Goal: Task Accomplishment & Management: Use online tool/utility

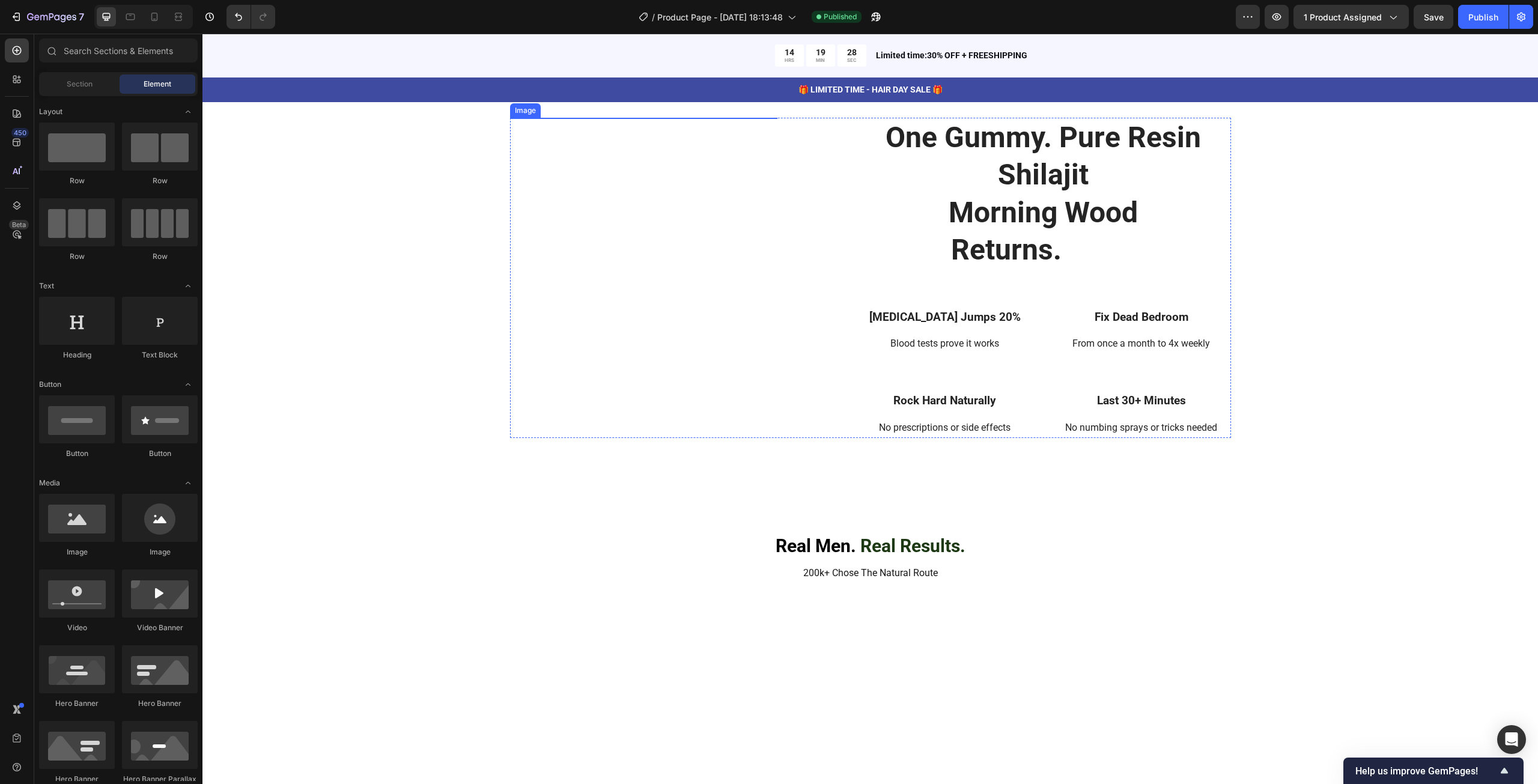
scroll to position [3674, 0]
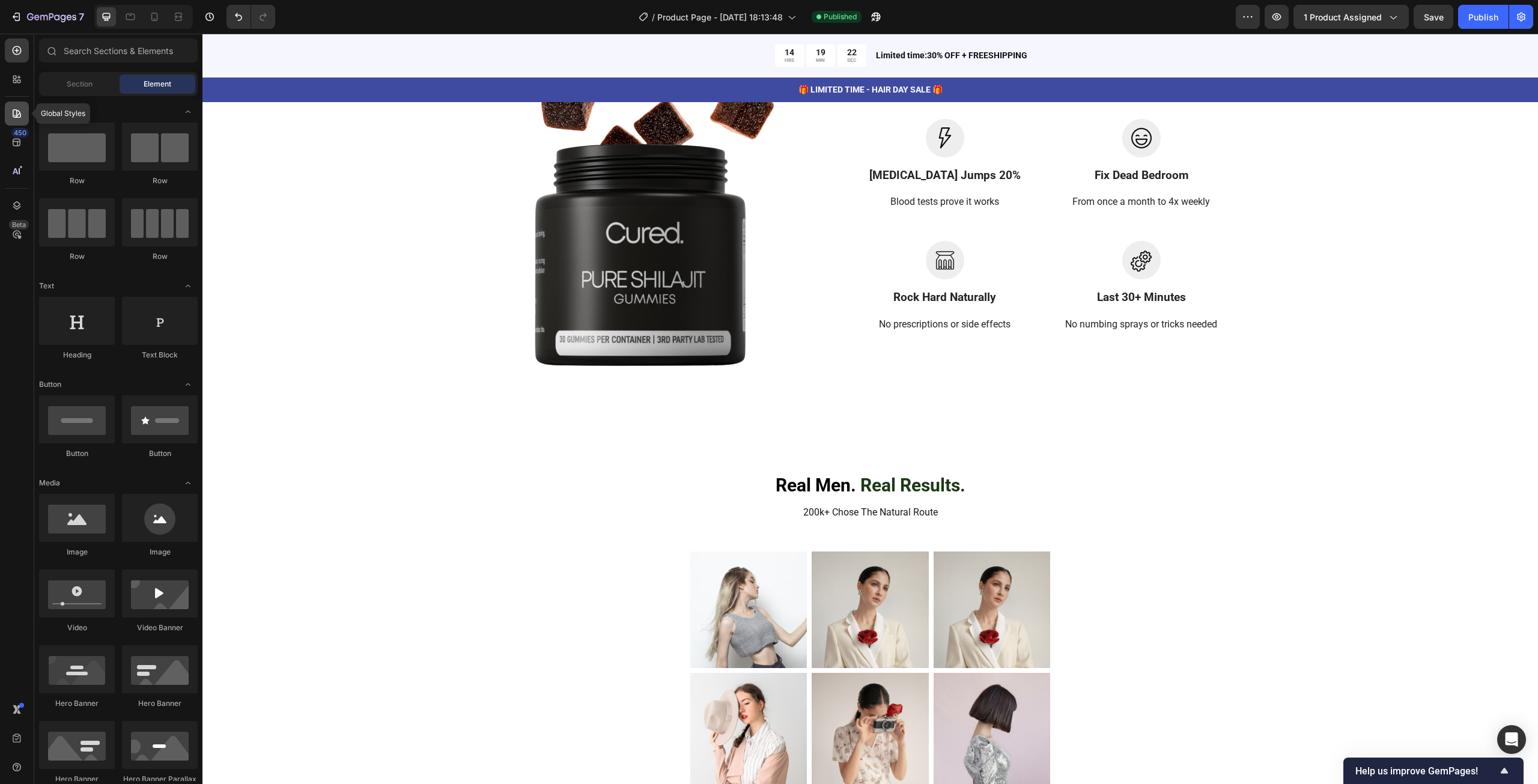
click at [19, 108] on icon at bounding box center [17, 113] width 12 height 12
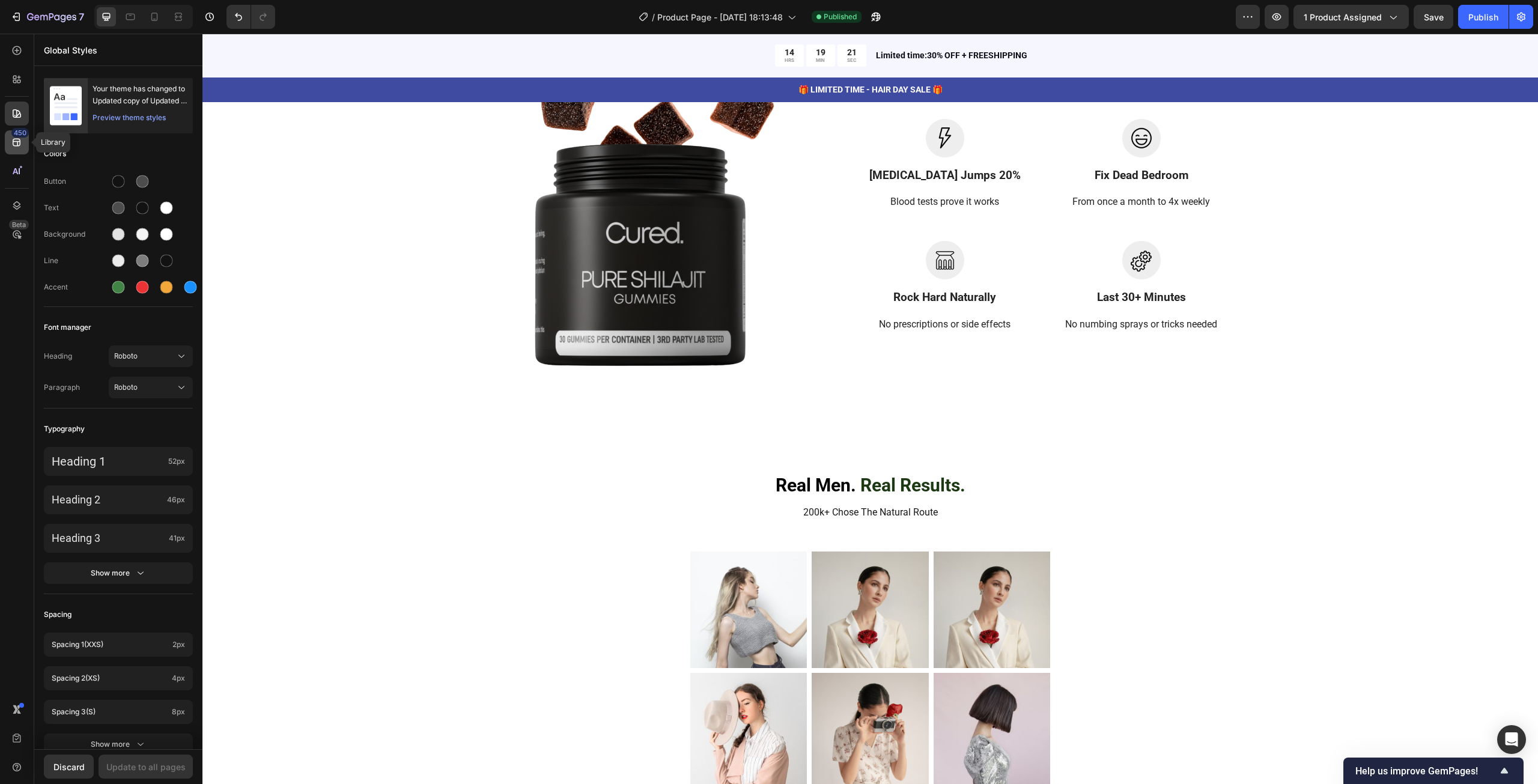
click at [19, 134] on div "450" at bounding box center [20, 133] width 17 height 10
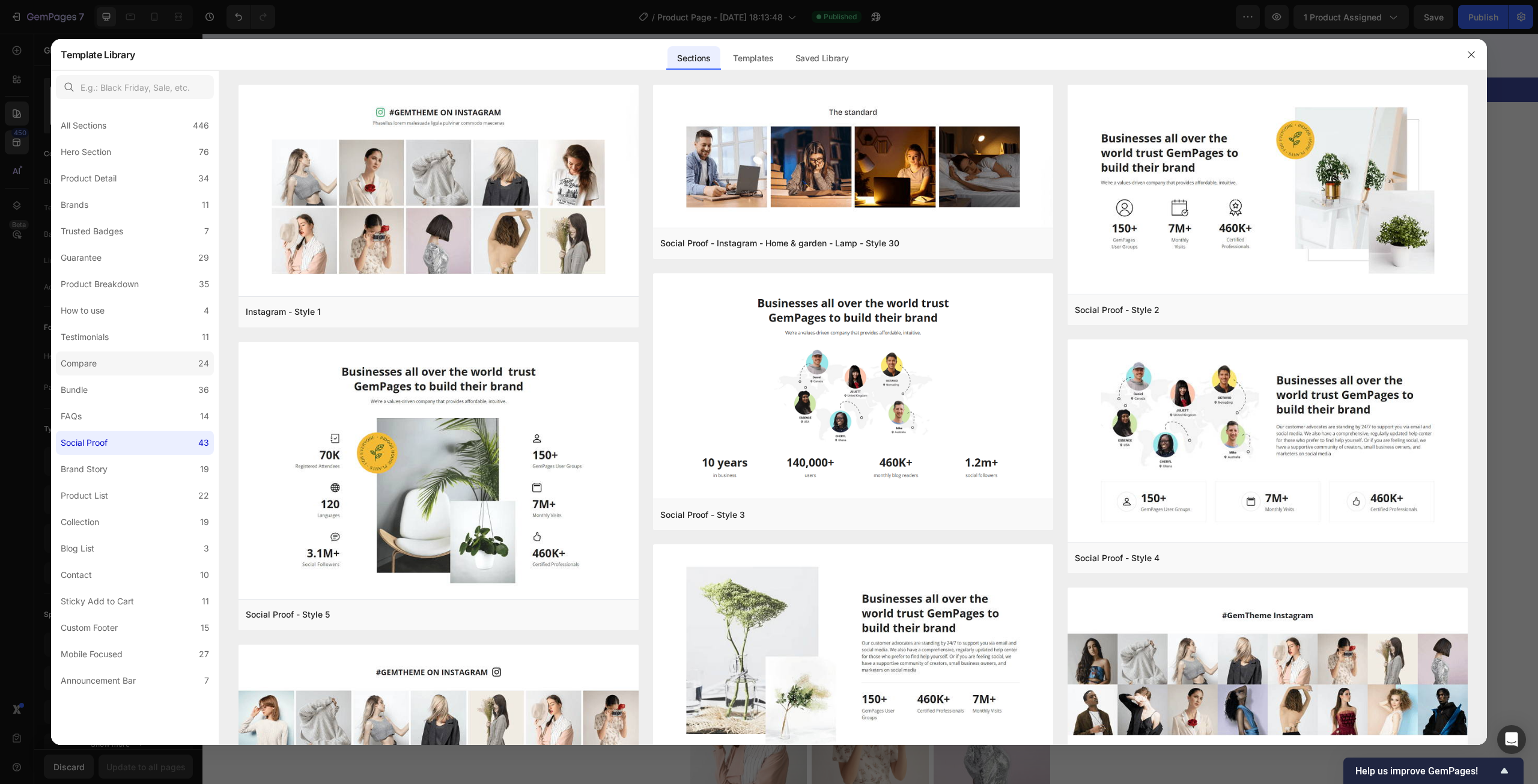
click at [107, 357] on label "Compare 24" at bounding box center [134, 363] width 158 height 24
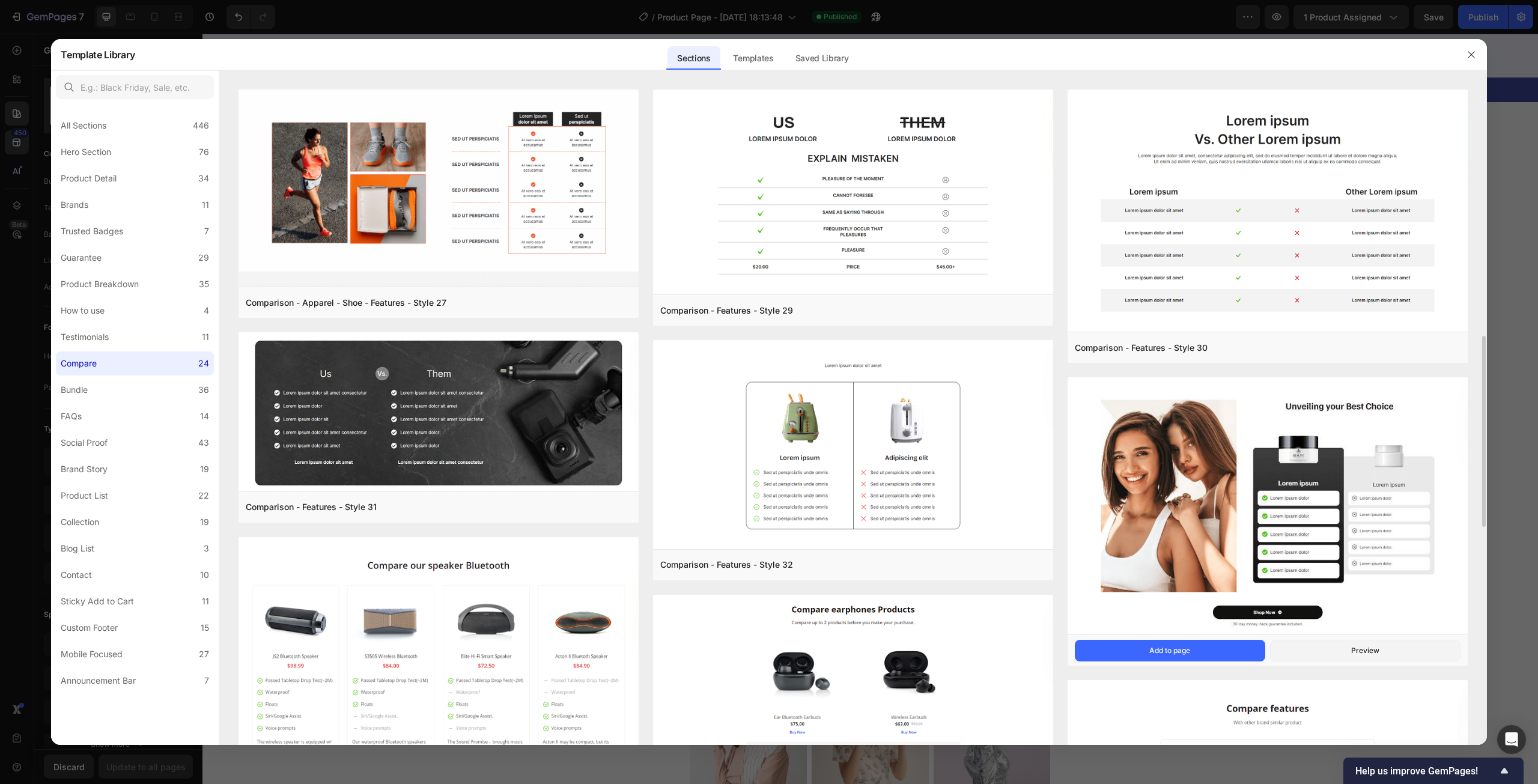
scroll to position [841, 0]
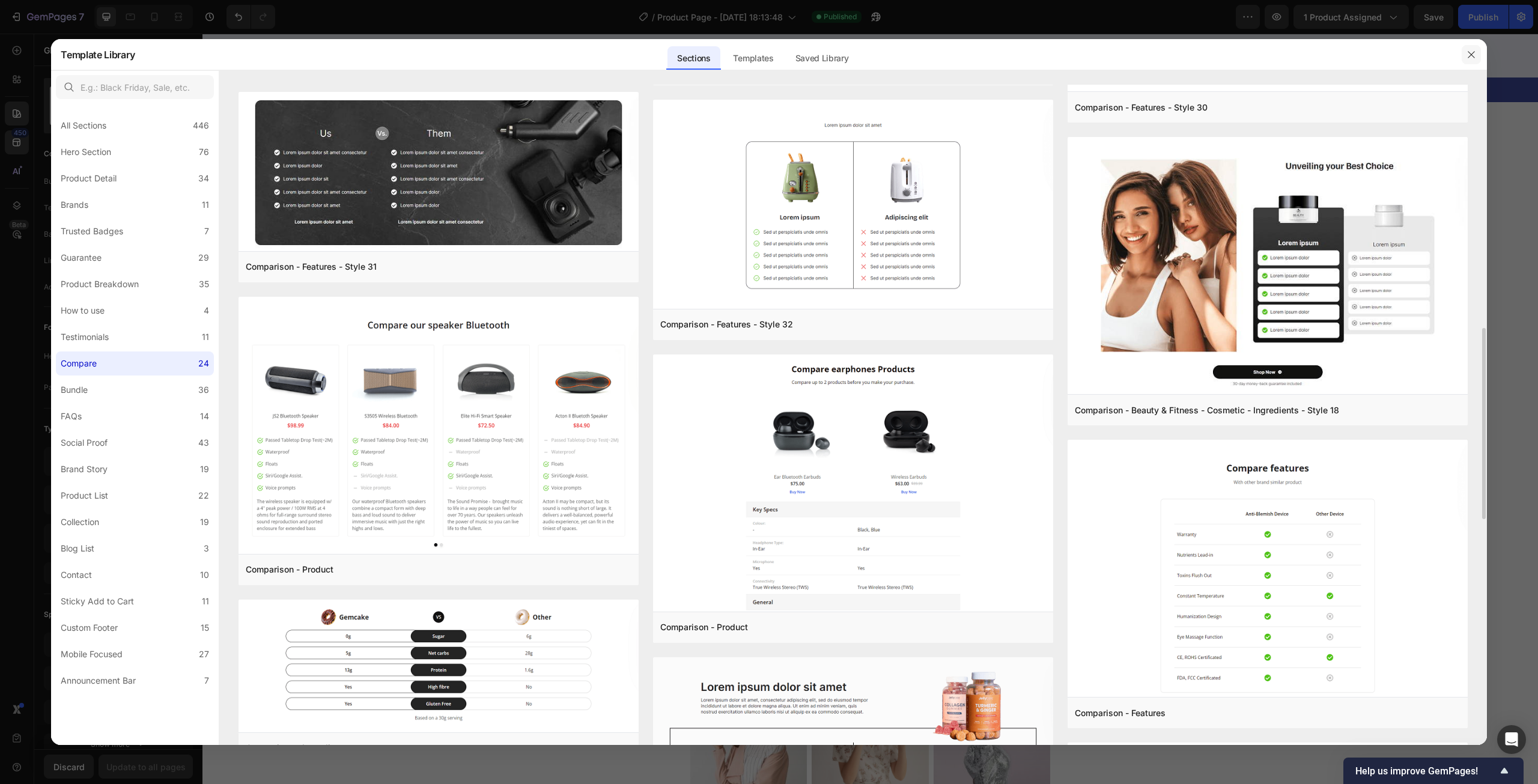
click at [1473, 58] on icon "button" at bounding box center [1471, 54] width 10 height 10
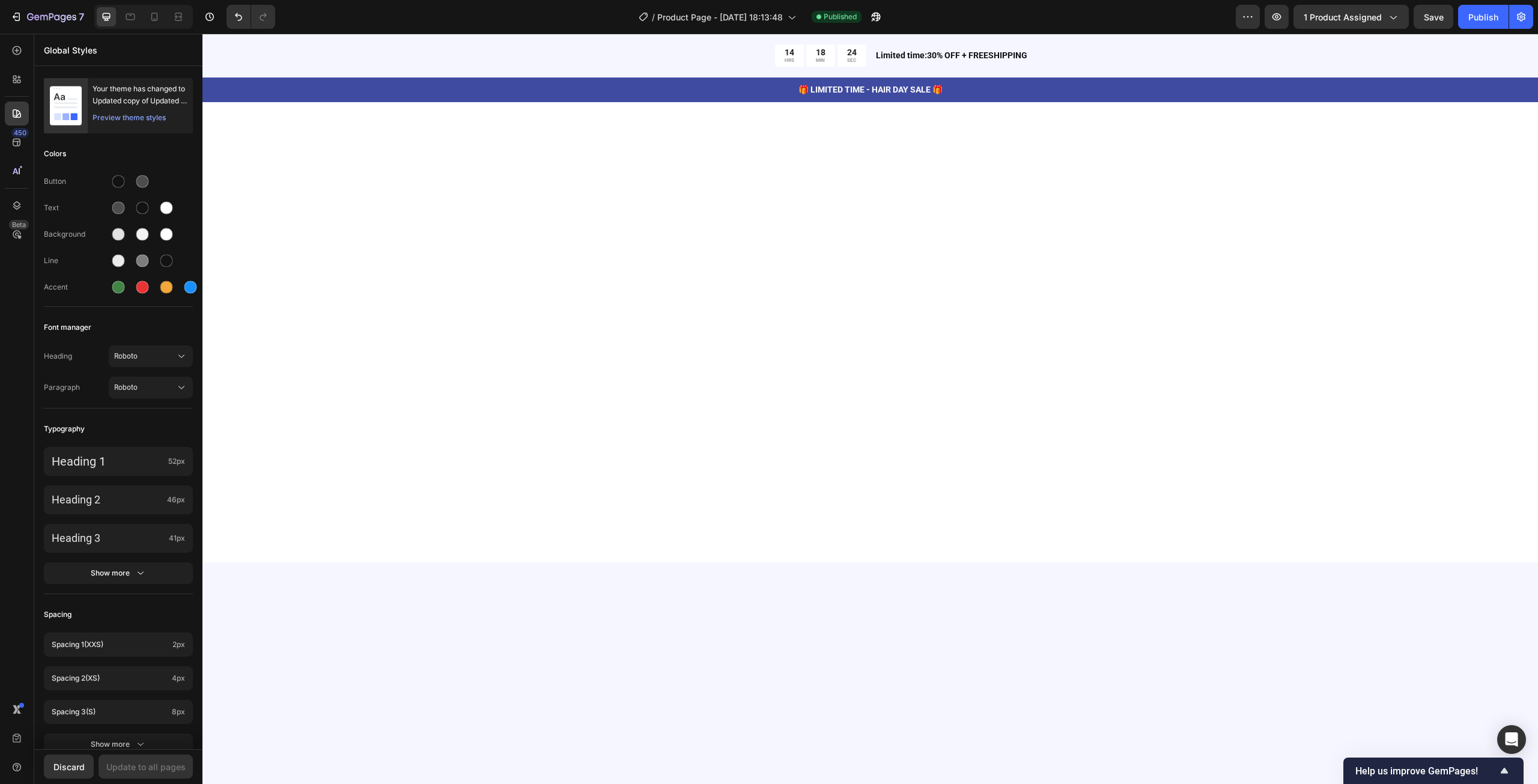
scroll to position [0, 0]
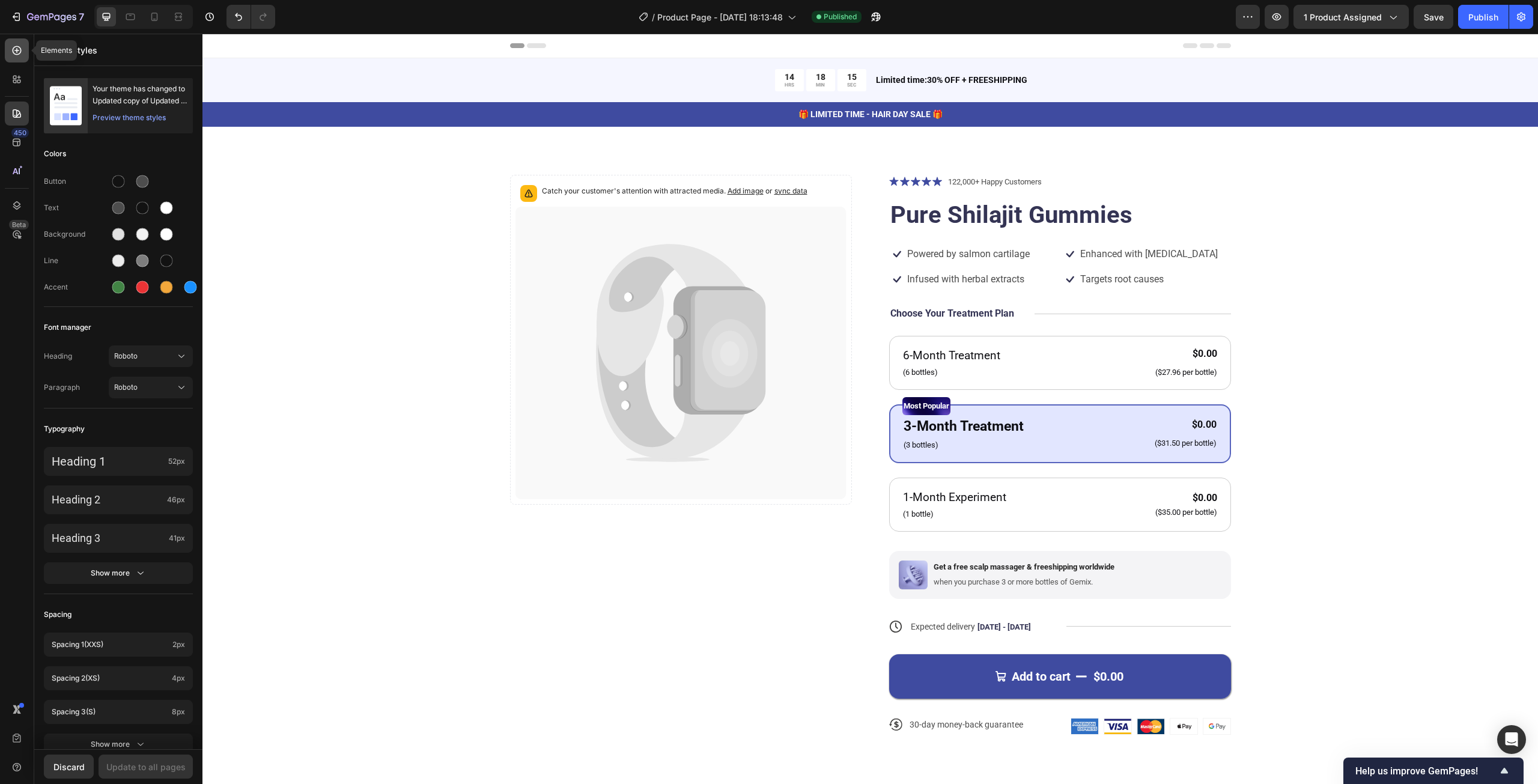
click at [19, 58] on div at bounding box center [17, 50] width 24 height 24
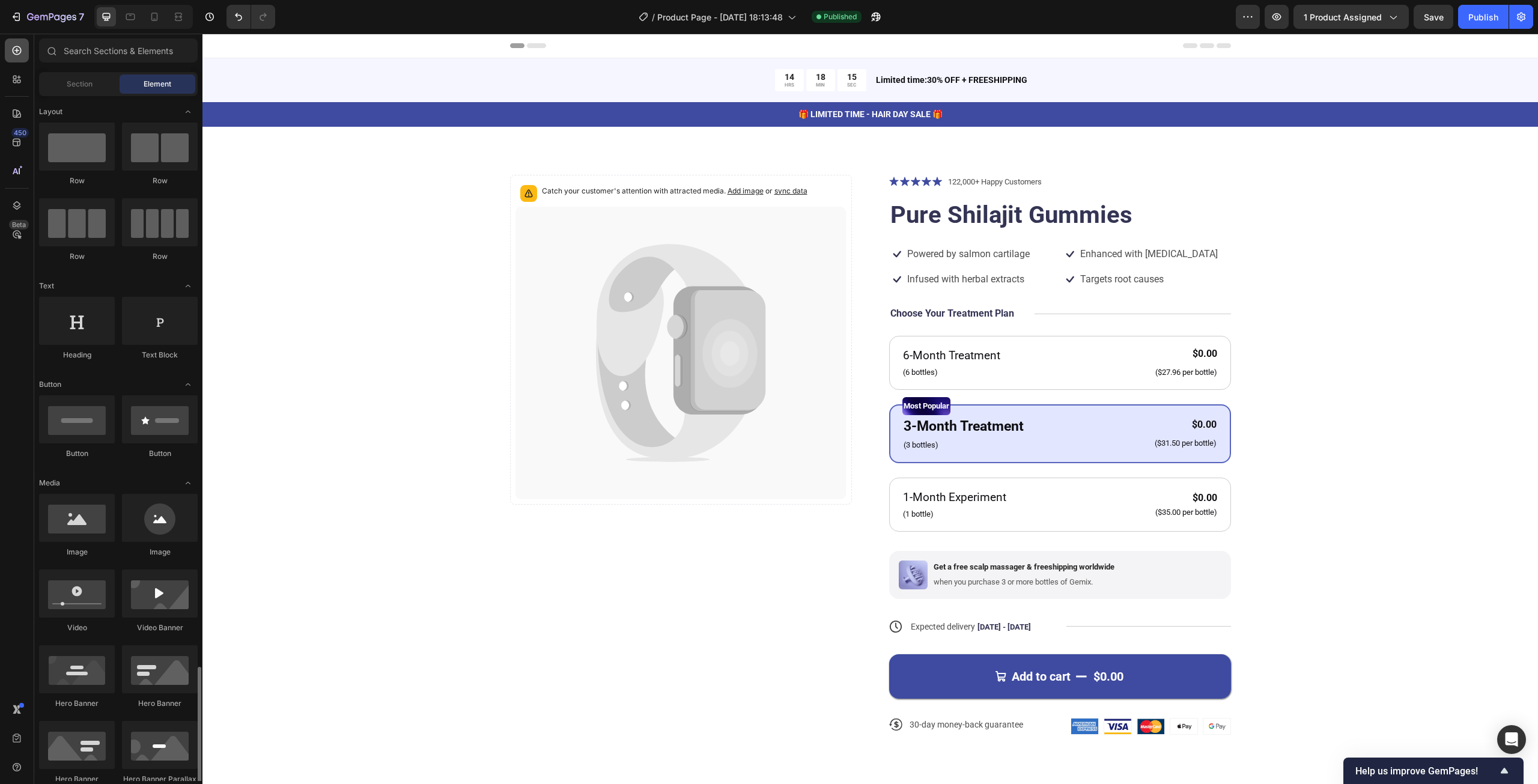
scroll to position [480, 0]
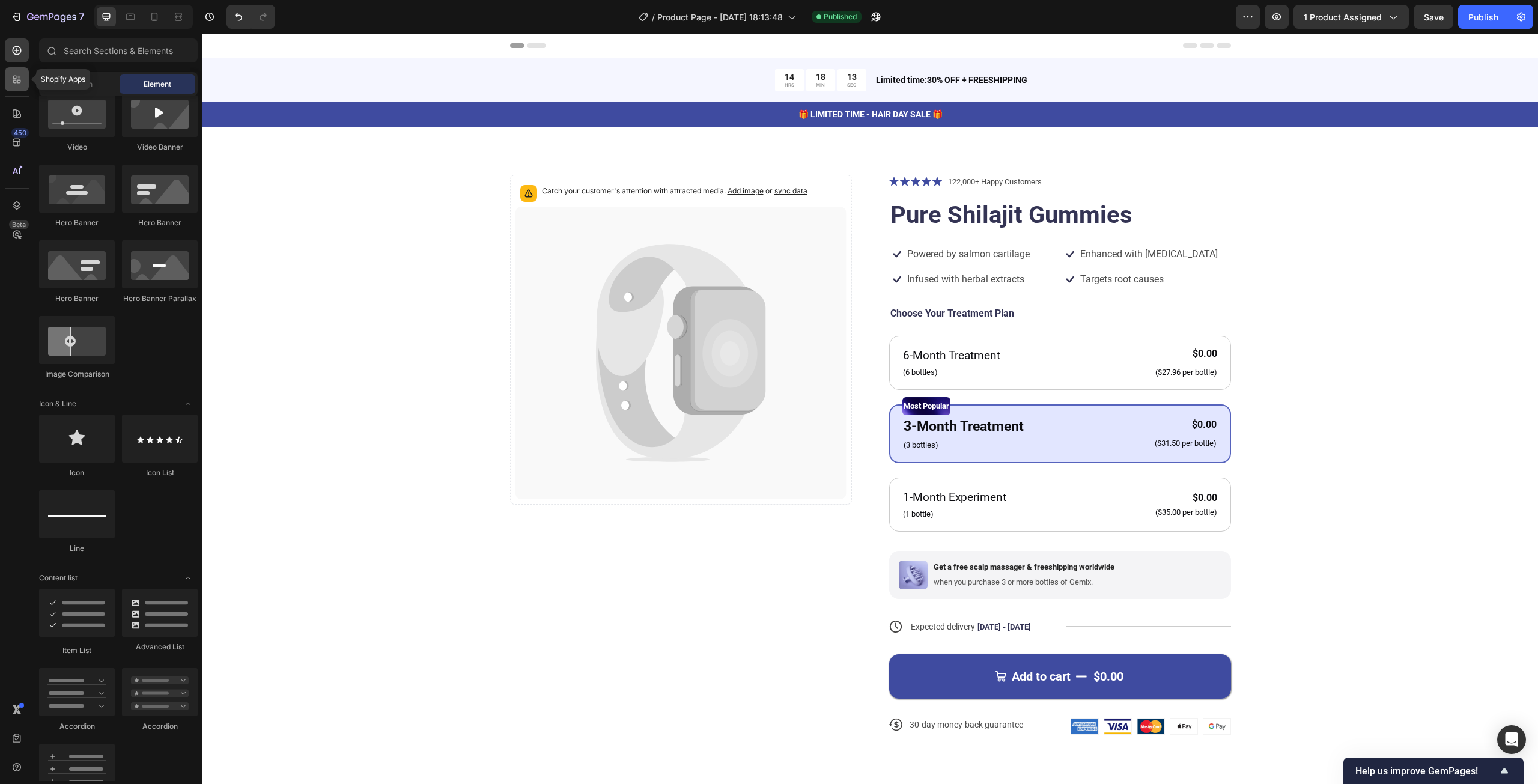
click at [23, 83] on div at bounding box center [17, 79] width 24 height 24
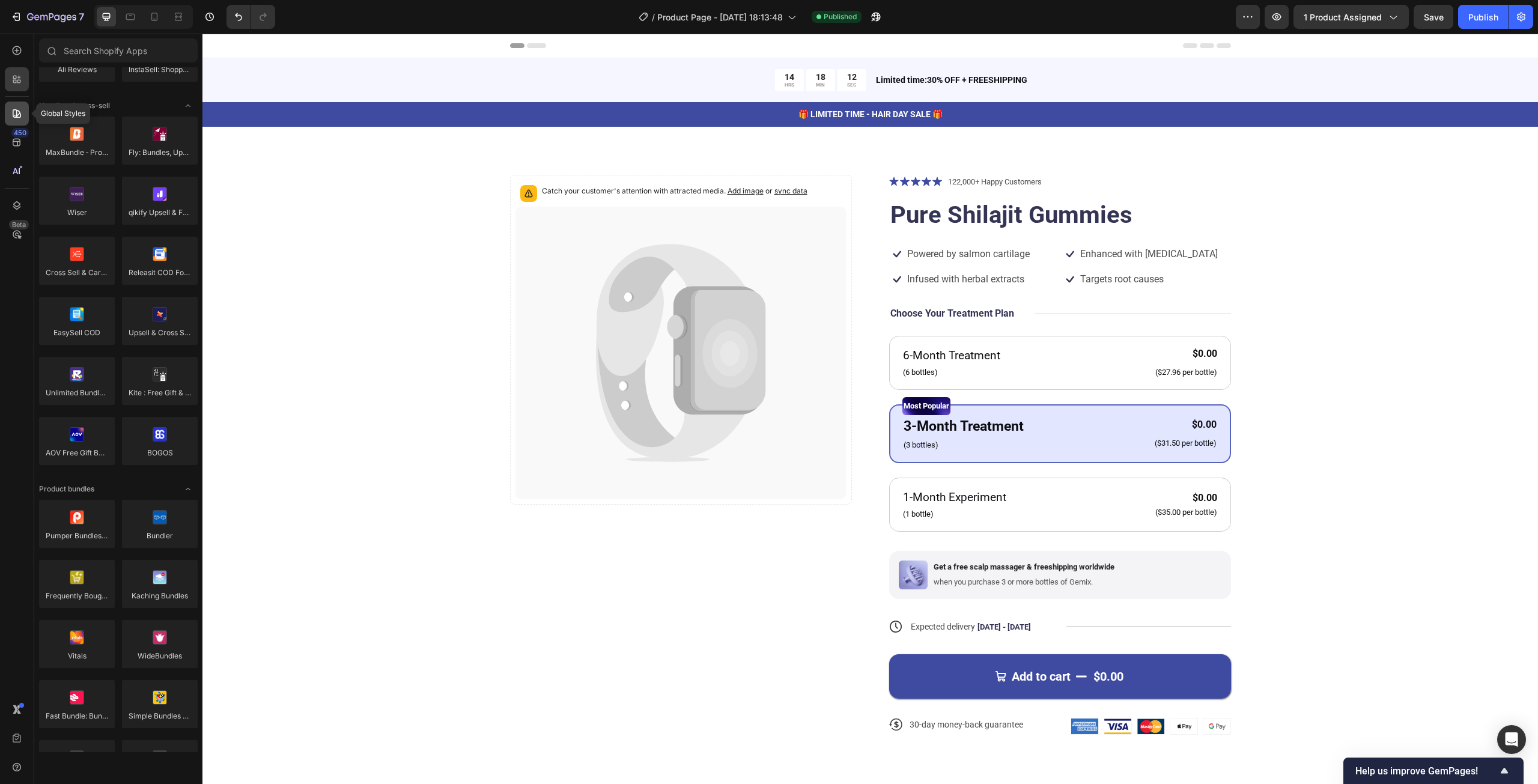
click at [16, 112] on icon at bounding box center [17, 113] width 12 height 12
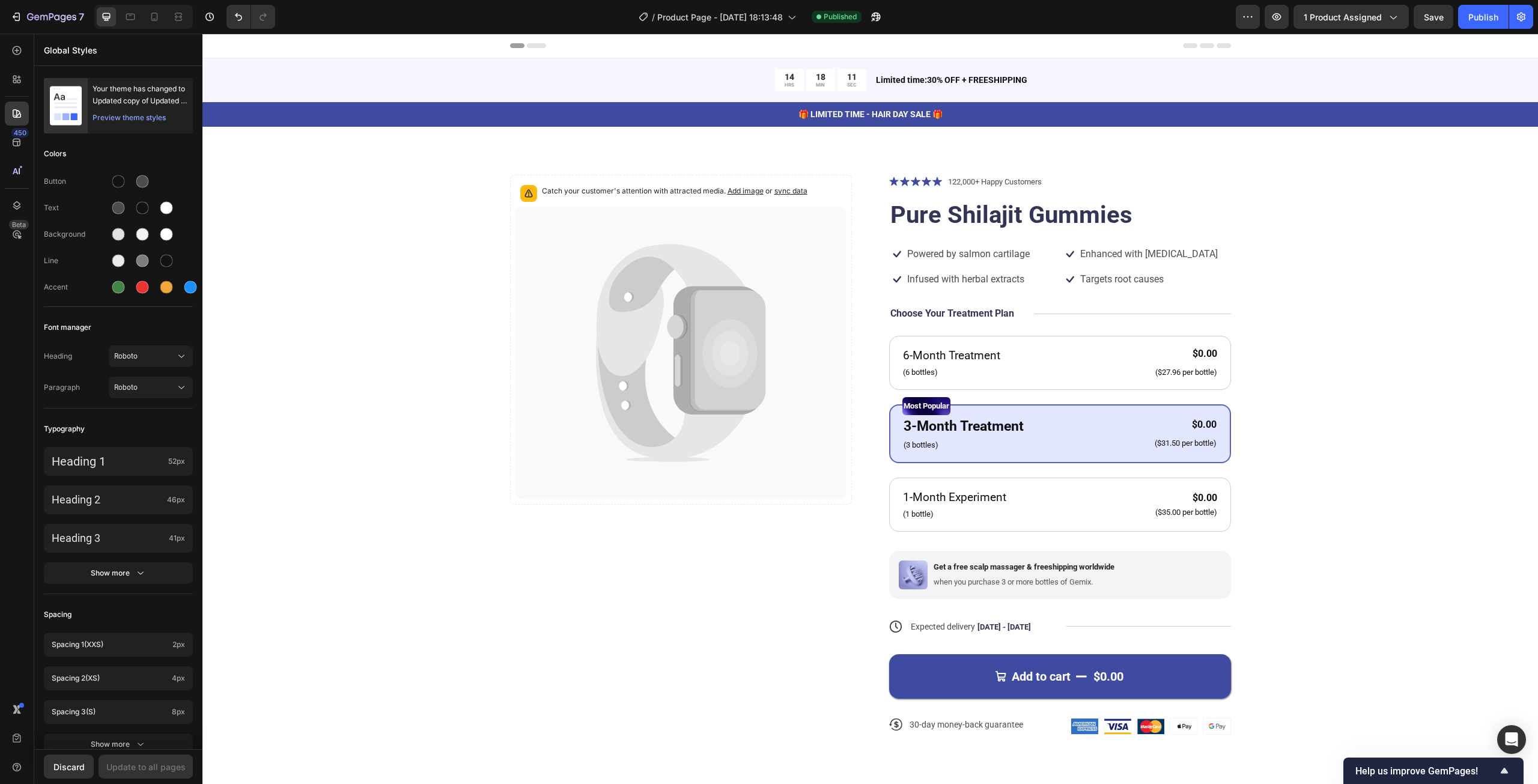
click at [12, 158] on div "450 Beta" at bounding box center [17, 368] width 24 height 659
click at [16, 145] on icon at bounding box center [16, 142] width 8 height 8
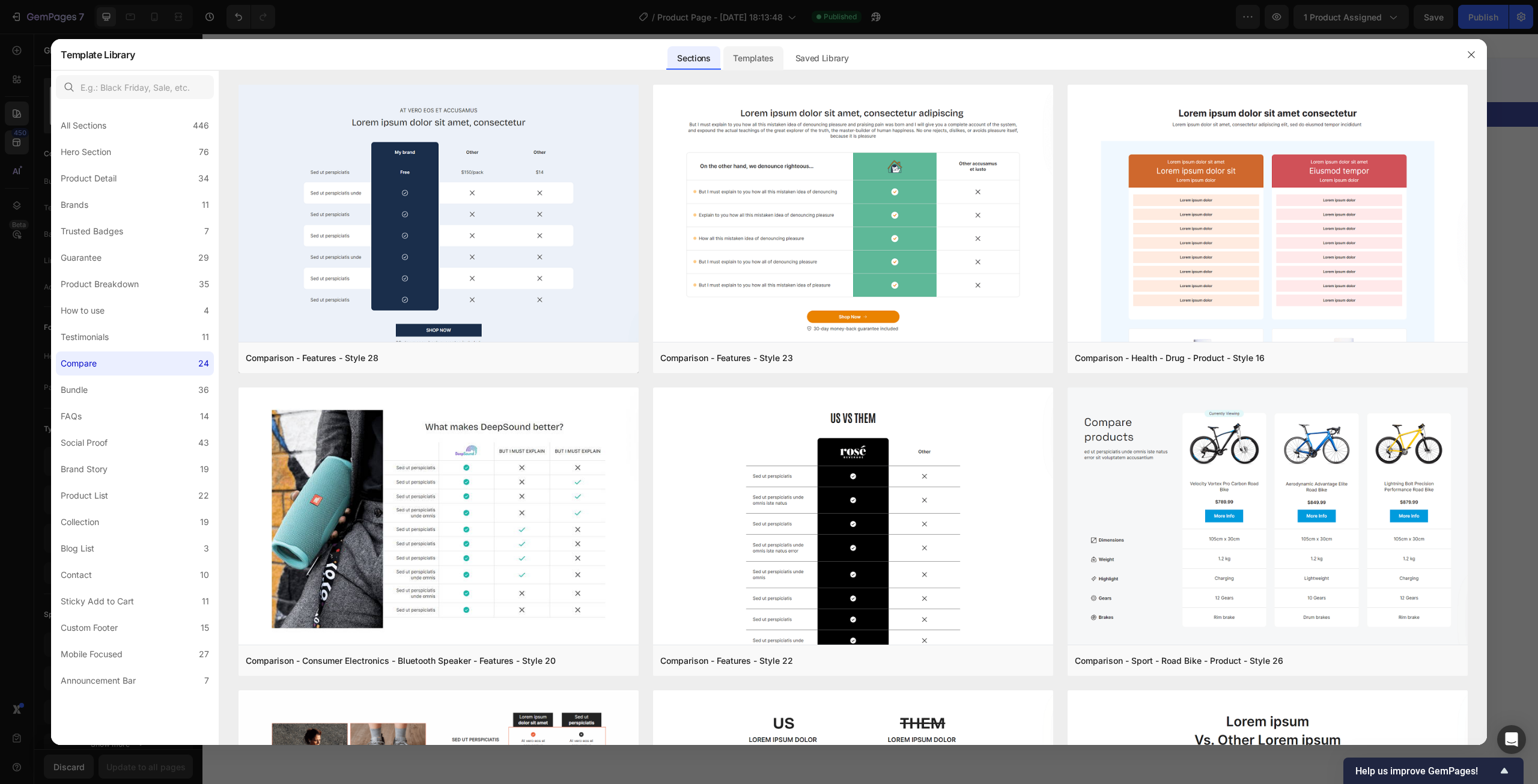
click at [737, 59] on div "Templates" at bounding box center [753, 58] width 59 height 24
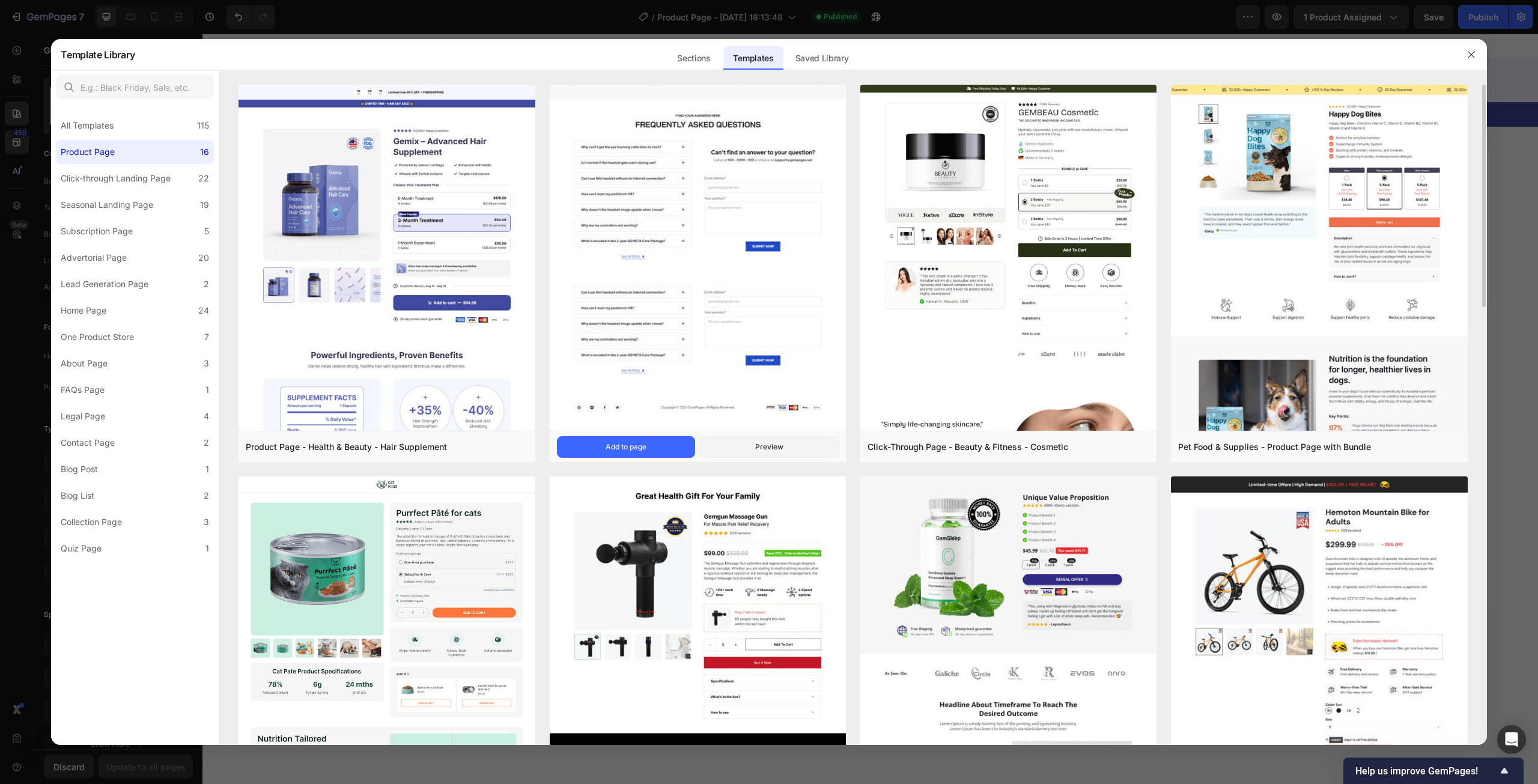
scroll to position [300, 0]
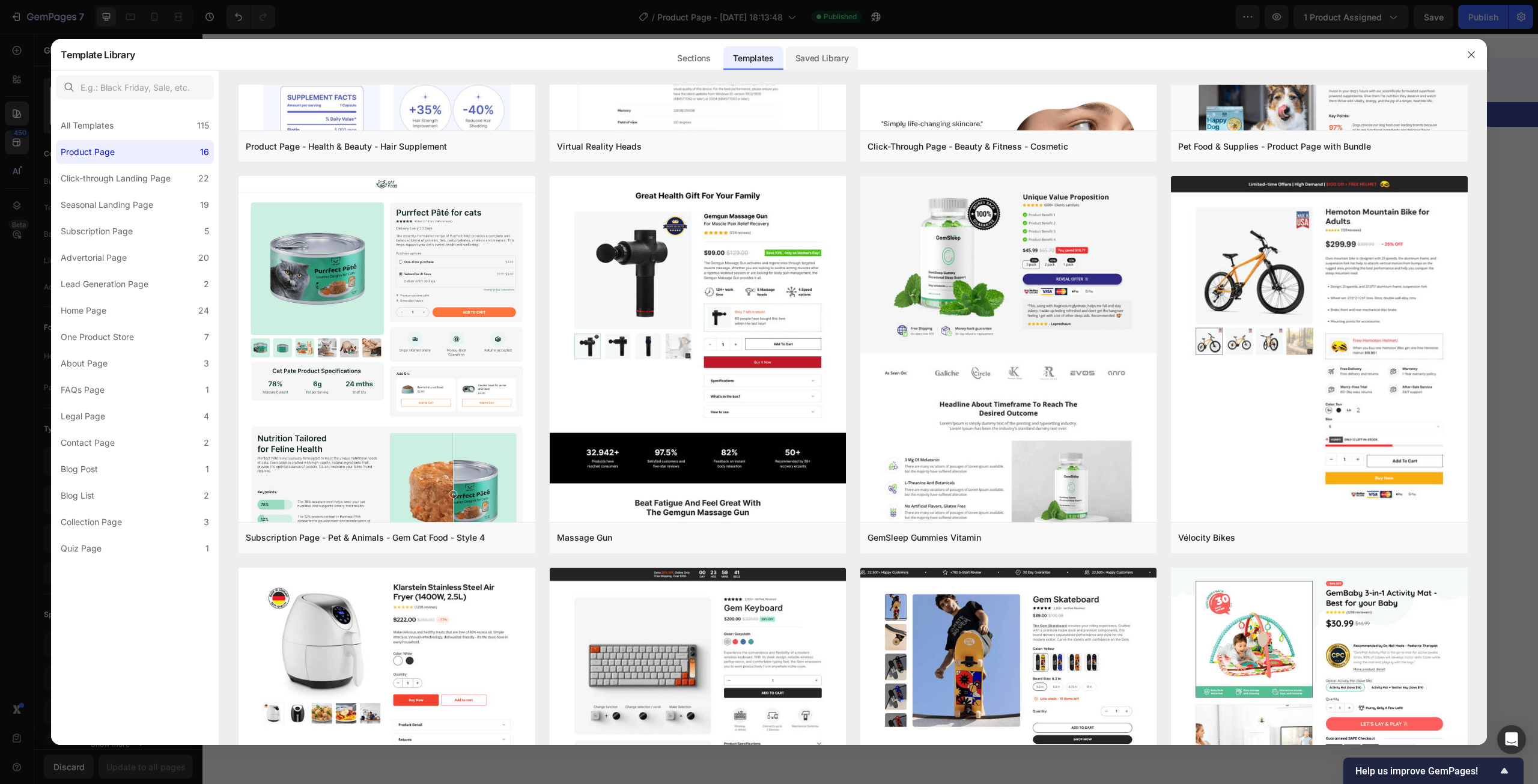
click at [836, 65] on div "Saved Library" at bounding box center [822, 58] width 73 height 24
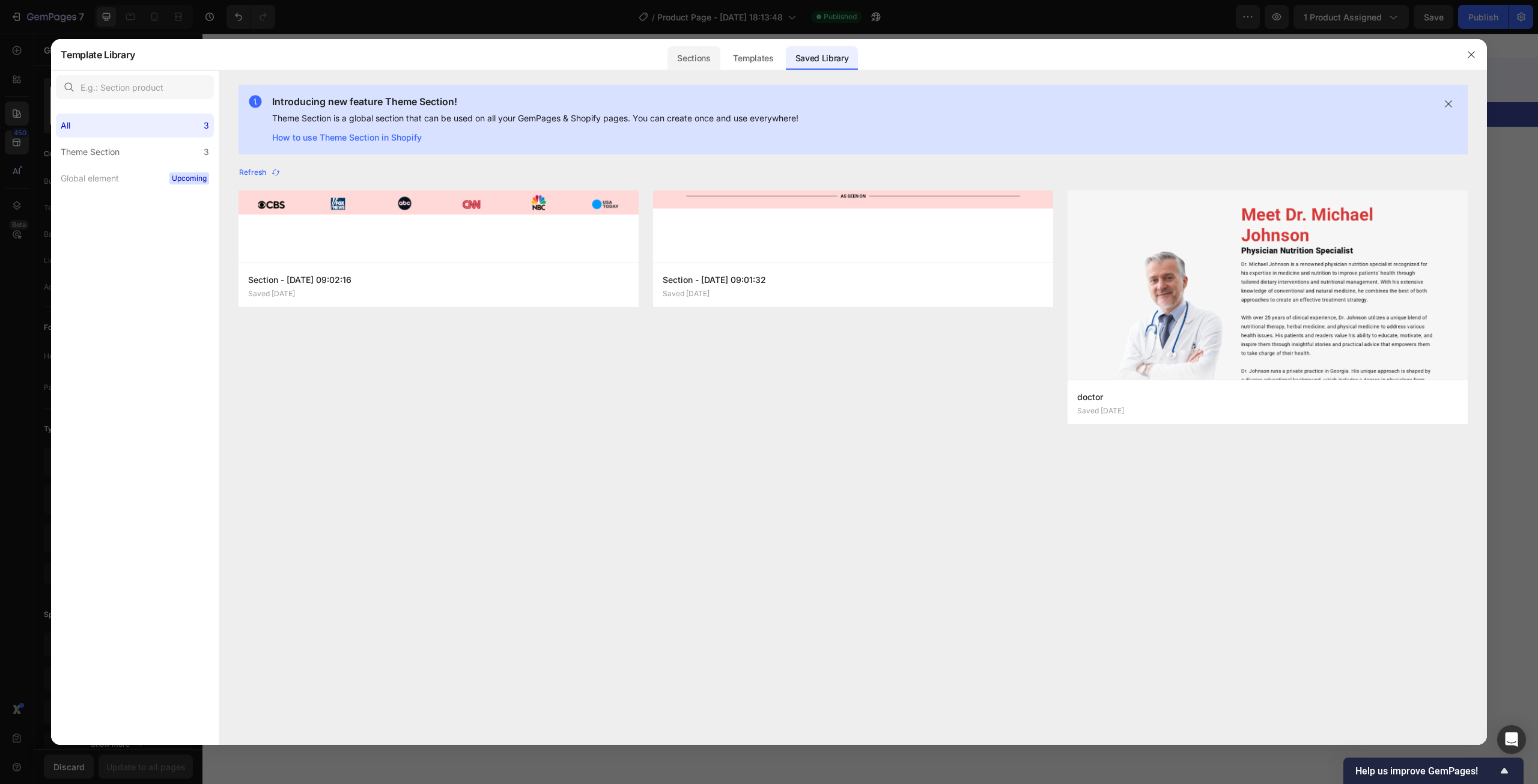
click at [677, 61] on div "Sections" at bounding box center [693, 58] width 52 height 24
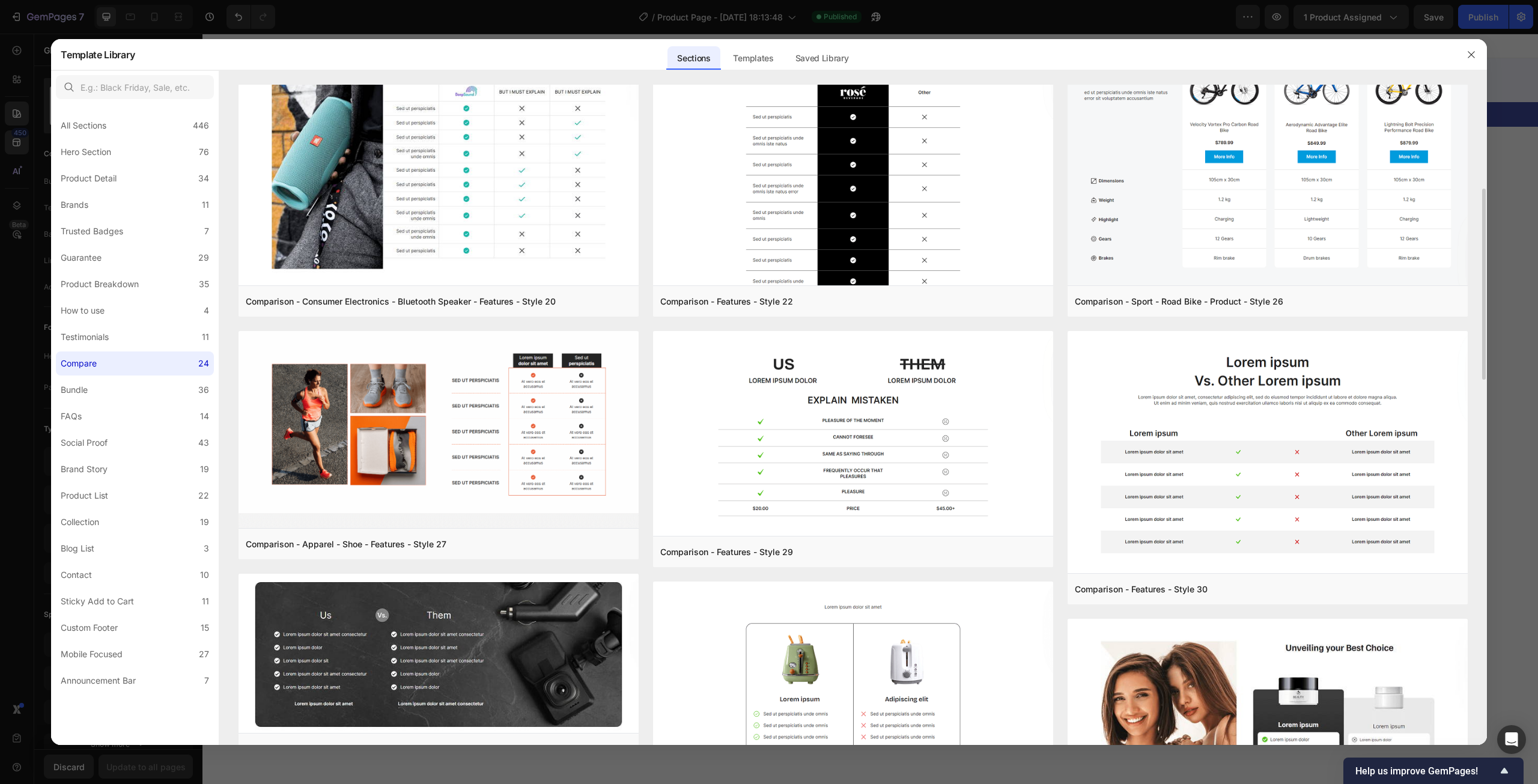
scroll to position [0, 0]
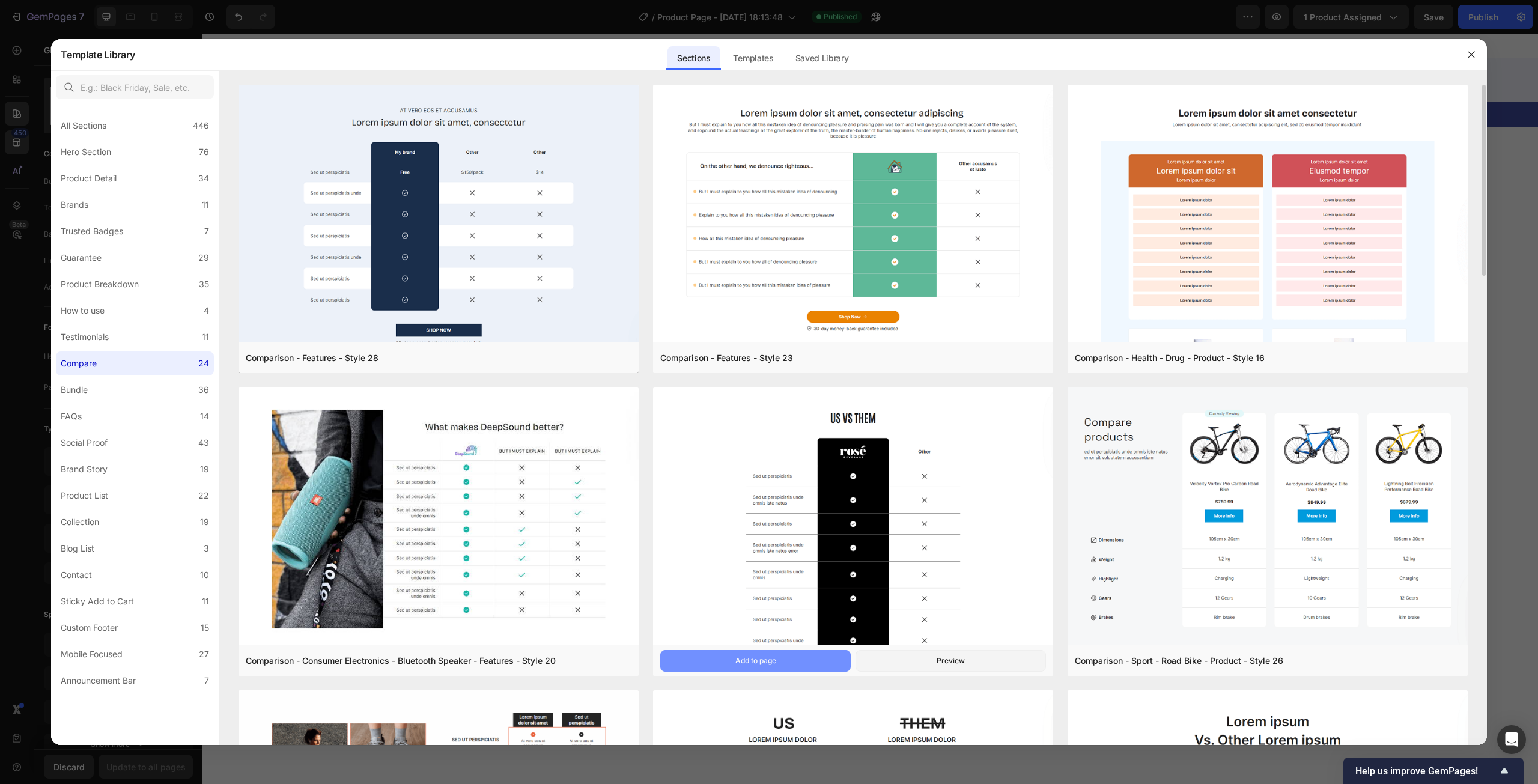
click at [828, 661] on button "Add to page" at bounding box center [755, 660] width 191 height 21
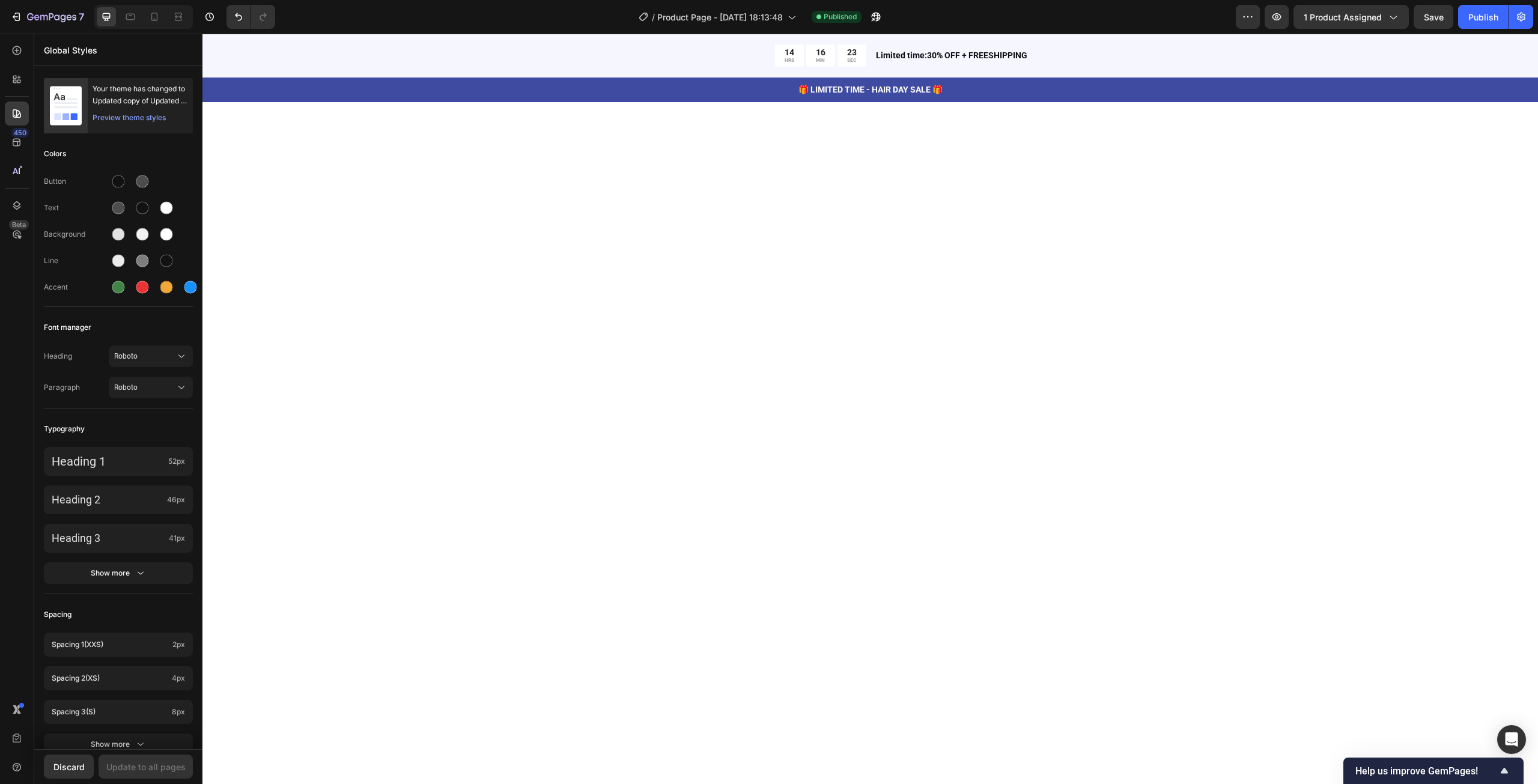
scroll to position [5409, 0]
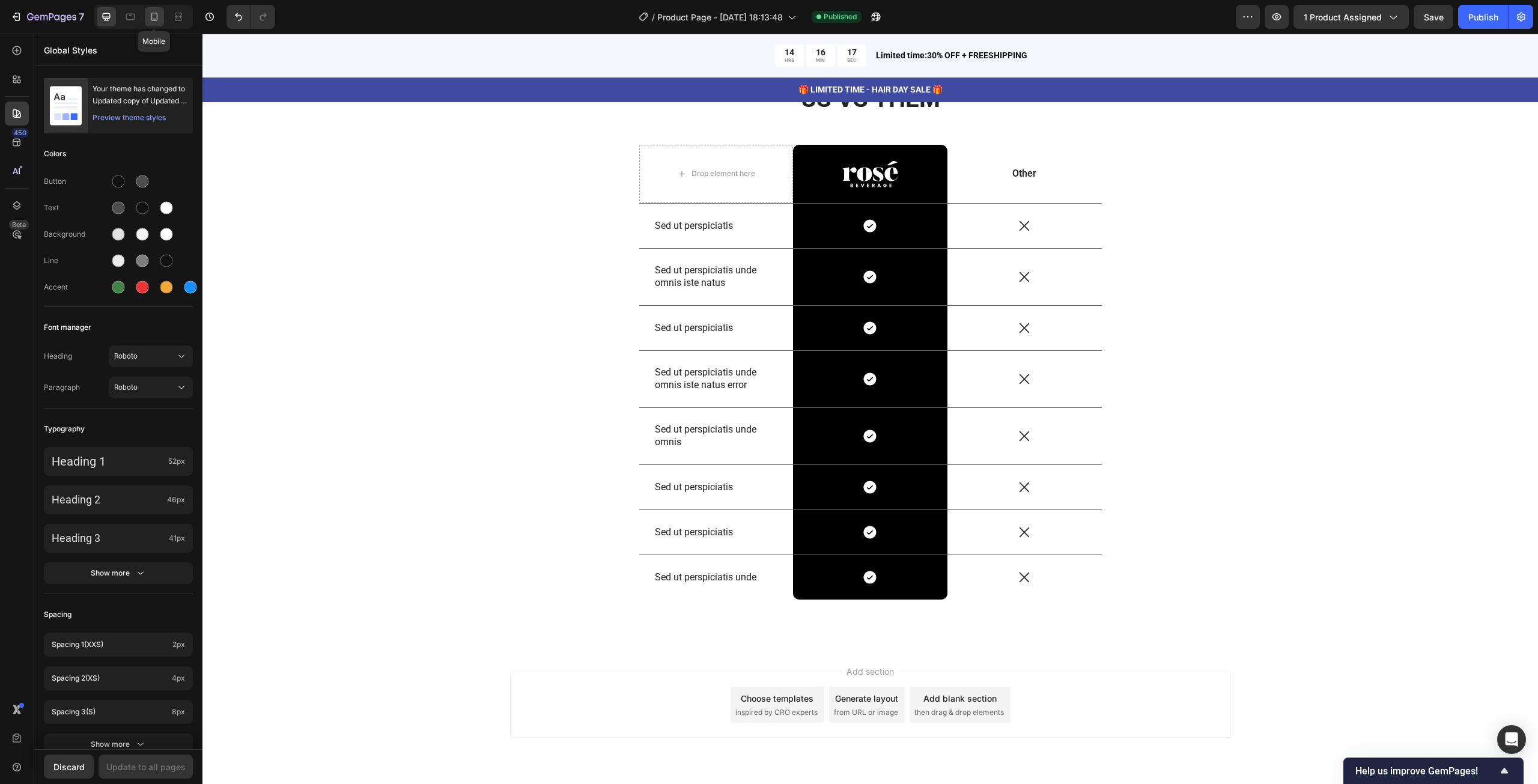
click at [154, 15] on icon at bounding box center [154, 17] width 12 height 12
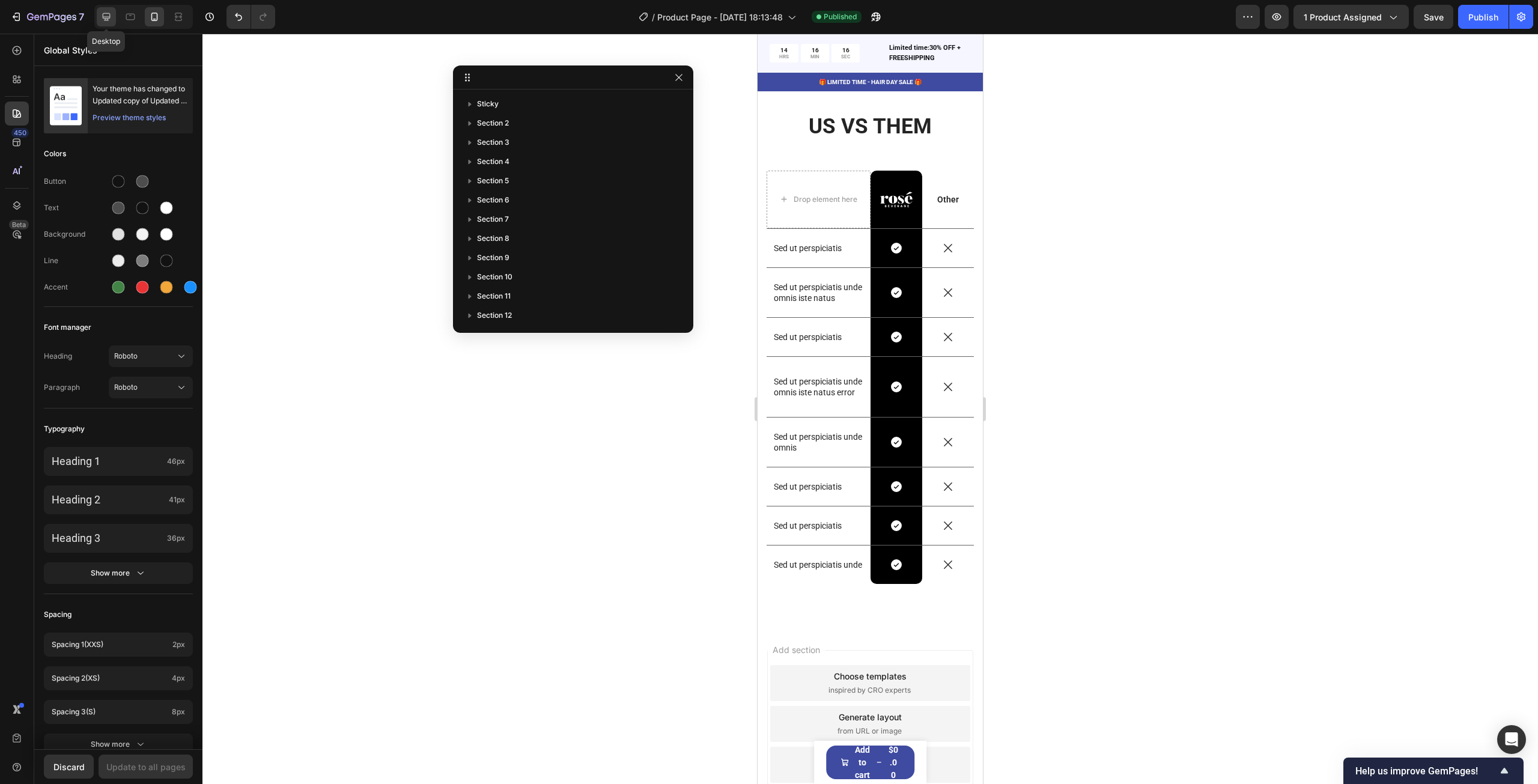
scroll to position [5356, 0]
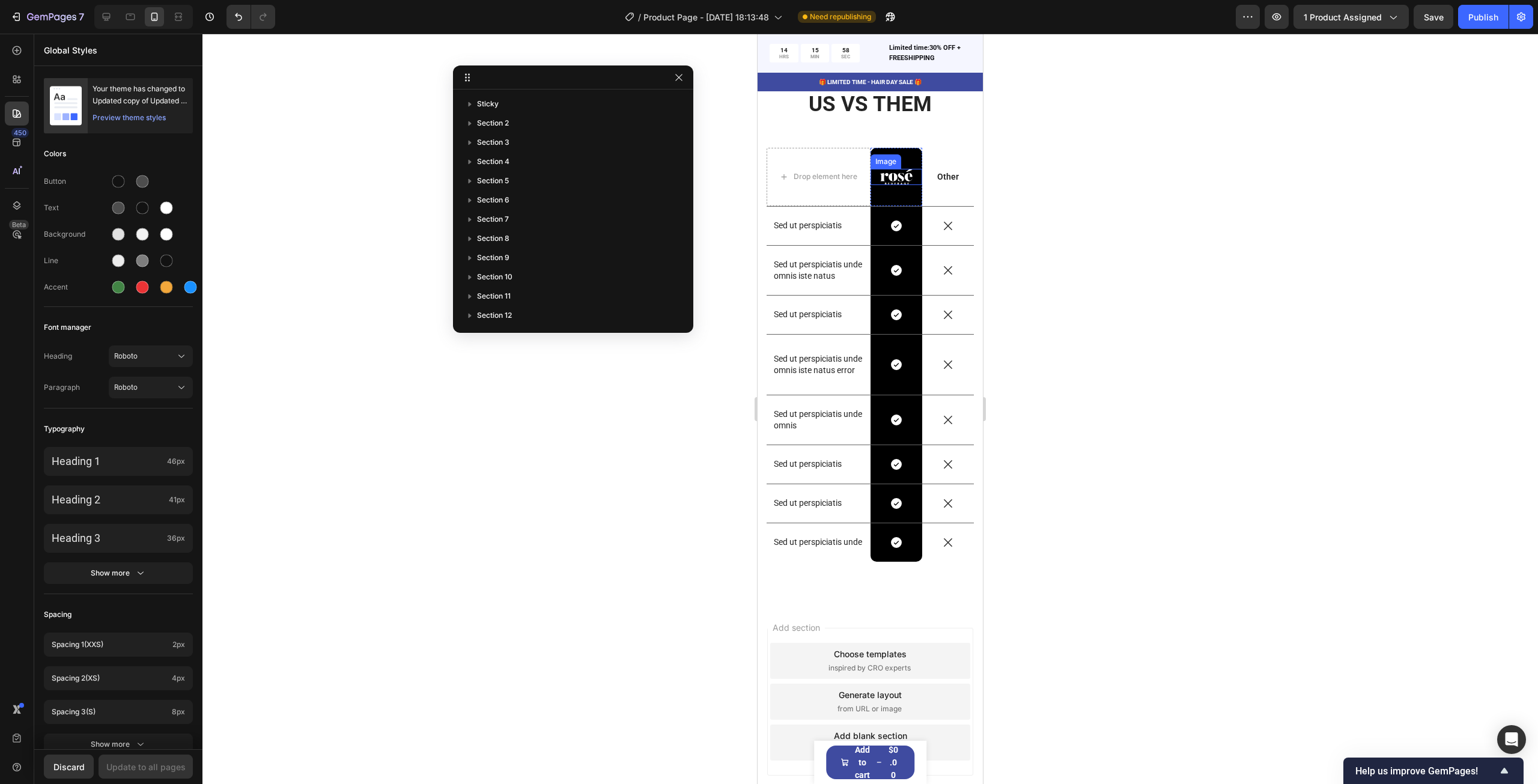
click at [884, 178] on img at bounding box center [896, 176] width 32 height 16
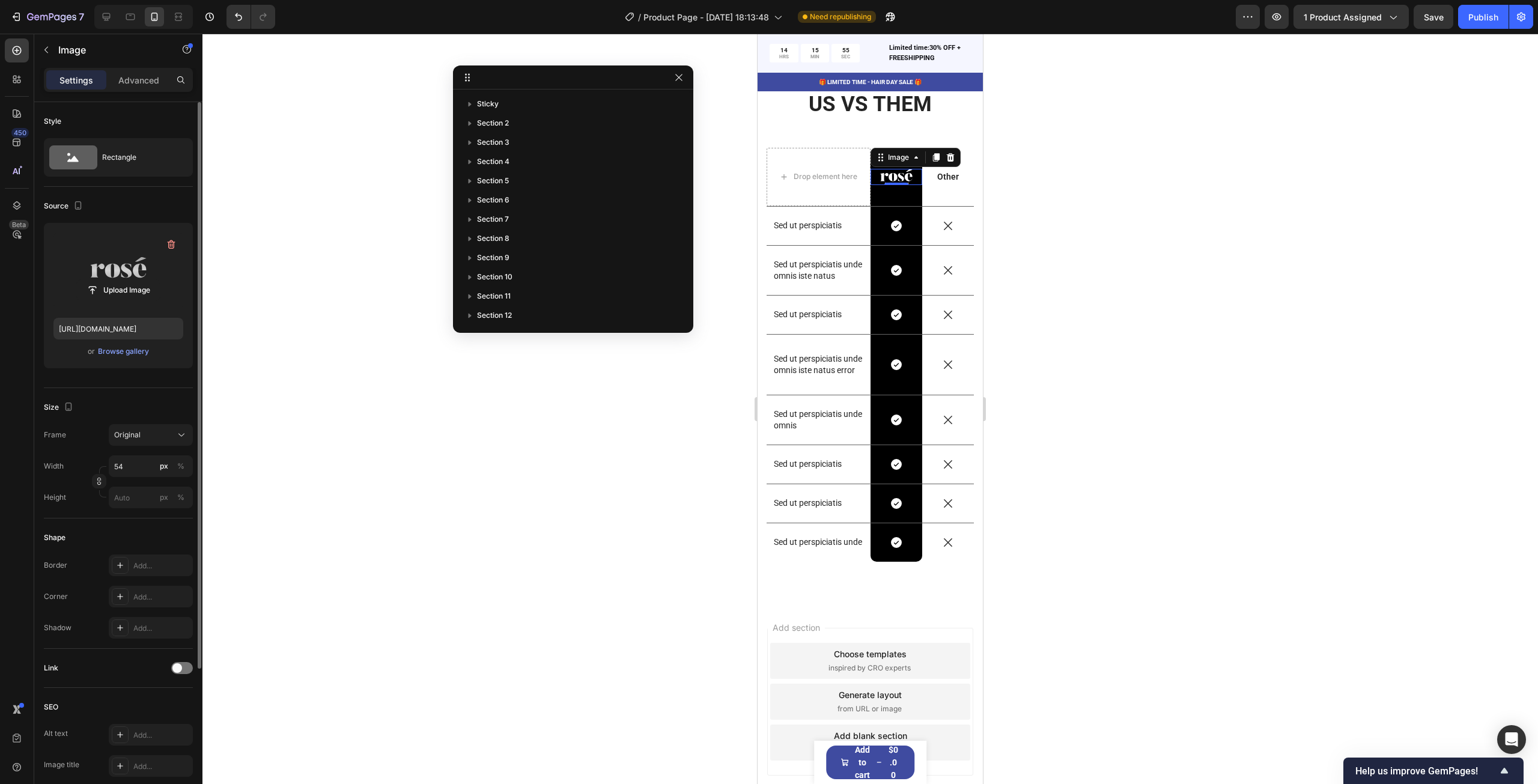
click at [123, 270] on label at bounding box center [118, 271] width 129 height 76
click at [123, 280] on input "file" at bounding box center [118, 290] width 83 height 21
type input "C:\fakepath\sg_150x.avif"
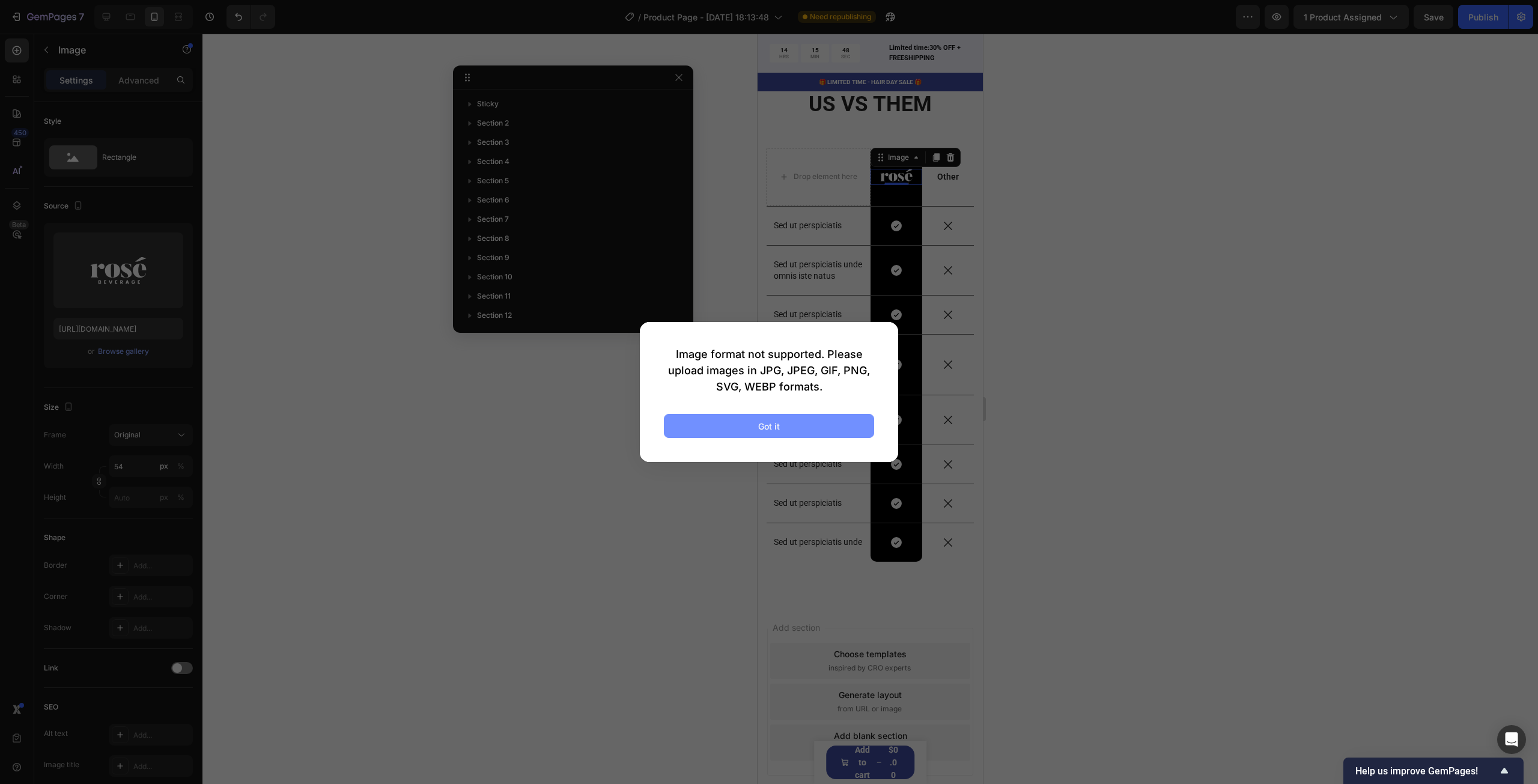
click at [724, 428] on button "Got it" at bounding box center [768, 425] width 210 height 24
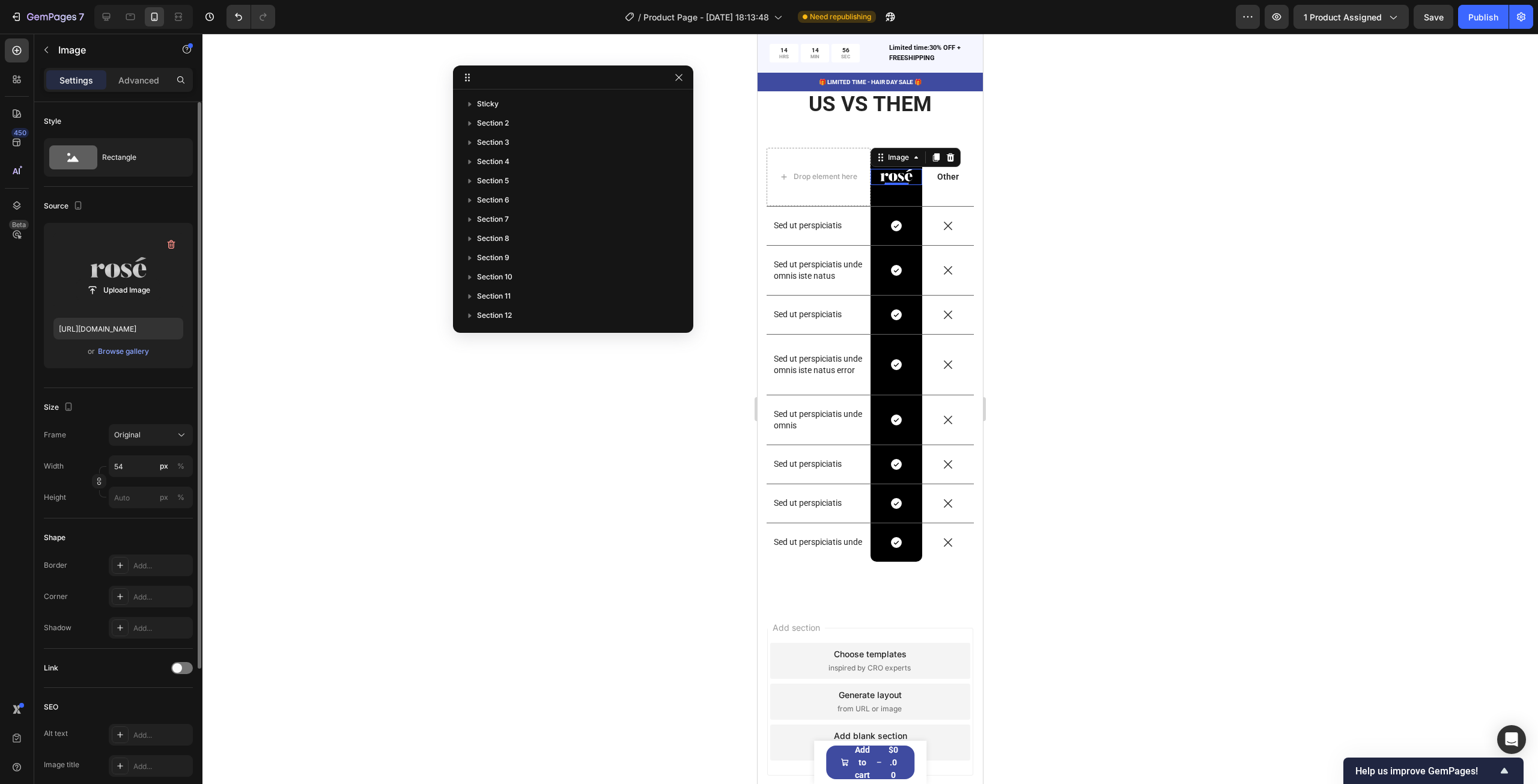
click at [125, 258] on label at bounding box center [118, 271] width 129 height 76
click at [125, 280] on input "file" at bounding box center [118, 290] width 83 height 21
type input "https://cdn.shopify.com/s/files/1/0654/9864/4722/files/gempages_504858866593301…"
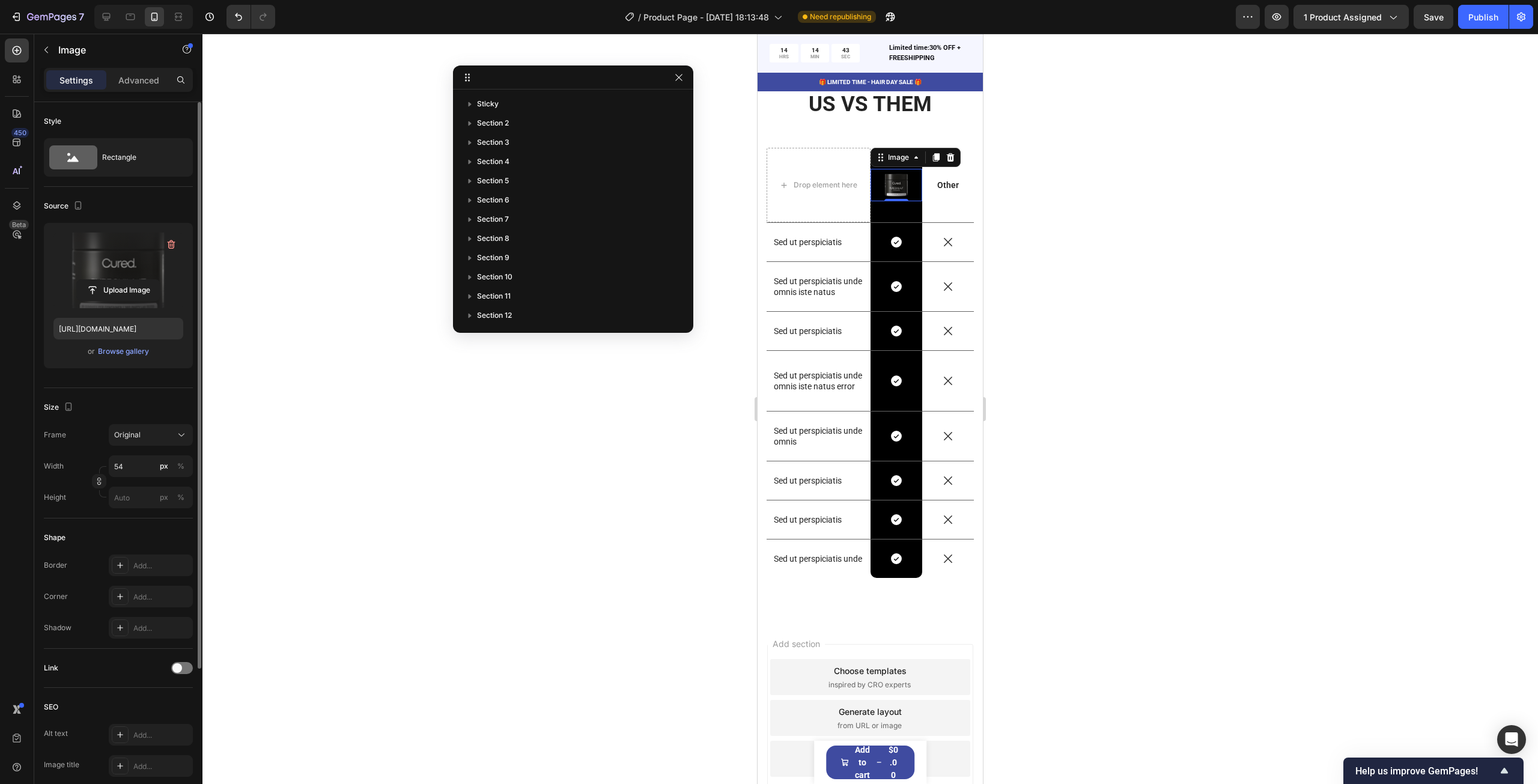
click at [892, 213] on div "0" at bounding box center [896, 211] width 12 height 10
click at [877, 243] on div "Icon 0" at bounding box center [896, 242] width 52 height 13
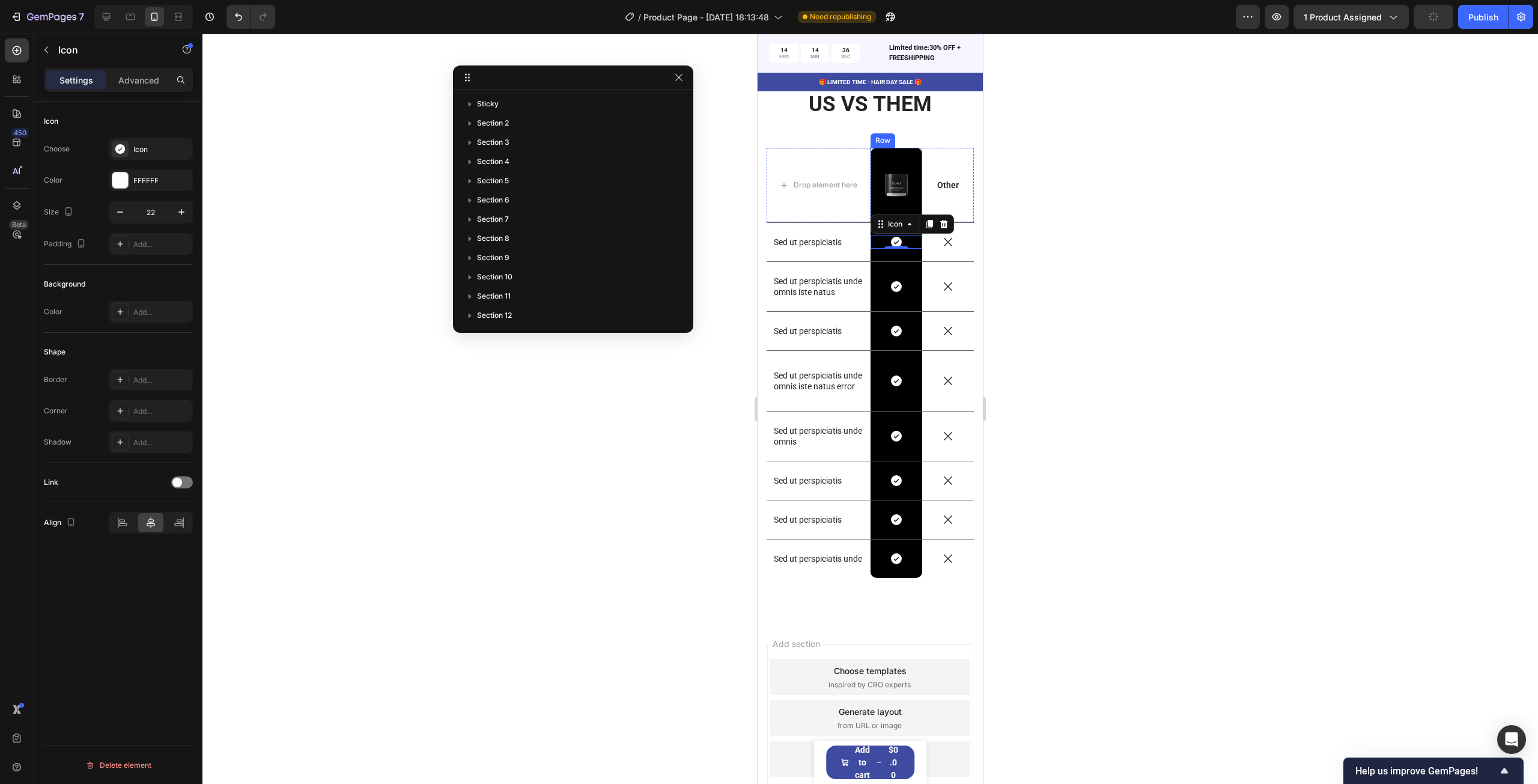
click at [888, 160] on div "Image Row" at bounding box center [896, 185] width 52 height 74
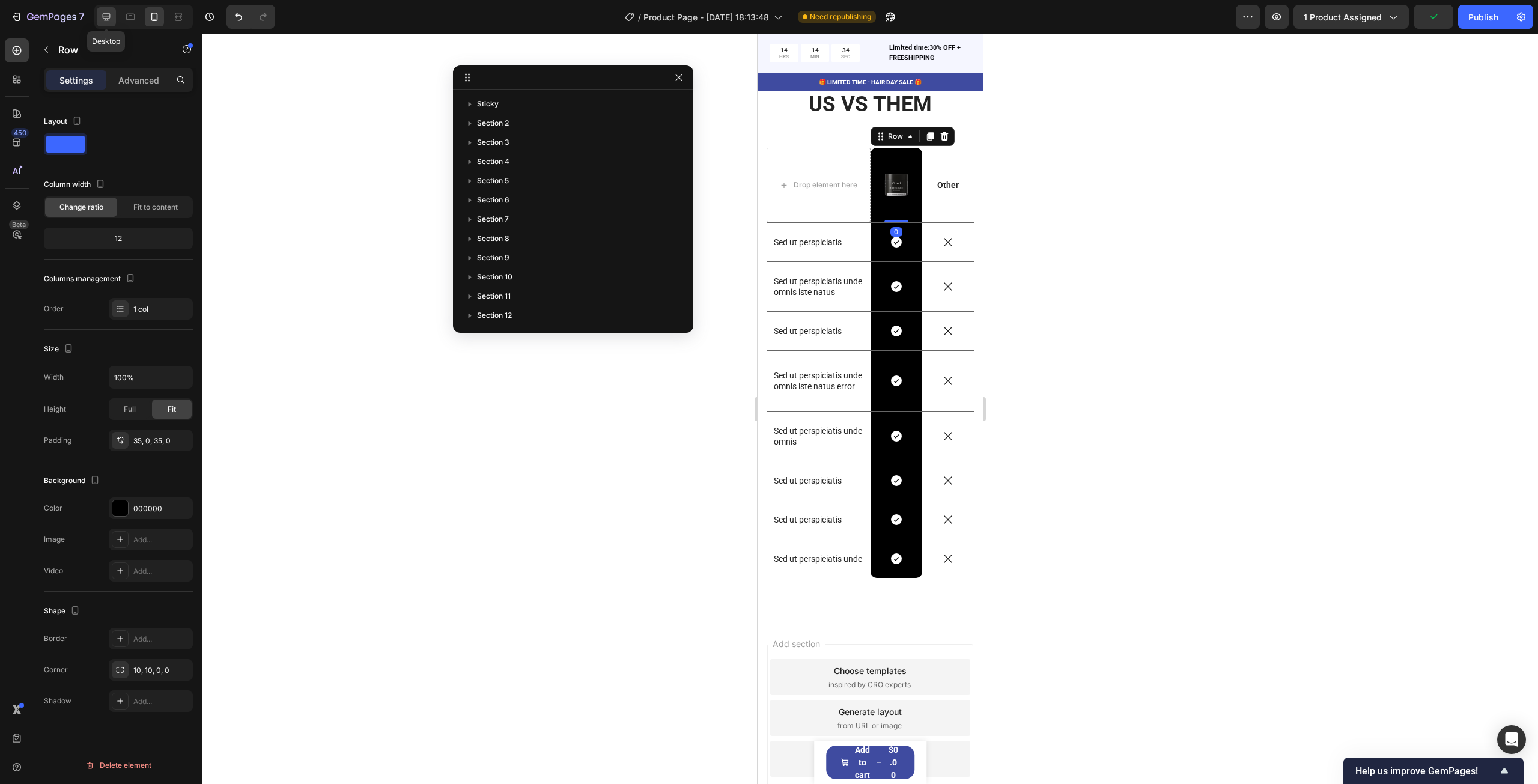
click at [103, 15] on icon at bounding box center [106, 17] width 12 height 12
type input "1200"
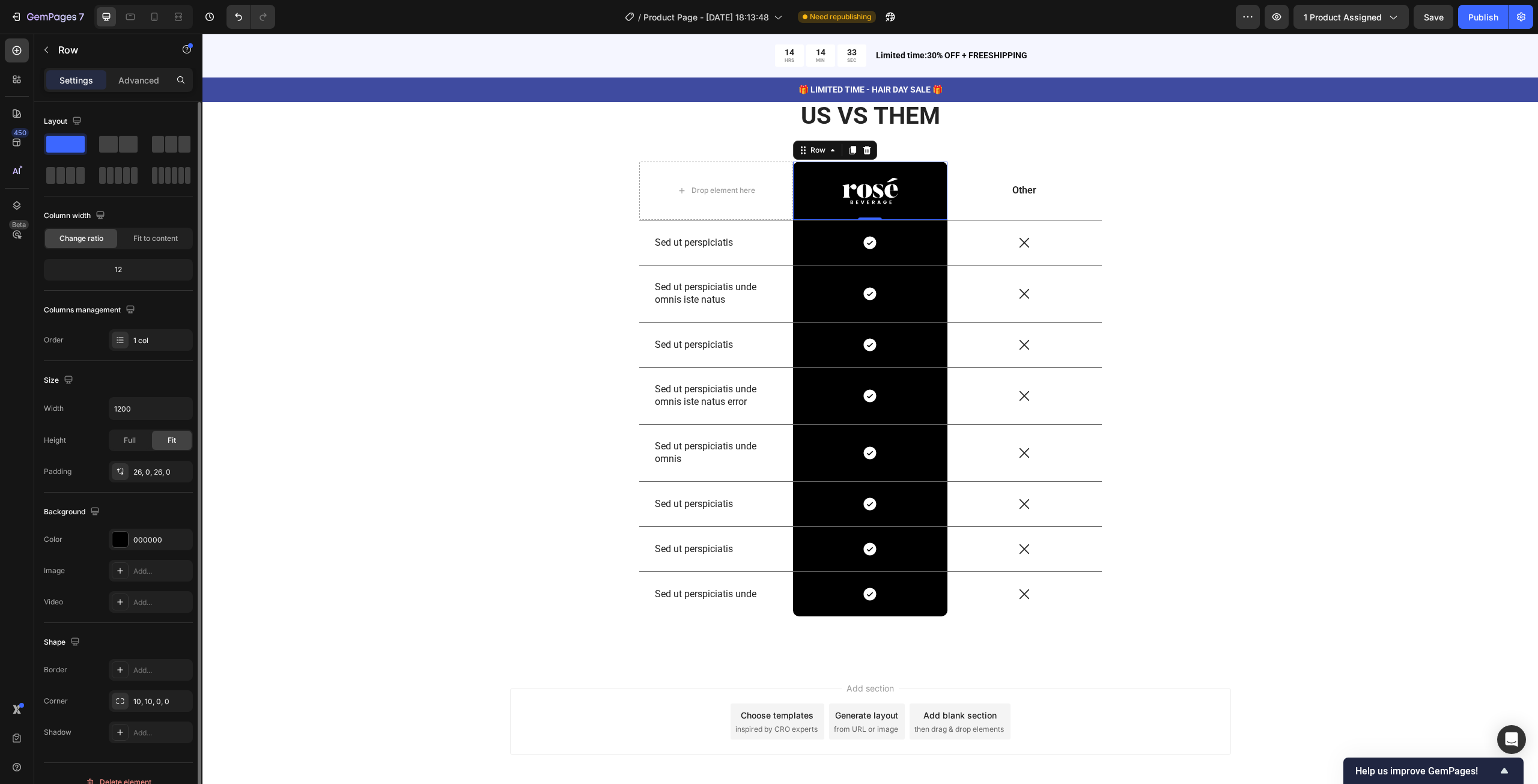
scroll to position [5323, 0]
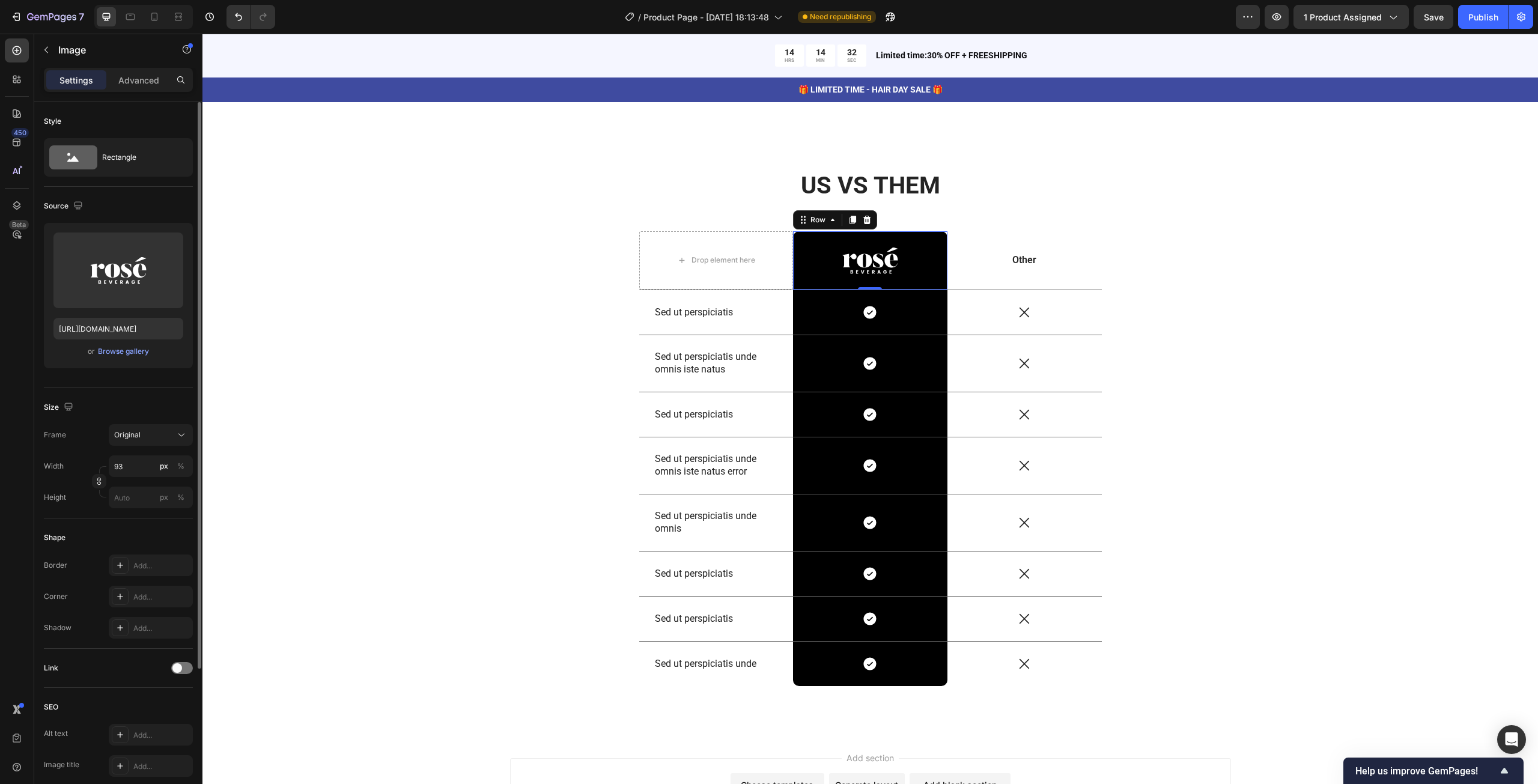
click at [874, 255] on img at bounding box center [870, 261] width 56 height 28
click at [812, 282] on div "Image 0 Row" at bounding box center [870, 263] width 154 height 59
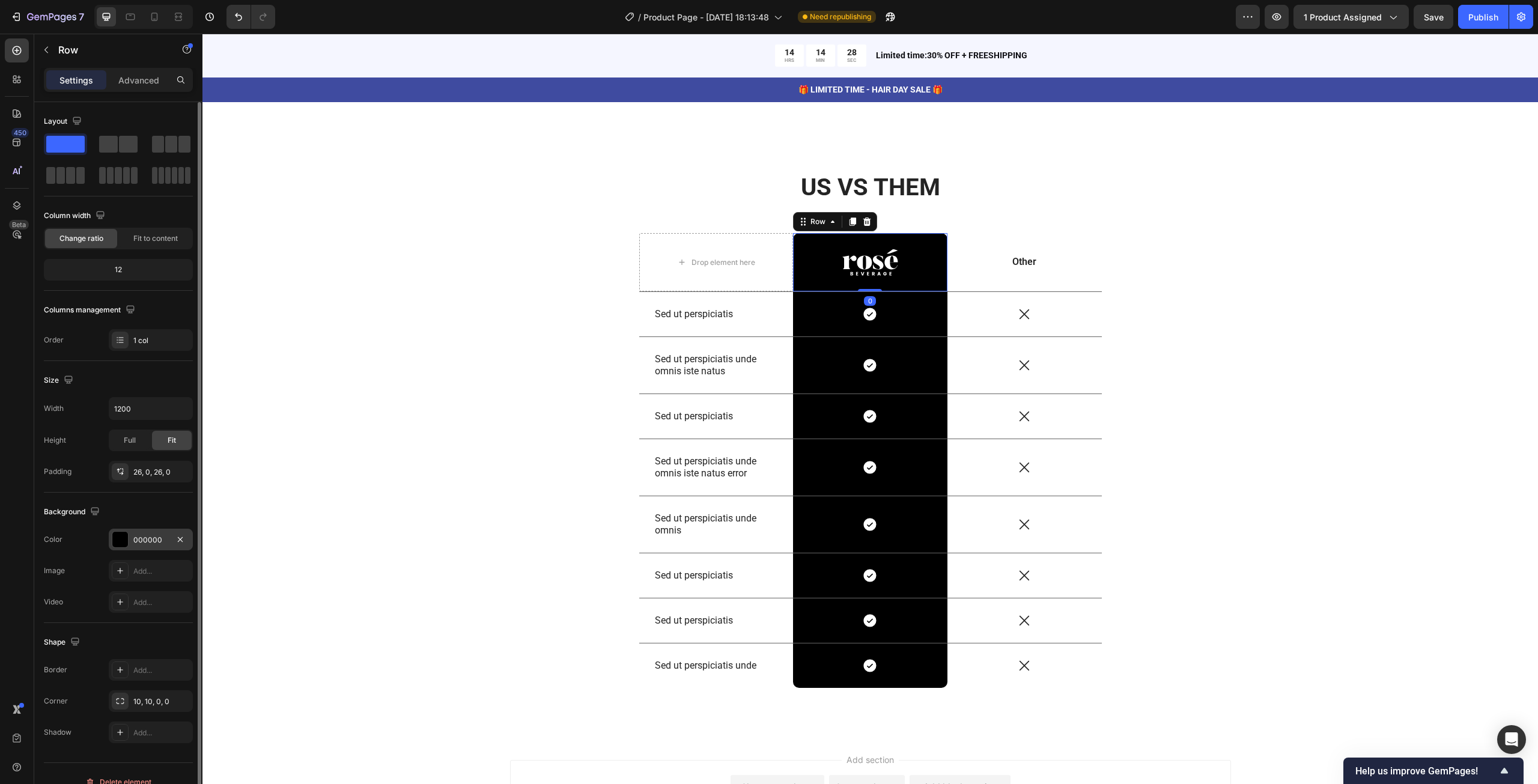
click at [126, 540] on div at bounding box center [120, 539] width 16 height 16
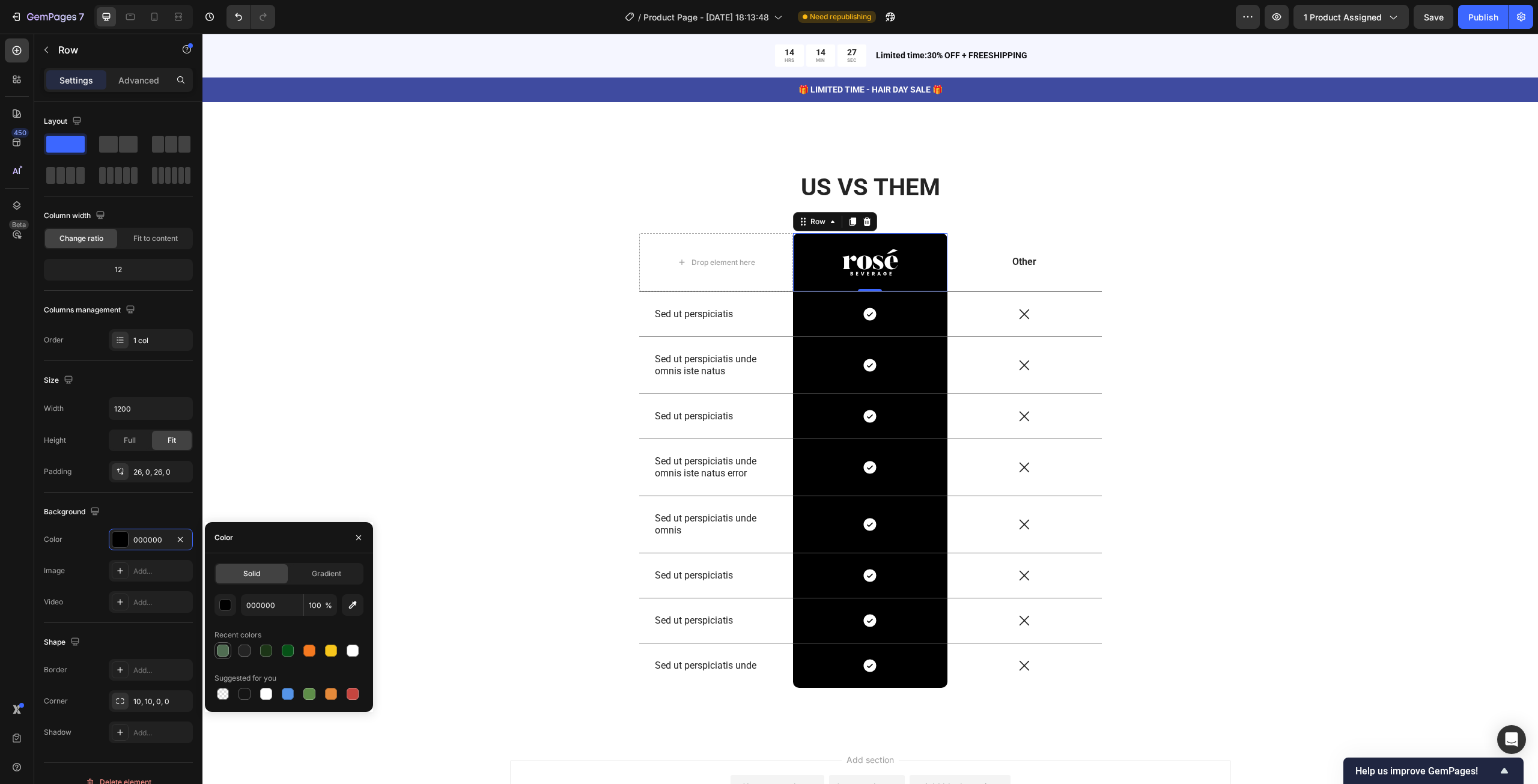
click at [226, 651] on div at bounding box center [222, 650] width 12 height 12
type input "506D52"
click at [808, 301] on div "Icon Row" at bounding box center [870, 314] width 154 height 45
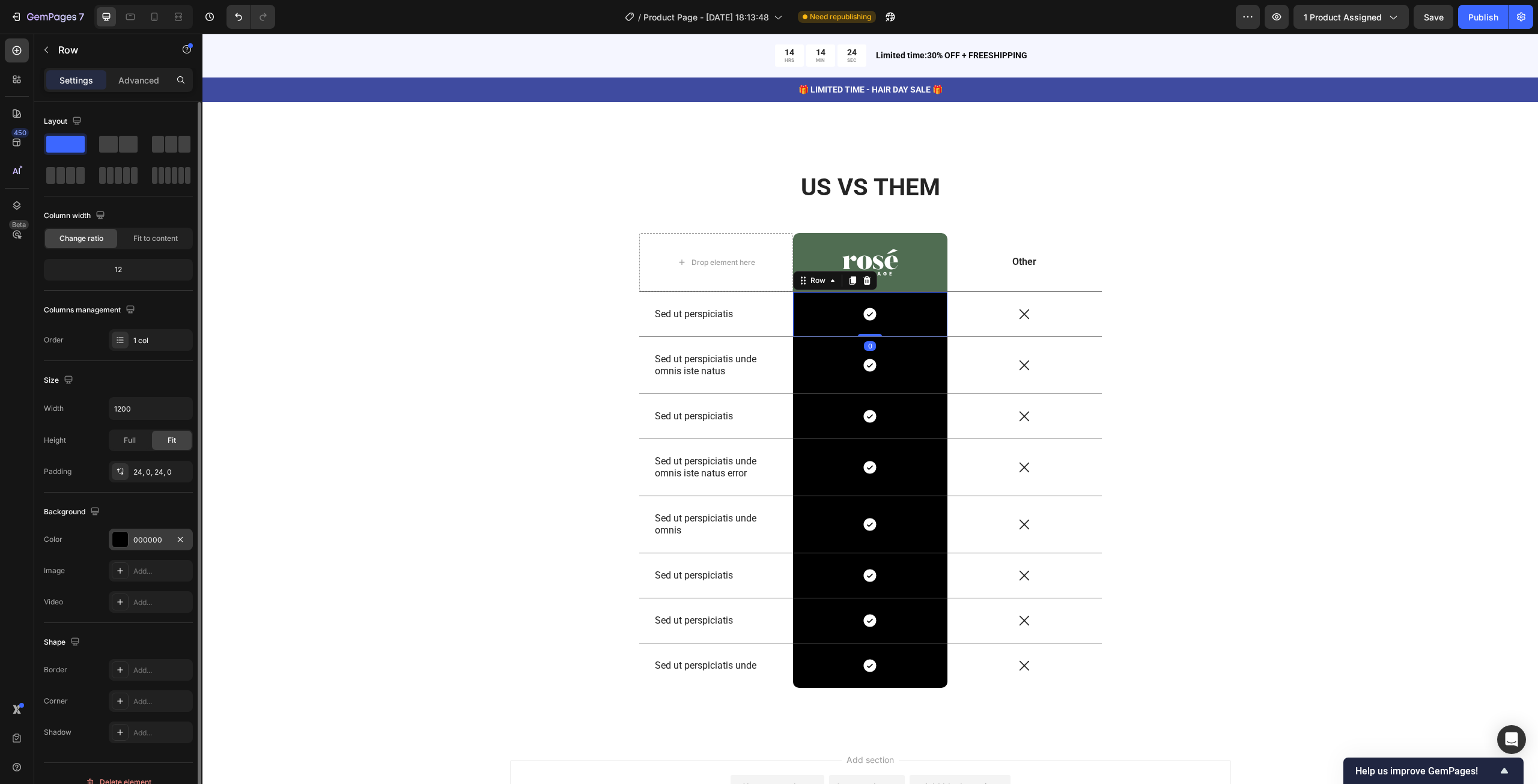
click at [110, 540] on div "000000" at bounding box center [151, 539] width 84 height 21
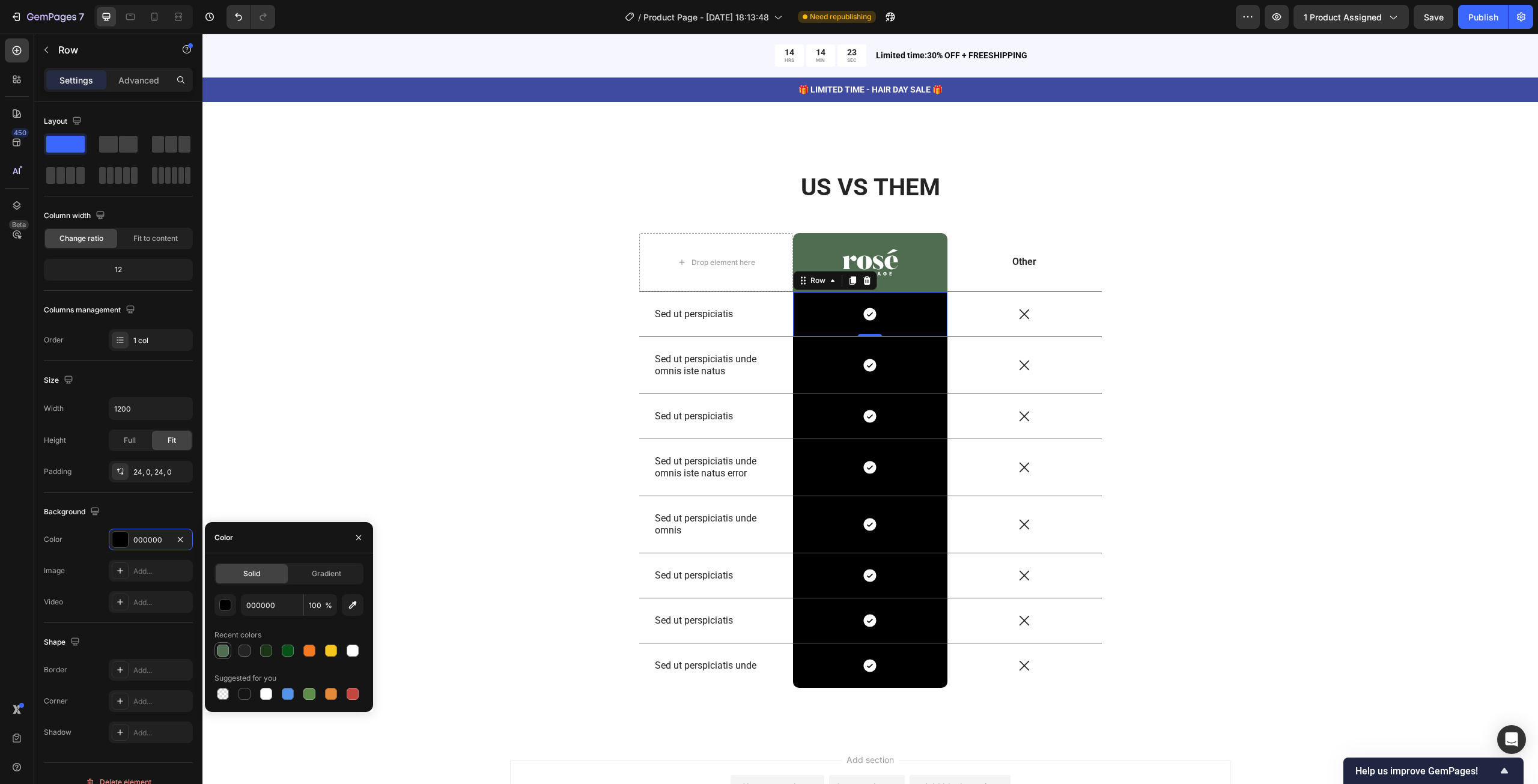
click at [229, 650] on div at bounding box center [222, 650] width 14 height 14
type input "506D52"
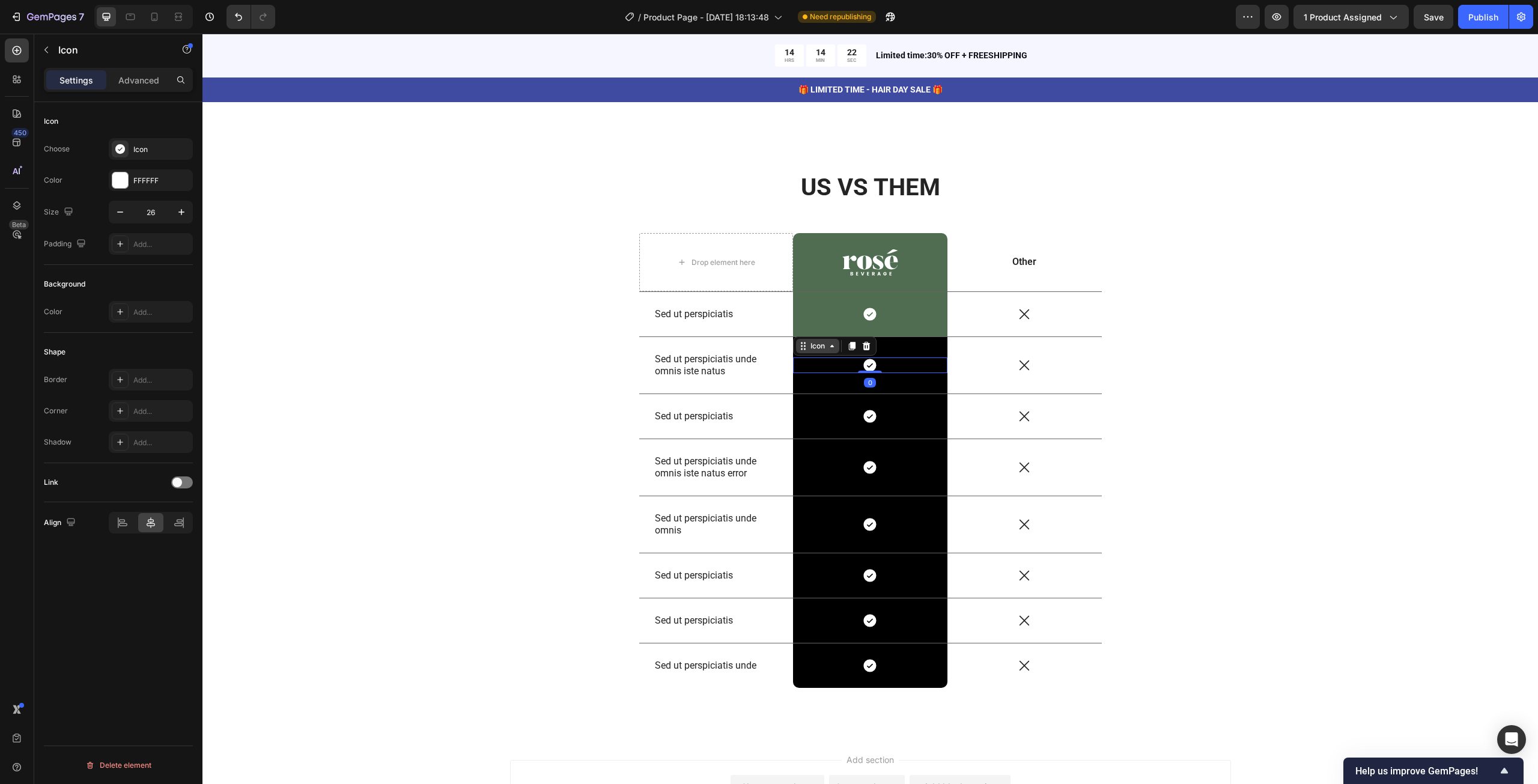
click at [805, 348] on div "Icon" at bounding box center [817, 346] width 43 height 14
click at [922, 346] on div "Icon Row 1 col Row 3 cols Row 1 col 0 Row" at bounding box center [870, 365] width 154 height 56
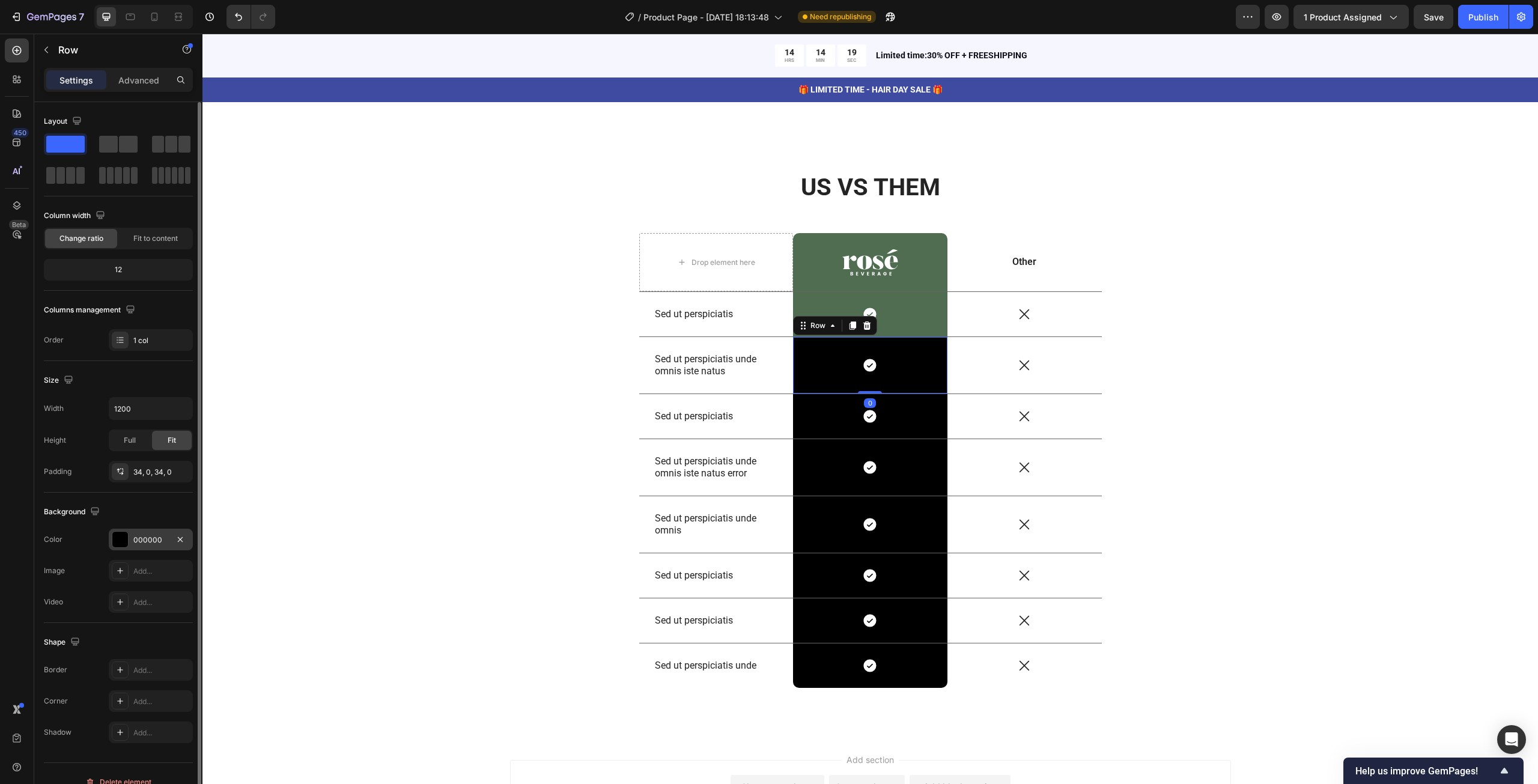
click at [120, 534] on div at bounding box center [120, 539] width 16 height 16
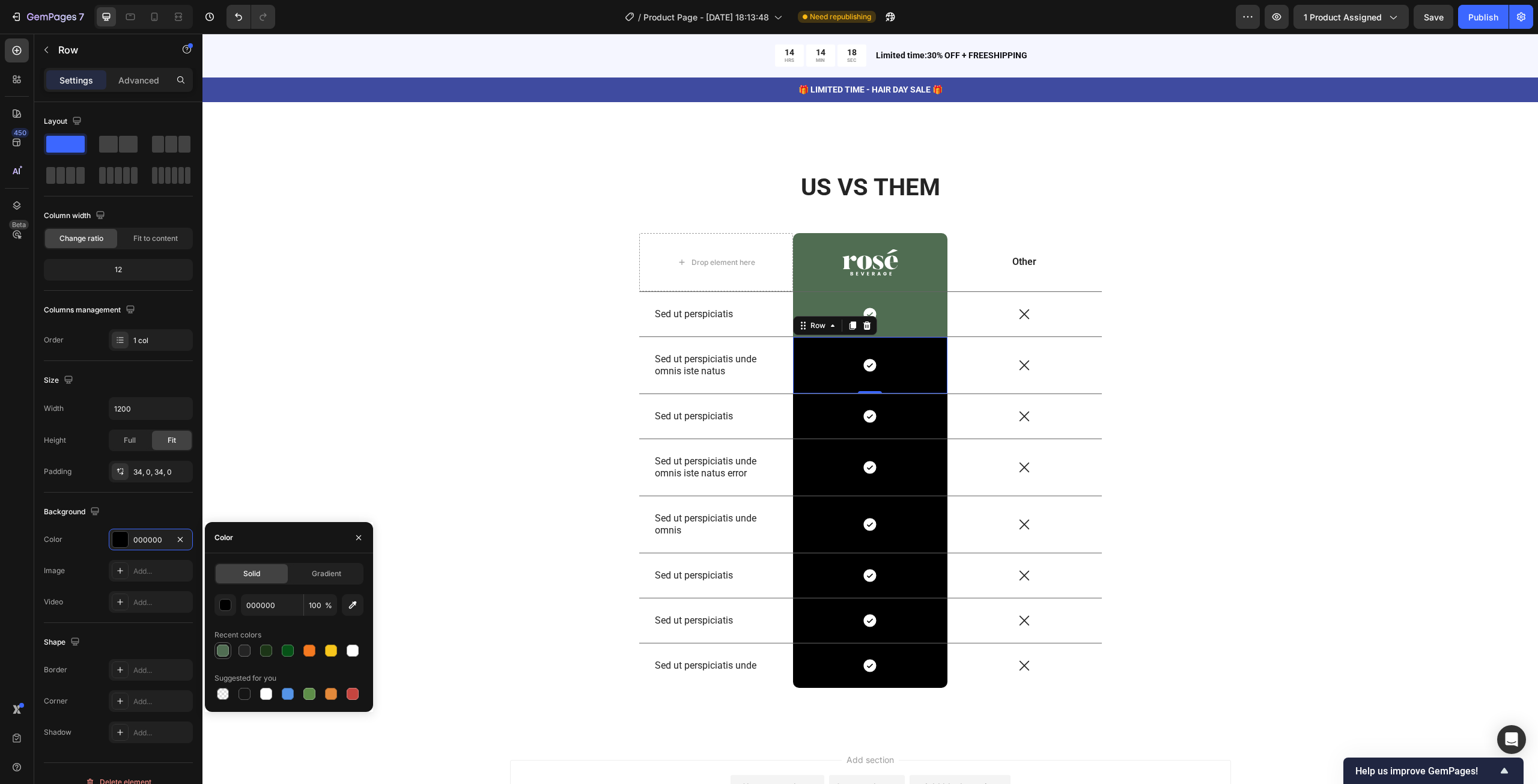
click at [227, 650] on div at bounding box center [222, 650] width 12 height 12
type input "506D52"
click at [817, 399] on div "Icon Row" at bounding box center [870, 416] width 154 height 45
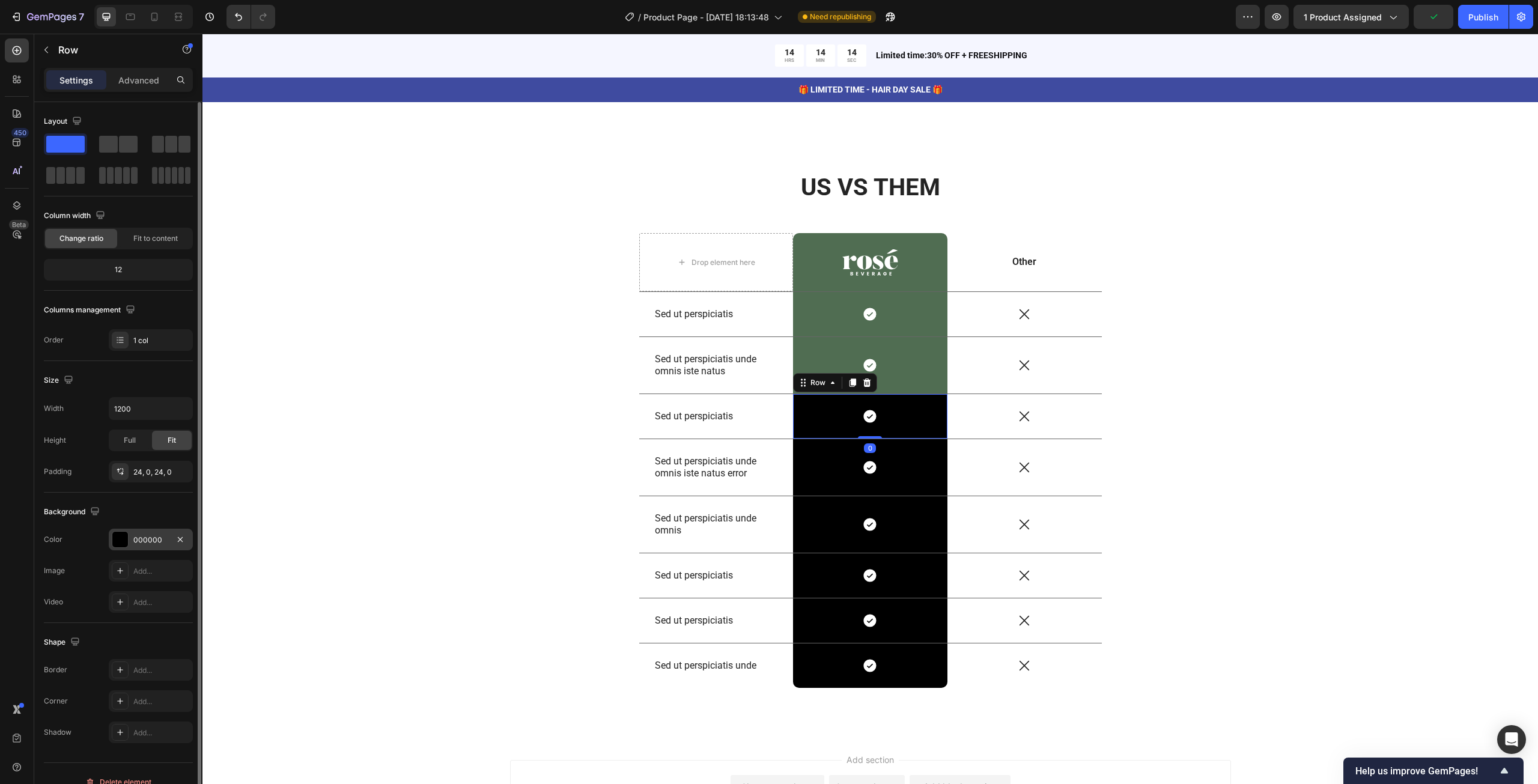
click at [125, 533] on div at bounding box center [120, 539] width 16 height 16
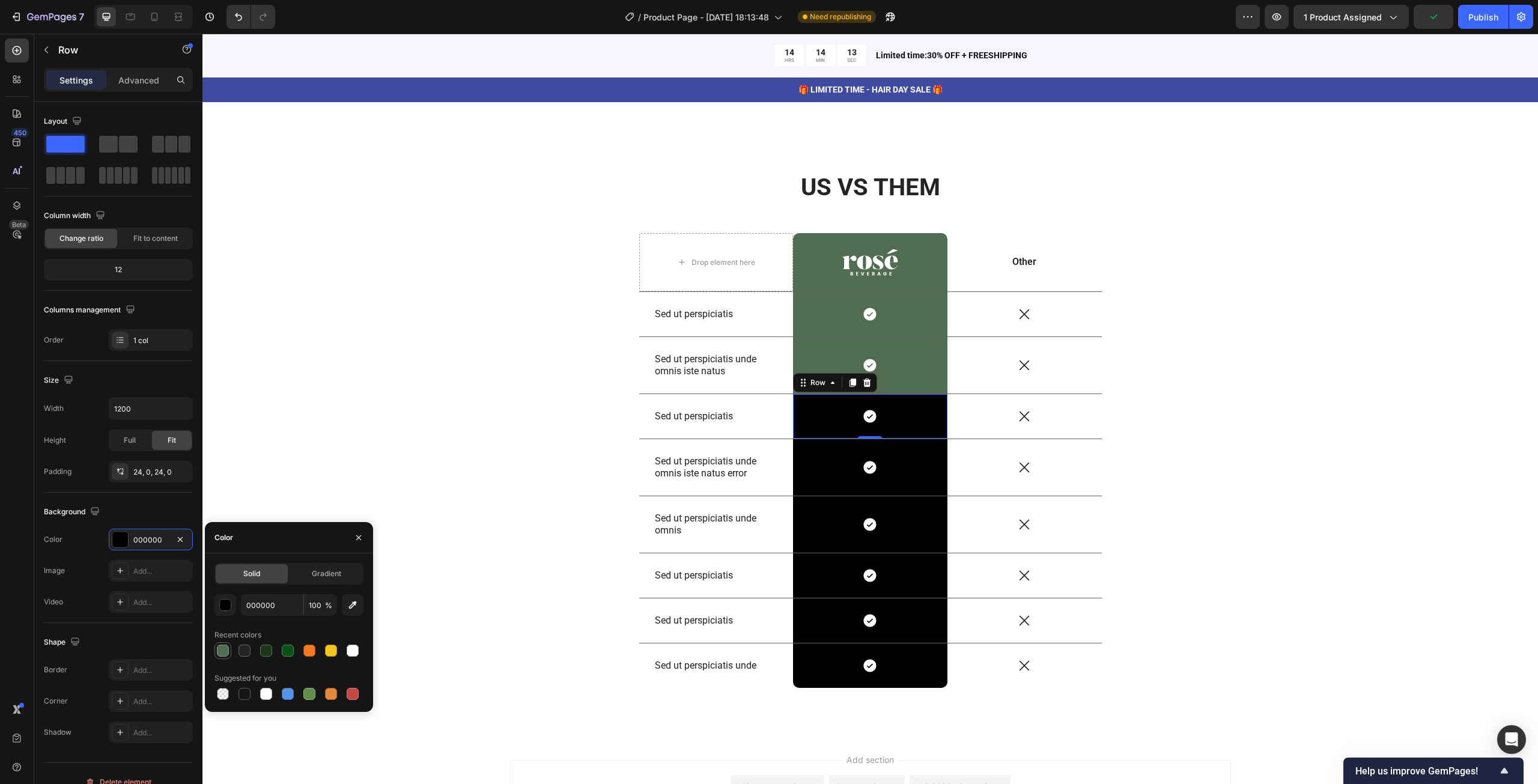
click at [224, 648] on div at bounding box center [222, 650] width 12 height 12
type input "506D52"
click at [808, 447] on div "Icon Row" at bounding box center [870, 467] width 154 height 56
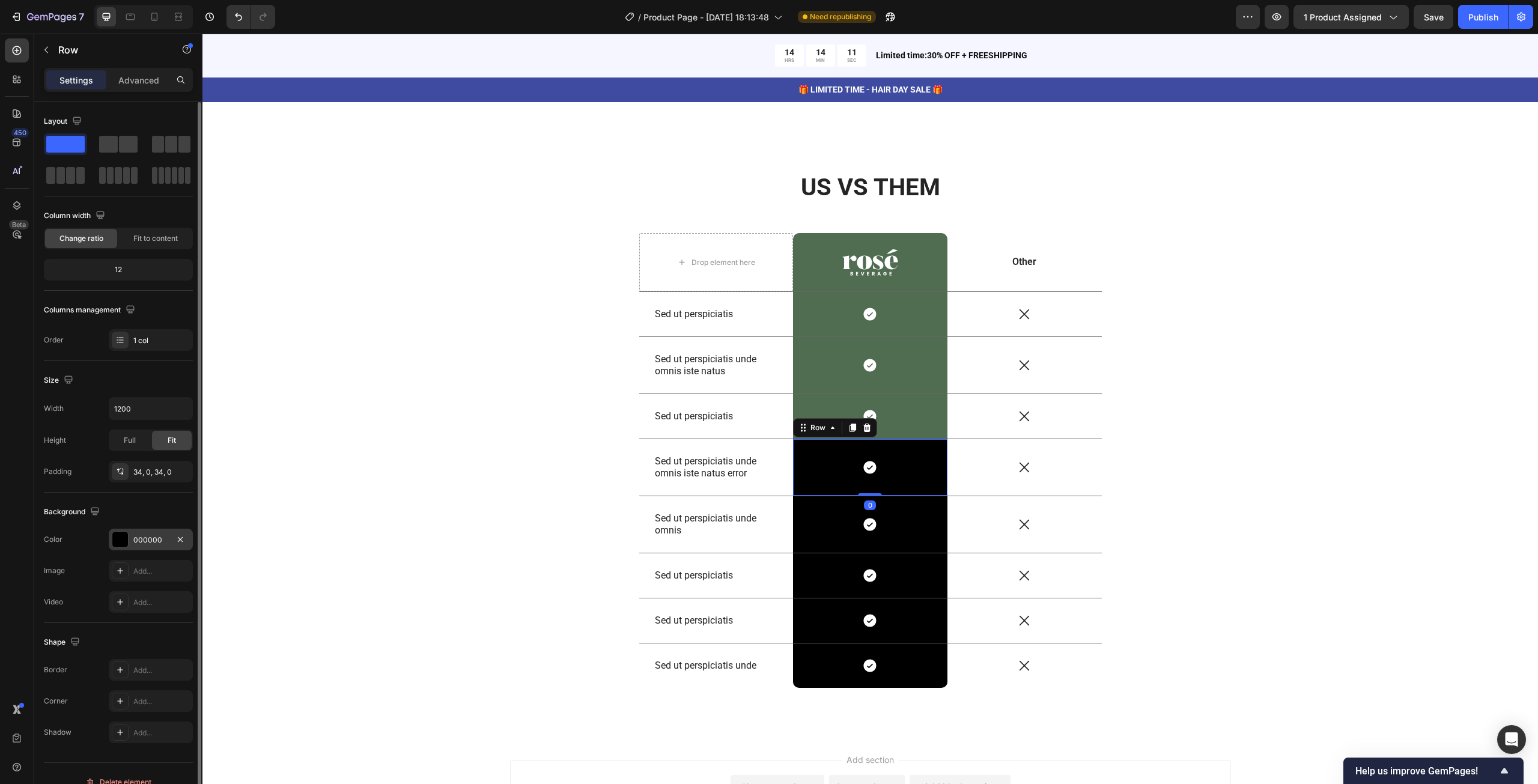
click at [127, 535] on div at bounding box center [120, 539] width 16 height 16
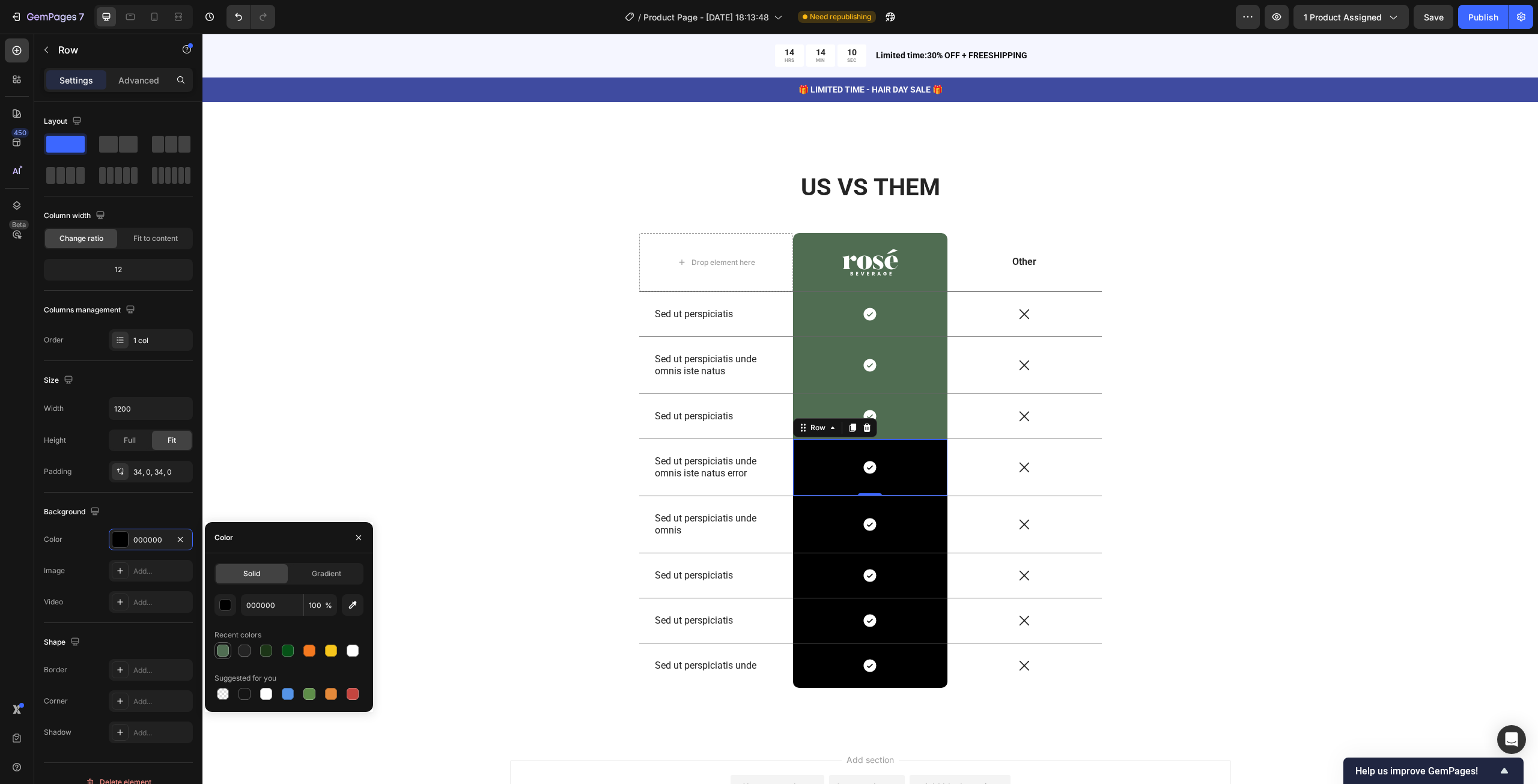
click at [224, 648] on div at bounding box center [222, 650] width 12 height 12
type input "506D52"
click at [805, 499] on div "Icon Row" at bounding box center [870, 525] width 154 height 56
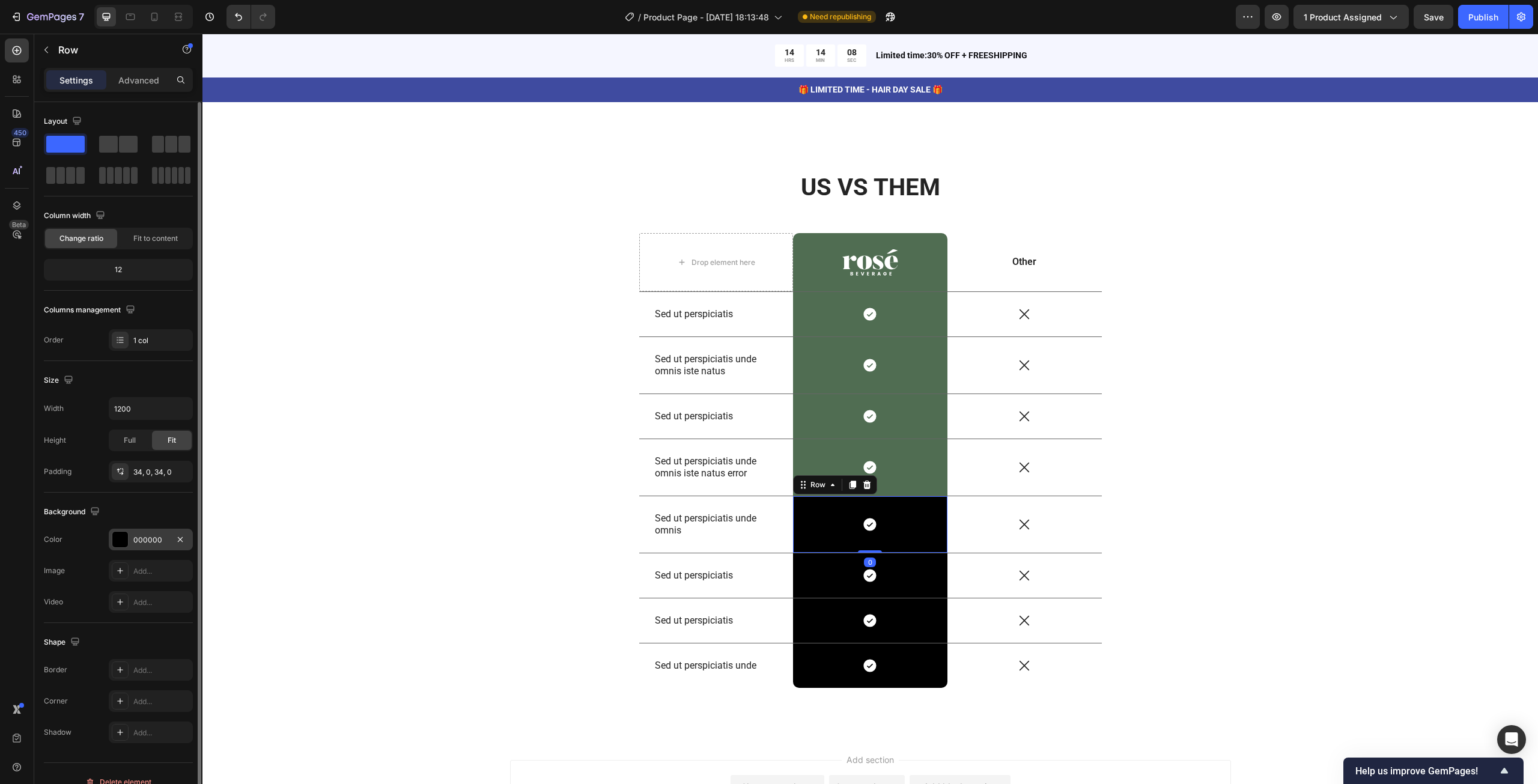
click at [127, 536] on div at bounding box center [120, 539] width 16 height 16
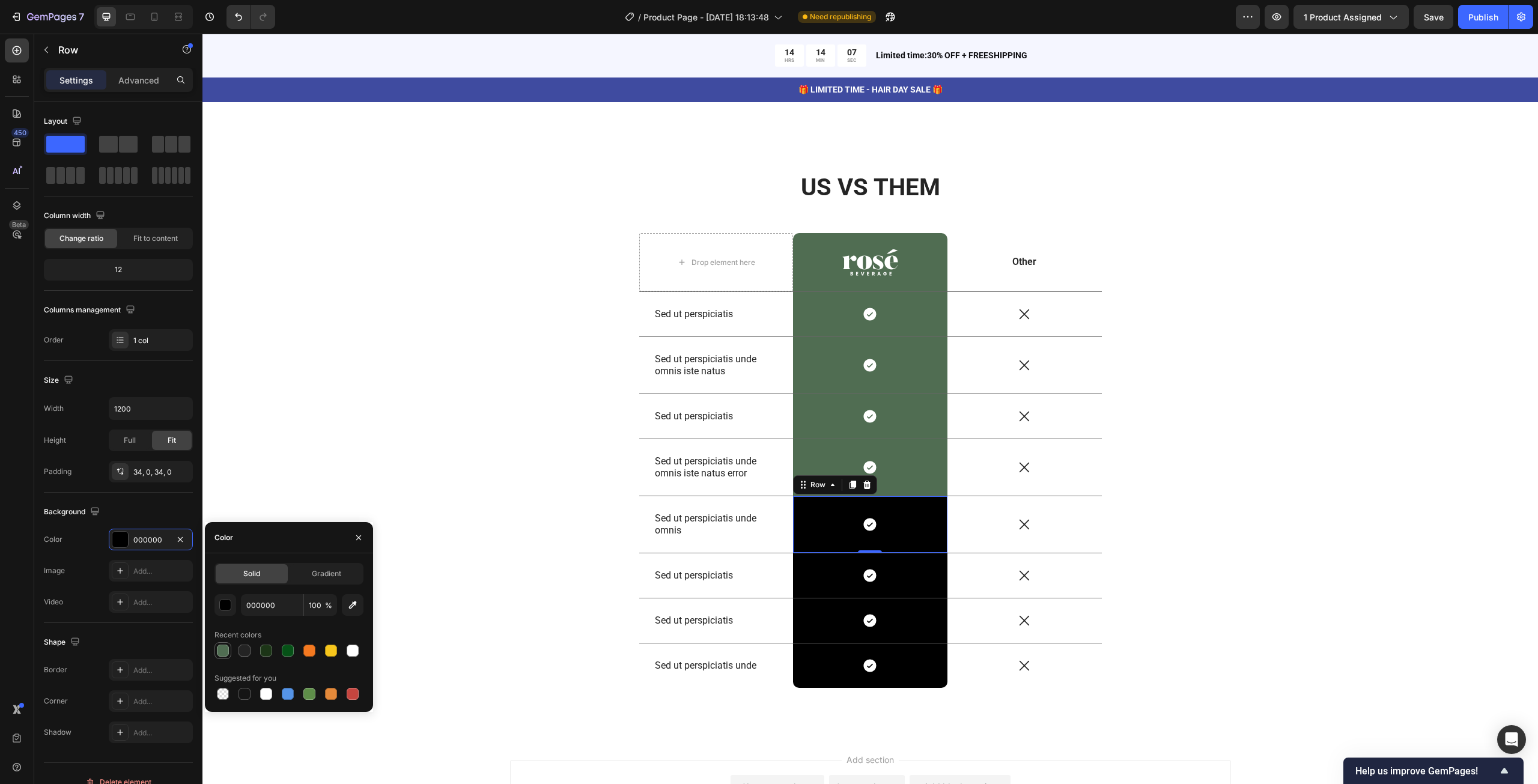
click at [217, 650] on div at bounding box center [222, 650] width 12 height 12
type input "506D52"
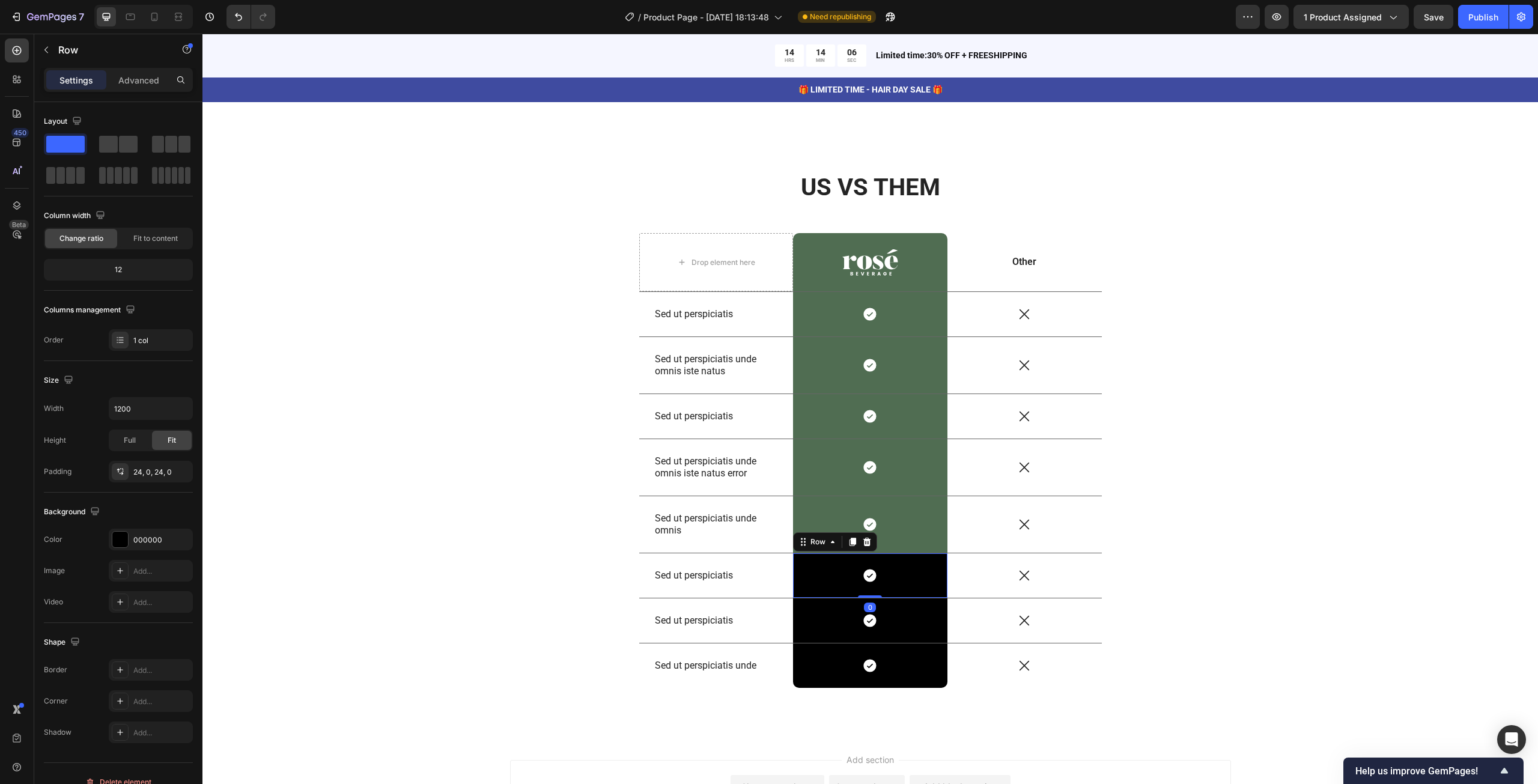
click at [836, 558] on div "Icon Row 0" at bounding box center [870, 575] width 154 height 45
click at [129, 533] on div "000000" at bounding box center [151, 539] width 84 height 21
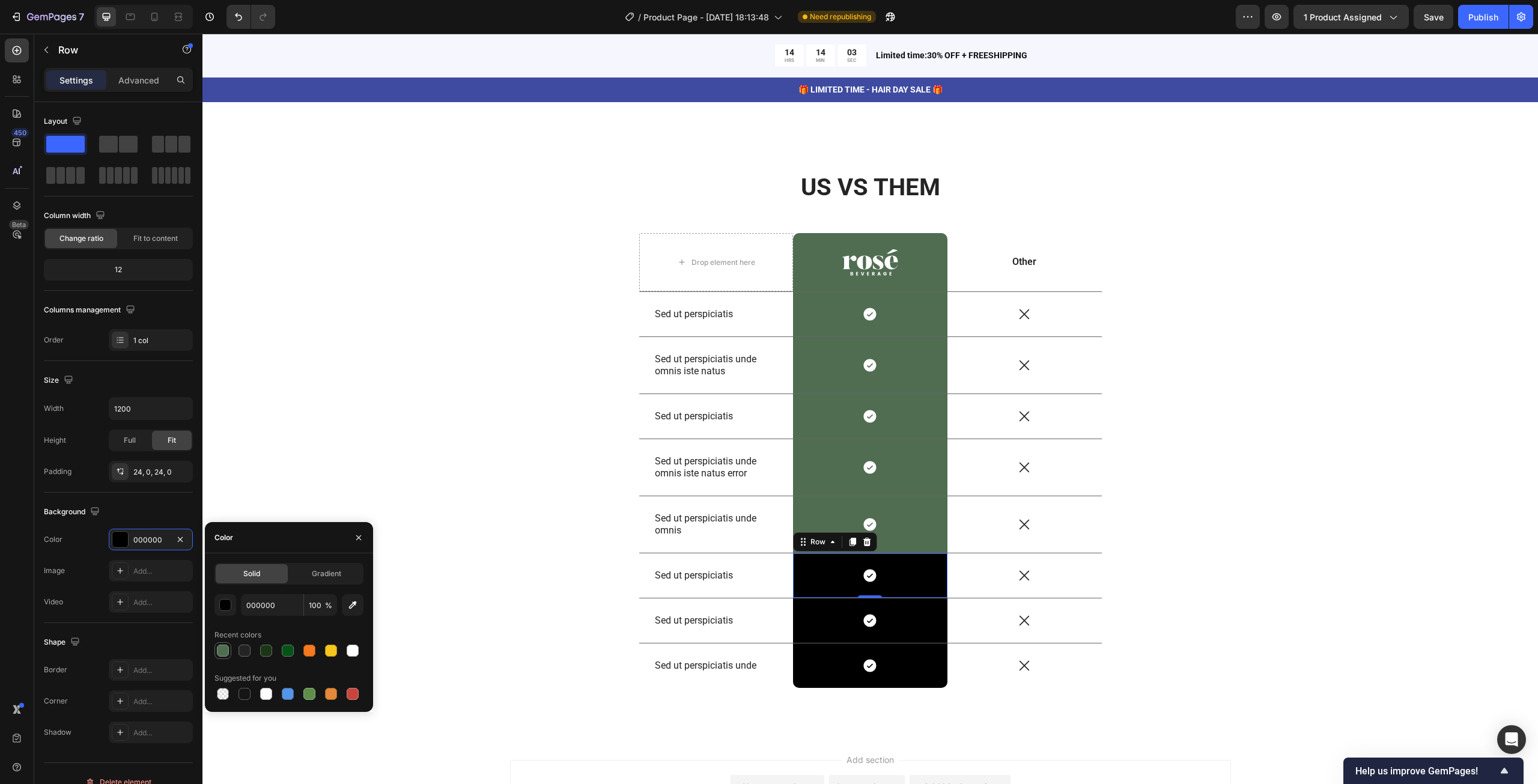
click at [224, 644] on div at bounding box center [222, 650] width 14 height 14
type input "506D52"
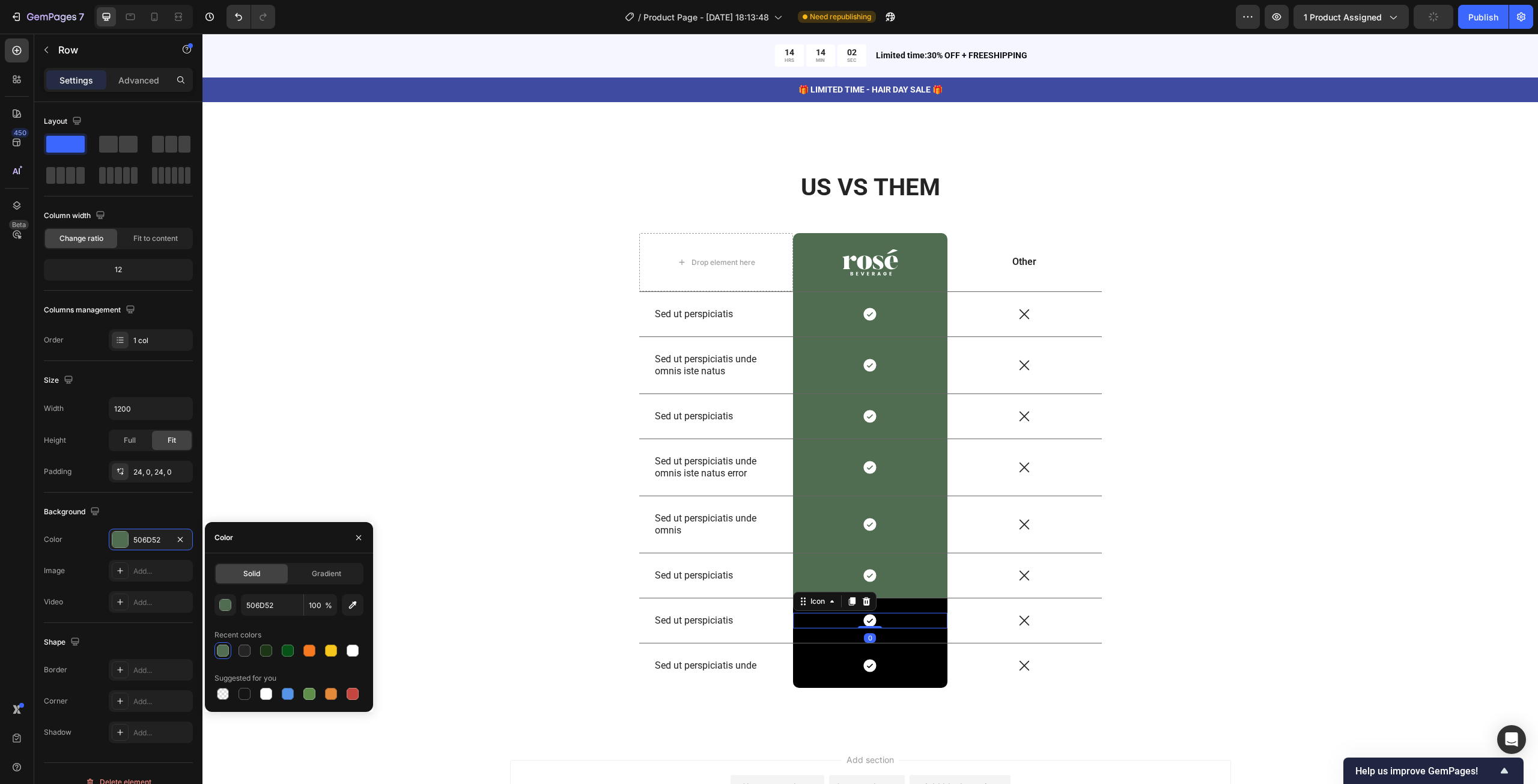
click at [801, 607] on div "Icon 0 Row" at bounding box center [870, 620] width 154 height 45
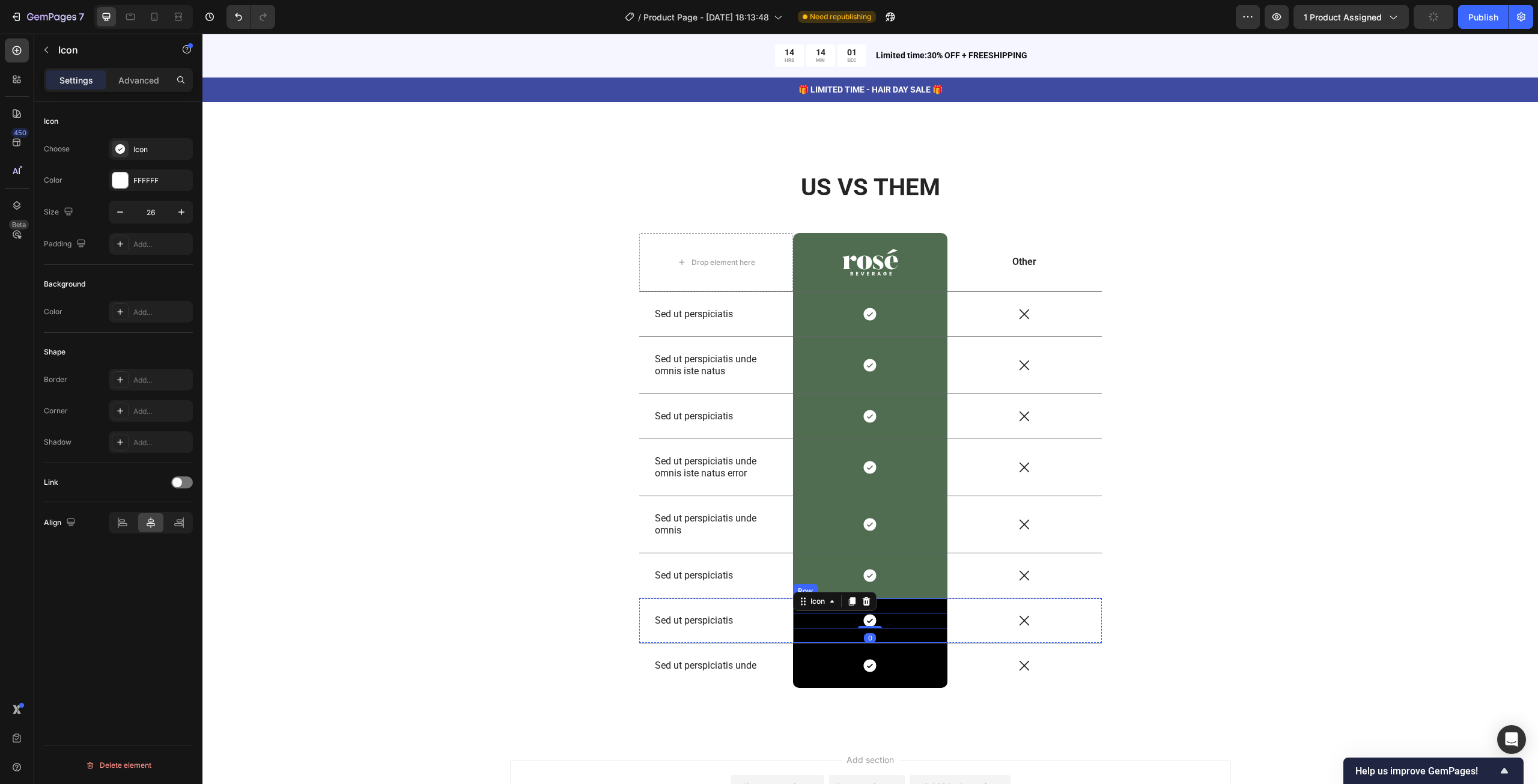
click at [914, 601] on div "Icon 0 Row" at bounding box center [870, 620] width 154 height 45
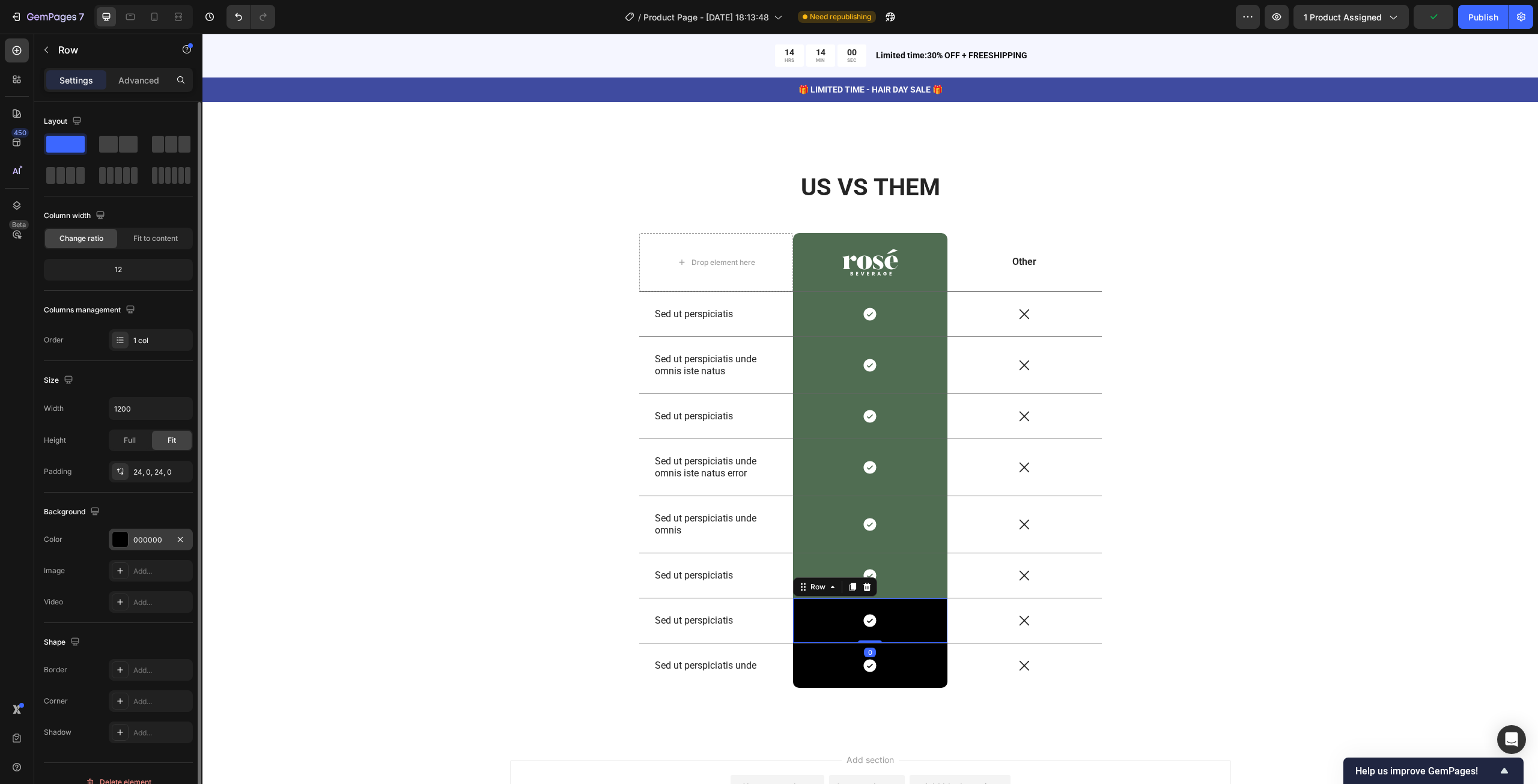
click at [125, 538] on div at bounding box center [120, 539] width 16 height 16
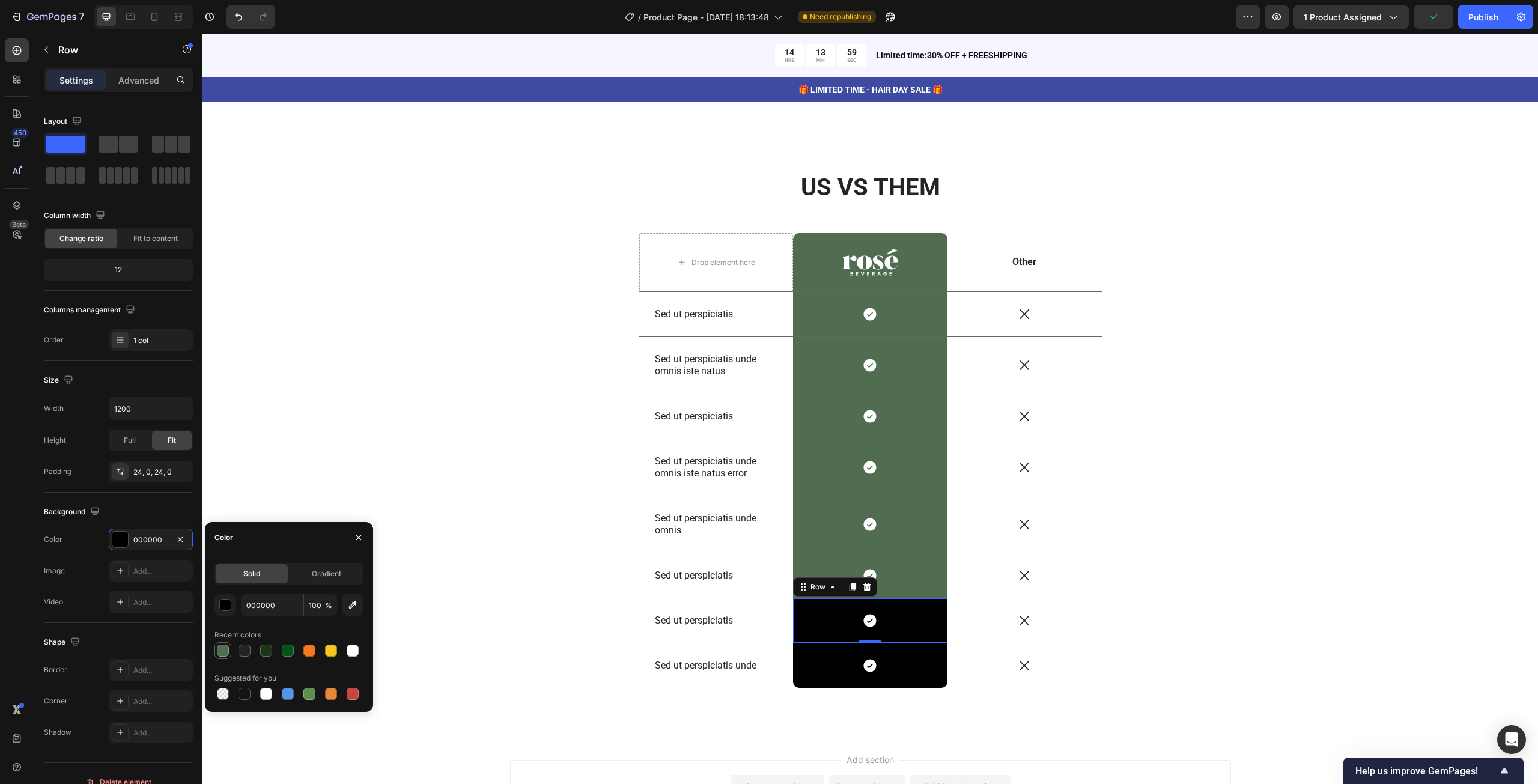
click at [224, 644] on div at bounding box center [222, 650] width 12 height 12
type input "506D52"
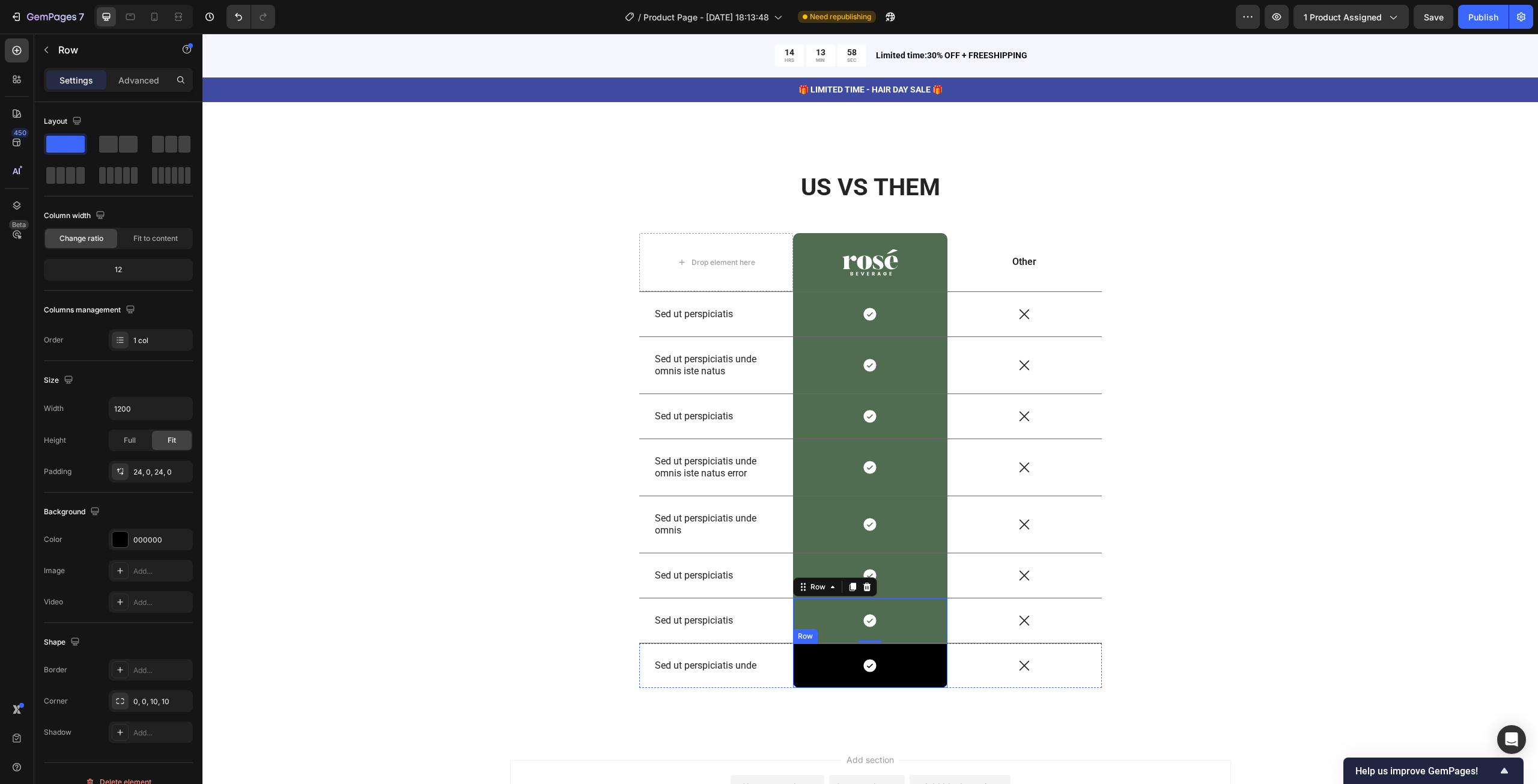
click at [801, 646] on div "Icon Row" at bounding box center [870, 666] width 154 height 45
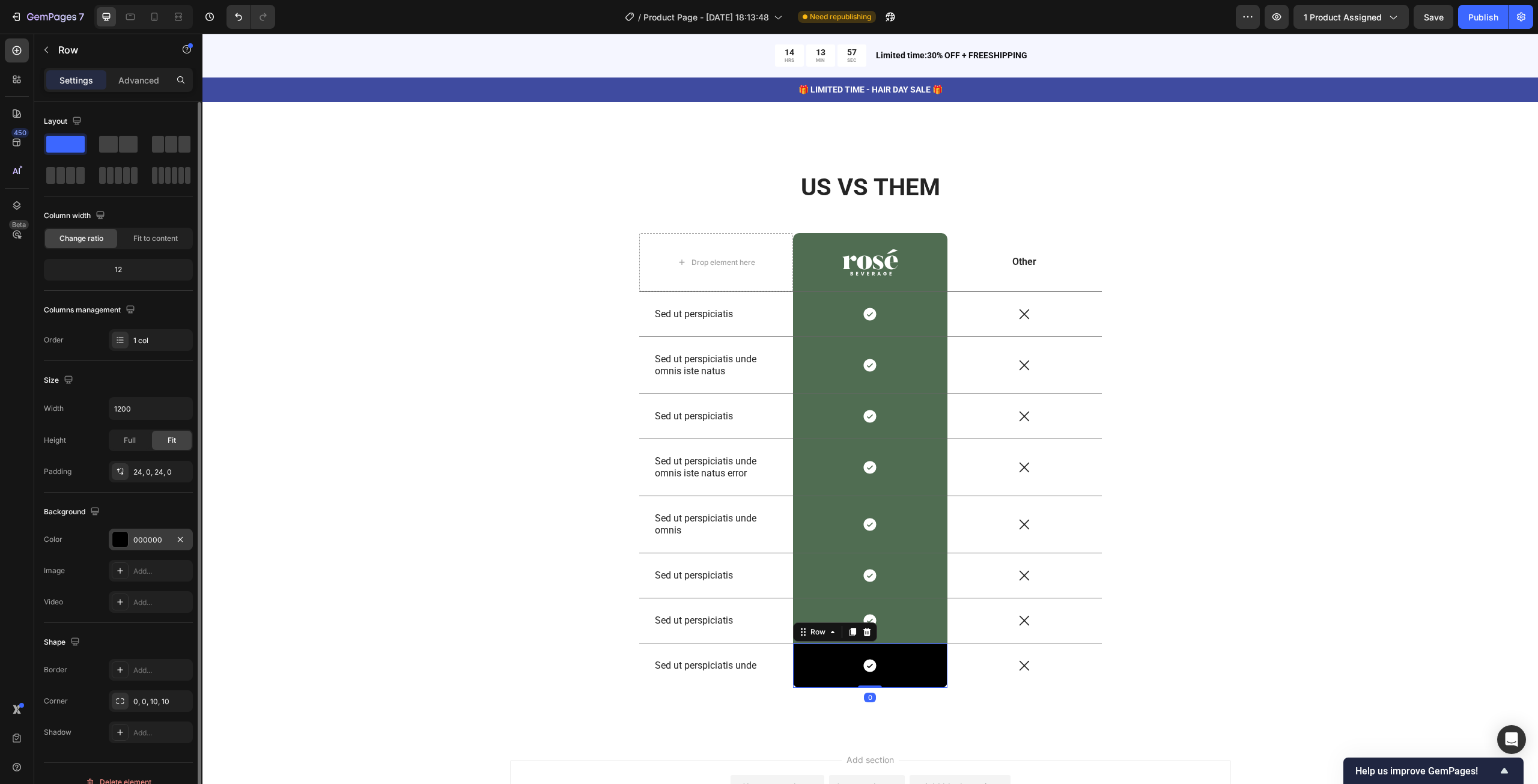
click at [126, 536] on div at bounding box center [120, 539] width 16 height 16
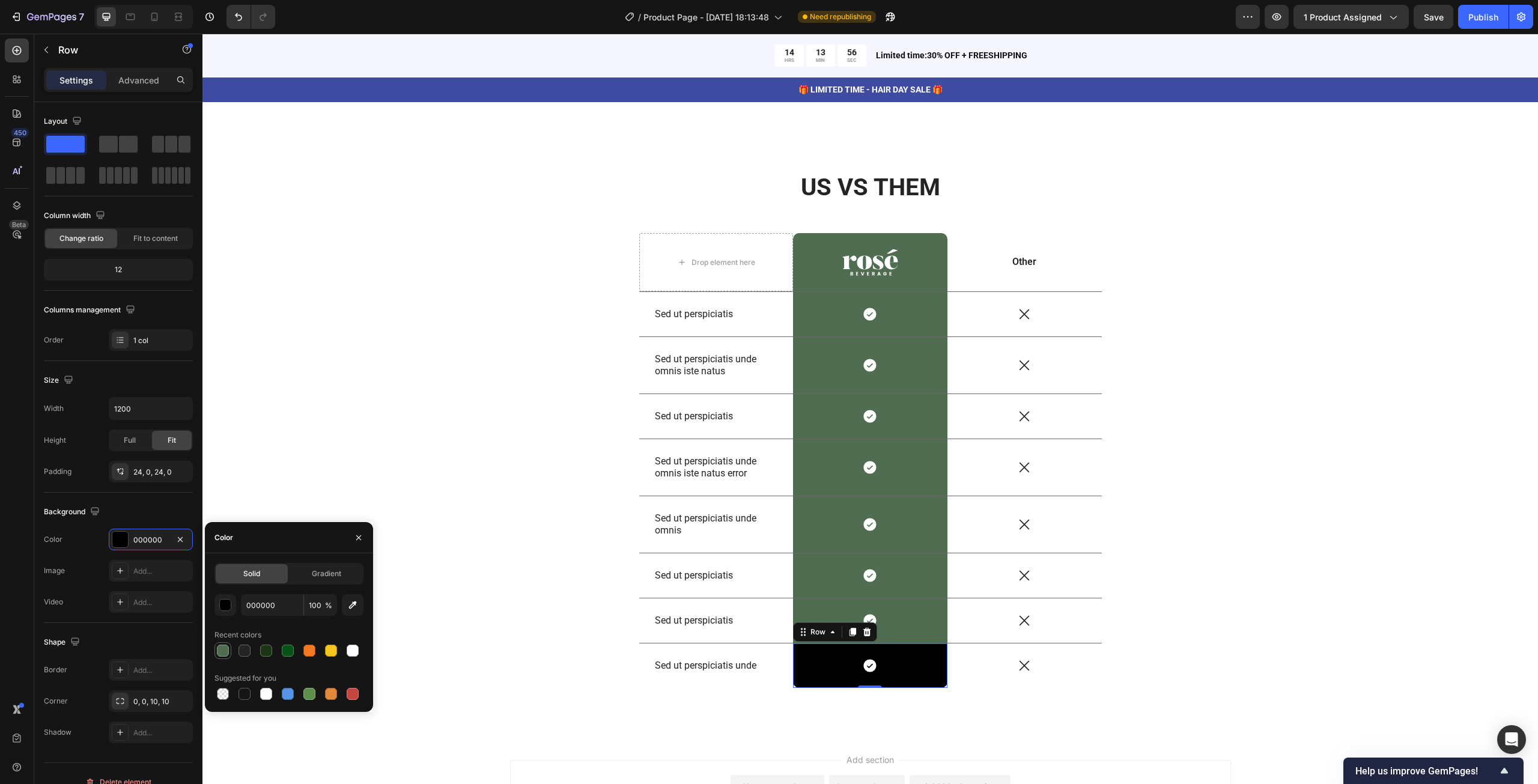
click at [220, 646] on div at bounding box center [222, 650] width 12 height 12
type input "506D52"
click at [680, 311] on p "Sed ut perspiciatis" at bounding box center [716, 315] width 123 height 12
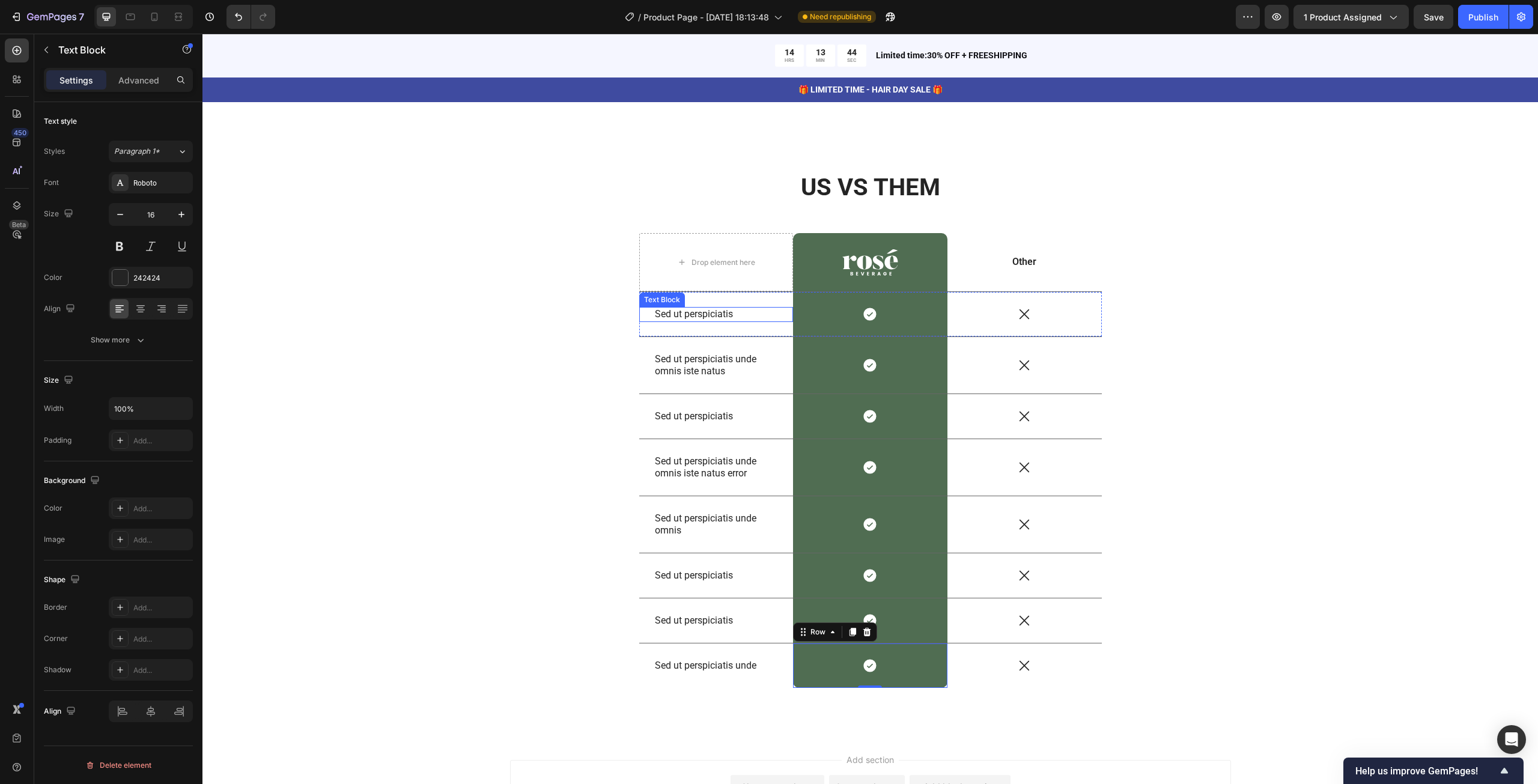
click at [680, 311] on p "Sed ut perspiciatis" at bounding box center [716, 315] width 123 height 12
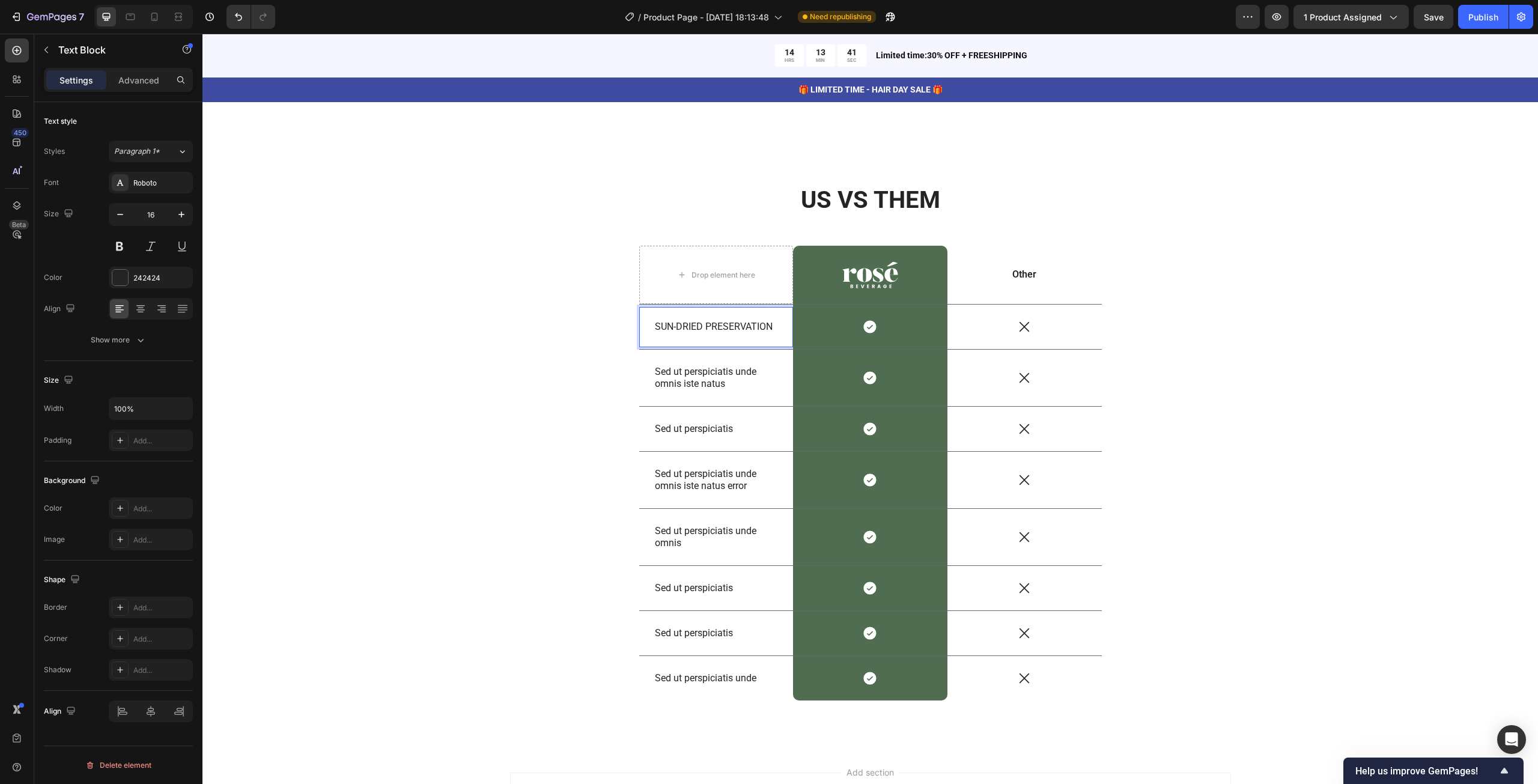
scroll to position [5317, 0]
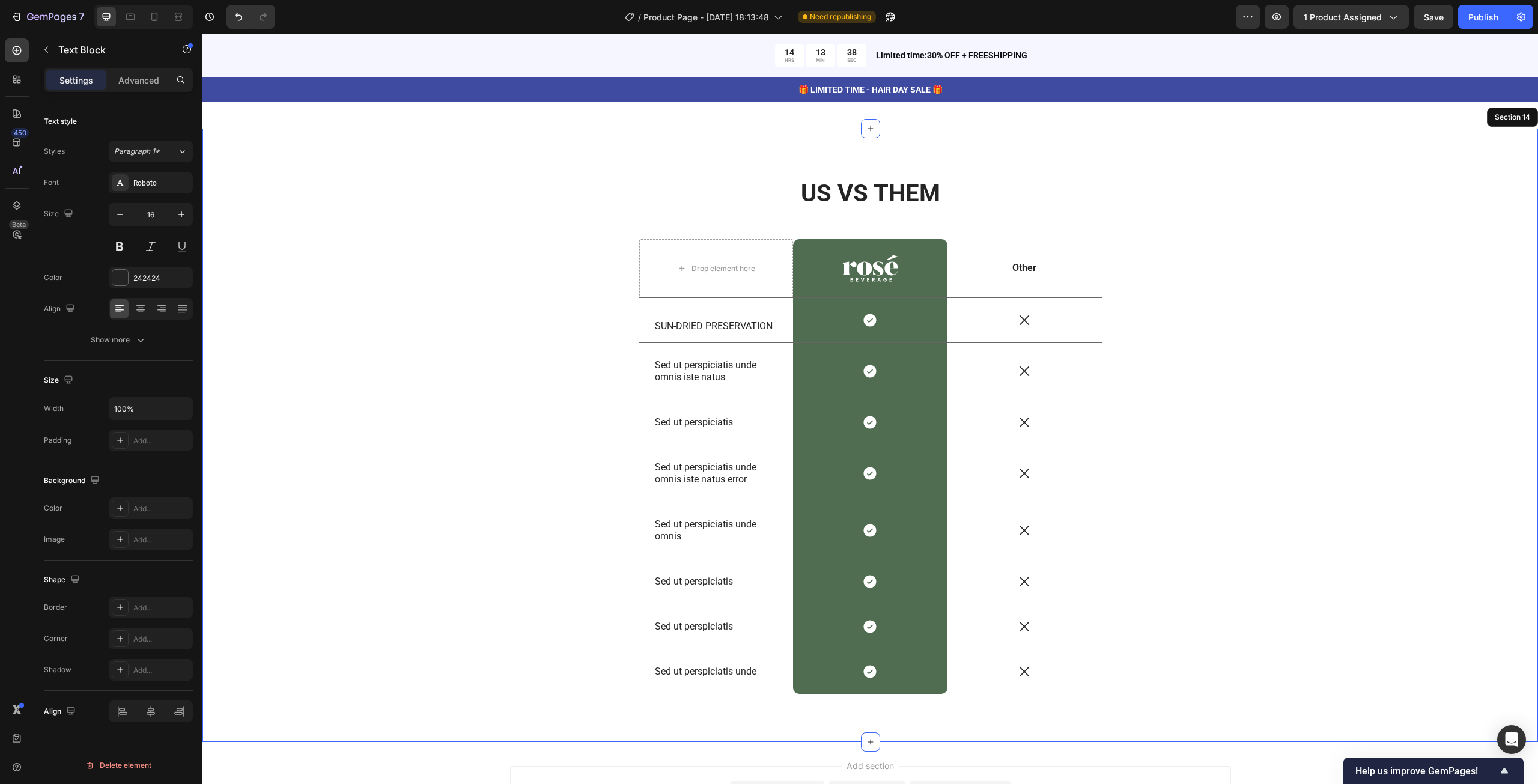
click at [1166, 317] on div "US VS THEM Heading Drop element here Image Row Other Text Block Row SUN-DRIED P…" at bounding box center [870, 445] width 1318 height 537
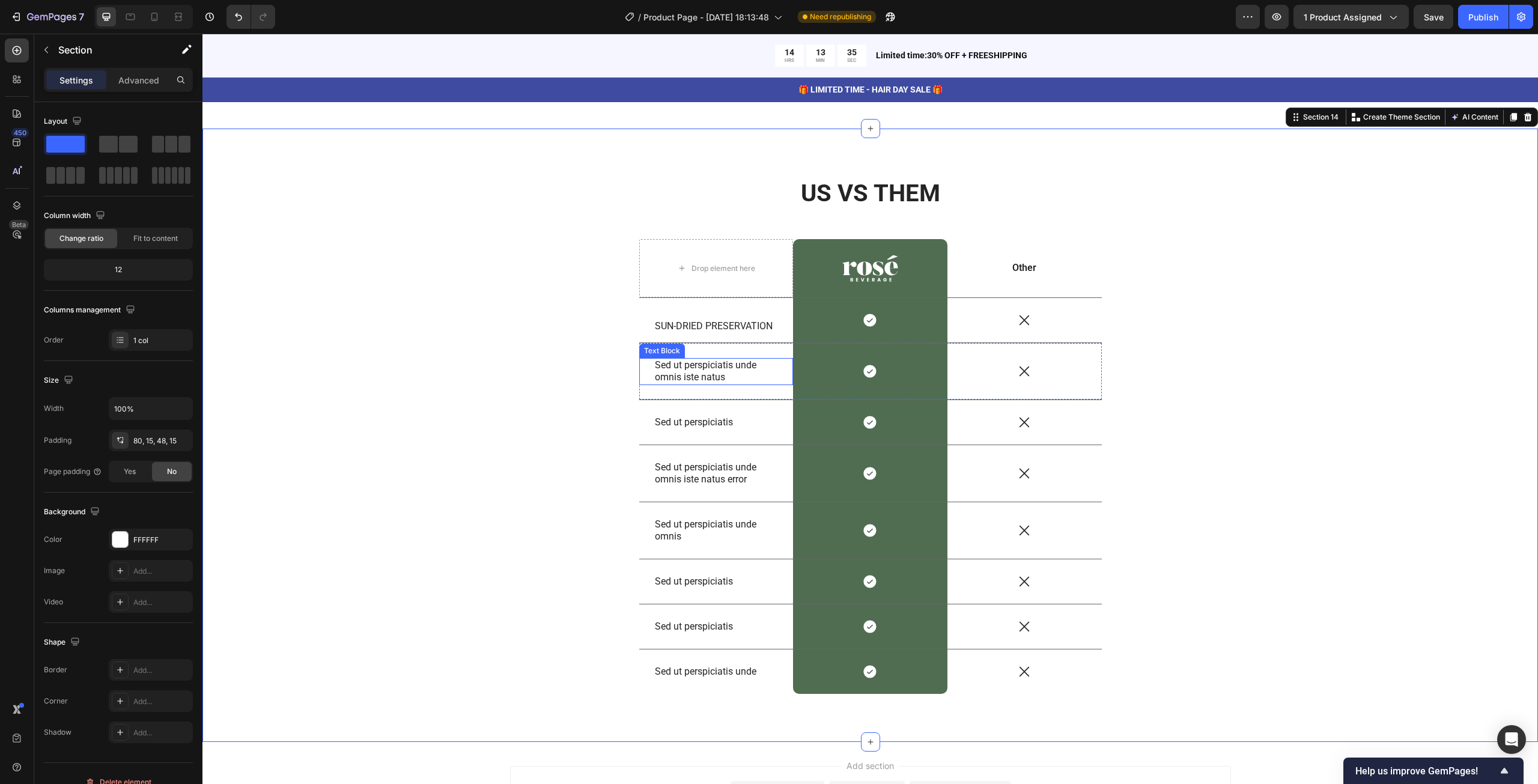
click at [700, 365] on p "Sed ut perspiciatis unde omnis iste natus" at bounding box center [716, 372] width 123 height 25
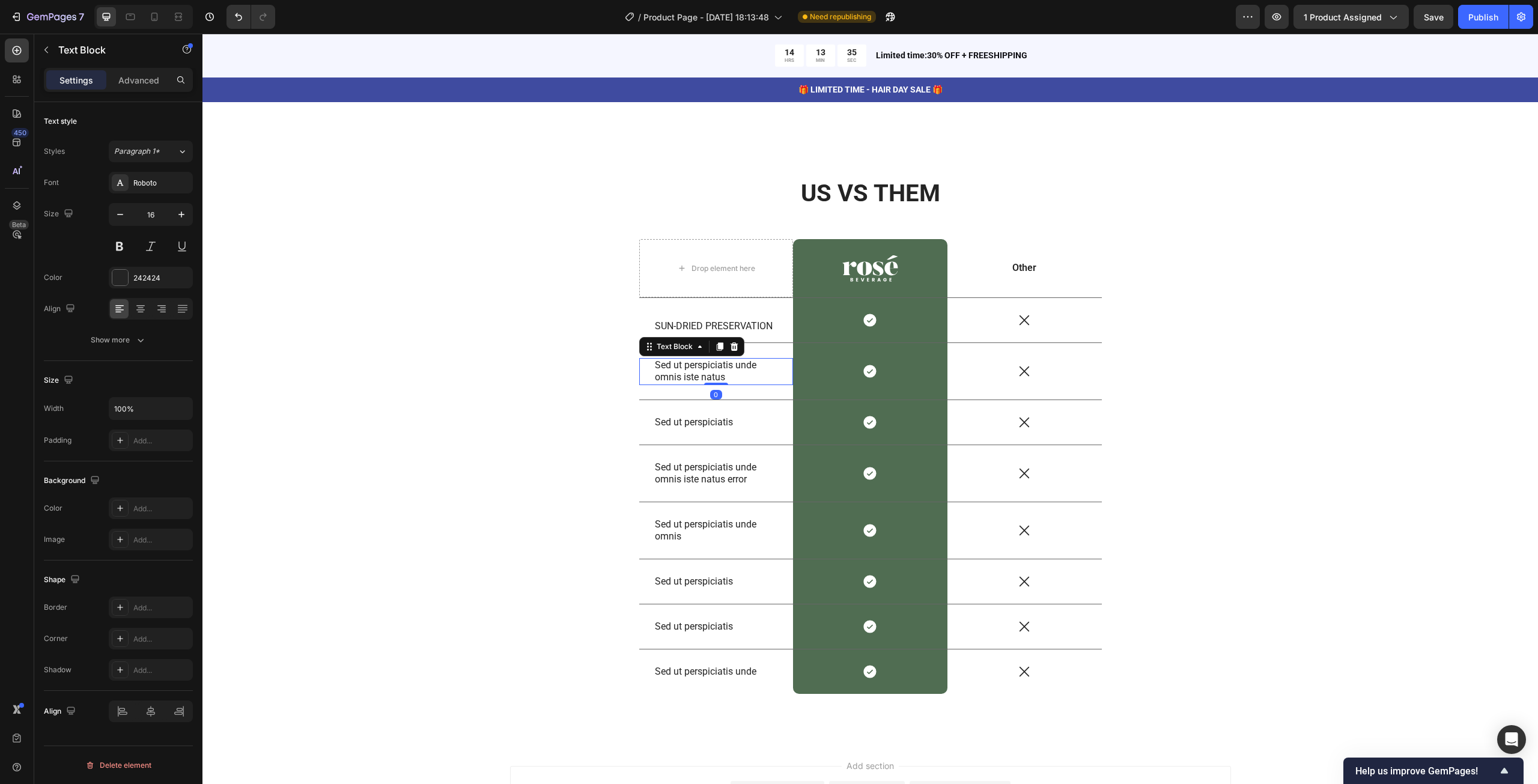
click at [700, 365] on p "Sed ut perspiciatis unde omnis iste natus" at bounding box center [716, 372] width 123 height 25
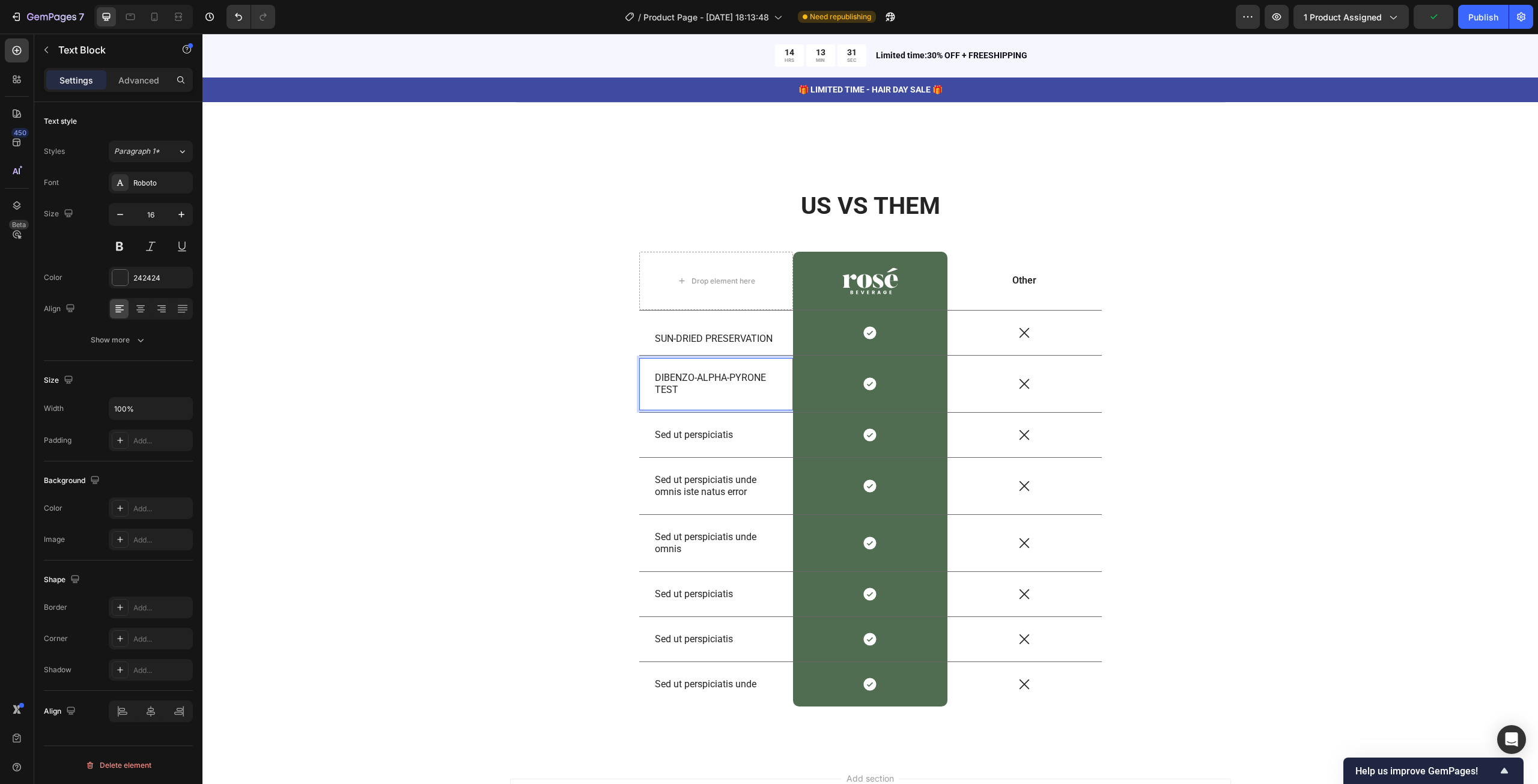
scroll to position [5310, 0]
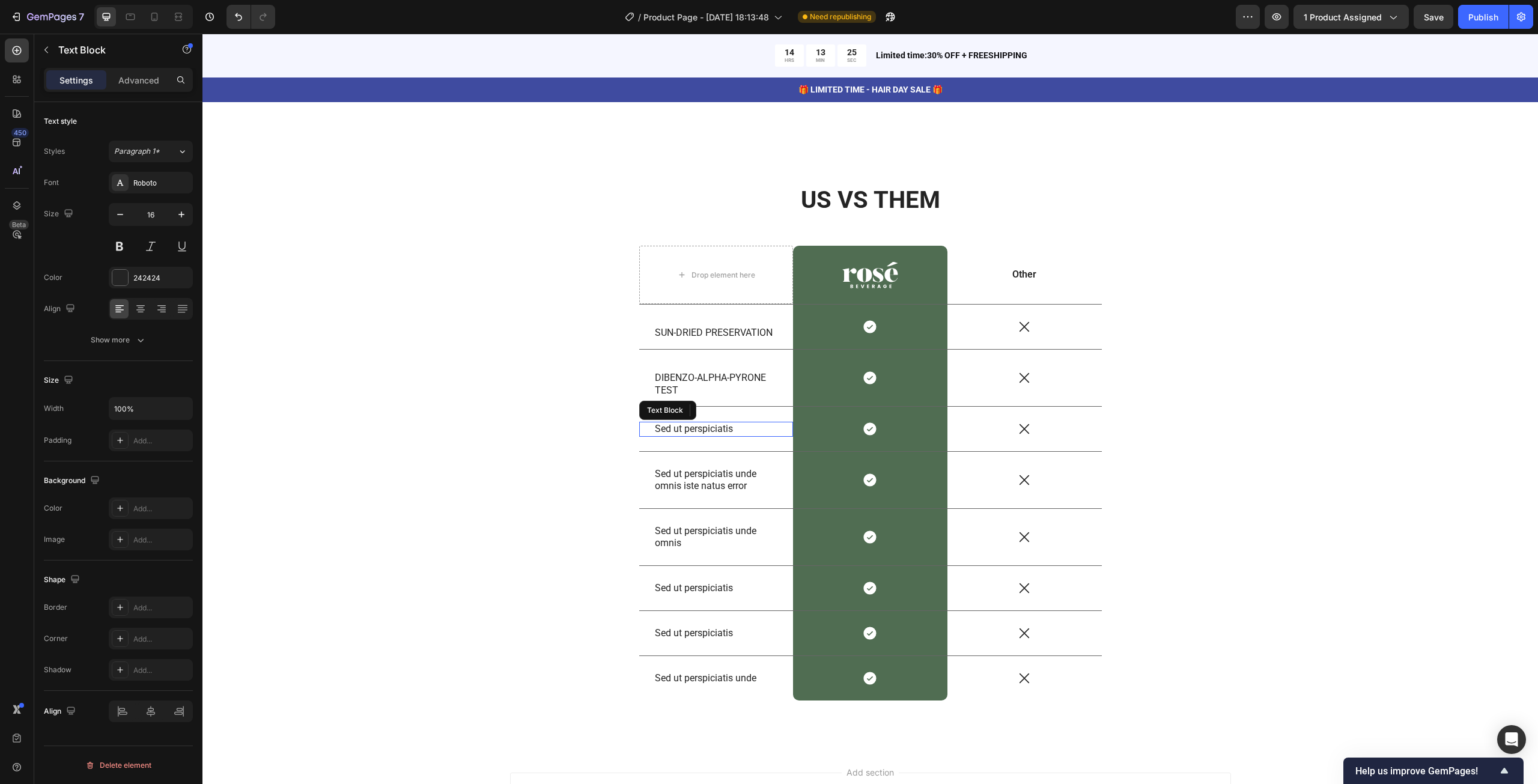
click at [719, 423] on p "Sed ut perspiciatis" at bounding box center [716, 429] width 123 height 12
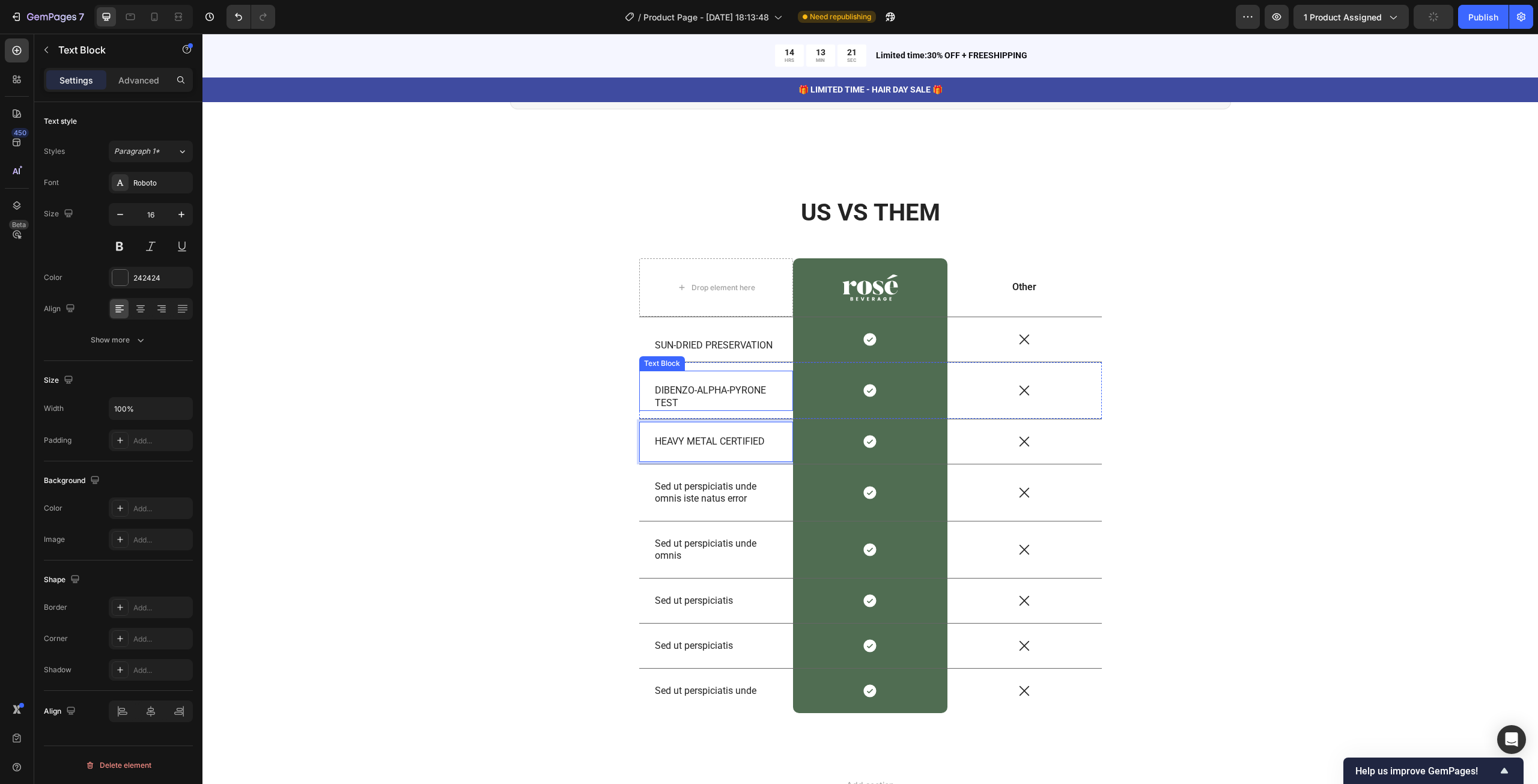
scroll to position [5304, 0]
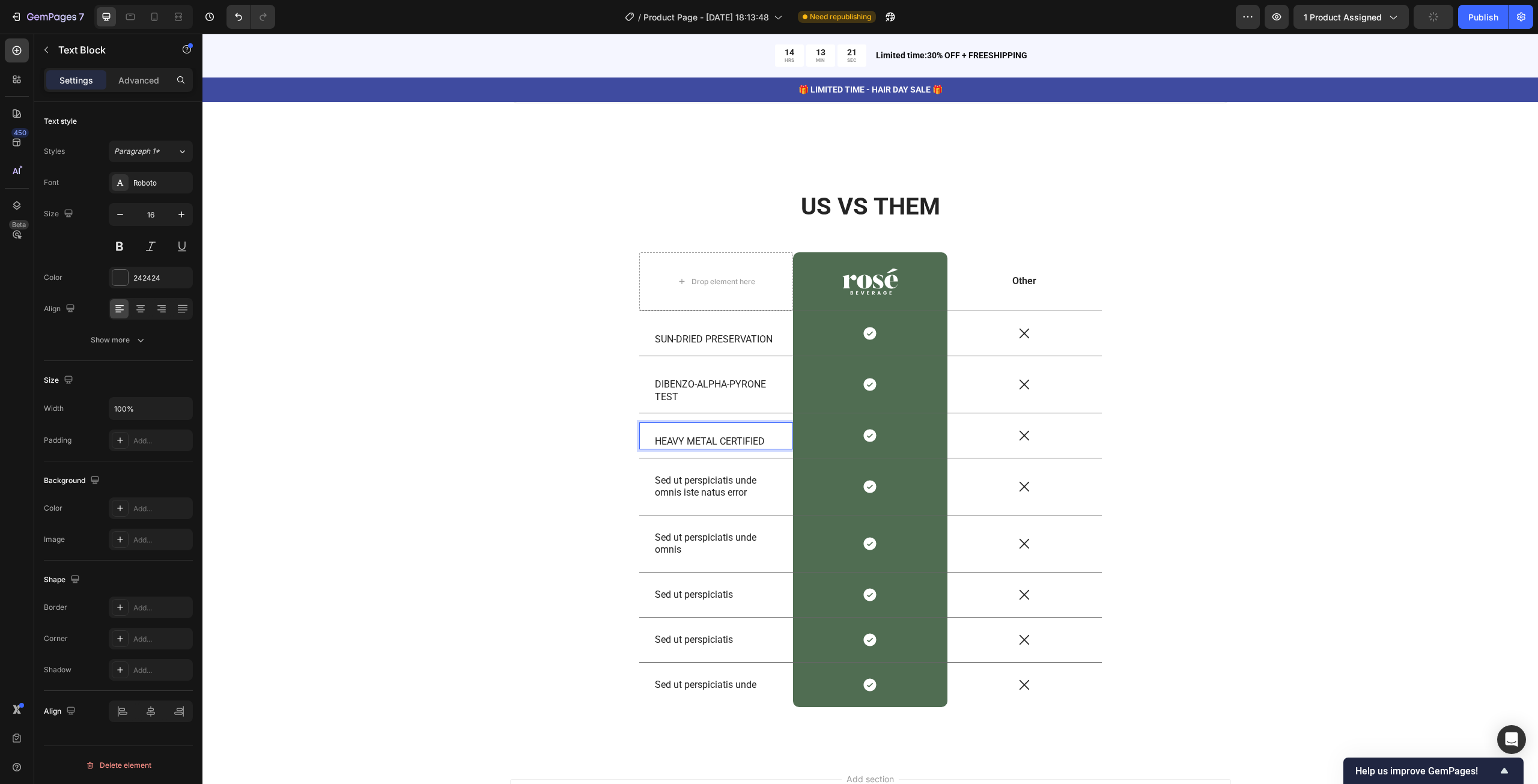
click at [655, 431] on p "Rich Text Editor. Editing area: main" at bounding box center [716, 430] width 123 height 12
click at [642, 434] on div "HEAVY METAL CERTIFIED Text Block 0" at bounding box center [716, 436] width 154 height 28
click at [646, 441] on div "HEAVY METAL CERTIFIED Text Block 0" at bounding box center [716, 436] width 154 height 28
click at [668, 436] on p "HEAVY METAL CERTIFIED" at bounding box center [716, 442] width 123 height 12
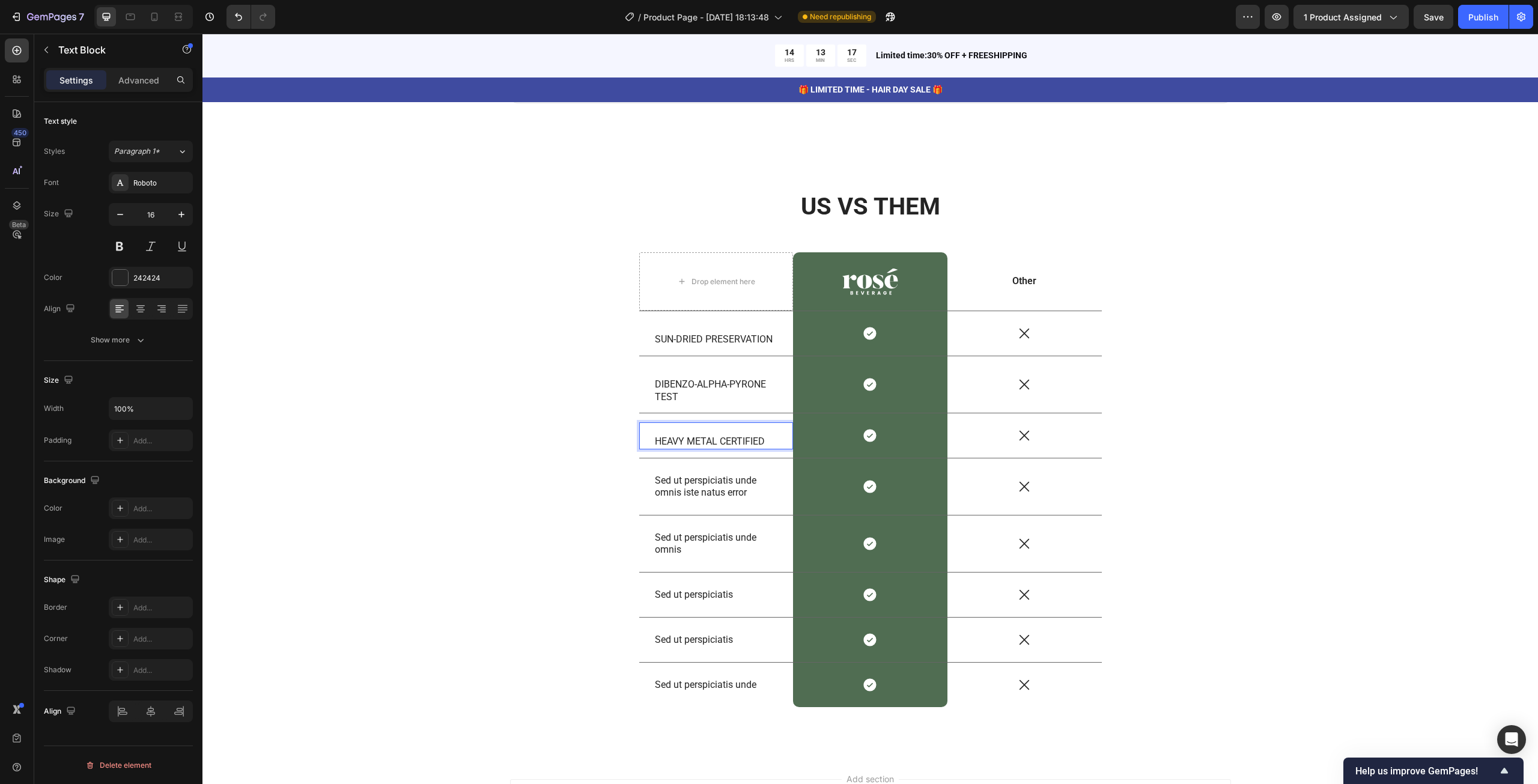
click at [655, 436] on p "HEAVY METAL CERTIFIED" at bounding box center [716, 442] width 123 height 12
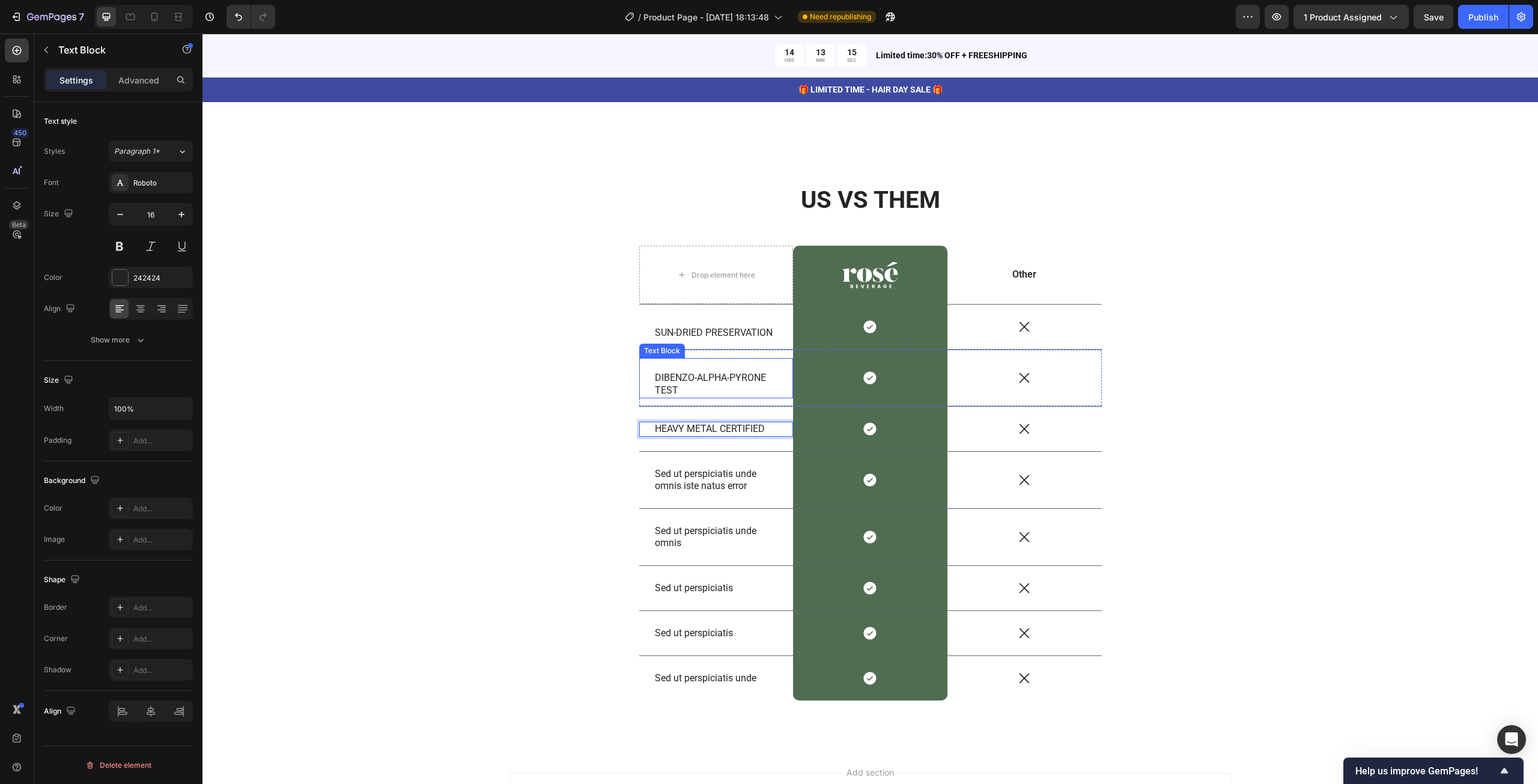
click at [644, 378] on div "DIBENZO-ALPHA-PYRONE TEST Text Block" at bounding box center [716, 378] width 154 height 40
click at [644, 378] on div "DIBENZO-ALPHA-PYRONE TEST Text Block 0" at bounding box center [716, 378] width 154 height 40
click at [648, 385] on div "DIBENZO-ALPHA-PYRONE TEST Text Block 0" at bounding box center [716, 378] width 154 height 40
click at [655, 476] on p "Sed ut perspiciatis unde omnis iste natus error" at bounding box center [716, 480] width 123 height 25
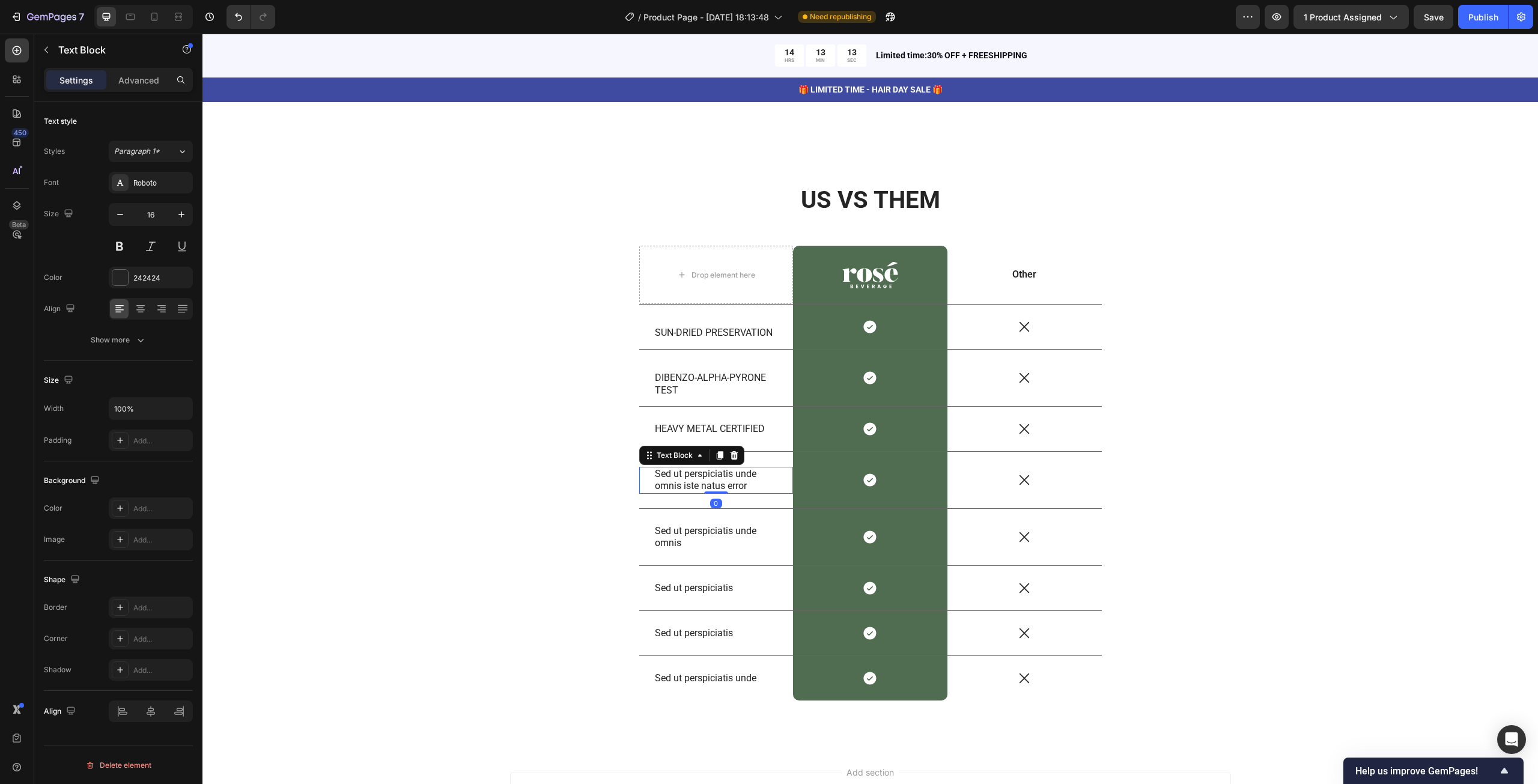
click at [642, 474] on div "Sed ut perspiciatis unde omnis iste natus error Text Block 0" at bounding box center [716, 480] width 154 height 28
click at [657, 376] on p "DIBENZO-ALPHA-PYRONE TEST" at bounding box center [716, 384] width 123 height 25
click at [655, 363] on p "Rich Text Editor. Editing area: main" at bounding box center [716, 365] width 123 height 12
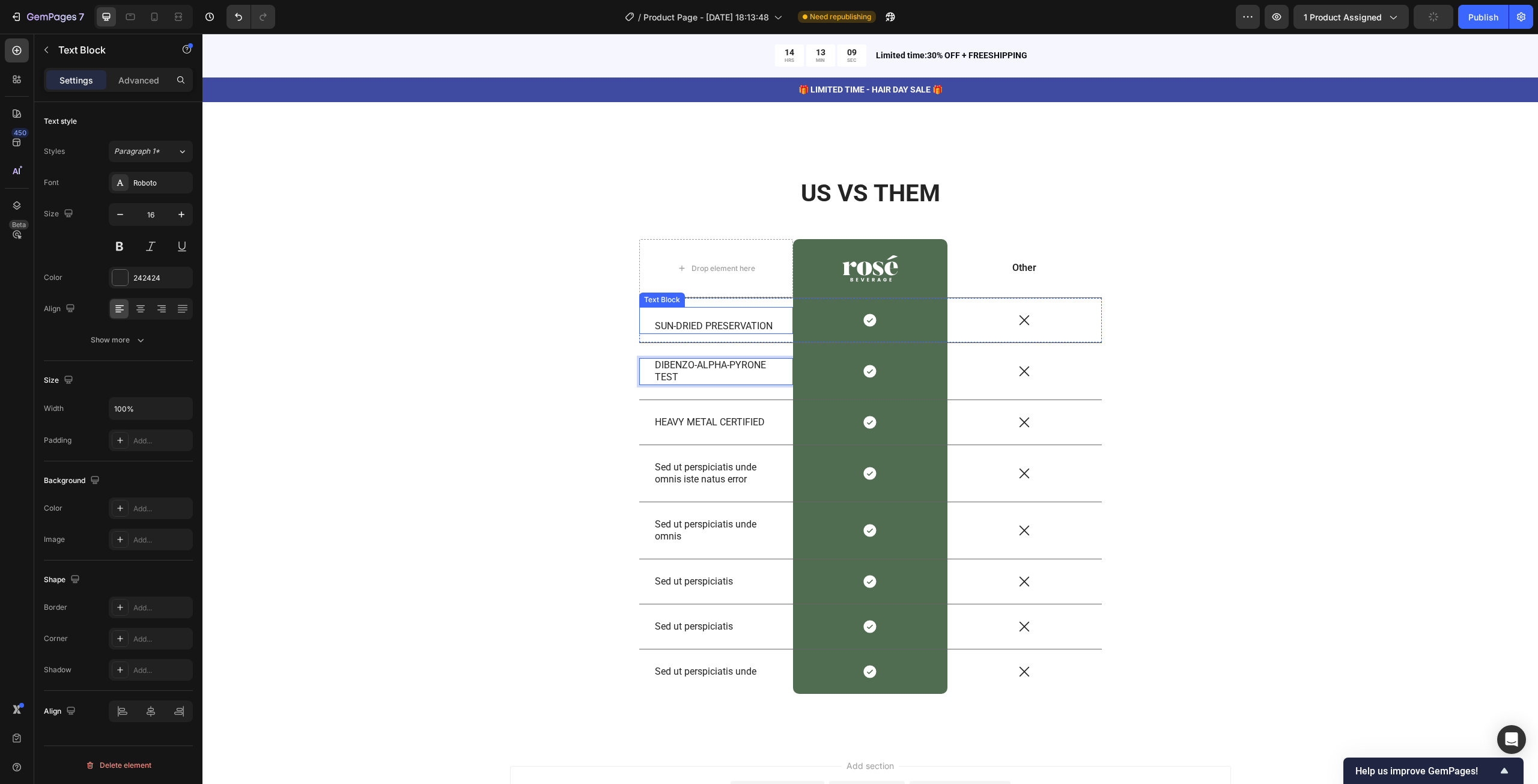
click at [667, 310] on p "Rich Text Editor. Editing area: main" at bounding box center [716, 315] width 123 height 12
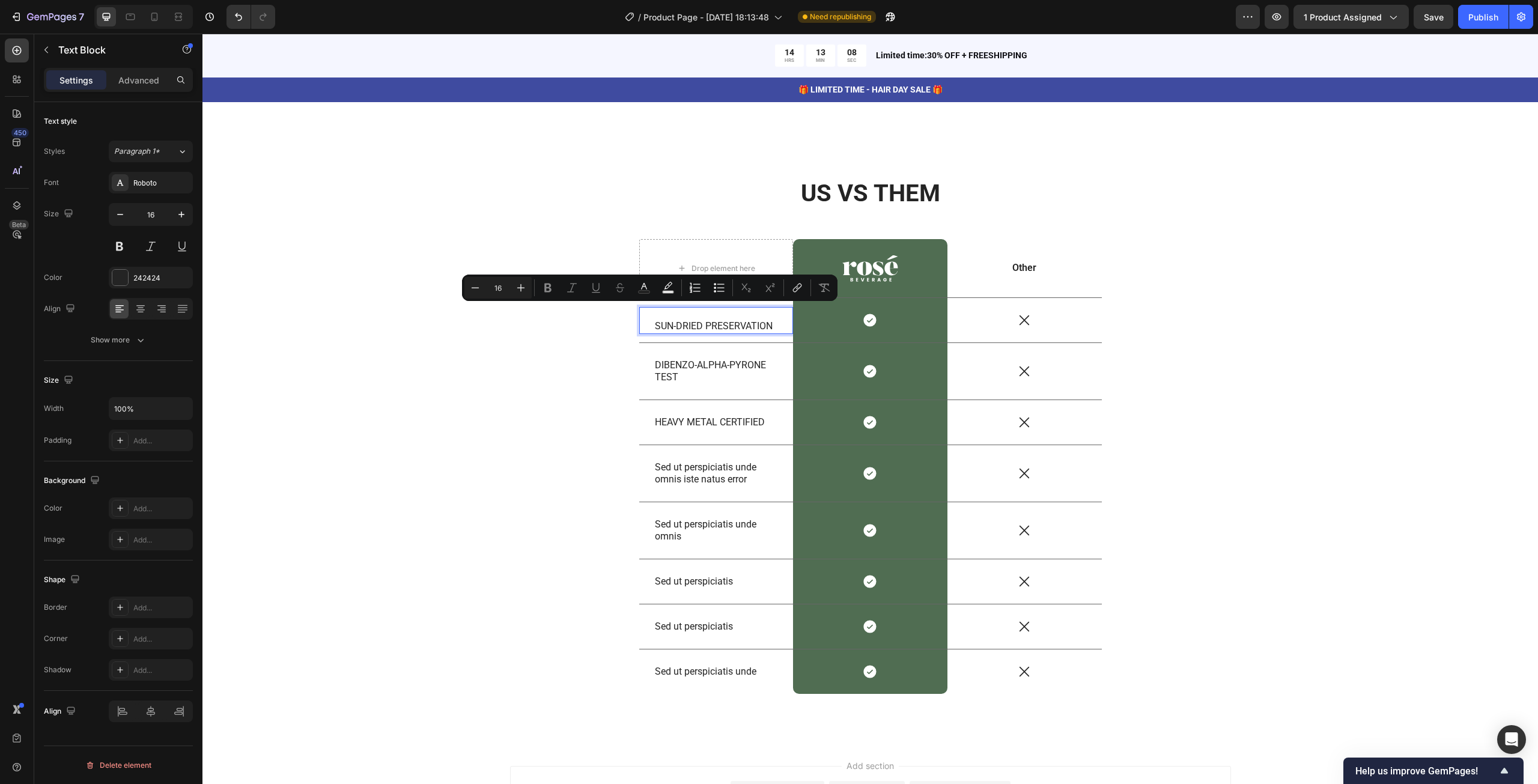
scroll to position [5323, 0]
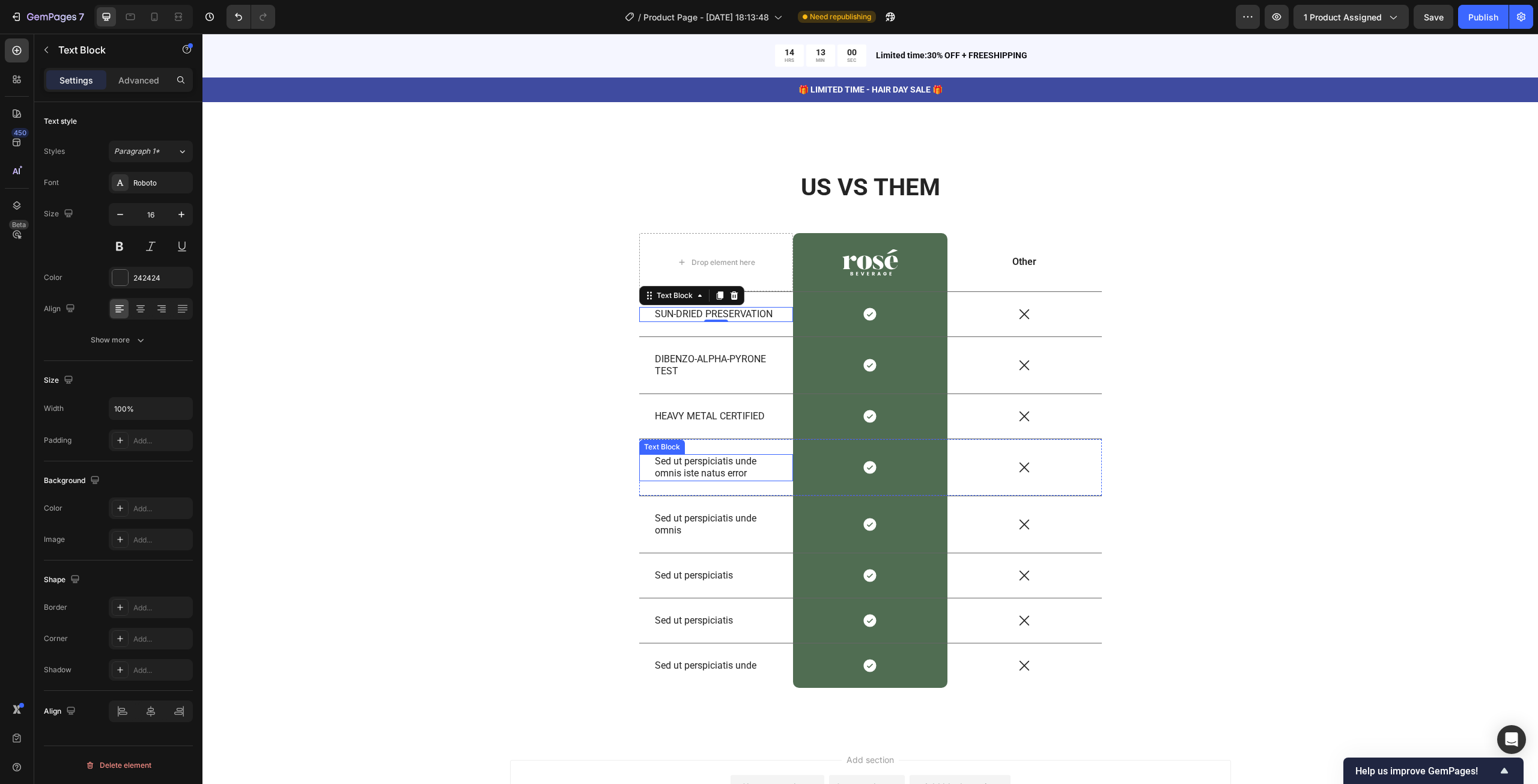
click at [693, 464] on p "Sed ut perspiciatis unde omnis iste natus error" at bounding box center [716, 467] width 123 height 25
click at [658, 457] on p "Rich Text Editor. Editing area: main" at bounding box center [716, 461] width 123 height 12
click at [648, 470] on div "18,000ft PEAKS Text Block 0" at bounding box center [716, 468] width 154 height 28
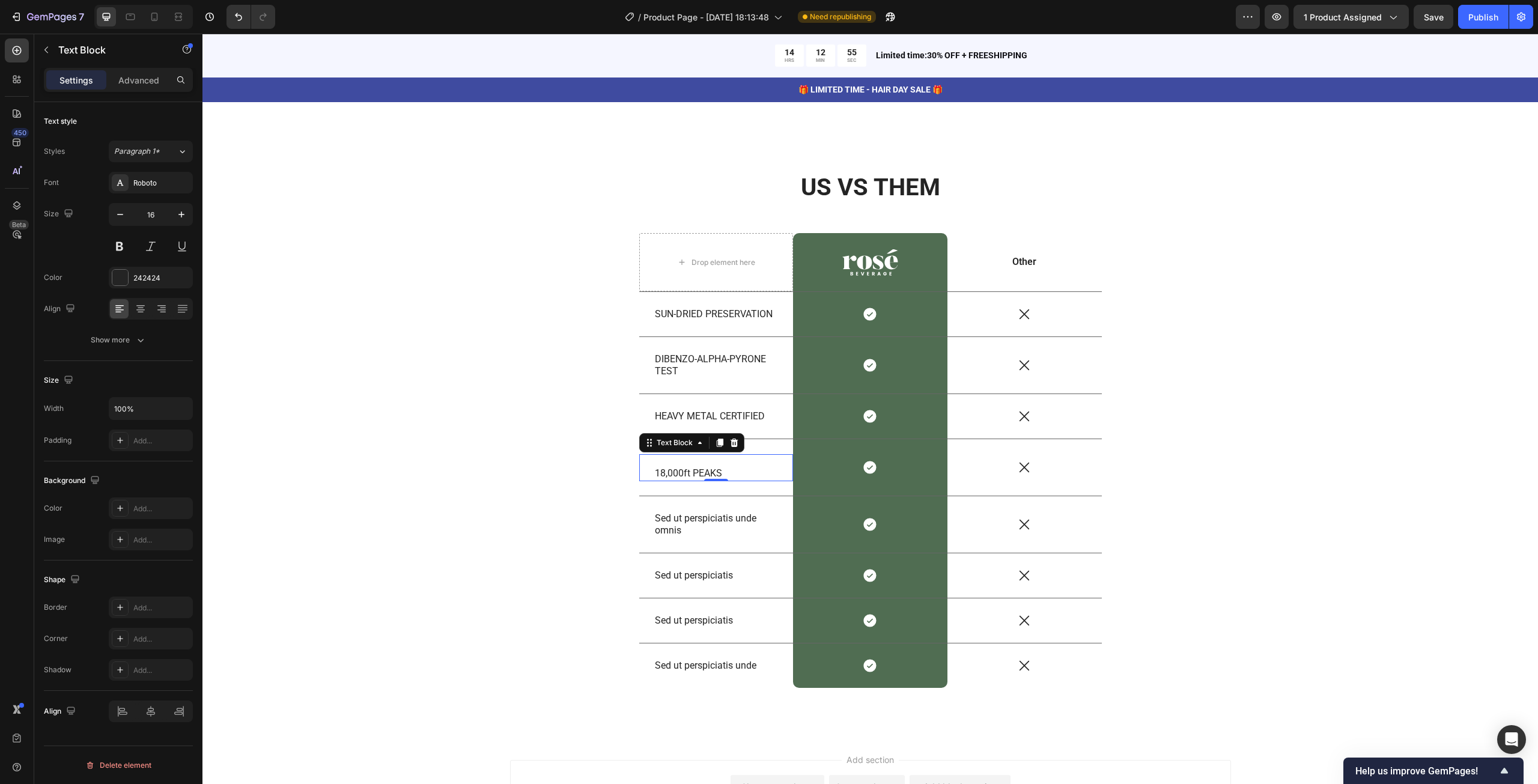
click at [648, 470] on div "18,000ft PEAKS Text Block 0" at bounding box center [716, 468] width 154 height 28
click at [655, 469] on p "18,000ft PEAKS" at bounding box center [716, 474] width 123 height 12
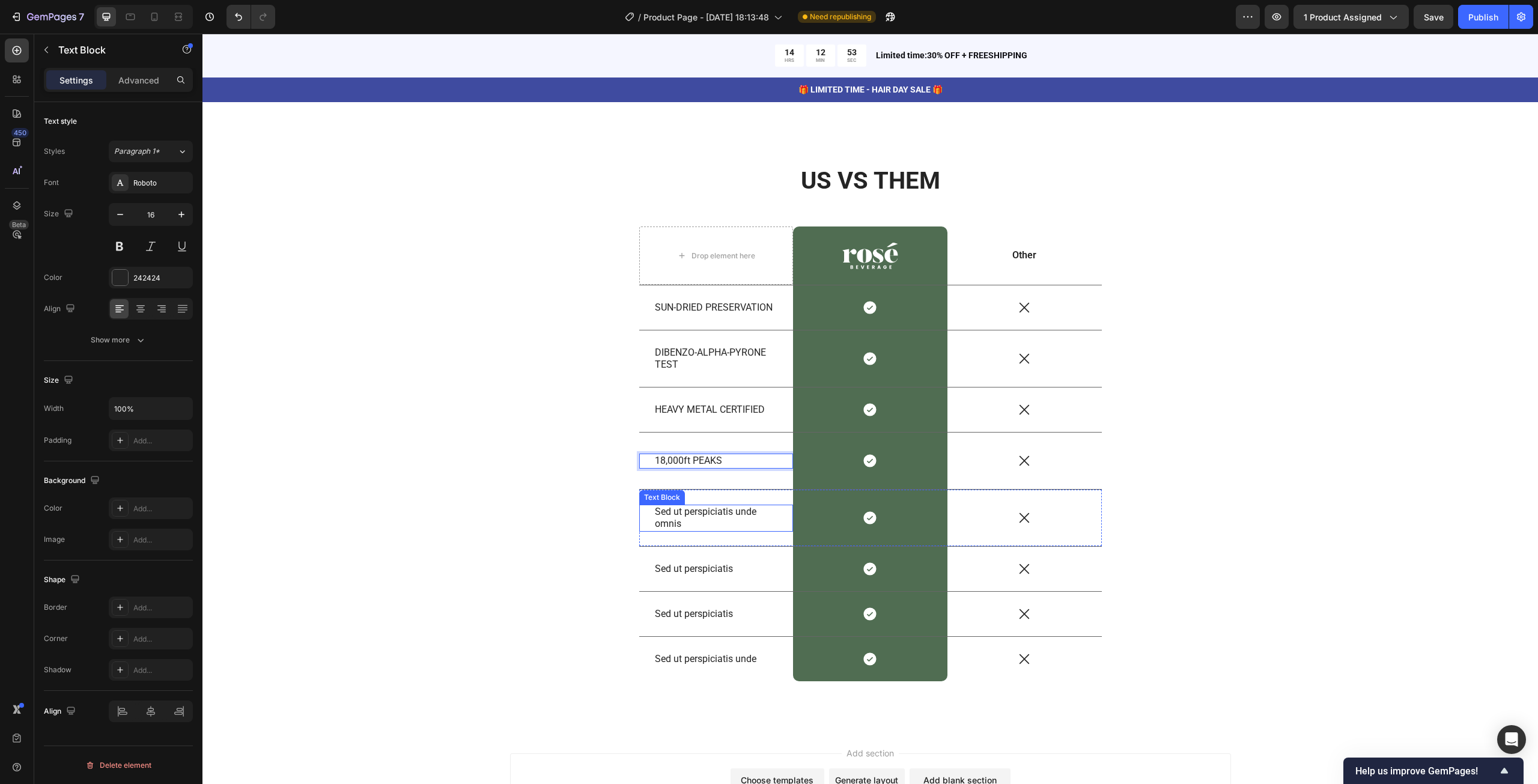
click at [667, 513] on p "Sed ut perspiciatis unde omnis" at bounding box center [716, 518] width 123 height 25
click at [698, 516] on p "Sed ut perspiciatis unde omnis" at bounding box center [716, 518] width 123 height 25
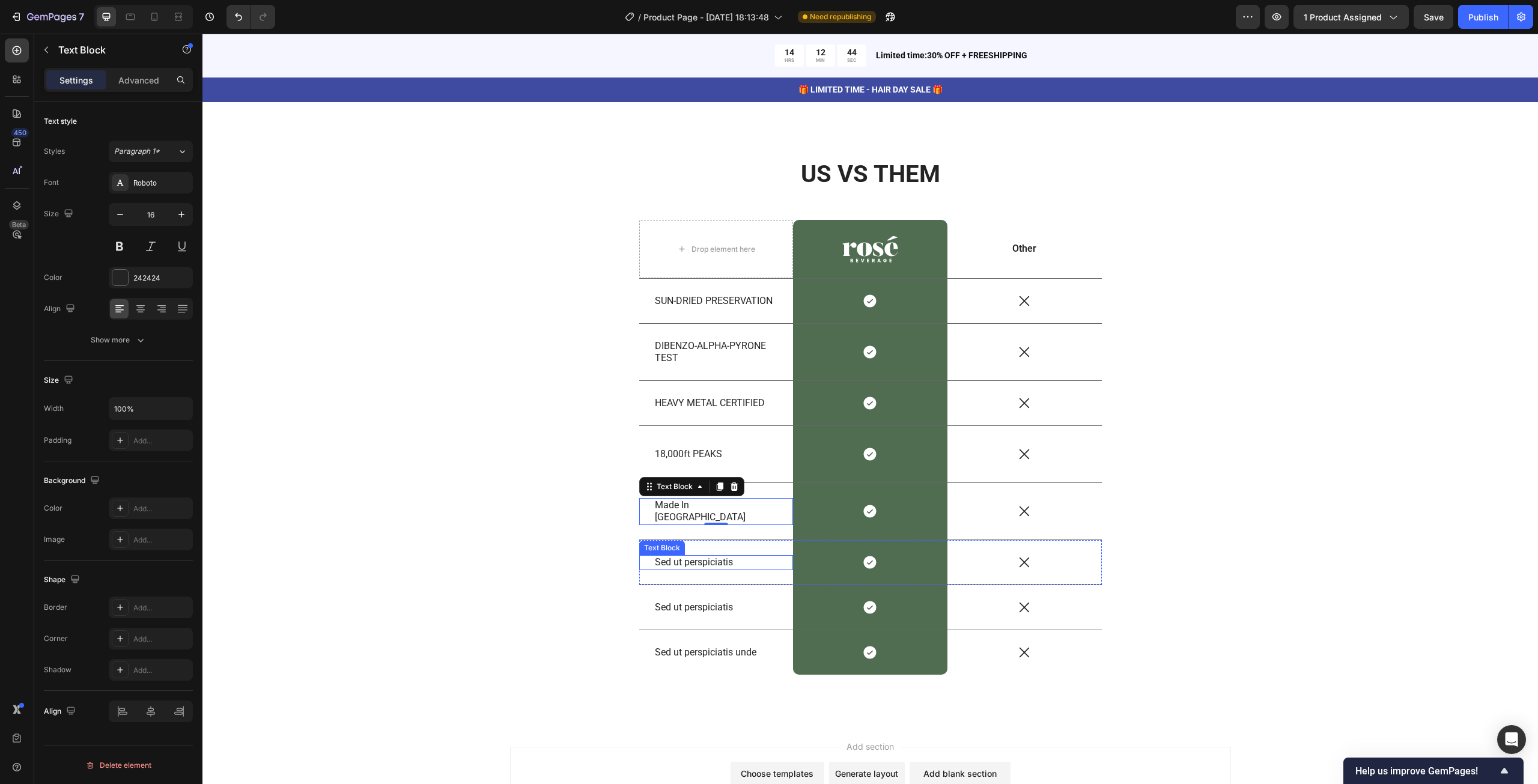
click at [695, 561] on p "Sed ut perspiciatis" at bounding box center [716, 562] width 123 height 12
click at [752, 616] on div "Sed ut perspiciatis Text Block" at bounding box center [716, 607] width 154 height 45
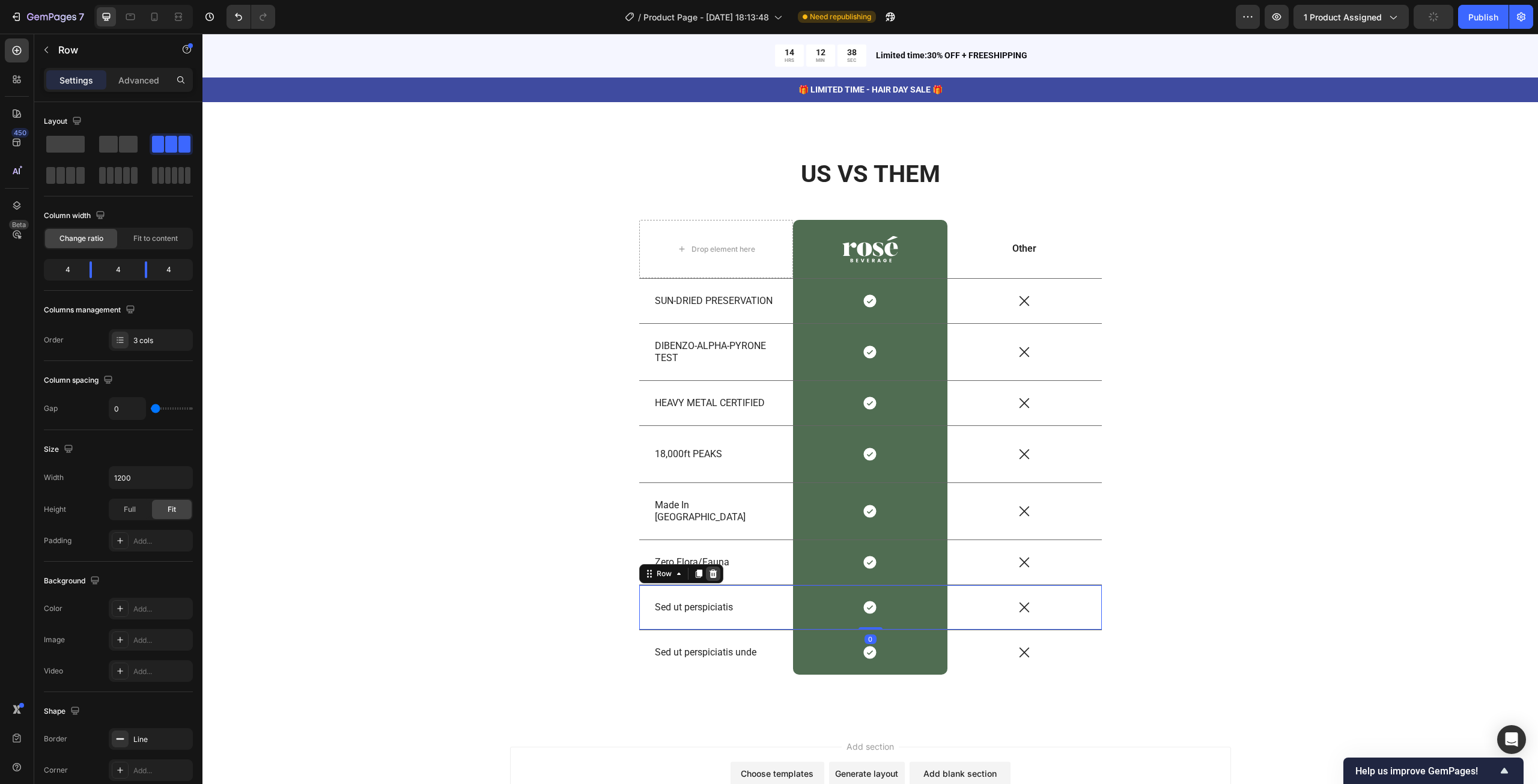
click at [710, 572] on icon at bounding box center [713, 573] width 8 height 8
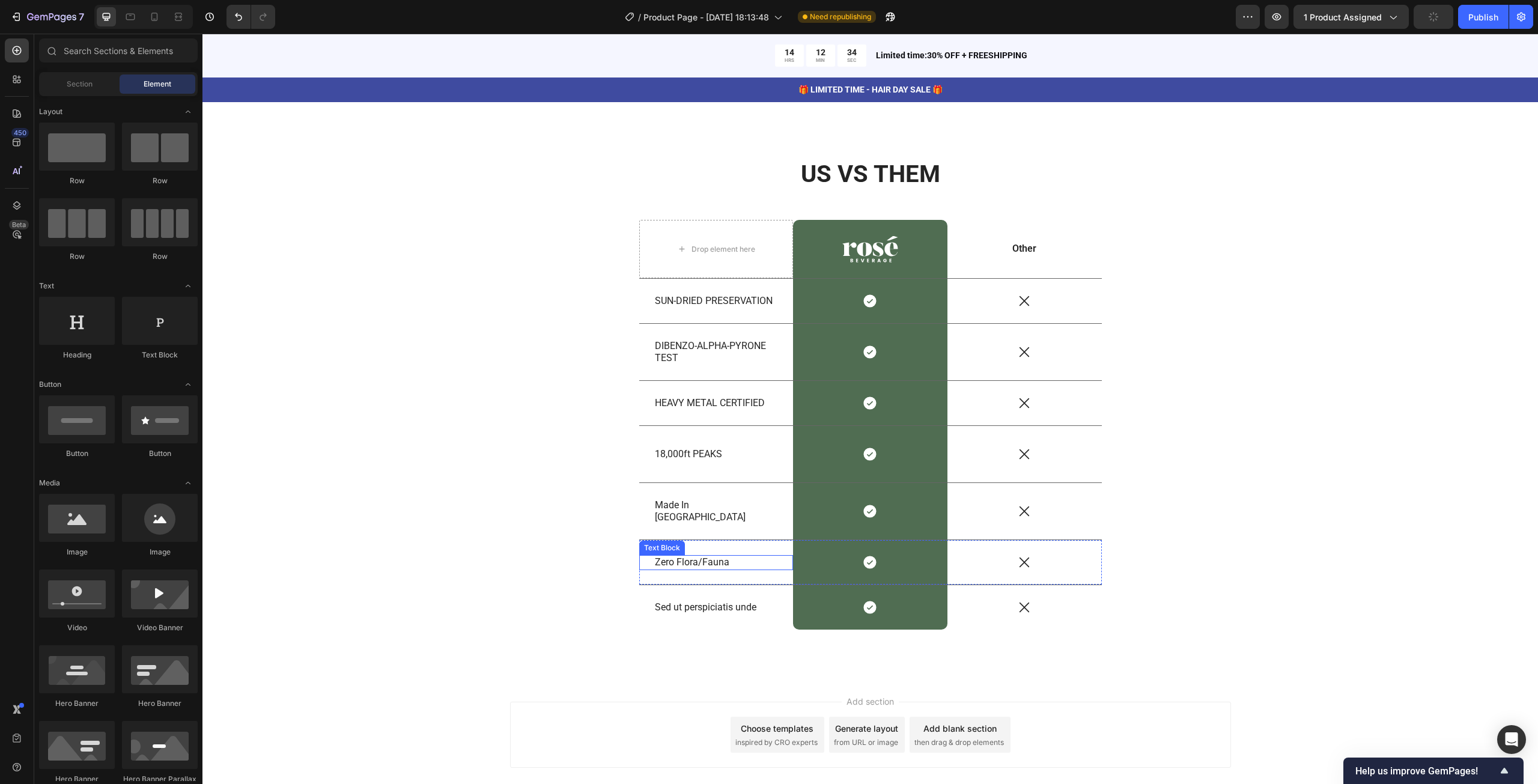
click at [705, 559] on p "Zero Flora/Fauna" at bounding box center [716, 562] width 123 height 12
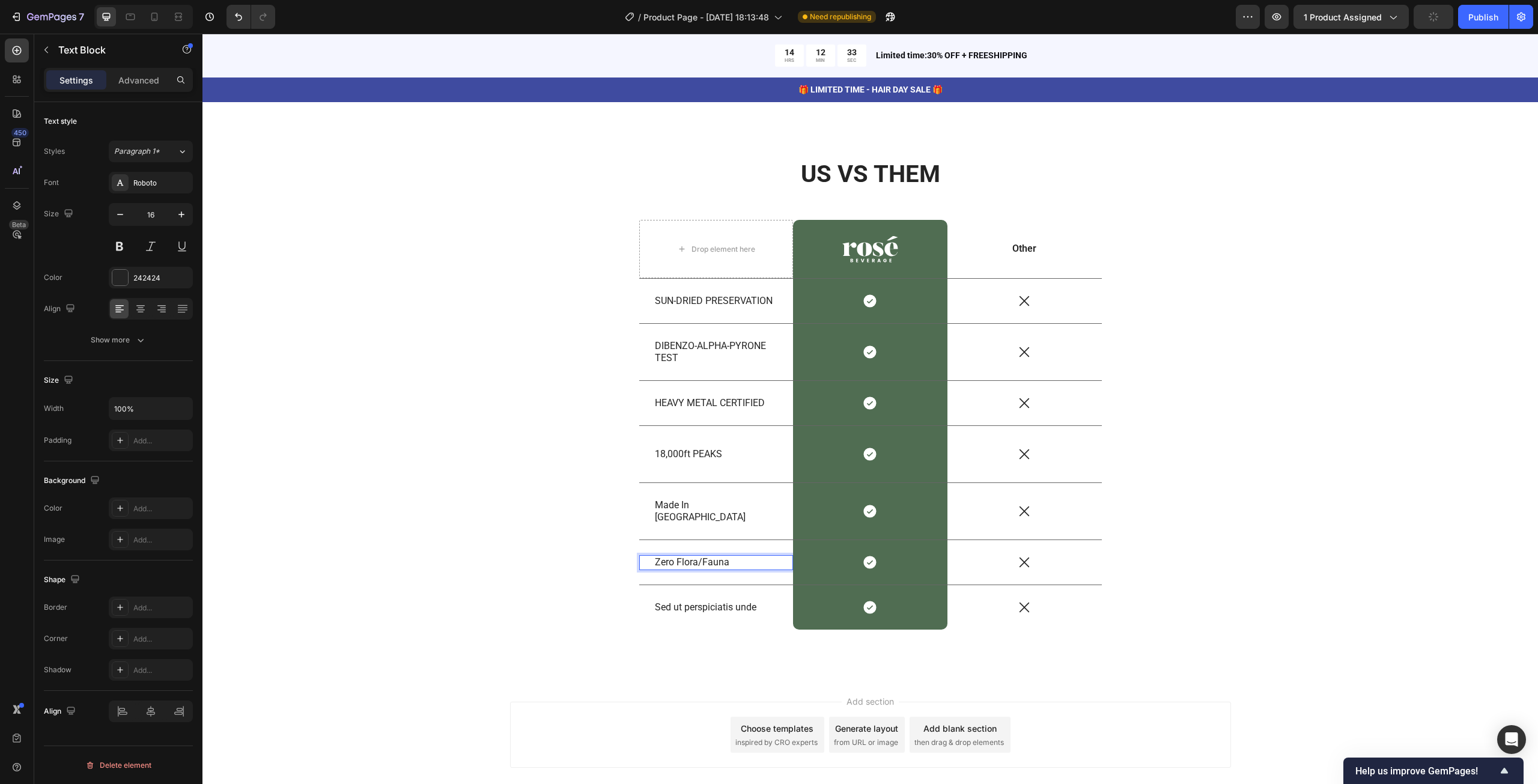
click at [705, 559] on p "Zero Flora/Fauna" at bounding box center [716, 562] width 123 height 12
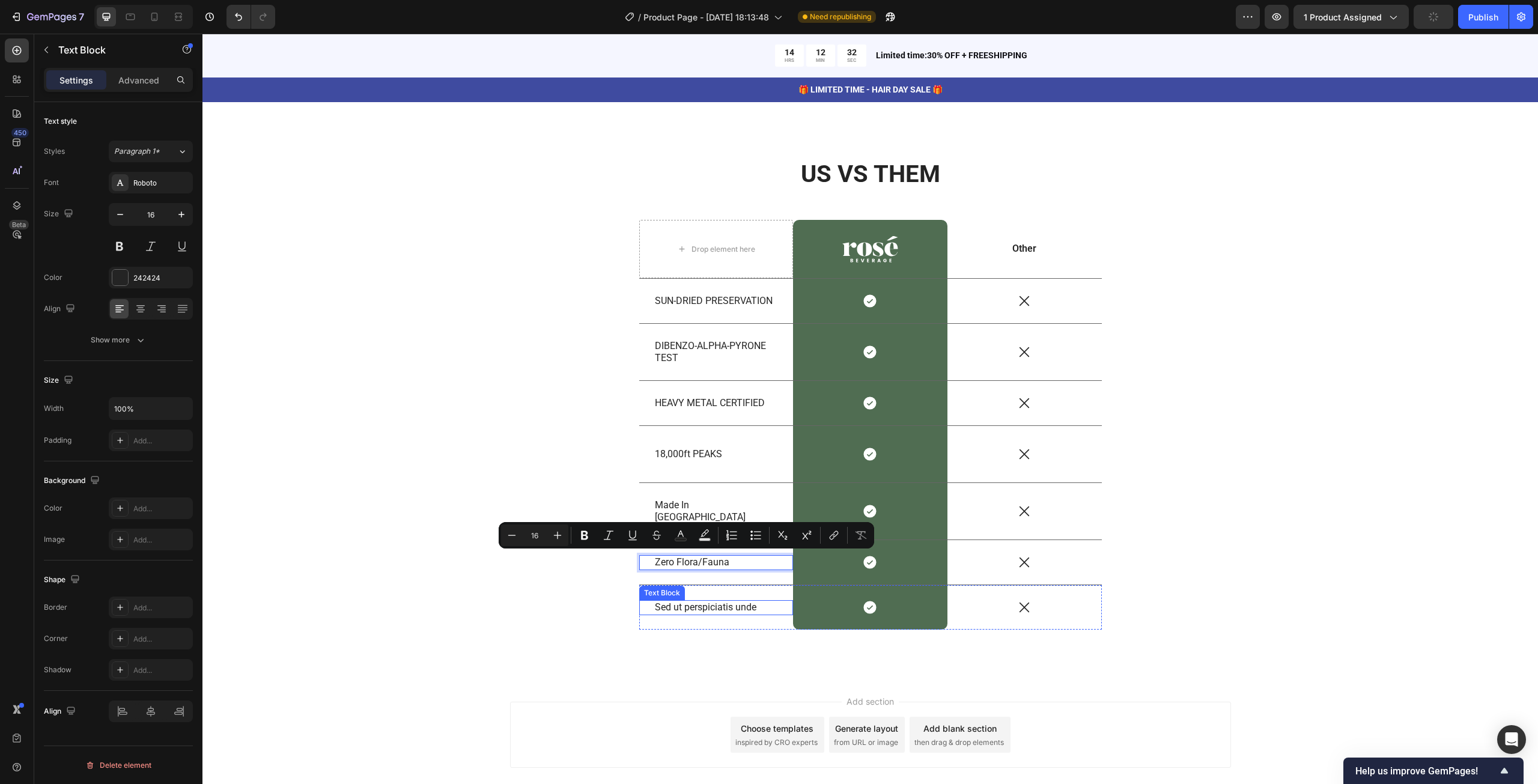
click at [700, 604] on p "Sed ut perspiciatis unde" at bounding box center [716, 607] width 123 height 12
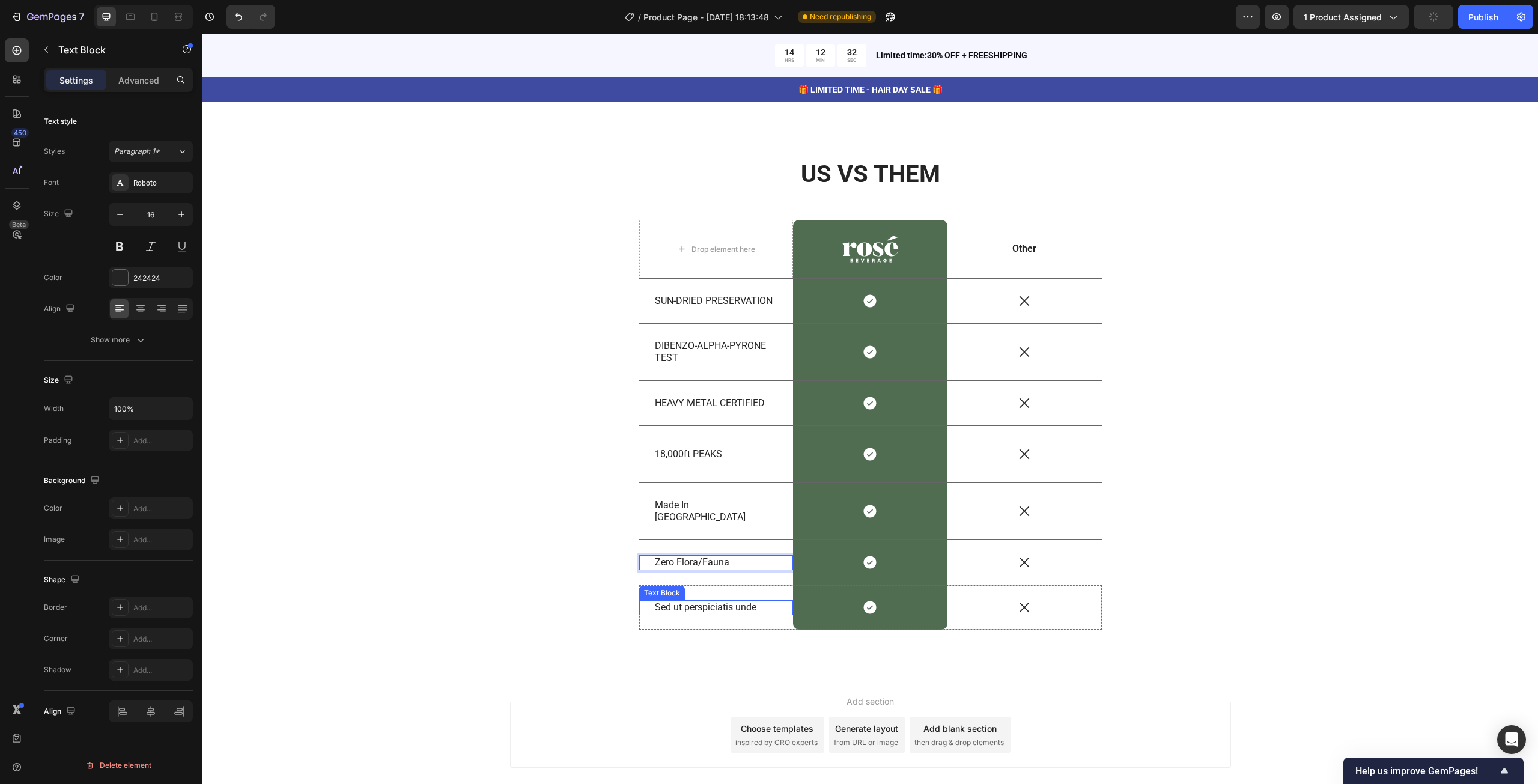
click at [700, 604] on p "Sed ut perspiciatis unde" at bounding box center [716, 607] width 123 height 12
click at [736, 544] on div "Zero Flora/Fauna Text Block" at bounding box center [716, 562] width 154 height 45
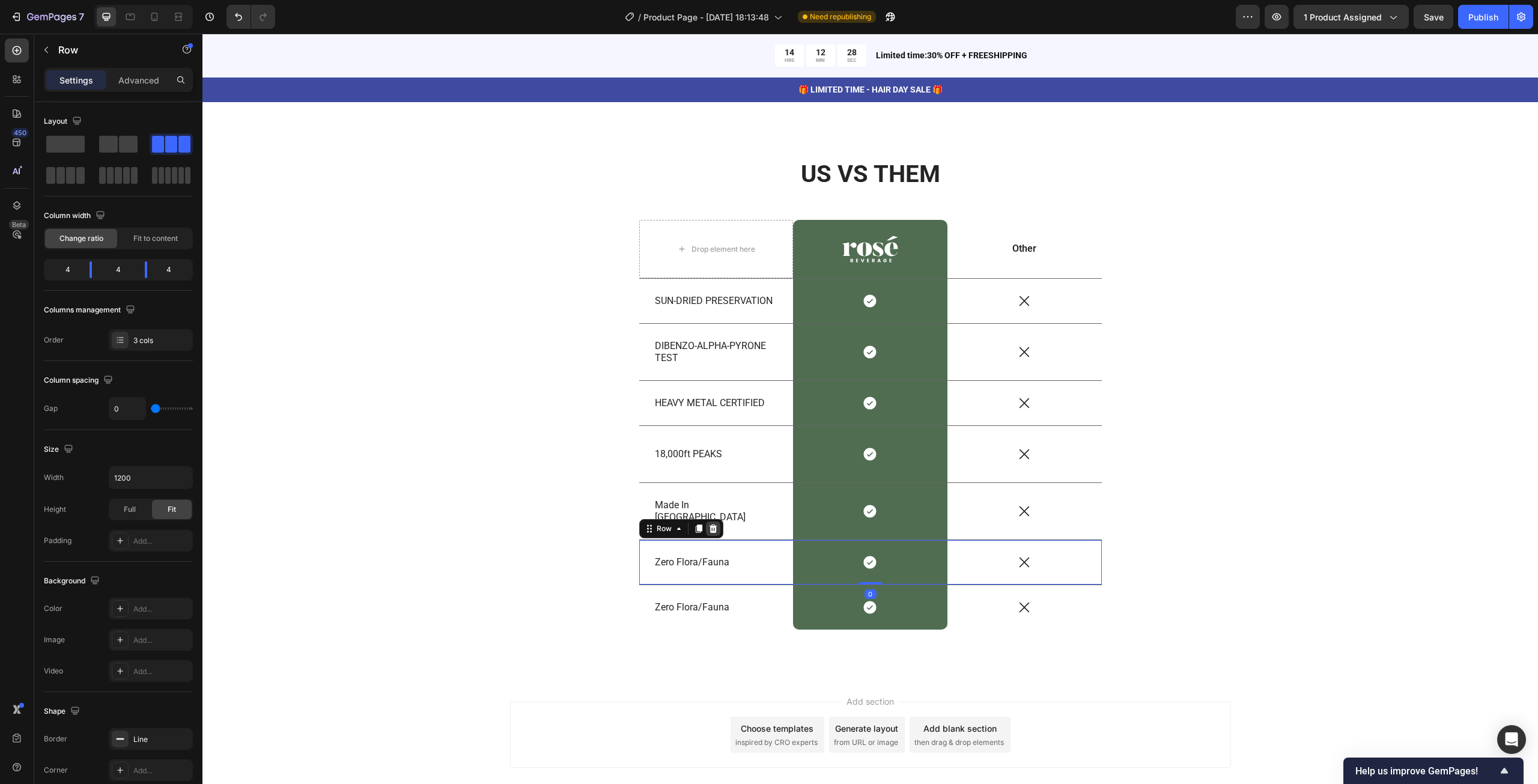
click at [710, 530] on icon at bounding box center [713, 529] width 10 height 10
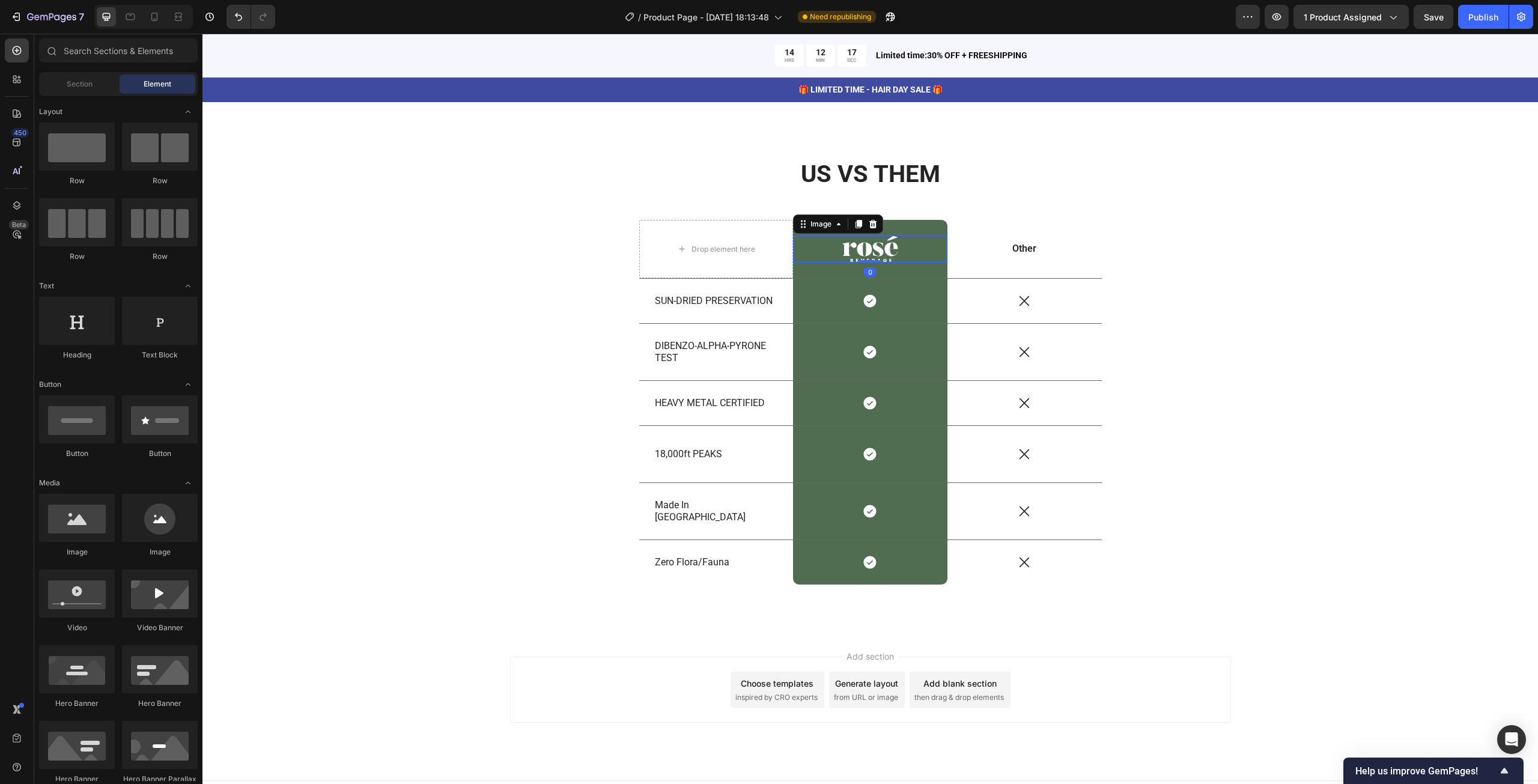
click at [856, 244] on img at bounding box center [870, 249] width 56 height 28
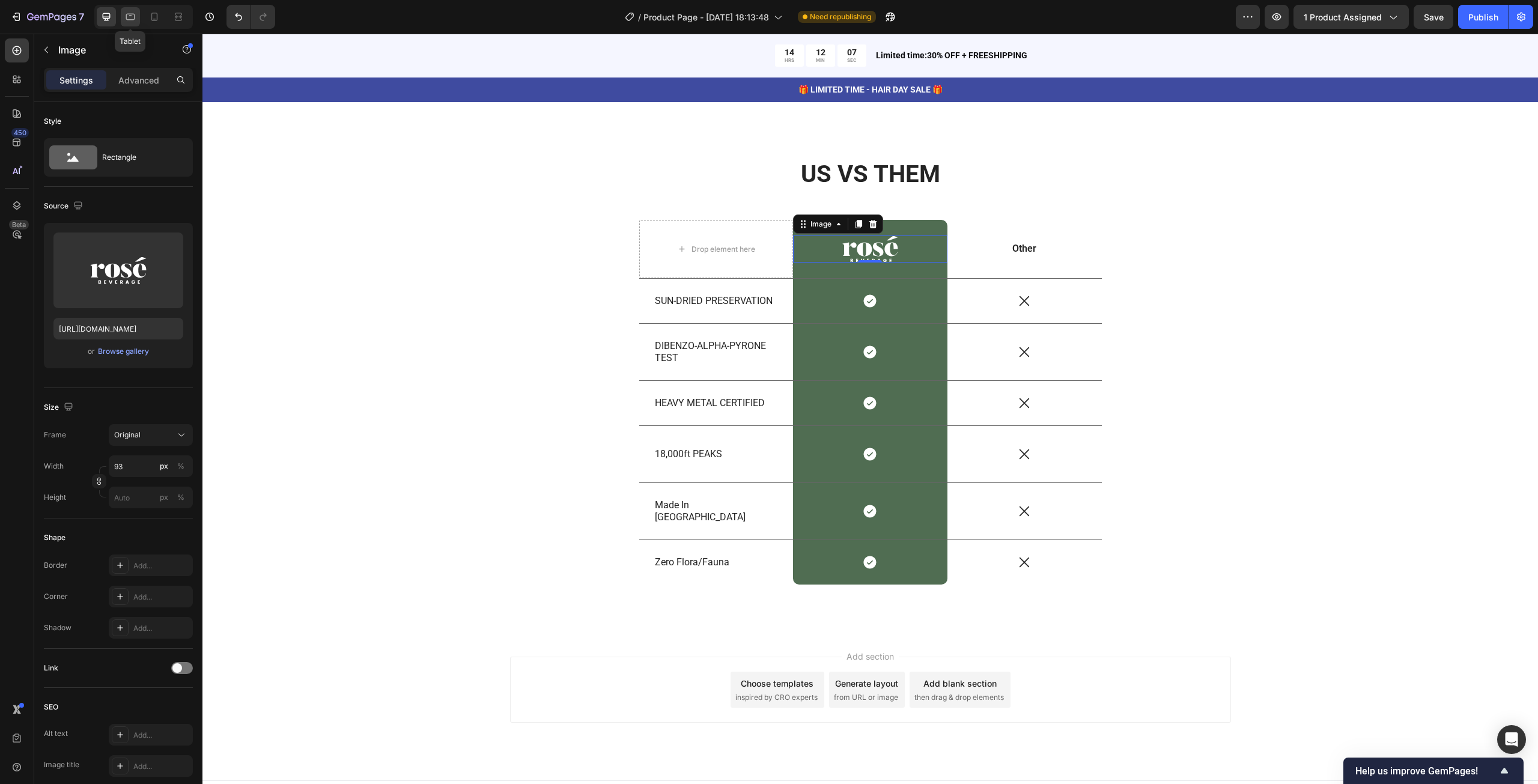
click at [134, 19] on icon at bounding box center [130, 17] width 12 height 12
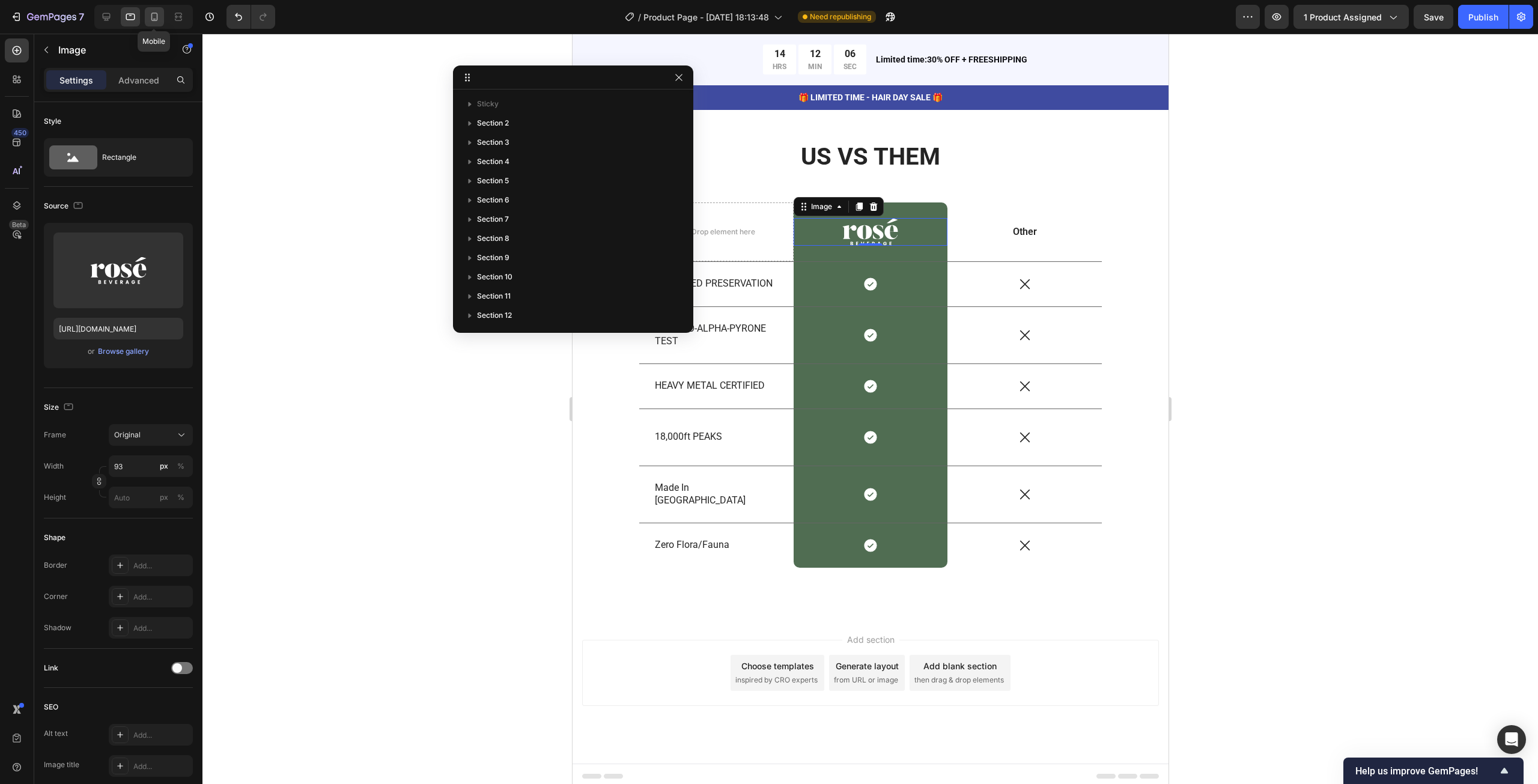
click at [149, 17] on icon at bounding box center [154, 17] width 12 height 12
type input "https://cdn.shopify.com/s/files/1/0654/9864/4722/files/gempages_504858866593301…"
type input "54"
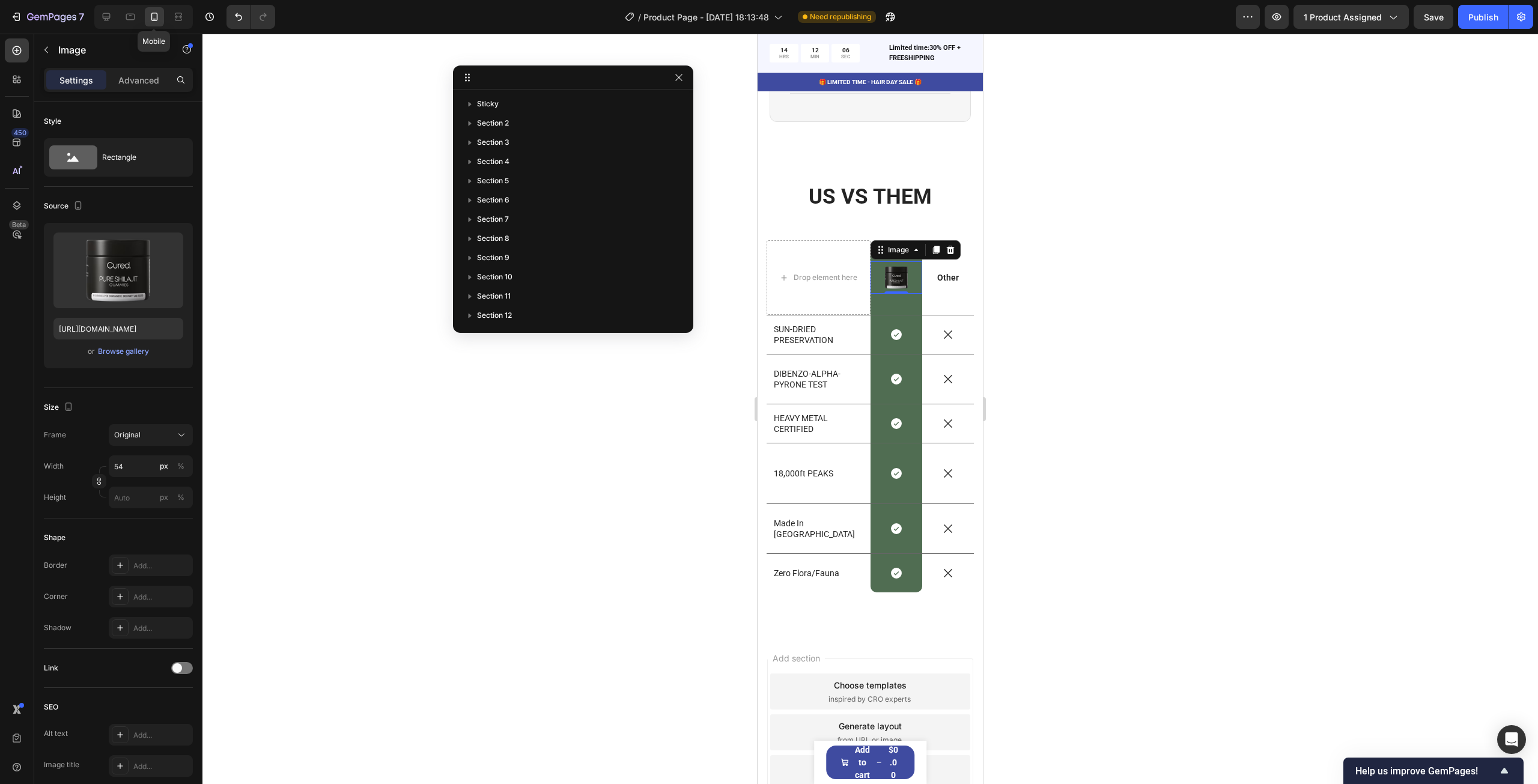
scroll to position [5312, 0]
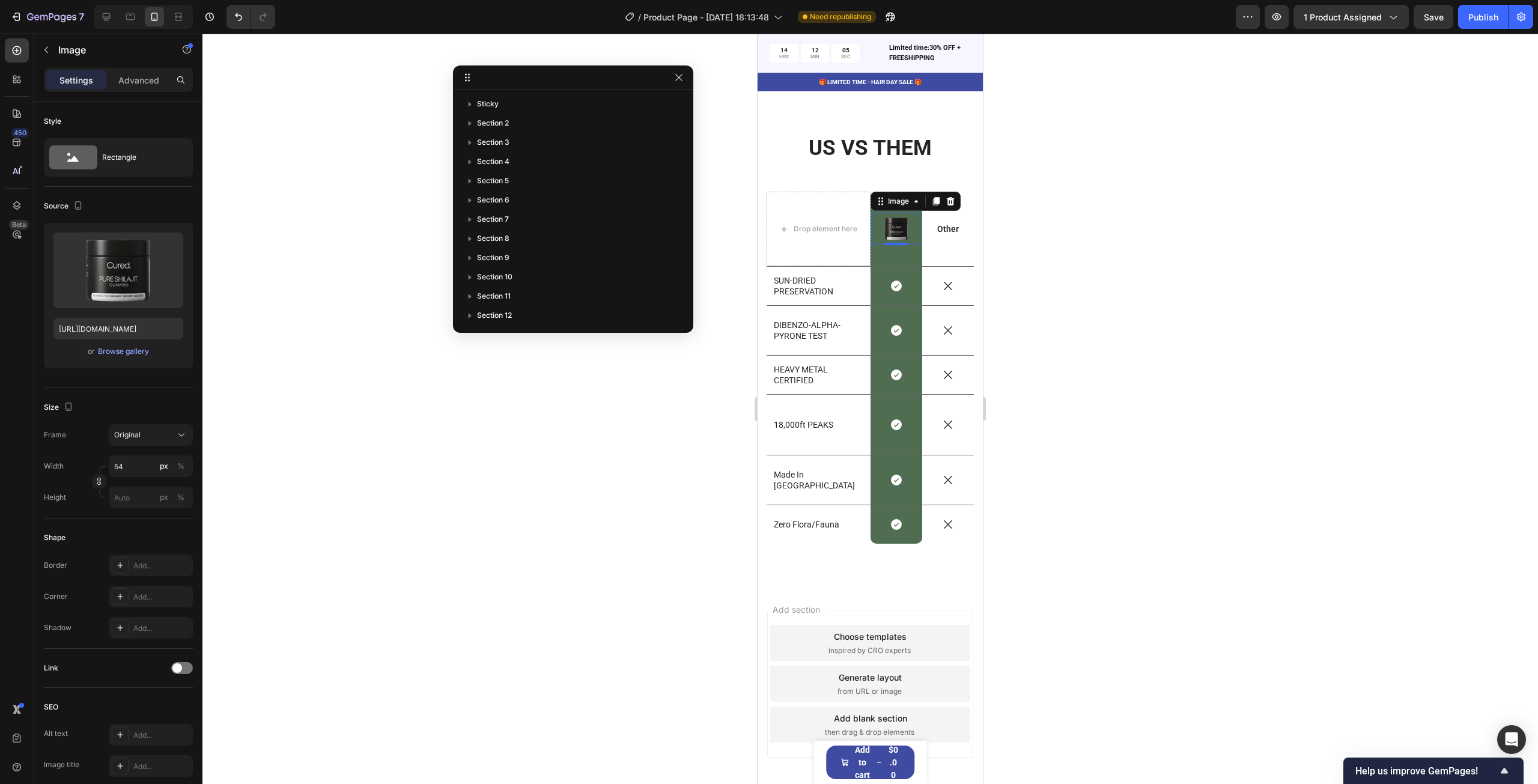
click at [518, 480] on div at bounding box center [870, 409] width 1336 height 750
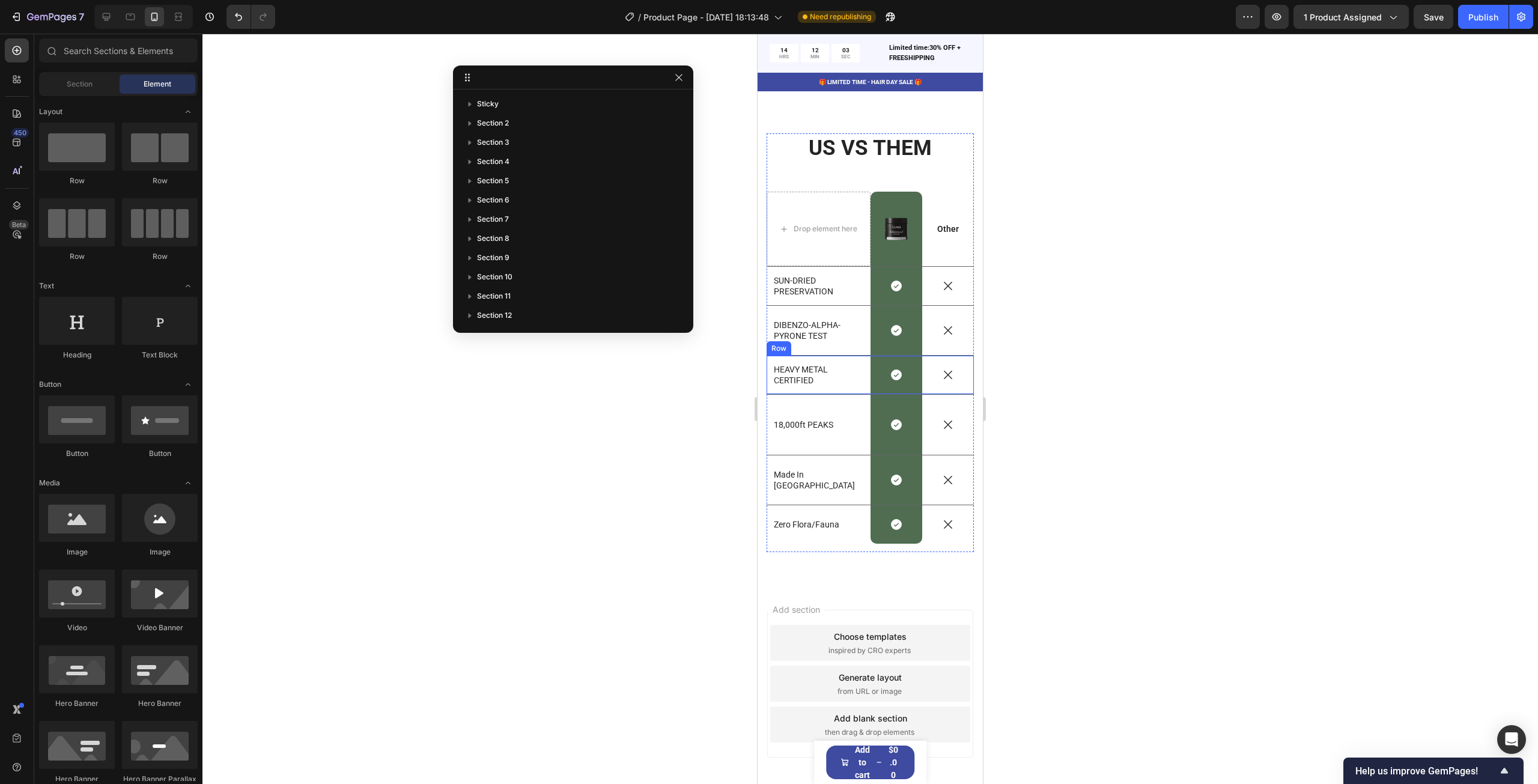
click at [1148, 333] on div at bounding box center [870, 409] width 1336 height 750
click at [103, 17] on icon at bounding box center [106, 17] width 12 height 12
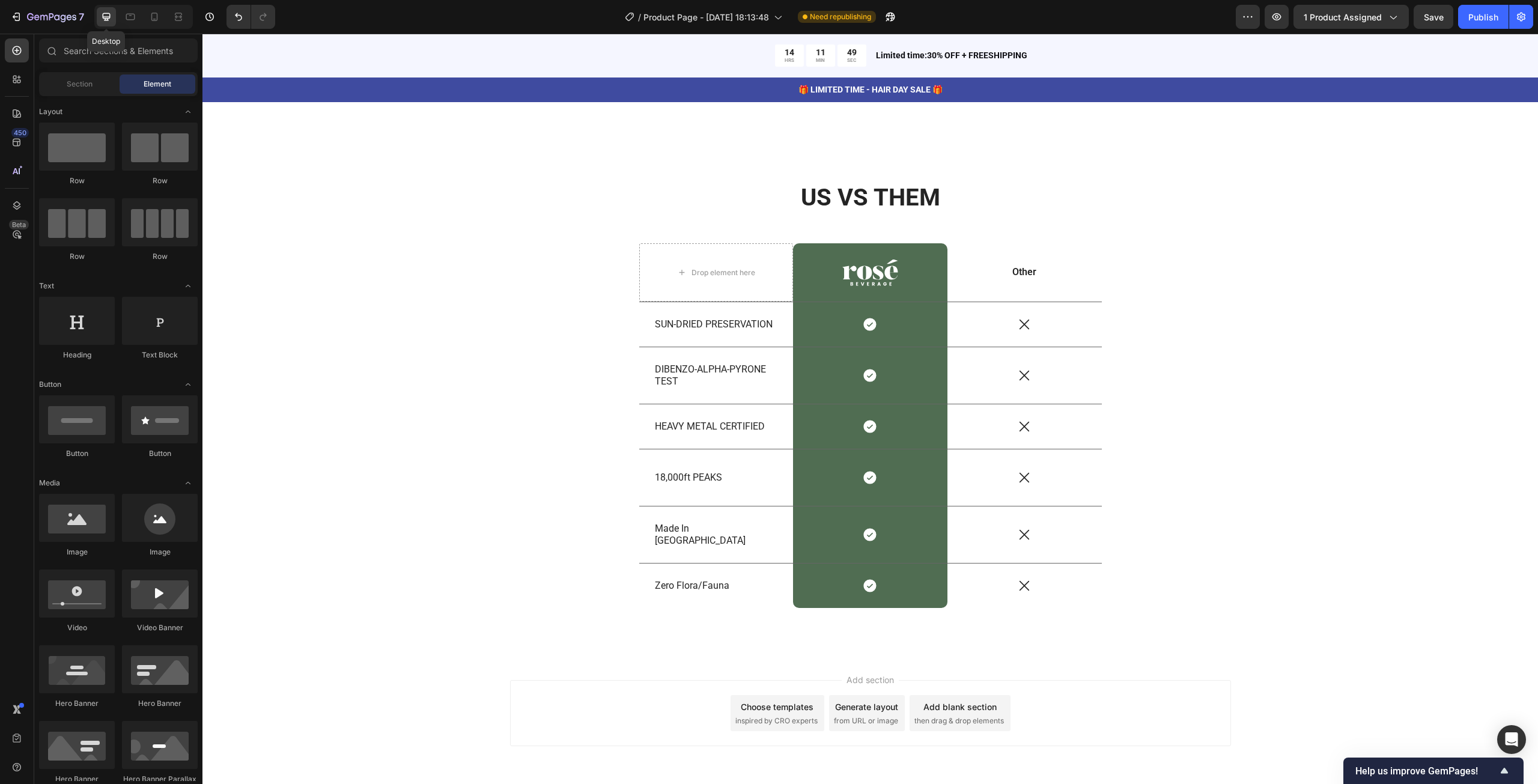
scroll to position [5233, 0]
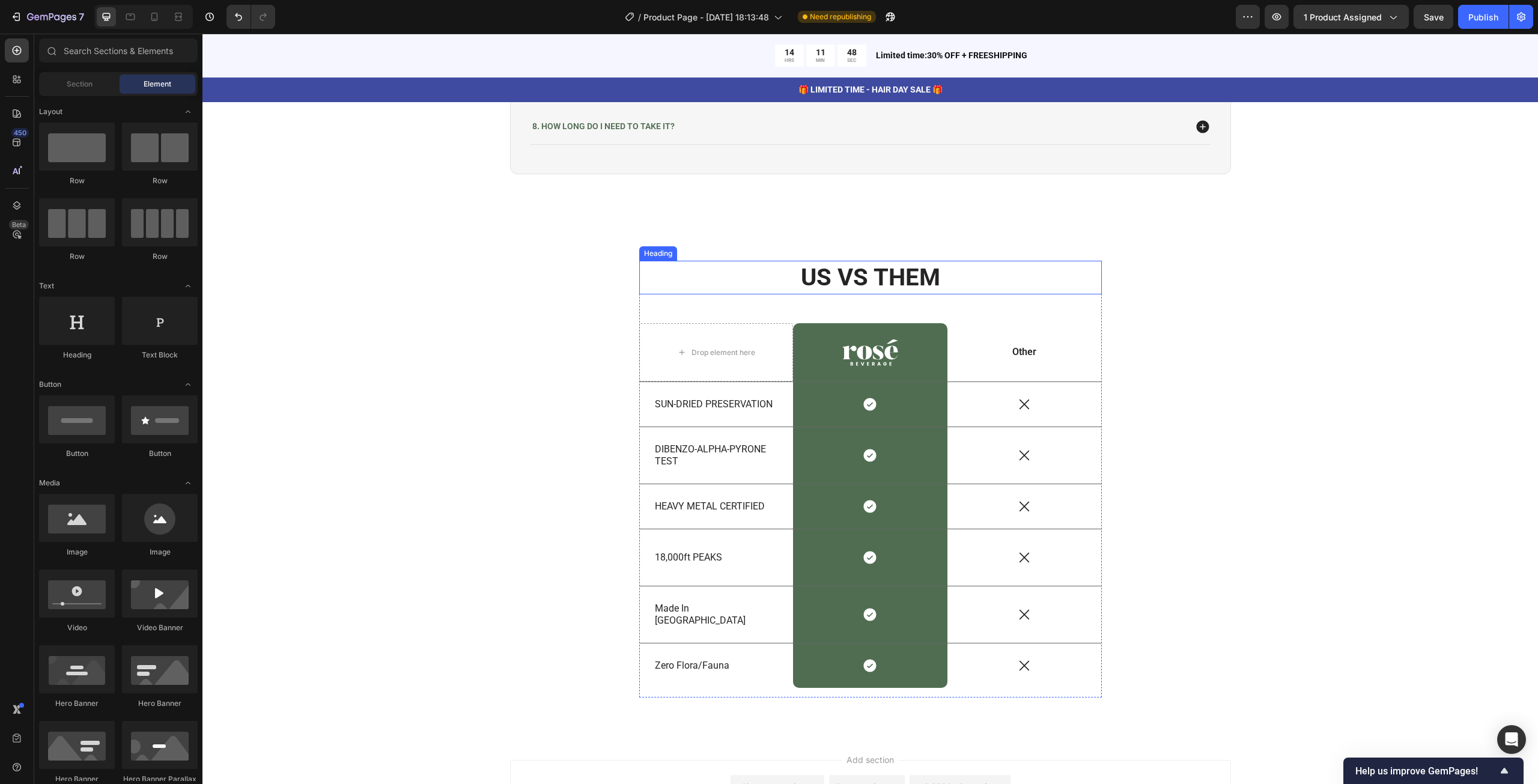
click at [897, 273] on h2 "US VS THEM" at bounding box center [870, 277] width 463 height 34
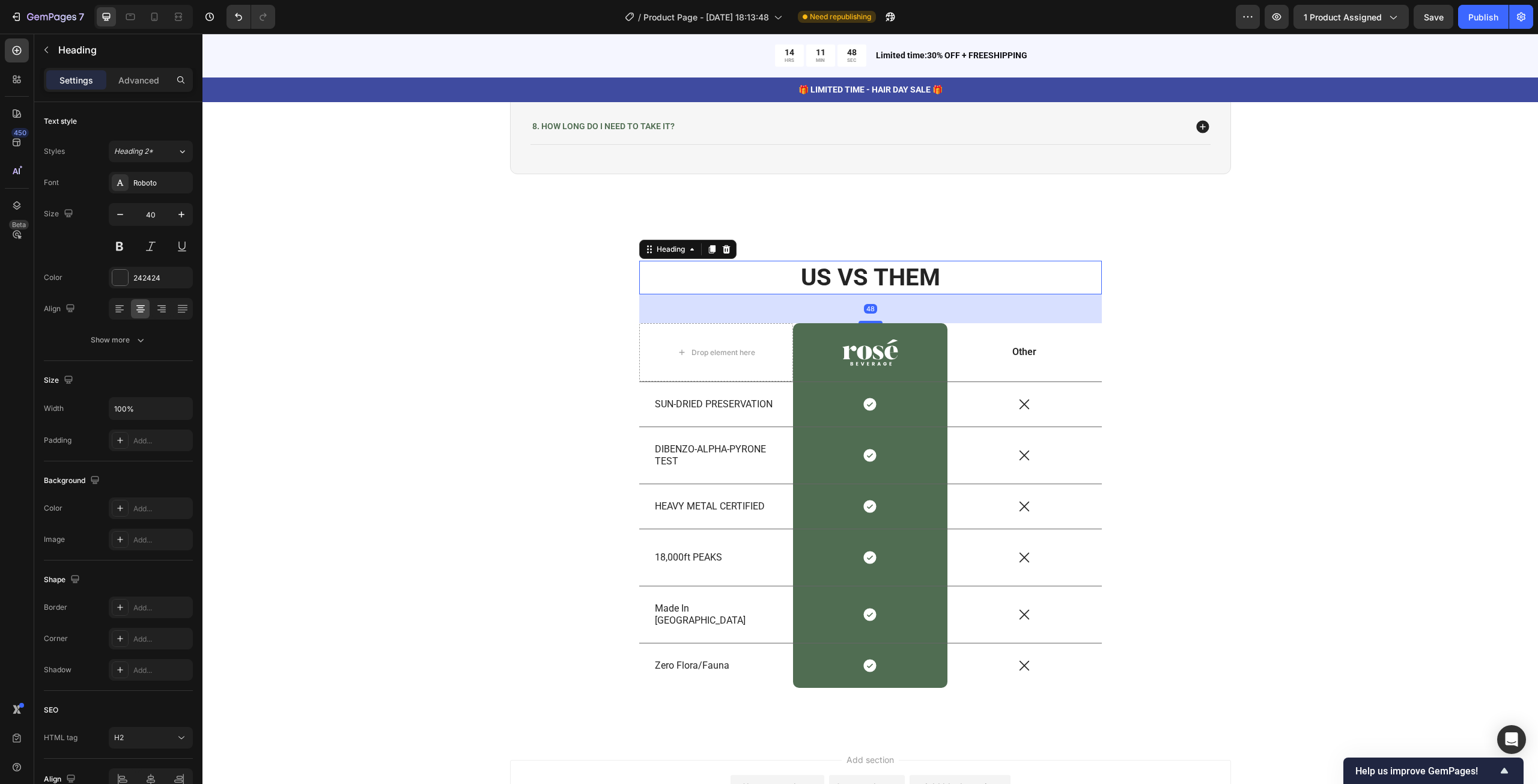
click at [897, 273] on h2 "US VS THEM" at bounding box center [870, 277] width 463 height 34
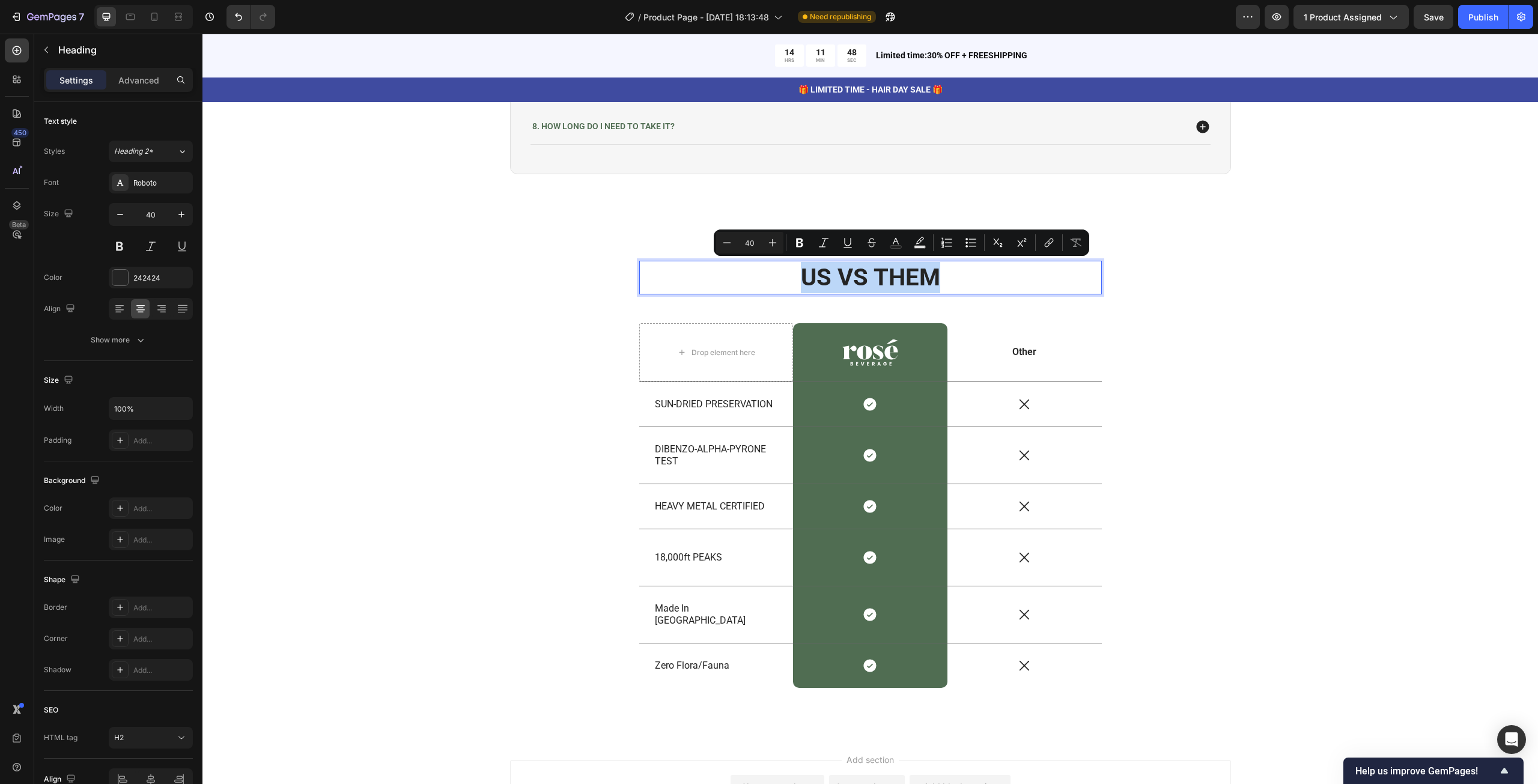
click at [897, 273] on p "US VS THEM" at bounding box center [870, 277] width 460 height 31
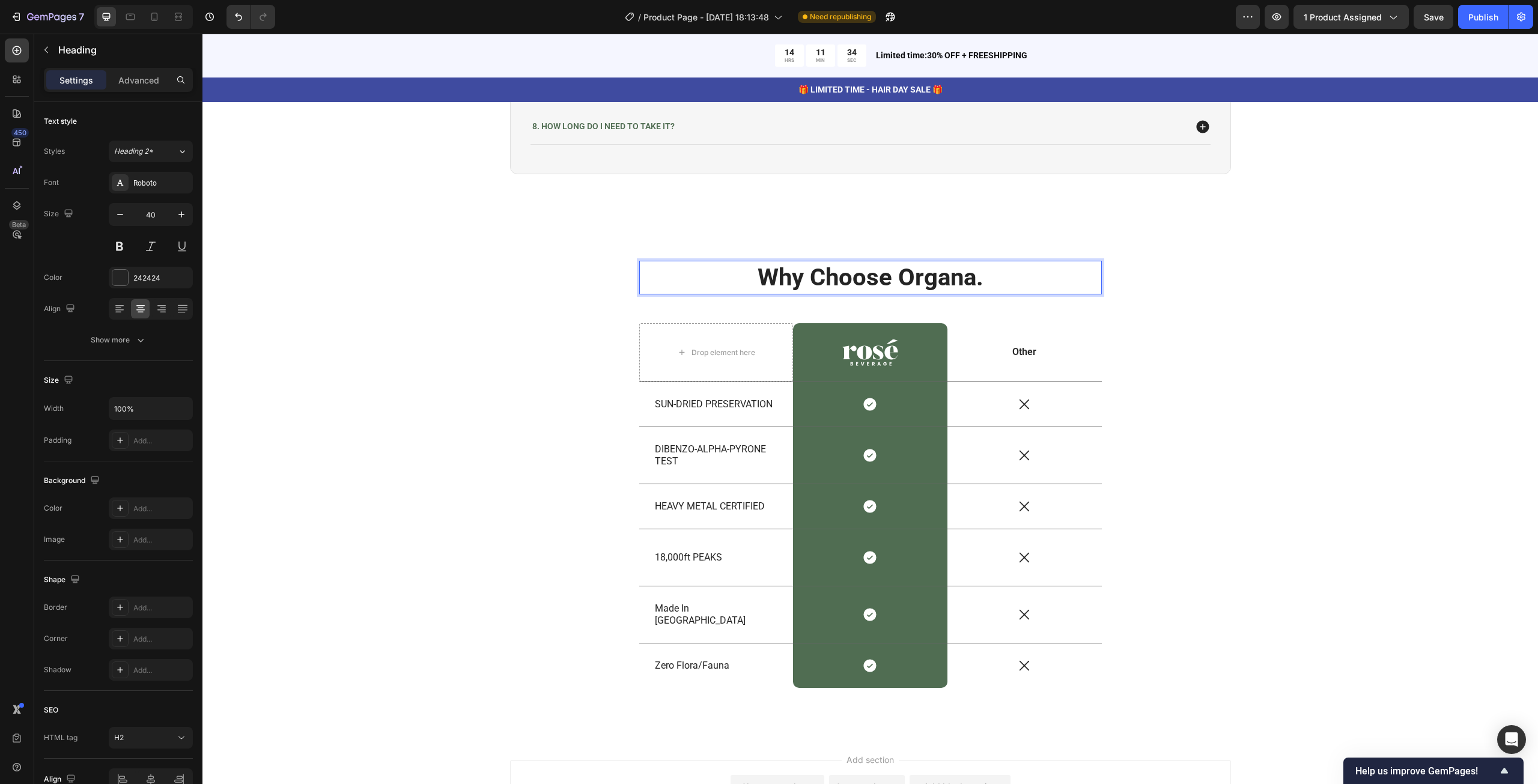
click at [934, 277] on p "Why Choose Organa." at bounding box center [870, 277] width 460 height 31
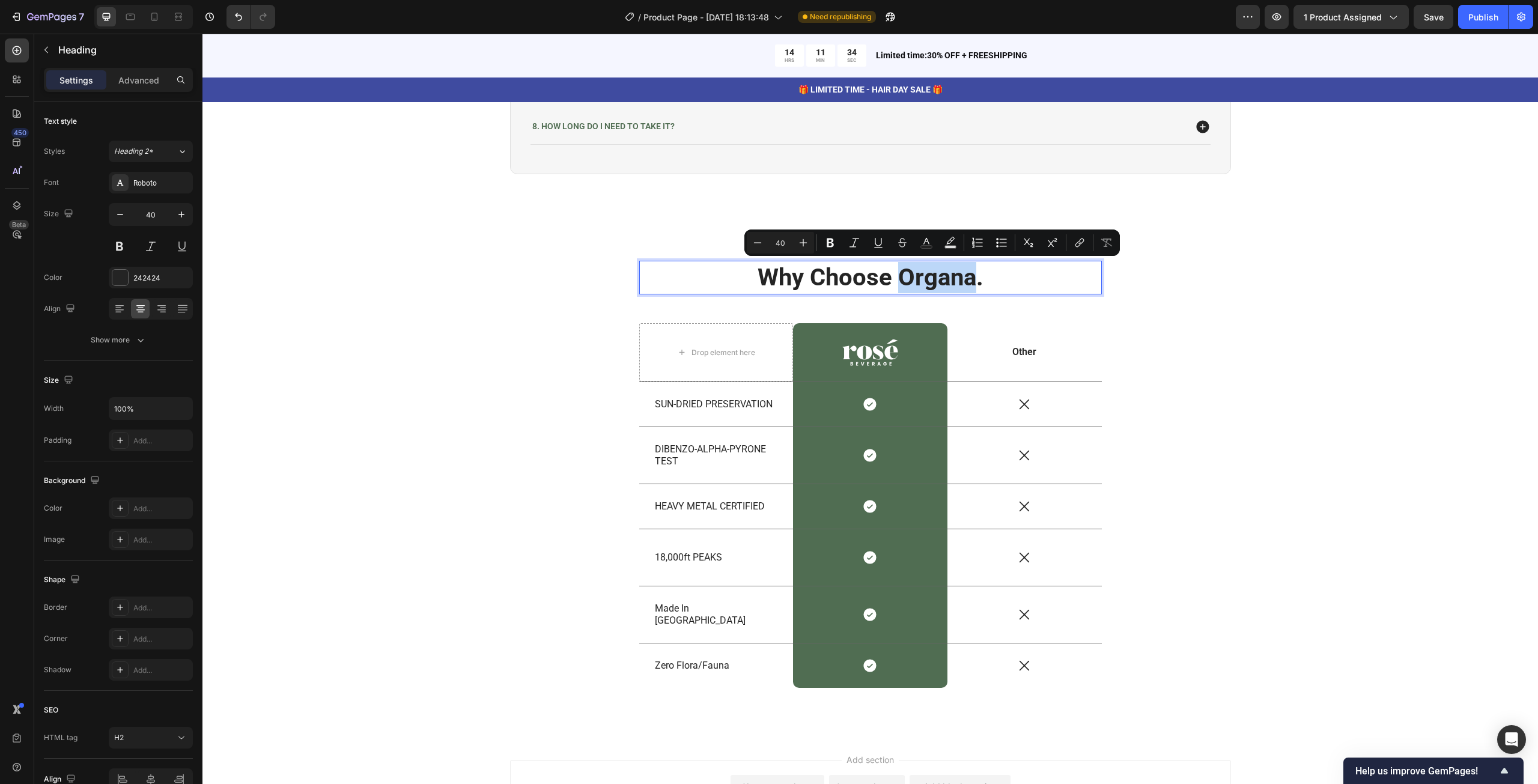
click at [903, 279] on p "Why Choose Organa." at bounding box center [870, 277] width 460 height 31
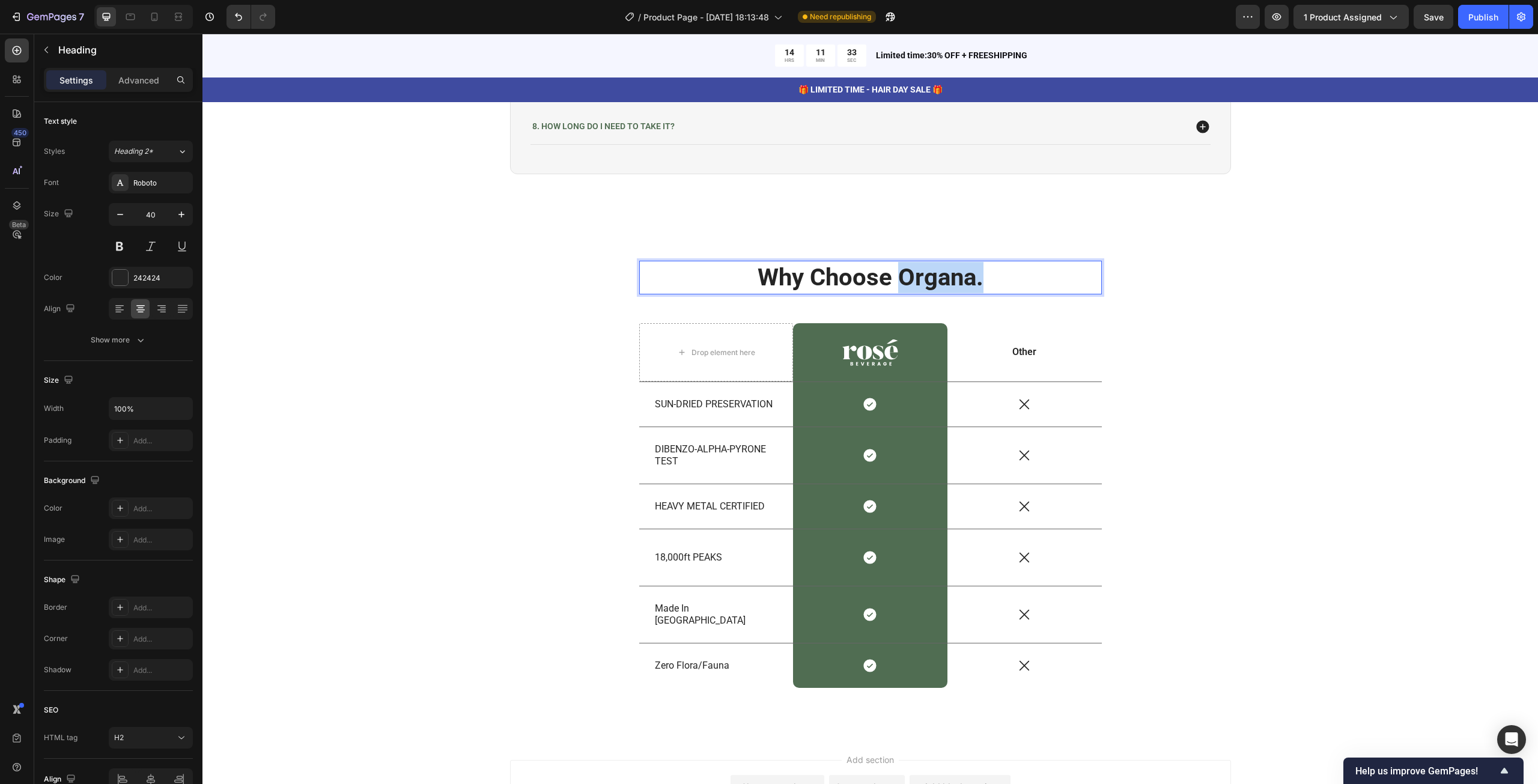
drag, startPoint x: 896, startPoint y: 279, endPoint x: 1007, endPoint y: 282, distance: 111.0
click at [1007, 282] on p "Why Choose Organa." at bounding box center [870, 277] width 460 height 31
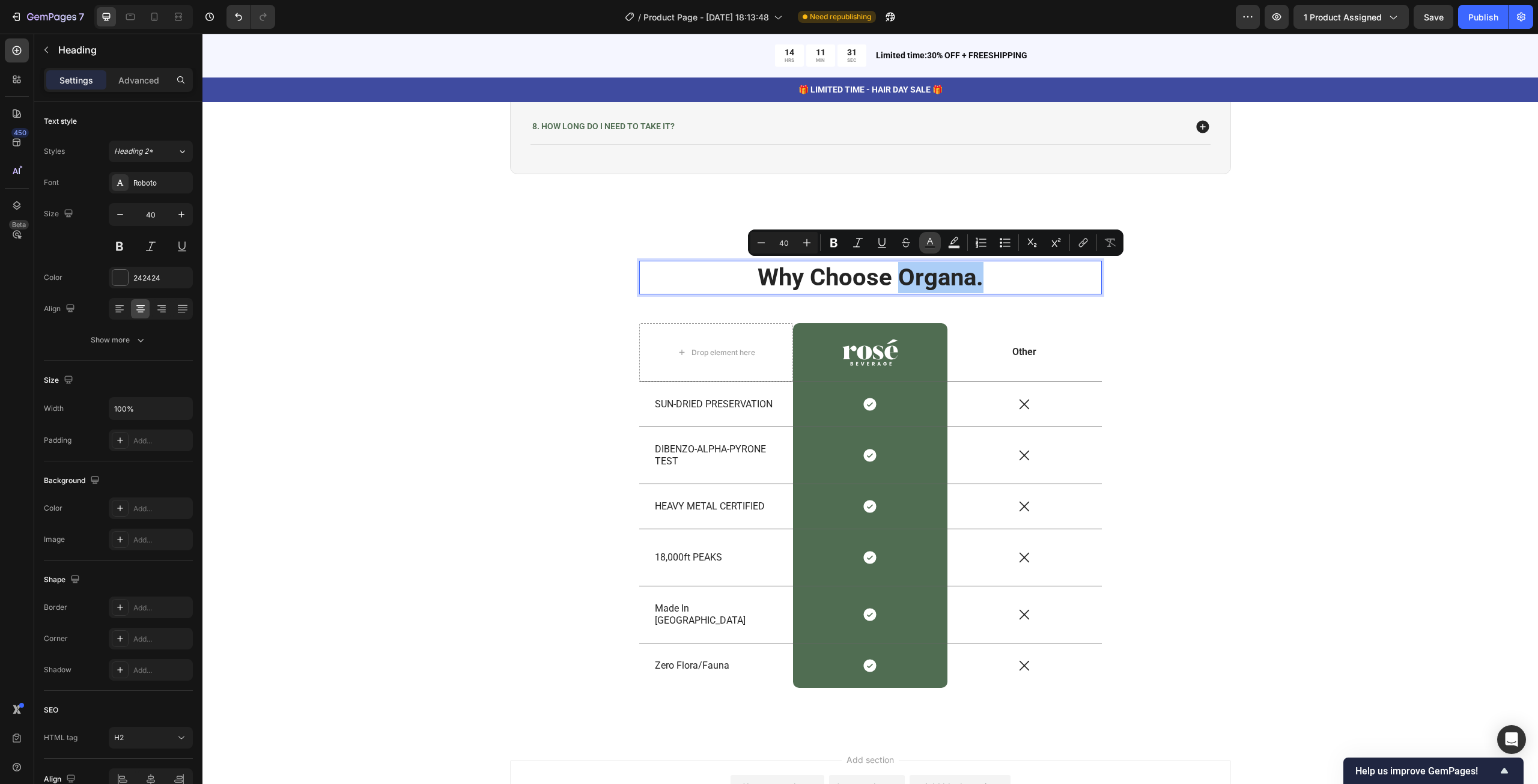
click at [927, 244] on icon "Editor contextual toolbar" at bounding box center [929, 242] width 12 height 12
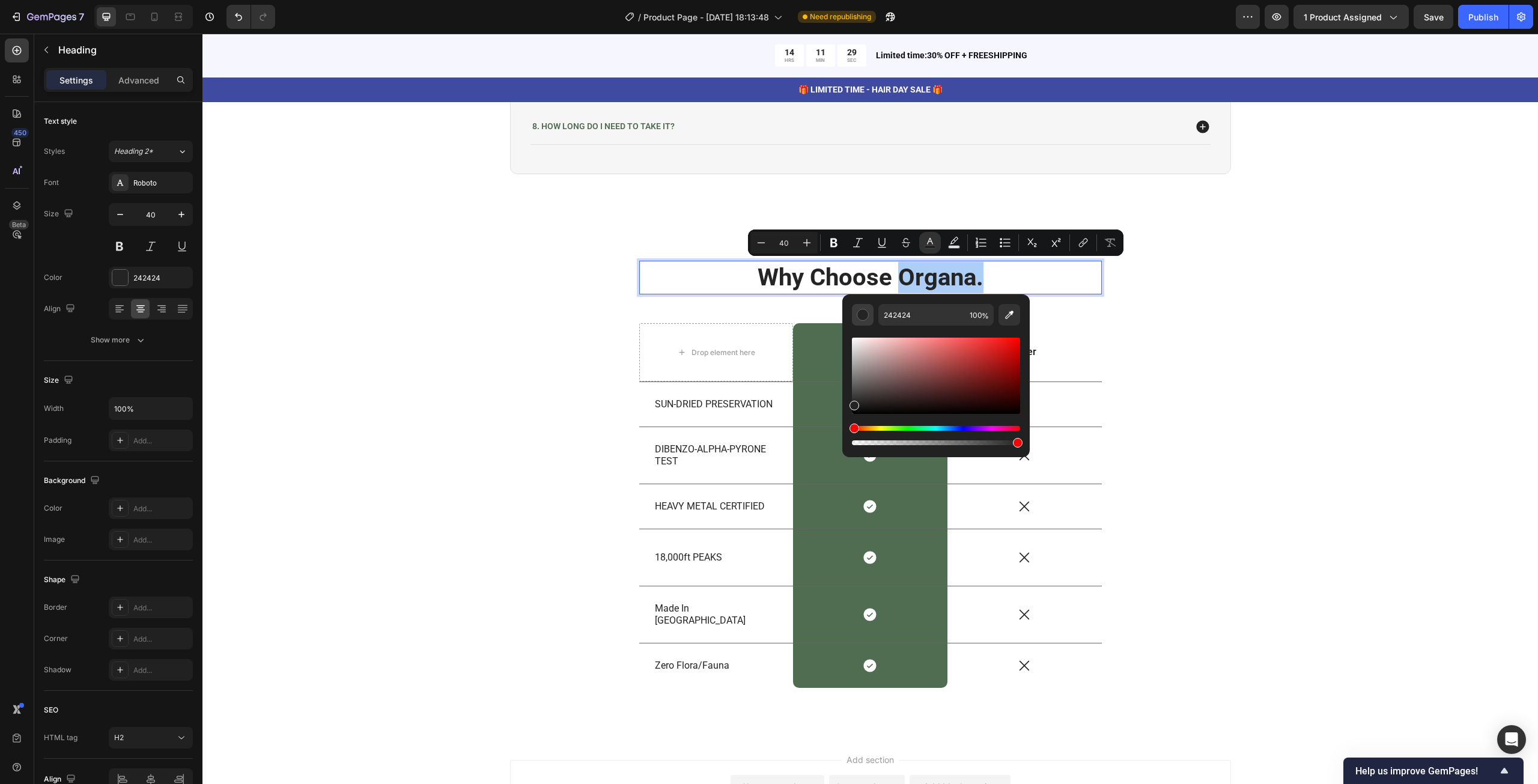
click at [866, 318] on div "Editor contextual toolbar" at bounding box center [862, 314] width 12 height 12
click at [865, 318] on div "Editor contextual toolbar" at bounding box center [862, 314] width 12 height 12
click at [804, 335] on div "Image Row" at bounding box center [870, 352] width 154 height 59
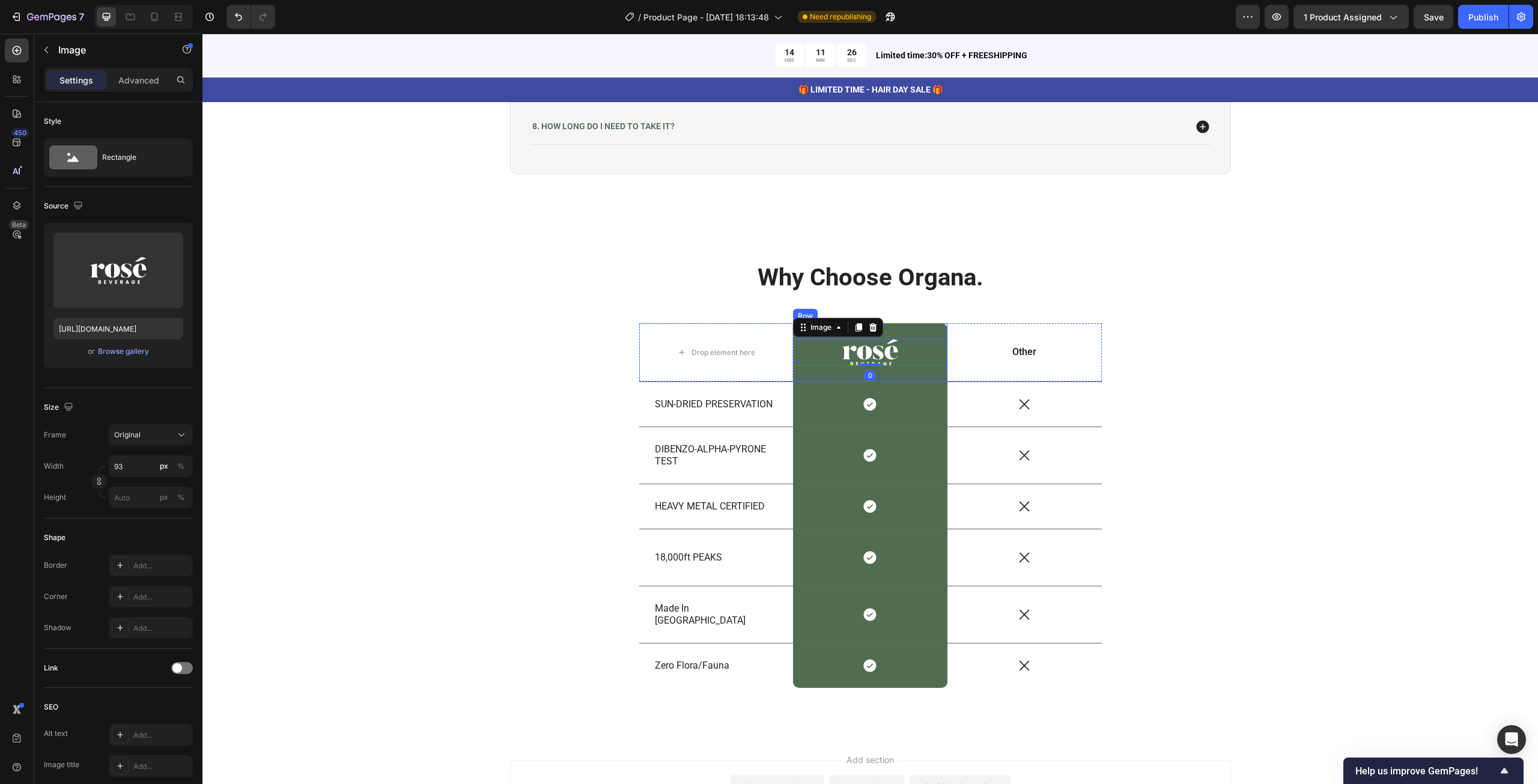
click at [907, 328] on div "Image 0 Row" at bounding box center [870, 352] width 154 height 59
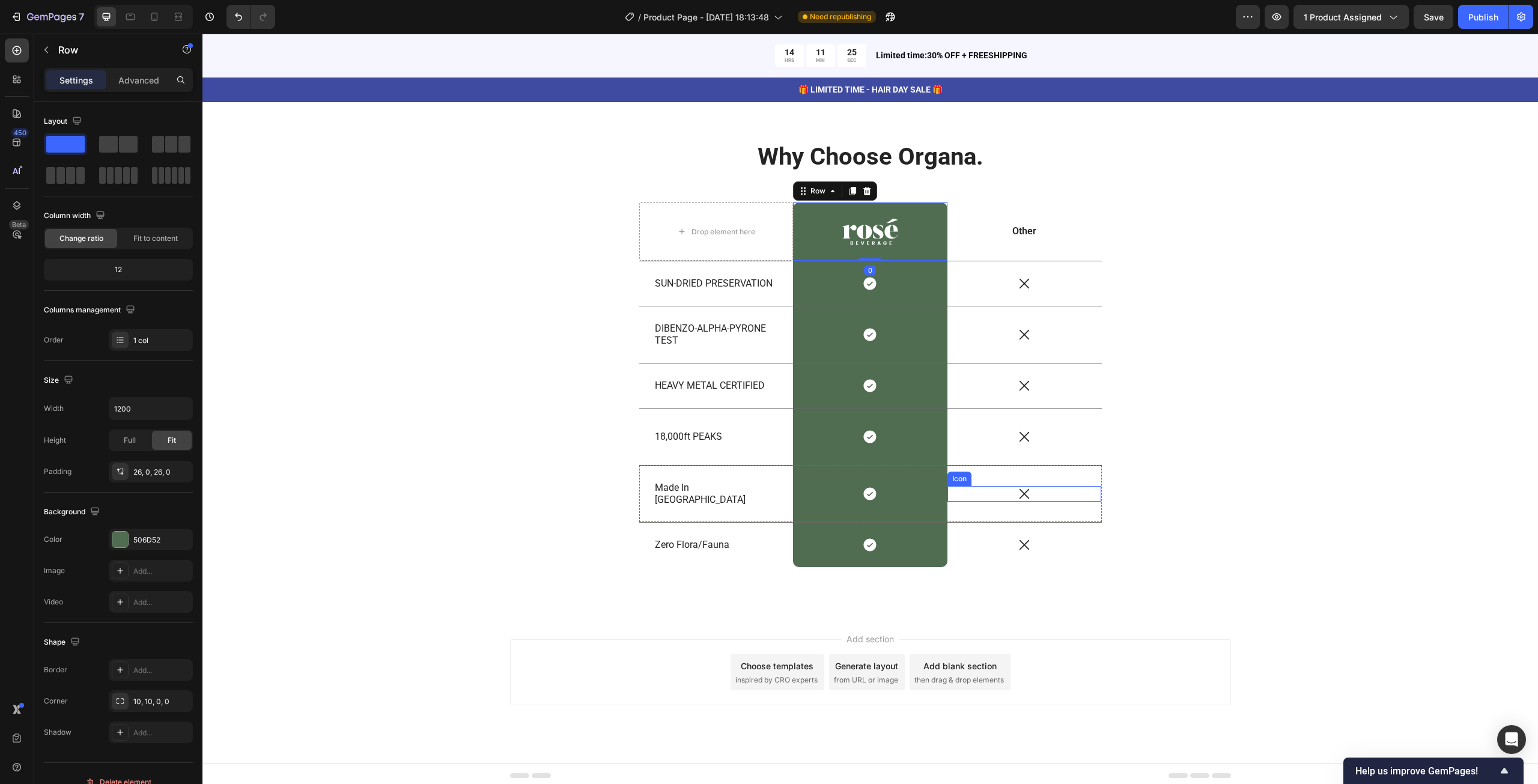
scroll to position [4993, 0]
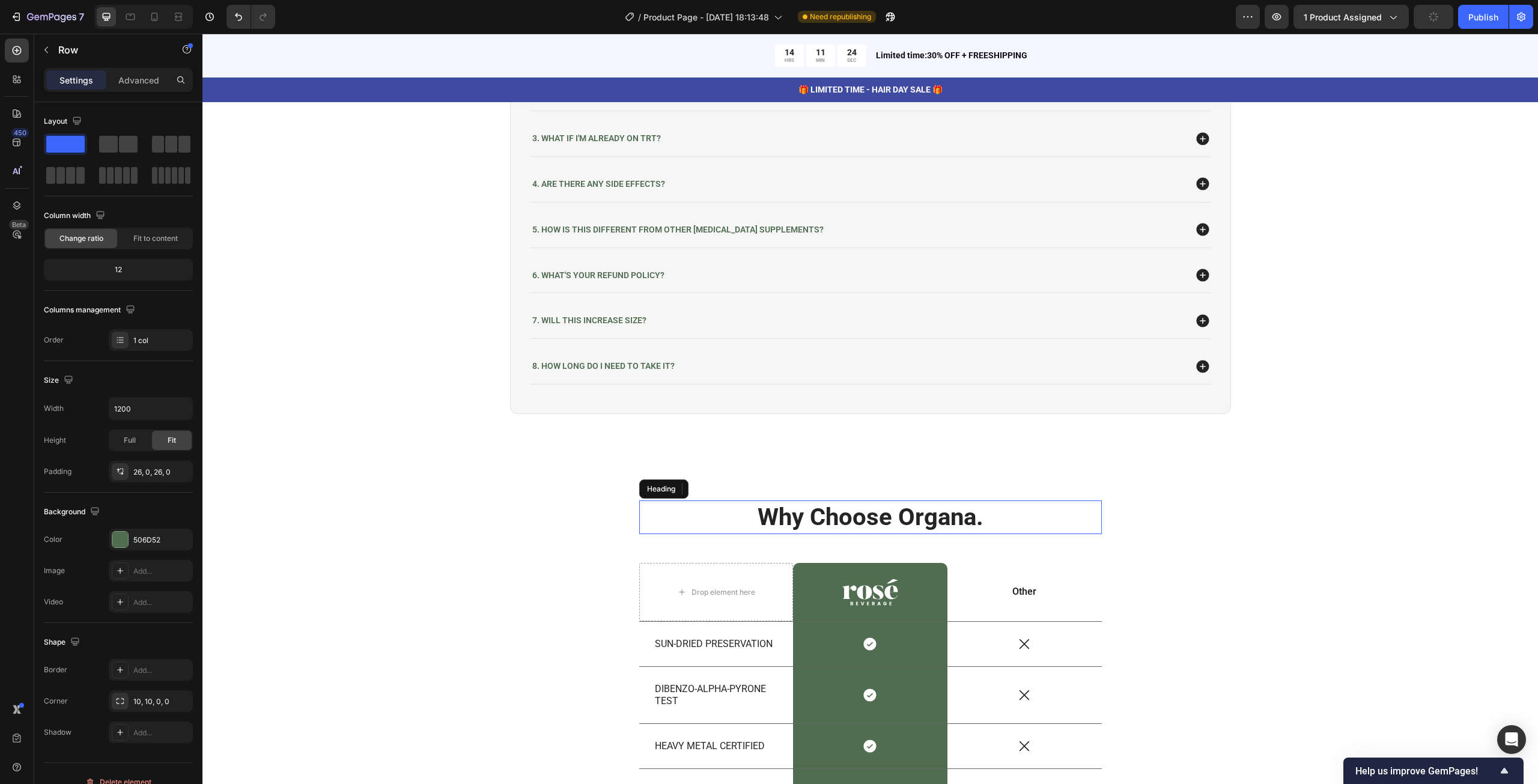
click at [656, 502] on p "Why Choose Organa." at bounding box center [870, 517] width 460 height 31
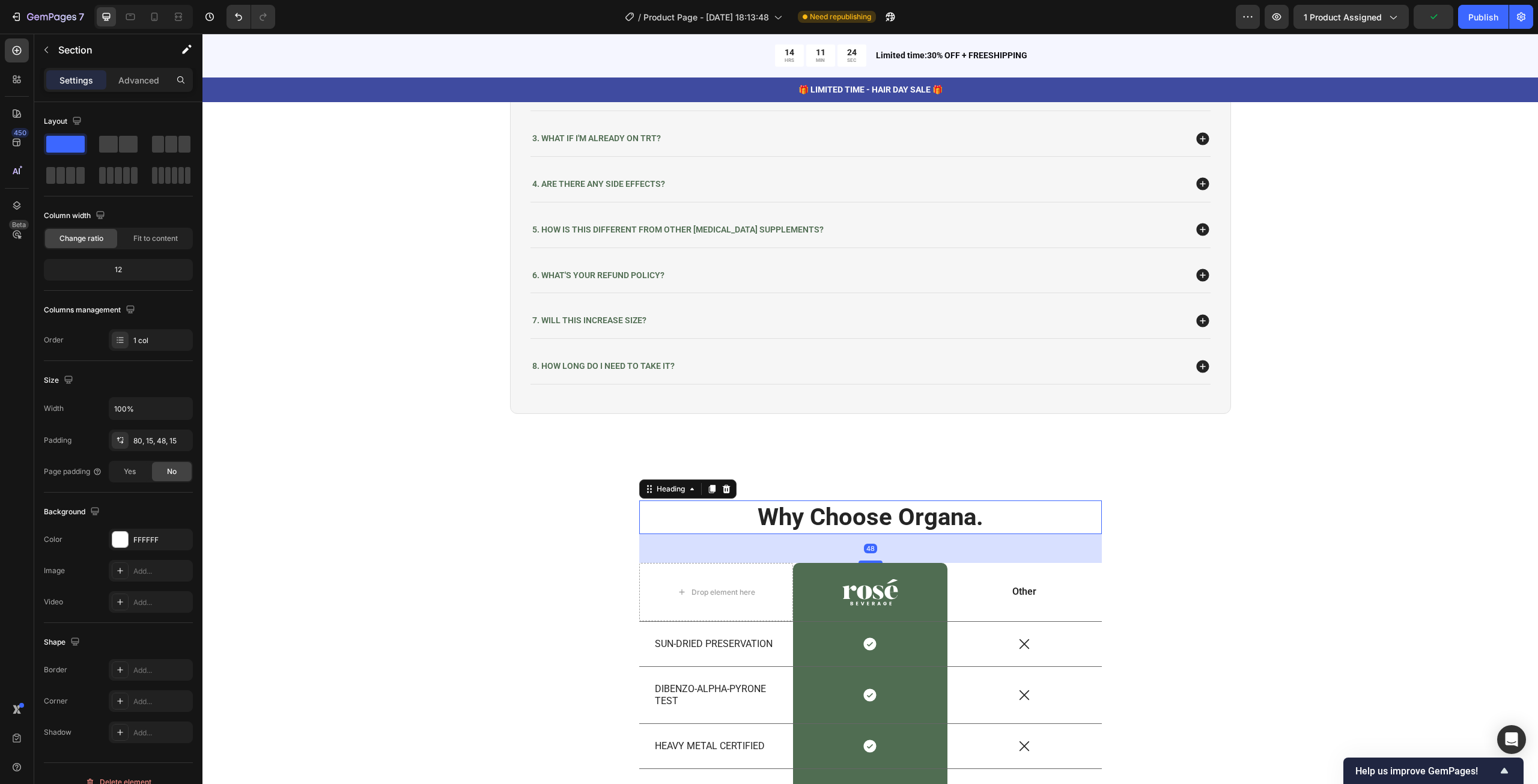
click at [602, 505] on div "Why Choose Organa. Heading 48 Drop element here Image Row Other Text Block Row …" at bounding box center [870, 723] width 1318 height 447
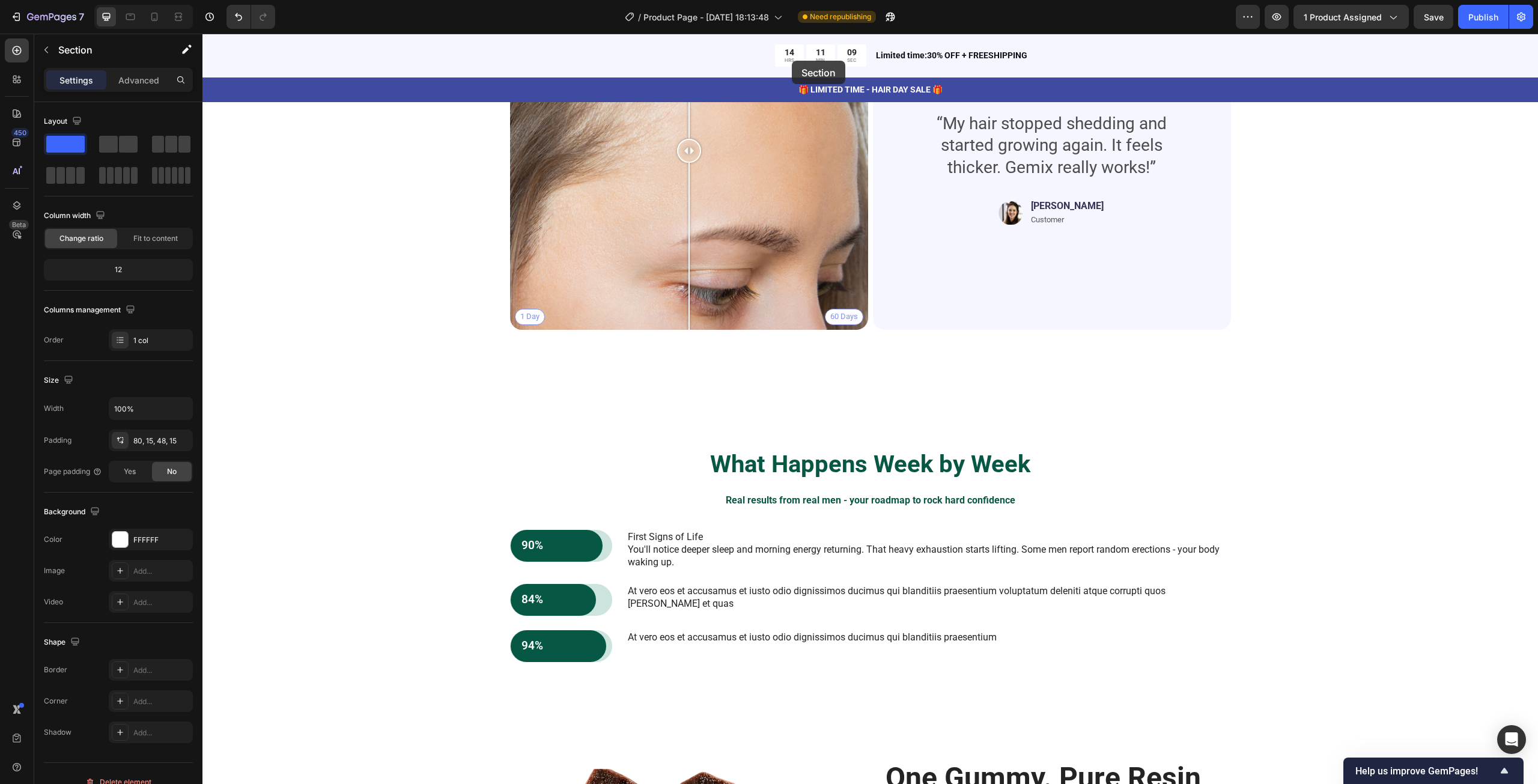
scroll to position [2844, 0]
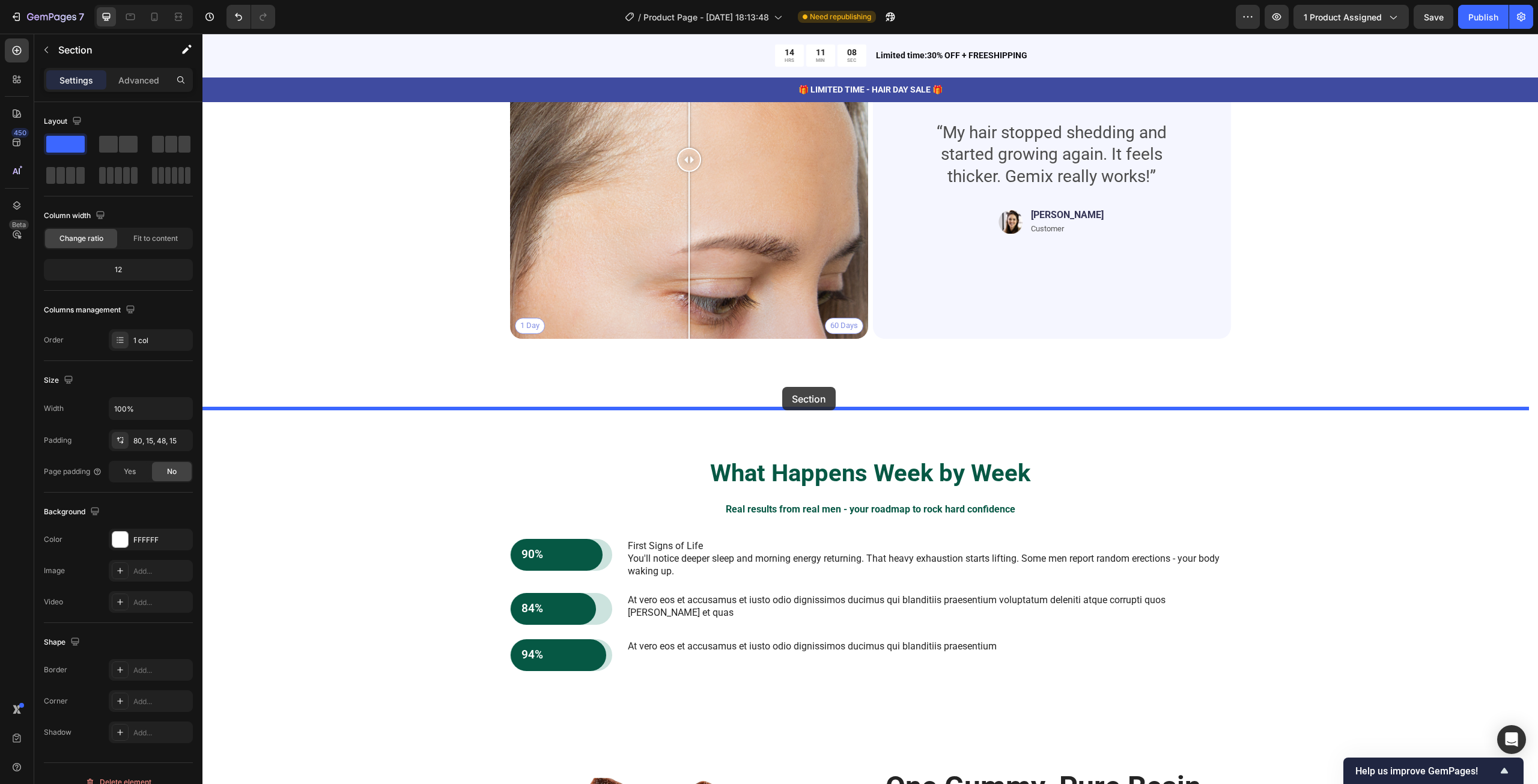
drag, startPoint x: 595, startPoint y: 487, endPoint x: 782, endPoint y: 387, distance: 212.1
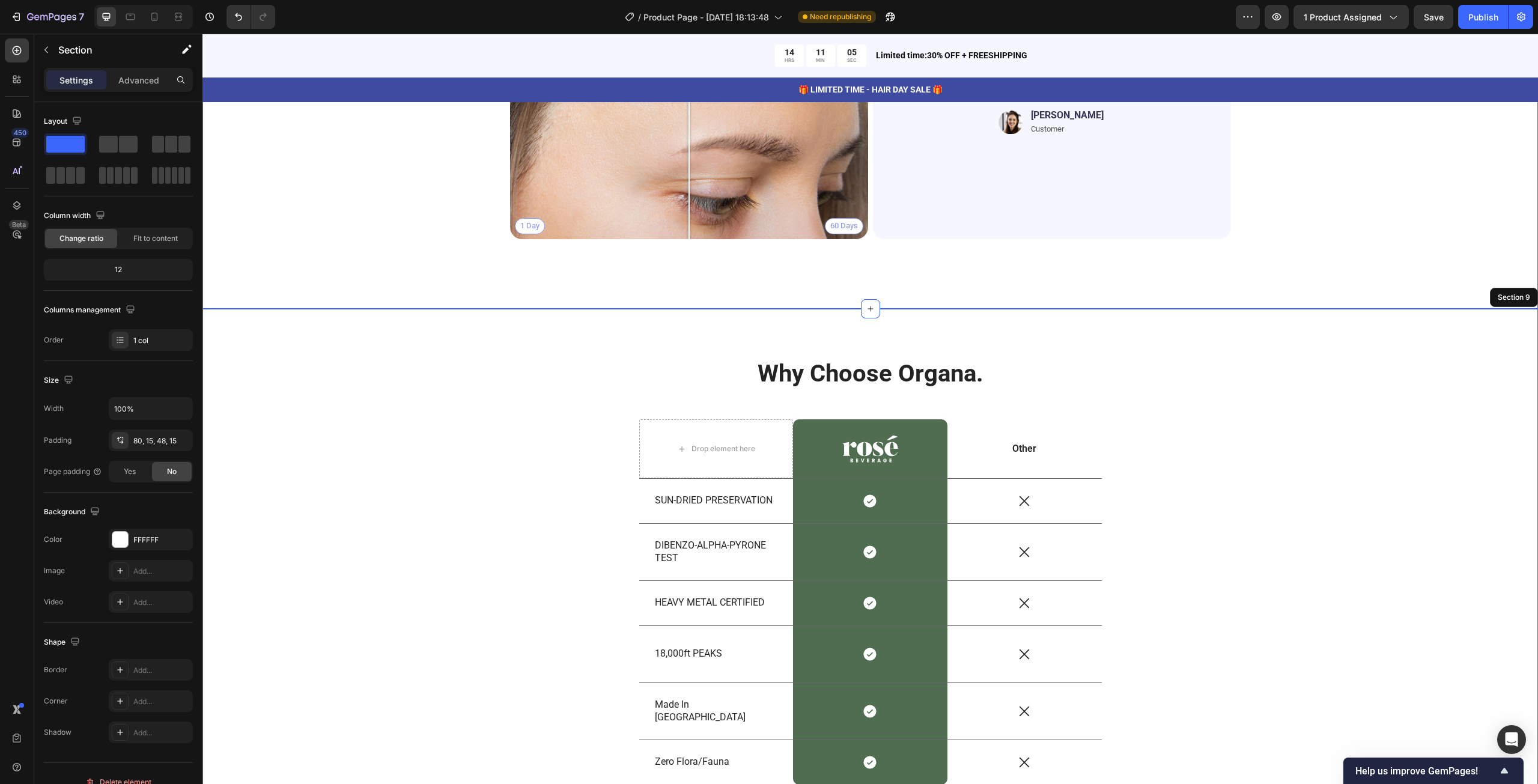
scroll to position [3084, 0]
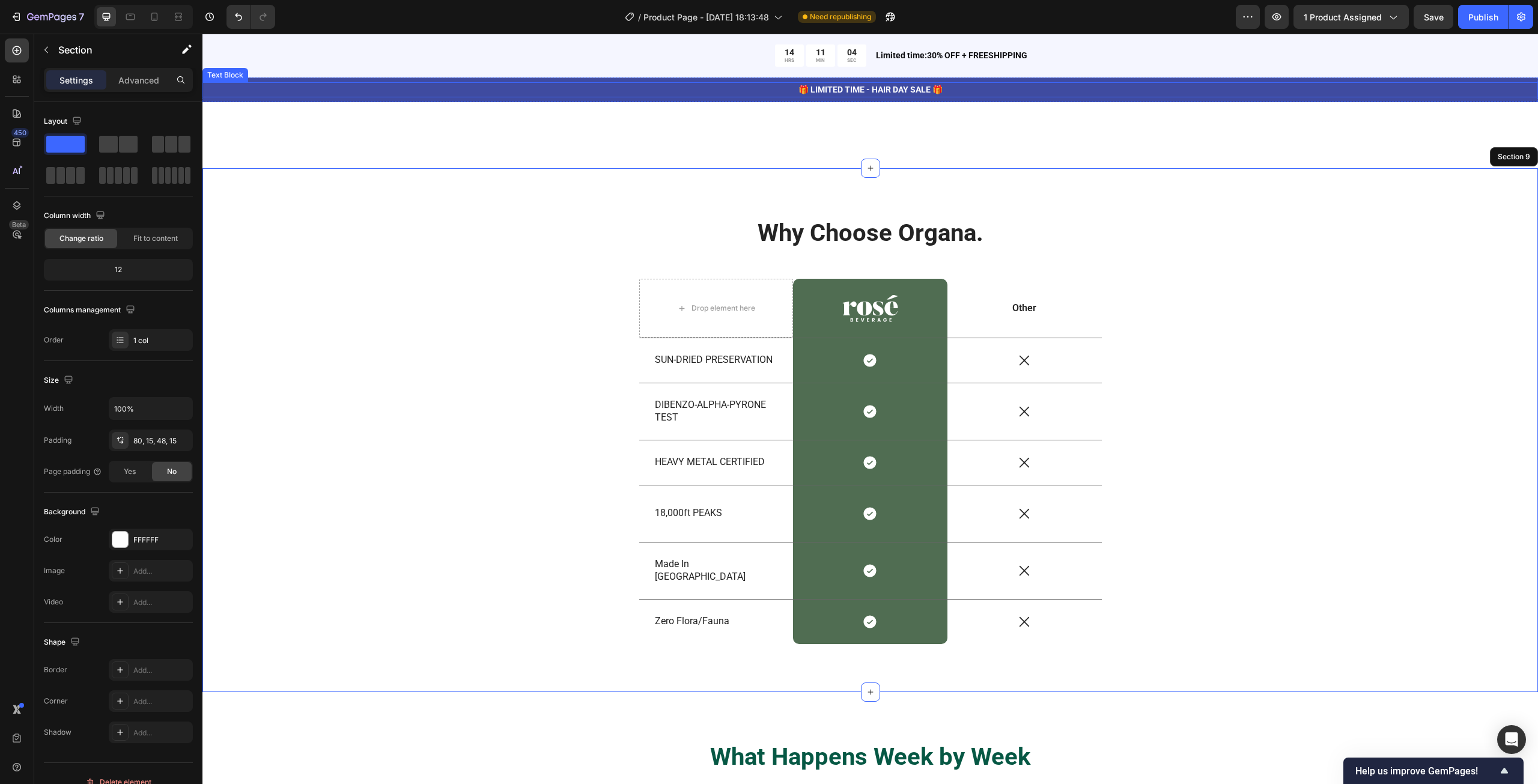
click at [1011, 87] on p "🎁 LIMITED TIME - HAIR DAY SALE 🎁" at bounding box center [870, 89] width 1333 height 12
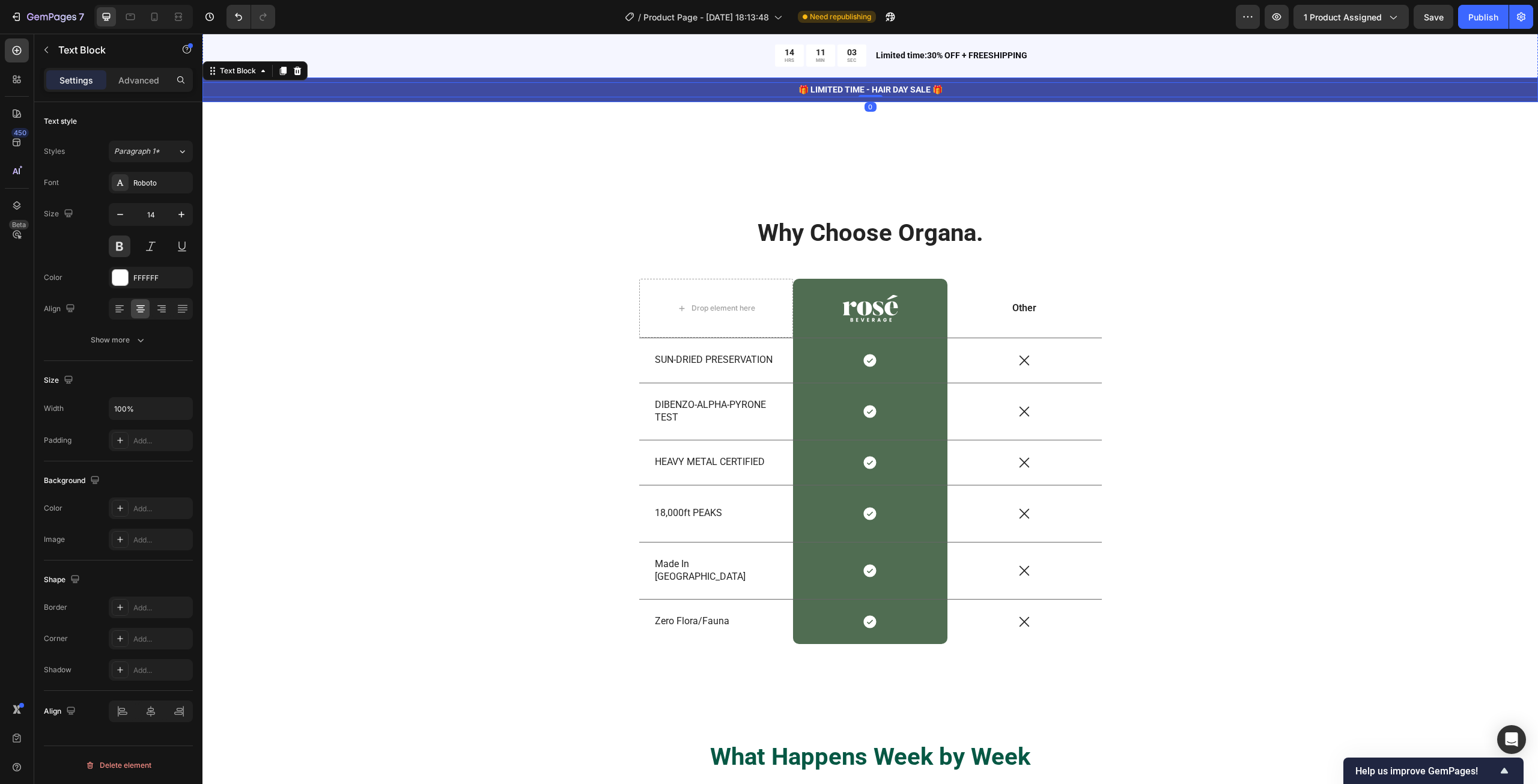
click at [945, 100] on div "🎁 LIMITED TIME - HAIR DAY SALE 🎁 Text Block 0 Row" at bounding box center [870, 90] width 1336 height 25
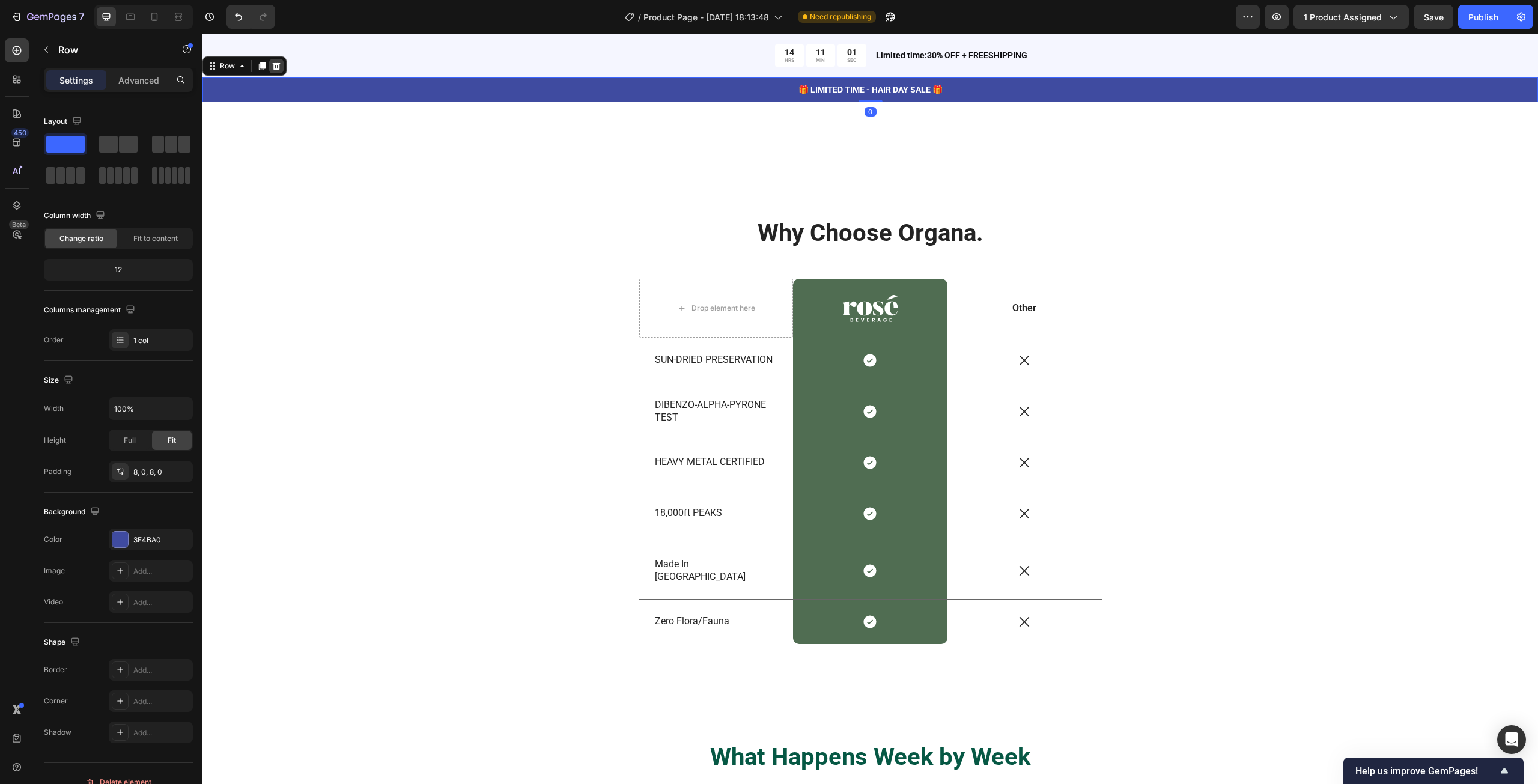
click at [276, 65] on icon at bounding box center [276, 65] width 8 height 8
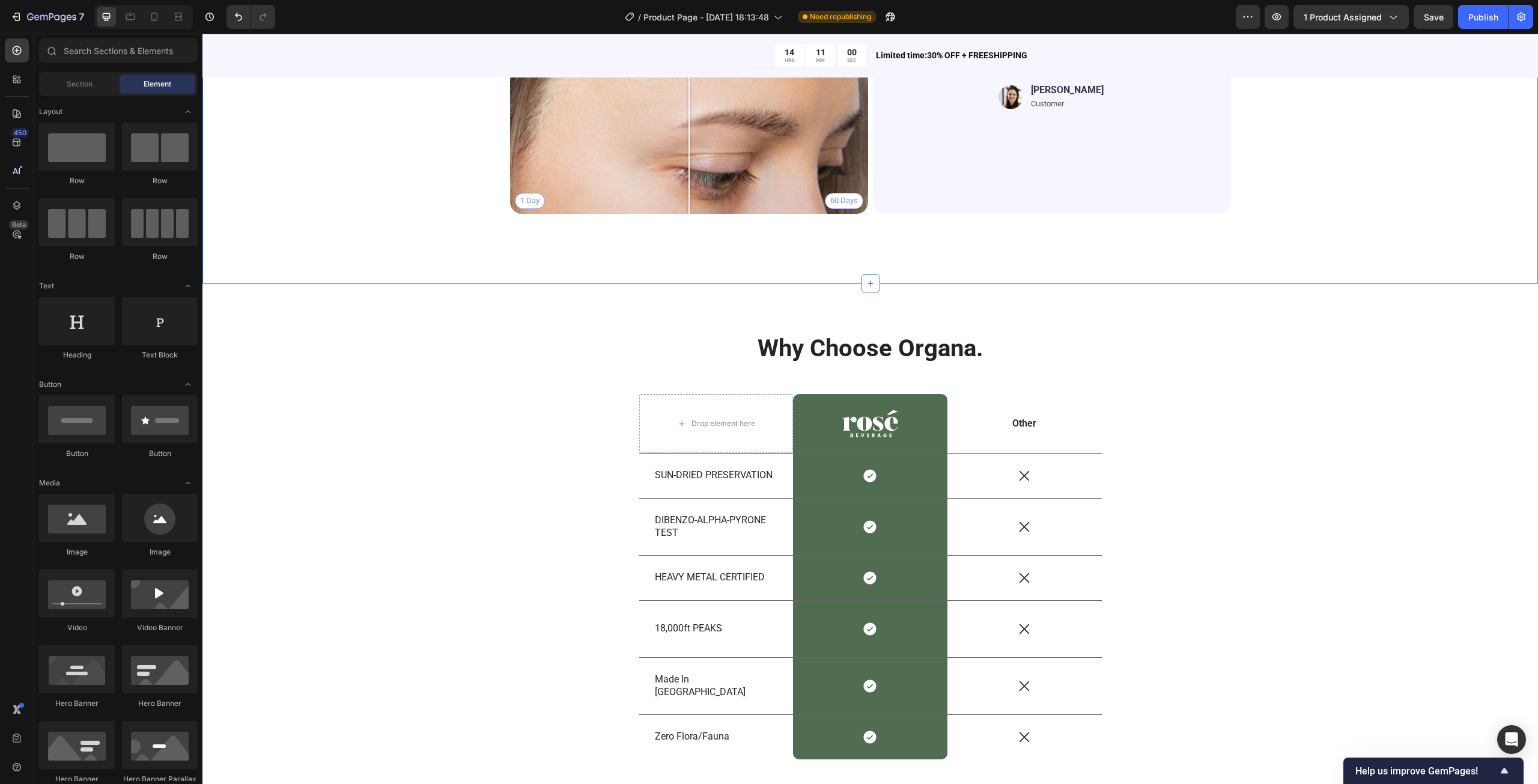
scroll to position [2819, 0]
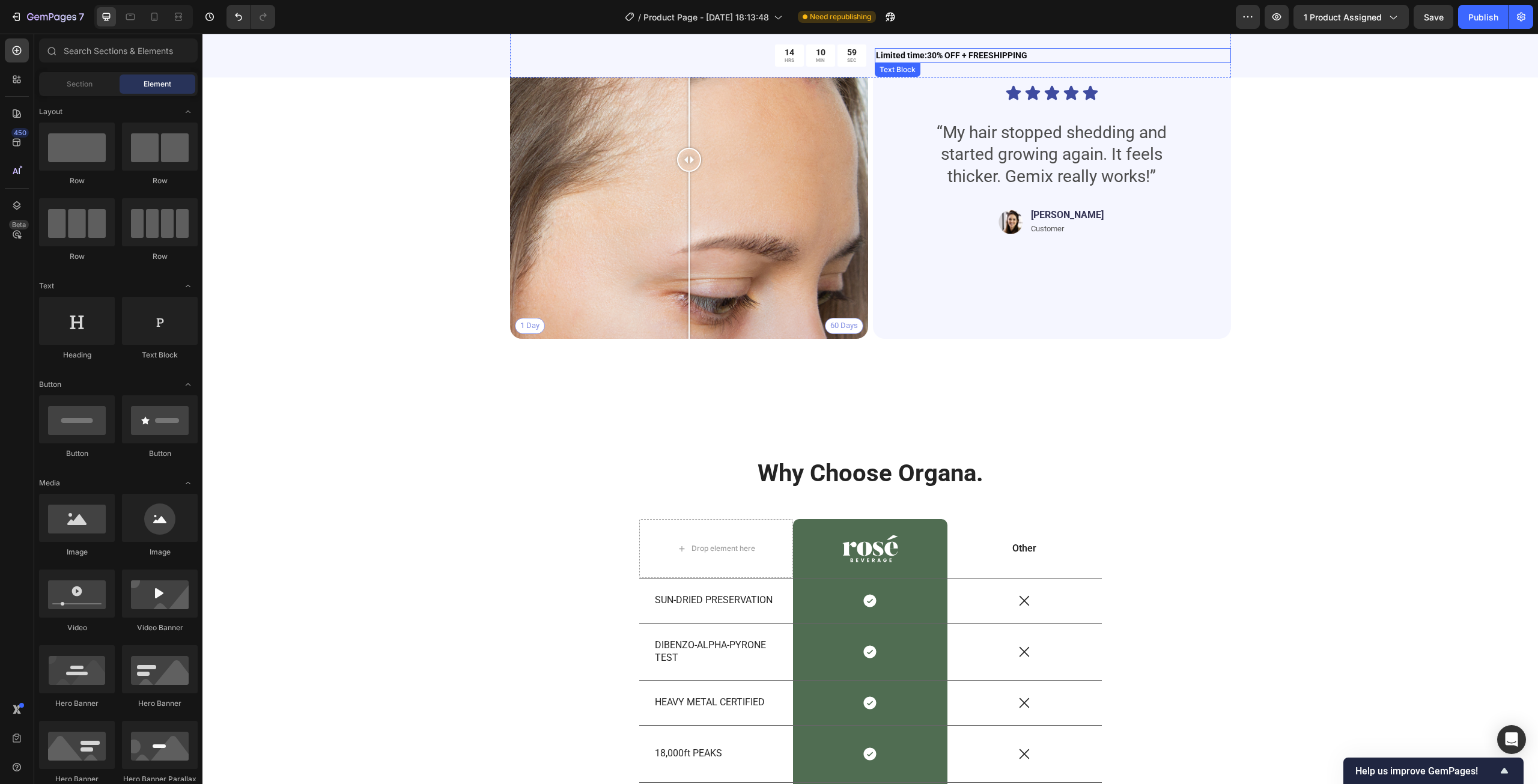
click at [1053, 50] on p "Limited time:30% OFF + FREESHIPPING" at bounding box center [1053, 56] width 354 height 12
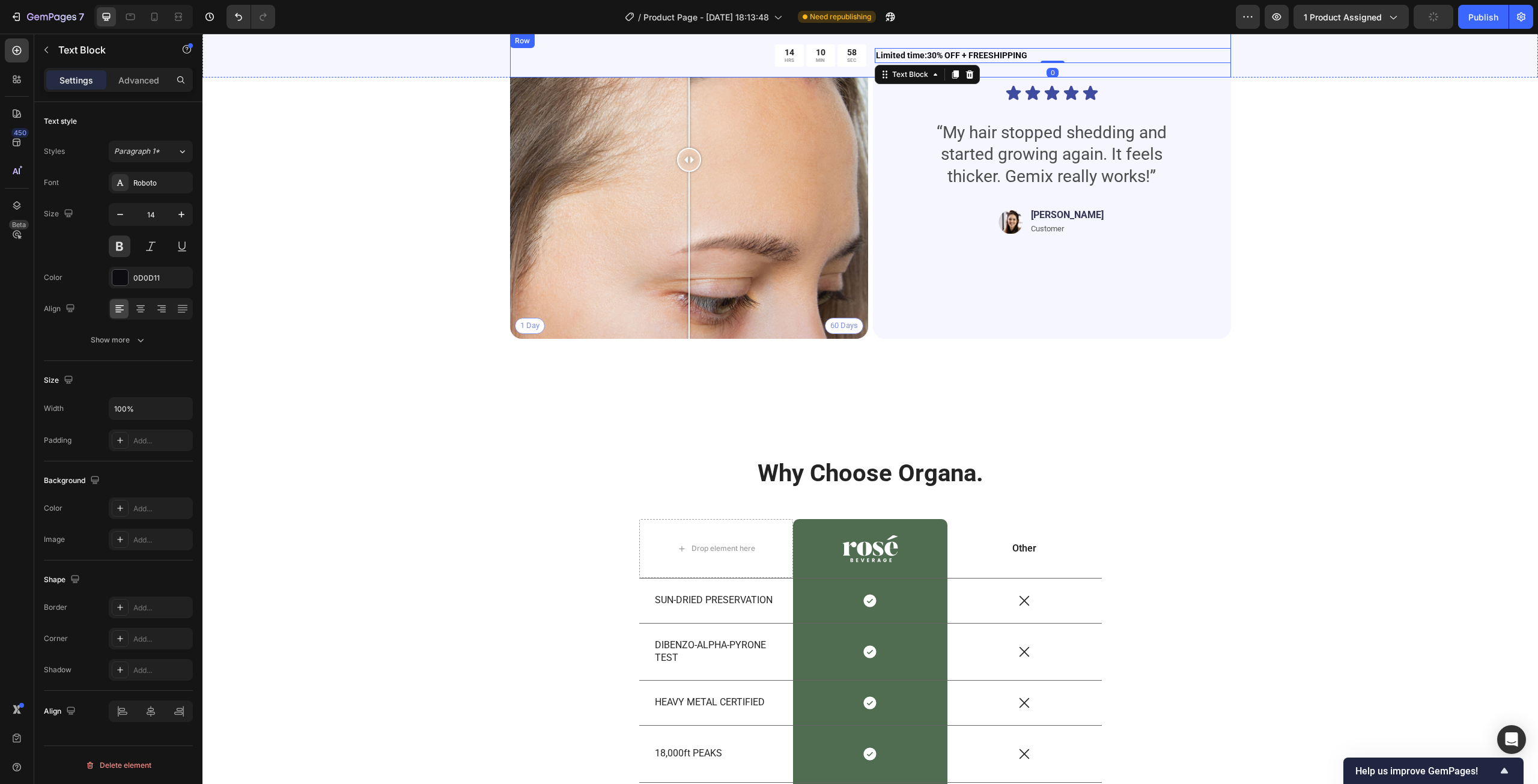
click at [523, 46] on div "Row" at bounding box center [523, 41] width 25 height 14
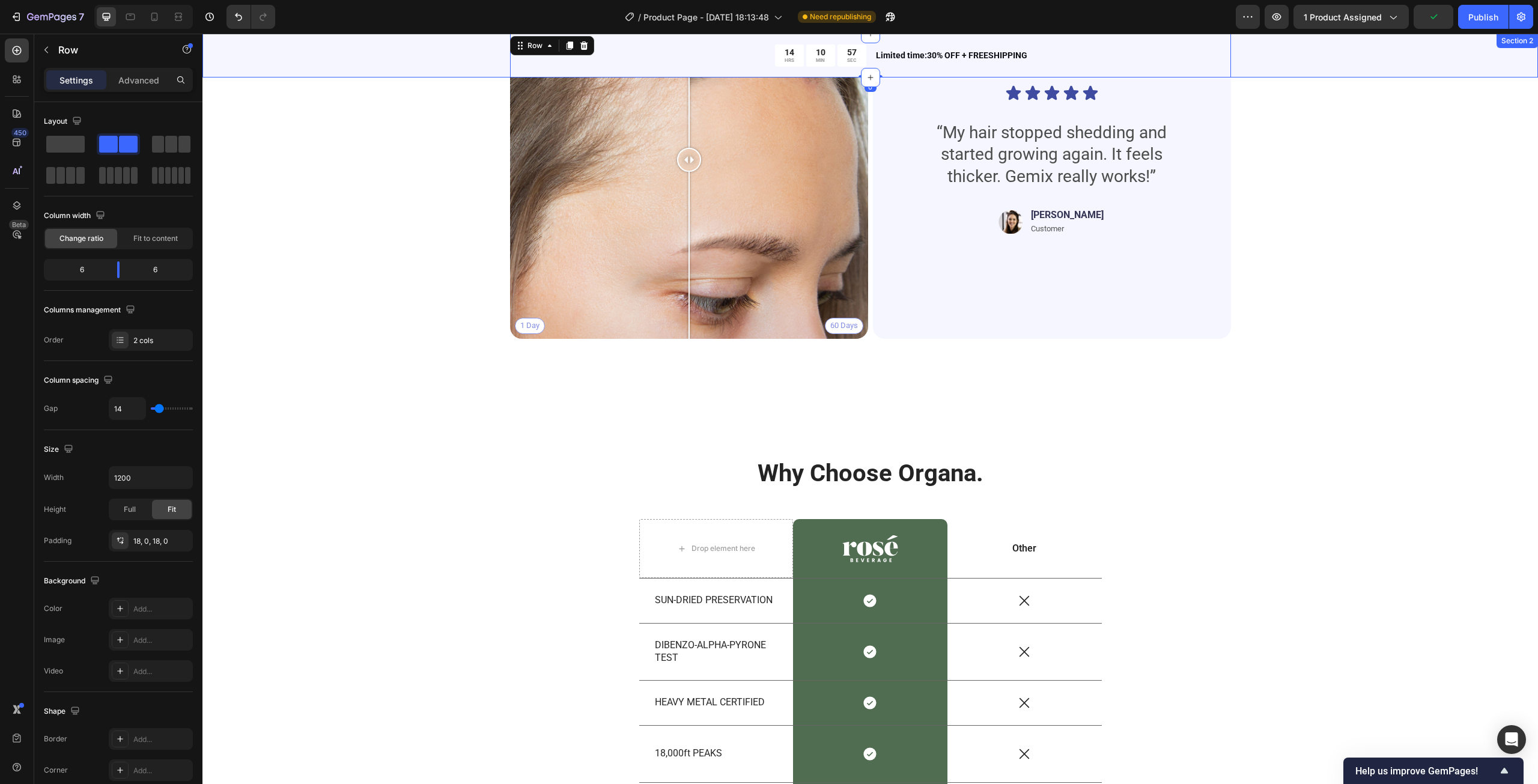
click at [456, 54] on div "14 HRS 10 MIN 57 SEC Countdown Timer Limited time:30% OFF + FREESHIPPING Text B…" at bounding box center [870, 56] width 1336 height 44
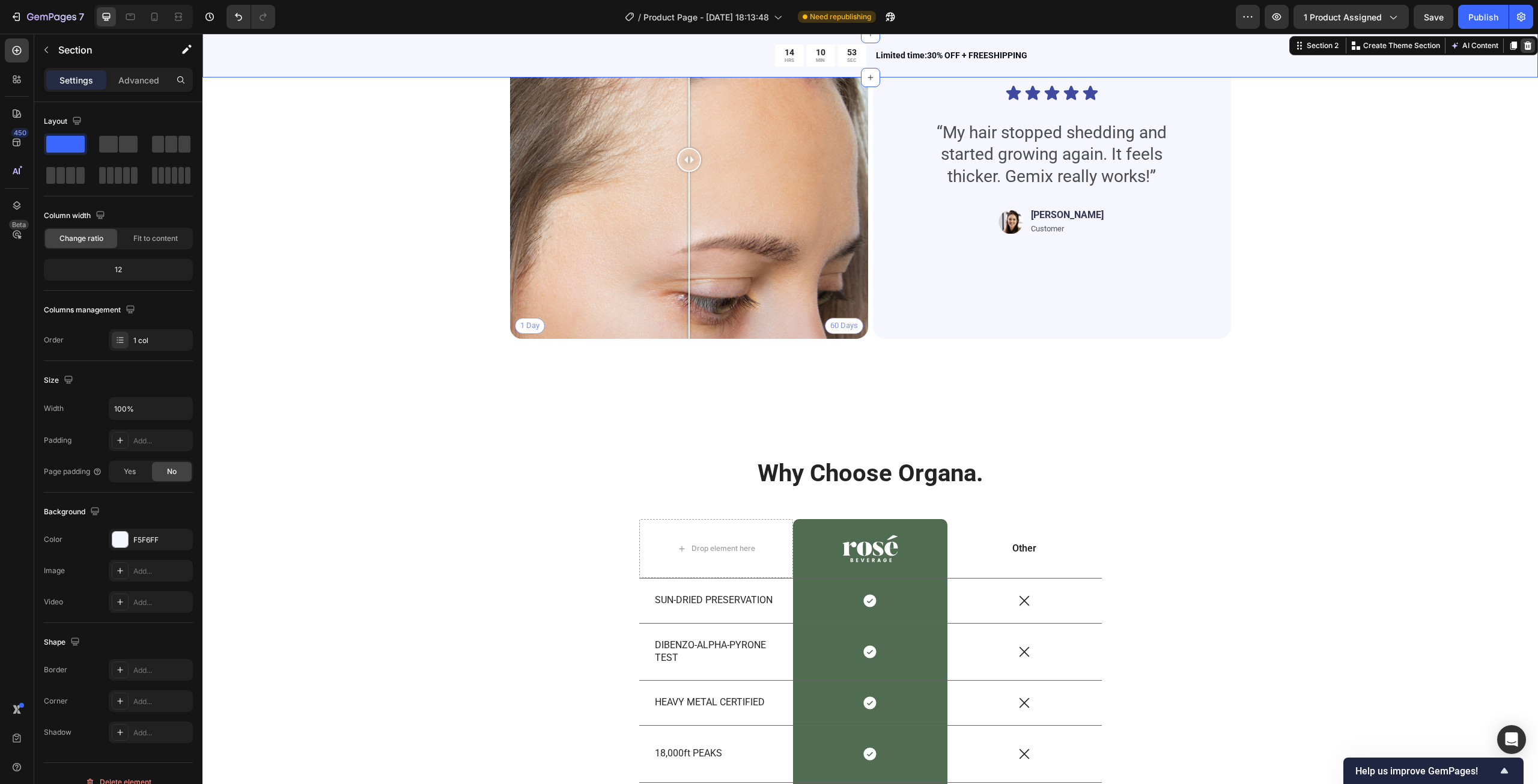
click at [1524, 50] on icon at bounding box center [1528, 45] width 8 height 8
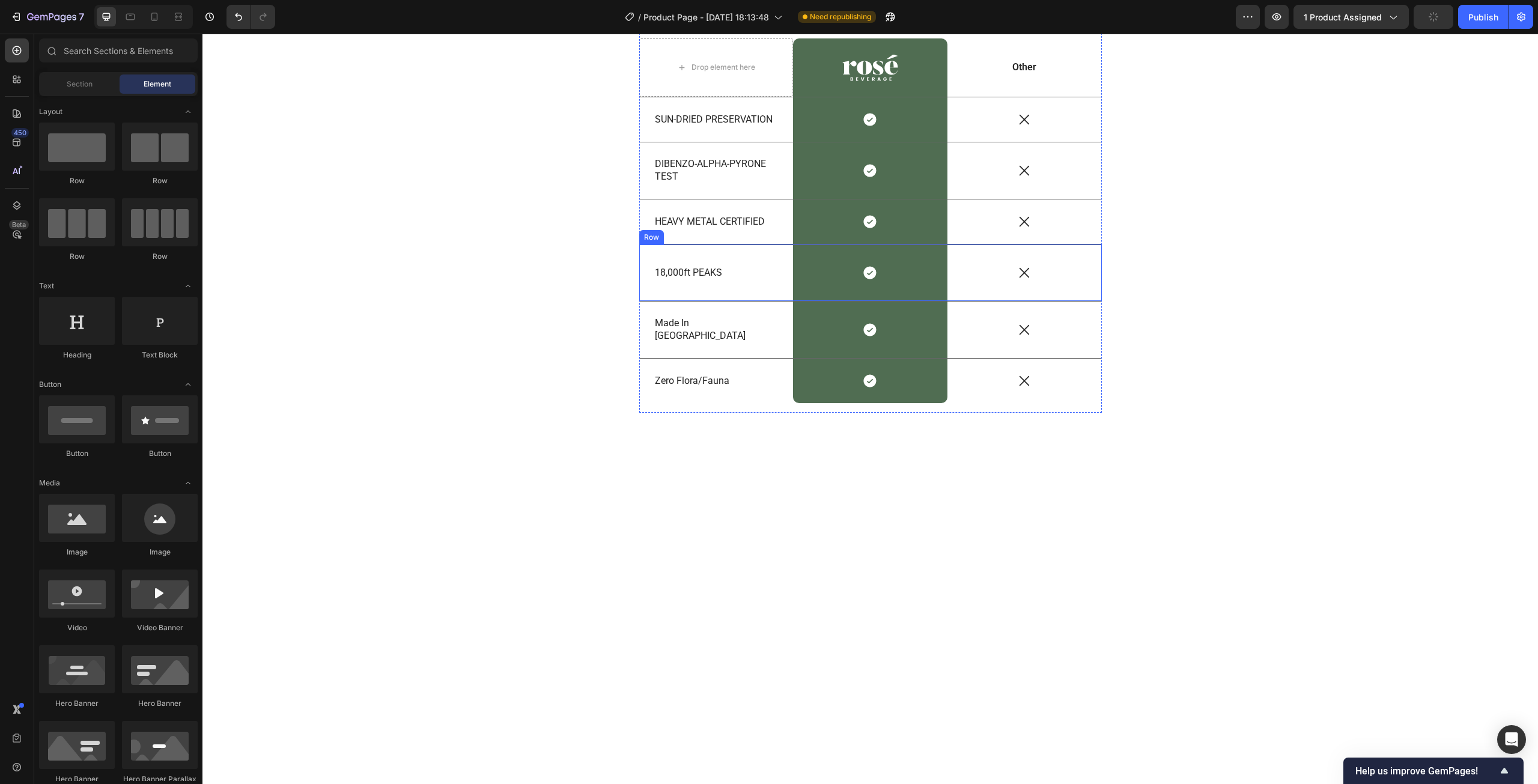
scroll to position [2355, 0]
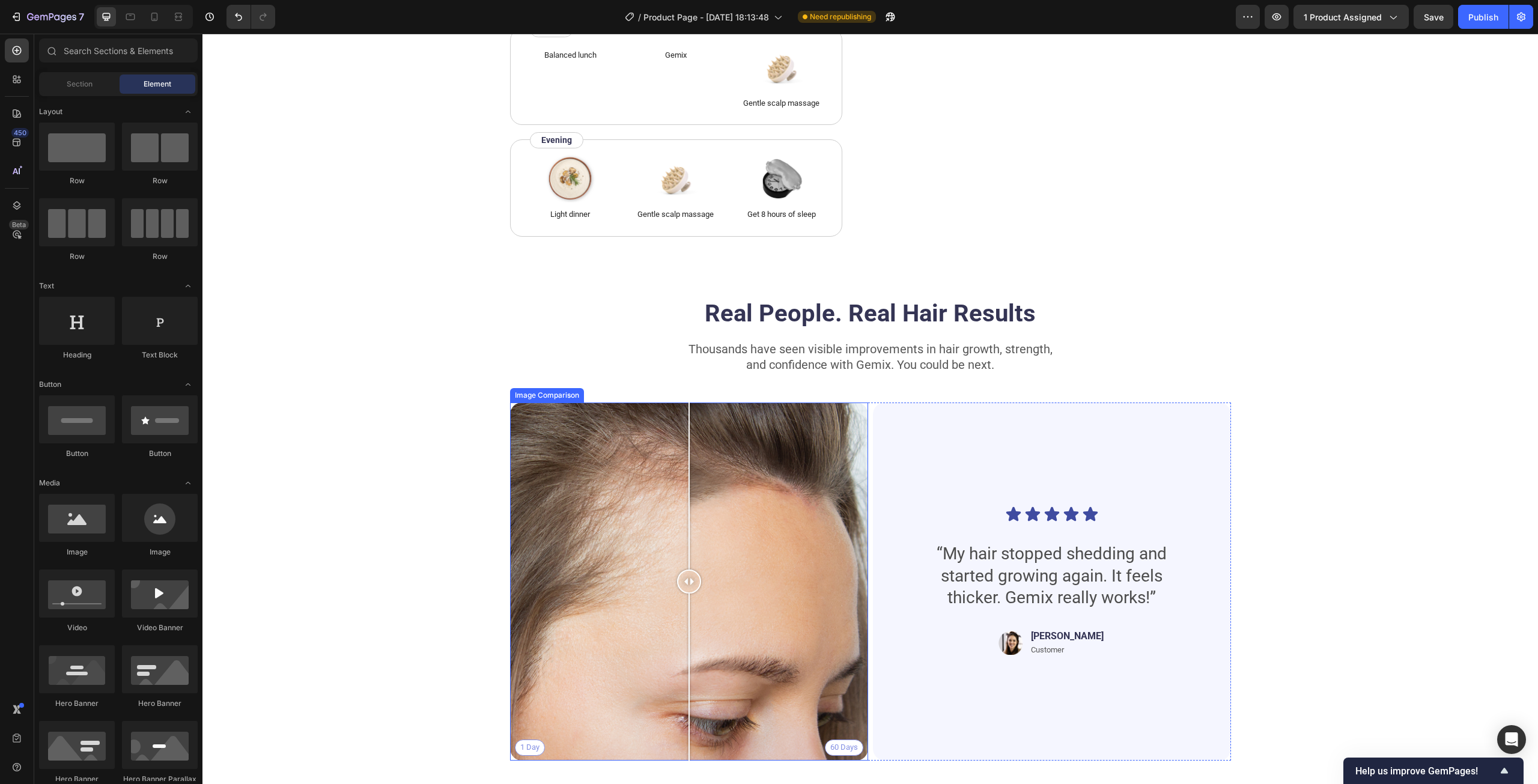
click at [677, 505] on div at bounding box center [688, 582] width 24 height 358
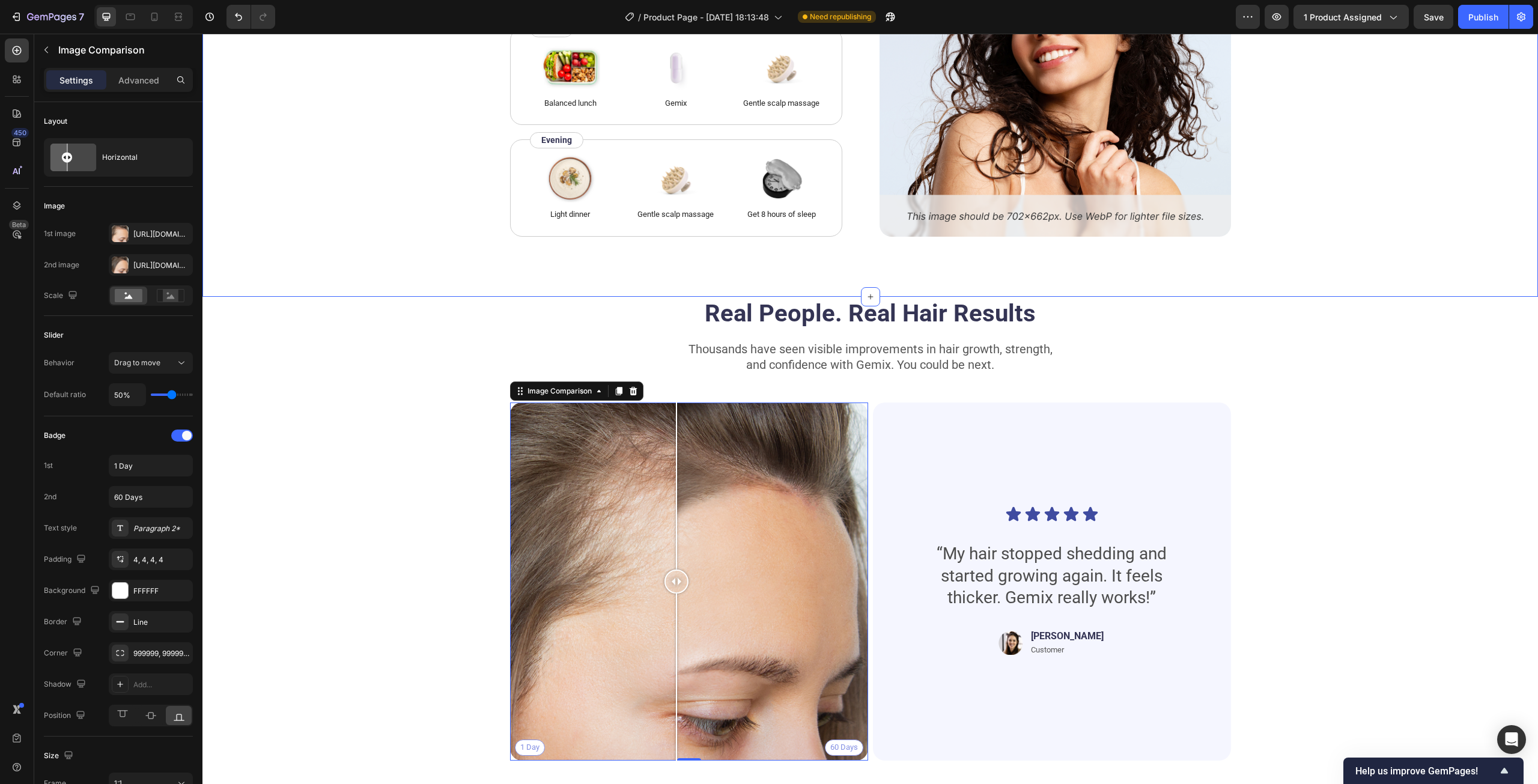
click at [1161, 282] on div "How to use Heading While Gemix supports healthy hair from within, don’t forget …" at bounding box center [870, 46] width 1336 height 500
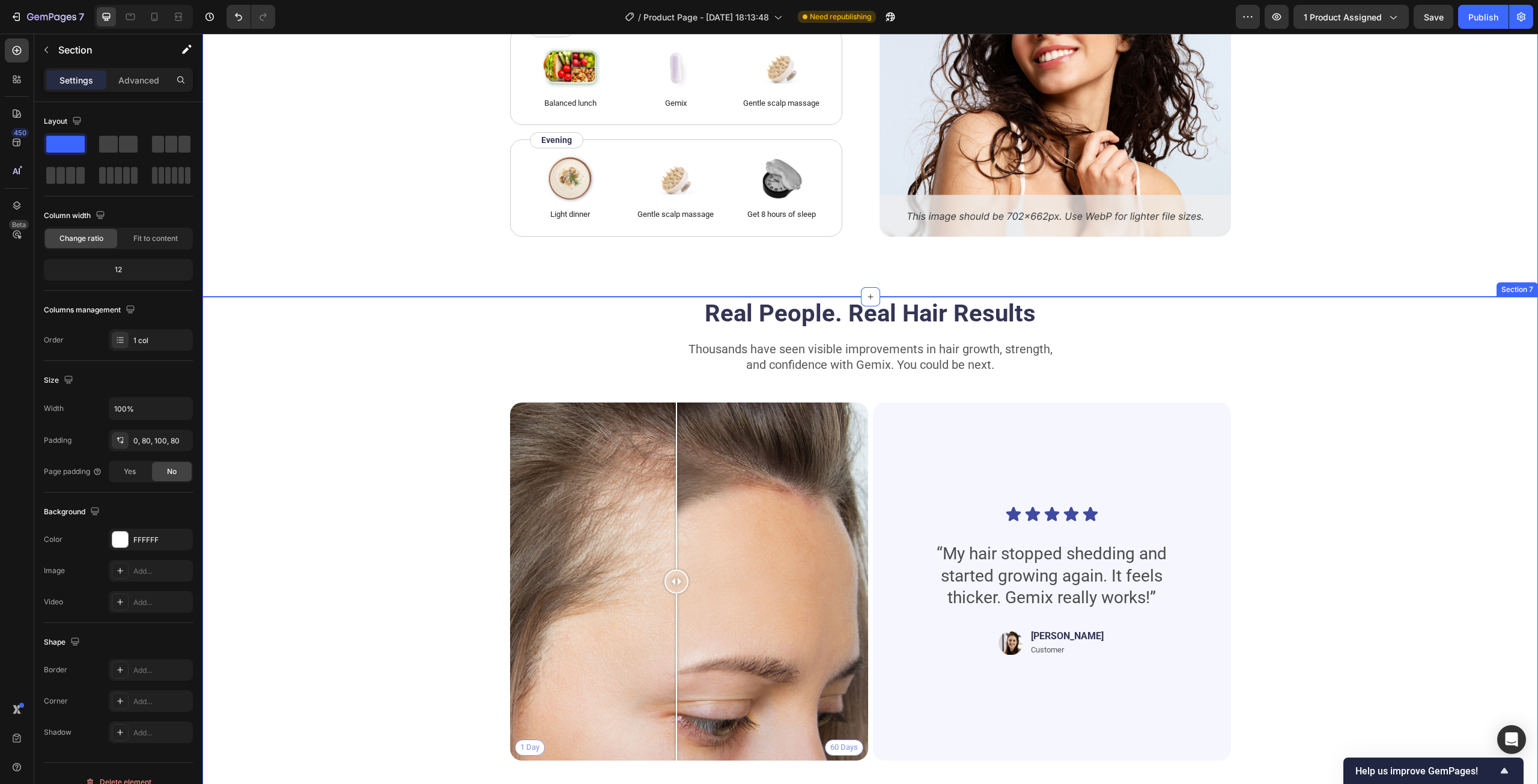
click at [1267, 330] on div "Real People. Real Hair Results Heading Thousands have seen visible improvements…" at bounding box center [870, 533] width 1239 height 474
click at [1524, 283] on icon at bounding box center [1528, 285] width 8 height 8
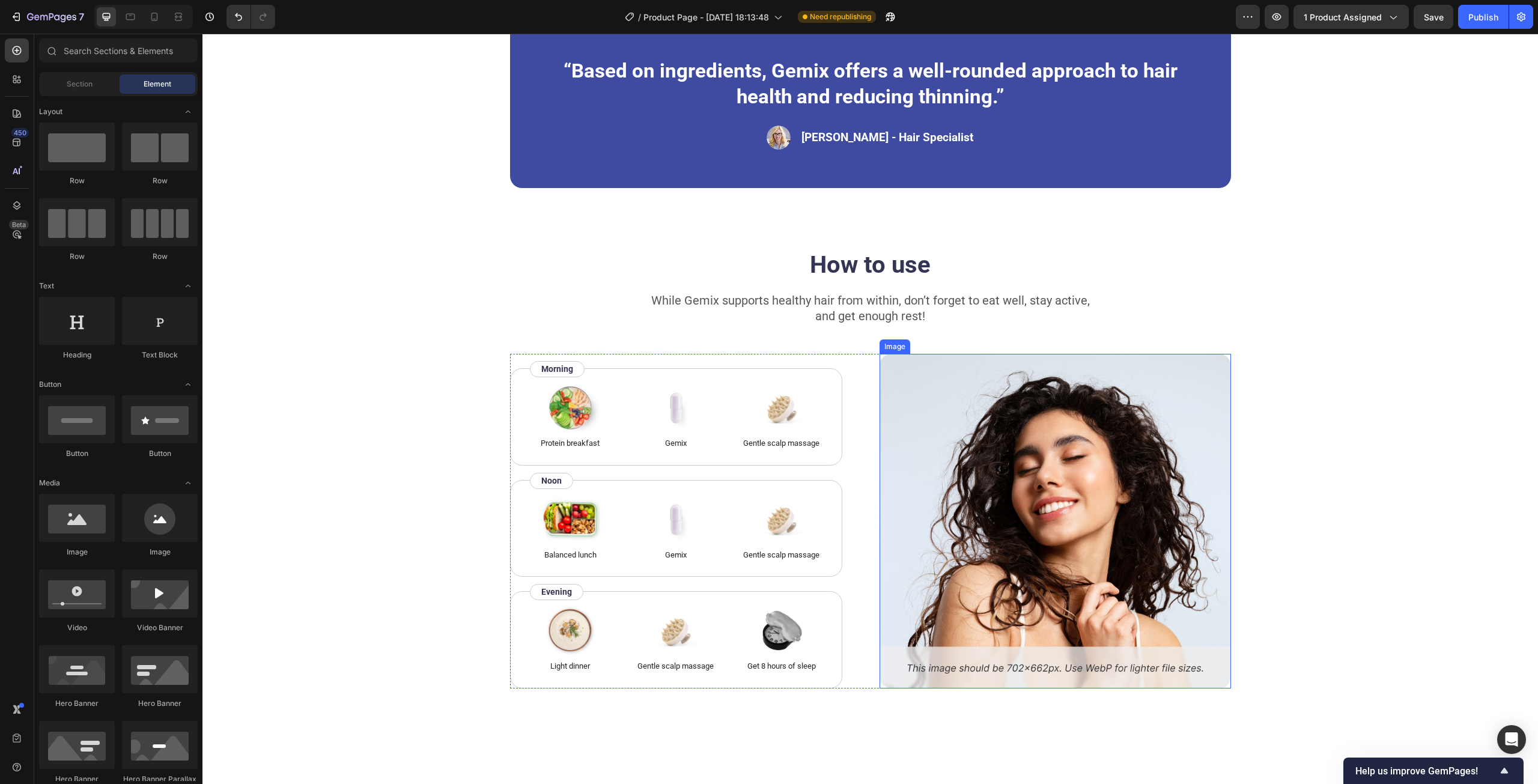
scroll to position [1875, 0]
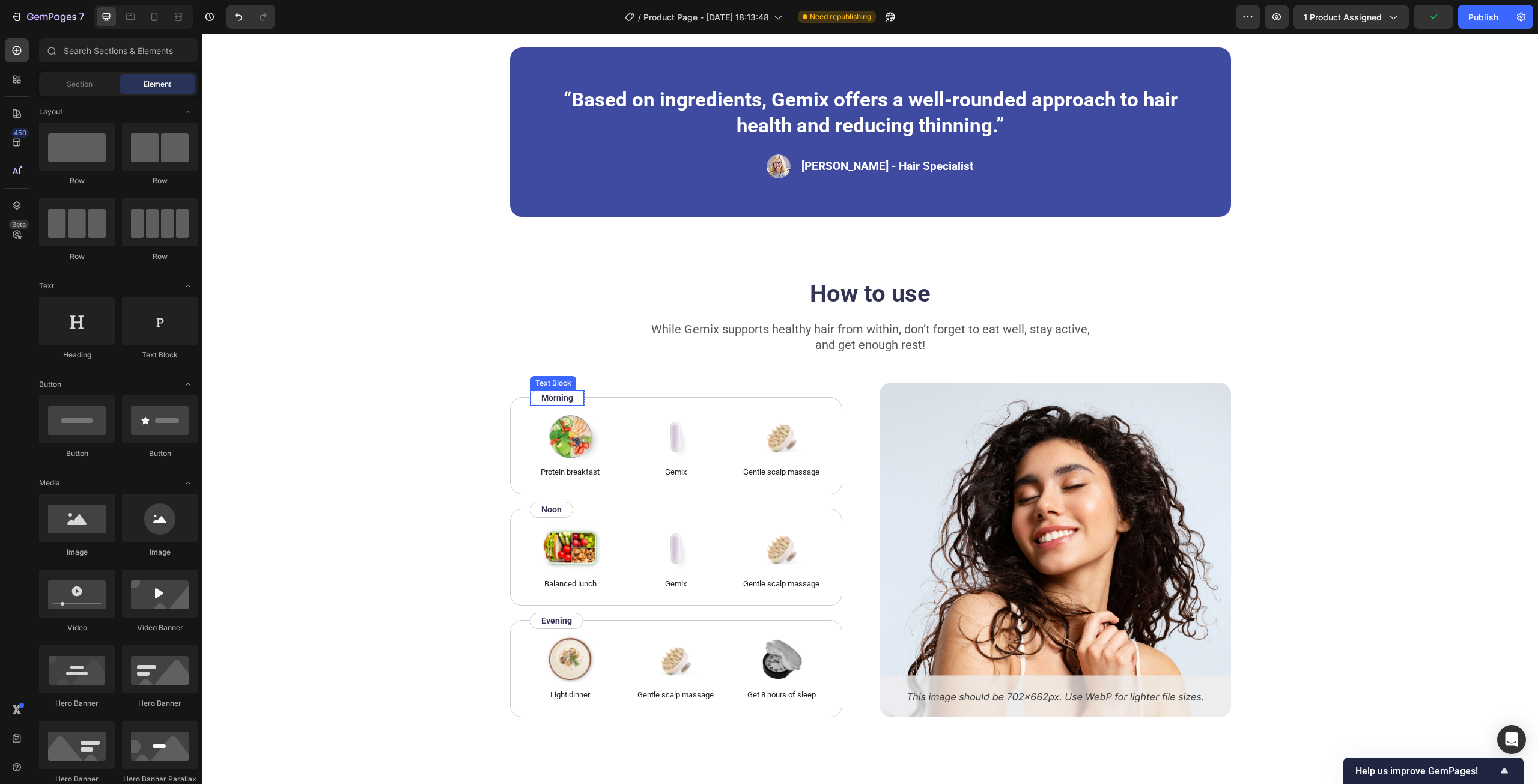
click at [562, 394] on p "Morning" at bounding box center [557, 398] width 32 height 12
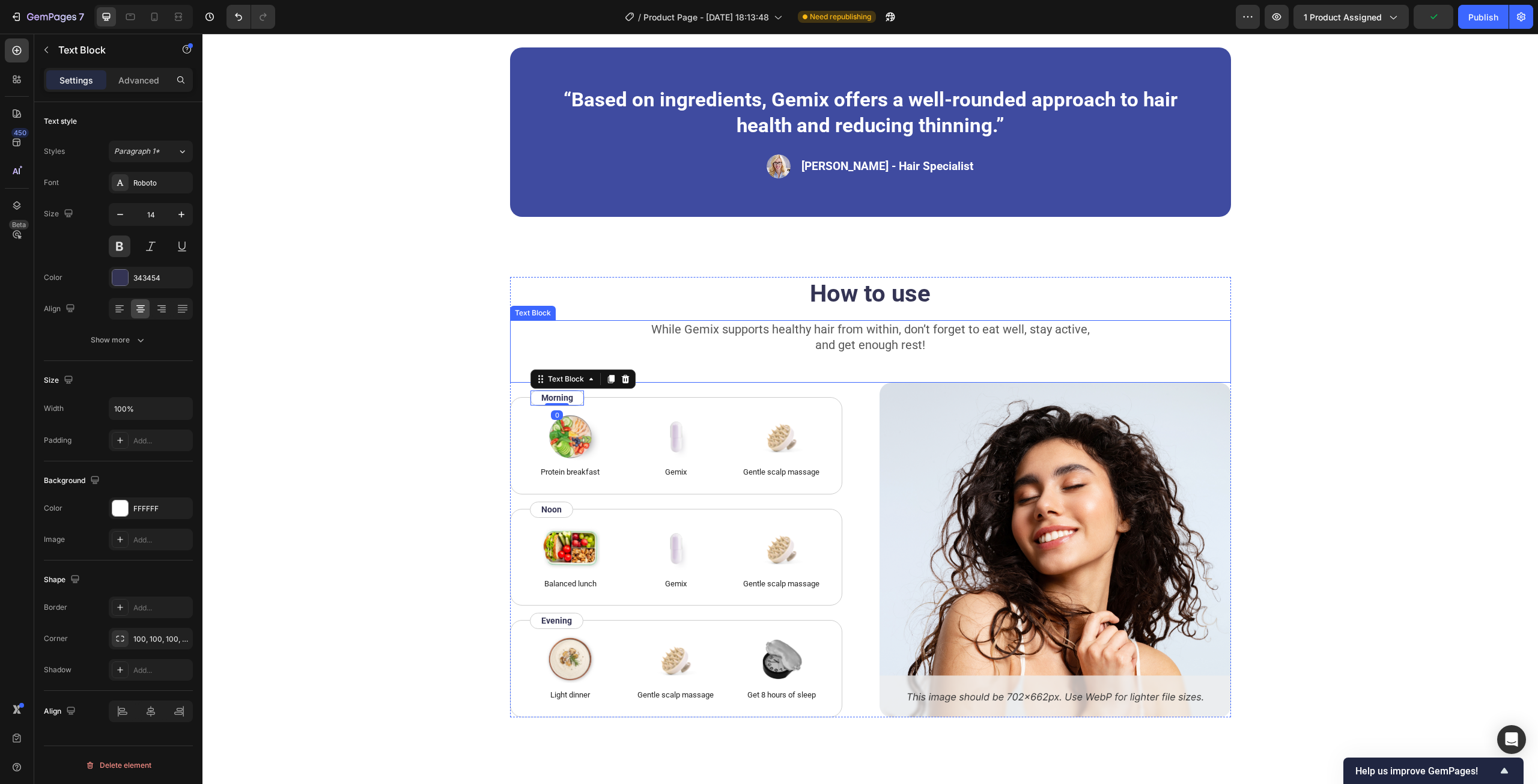
click at [690, 376] on div "While Gemix supports healthy hair from within, don’t forget to eat well, stay a…" at bounding box center [870, 351] width 721 height 63
click at [569, 399] on p "Morning" at bounding box center [557, 398] width 32 height 12
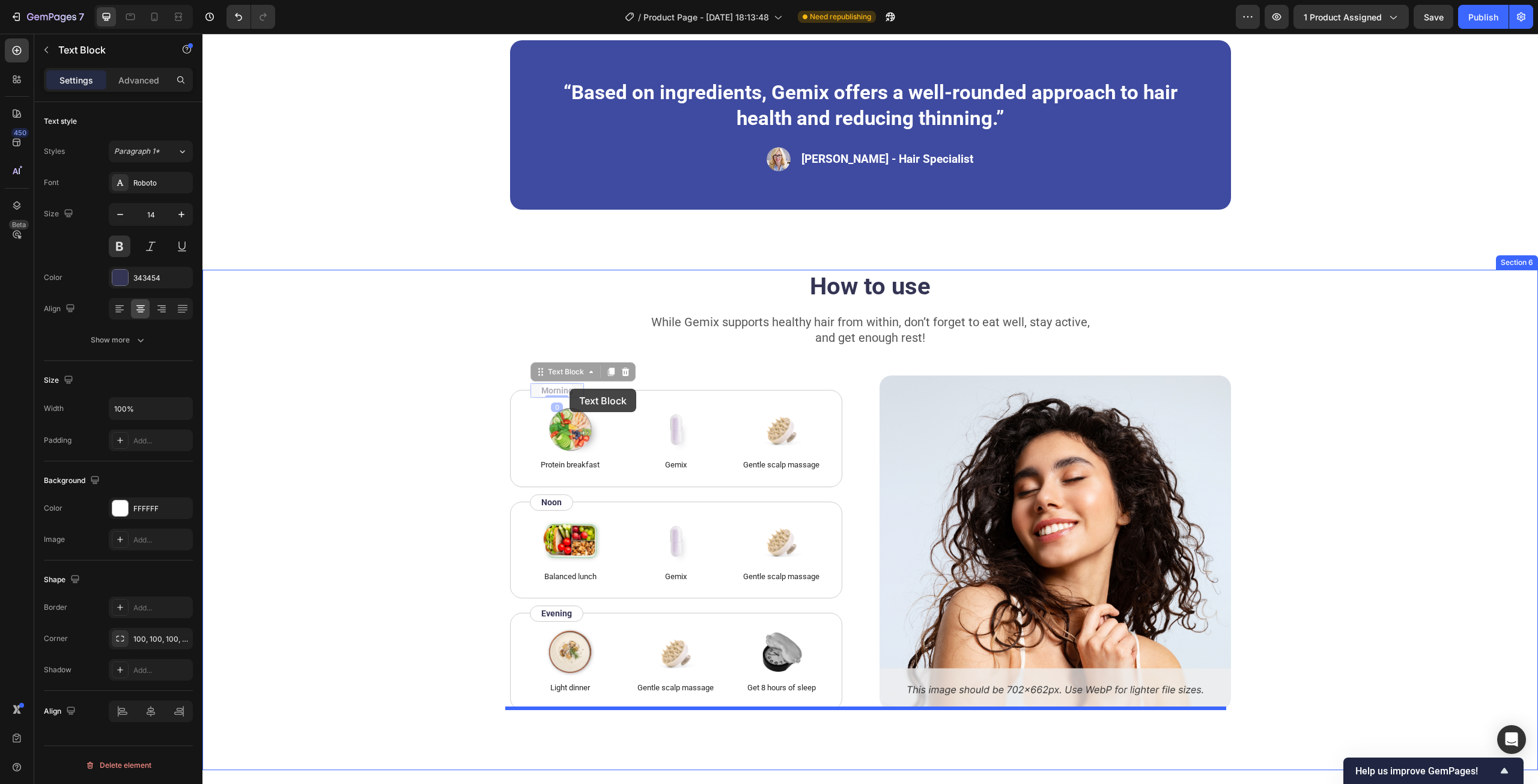
scroll to position [1976, 0]
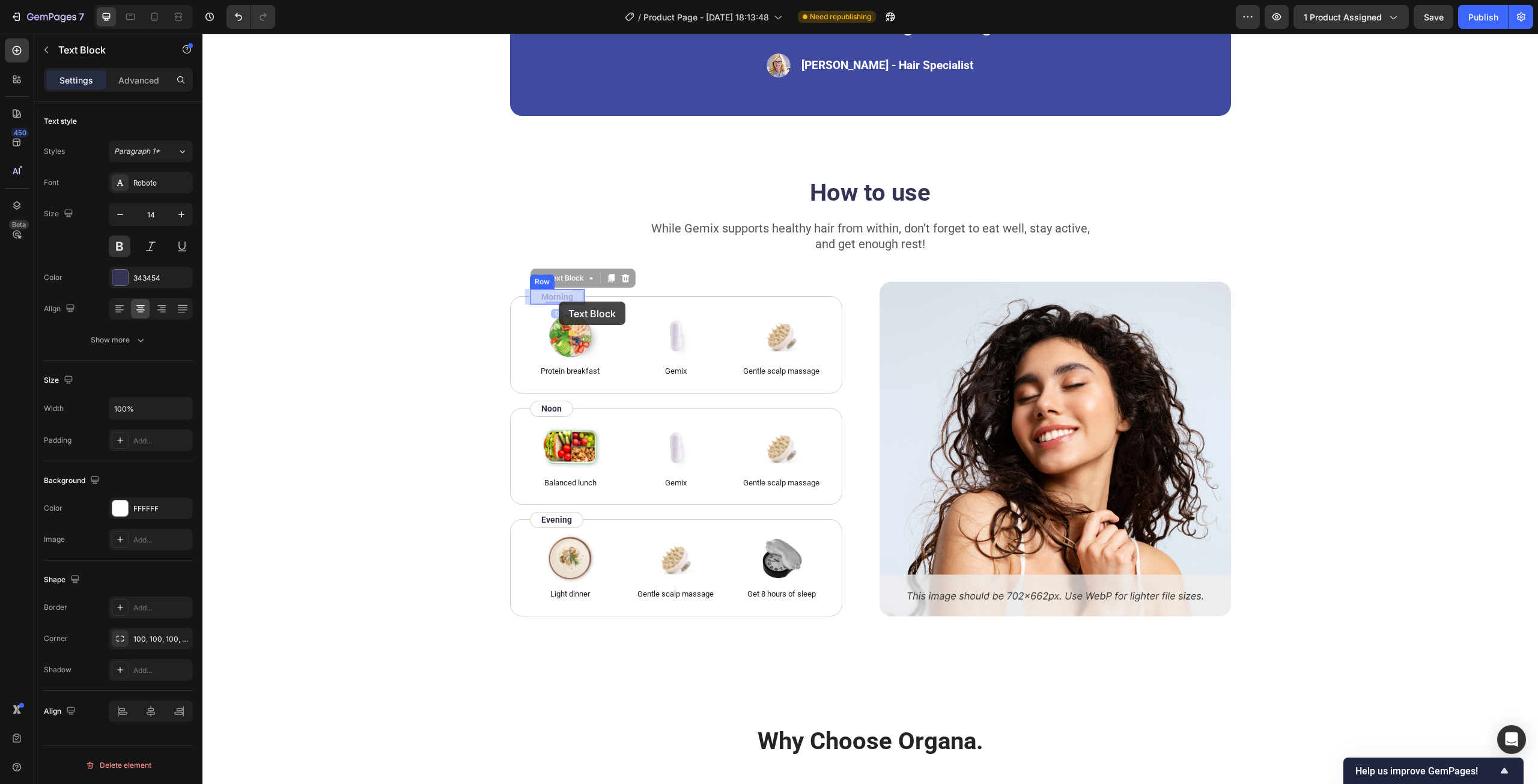
drag, startPoint x: 542, startPoint y: 380, endPoint x: 558, endPoint y: 301, distance: 80.6
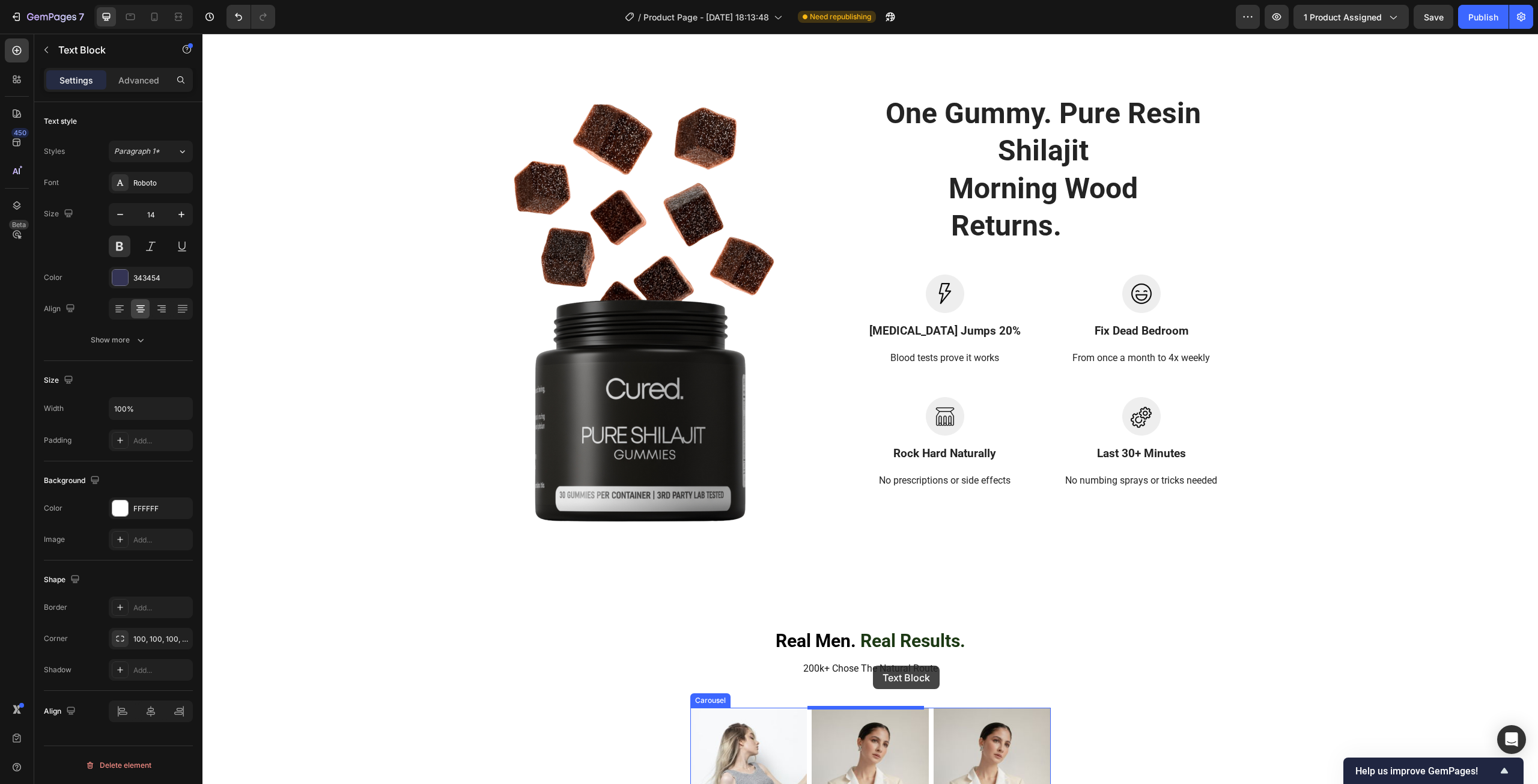
scroll to position [3474, 0]
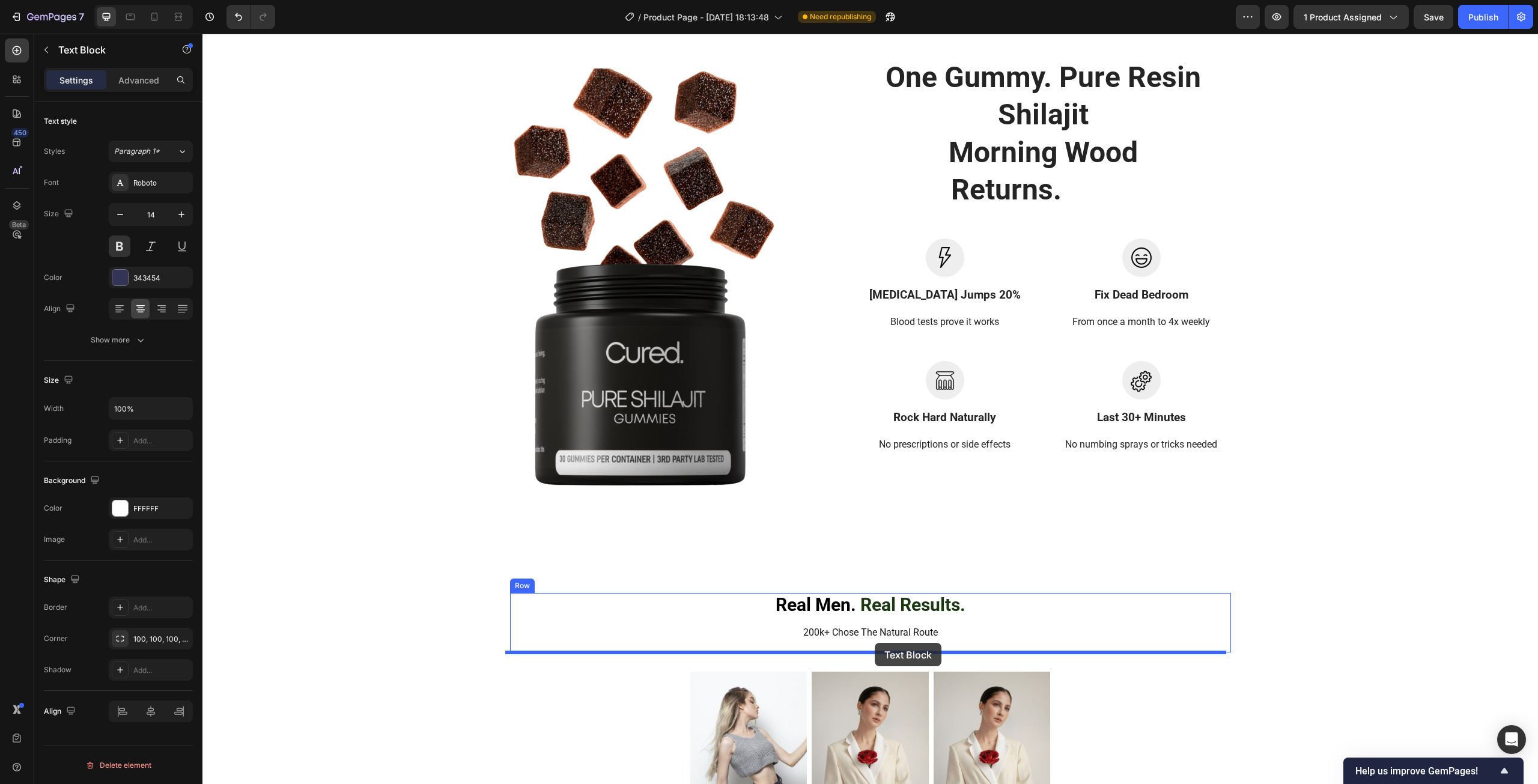
drag, startPoint x: 540, startPoint y: 279, endPoint x: 874, endPoint y: 642, distance: 493.3
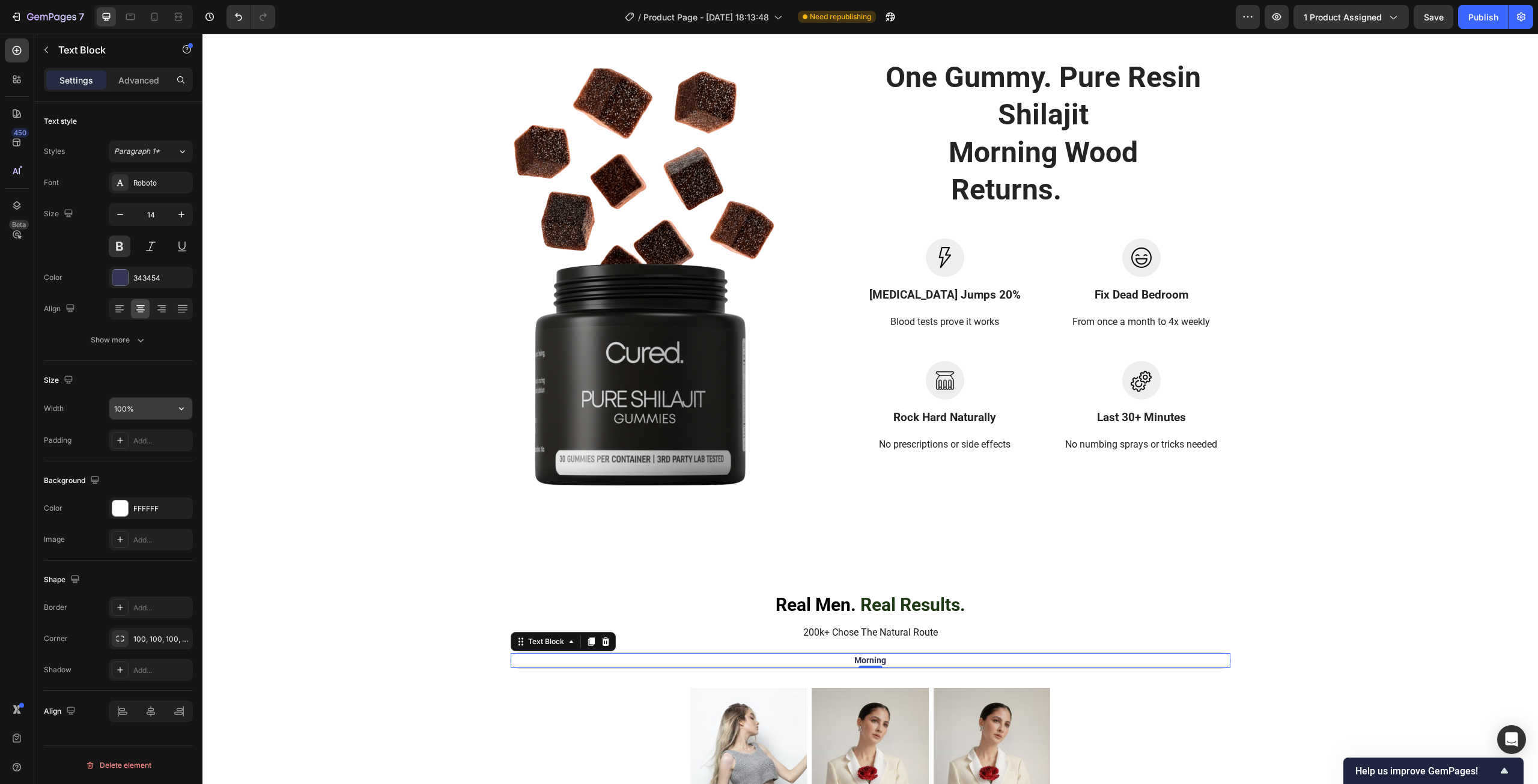
click at [120, 410] on input "100%" at bounding box center [151, 408] width 83 height 21
type input "20%"
click at [127, 390] on div "Size Width 20% Padding Add..." at bounding box center [118, 411] width 149 height 100
click at [1053, 596] on div "Real Men. Real Results. Heading Row" at bounding box center [870, 605] width 721 height 25
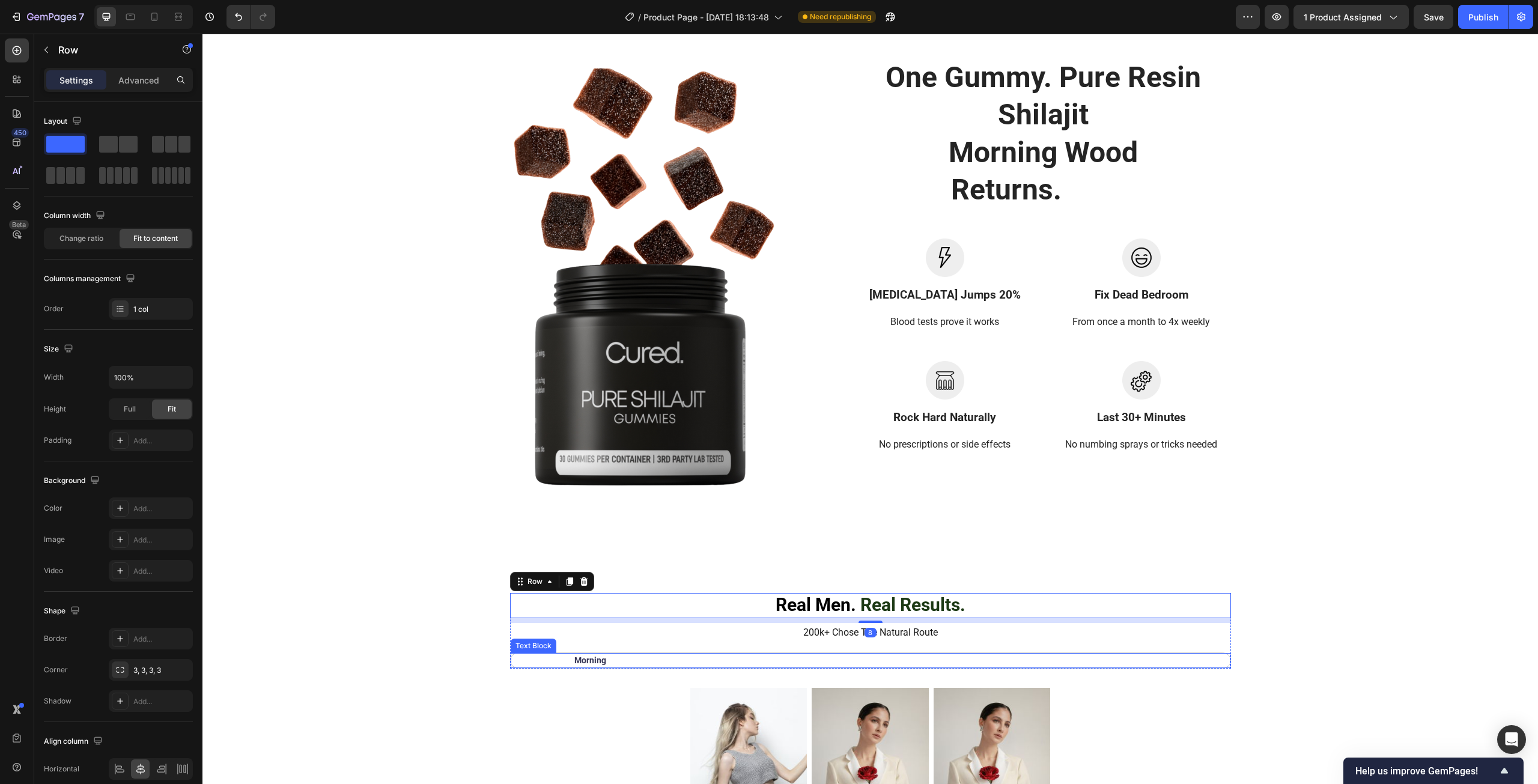
click at [903, 659] on div "Morning" at bounding box center [870, 660] width 700 height 15
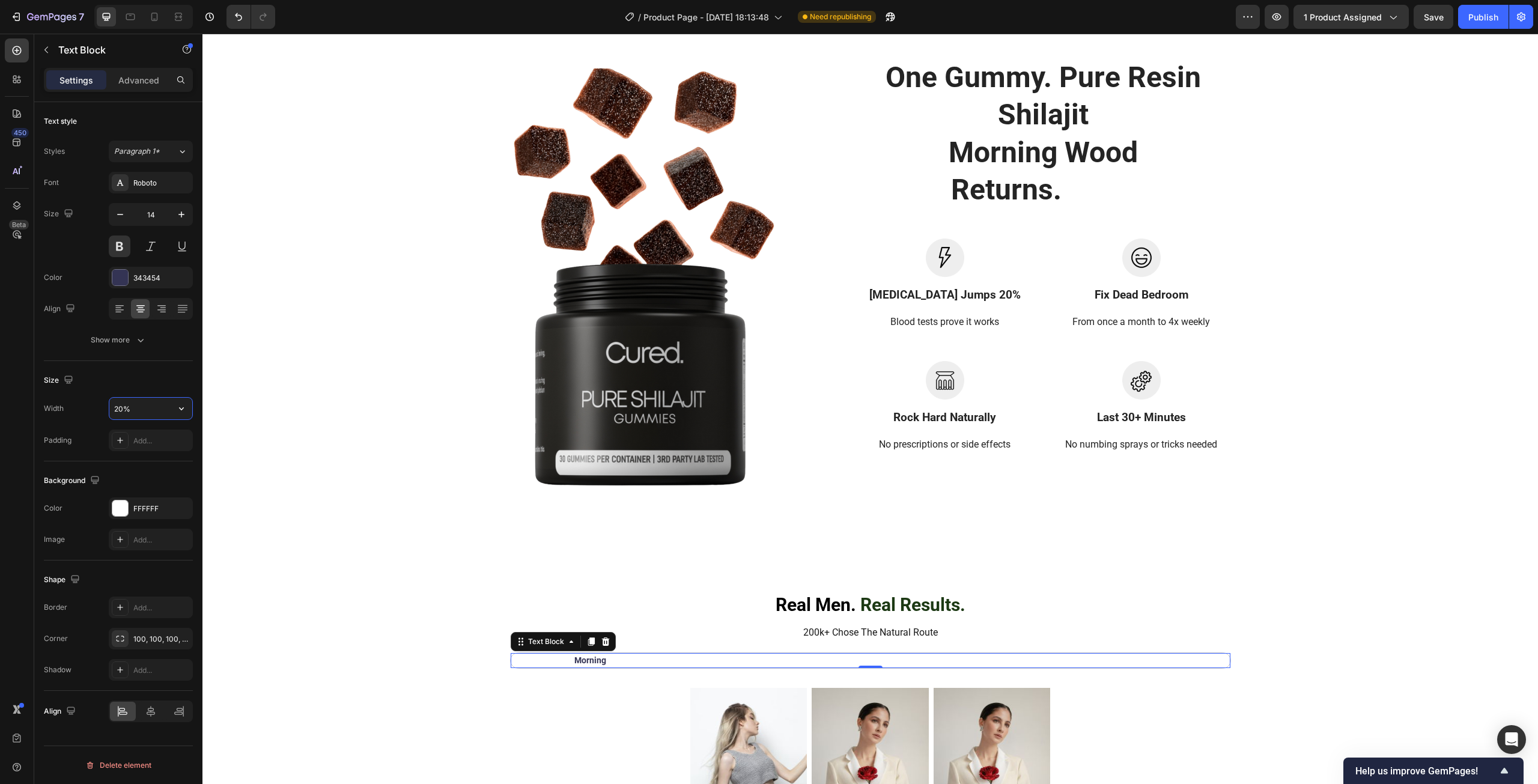
click at [134, 414] on input "20%" at bounding box center [151, 408] width 83 height 21
type input "100%"
click at [152, 83] on p "Advanced" at bounding box center [138, 80] width 41 height 12
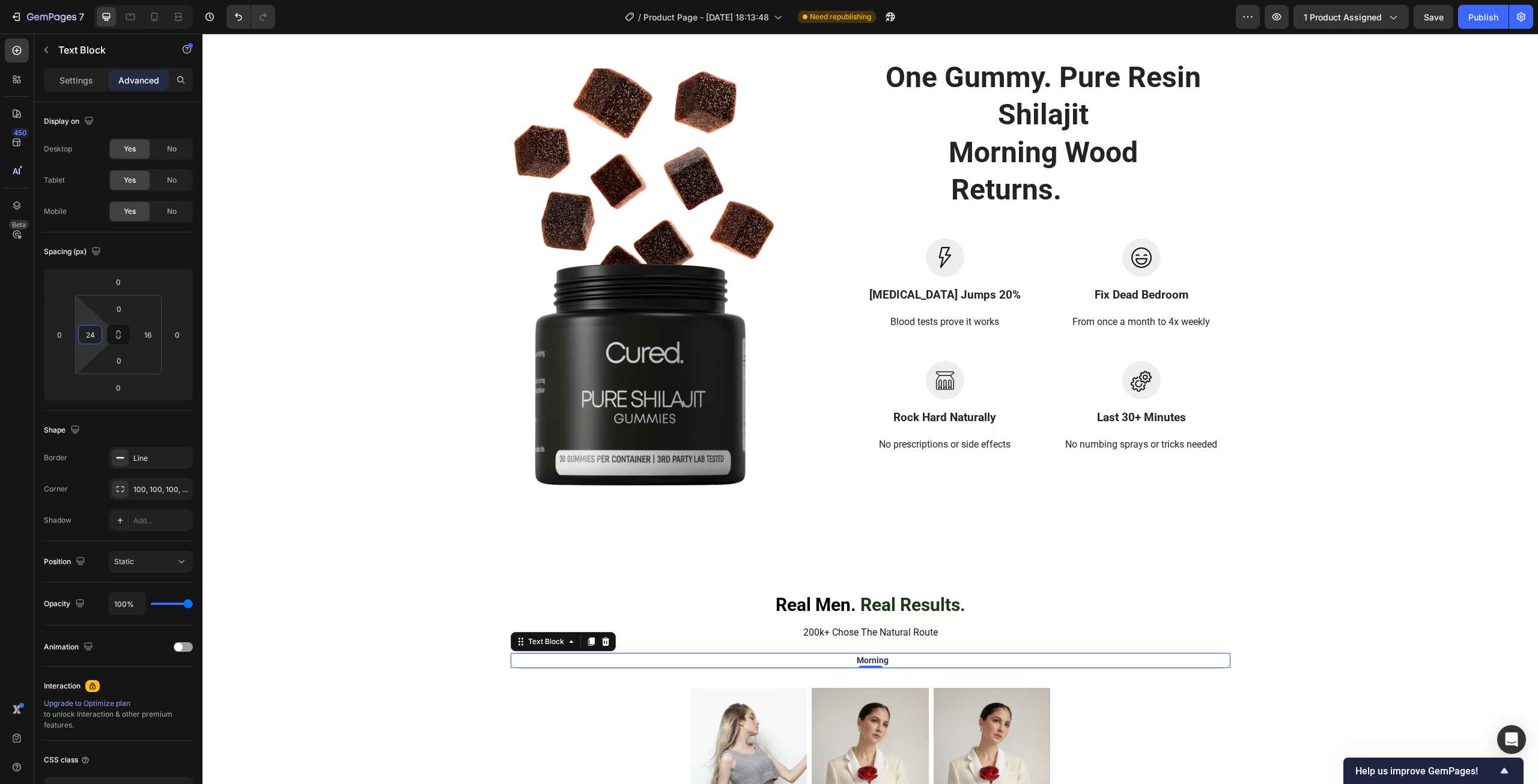
type input "18"
click at [87, 0] on html "7 Version history / Product Page - Sep 27, 18:13:48 Need republishing Preview 1…" at bounding box center [769, 0] width 1538 height 0
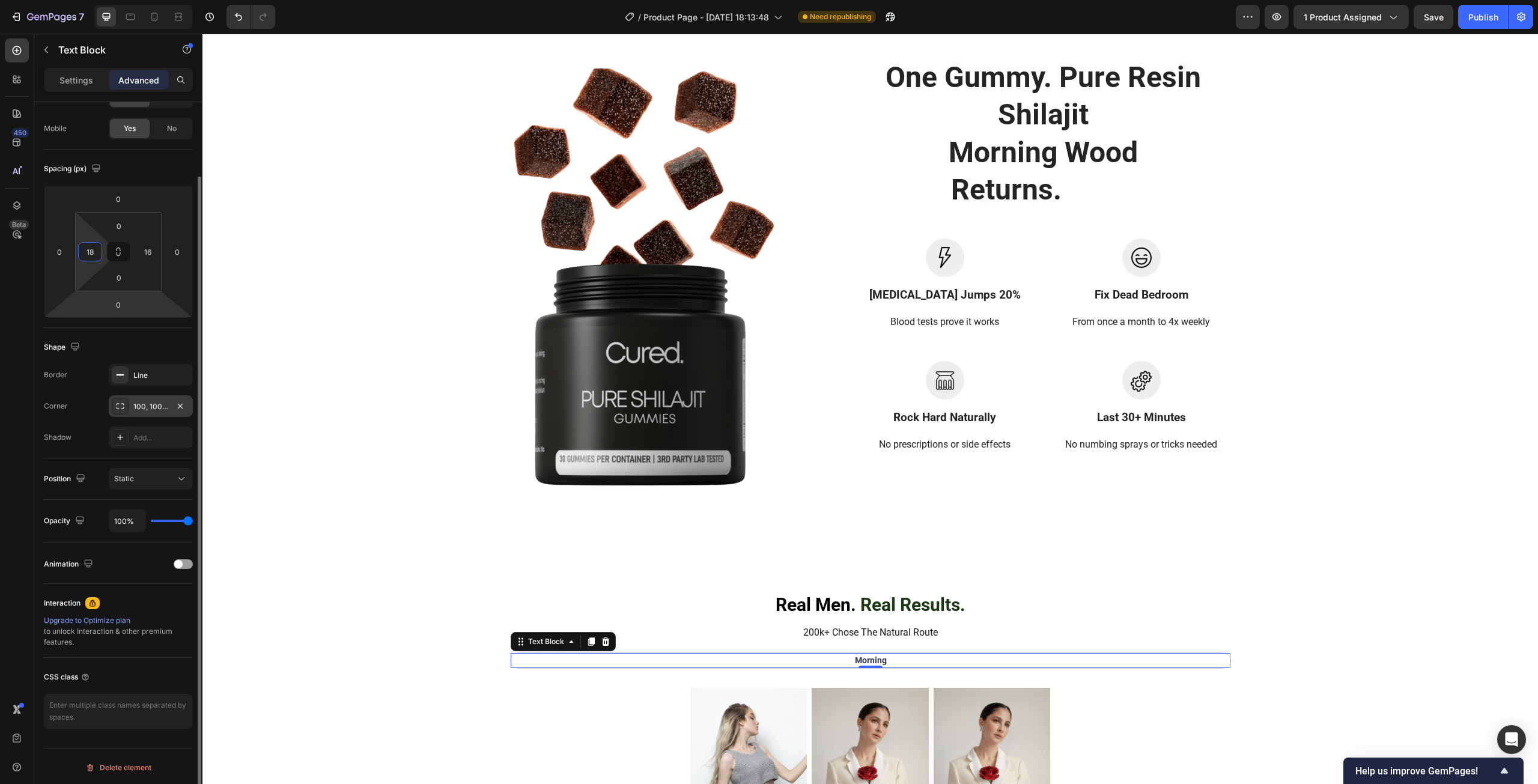
click at [123, 407] on icon at bounding box center [120, 406] width 10 height 10
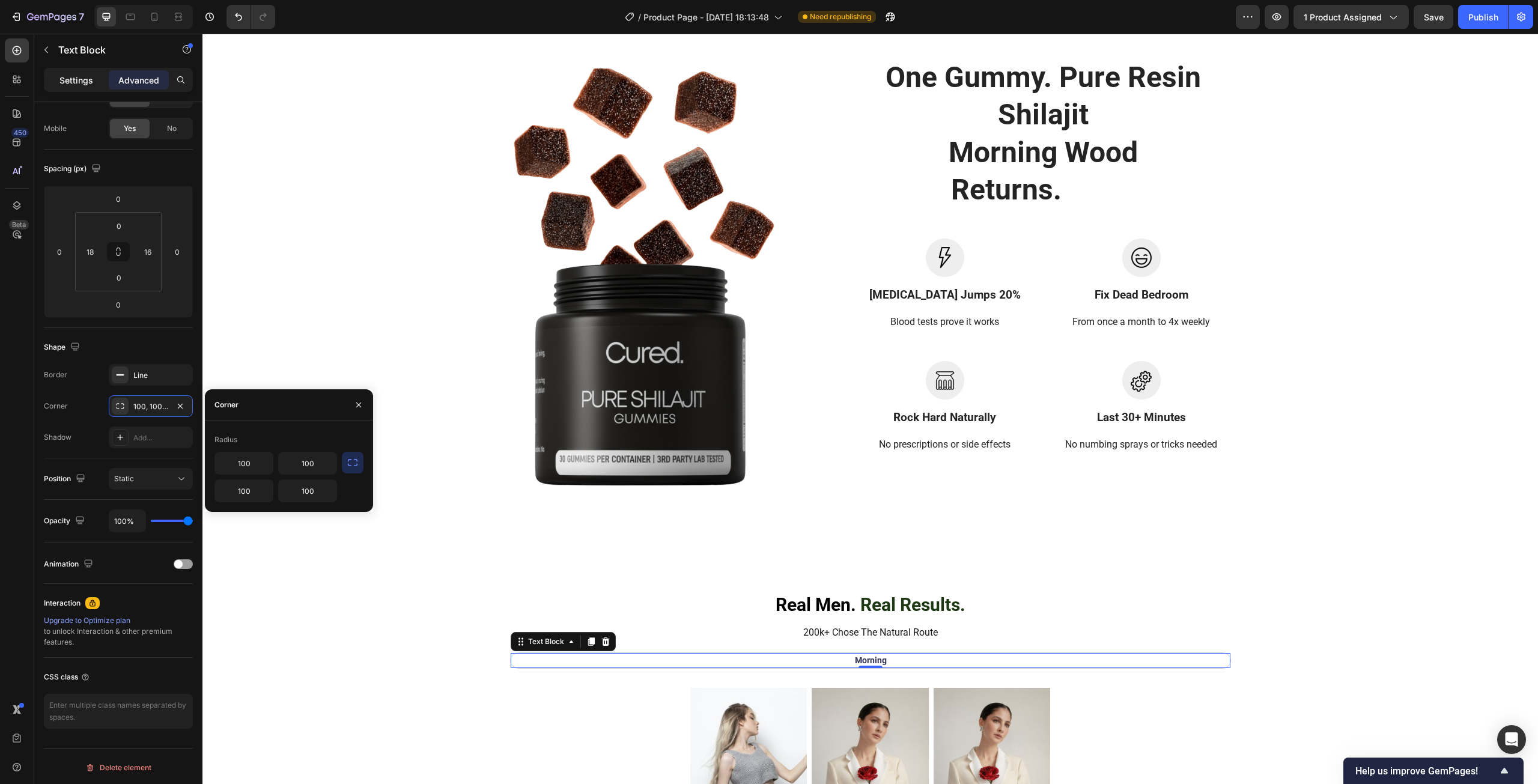
click at [89, 78] on p "Settings" at bounding box center [76, 80] width 34 height 12
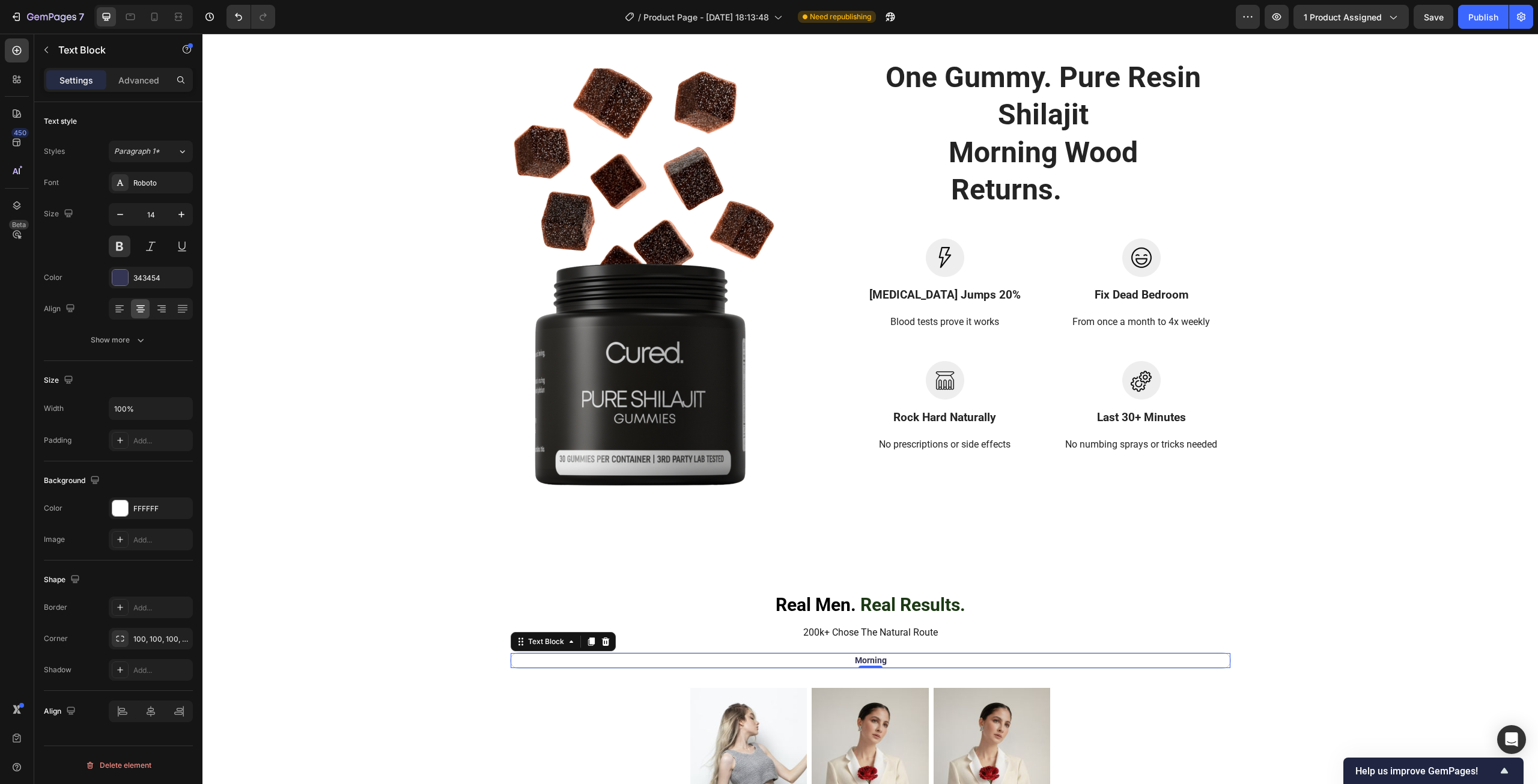
scroll to position [0, 0]
click at [122, 343] on div "Show more" at bounding box center [118, 339] width 56 height 12
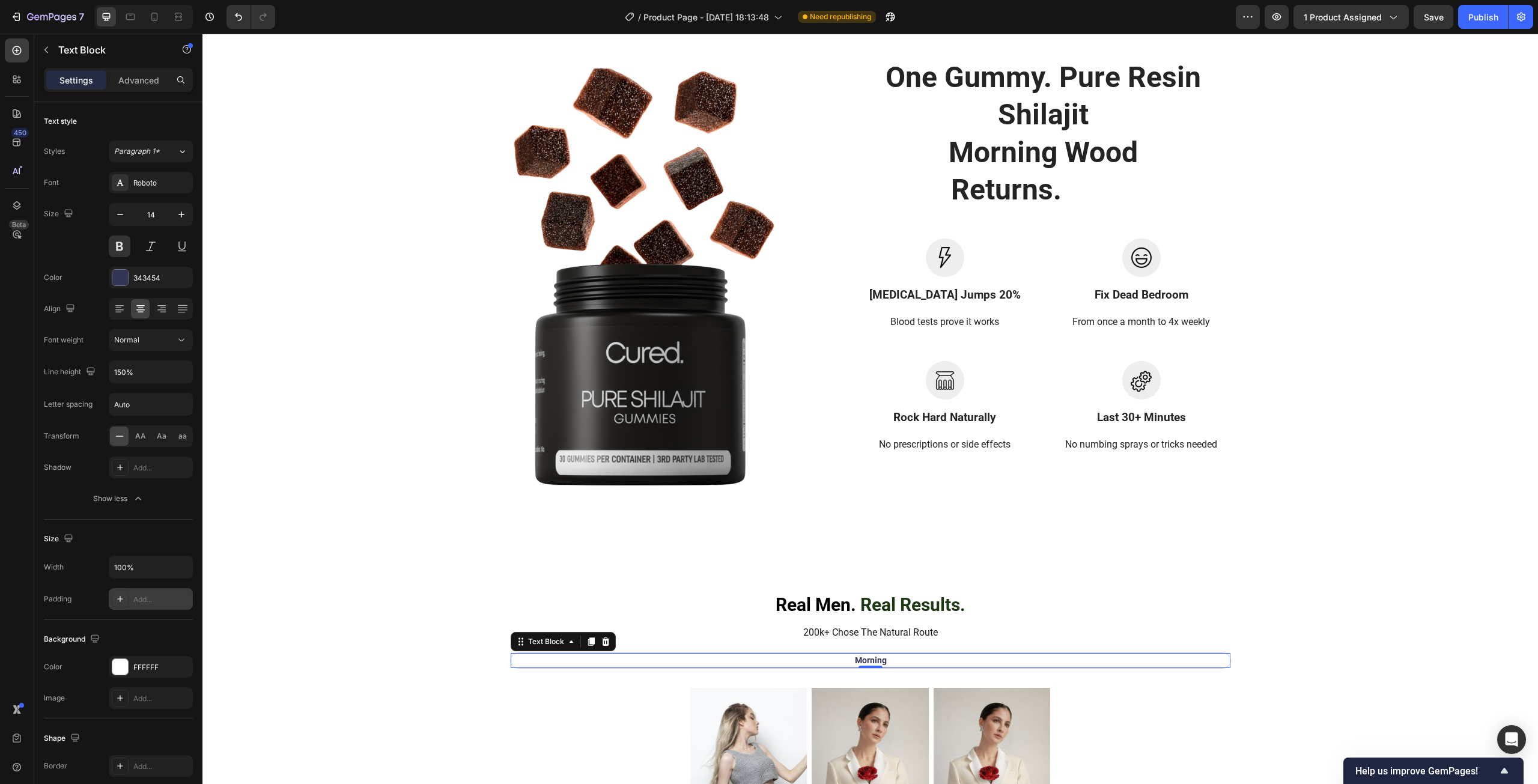
click at [127, 595] on div at bounding box center [120, 599] width 17 height 17
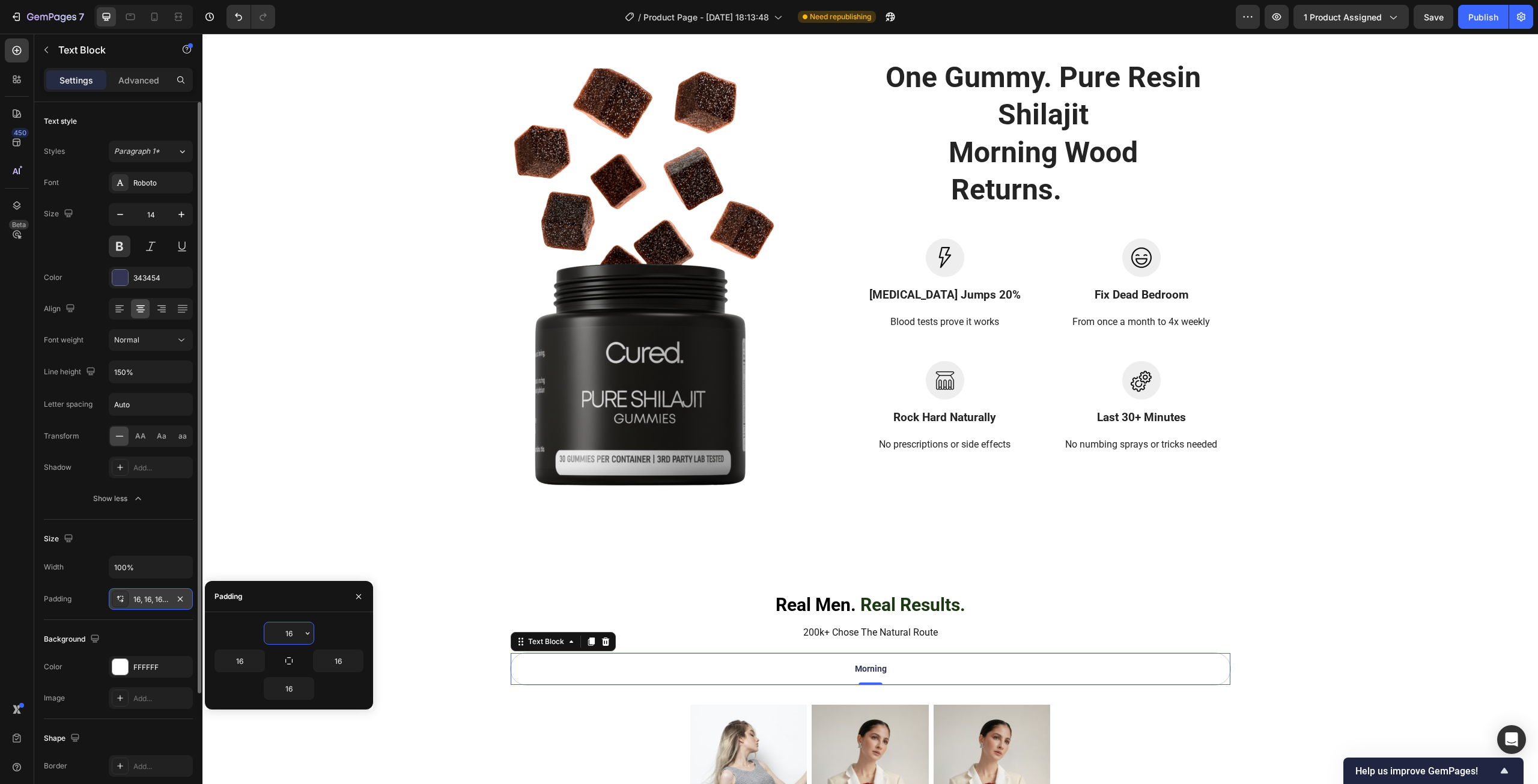
click at [127, 595] on div at bounding box center [120, 599] width 17 height 17
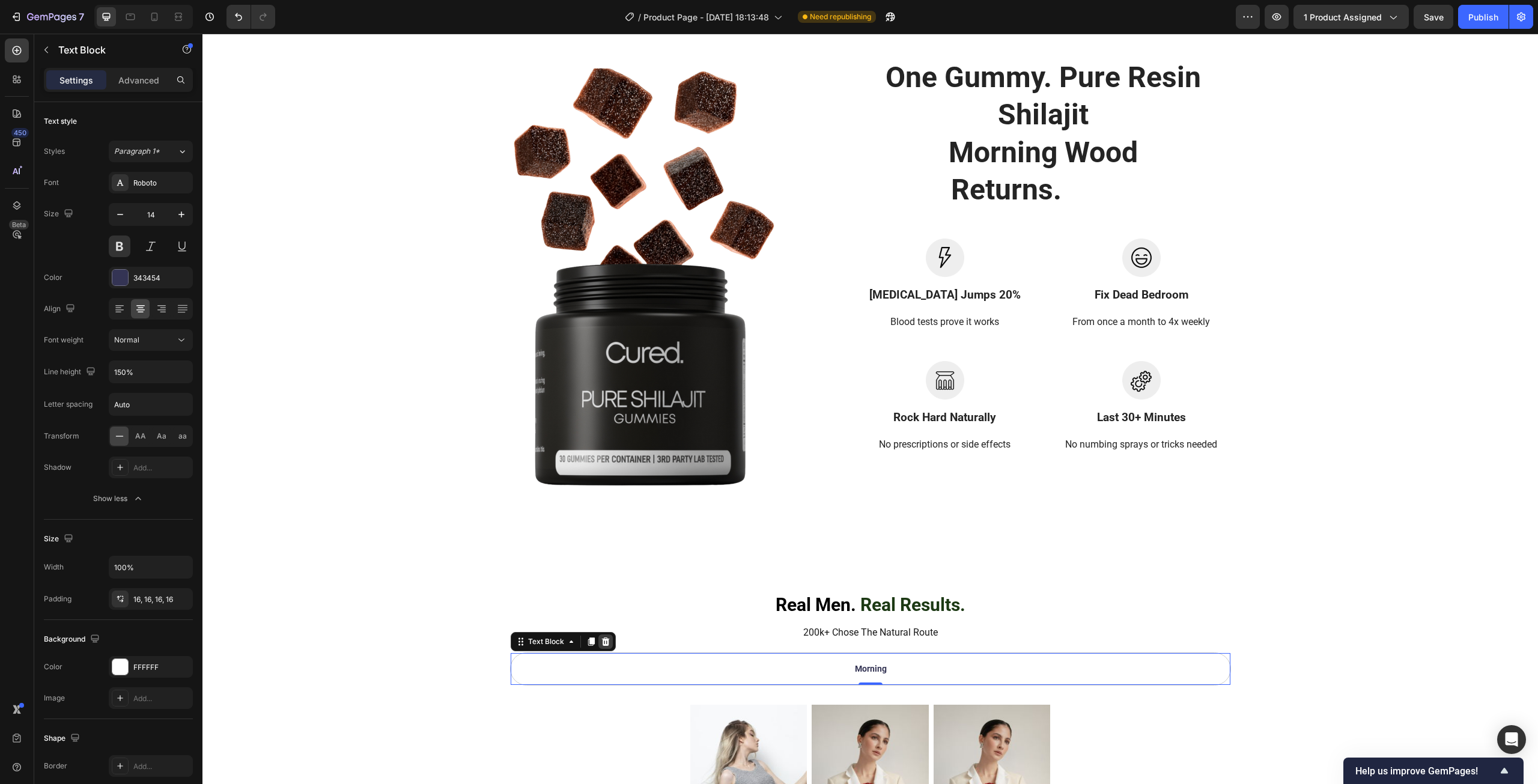
click at [601, 640] on icon at bounding box center [606, 642] width 10 height 10
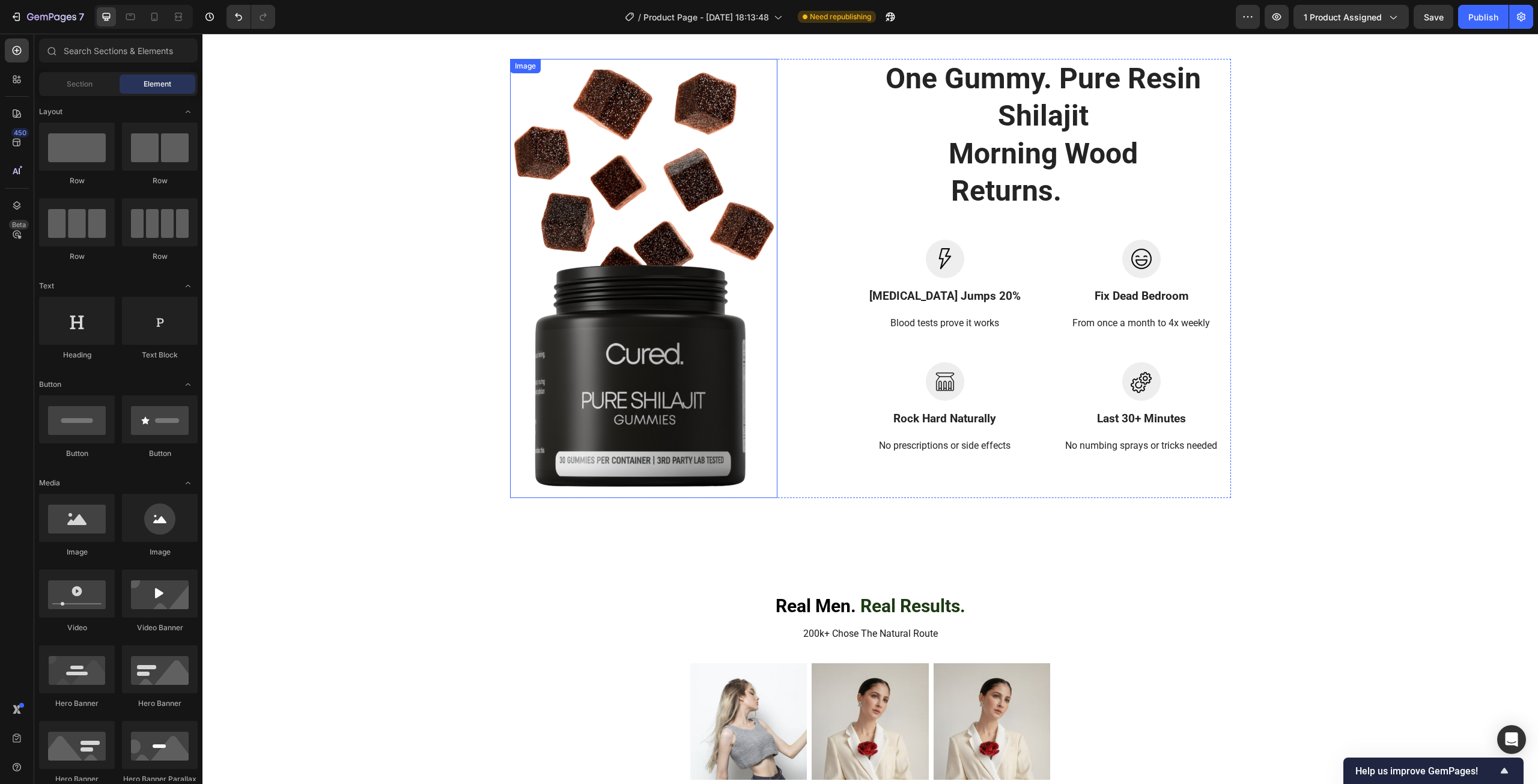
scroll to position [1799, 0]
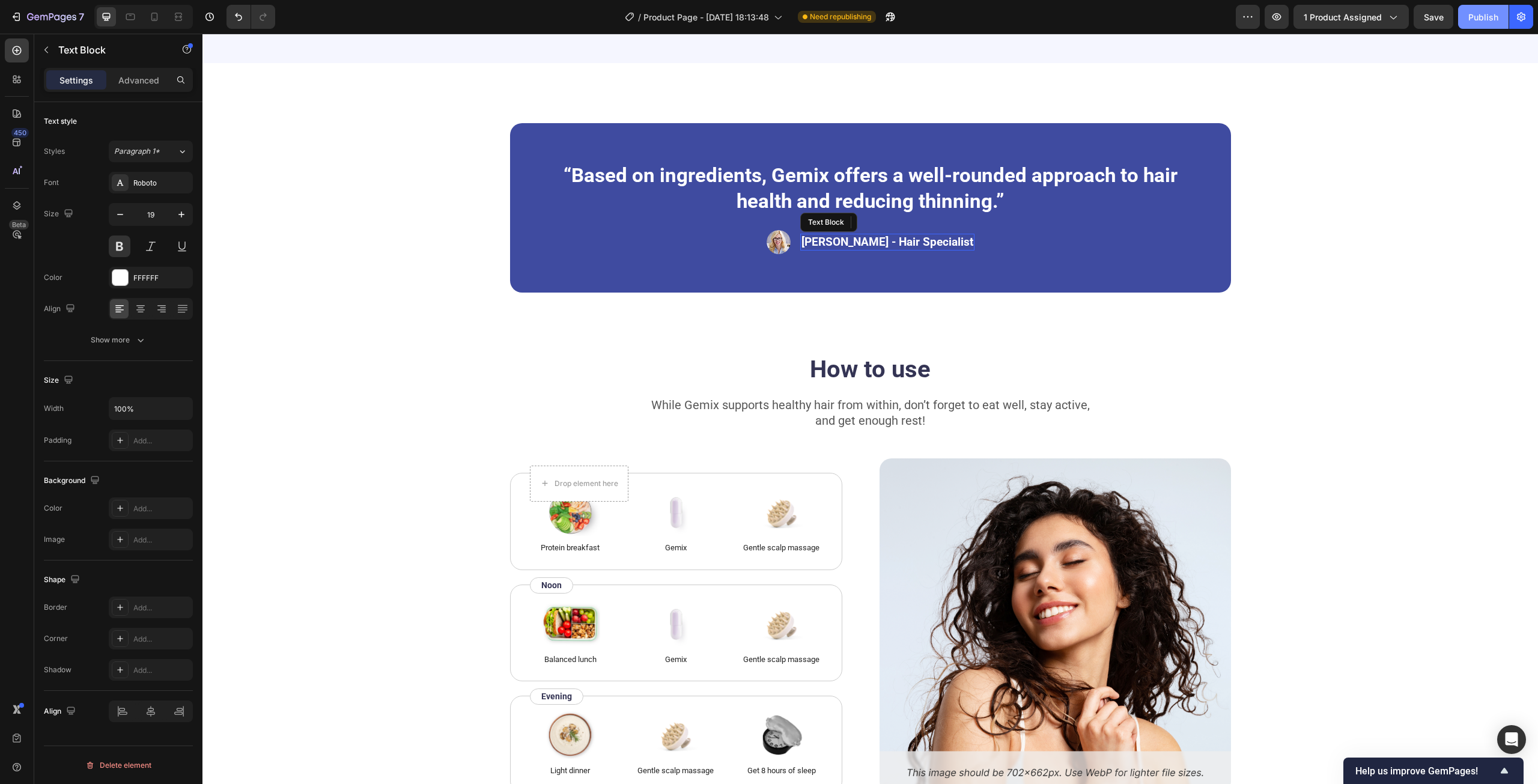
drag, startPoint x: 562, startPoint y: 412, endPoint x: 1487, endPoint y: 23, distance: 1003.5
click at [1487, 23] on div "Publish" at bounding box center [1484, 17] width 30 height 12
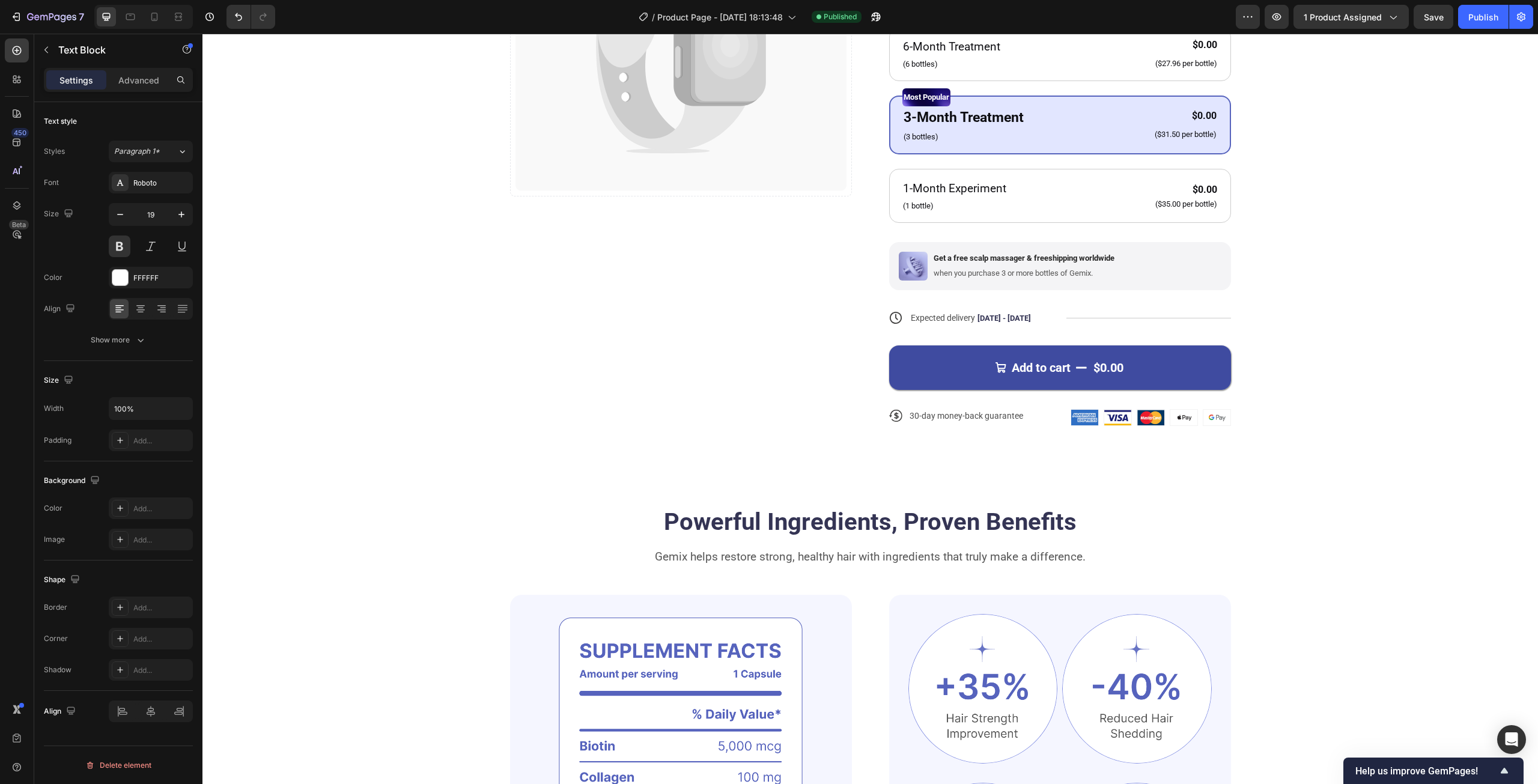
scroll to position [460, 0]
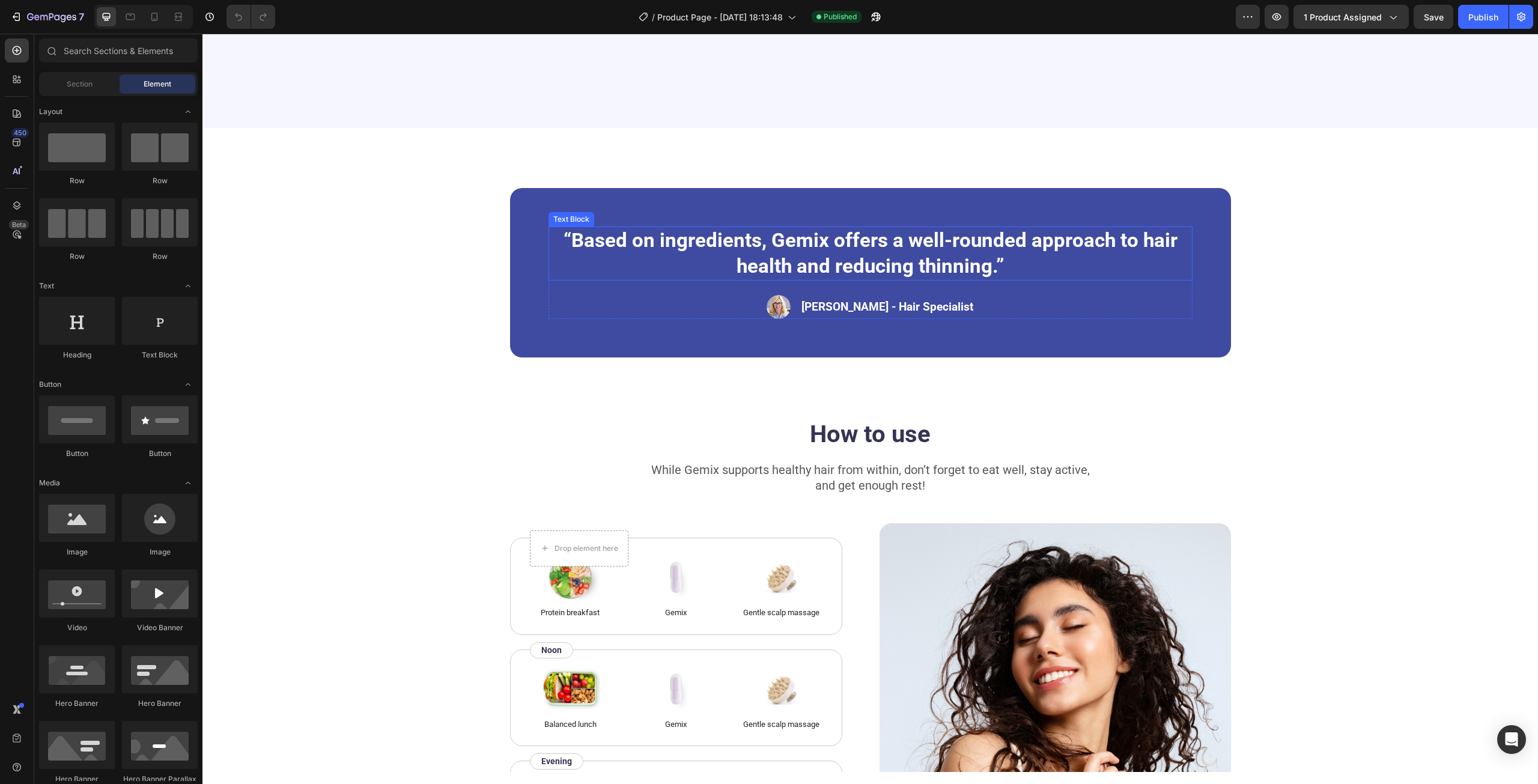
scroll to position [1922, 0]
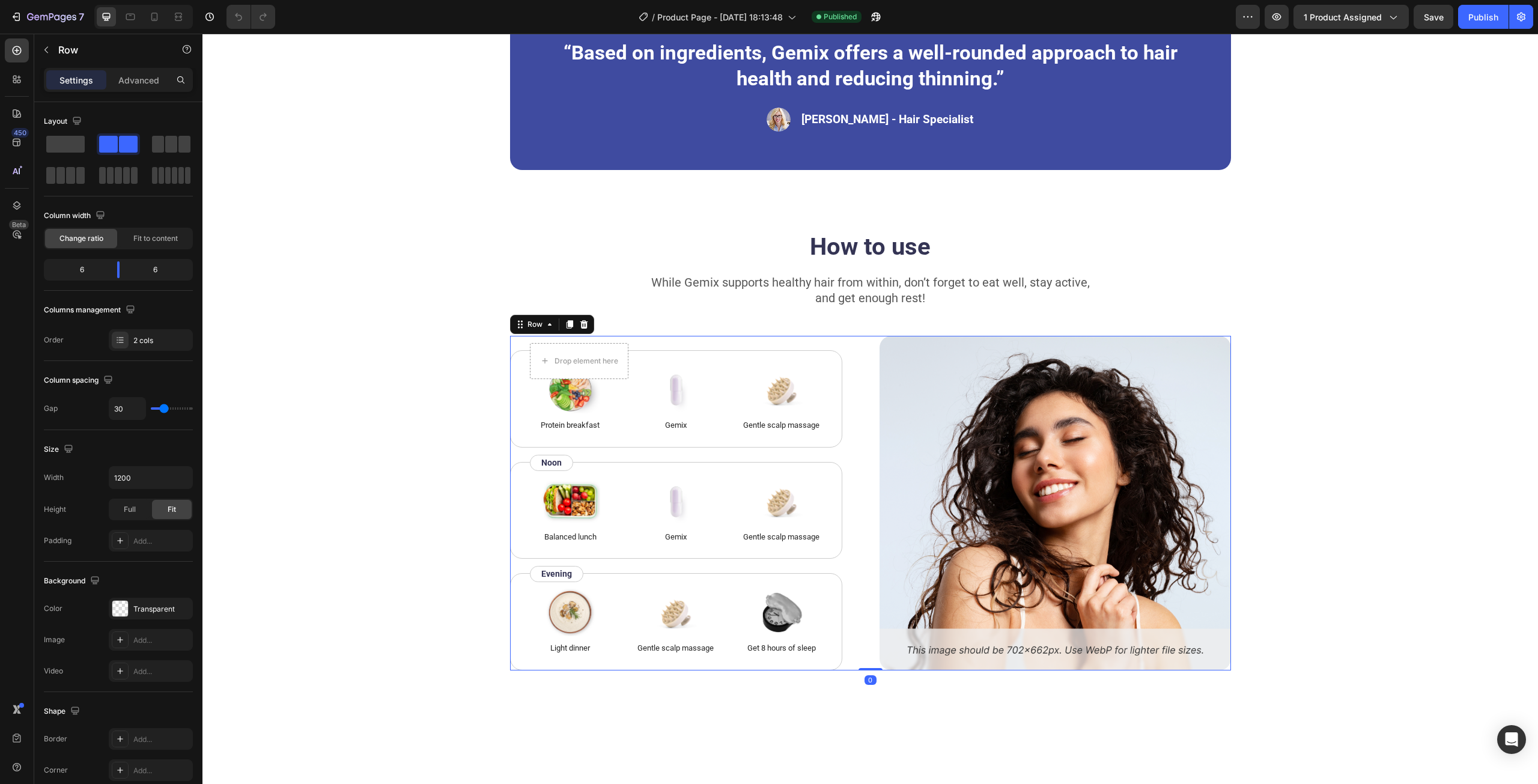
click at [709, 342] on div "Image Protein breakfast Text Block Image Gemix Text Block Image Gentle scalp ma…" at bounding box center [686, 503] width 351 height 335
click at [161, 346] on div "2 cols" at bounding box center [151, 339] width 84 height 21
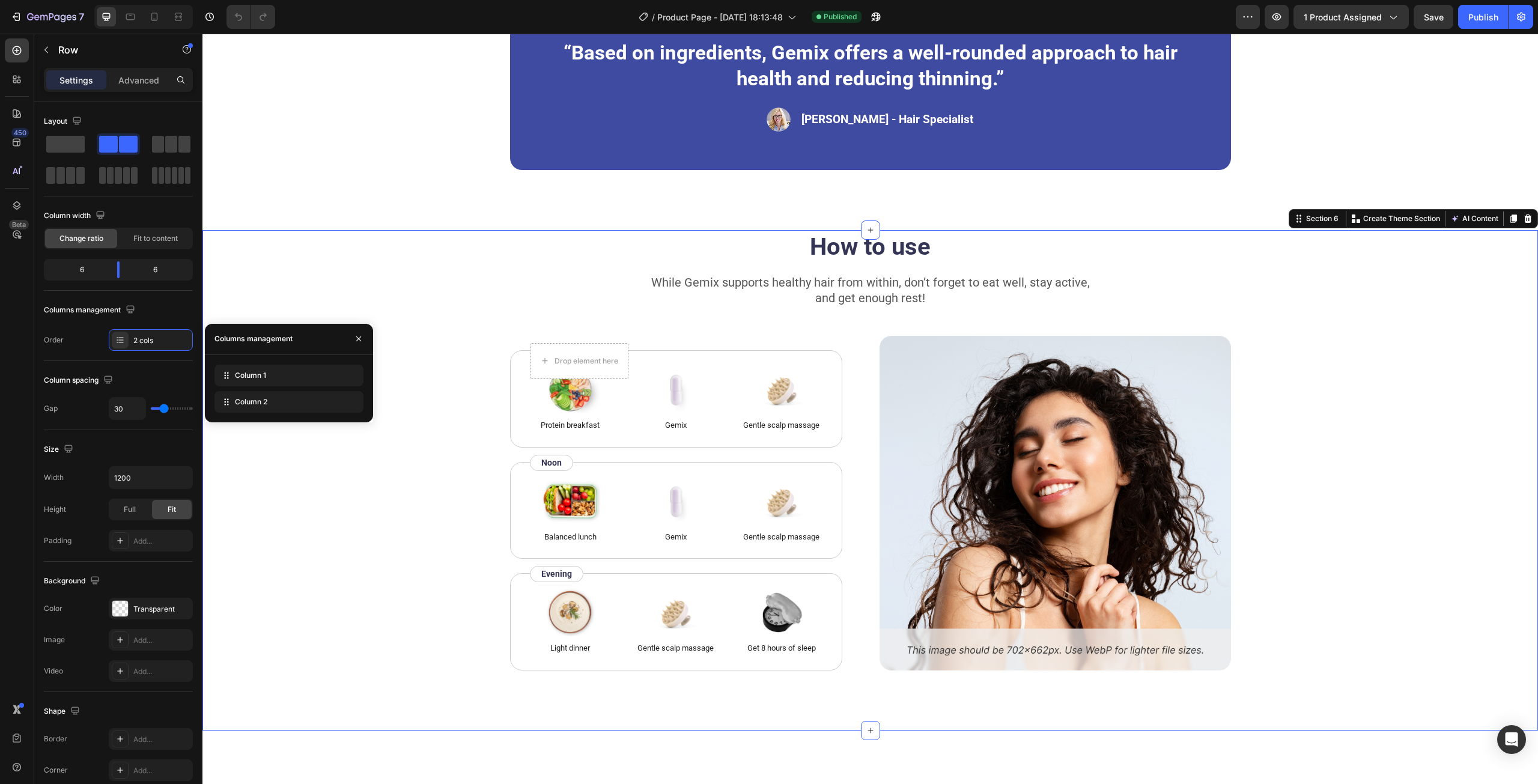
click at [231, 265] on div "How to use Heading While Gemix supports healthy hair from within, don’t forget …" at bounding box center [870, 480] width 1336 height 500
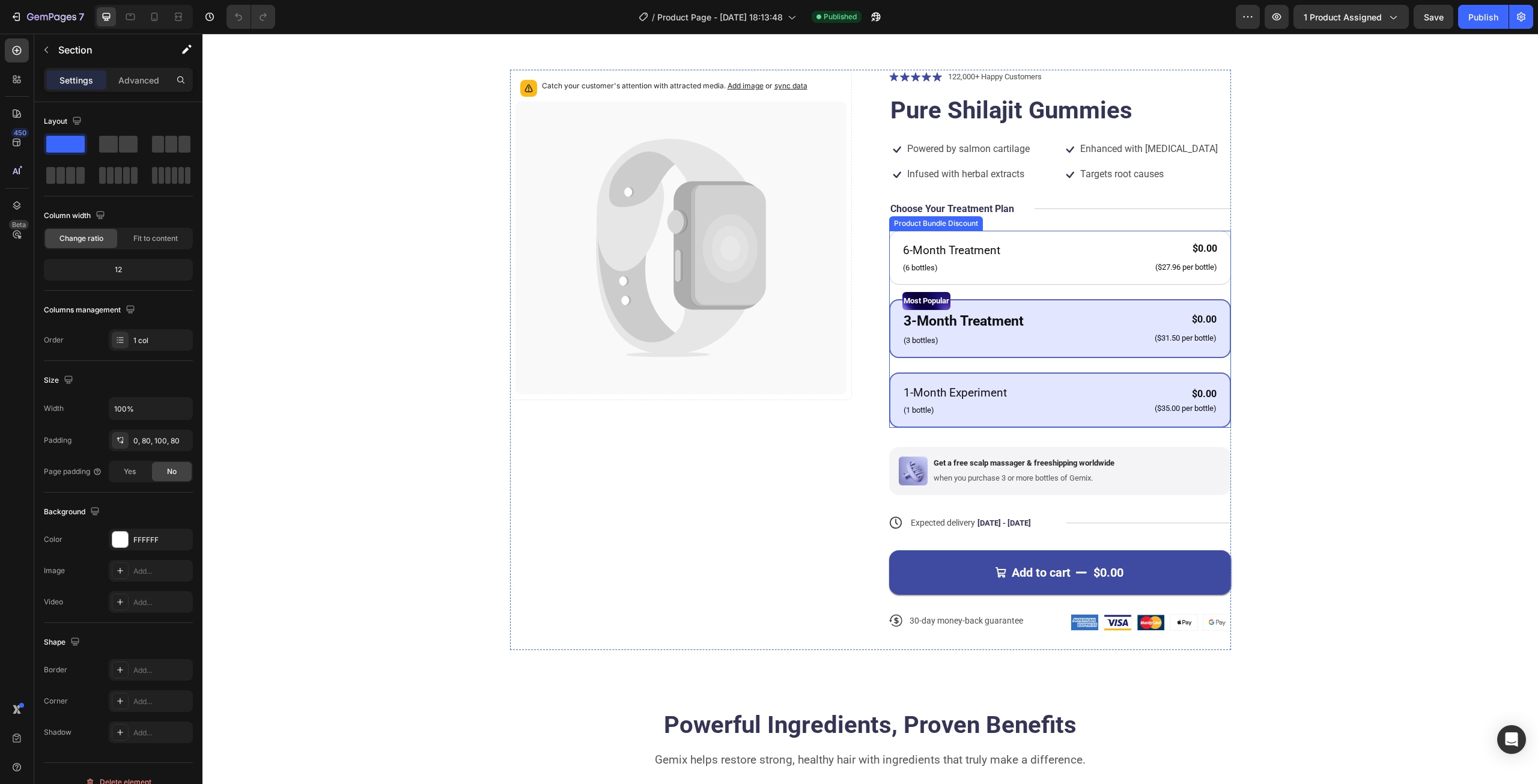
scroll to position [0, 0]
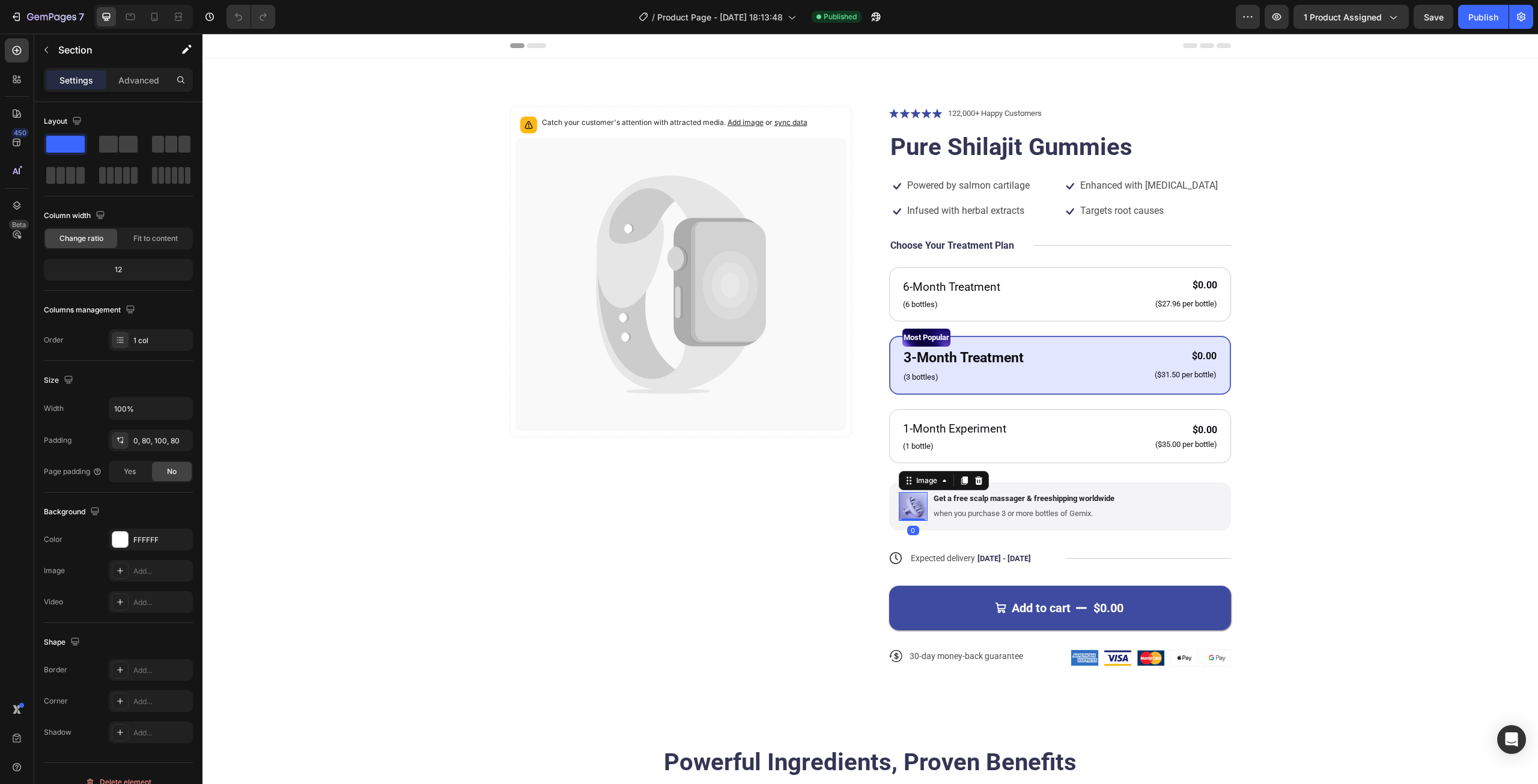
click at [907, 509] on img at bounding box center [913, 507] width 29 height 29
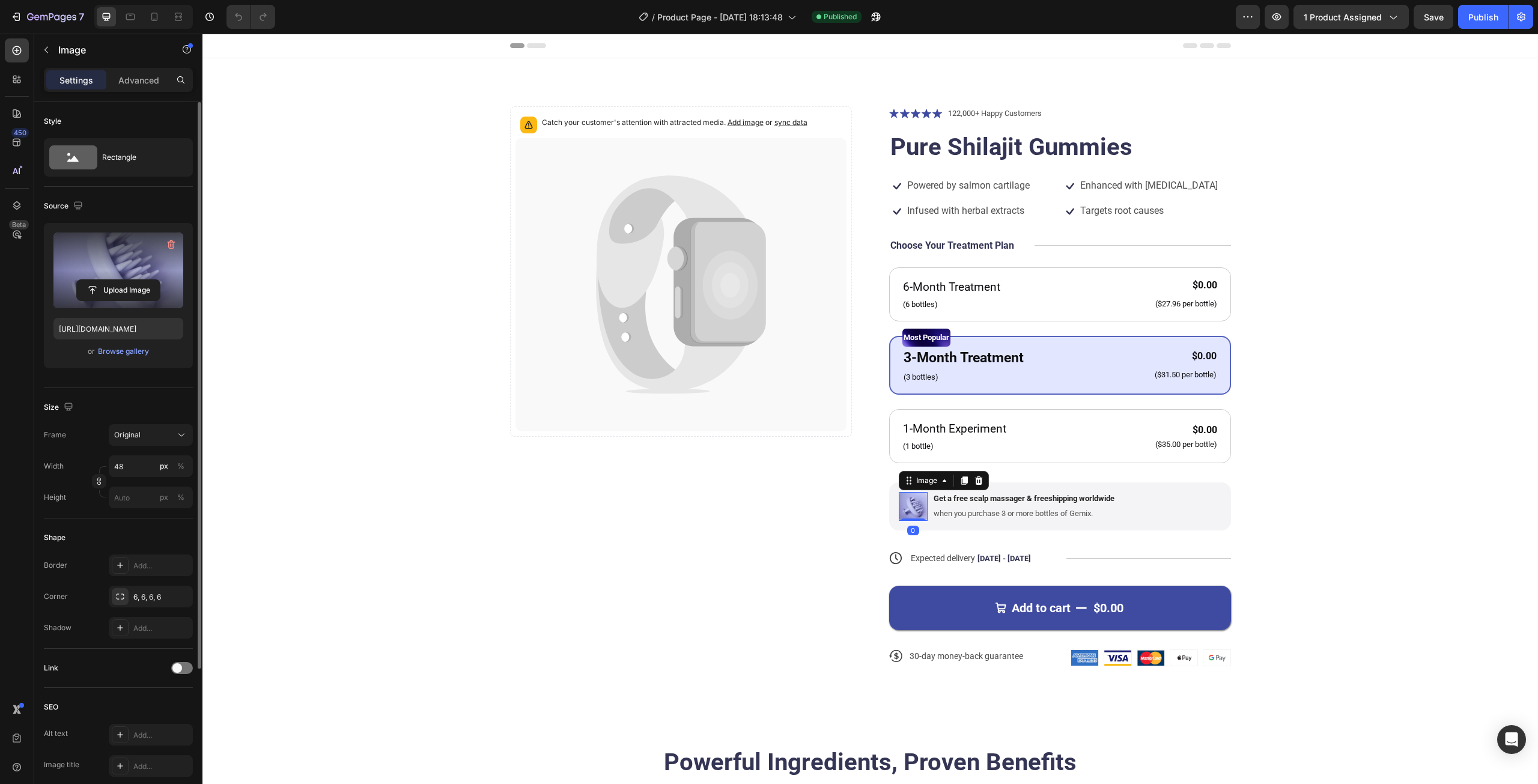
click at [154, 275] on label at bounding box center [118, 271] width 129 height 76
click at [154, 280] on input "file" at bounding box center [118, 290] width 83 height 21
type input "[URL][DOMAIN_NAME]"
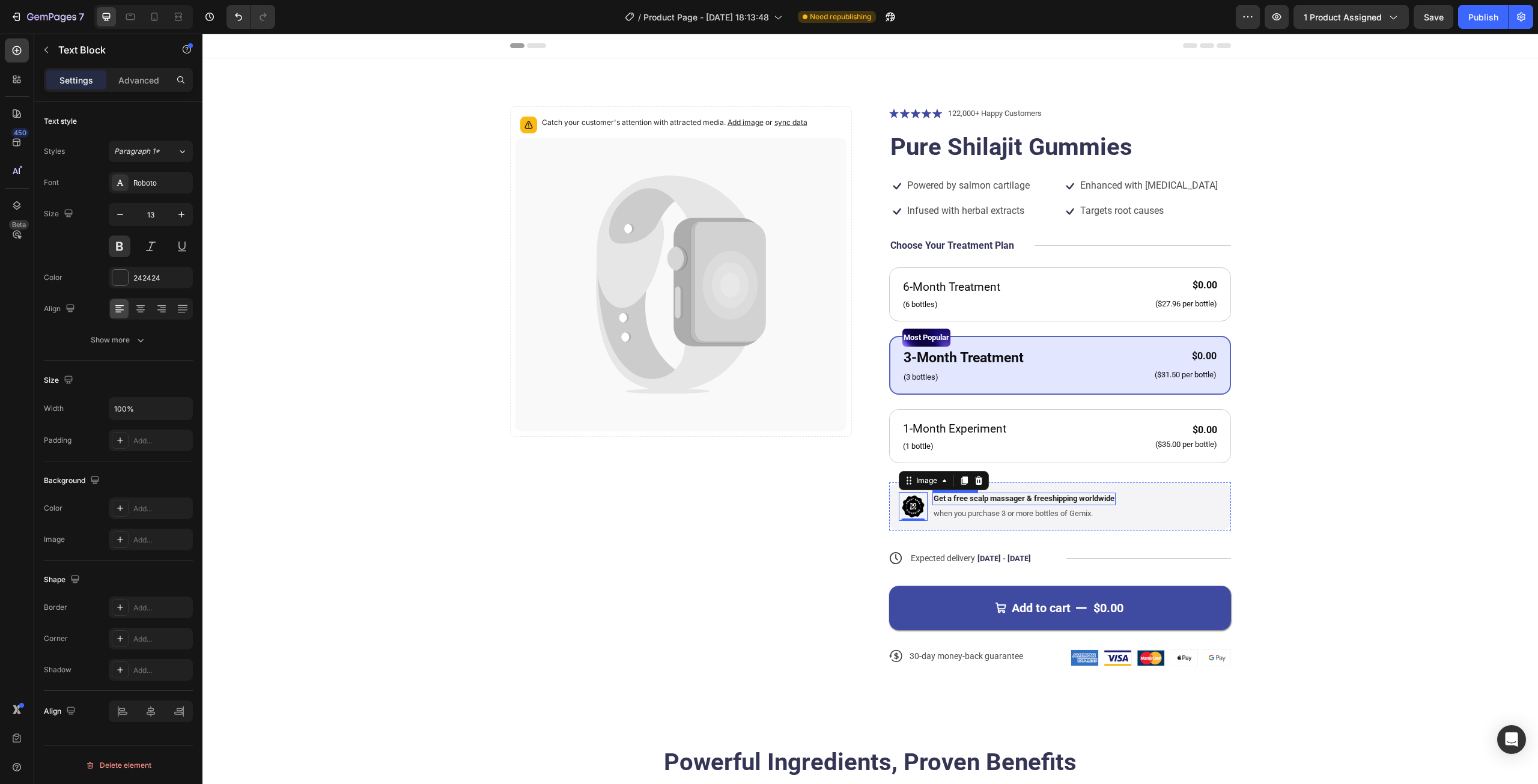
click at [1066, 497] on p "Get a free scalp massager & freeshipping worldwide" at bounding box center [1024, 498] width 181 height 10
click at [1064, 509] on p "when you purchase 3 or more bottles of Gemix." at bounding box center [1013, 513] width 159 height 10
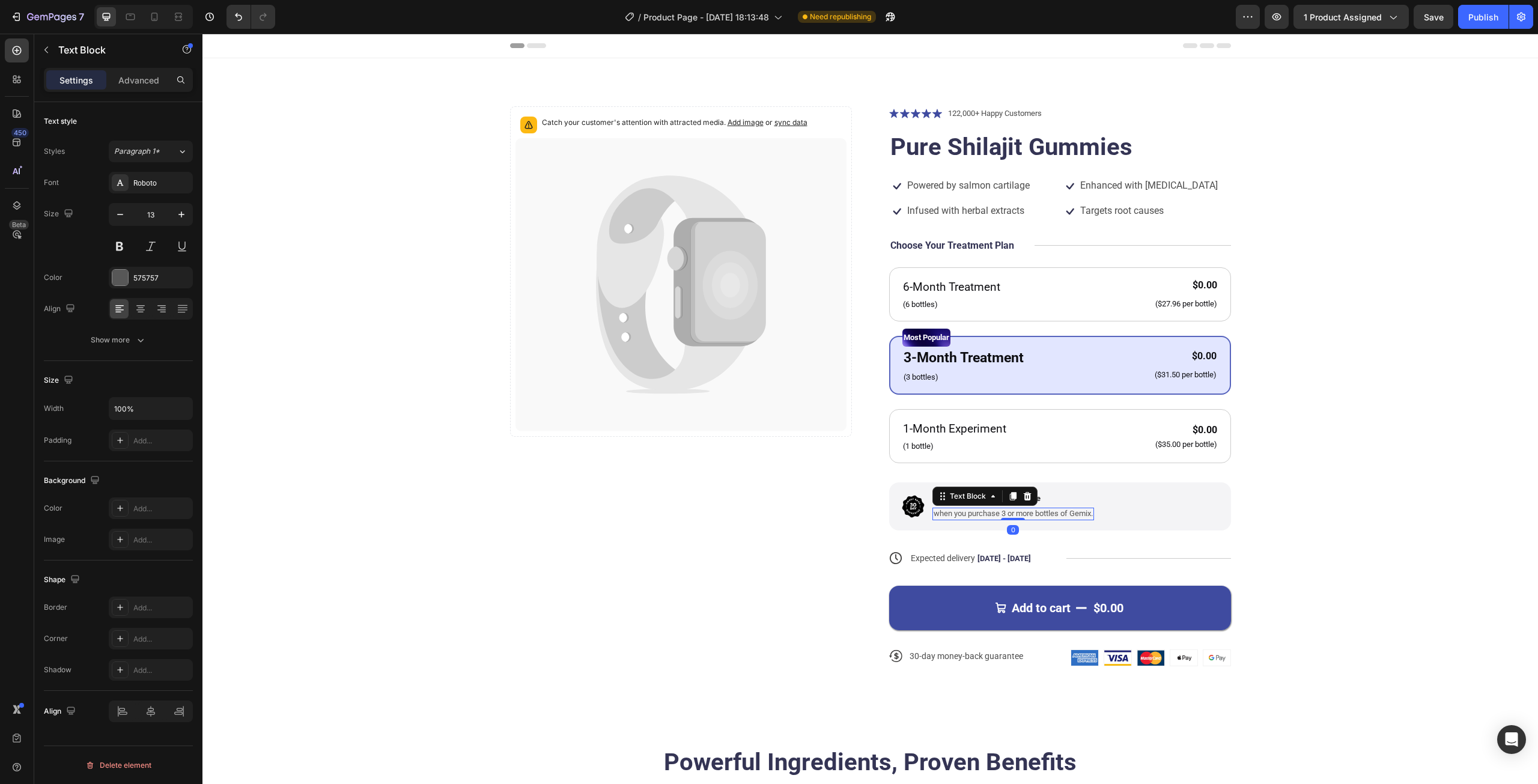
click at [1064, 509] on p "when you purchase 3 or more bottles of Gemix." at bounding box center [1013, 513] width 159 height 10
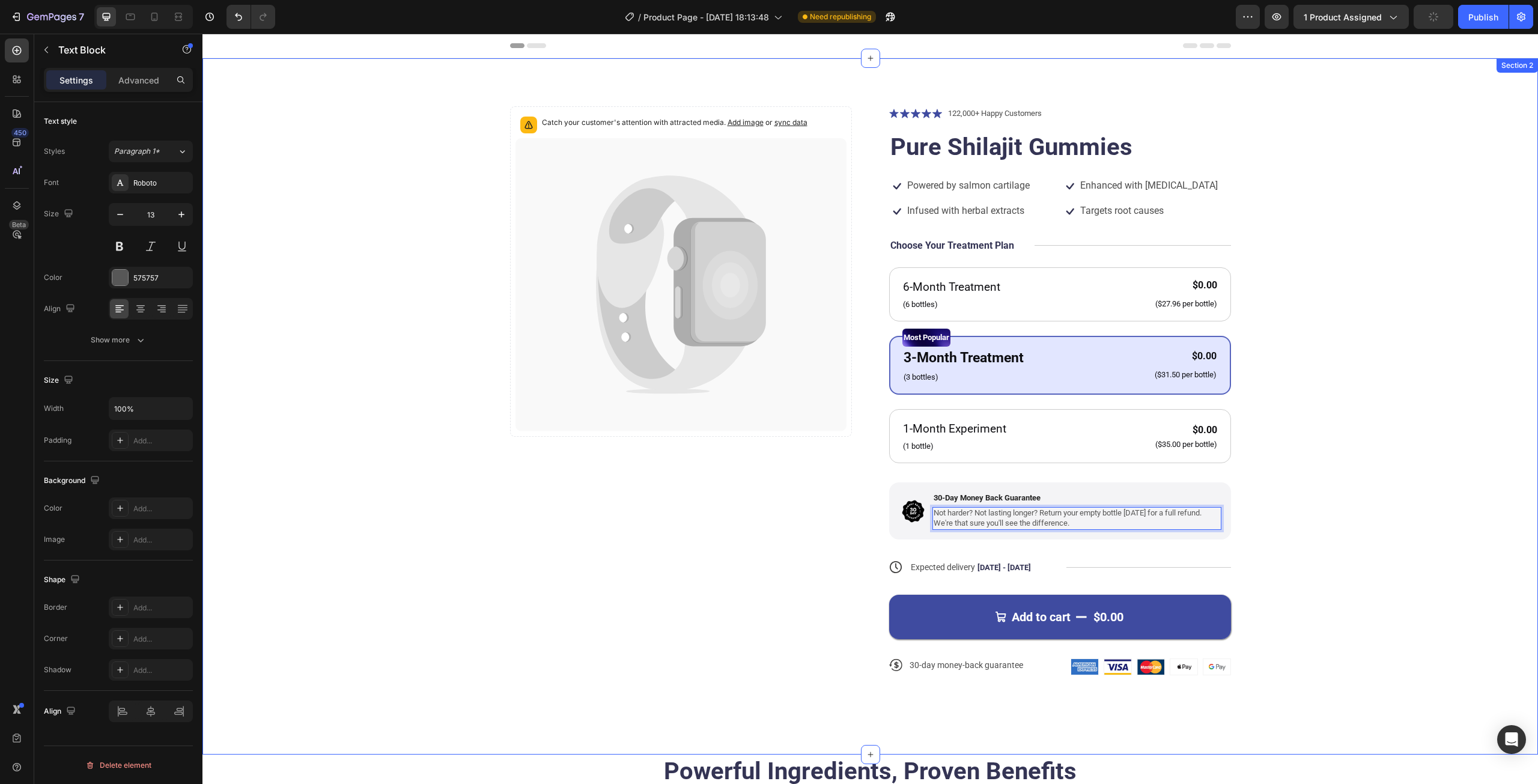
click at [1306, 485] on div "Catch your customer's attention with attracted media. Add image or sync data Pr…" at bounding box center [870, 400] width 1239 height 588
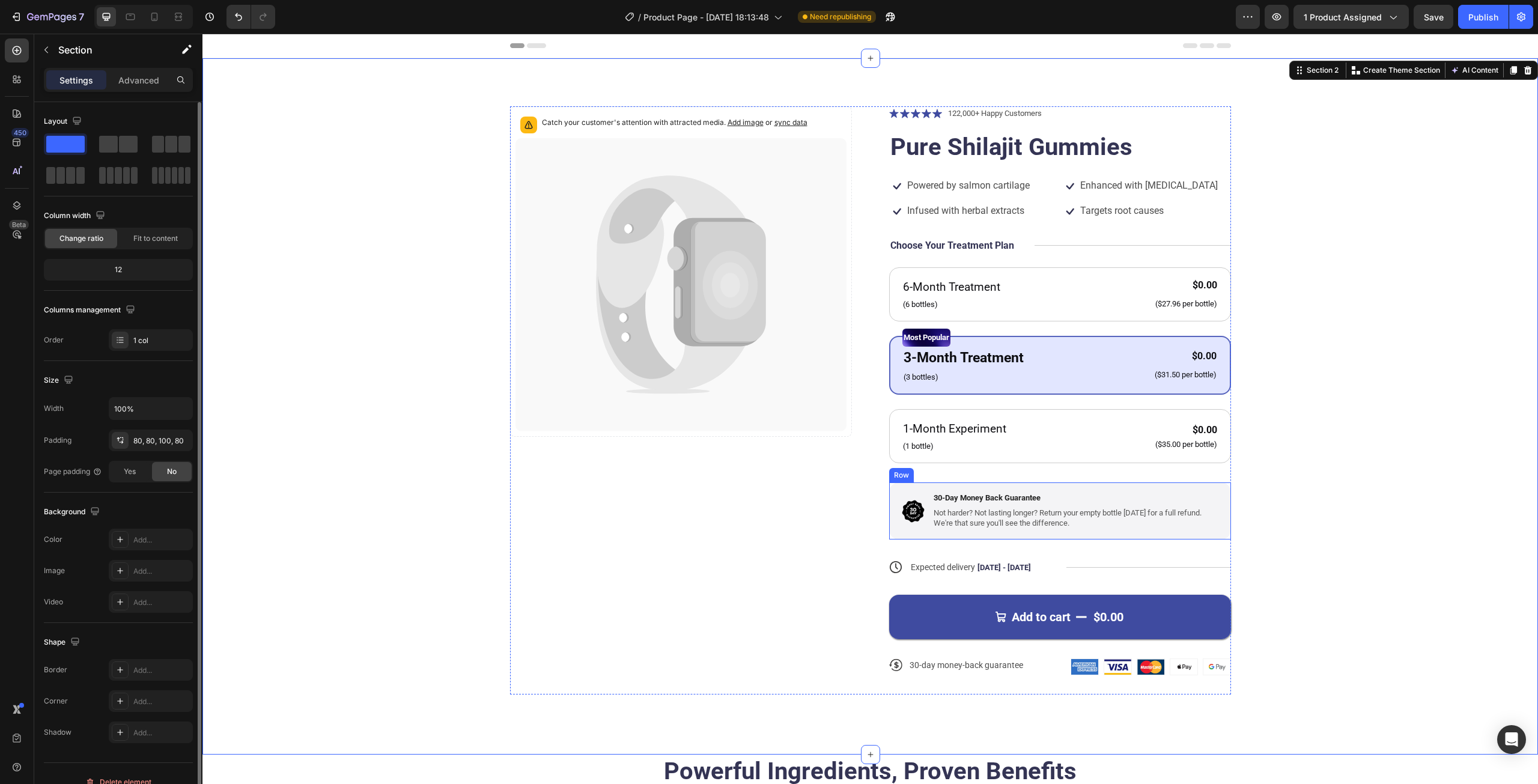
click at [1168, 533] on div "Image 30-Day Money Back Guarantee Text Block Not harder? Not lasting longer? Re…" at bounding box center [1060, 511] width 341 height 57
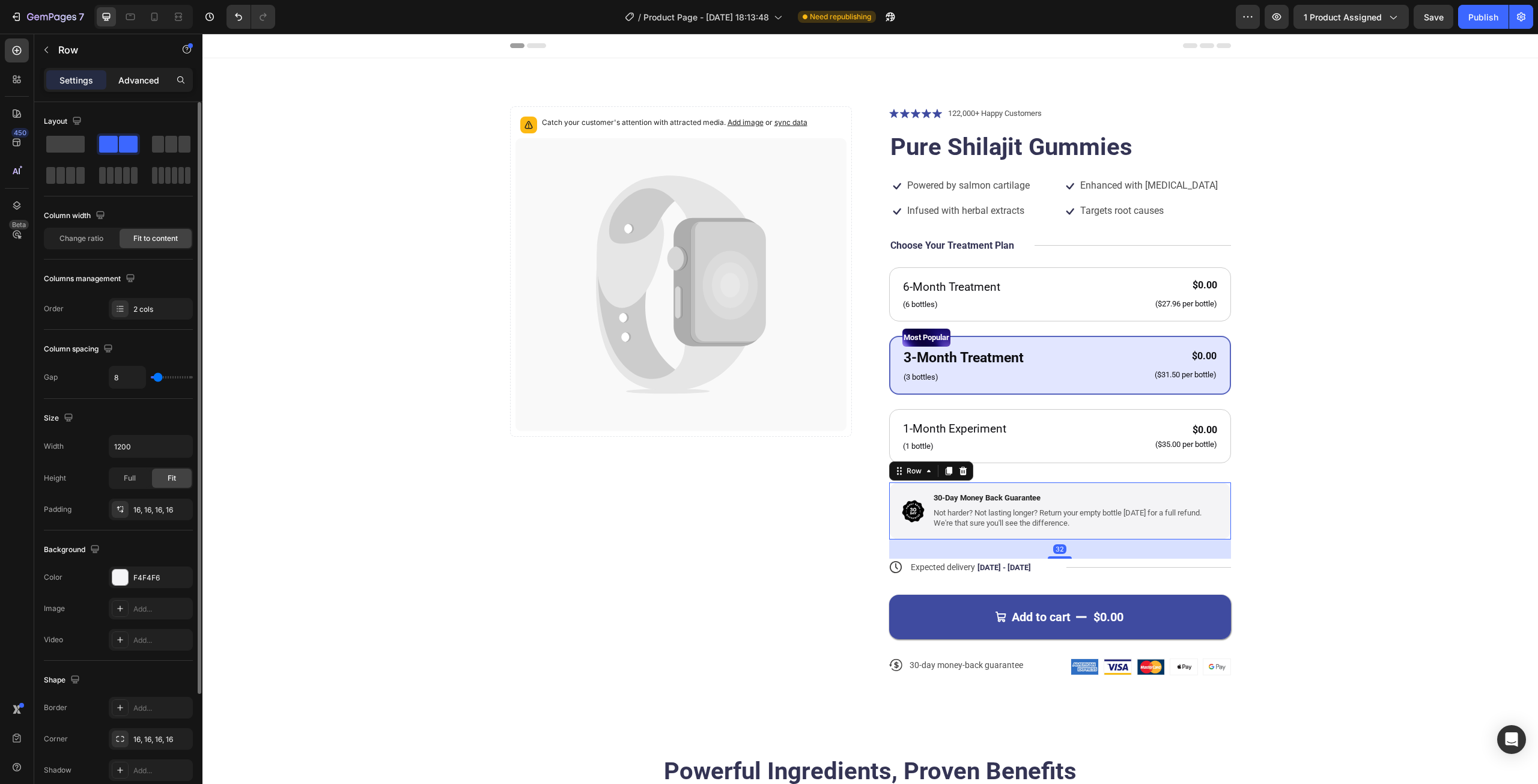
click at [148, 87] on div "Advanced" at bounding box center [138, 80] width 60 height 19
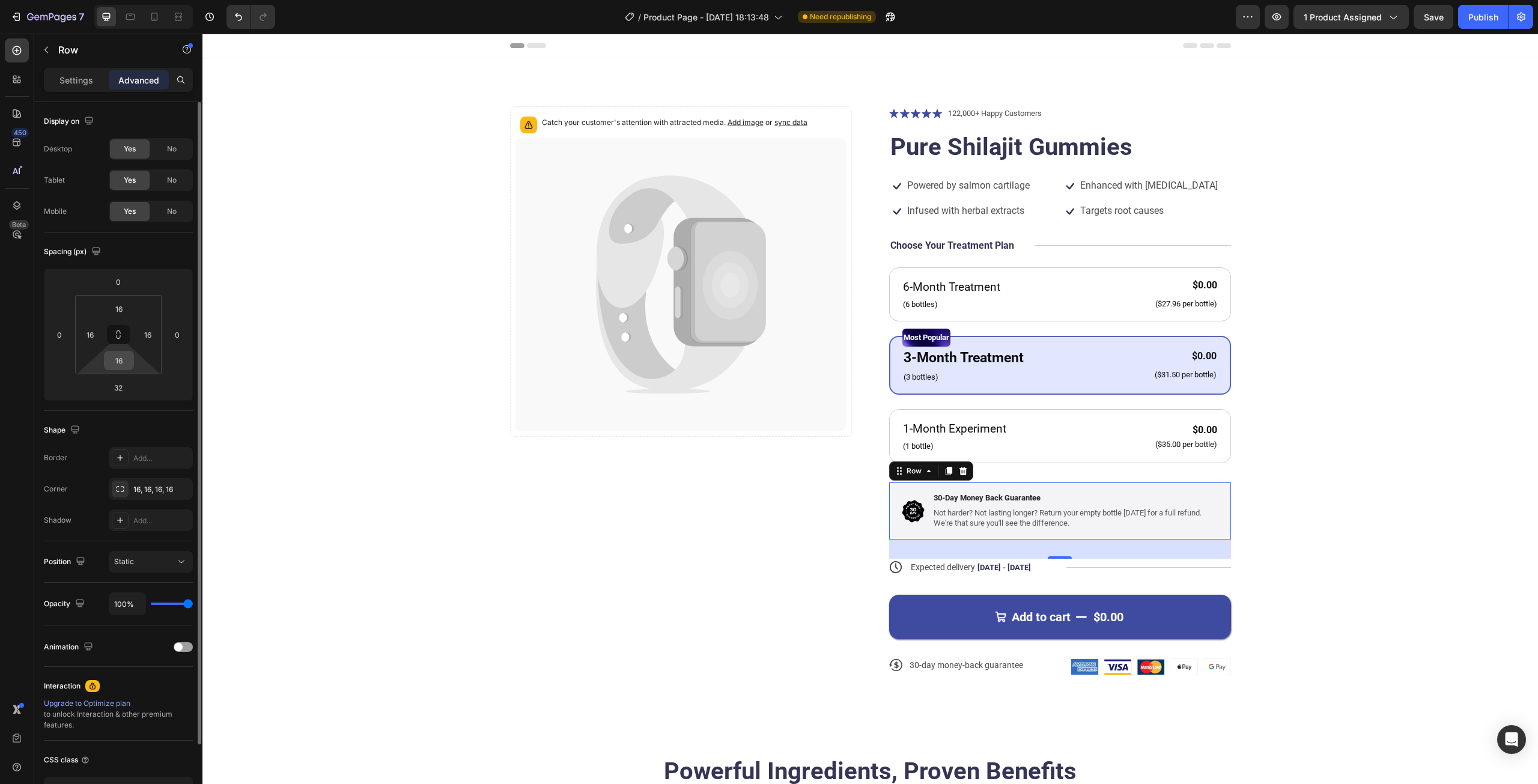
click at [133, 361] on div "16" at bounding box center [119, 361] width 30 height 19
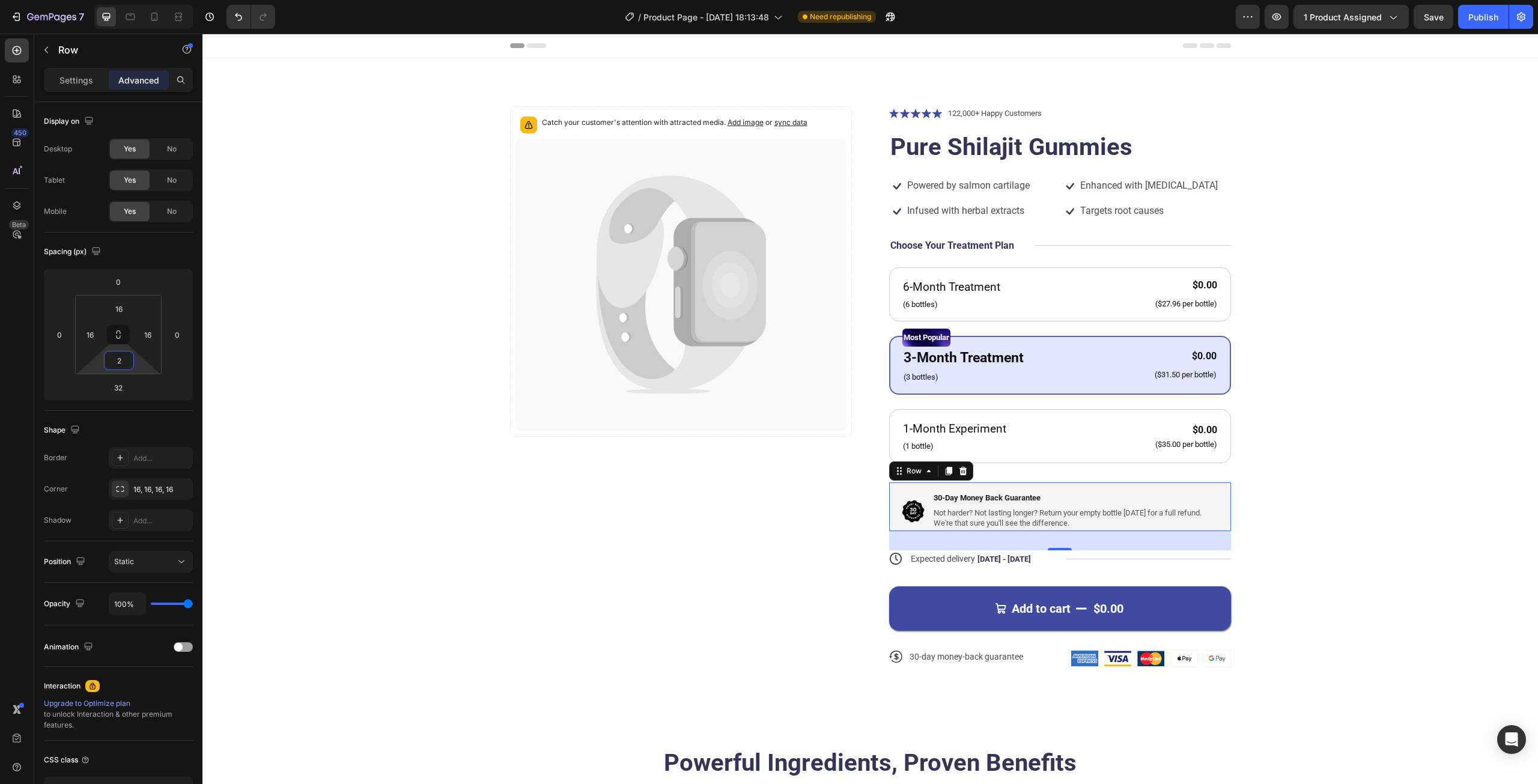
type input "0"
drag, startPoint x: 138, startPoint y: 361, endPoint x: 131, endPoint y: 368, distance: 9.9
click at [131, 0] on html "7 Version history / Product Page - [DATE] 18:13:48 Need republishing Preview 1 …" at bounding box center [769, 0] width 1538 height 0
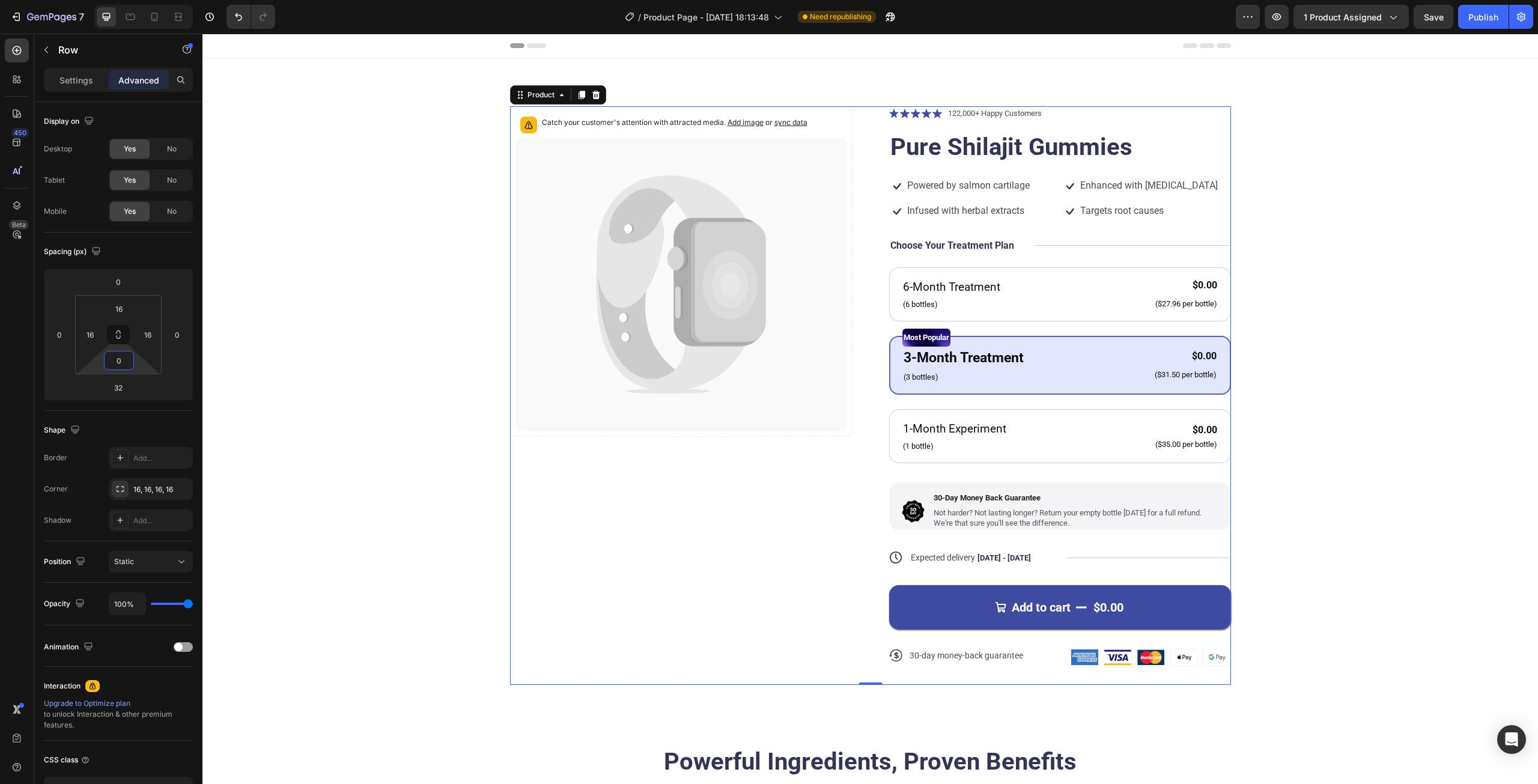
click at [633, 519] on div "Catch your customer's attention with attracted media. Add image or sync data Pr…" at bounding box center [681, 395] width 341 height 578
click at [924, 505] on div "Image 30-Day Money Back Guarantee Text Block Not harder? Not lasting longer? Re…" at bounding box center [1060, 506] width 341 height 47
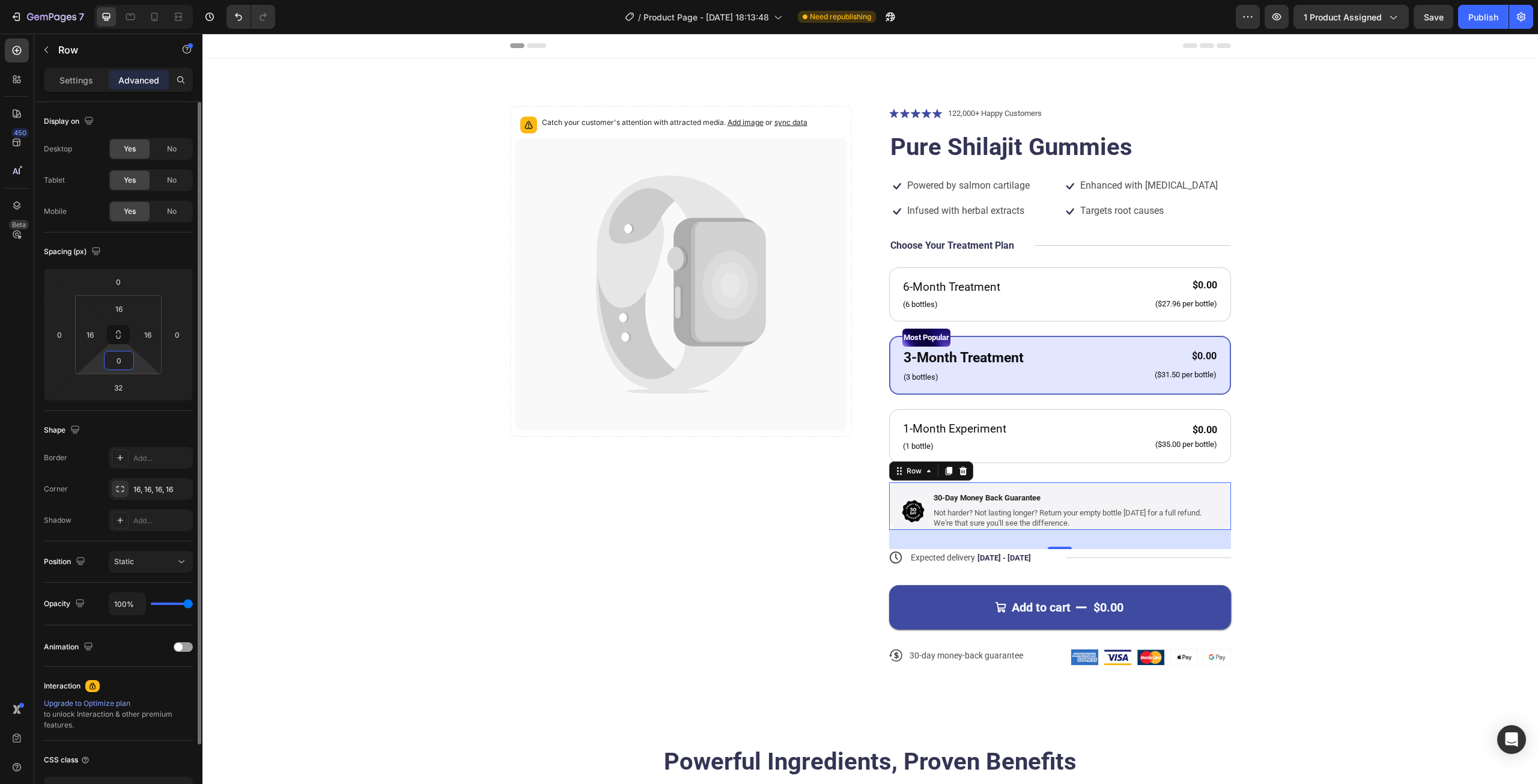
click at [116, 363] on input "0" at bounding box center [118, 360] width 24 height 18
type input "2"
click at [118, 309] on input "16" at bounding box center [118, 308] width 24 height 18
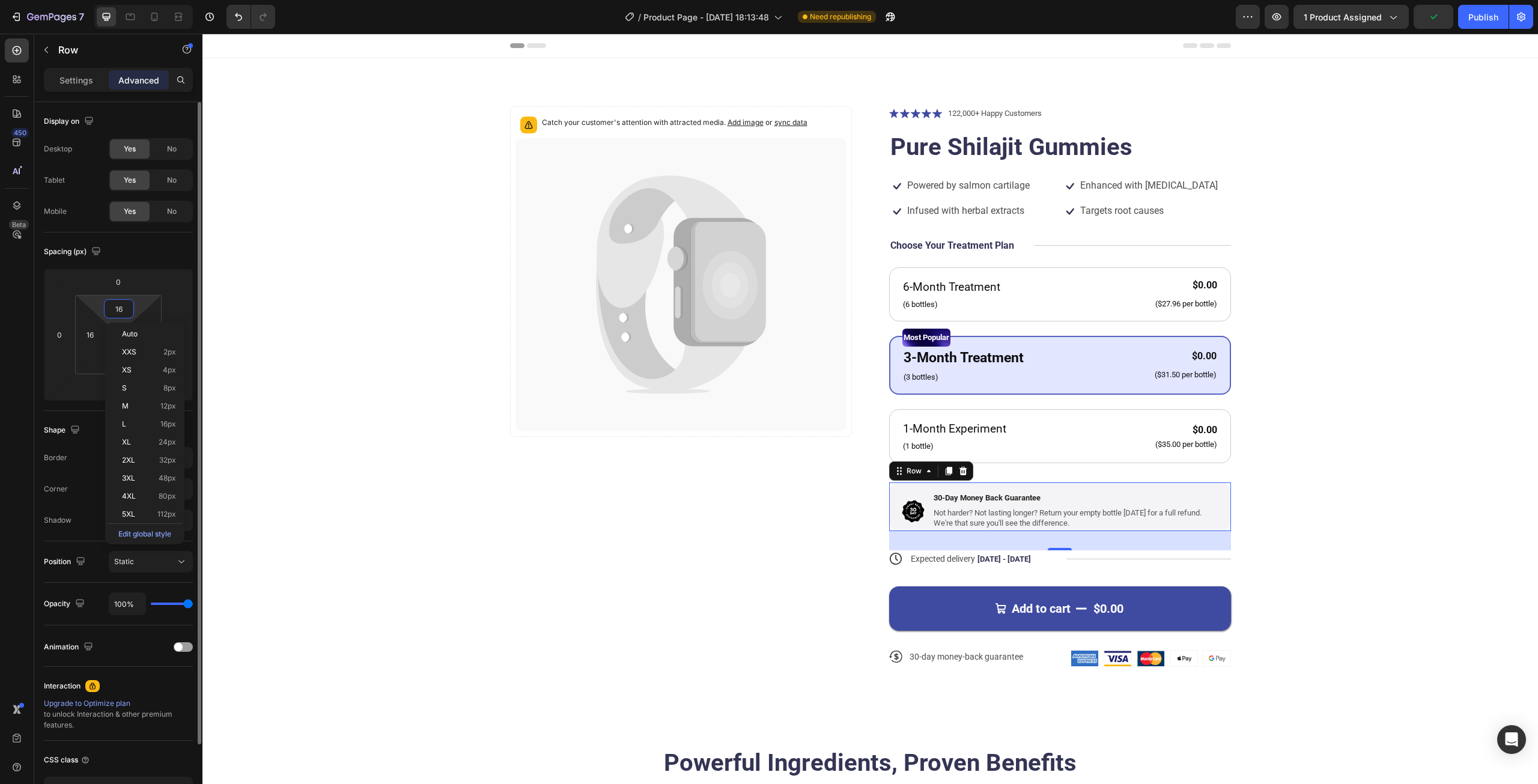
click at [118, 309] on input "16" at bounding box center [118, 308] width 24 height 18
type input "2"
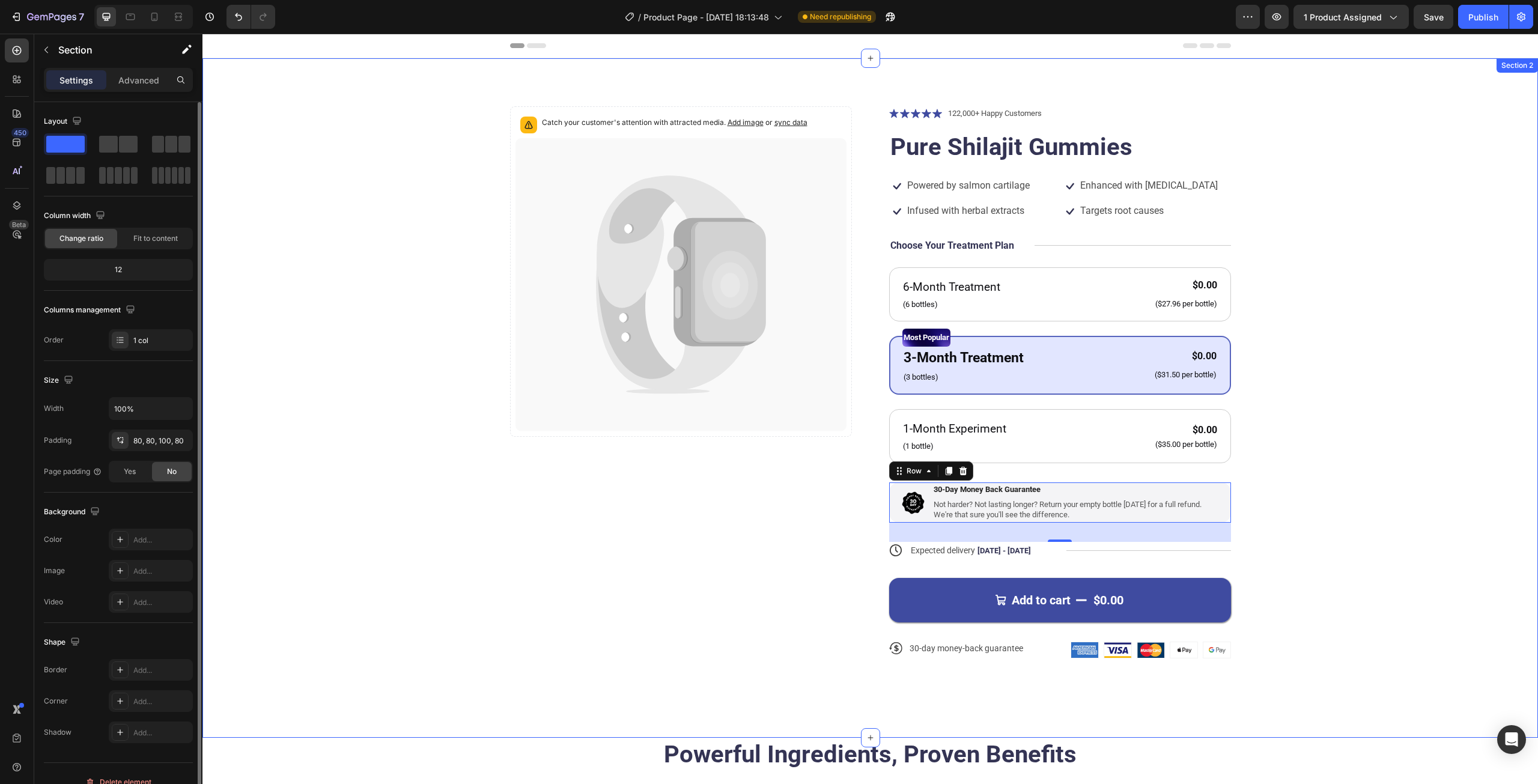
click at [1334, 382] on div "Catch your customer's attention with attracted media. Add image or sync data Pr…" at bounding box center [870, 392] width 1239 height 571
click at [891, 489] on div "Image 30-Day Money Back Guarantee Text Block Not harder? Not lasting longer? Re…" at bounding box center [1060, 502] width 341 height 40
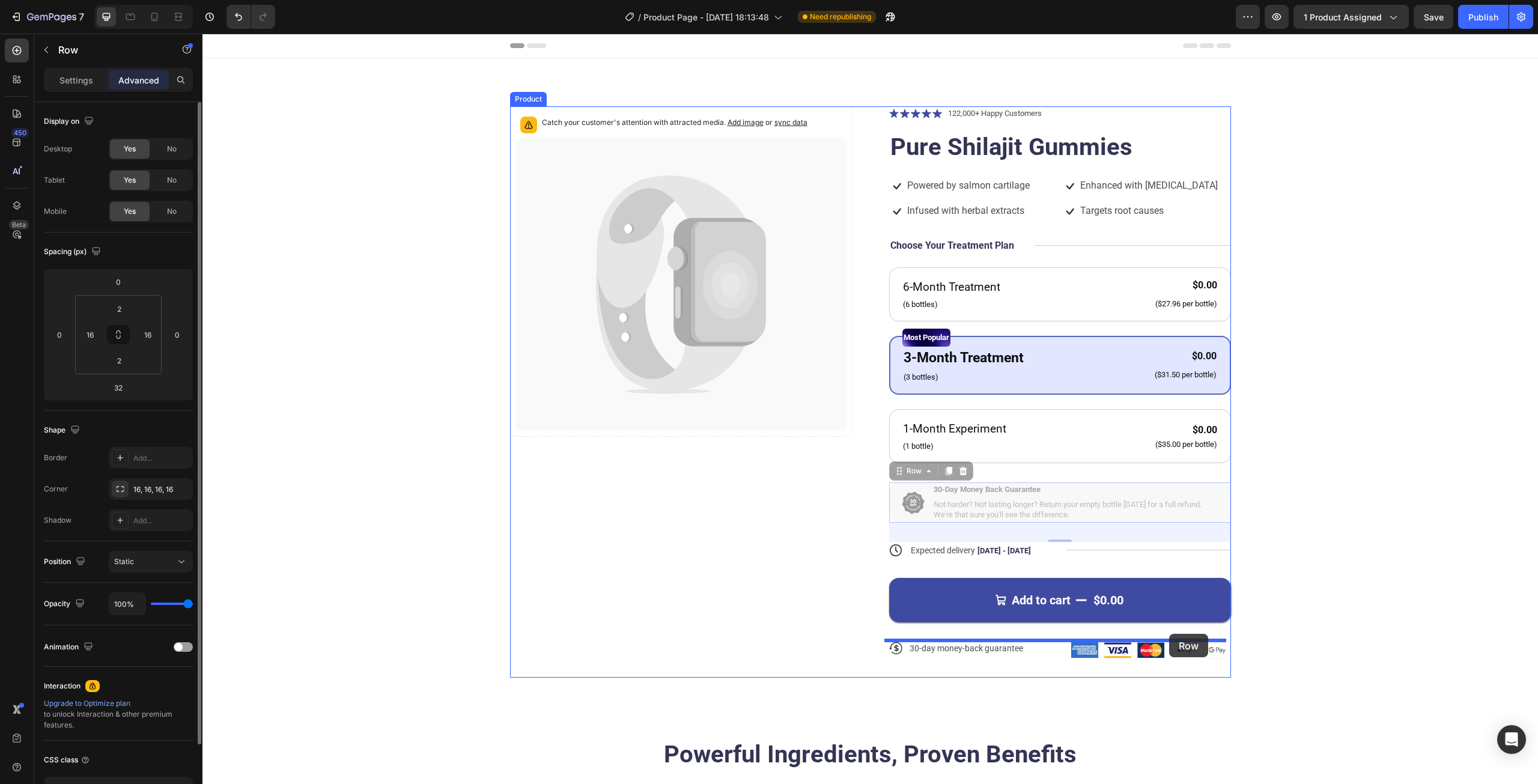
drag, startPoint x: 894, startPoint y: 474, endPoint x: 1169, endPoint y: 634, distance: 318.2
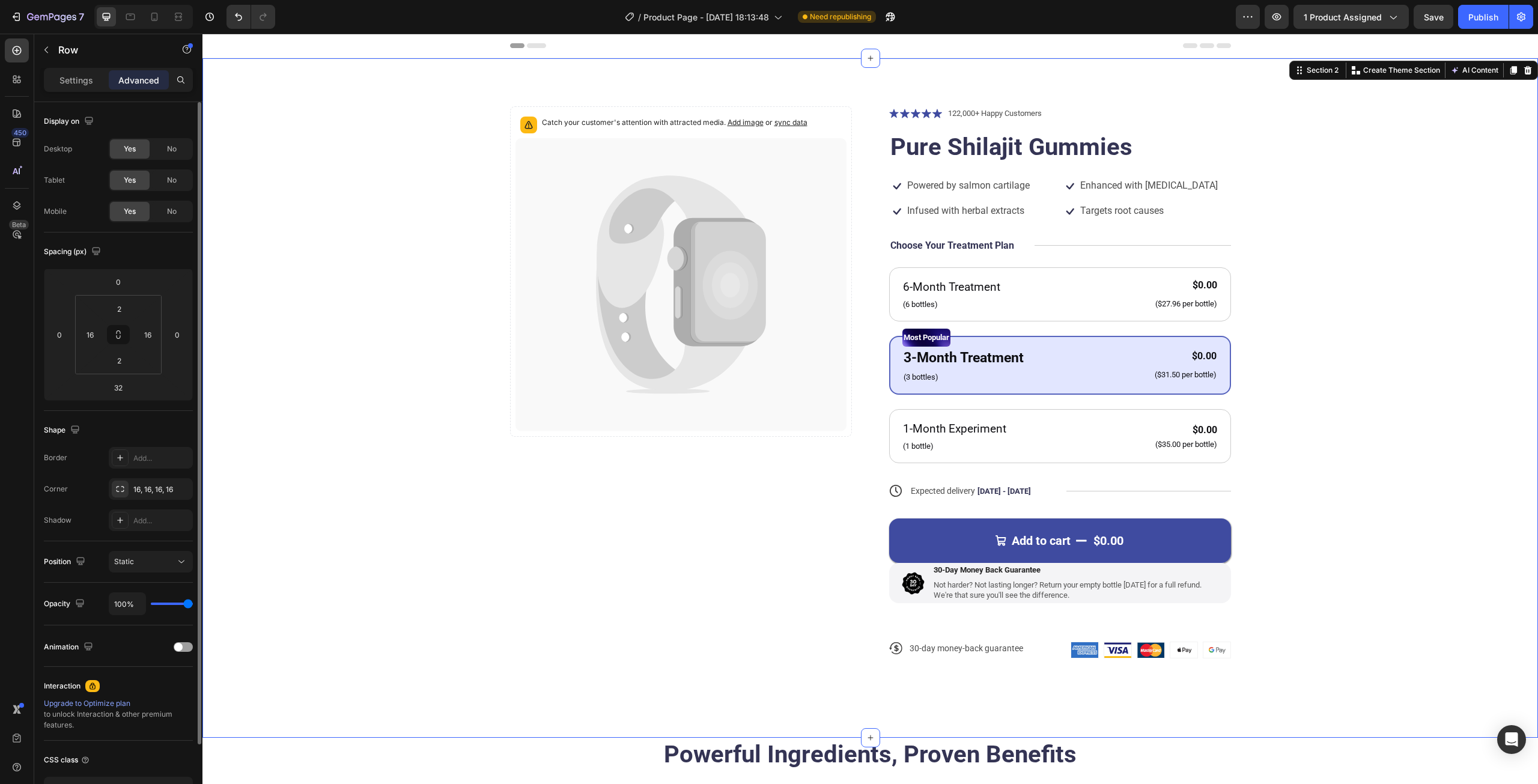
click at [1336, 580] on div "Catch your customer's attention with attracted media. Add image or sync data Pr…" at bounding box center [870, 392] width 1239 height 571
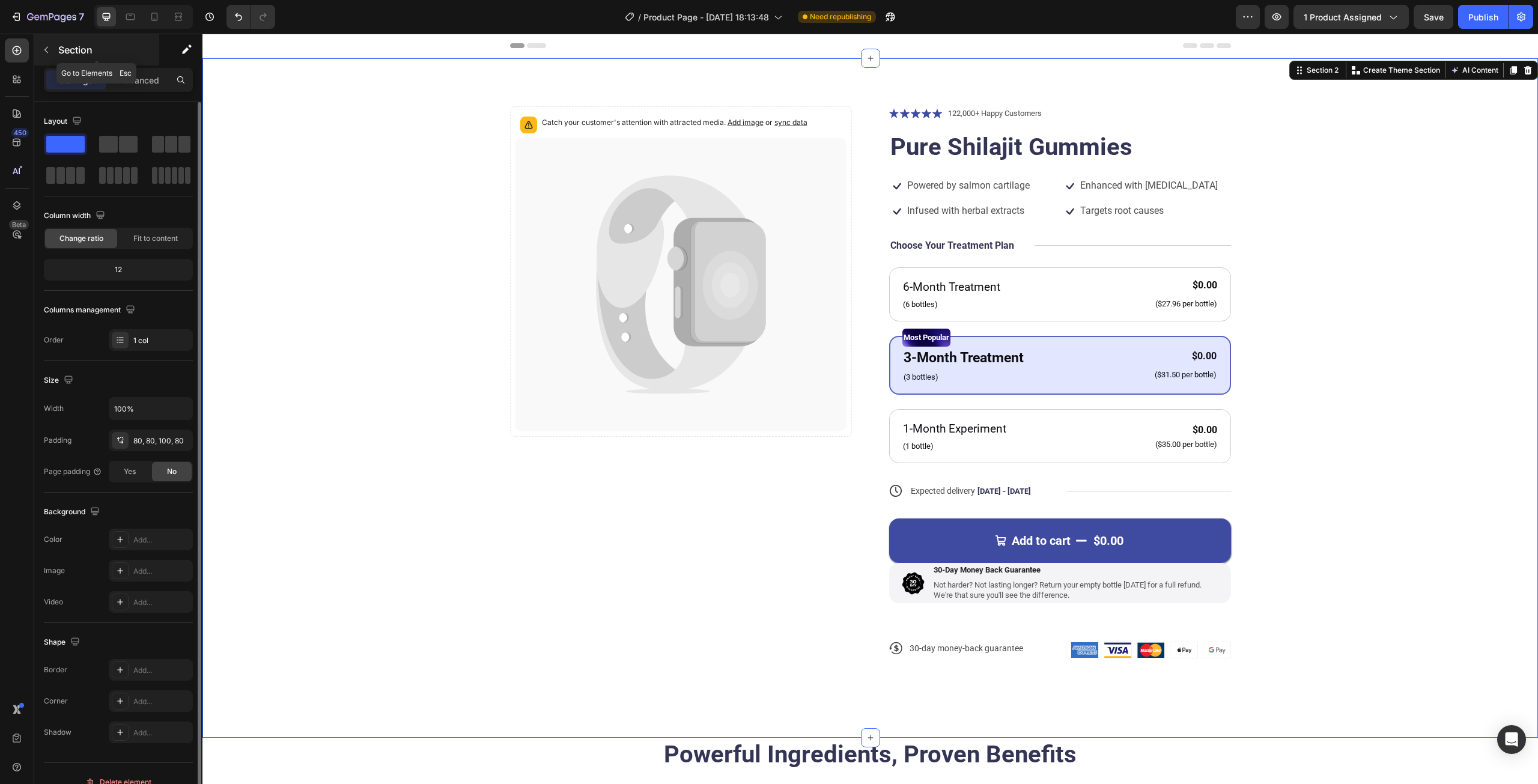
click at [36, 47] on button "button" at bounding box center [46, 50] width 19 height 19
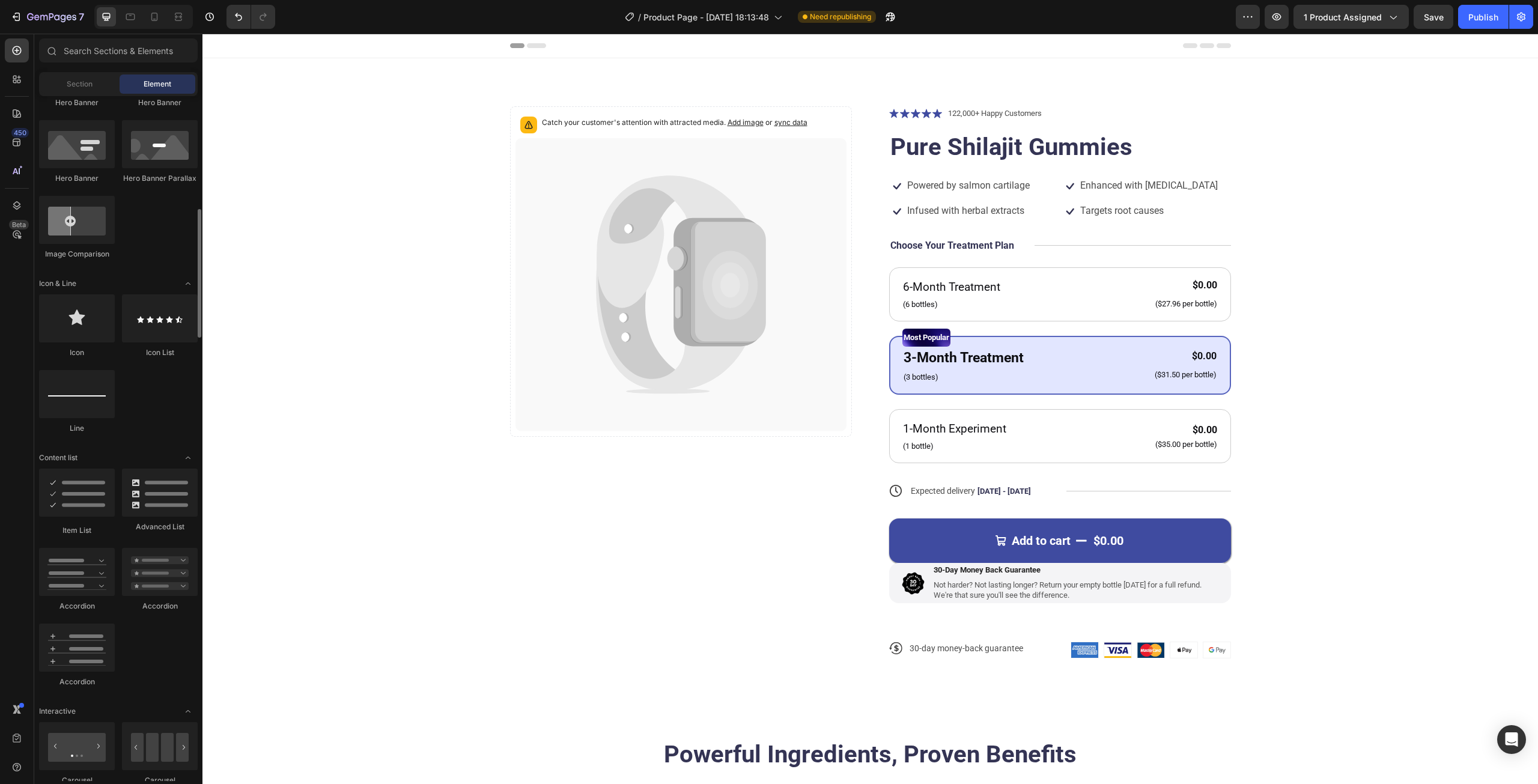
scroll to position [661, 0]
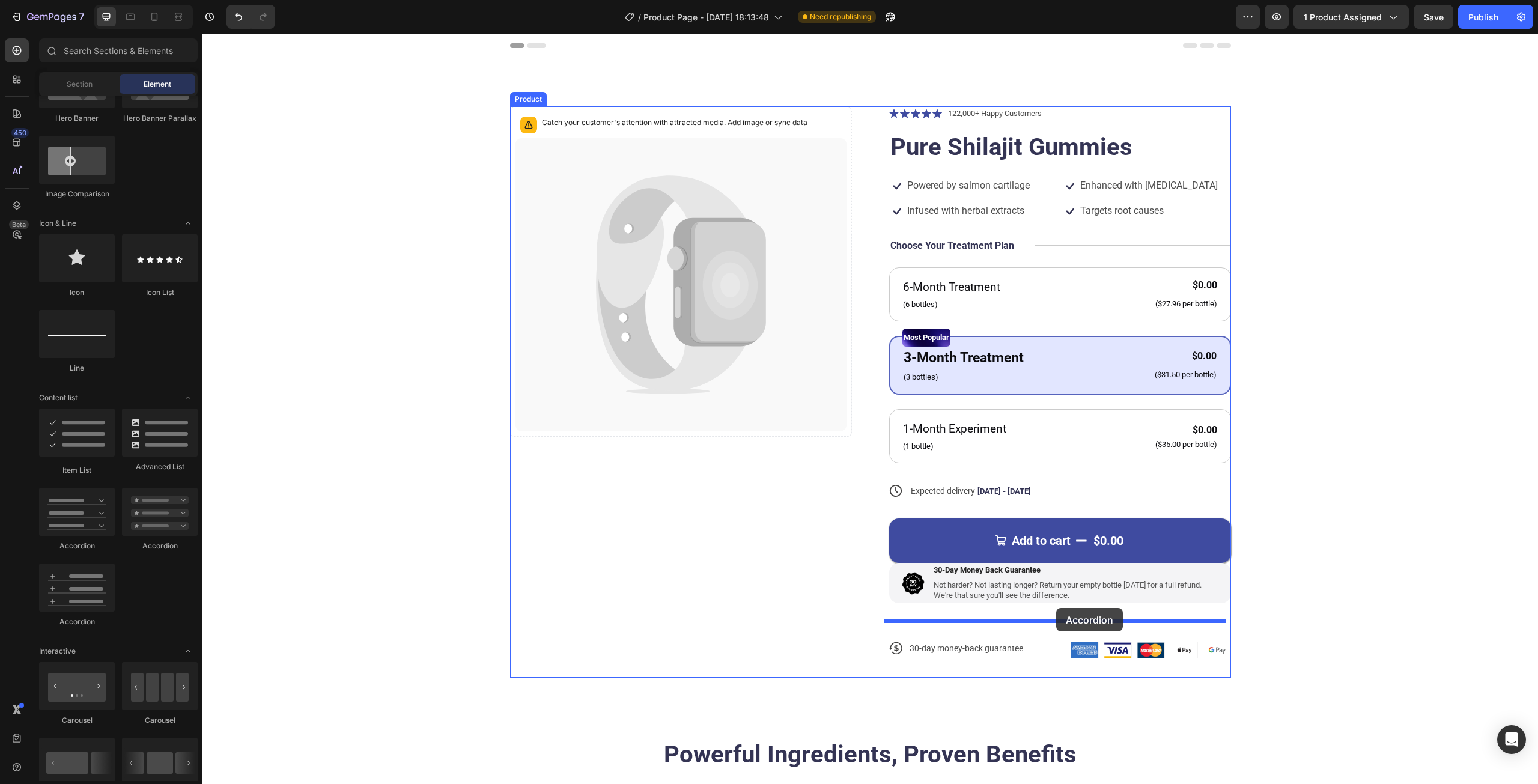
drag, startPoint x: 276, startPoint y: 549, endPoint x: 1056, endPoint y: 608, distance: 782.2
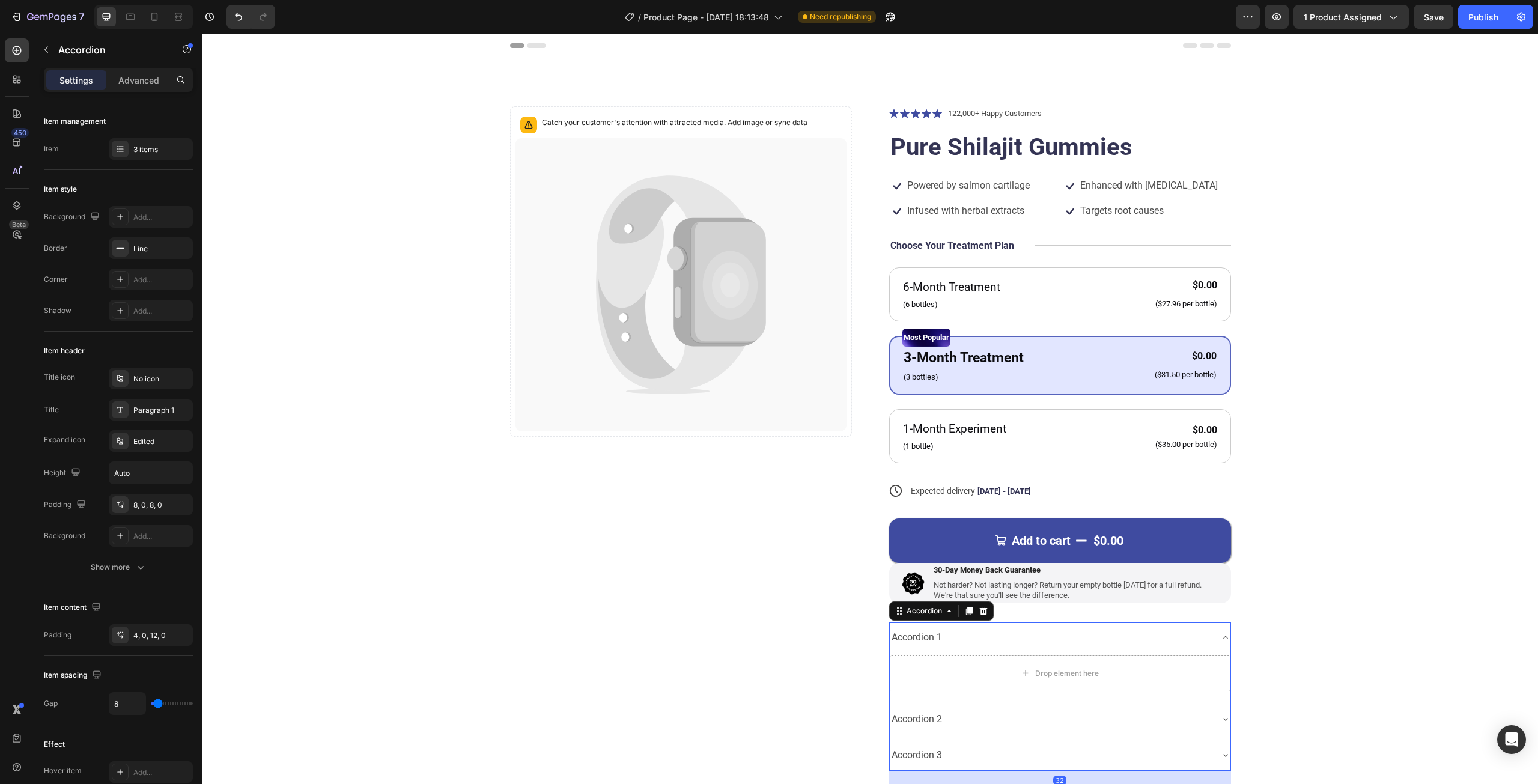
click at [1186, 637] on div "Accordion 1" at bounding box center [1050, 637] width 322 height 21
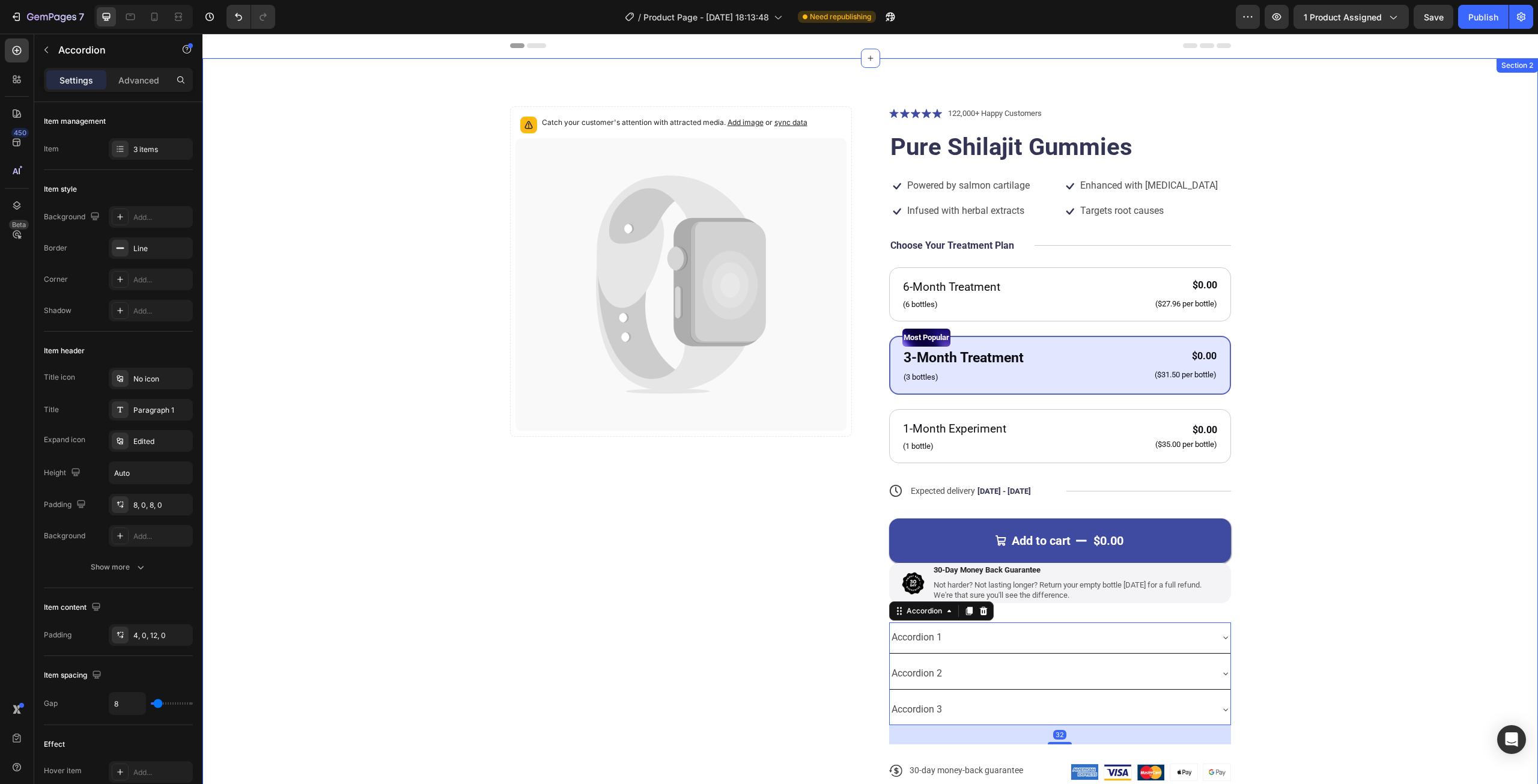
click at [1332, 582] on div "Catch your customer's attention with attracted media. Add image or sync data Pr…" at bounding box center [870, 453] width 1239 height 694
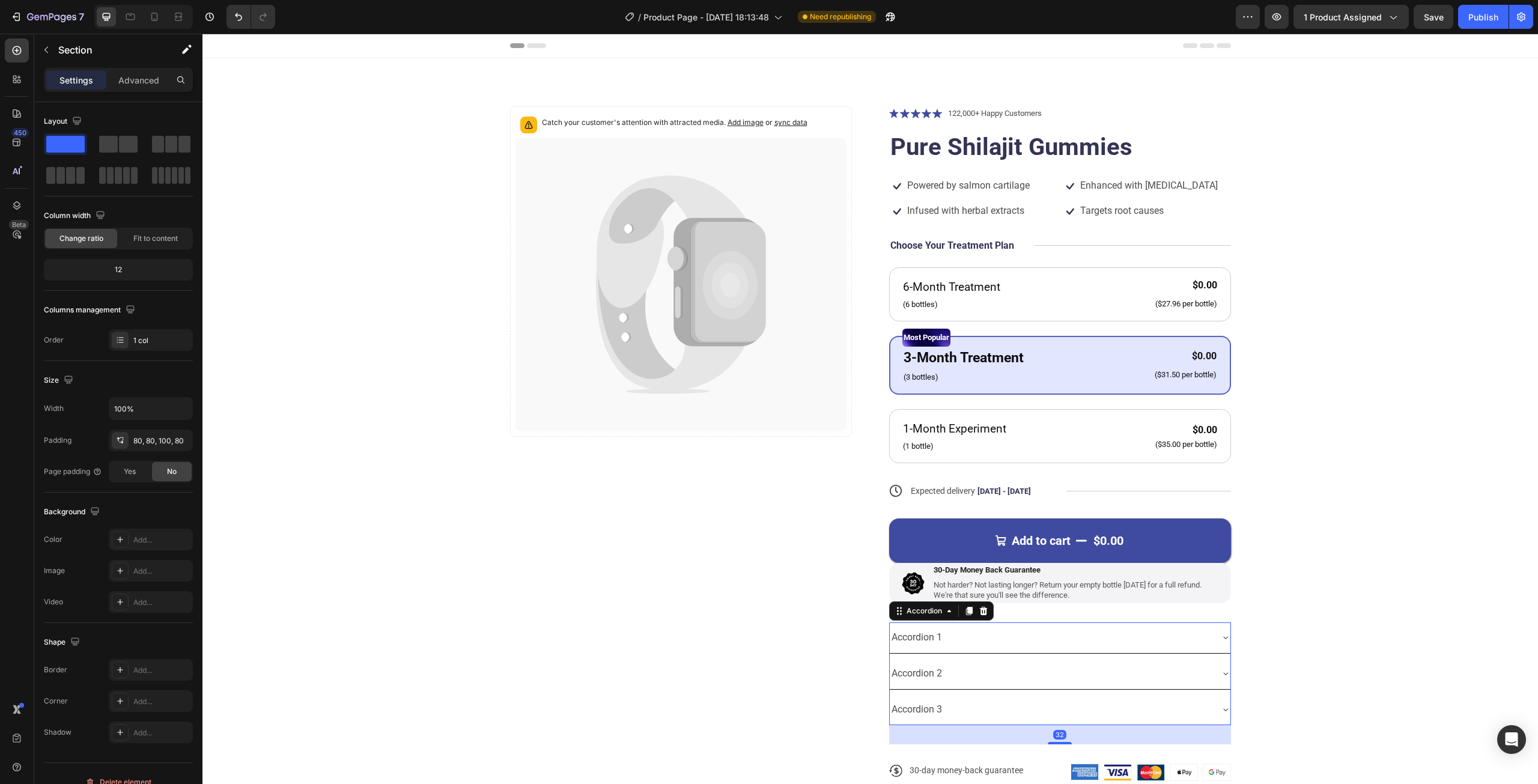
click at [1030, 630] on div "Accordion 1" at bounding box center [1050, 637] width 322 height 21
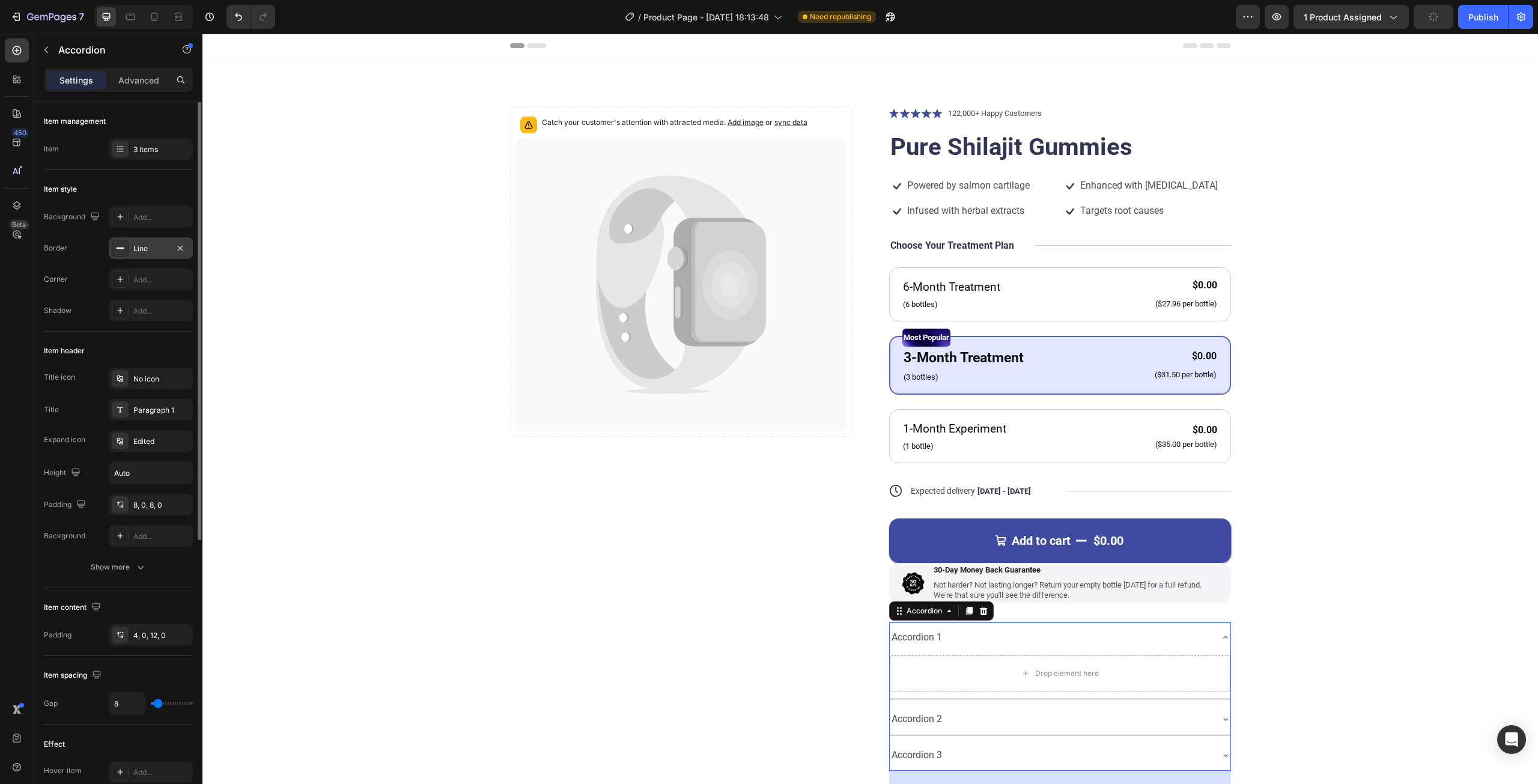
click at [132, 244] on div "Line" at bounding box center [151, 248] width 84 height 21
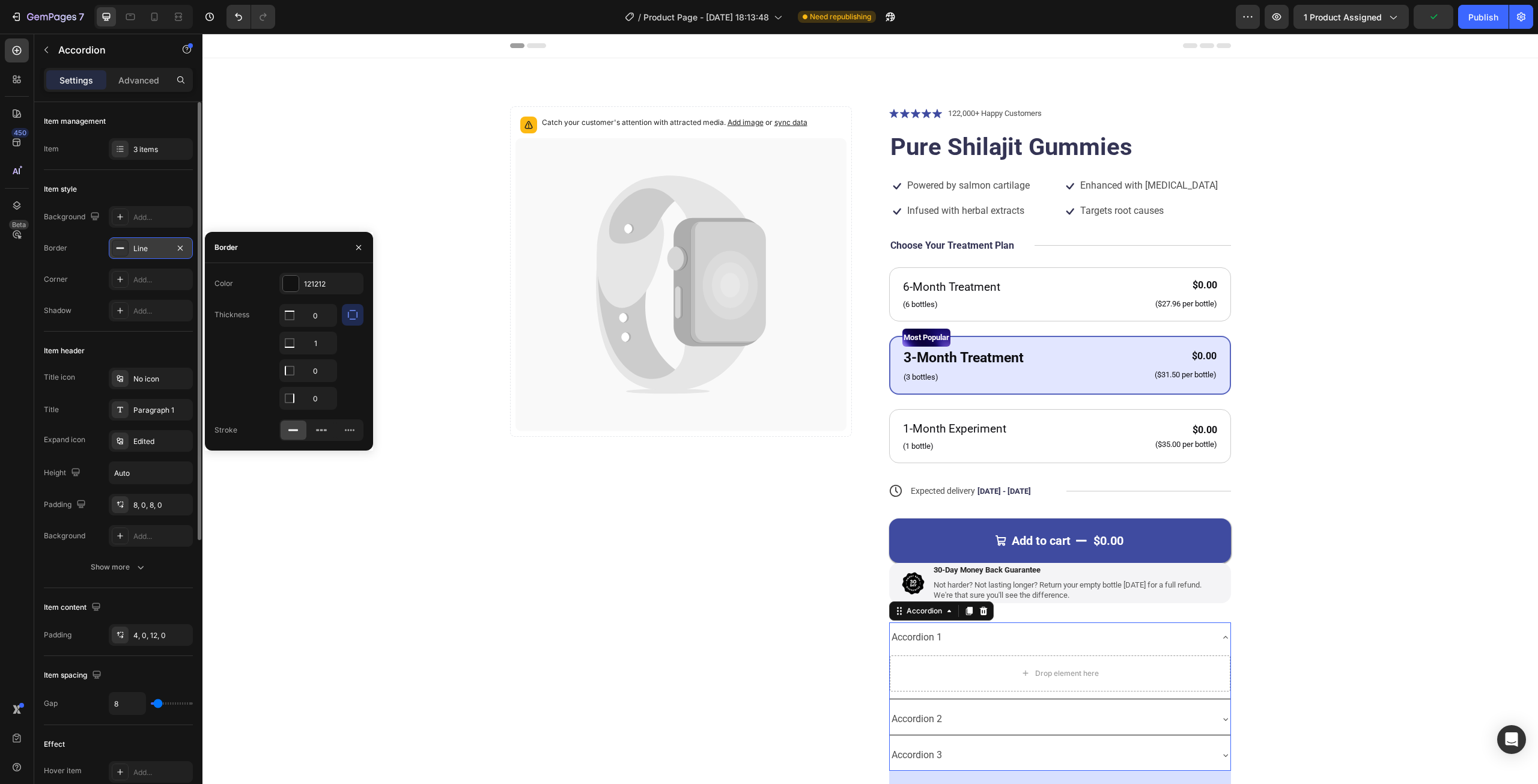
click at [132, 244] on div "Line" at bounding box center [151, 248] width 84 height 21
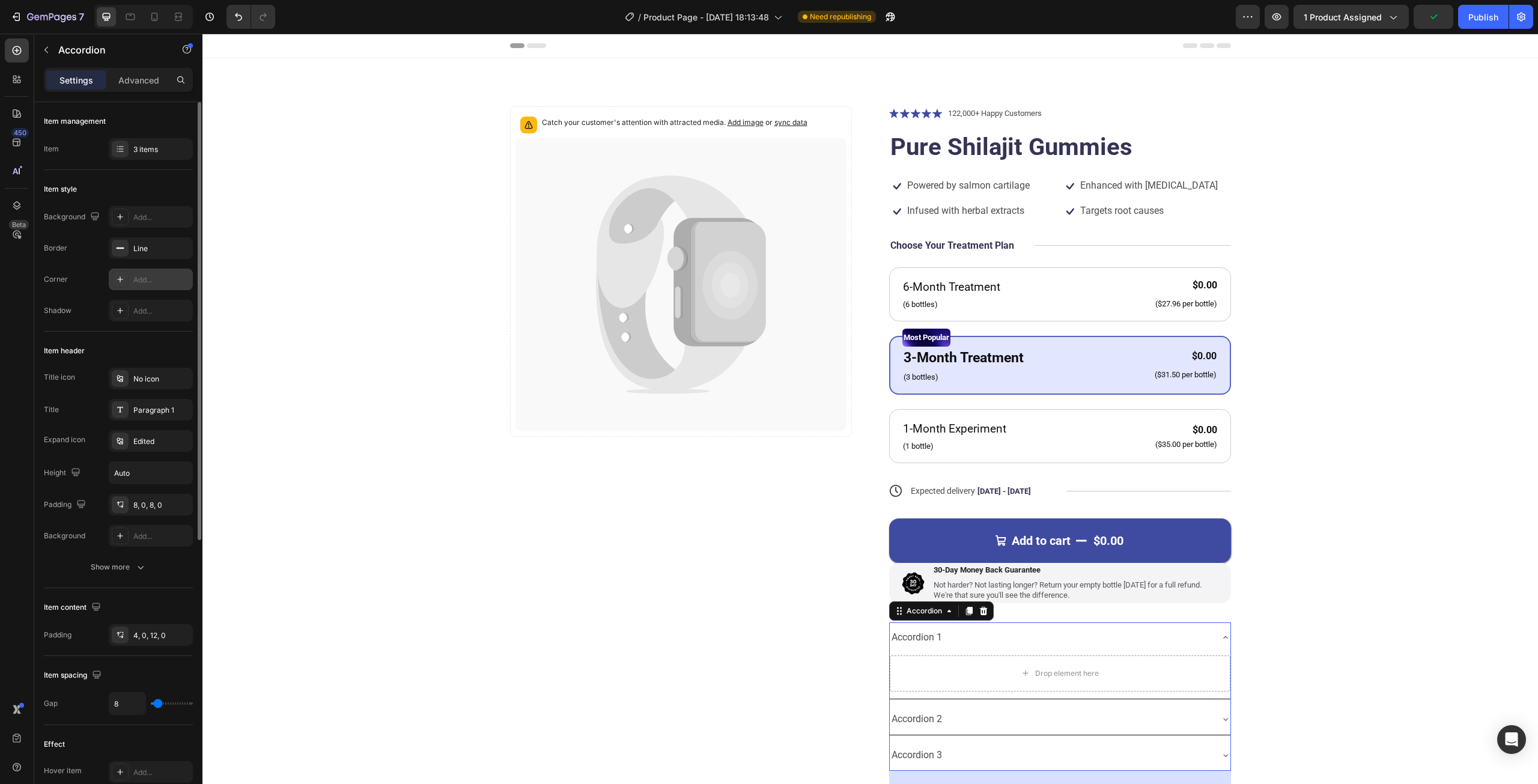
click at [109, 278] on div "Add..." at bounding box center [151, 279] width 84 height 21
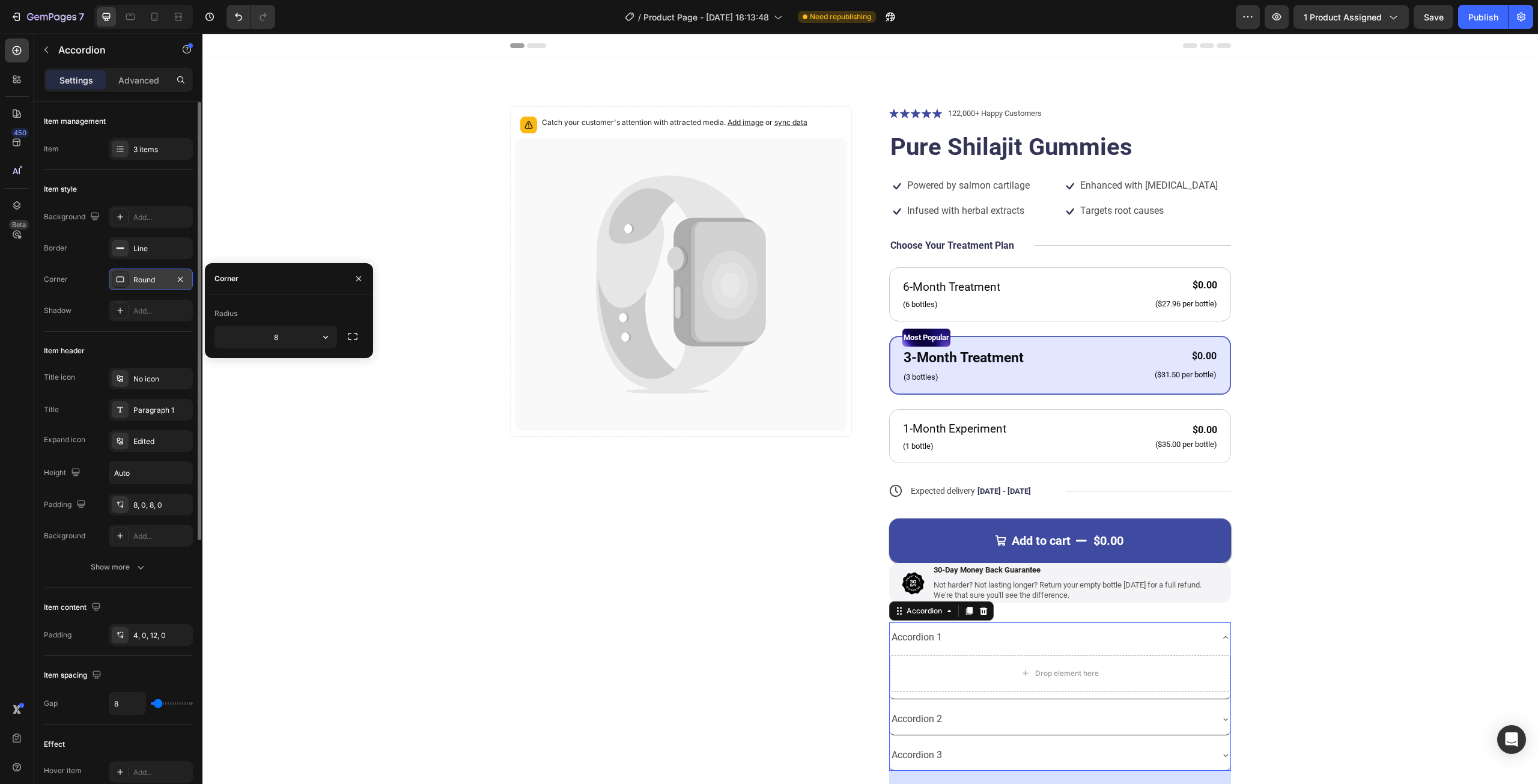
click at [109, 278] on div "Round" at bounding box center [151, 279] width 84 height 21
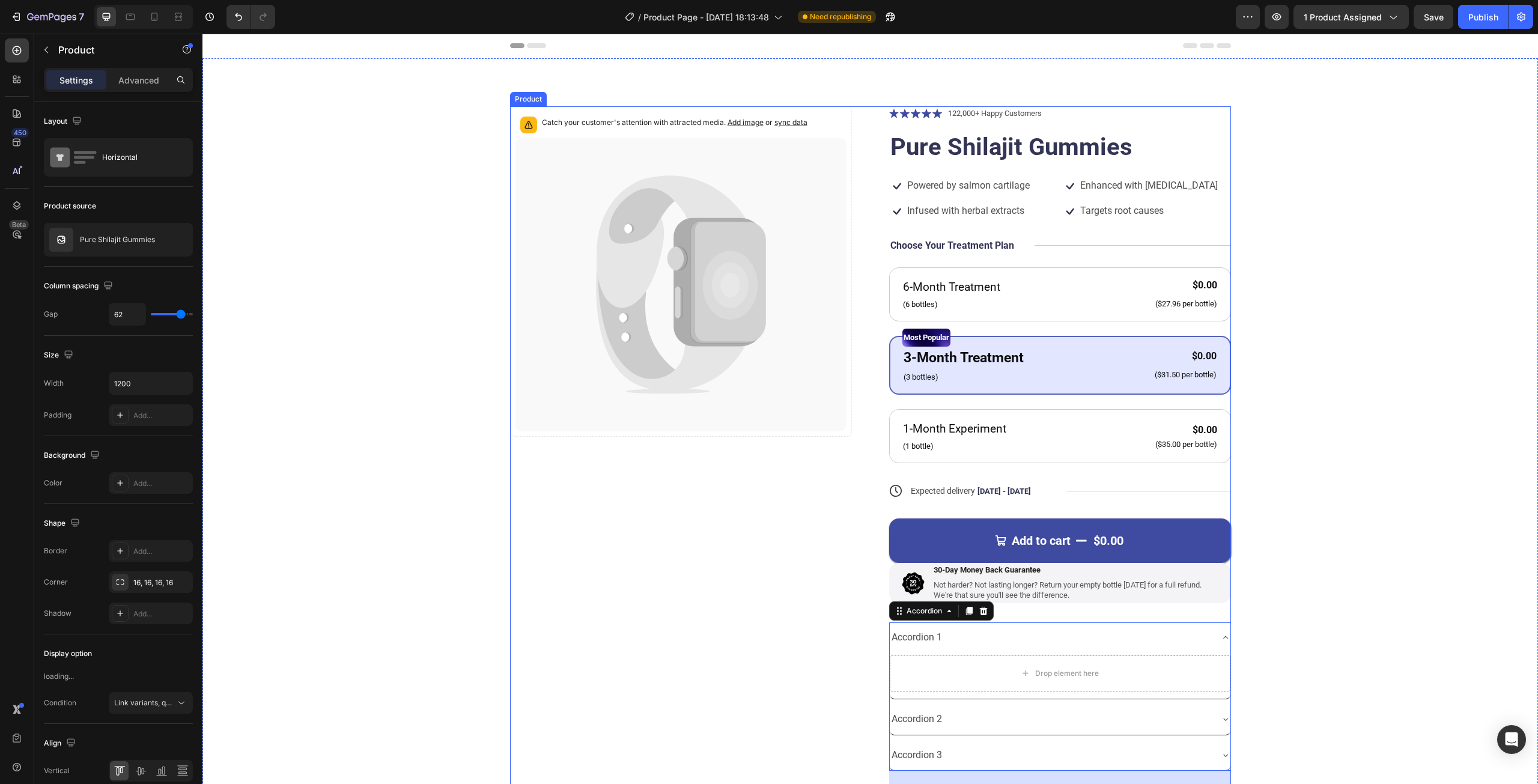
click at [526, 605] on div "Catch your customer's attention with attracted media. Add image or sync data Pr…" at bounding box center [681, 476] width 341 height 739
click at [948, 631] on div "Accordion 1" at bounding box center [1050, 637] width 322 height 21
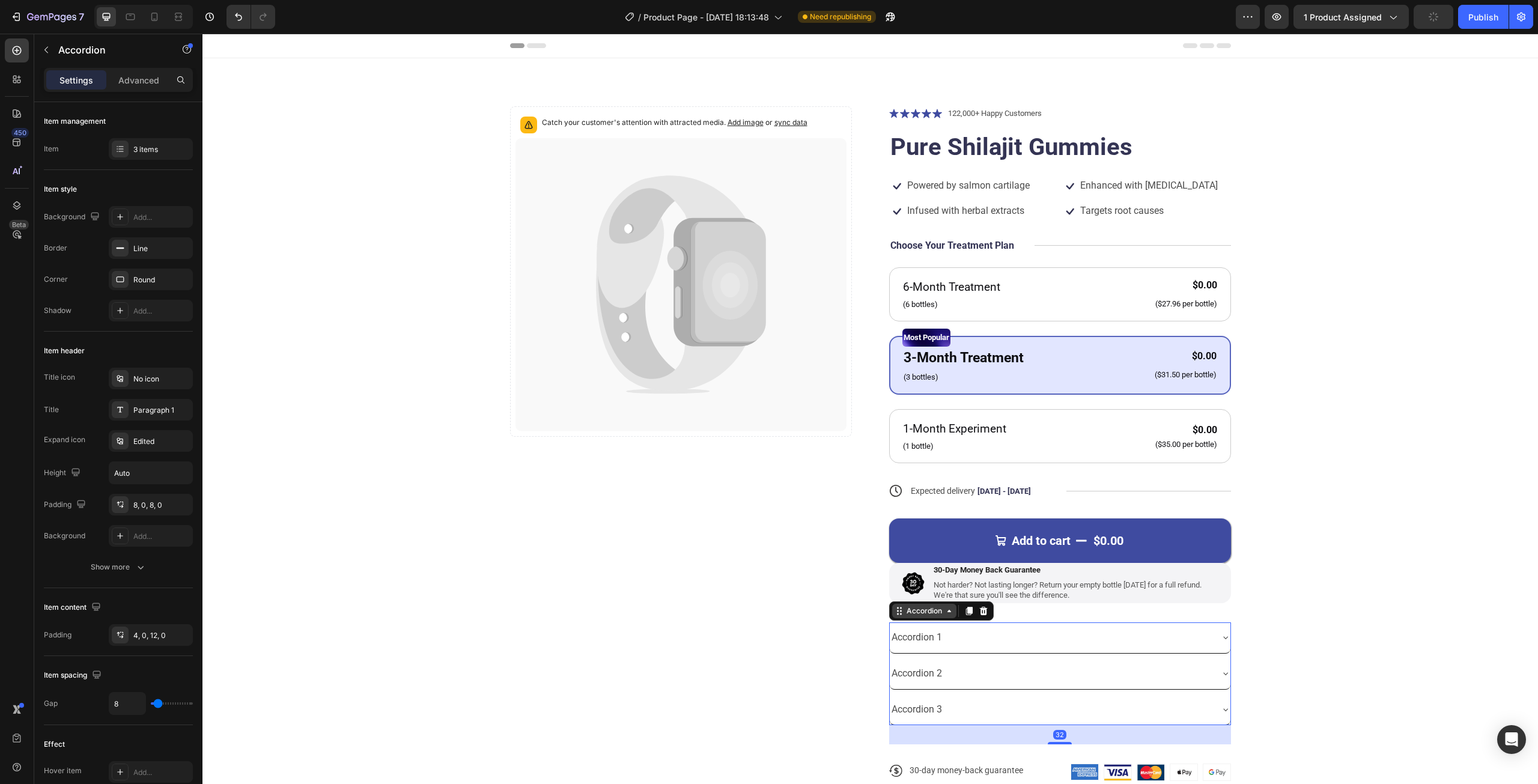
click at [895, 615] on div "Accordion" at bounding box center [924, 611] width 64 height 14
click at [143, 72] on div "Advanced" at bounding box center [138, 80] width 60 height 19
type input "100%"
type input "100"
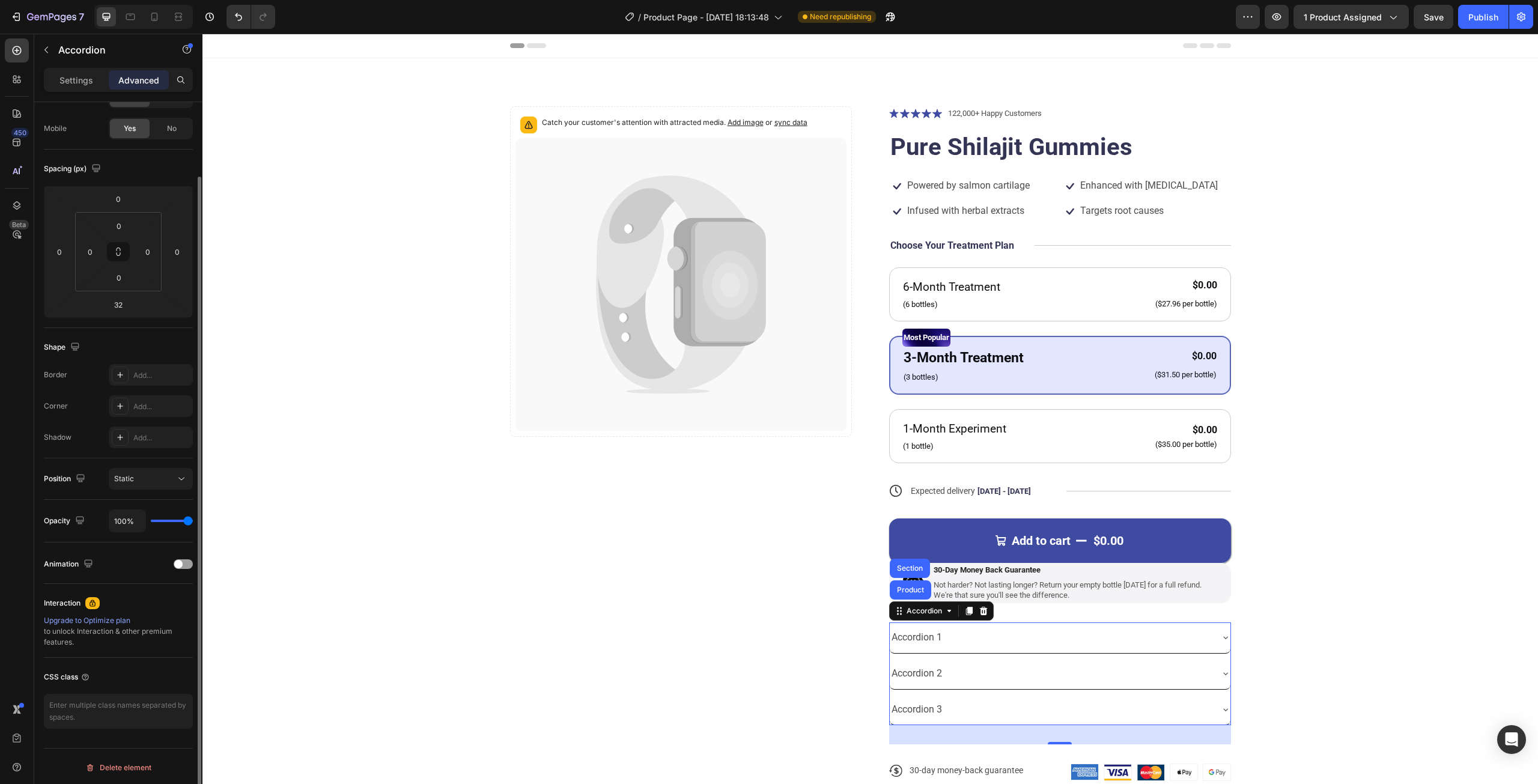
scroll to position [0, 0]
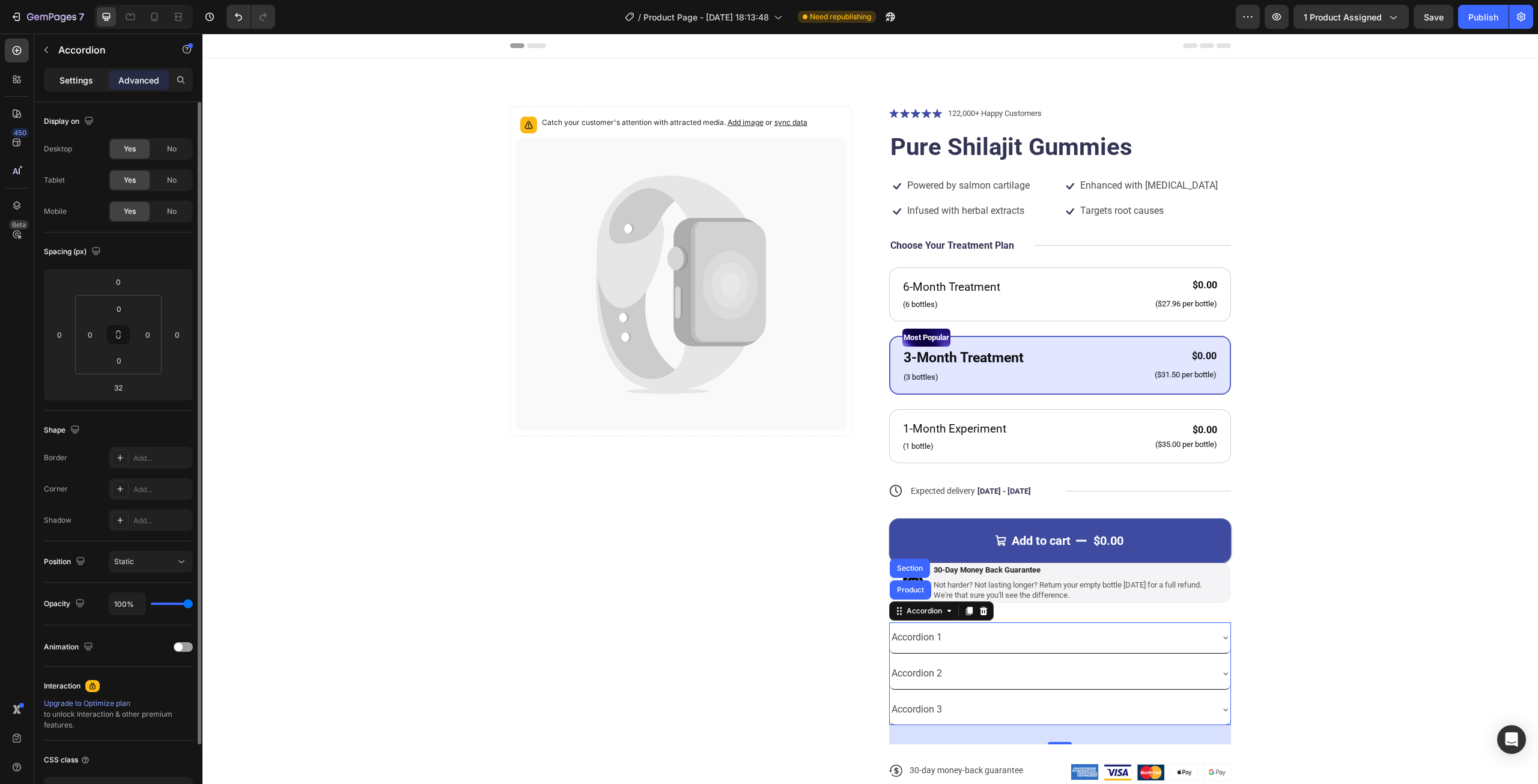
click at [95, 87] on div "Settings" at bounding box center [76, 80] width 60 height 19
type input "8"
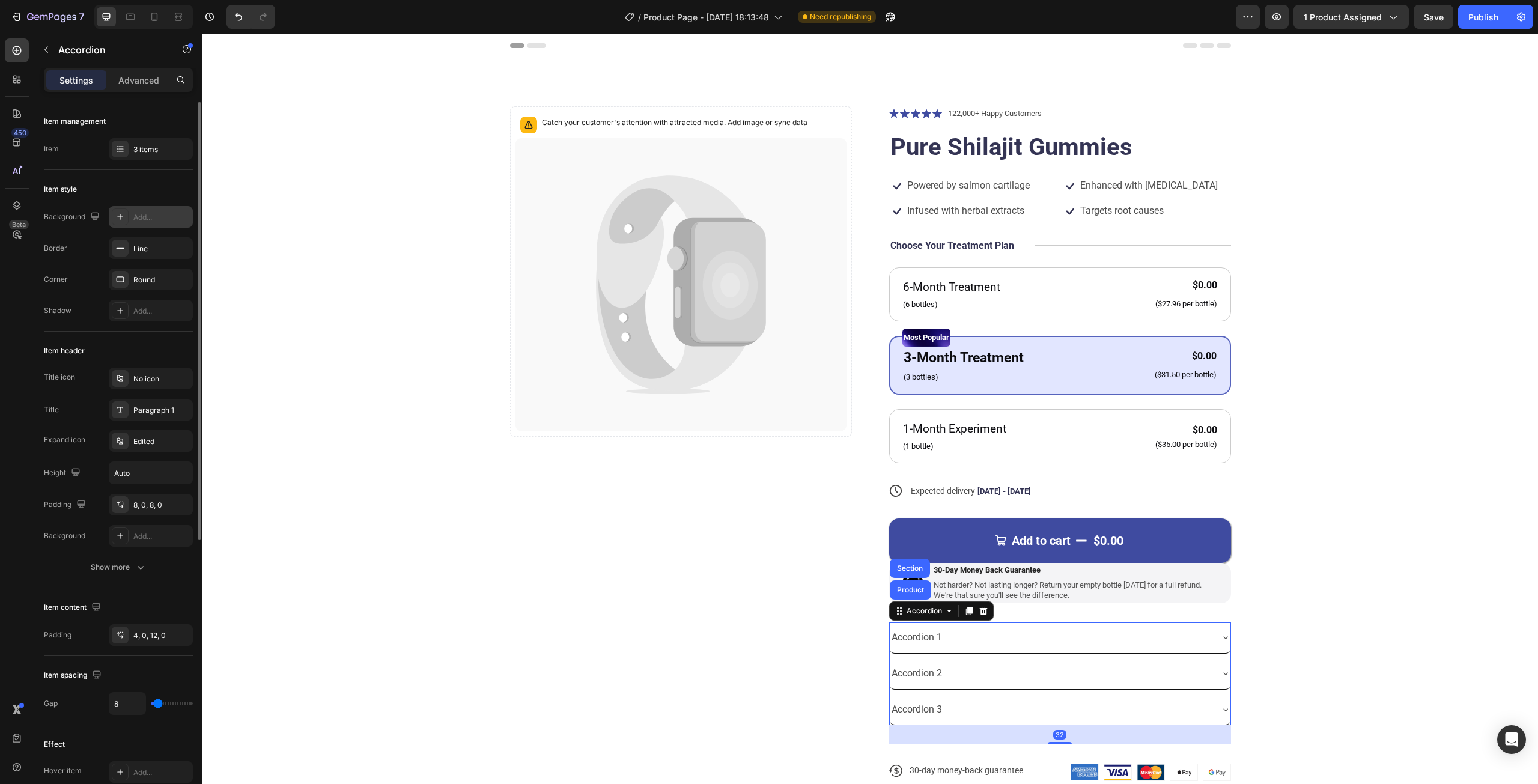
click at [139, 215] on div "Add..." at bounding box center [162, 218] width 56 height 11
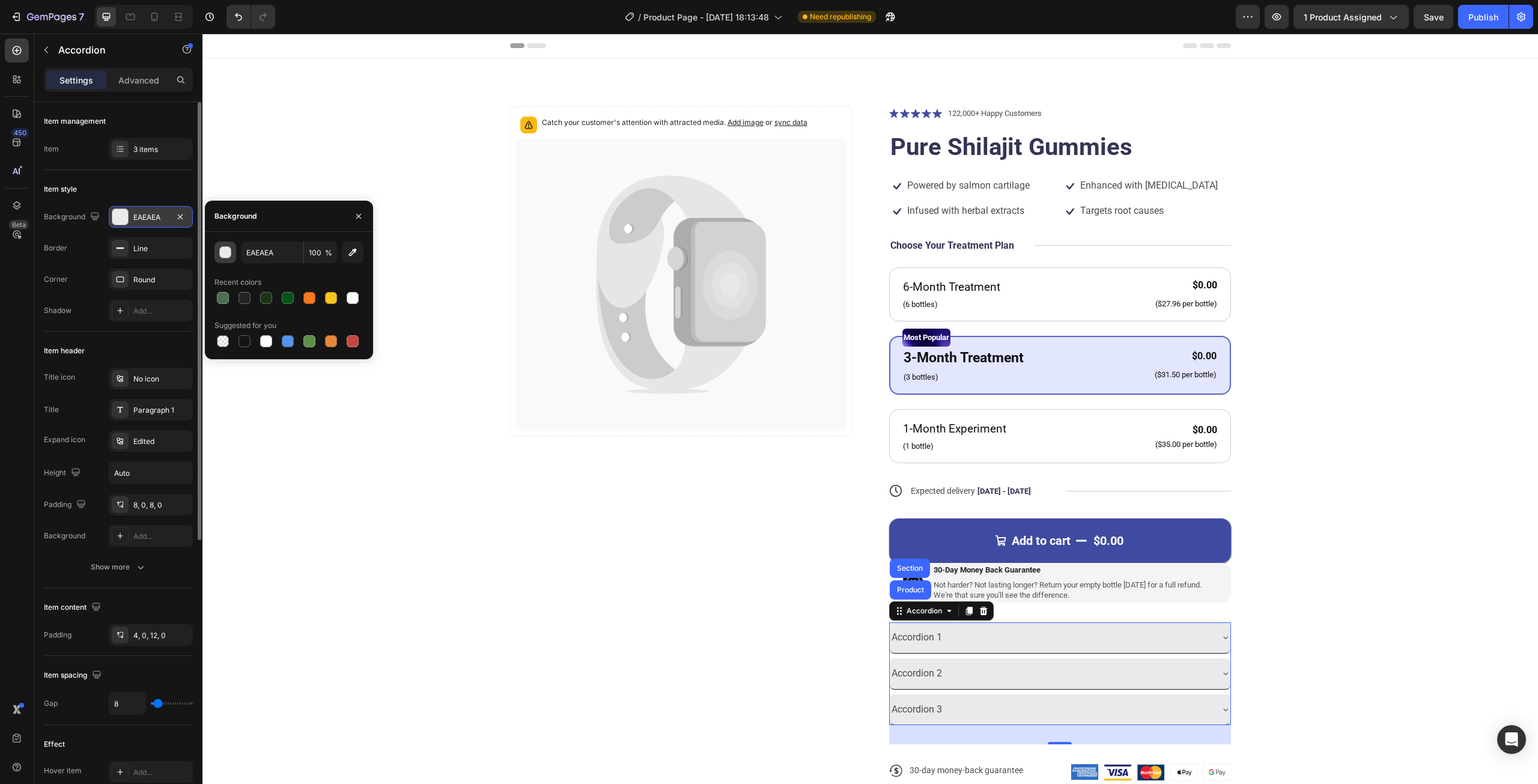
click at [228, 249] on div "button" at bounding box center [225, 253] width 12 height 12
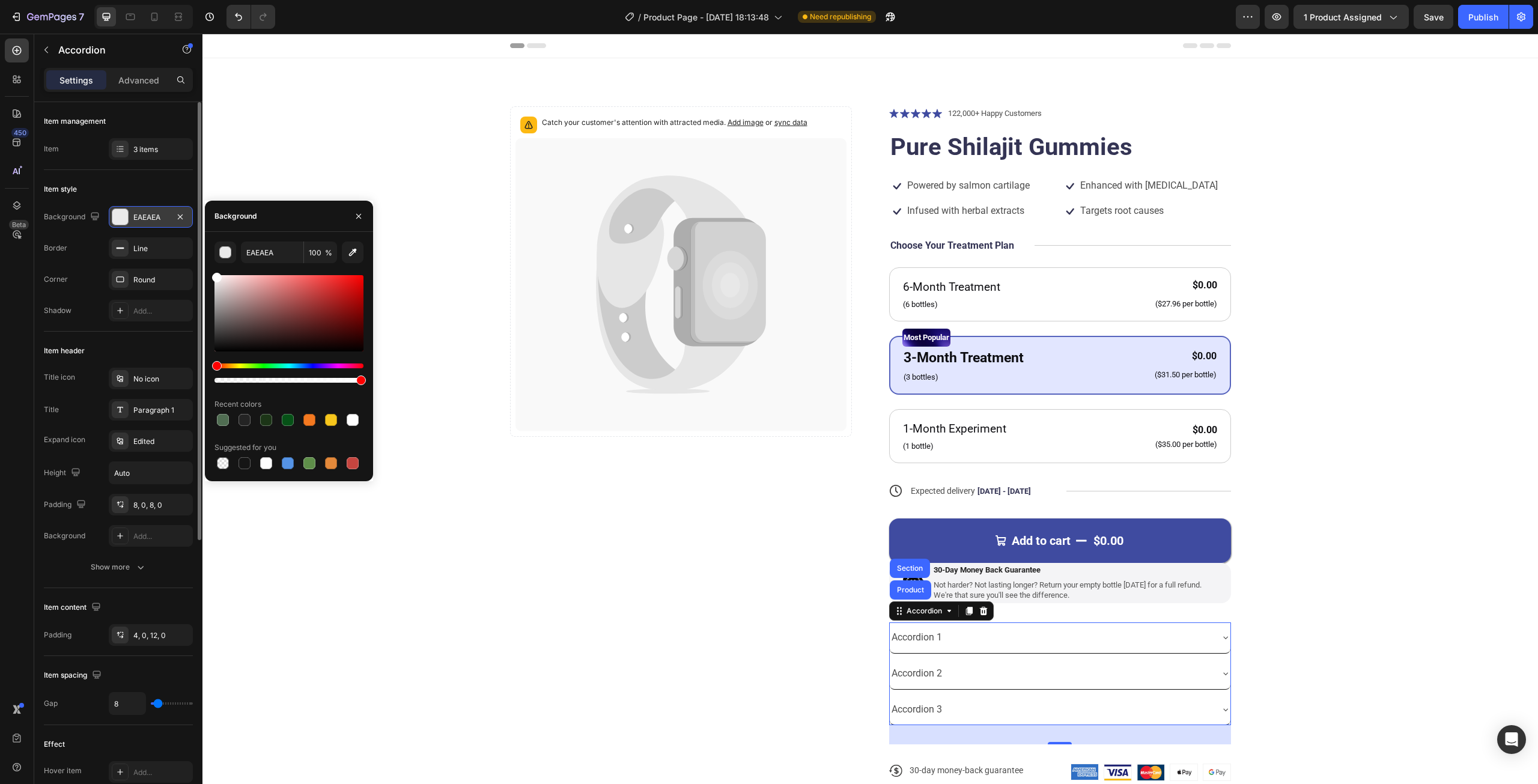
type input "FFFFFF"
drag, startPoint x: 216, startPoint y: 282, endPoint x: 211, endPoint y: 272, distance: 11.2
click at [211, 272] on div "FFFFFF 100 % Recent colors Suggested for you" at bounding box center [289, 357] width 168 height 230
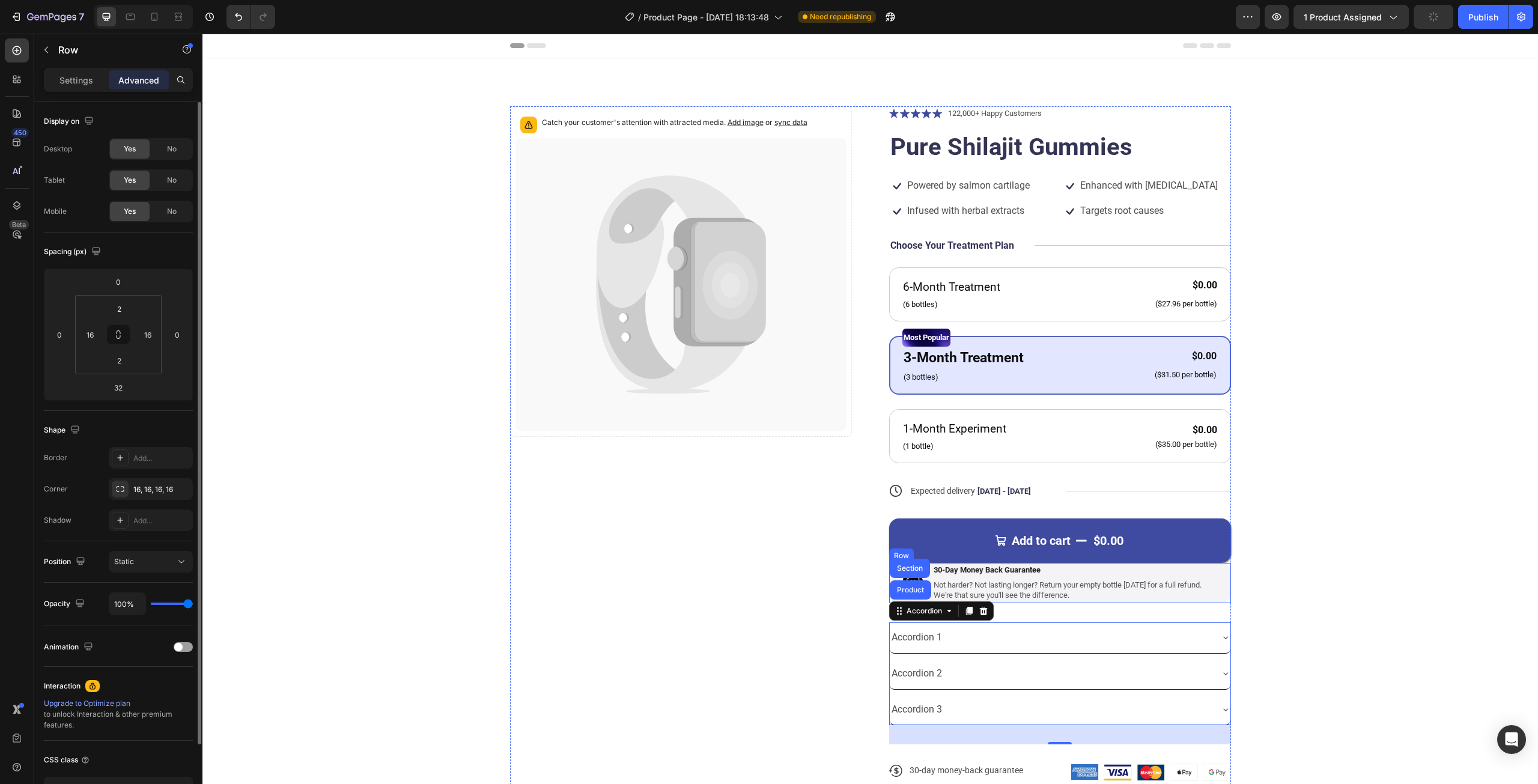
click at [1221, 591] on div "Image 30-Day Money Back Guarantee Text Block Not harder? Not lasting longer? Re…" at bounding box center [1060, 583] width 341 height 40
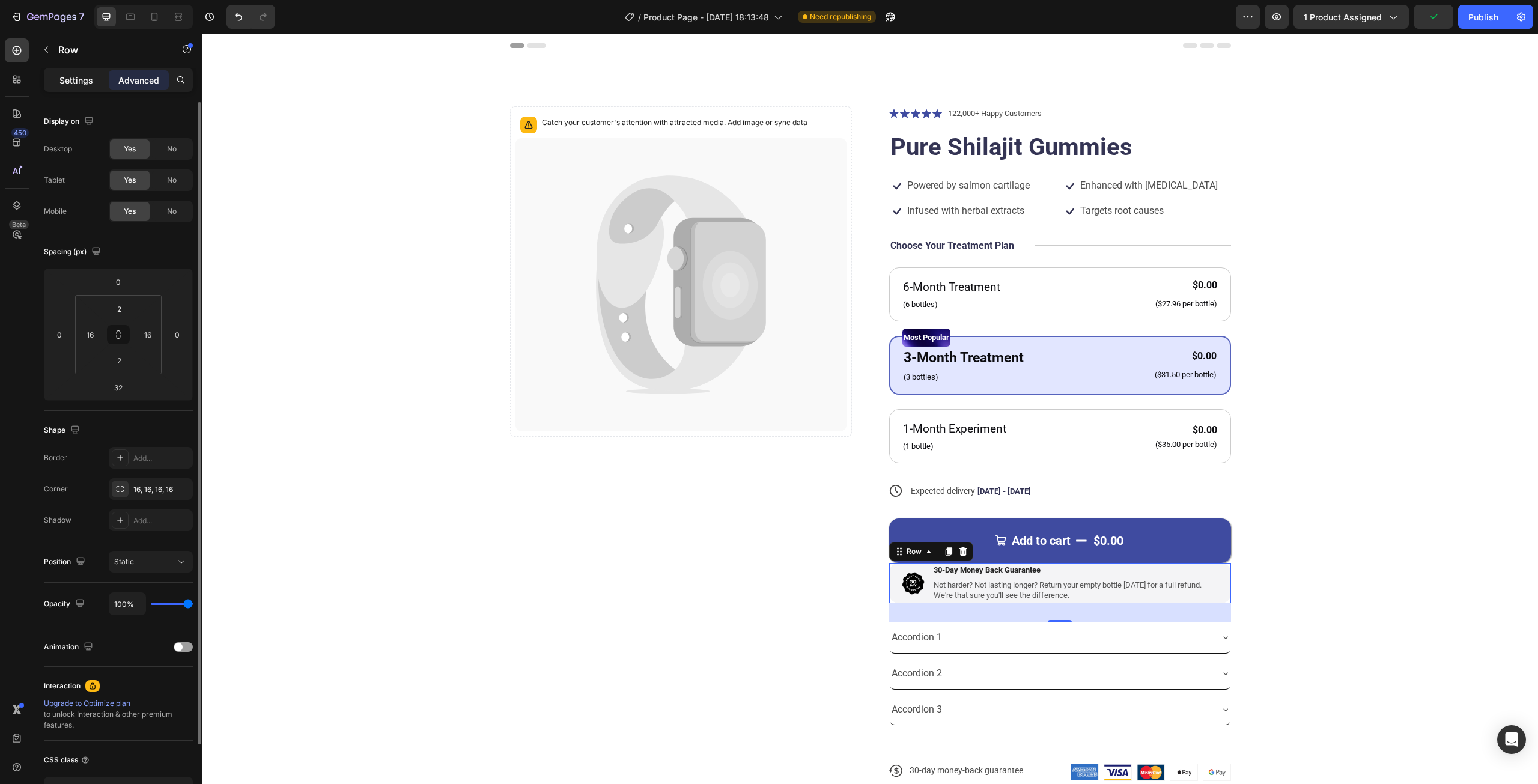
click at [71, 78] on p "Settings" at bounding box center [76, 80] width 34 height 12
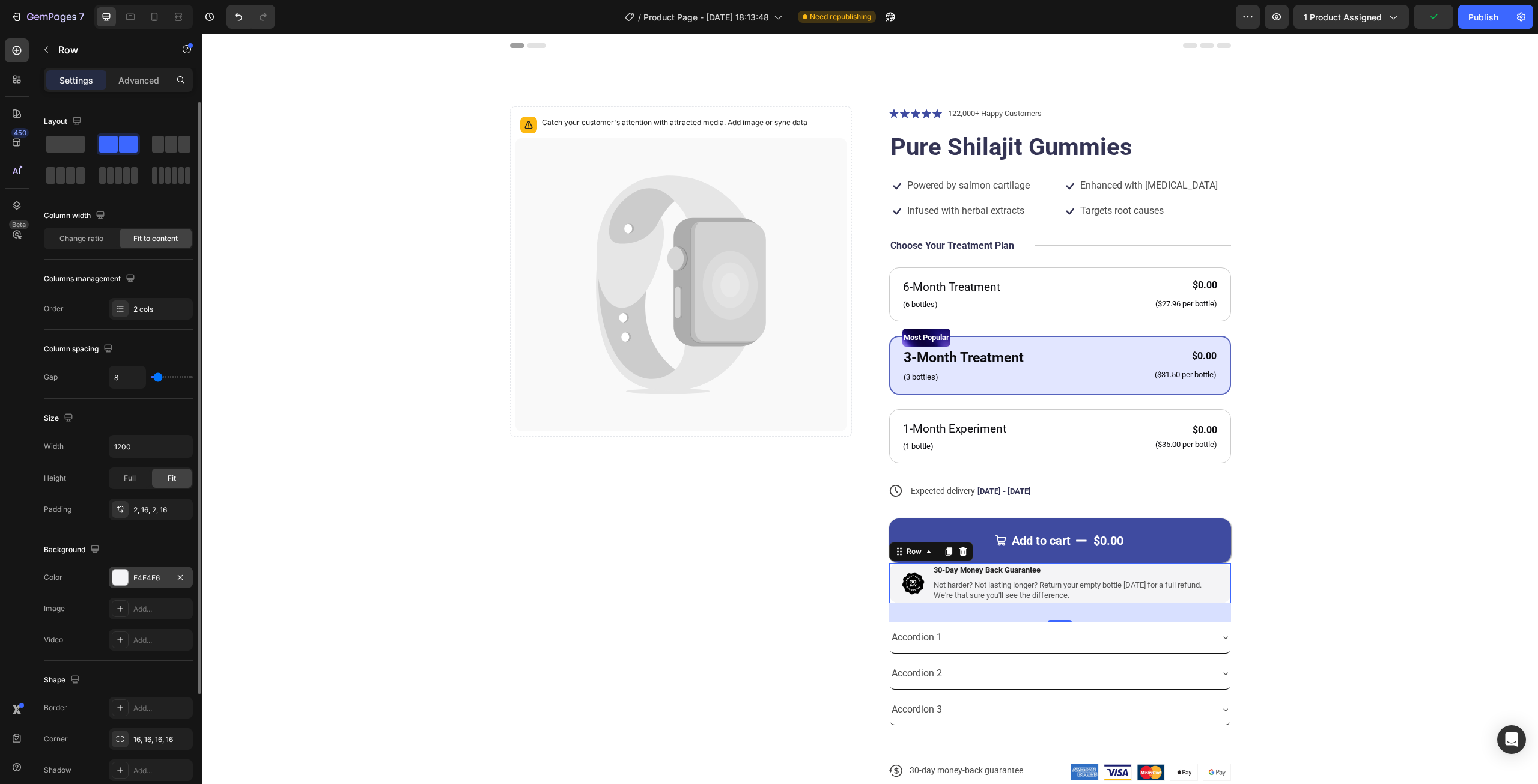
click at [140, 573] on div "F4F4F6" at bounding box center [151, 578] width 35 height 11
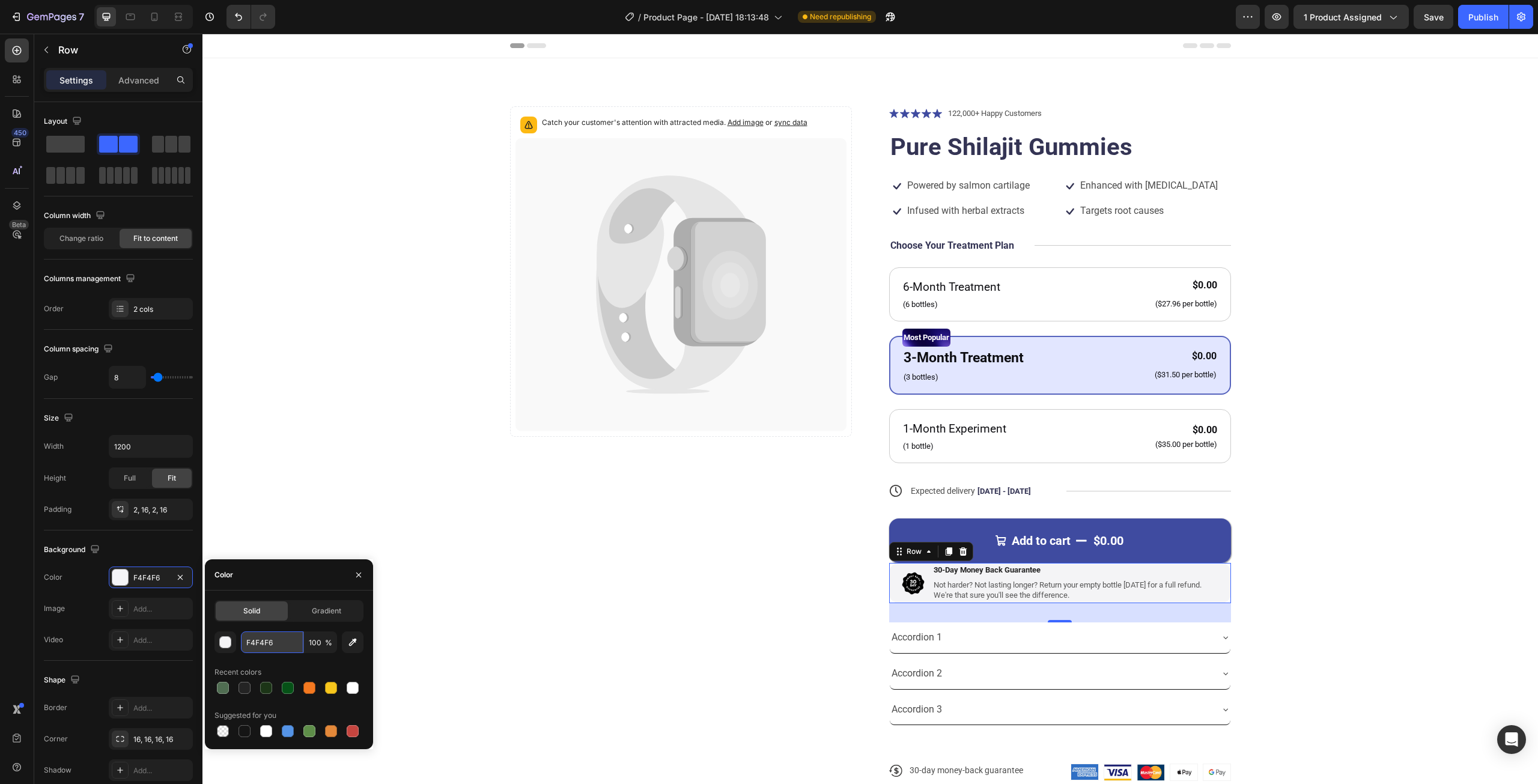
click at [279, 638] on input "F4F4F6" at bounding box center [272, 642] width 63 height 21
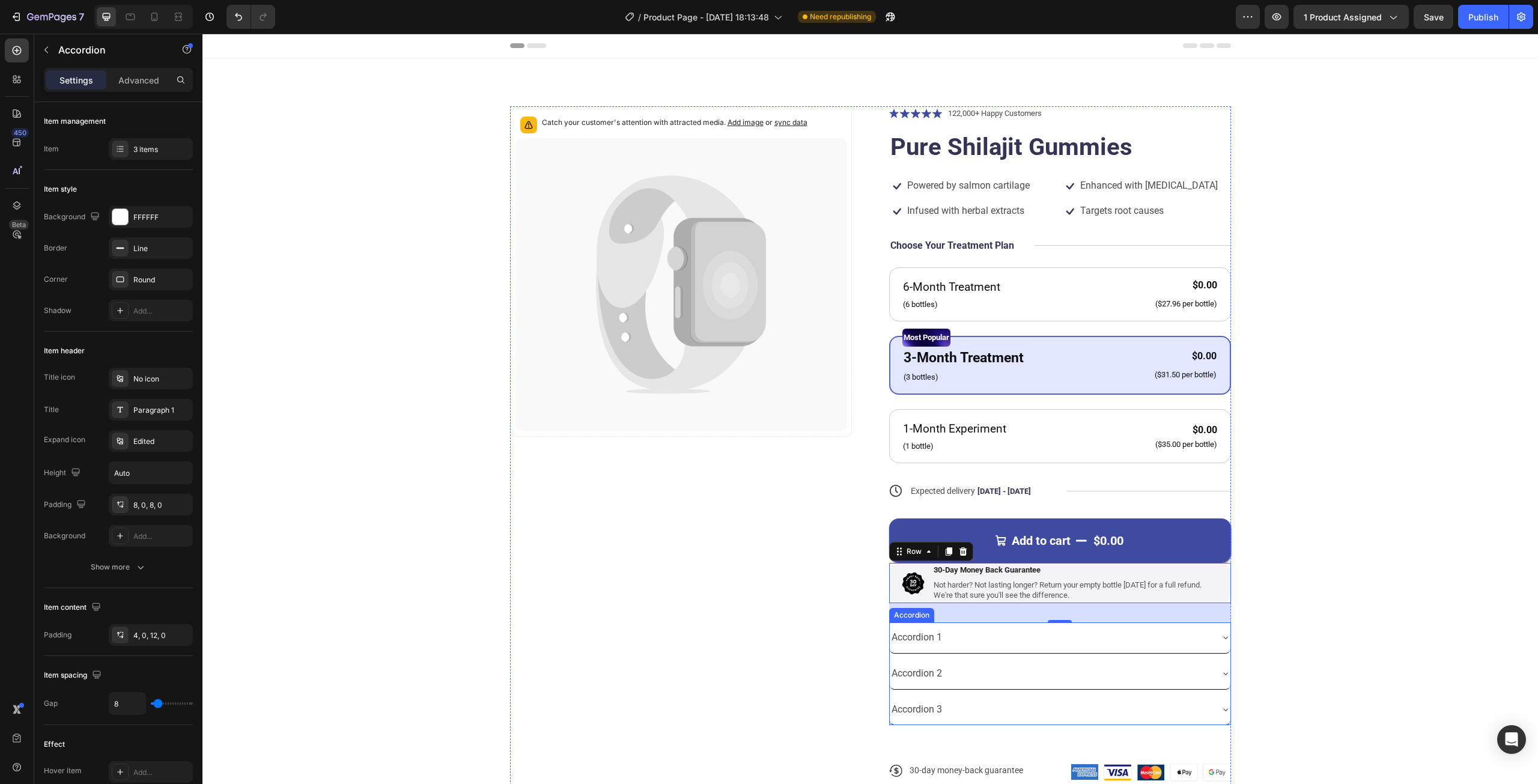
click at [1091, 634] on div "Accordion 1" at bounding box center [1050, 637] width 322 height 21
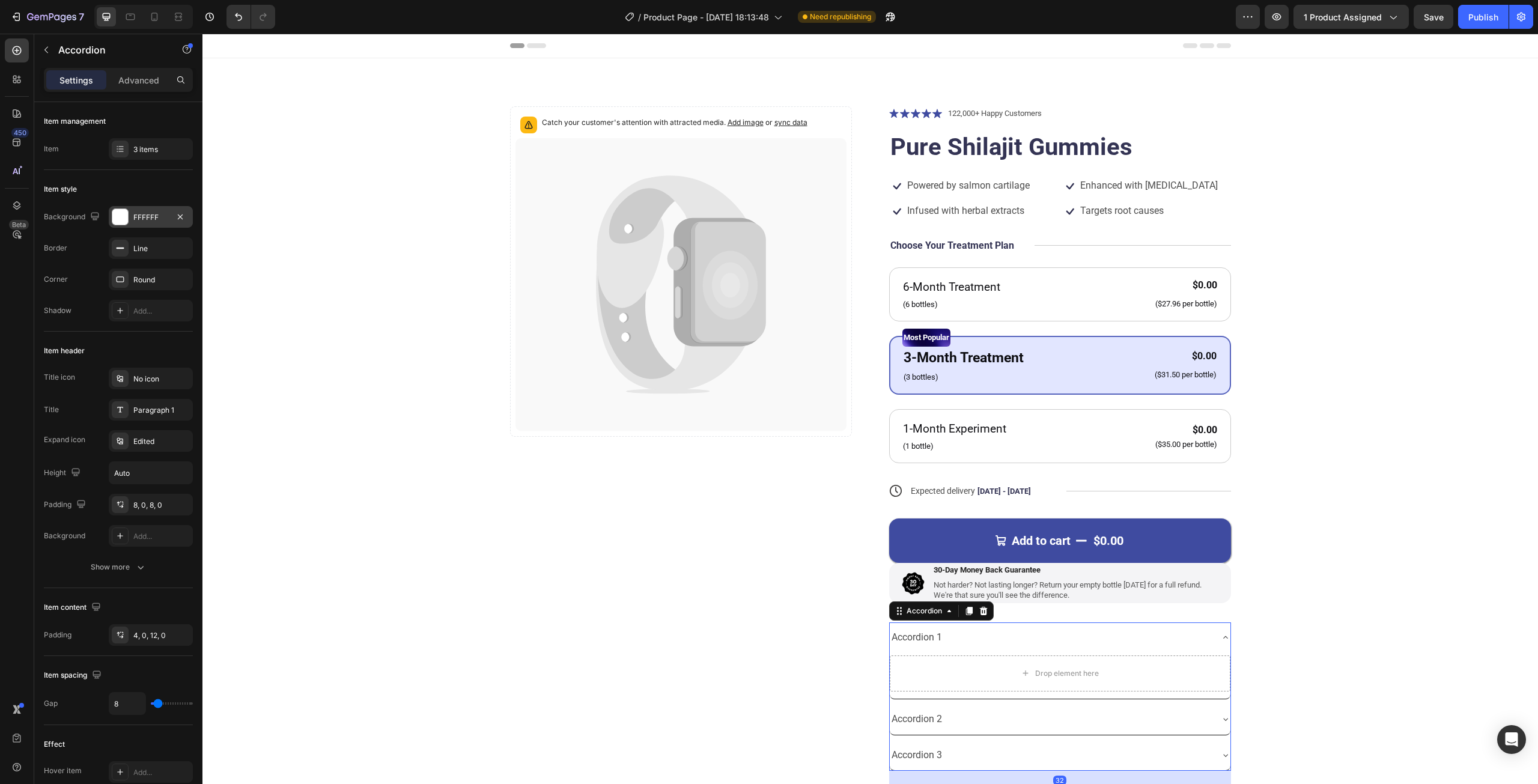
click at [127, 209] on div "FFFFFF" at bounding box center [151, 216] width 84 height 21
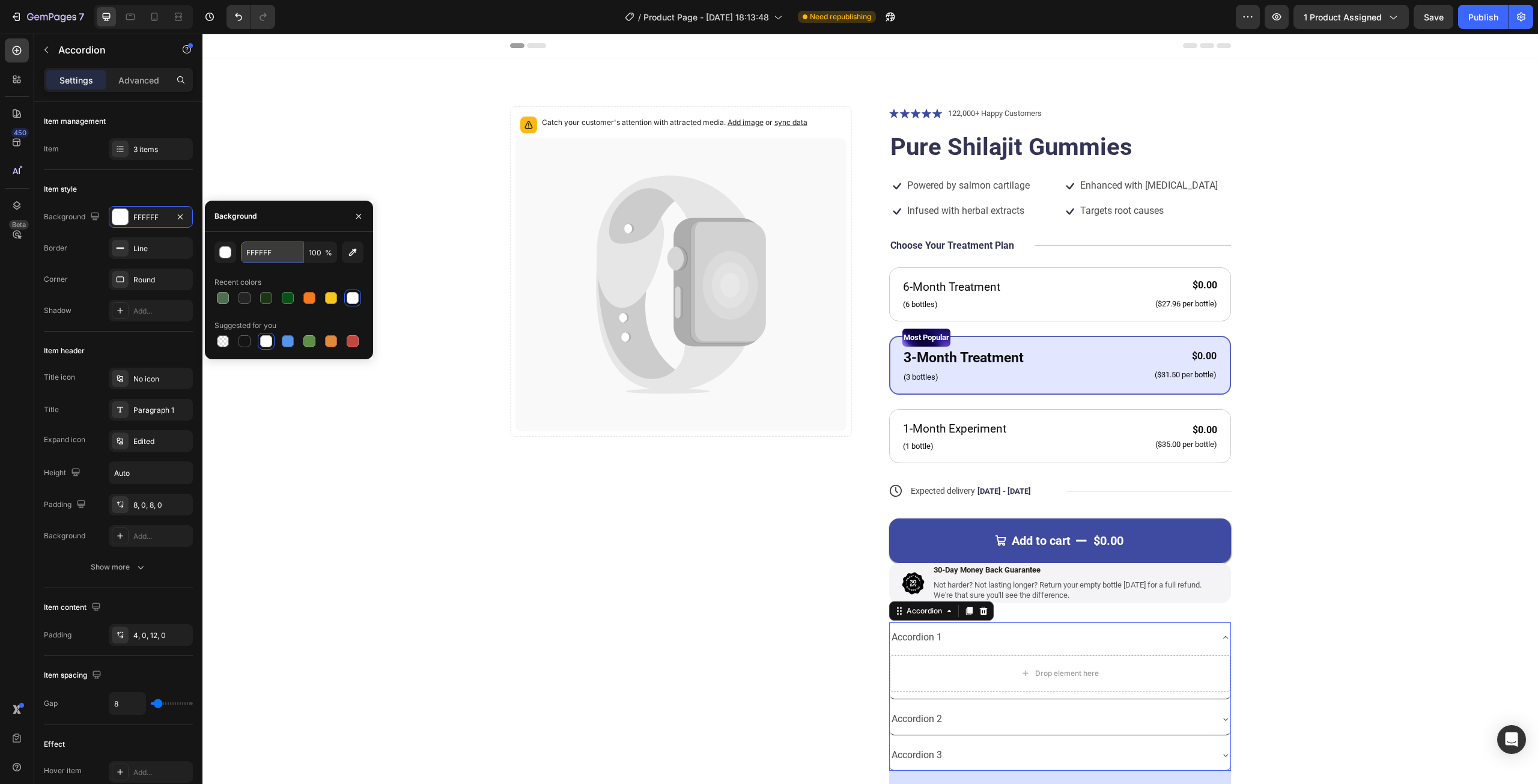
click at [298, 254] on input "FFFFFF" at bounding box center [272, 252] width 63 height 21
paste input "4F4F6"
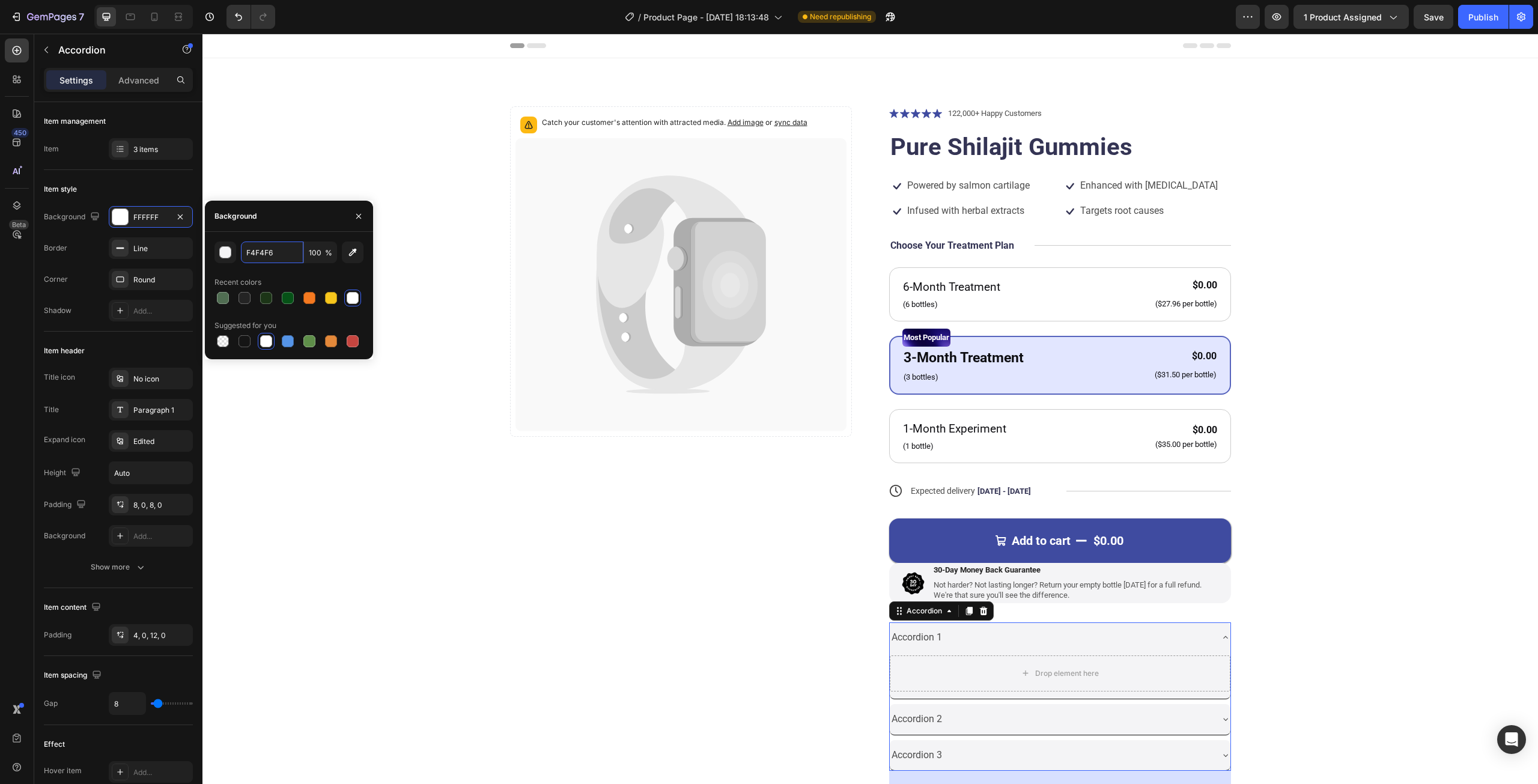
type input "F4F4F6"
click at [313, 272] on div "F4F4F6 100 % Recent colors Suggested for you" at bounding box center [289, 295] width 149 height 108
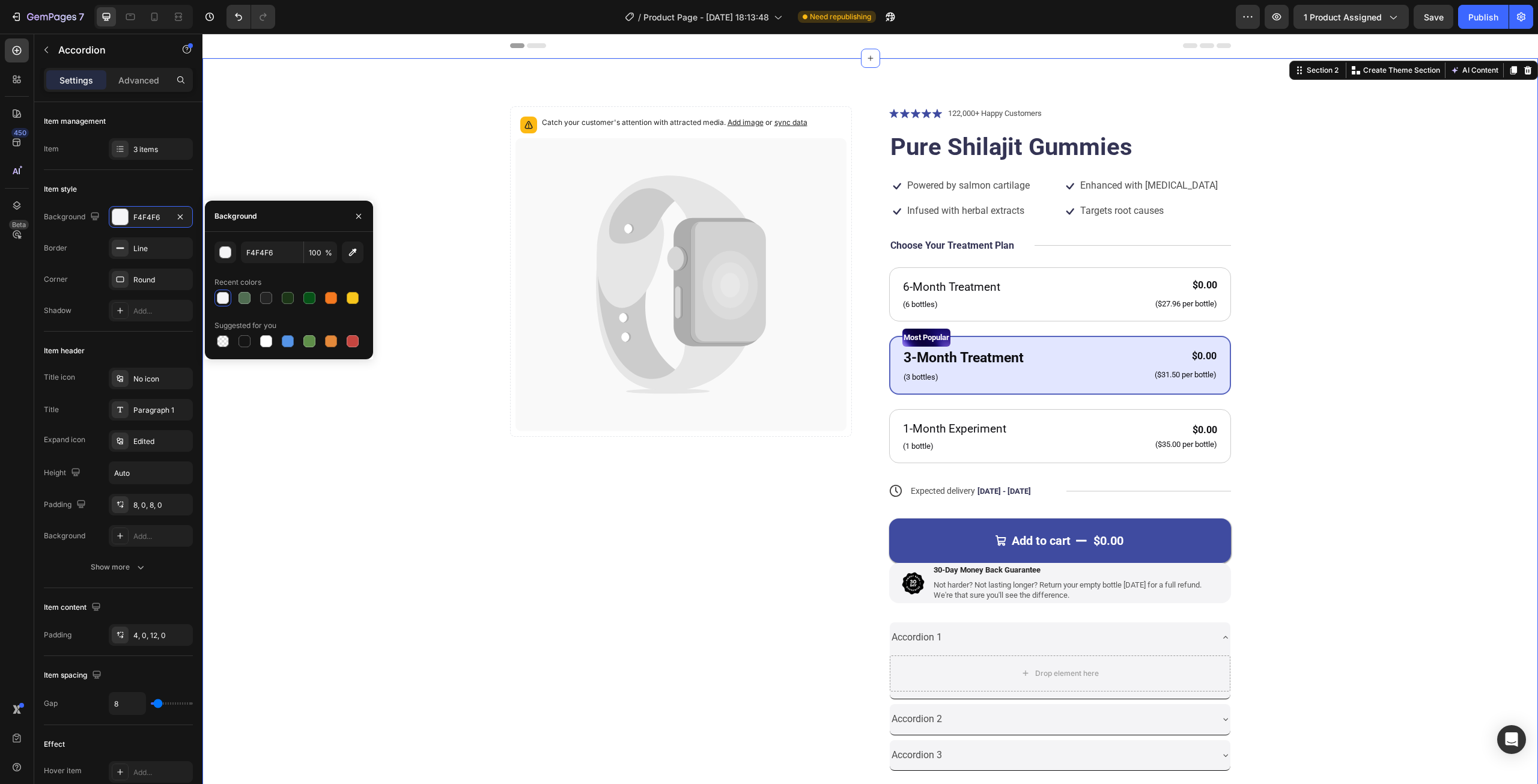
click at [1314, 520] on div "Catch your customer's attention with attracted media. Add image or sync data Pr…" at bounding box center [870, 476] width 1239 height 739
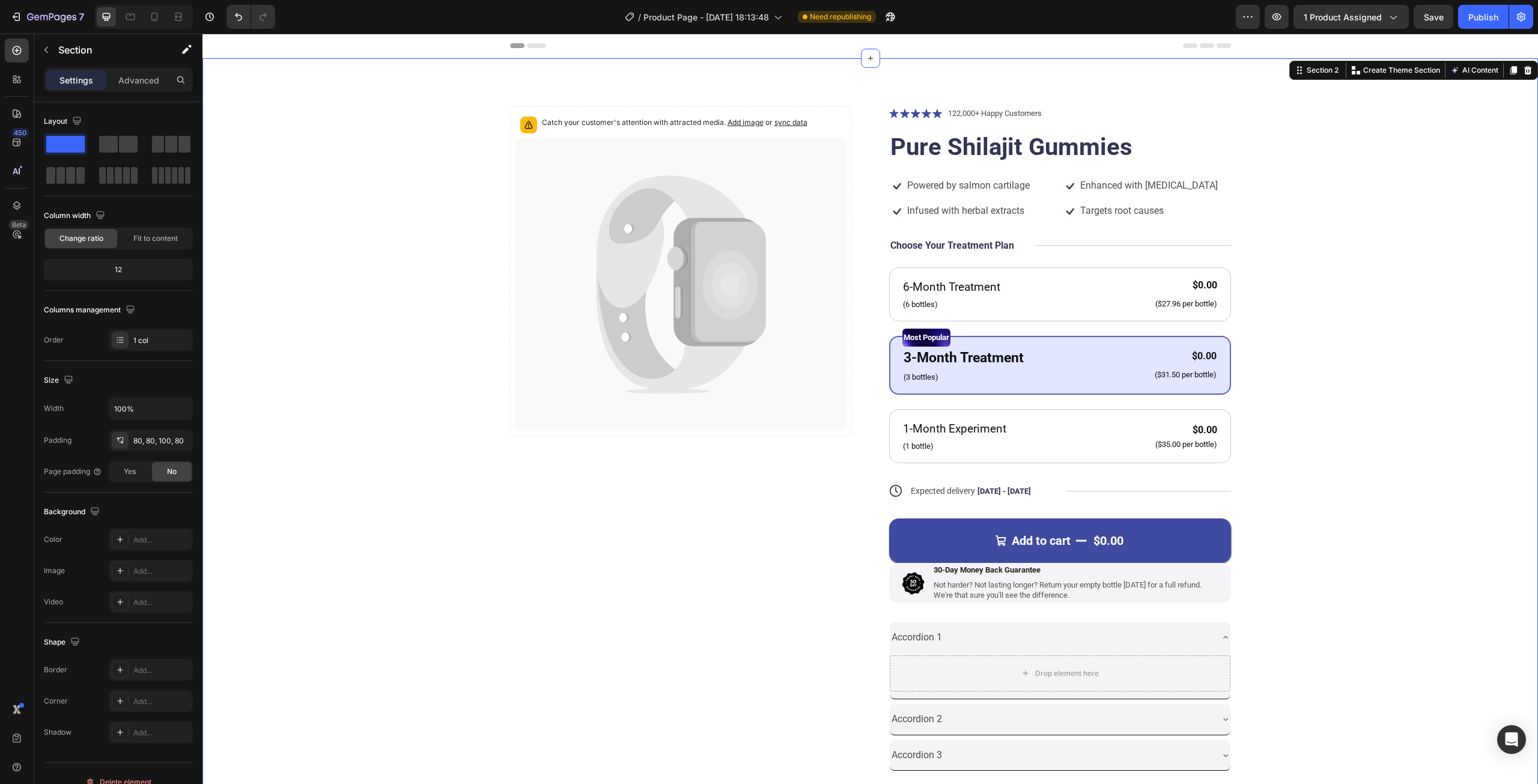
click at [1218, 644] on div "Accordion 1" at bounding box center [1060, 637] width 341 height 31
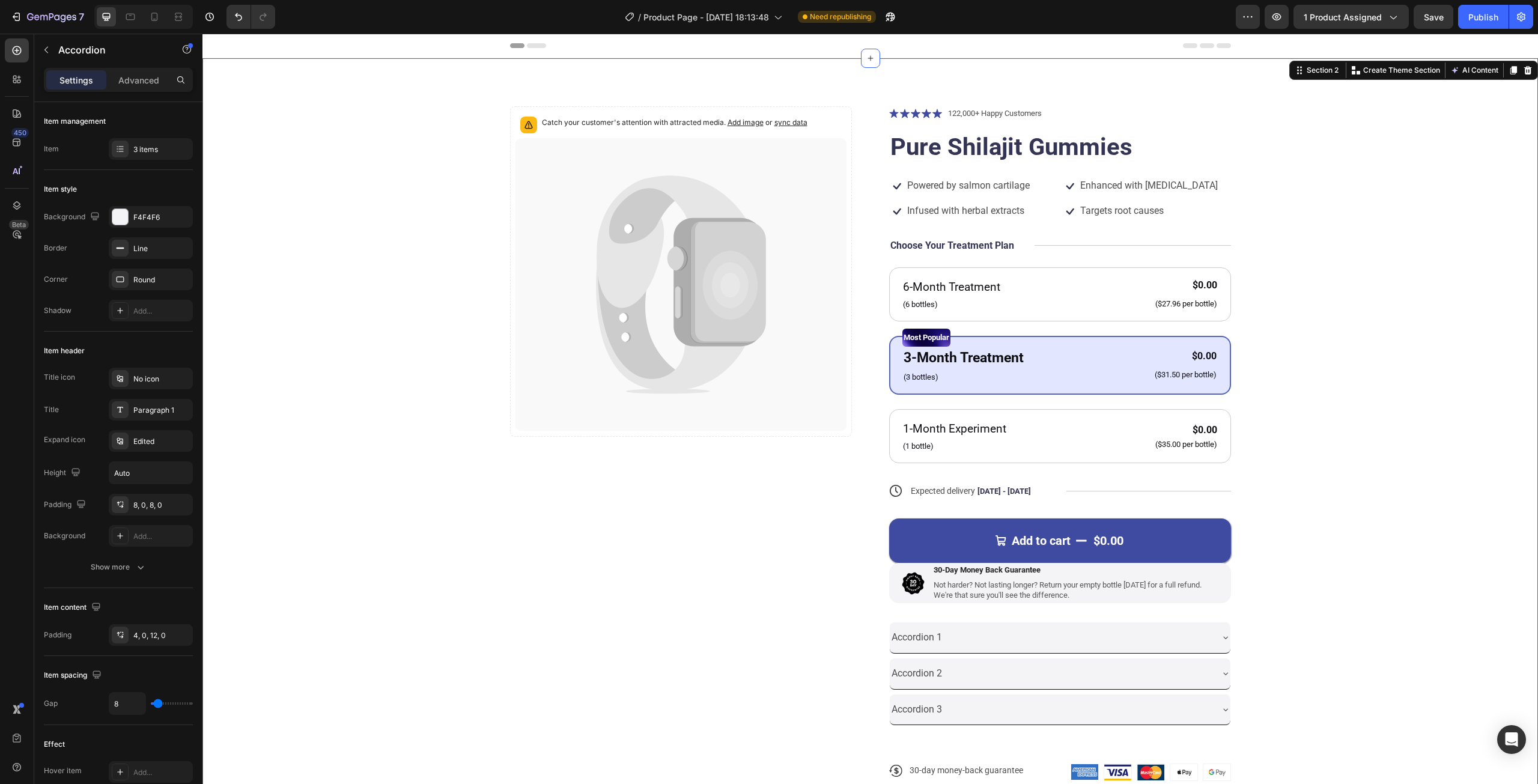
click at [1360, 625] on div "Catch your customer's attention with attracted media. Add image or sync data Pr…" at bounding box center [870, 453] width 1239 height 694
click at [914, 619] on div "Accordion" at bounding box center [911, 615] width 45 height 14
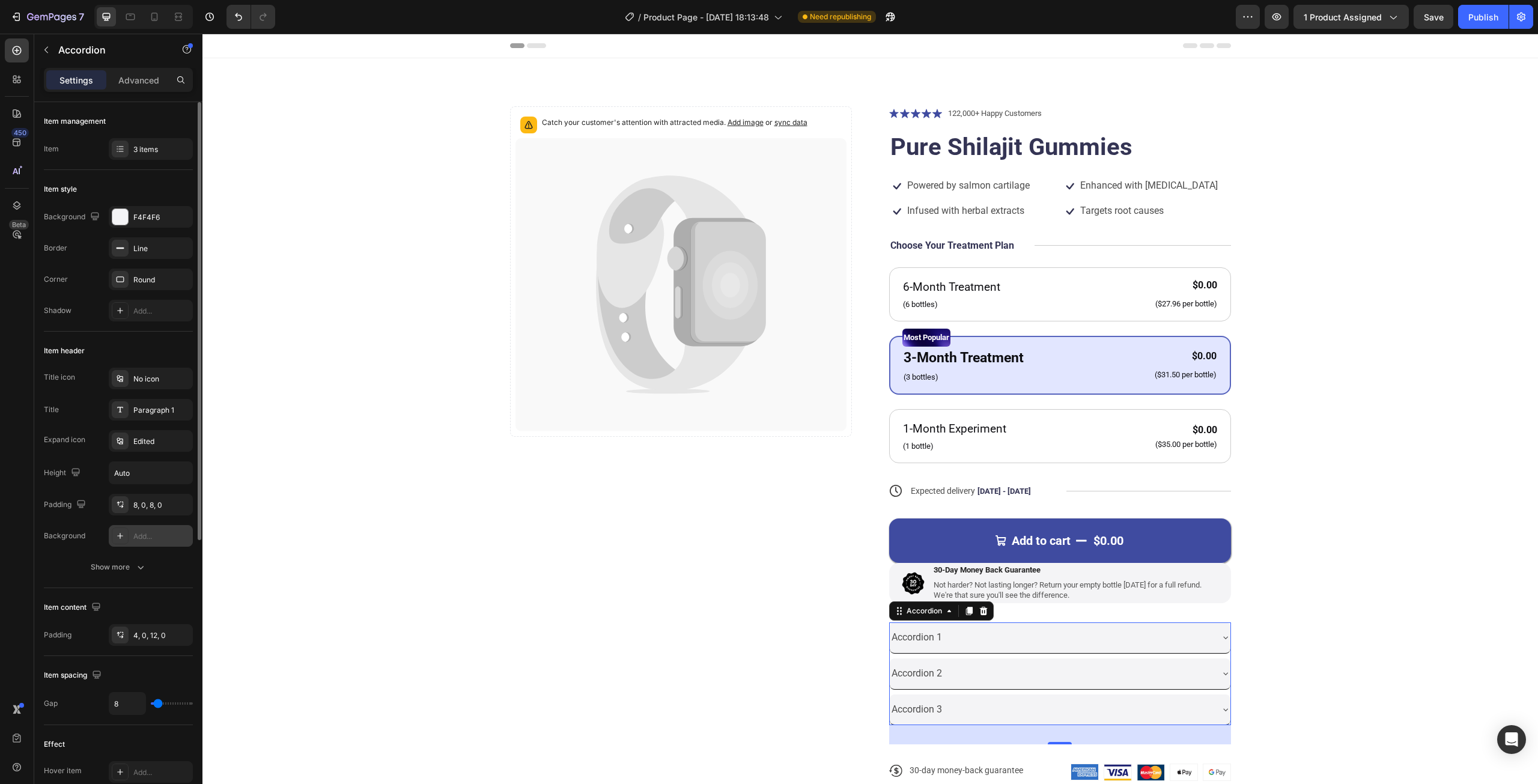
click at [154, 531] on div "Add..." at bounding box center [162, 536] width 56 height 11
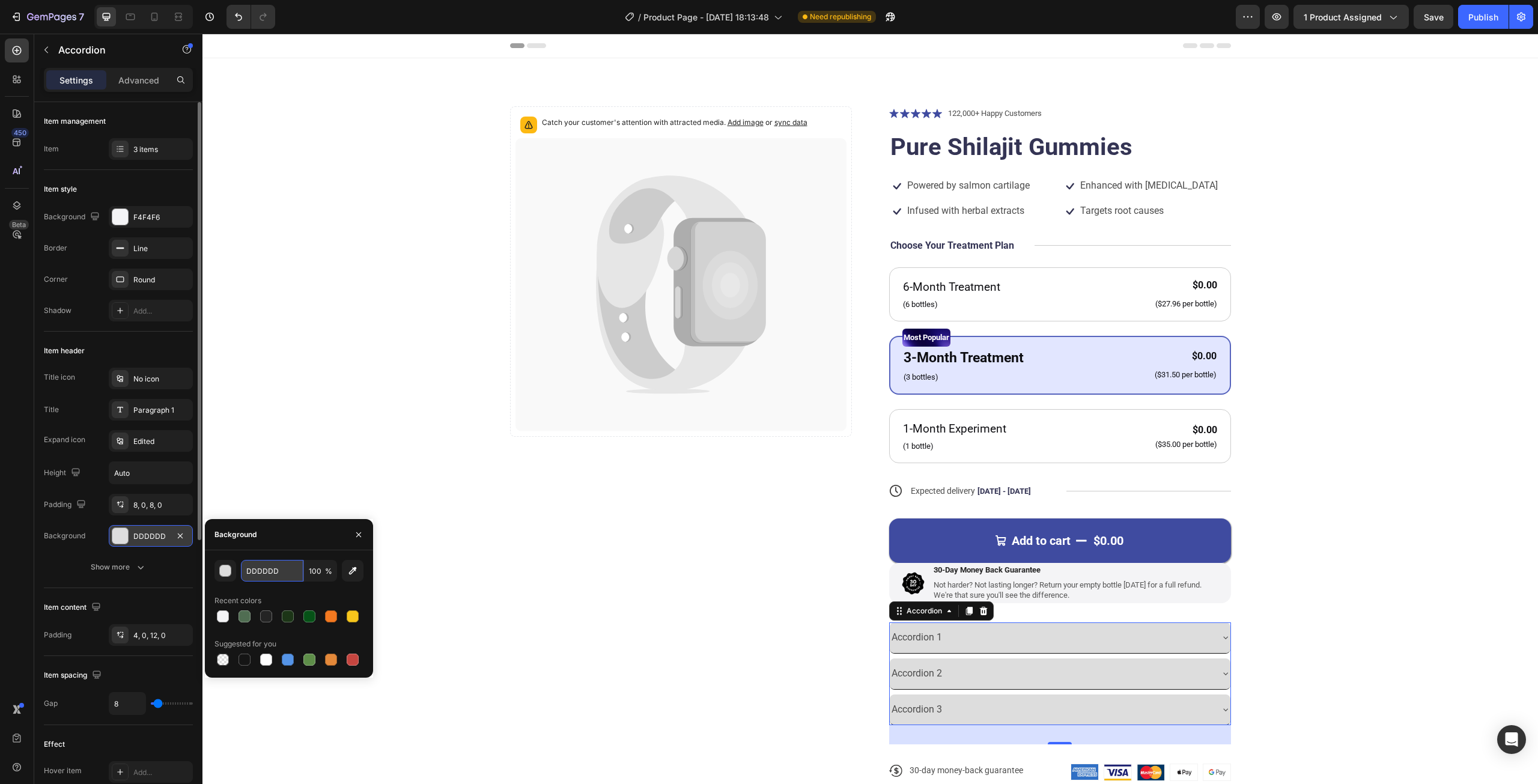
click at [259, 565] on input "DDDDDD" at bounding box center [272, 570] width 63 height 21
paste input "F4F4F6"
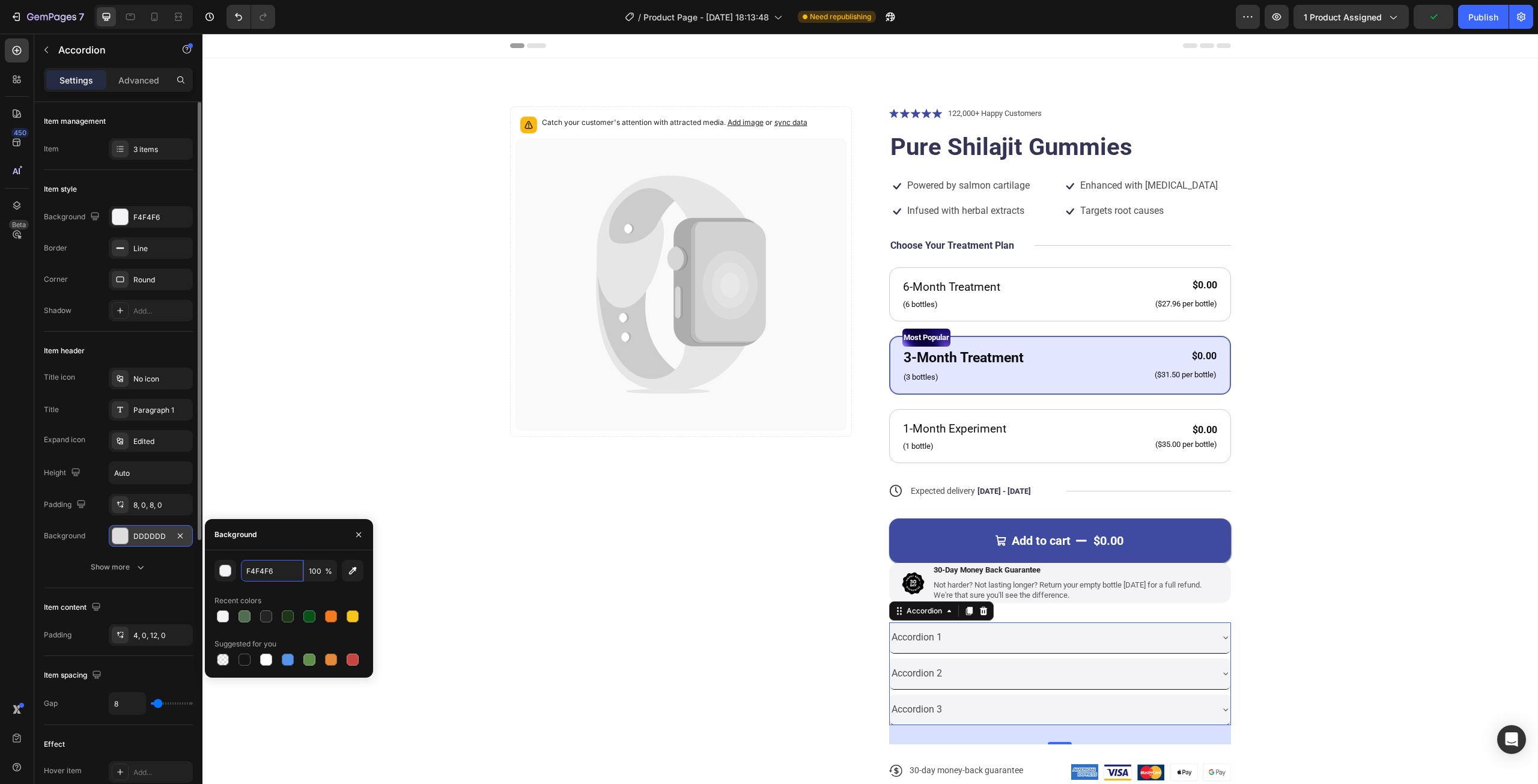
type input "F4F4F6"
click at [298, 554] on div "F4F4F6 100 % Recent colors Suggested for you" at bounding box center [289, 613] width 168 height 127
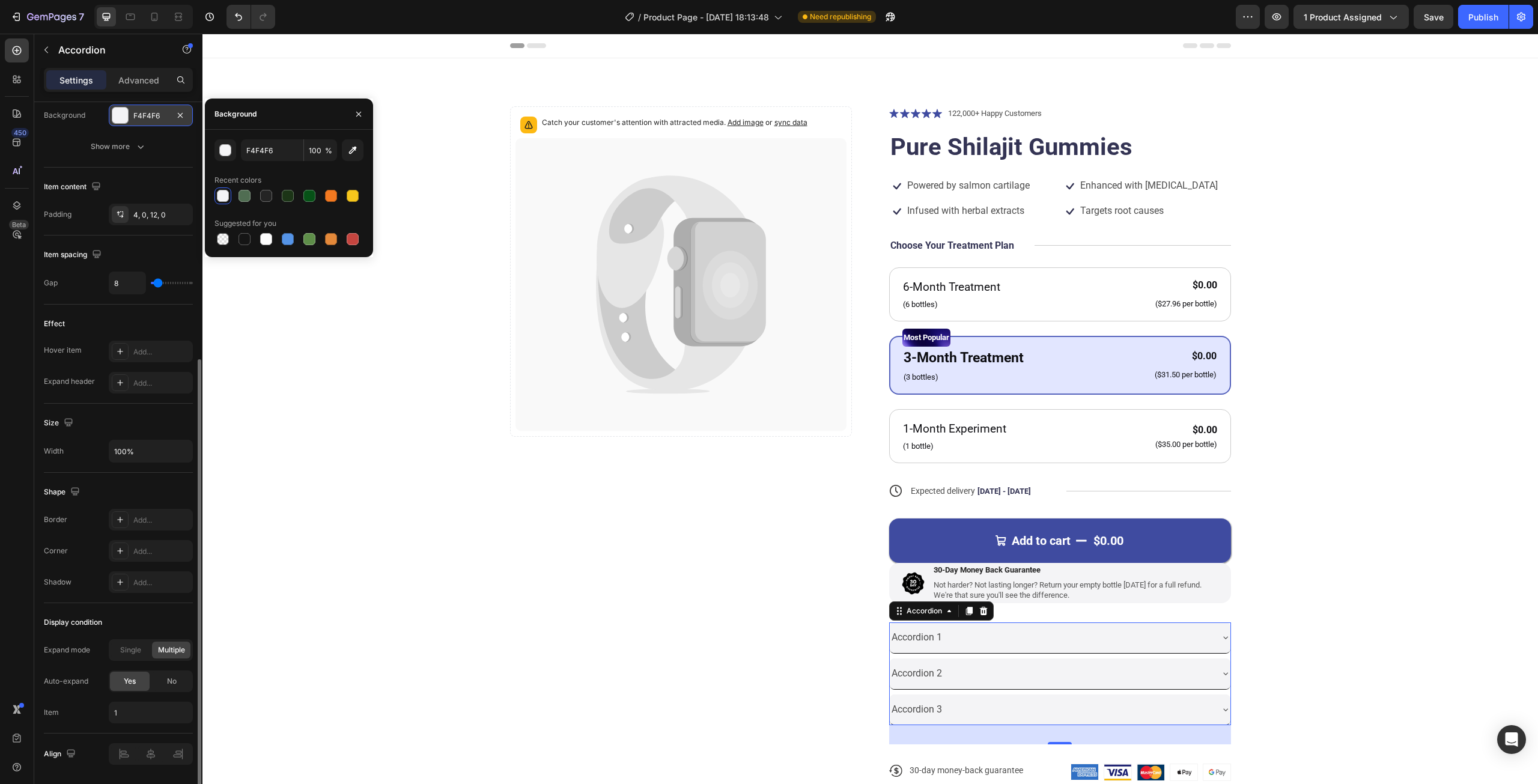
scroll to position [455, 0]
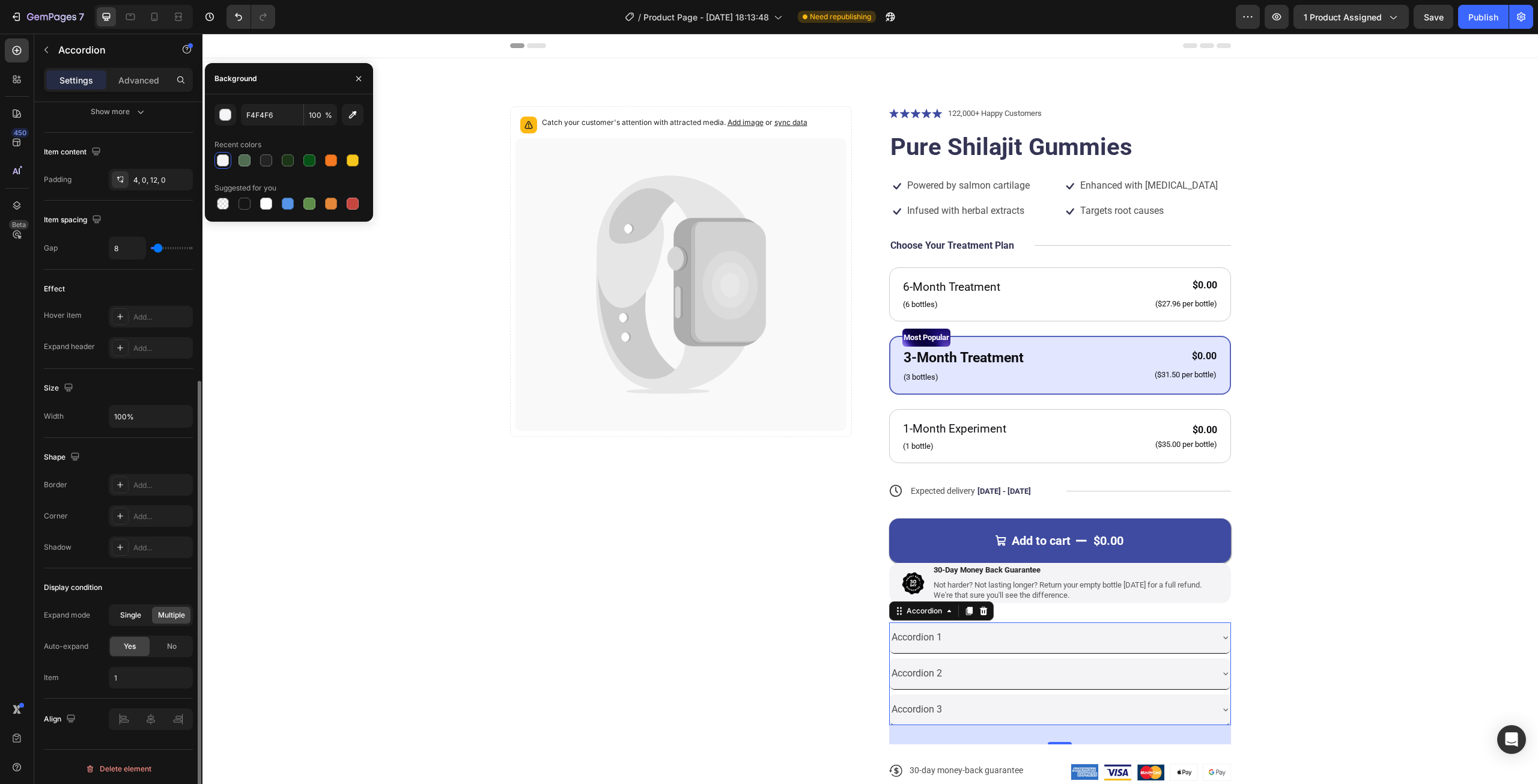
click at [128, 611] on span "Single" at bounding box center [131, 615] width 21 height 11
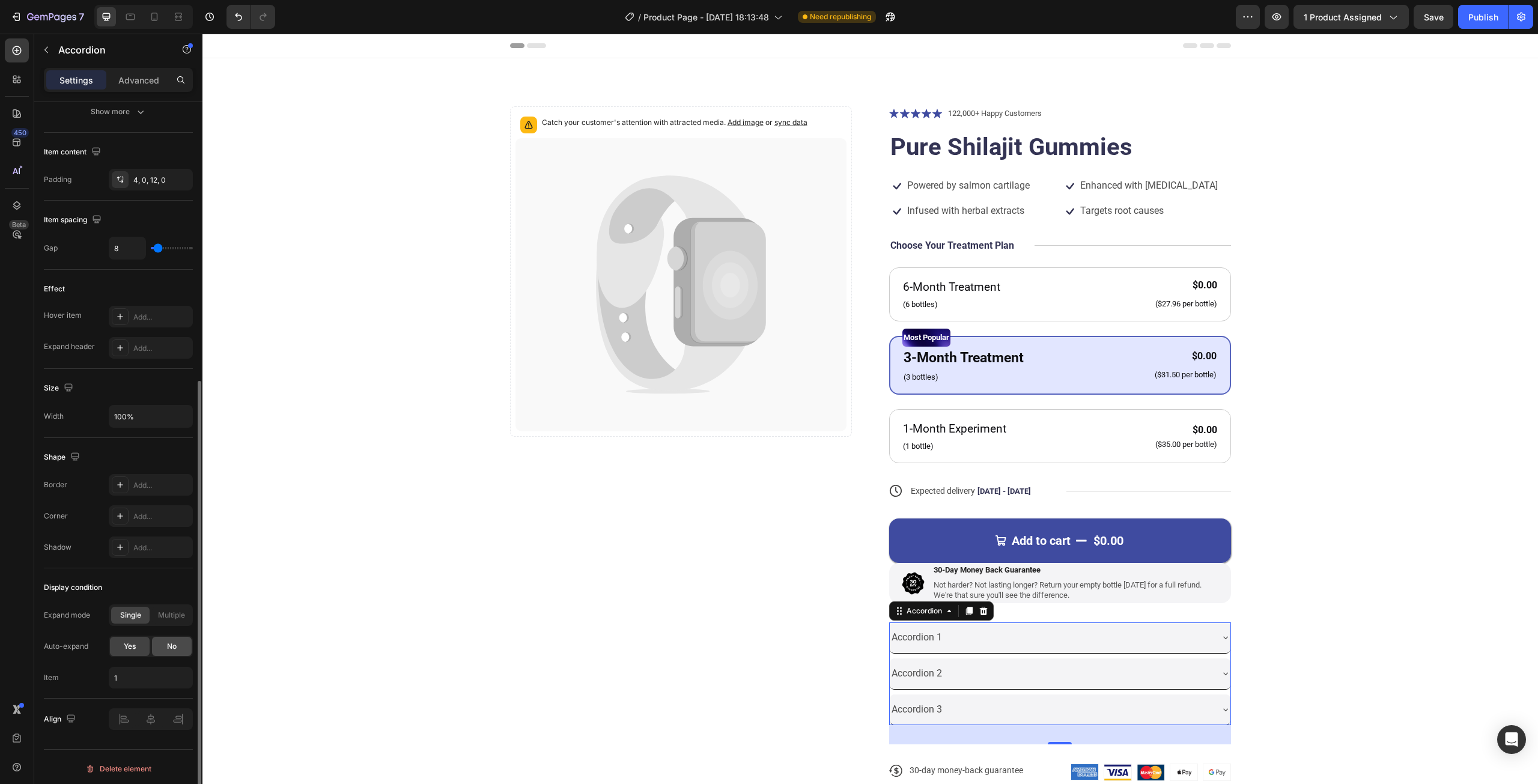
click at [175, 641] on span "No" at bounding box center [172, 646] width 10 height 11
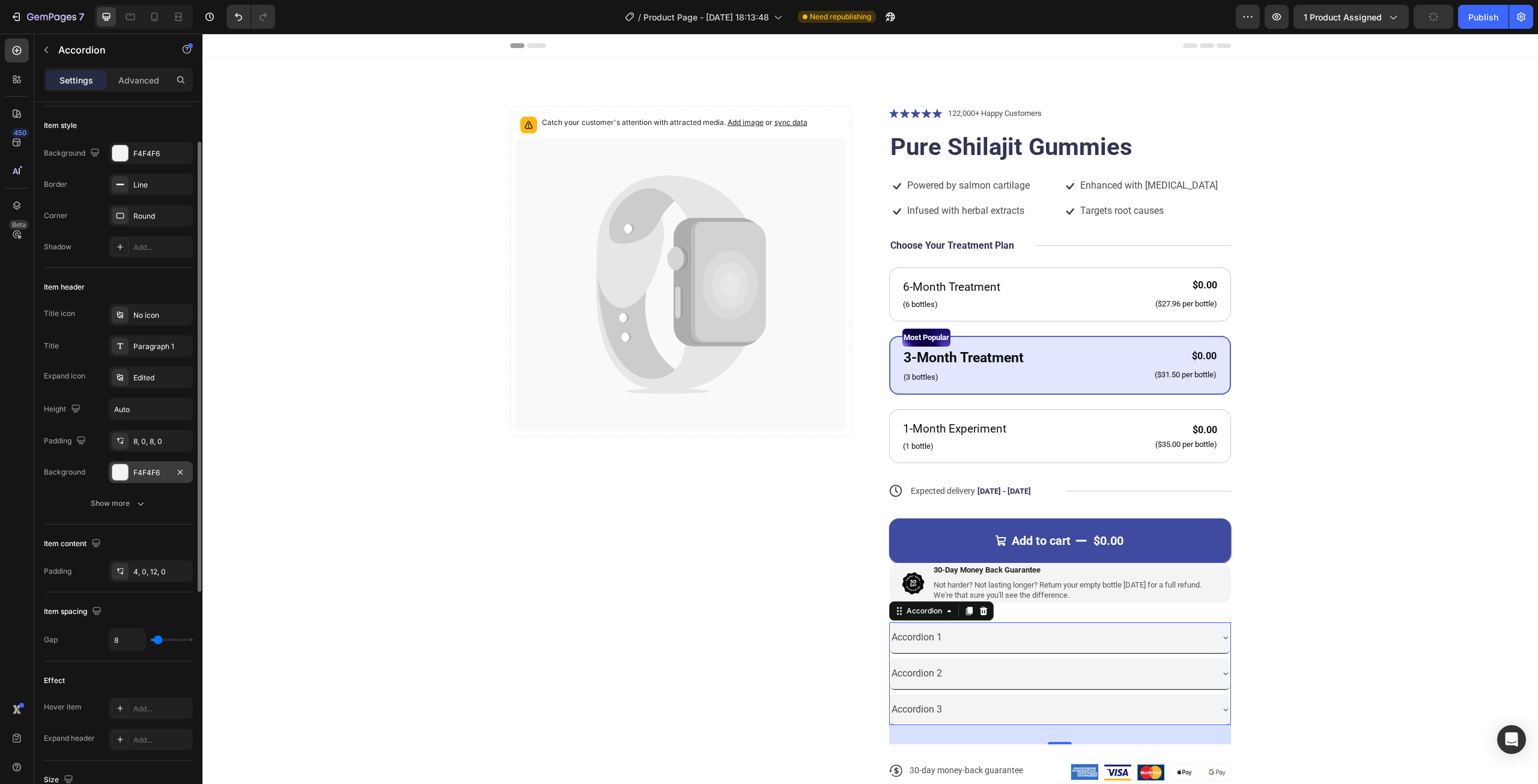
scroll to position [0, 0]
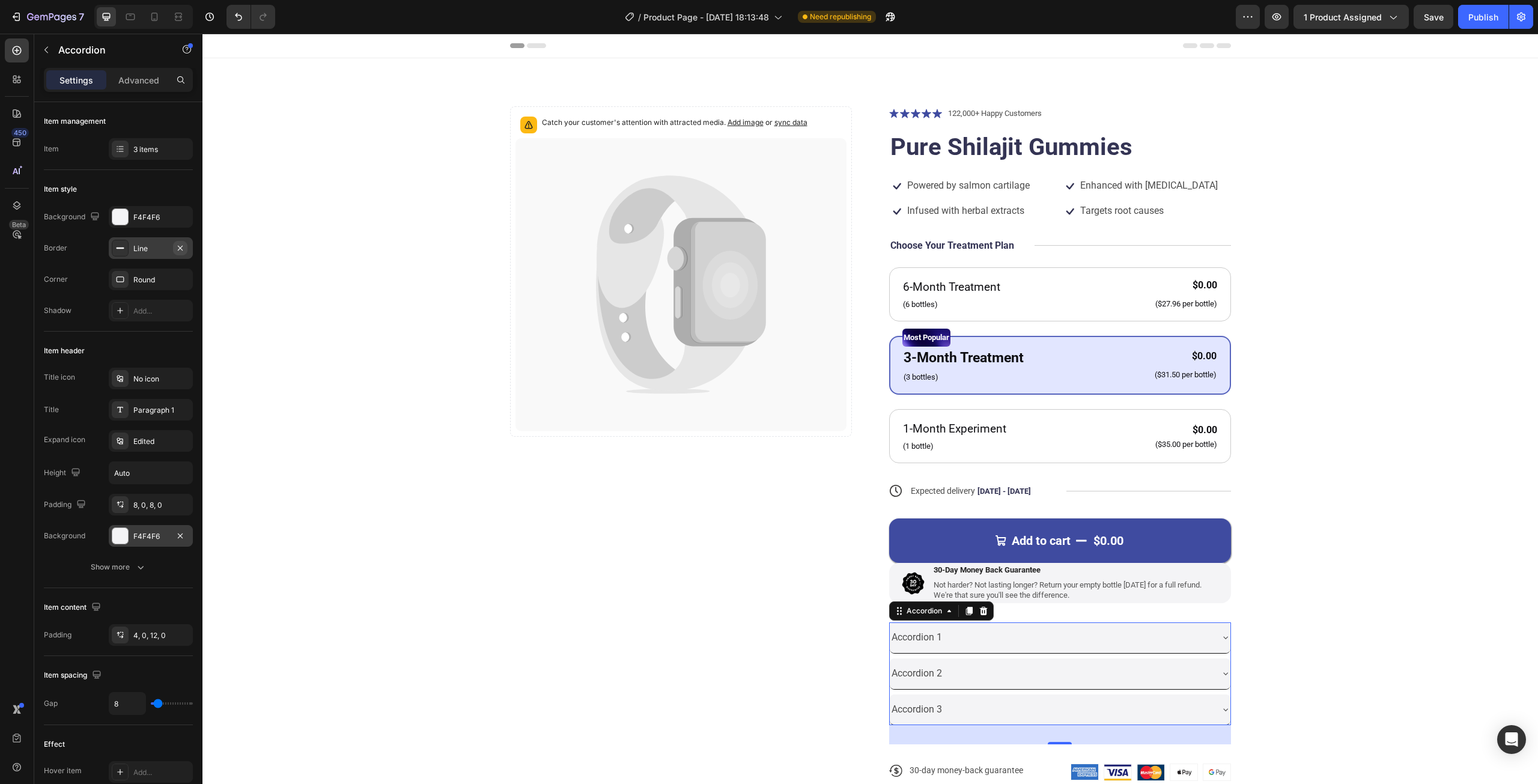
click at [179, 246] on icon "button" at bounding box center [180, 247] width 5 height 5
click at [176, 247] on div "Add..." at bounding box center [162, 248] width 56 height 11
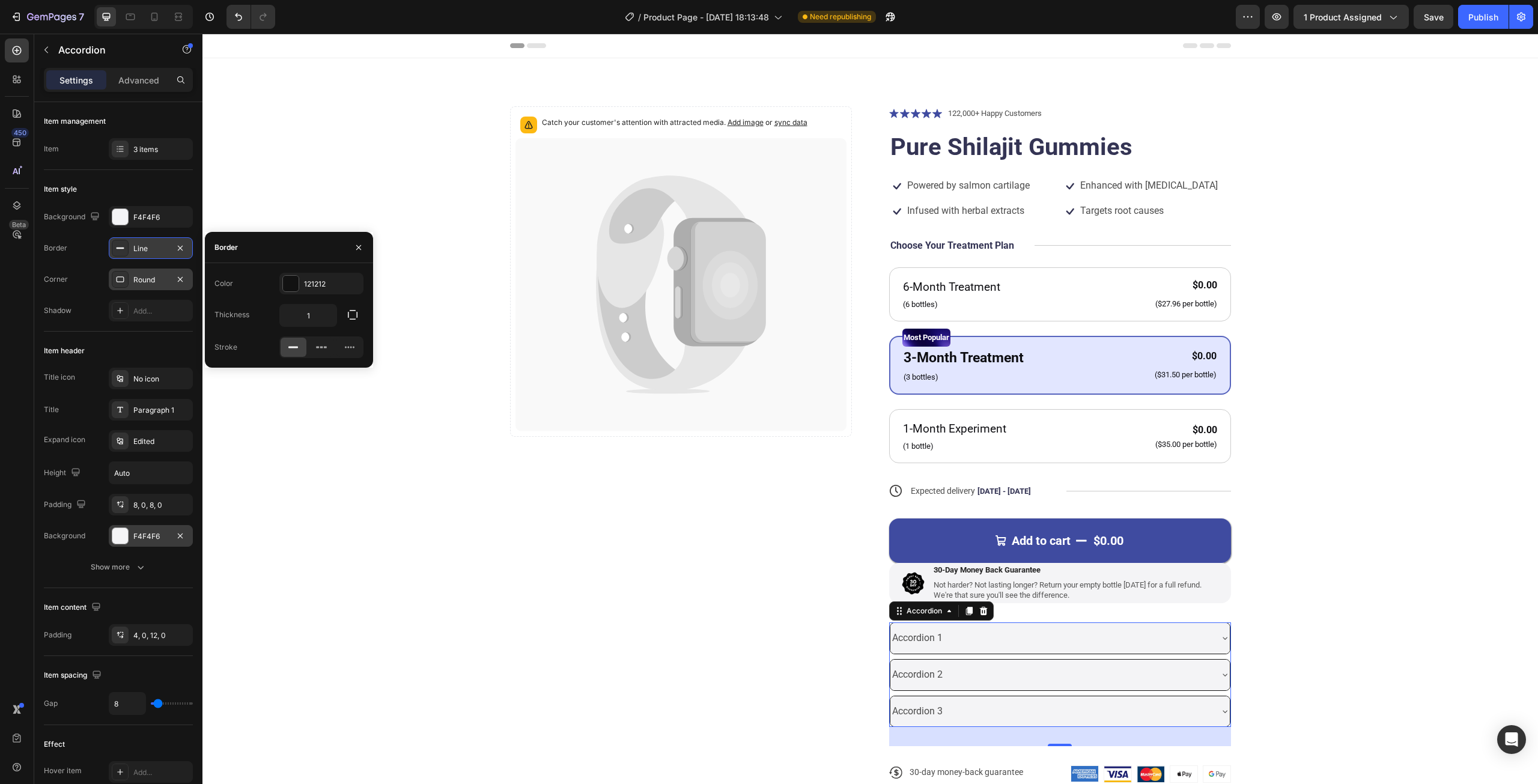
click at [136, 280] on div "Round" at bounding box center [151, 280] width 35 height 11
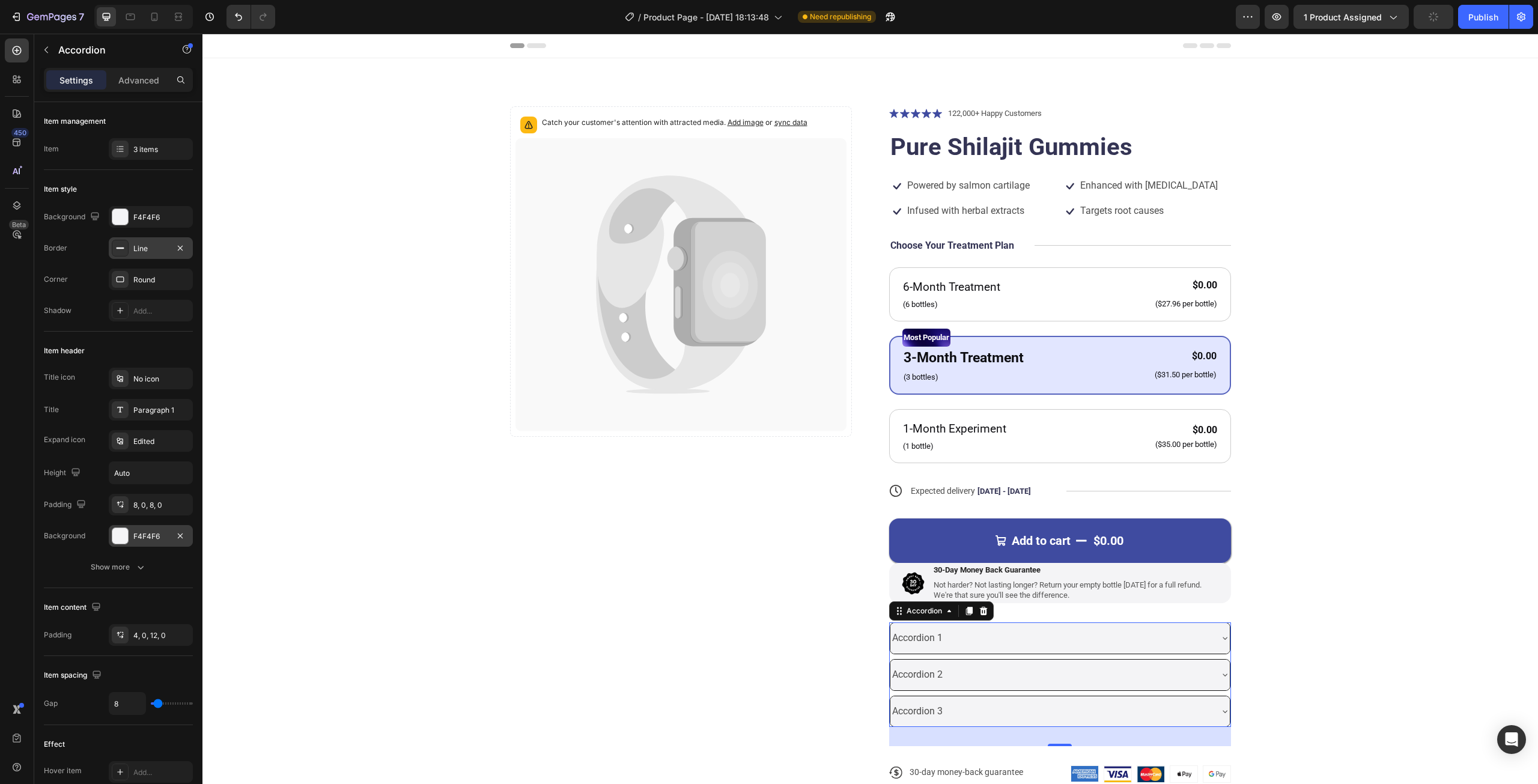
click at [101, 335] on div "Item header Title icon No icon Title Paragraph 1 Expand icon Edited Height Auto…" at bounding box center [118, 460] width 149 height 257
click at [139, 474] on input "Auto" at bounding box center [151, 472] width 83 height 21
click at [173, 511] on div "8, 0, 8, 0" at bounding box center [151, 504] width 84 height 21
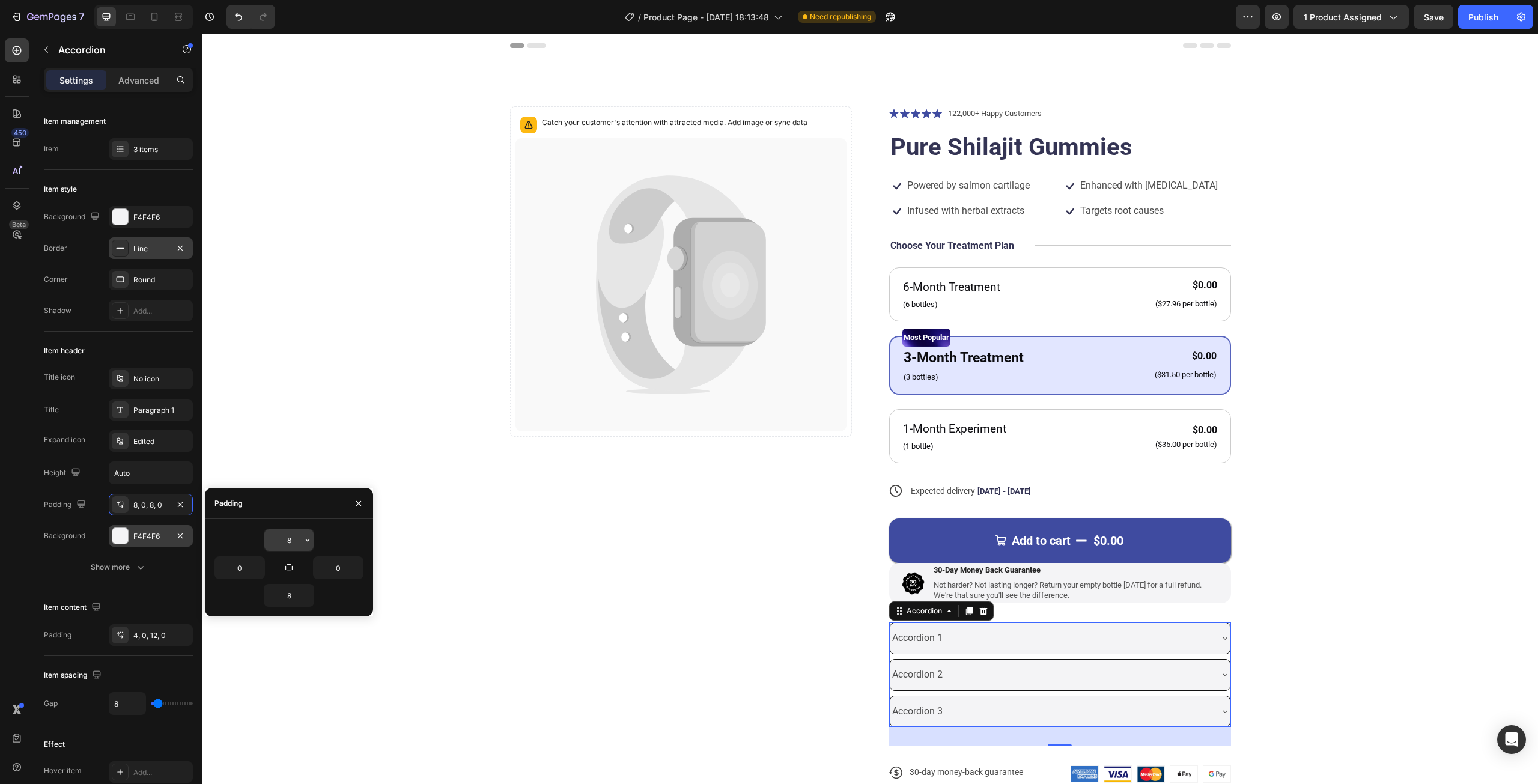
click at [286, 539] on input "8" at bounding box center [289, 540] width 50 height 21
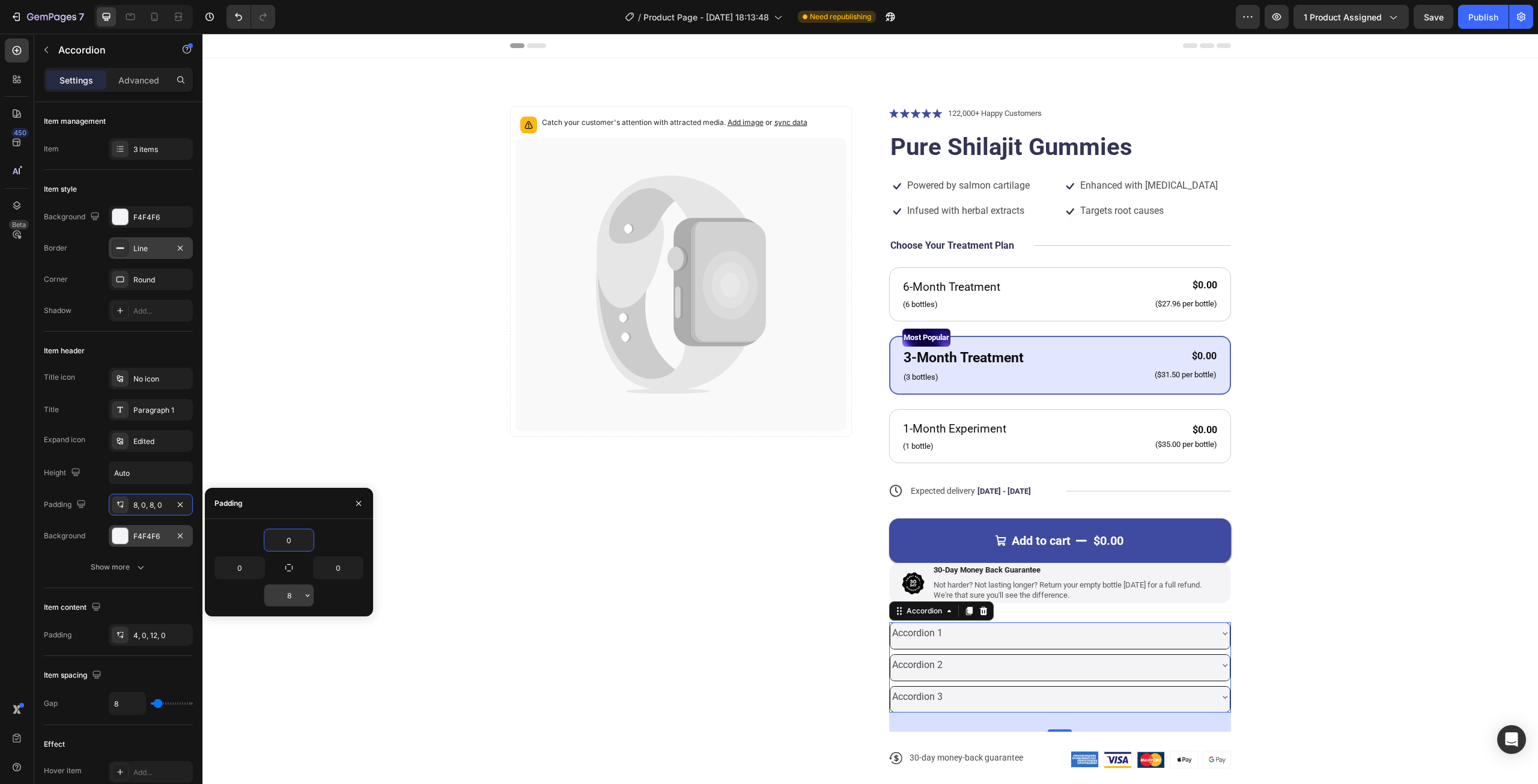
type input "0"
click at [296, 596] on input "8" at bounding box center [289, 595] width 50 height 21
type input "0"
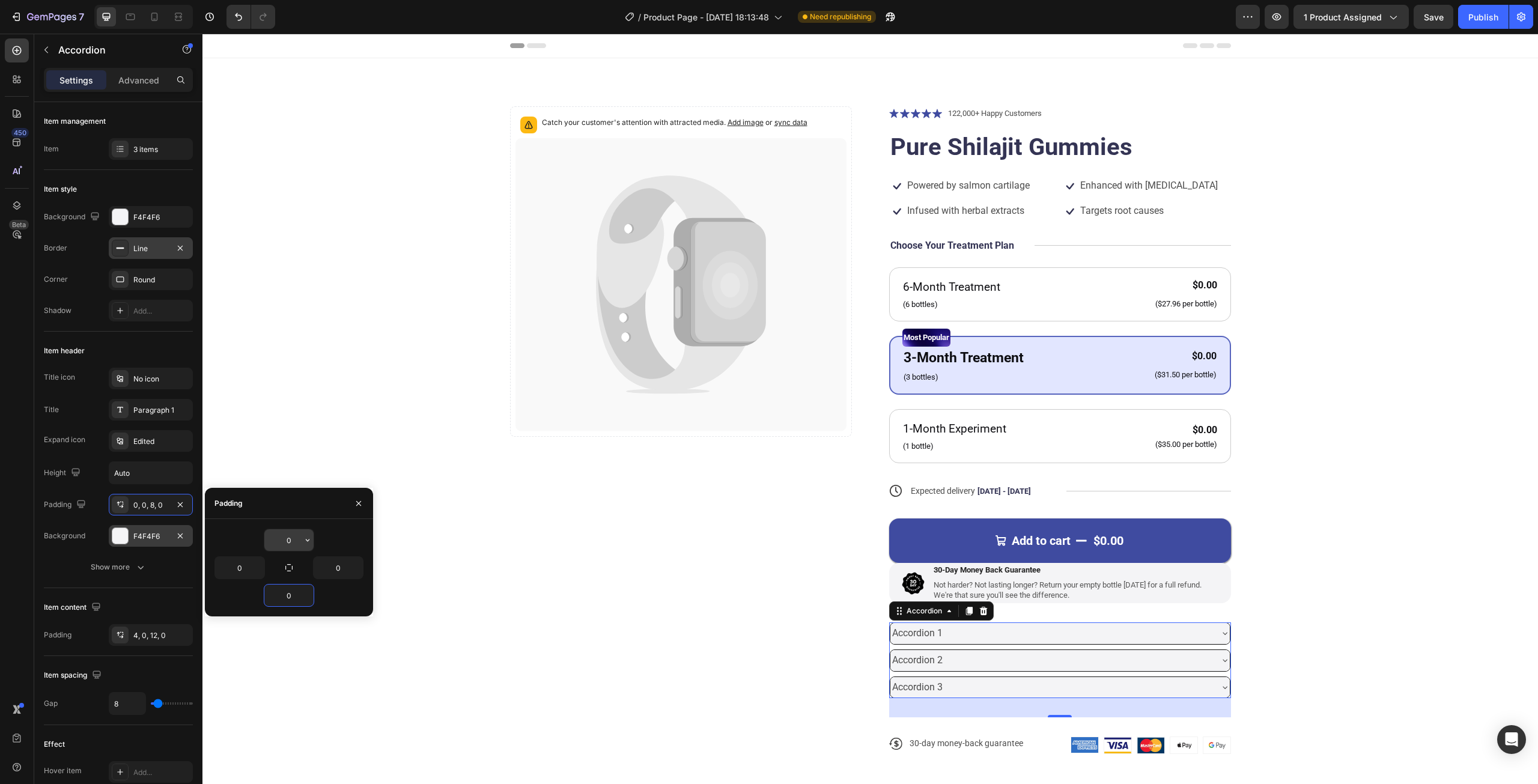
type input "8"
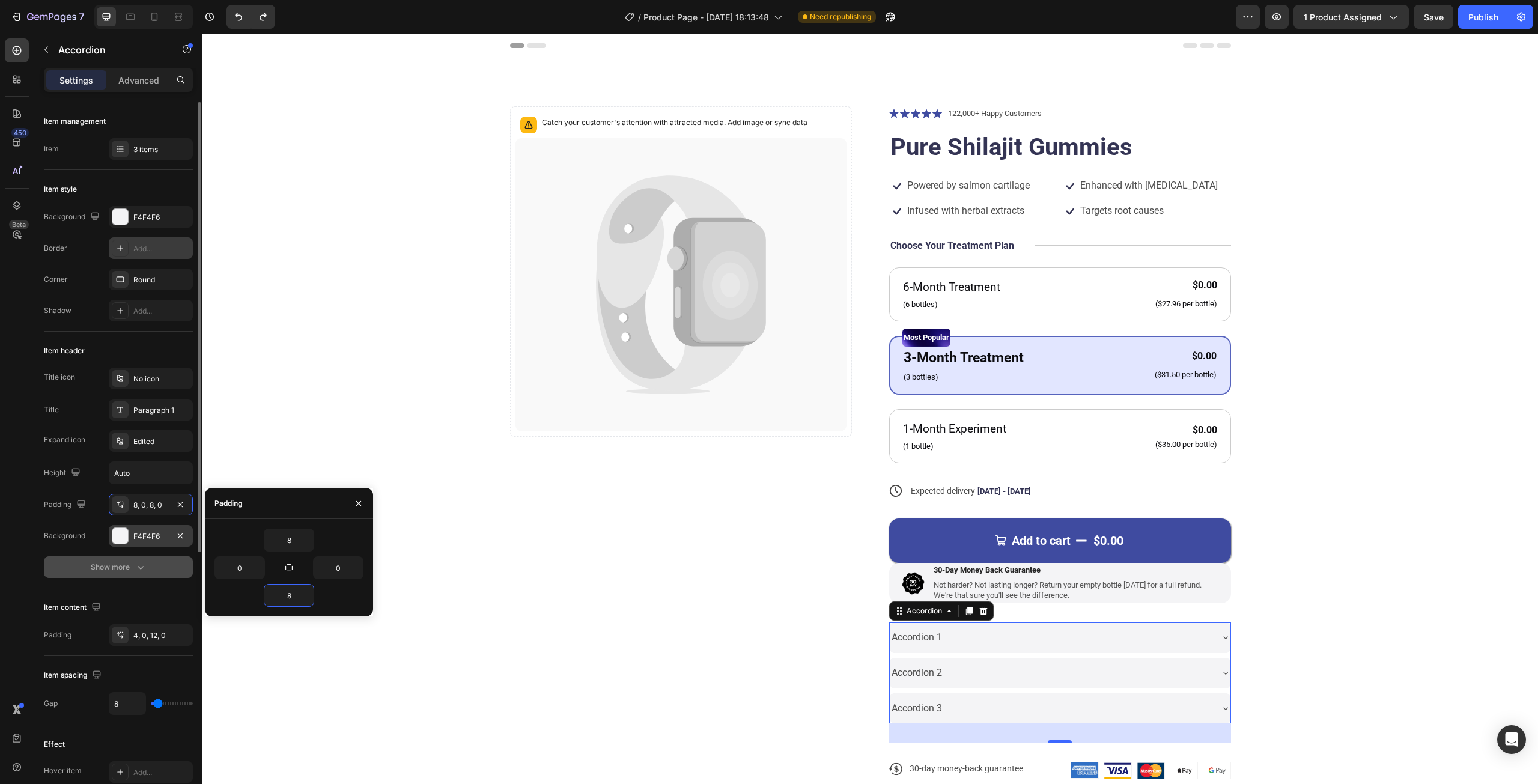
click at [158, 565] on button "Show more" at bounding box center [118, 566] width 149 height 21
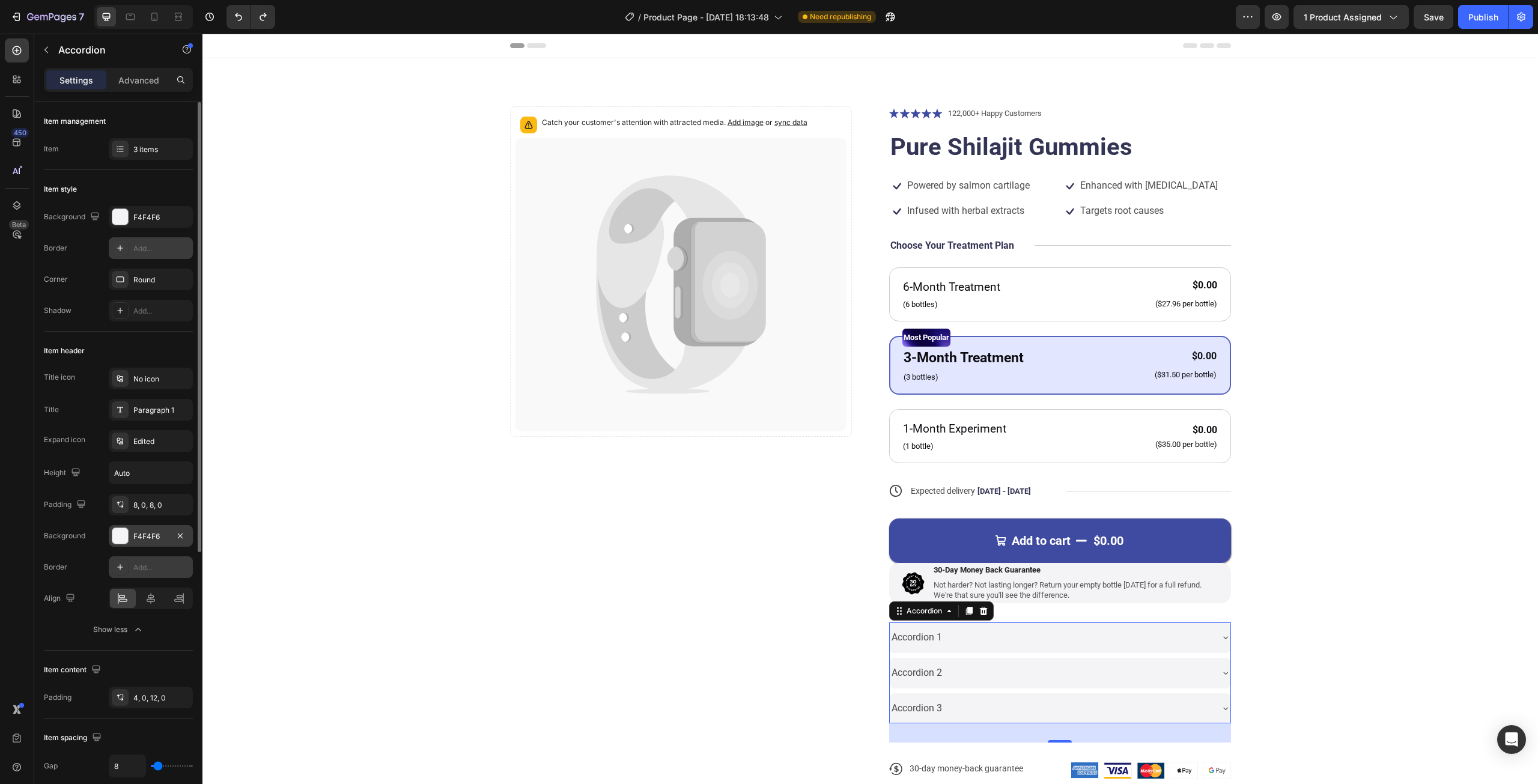
click at [161, 575] on div "Add..." at bounding box center [151, 566] width 84 height 21
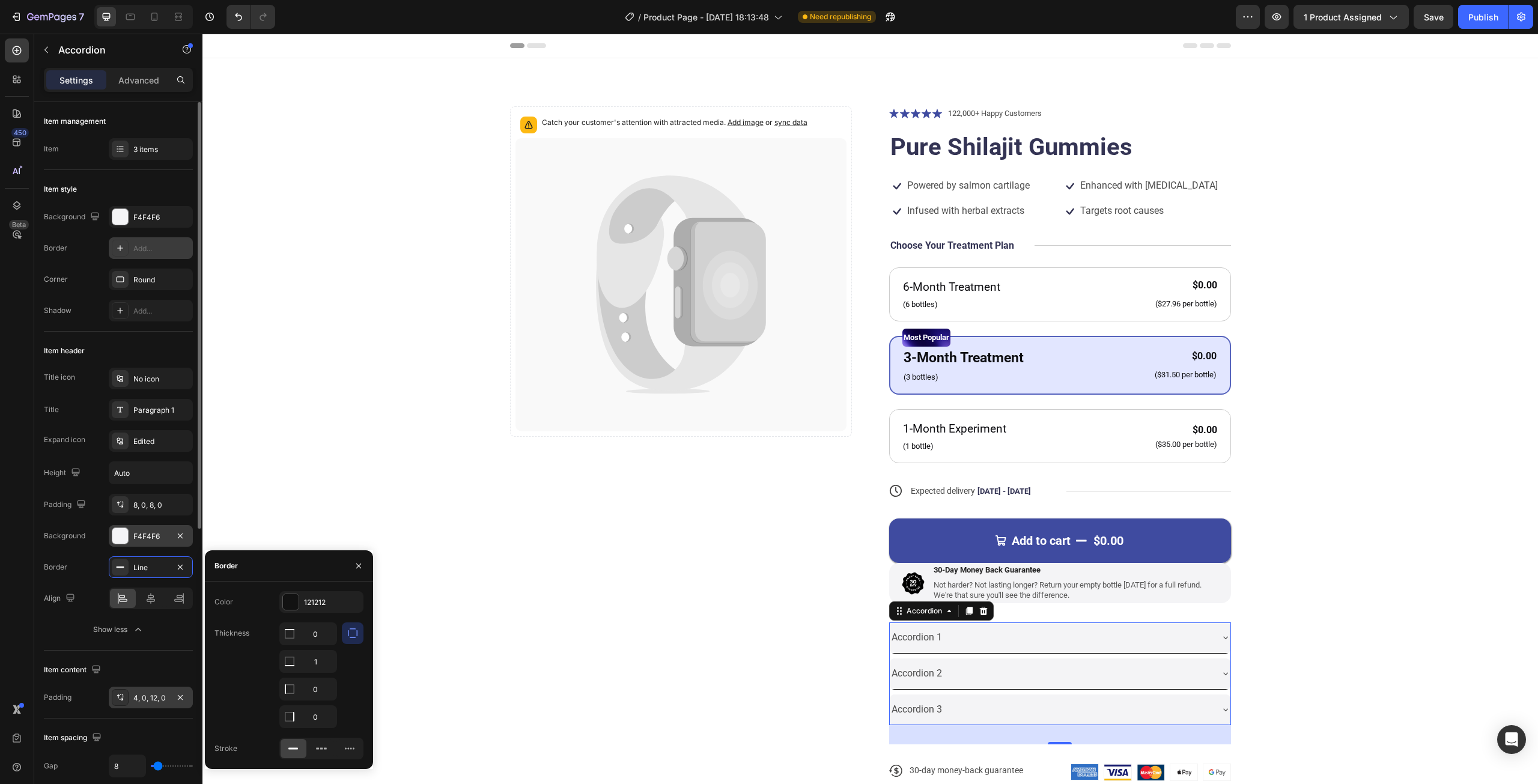
click at [119, 702] on div at bounding box center [120, 697] width 17 height 17
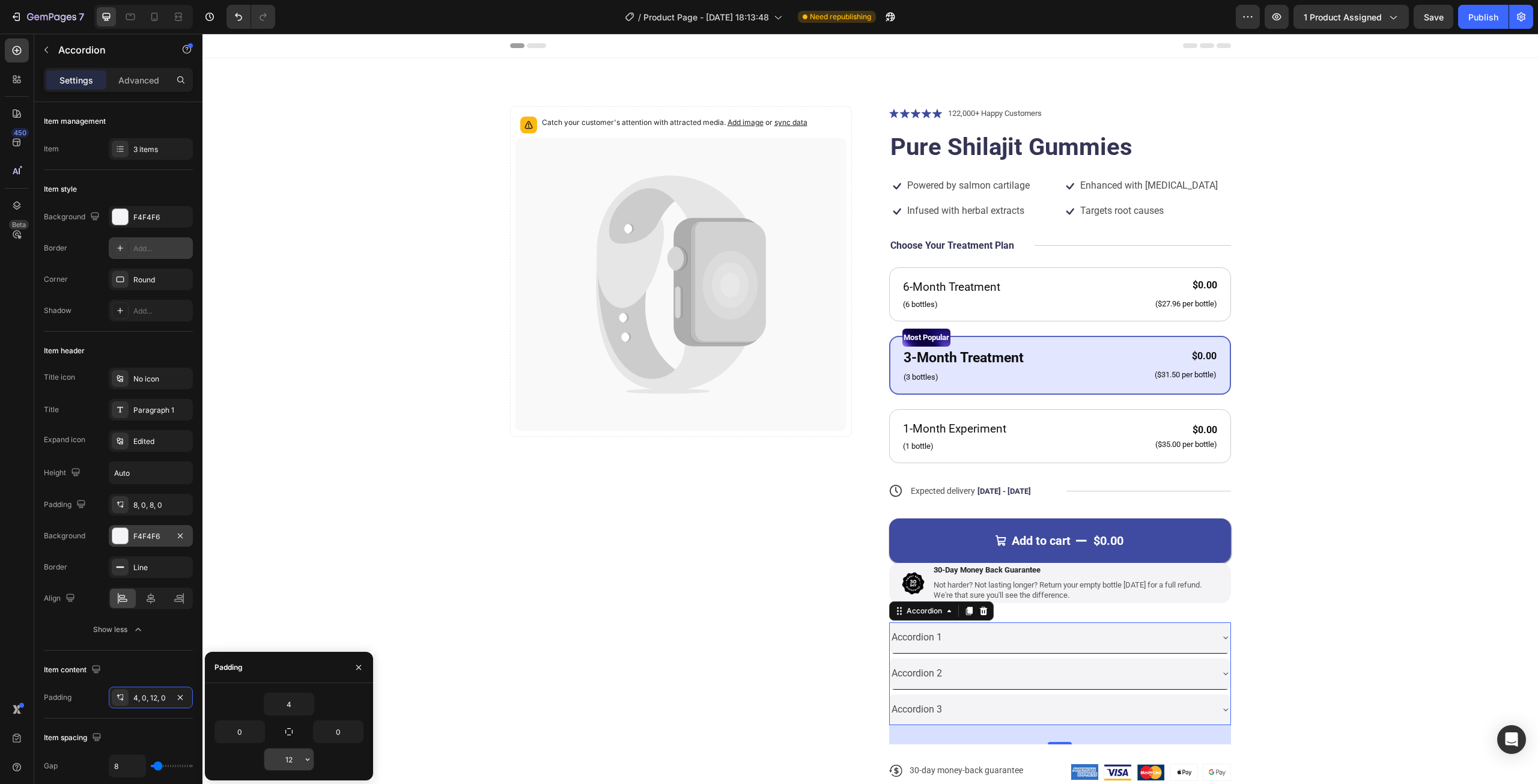
click at [295, 763] on input "12" at bounding box center [289, 759] width 50 height 21
click at [306, 761] on icon "button" at bounding box center [308, 759] width 10 height 10
click at [251, 652] on div "XXS 2px" at bounding box center [257, 659] width 94 height 23
type input "2"
click at [284, 710] on input "4" at bounding box center [289, 703] width 50 height 21
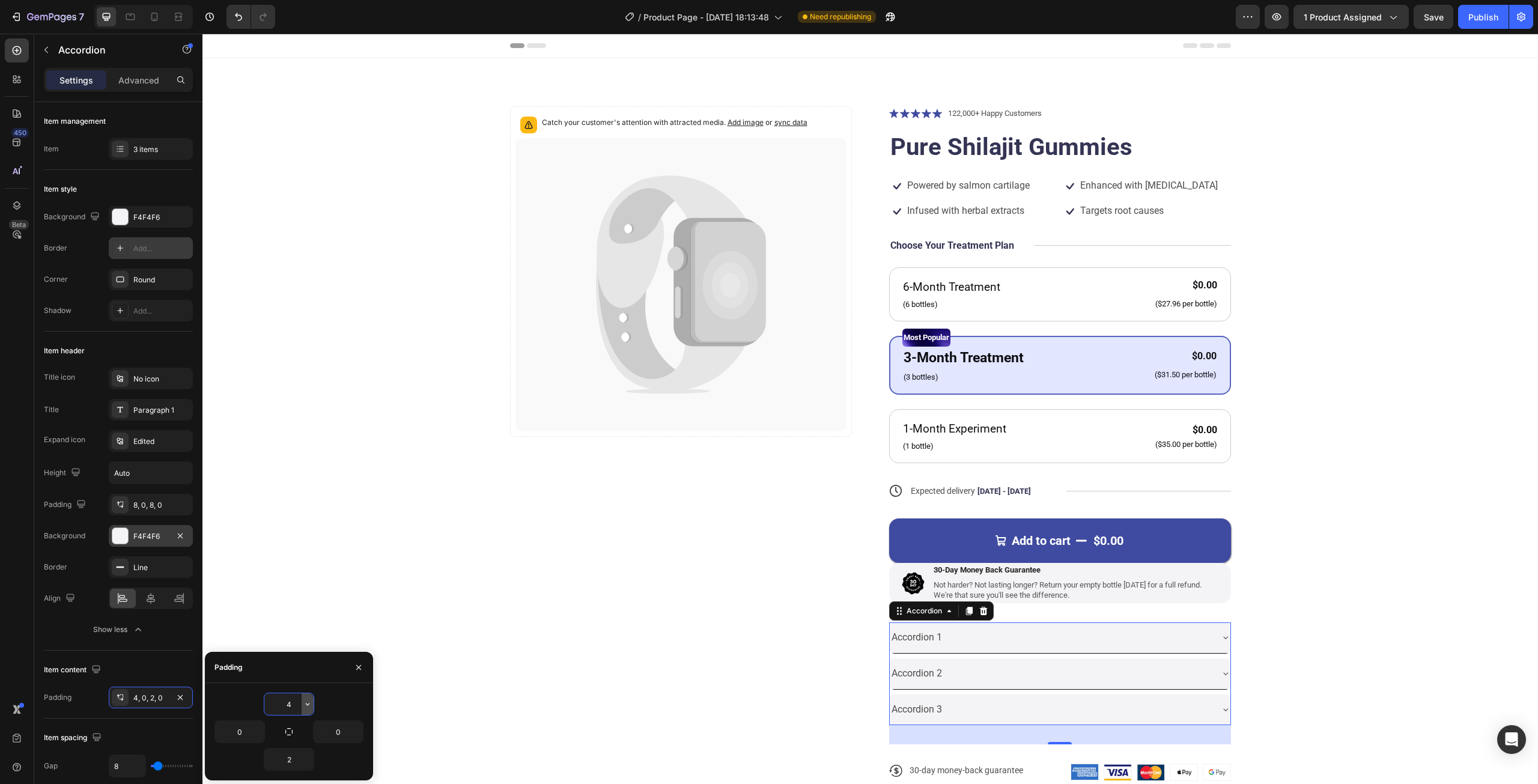
click at [306, 703] on icon "button" at bounding box center [307, 704] width 3 height 2
click at [262, 583] on p "Auto Auto" at bounding box center [266, 582] width 63 height 11
type input "Auto"
click at [134, 675] on div "Item content" at bounding box center [118, 670] width 149 height 19
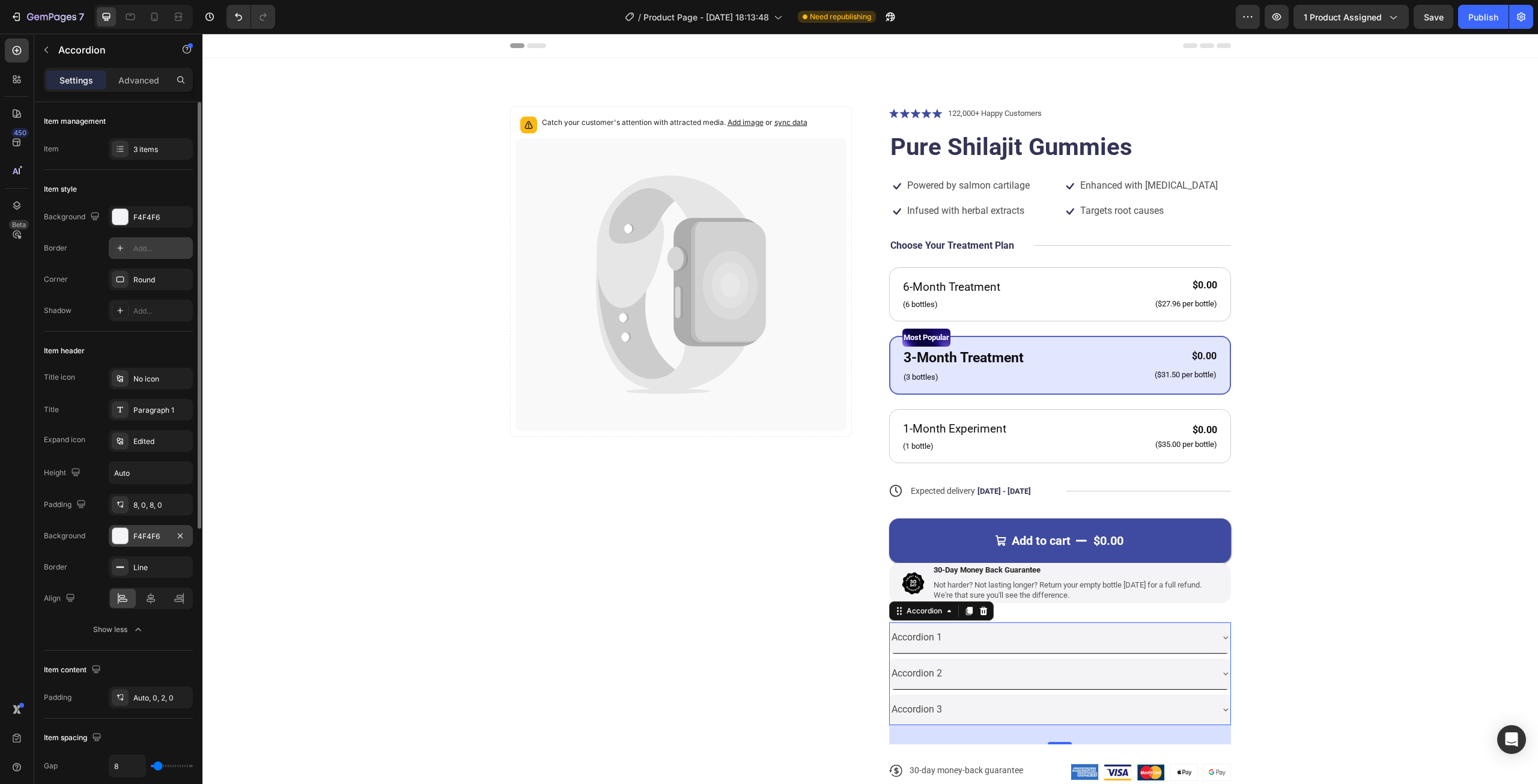
type input "0"
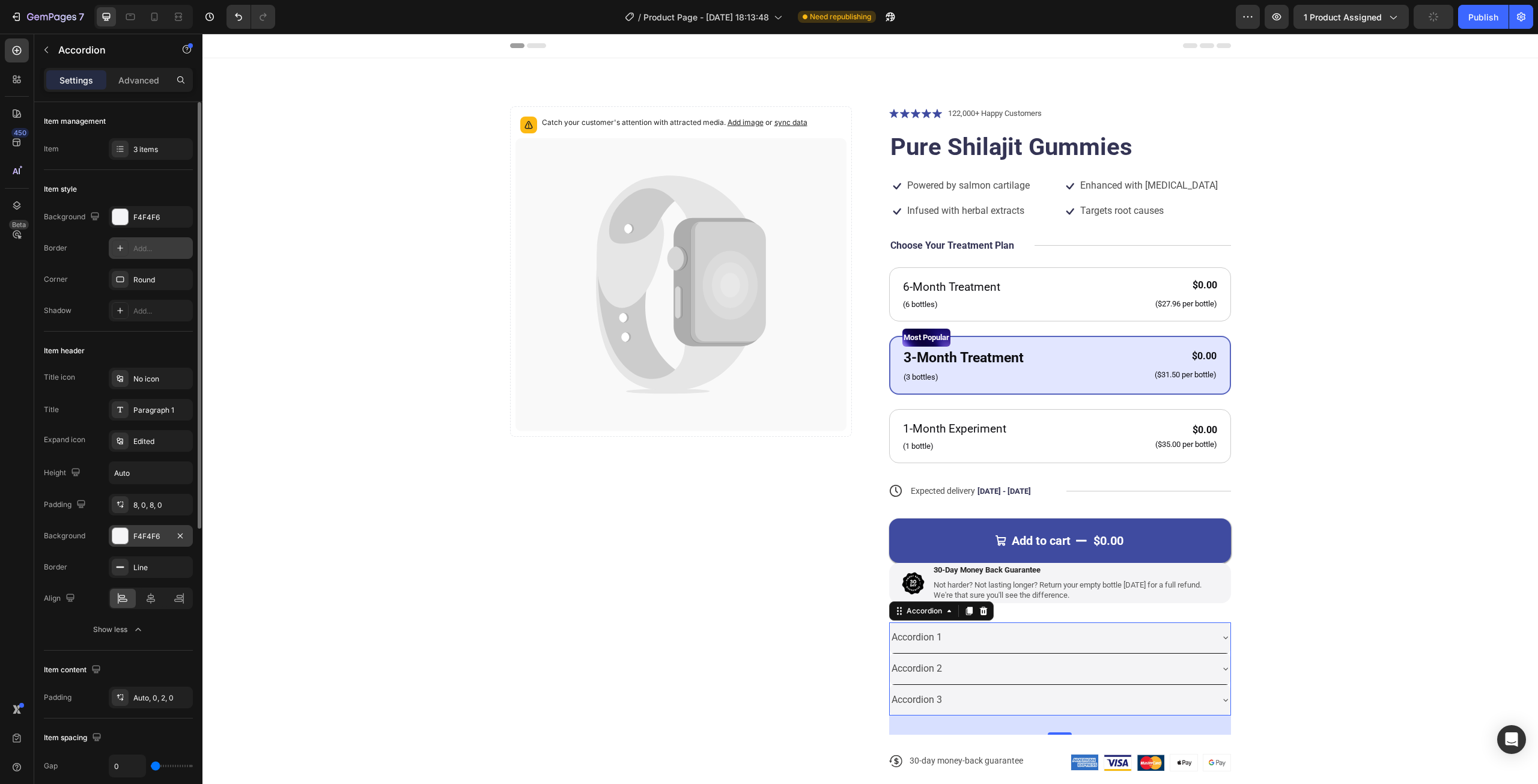
drag, startPoint x: 154, startPoint y: 765, endPoint x: 140, endPoint y: 769, distance: 14.6
type input "0"
click at [151, 767] on input "range" at bounding box center [171, 765] width 42 height 2
click at [129, 695] on div "Auto, 0, 2, 0" at bounding box center [151, 697] width 84 height 21
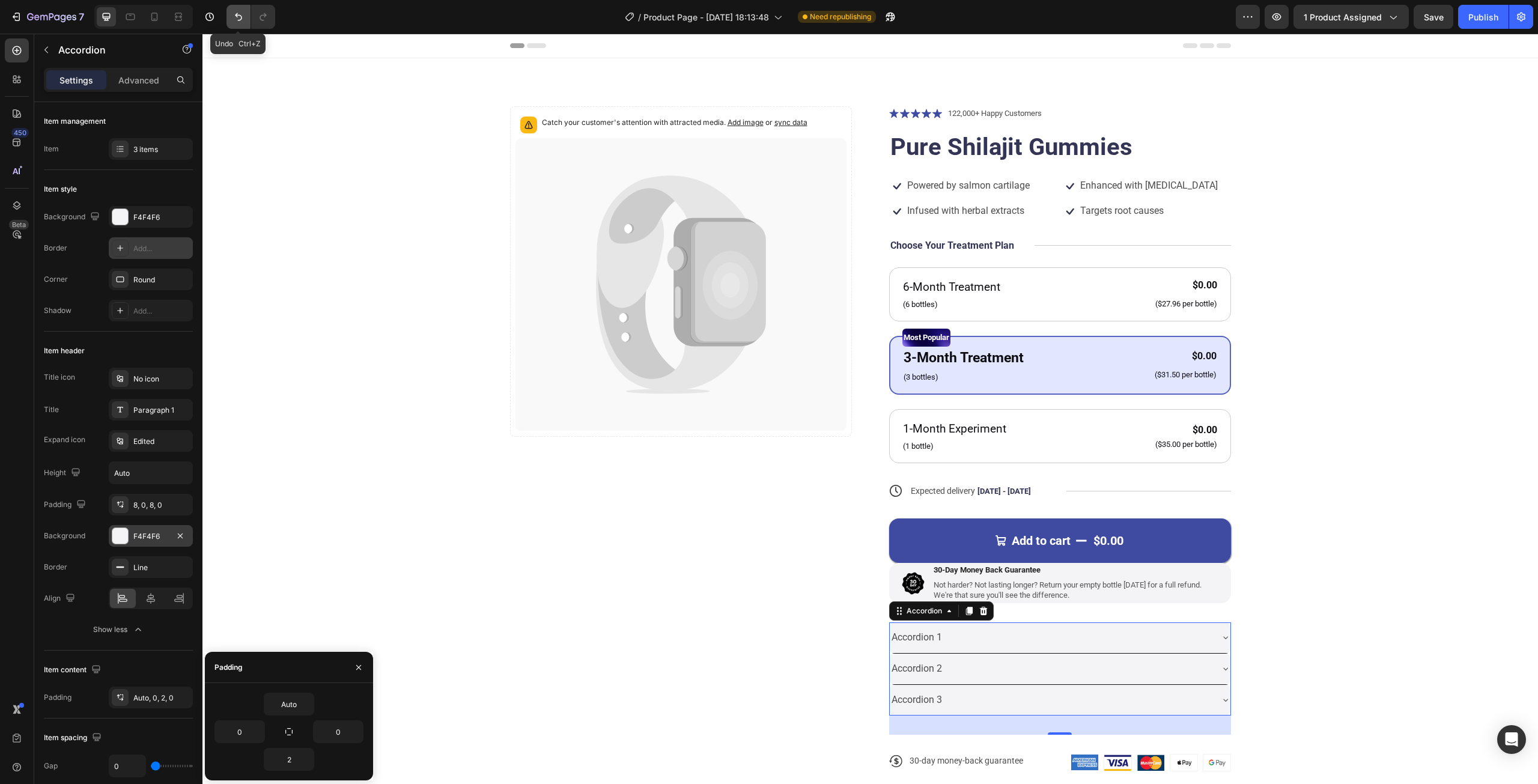
click at [244, 21] on icon "Undo/Redo" at bounding box center [238, 17] width 12 height 12
type input "8"
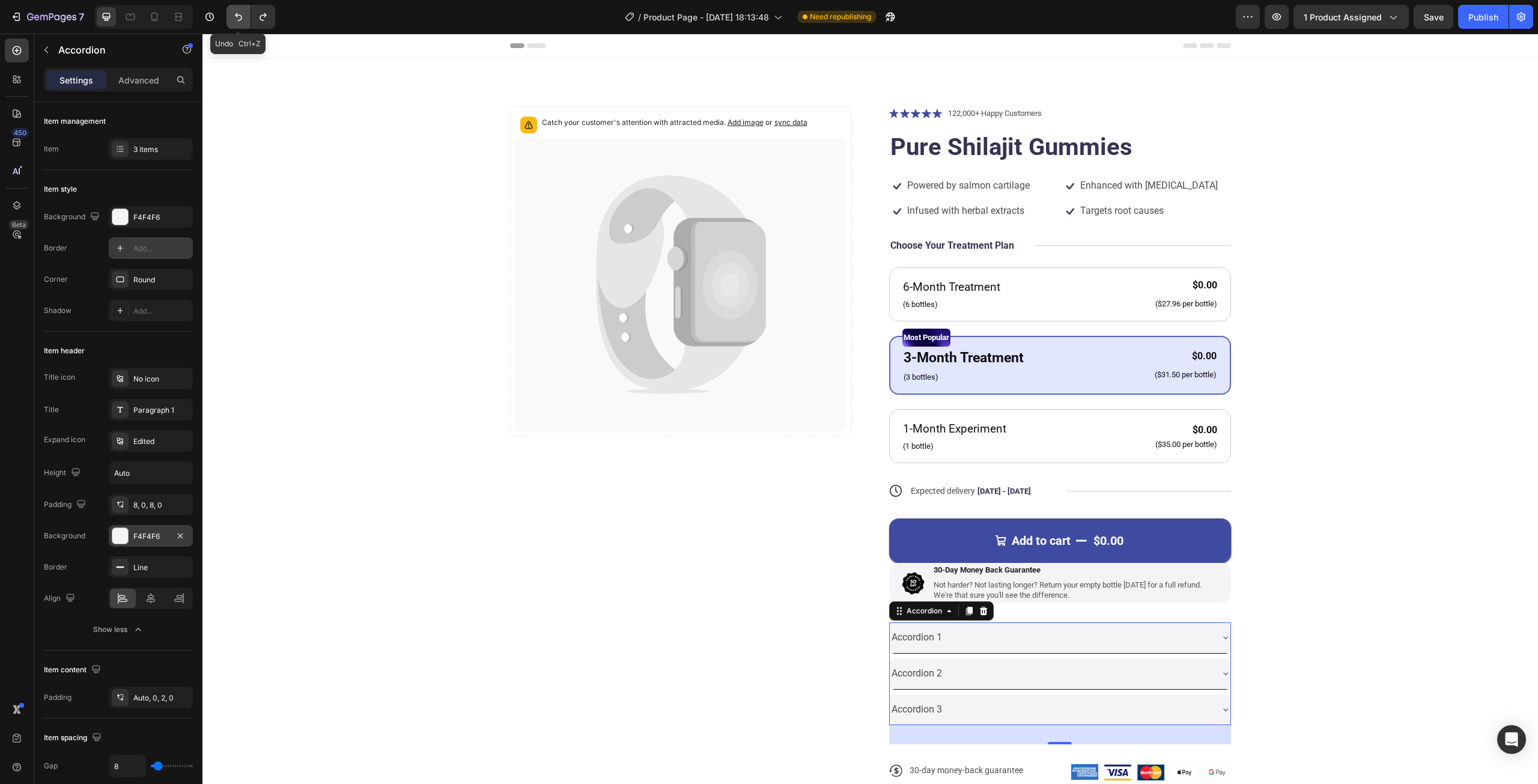
click at [244, 21] on icon "Undo/Redo" at bounding box center [238, 17] width 12 height 12
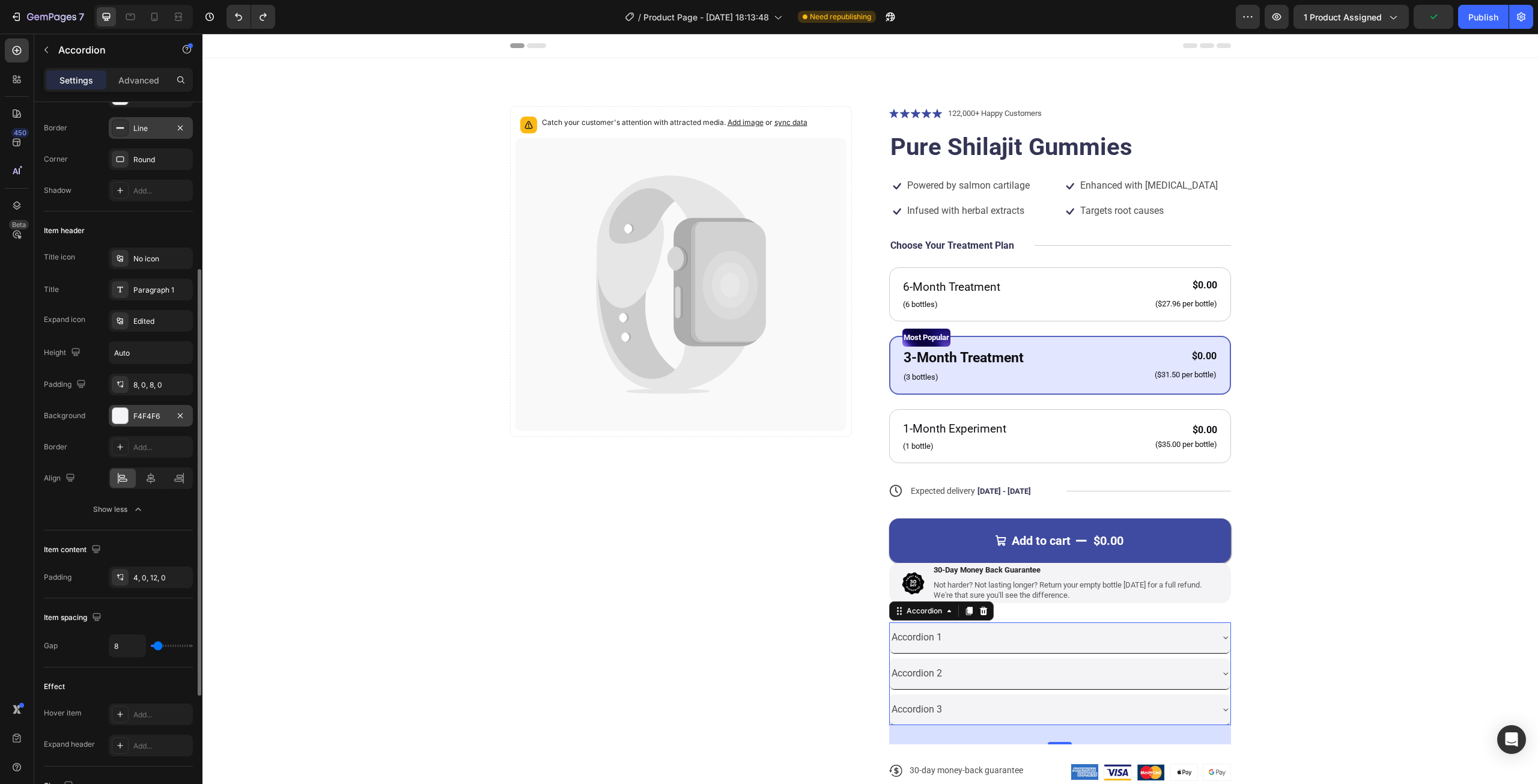
scroll to position [240, 0]
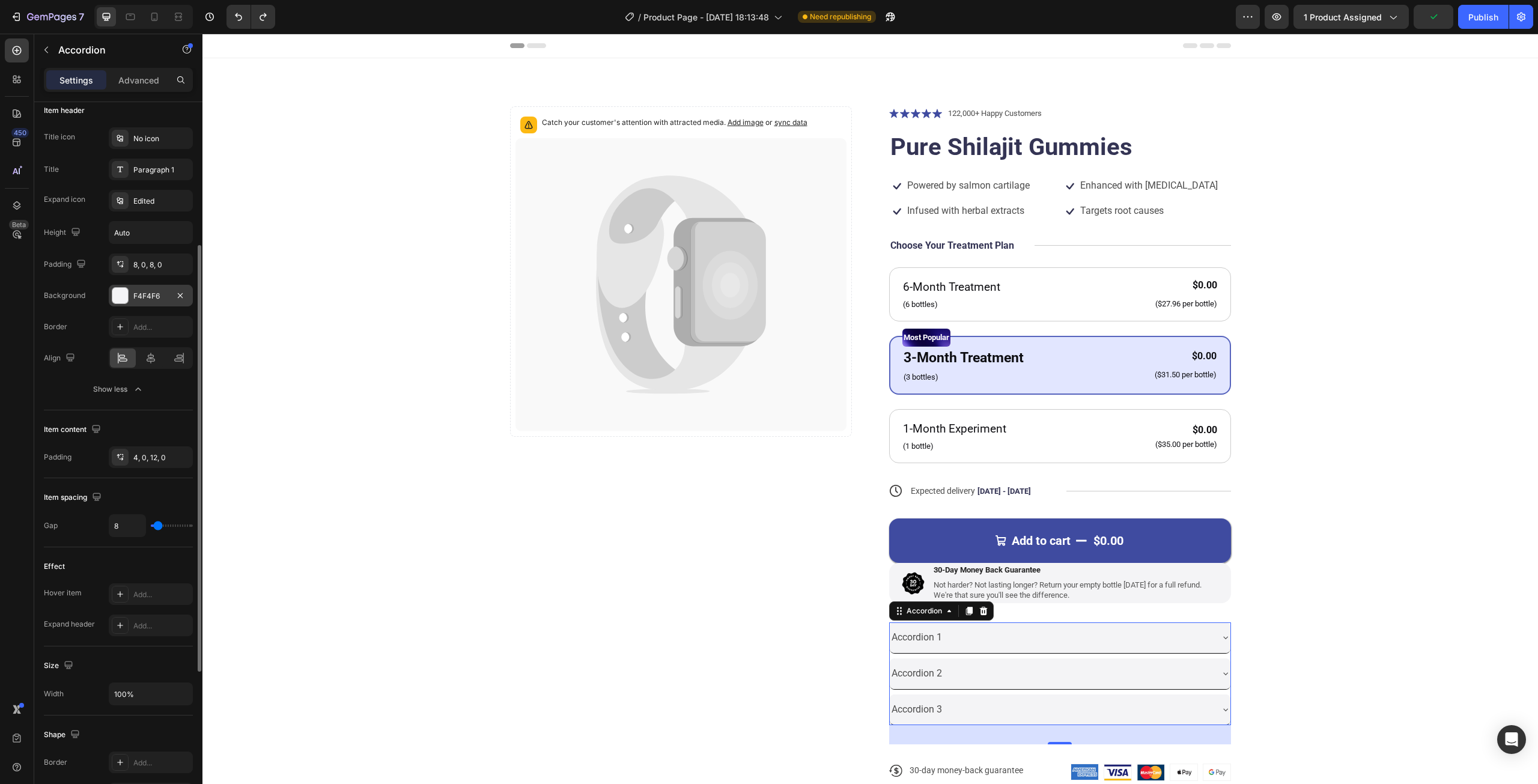
type input "4"
type input "3"
type input "2"
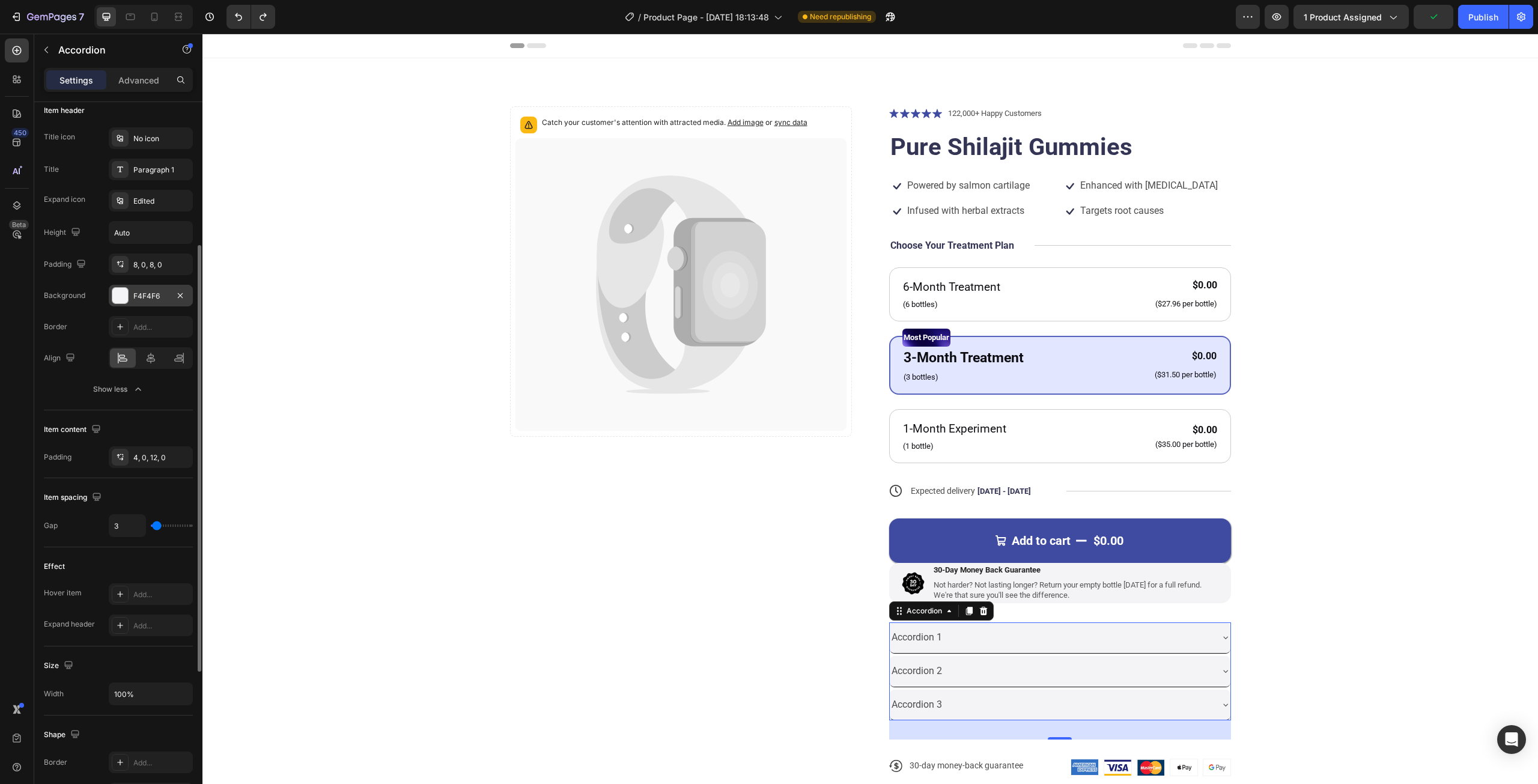
type input "2"
type input "1"
type input "0"
drag, startPoint x: 155, startPoint y: 521, endPoint x: 97, endPoint y: 520, distance: 58.0
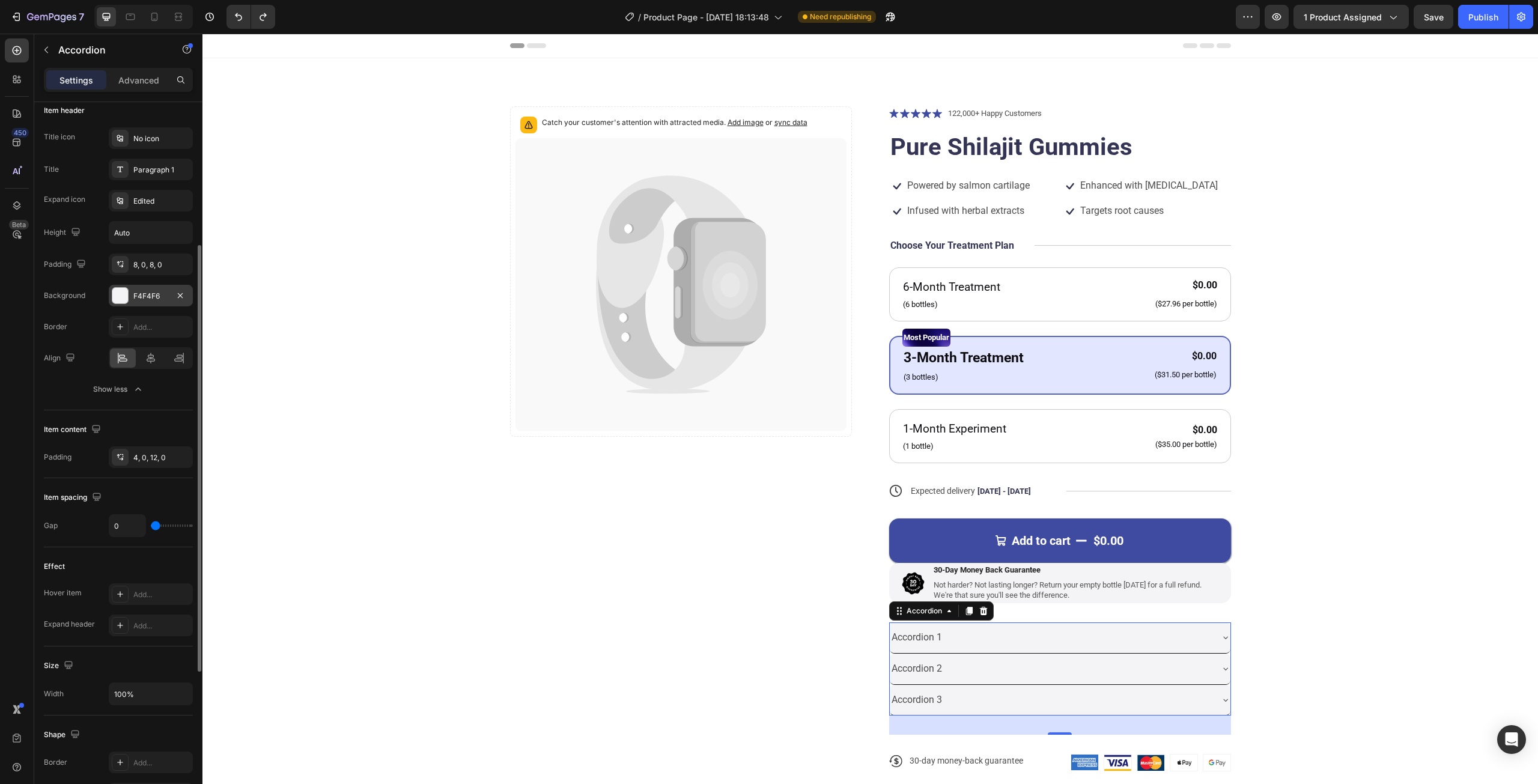
type input "0"
click at [151, 525] on input "range" at bounding box center [171, 525] width 42 height 2
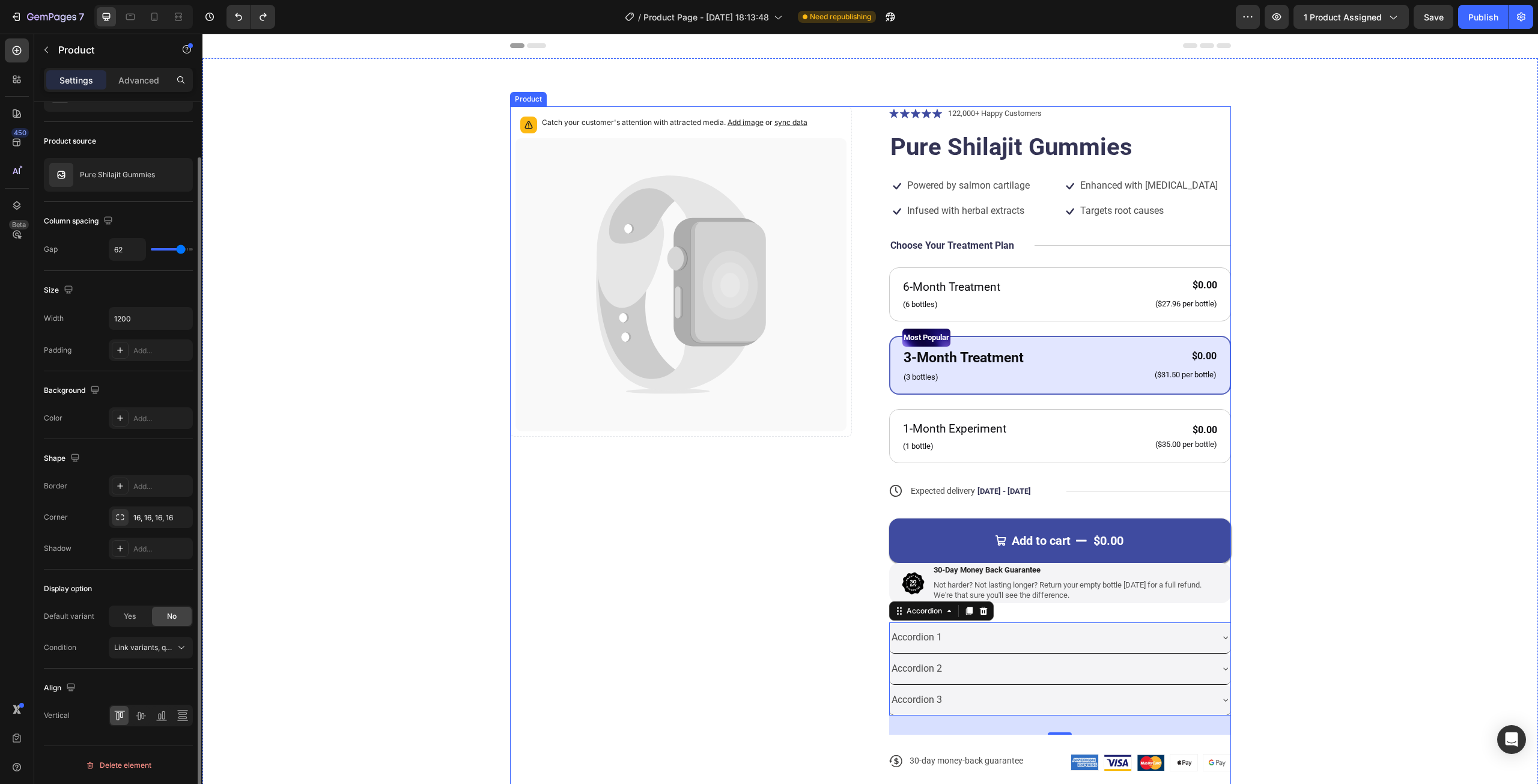
click at [741, 670] on div "Catch your customer's attention with attracted media. Add image or sync data Pr…" at bounding box center [681, 448] width 341 height 684
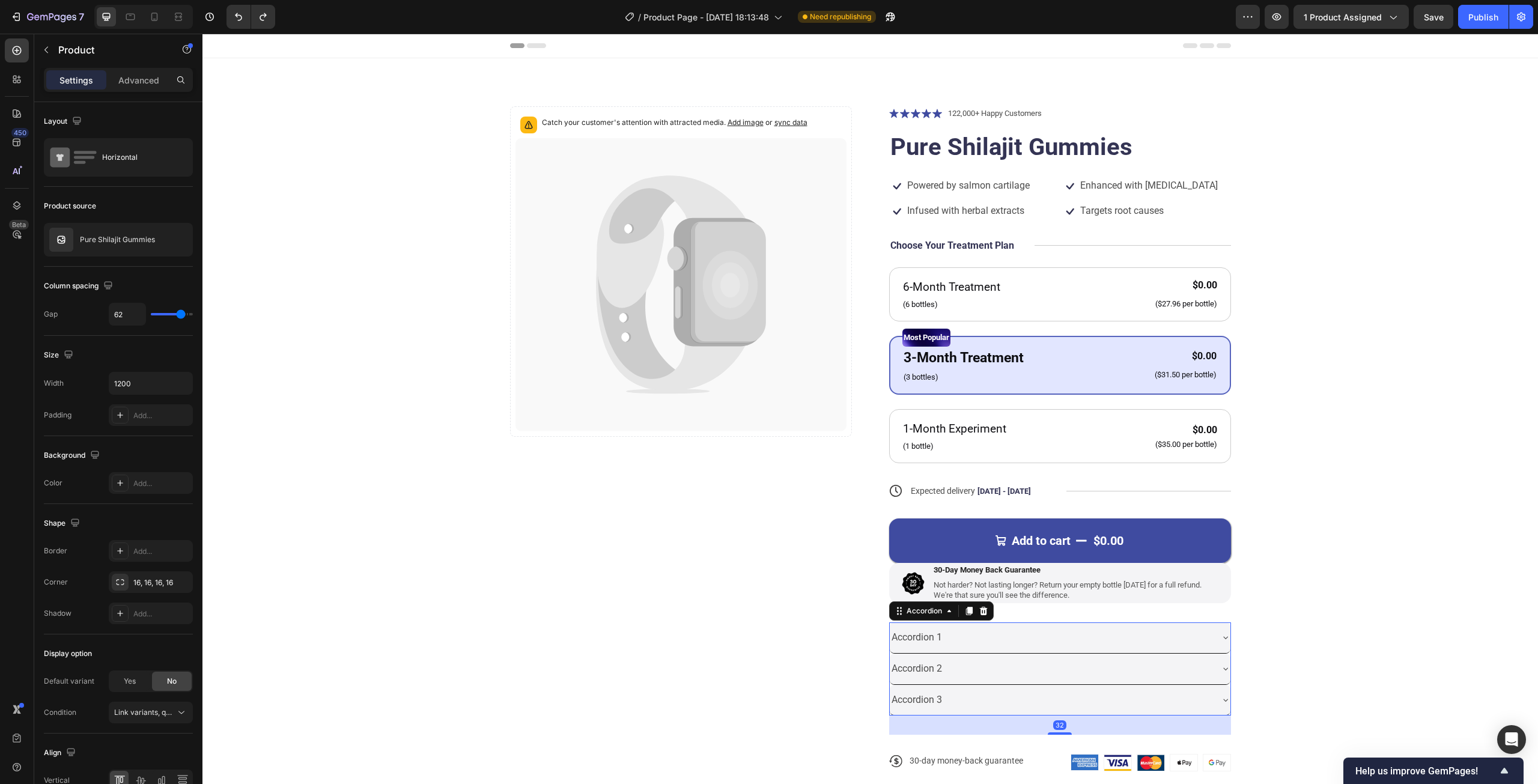
click at [1006, 627] on div "Accordion 1" at bounding box center [1050, 637] width 322 height 21
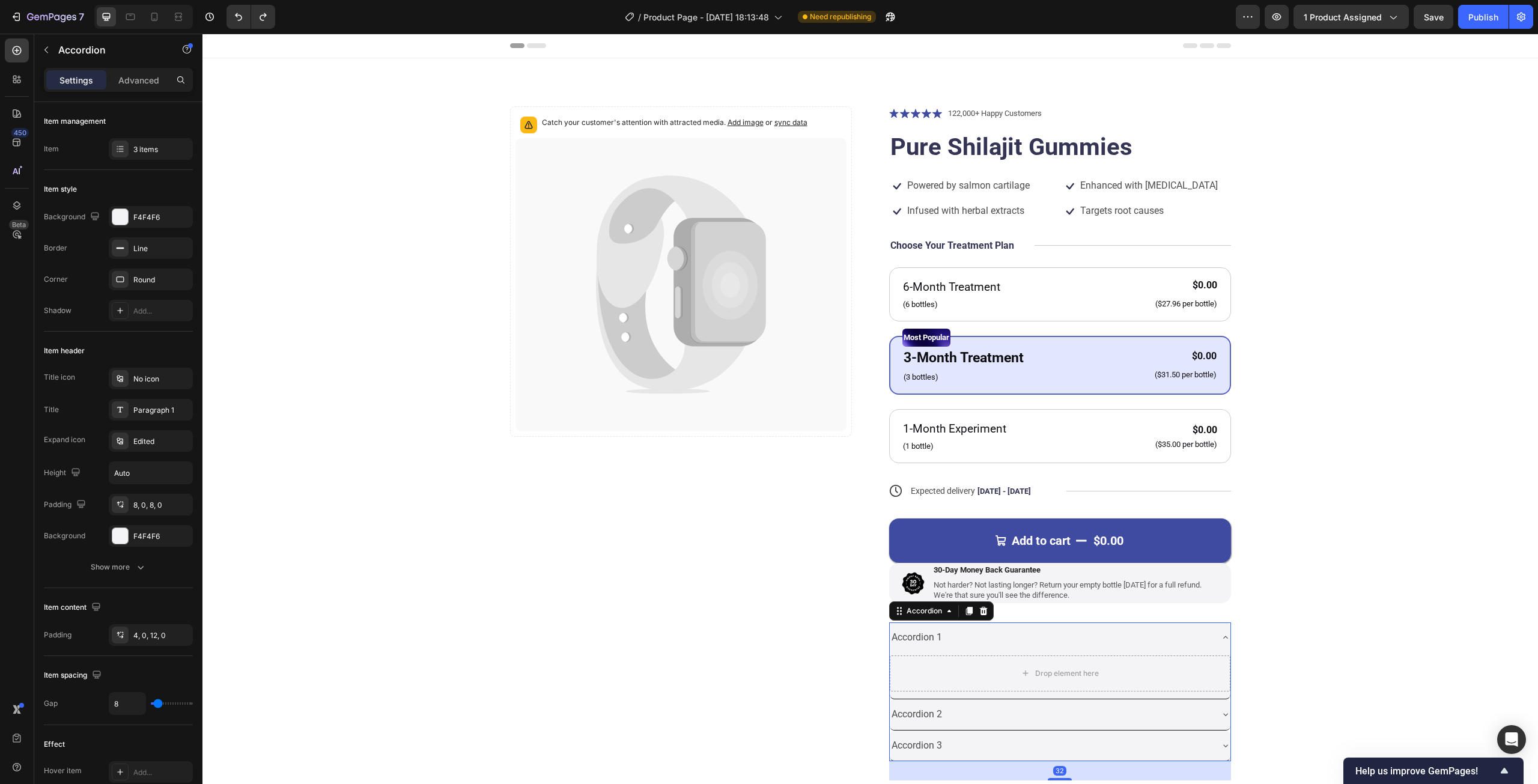
click at [1042, 635] on div "Accordion 1" at bounding box center [1050, 637] width 322 height 21
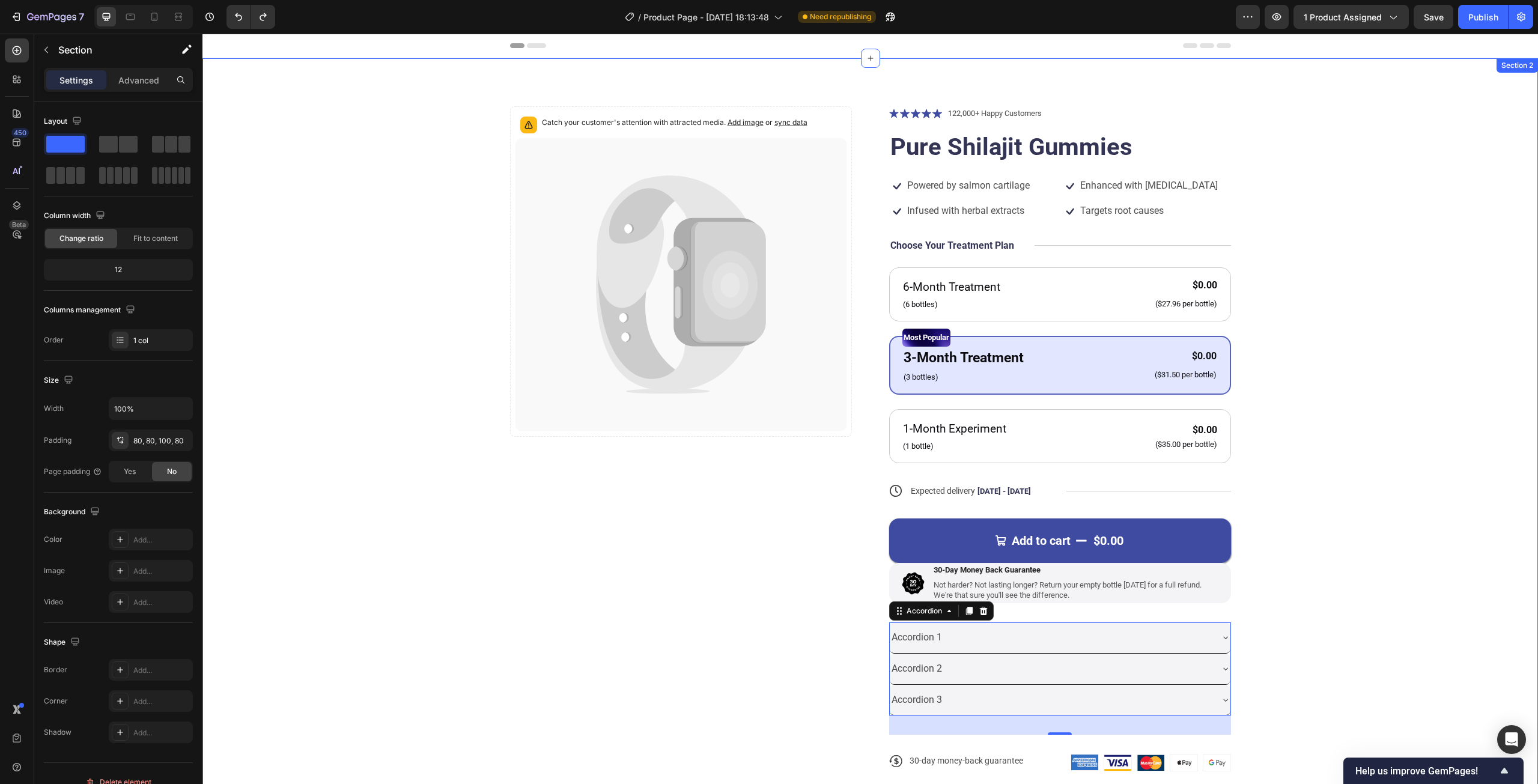
click at [1232, 639] on div "Catch your customer's attention with attracted media. Add image or sync data Pr…" at bounding box center [870, 448] width 1239 height 684
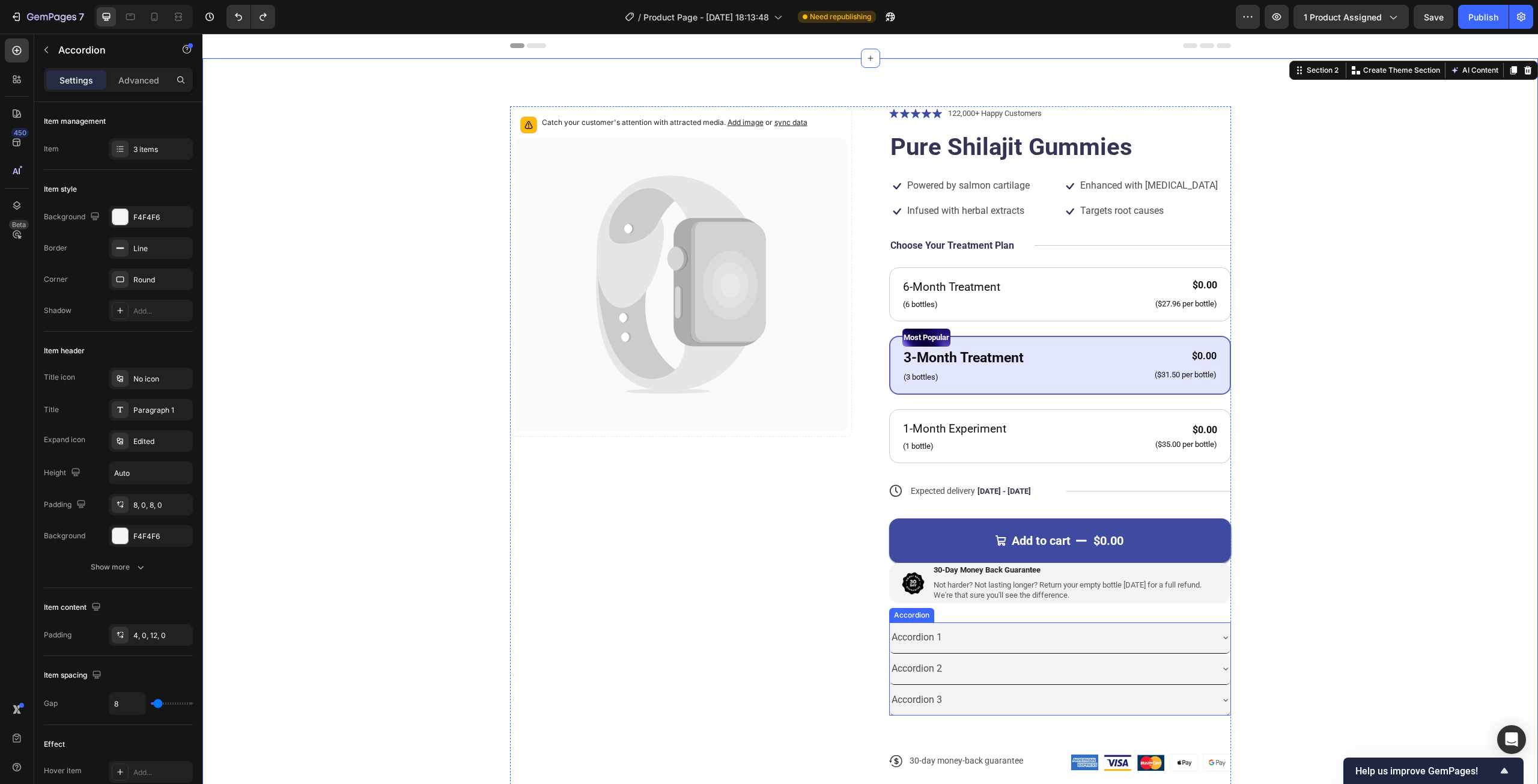
click at [1209, 634] on div "Accordion 1" at bounding box center [1060, 637] width 341 height 31
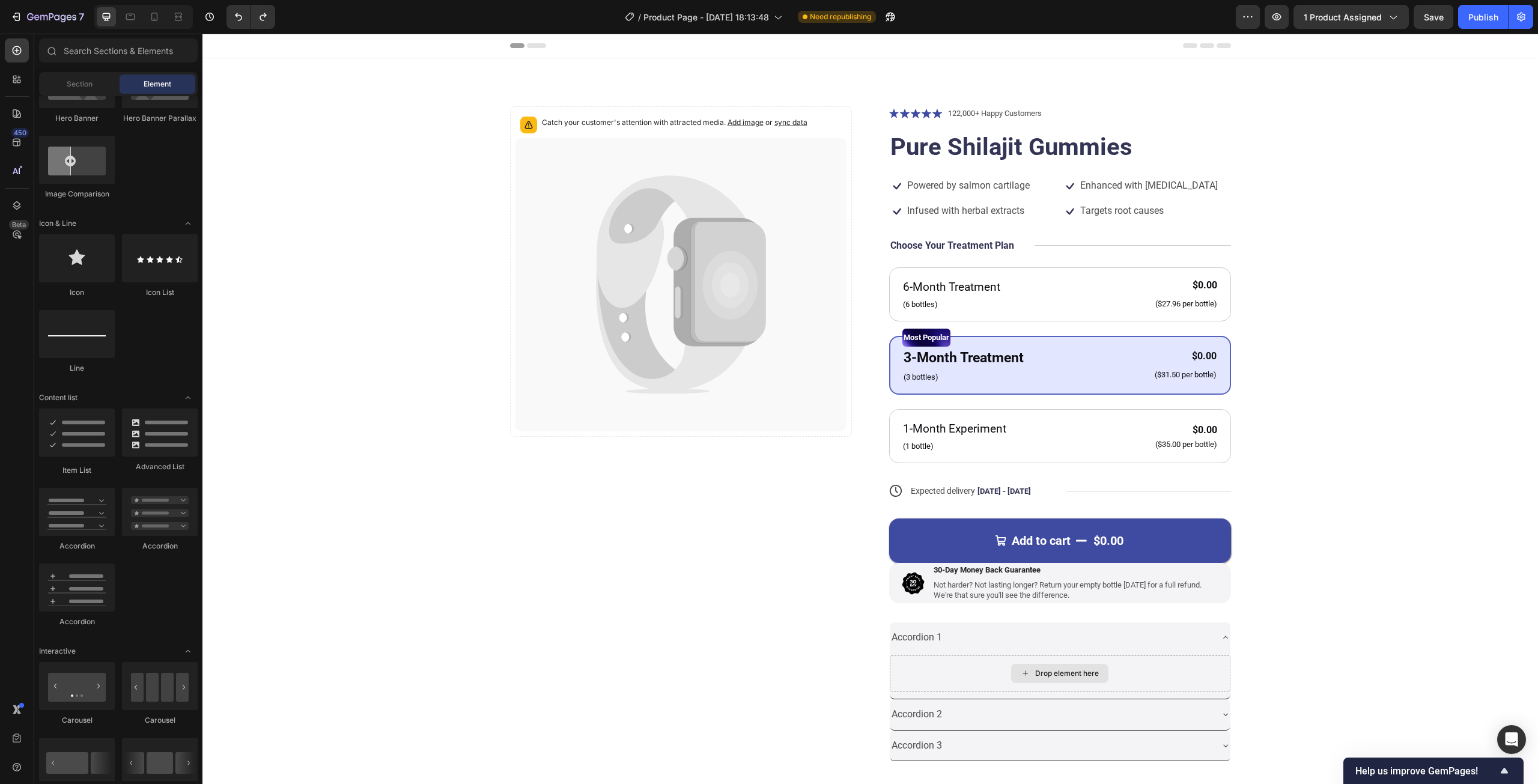
click at [1053, 668] on div "Drop element here" at bounding box center [1066, 673] width 63 height 10
click at [1206, 633] on div "Accordion 1" at bounding box center [1060, 637] width 341 height 31
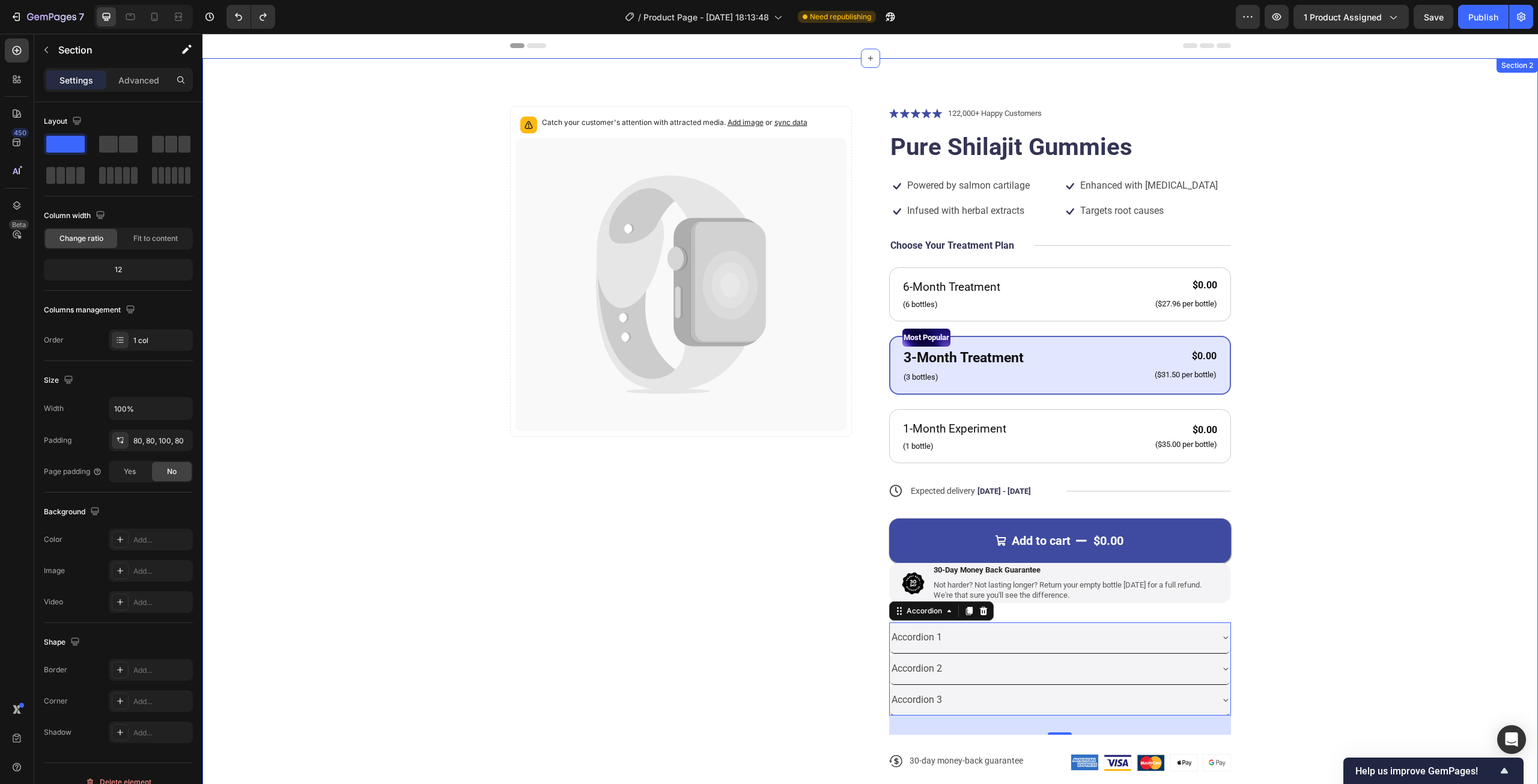
click at [1346, 590] on div "Catch your customer's attention with attracted media. Add image or sync data Pr…" at bounding box center [870, 448] width 1239 height 684
click at [992, 644] on div "Accordion 1" at bounding box center [1050, 637] width 322 height 21
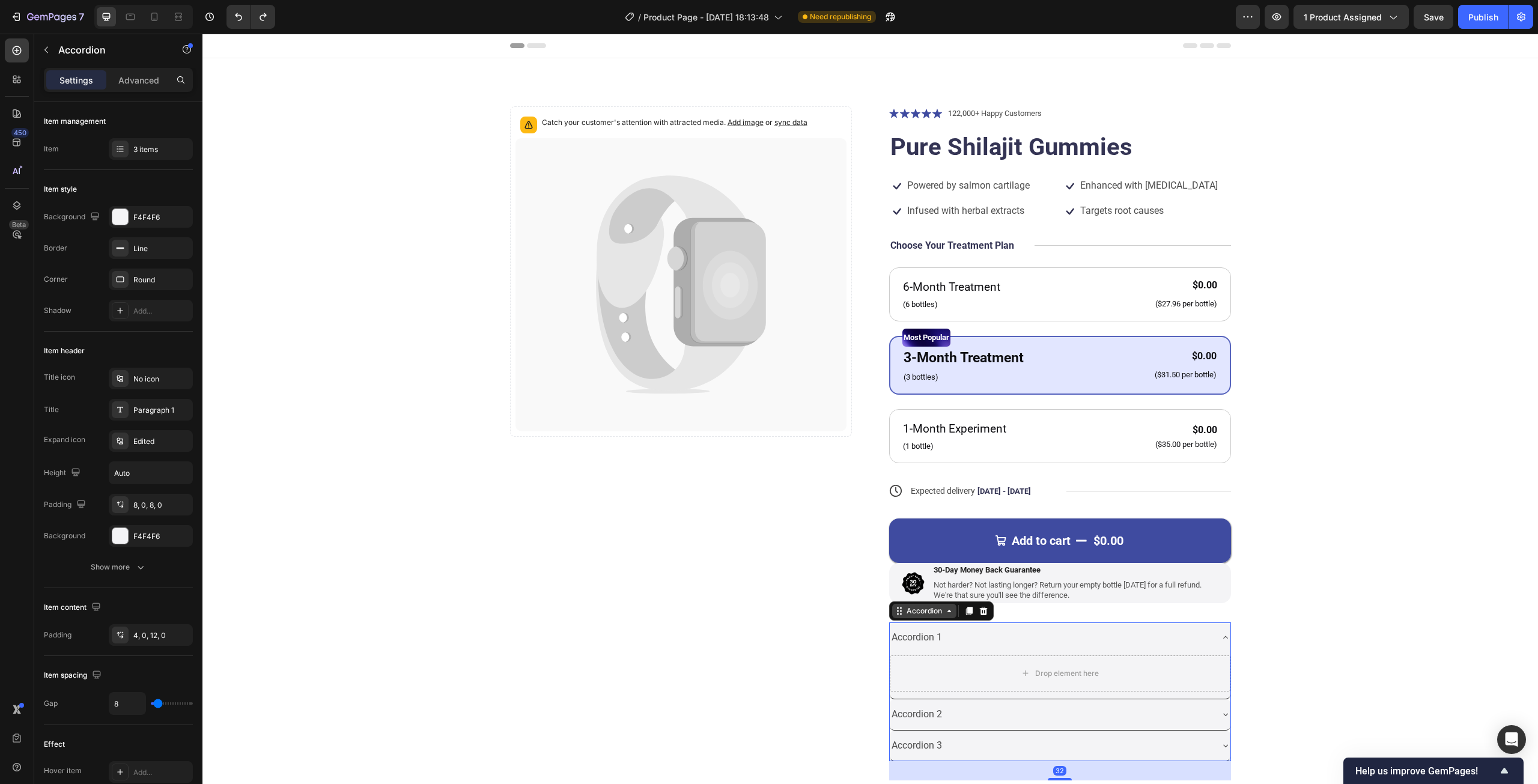
click at [911, 615] on div "Accordion" at bounding box center [924, 611] width 64 height 14
click at [120, 506] on icon at bounding box center [120, 505] width 10 height 10
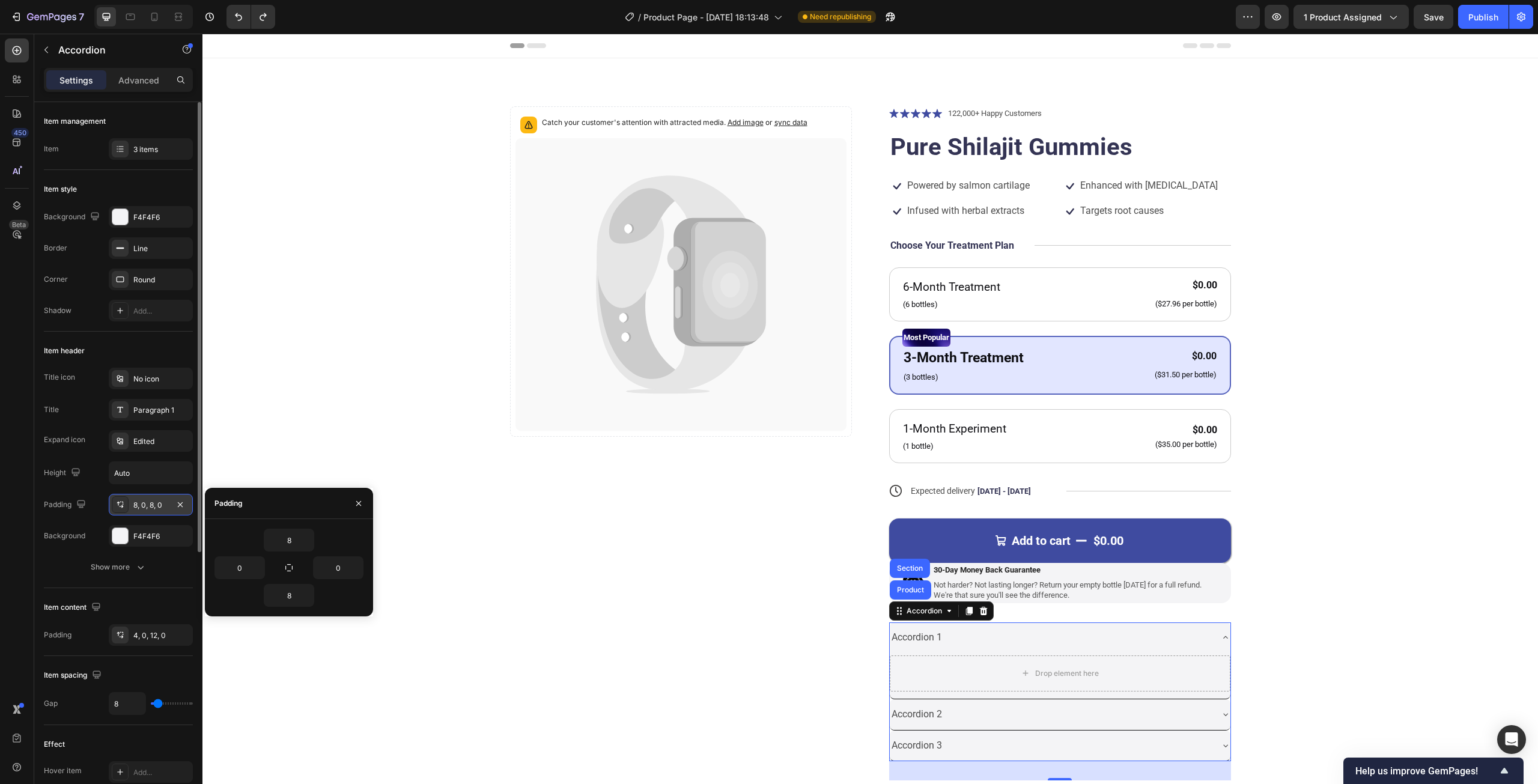
click at [120, 505] on icon at bounding box center [120, 505] width 10 height 10
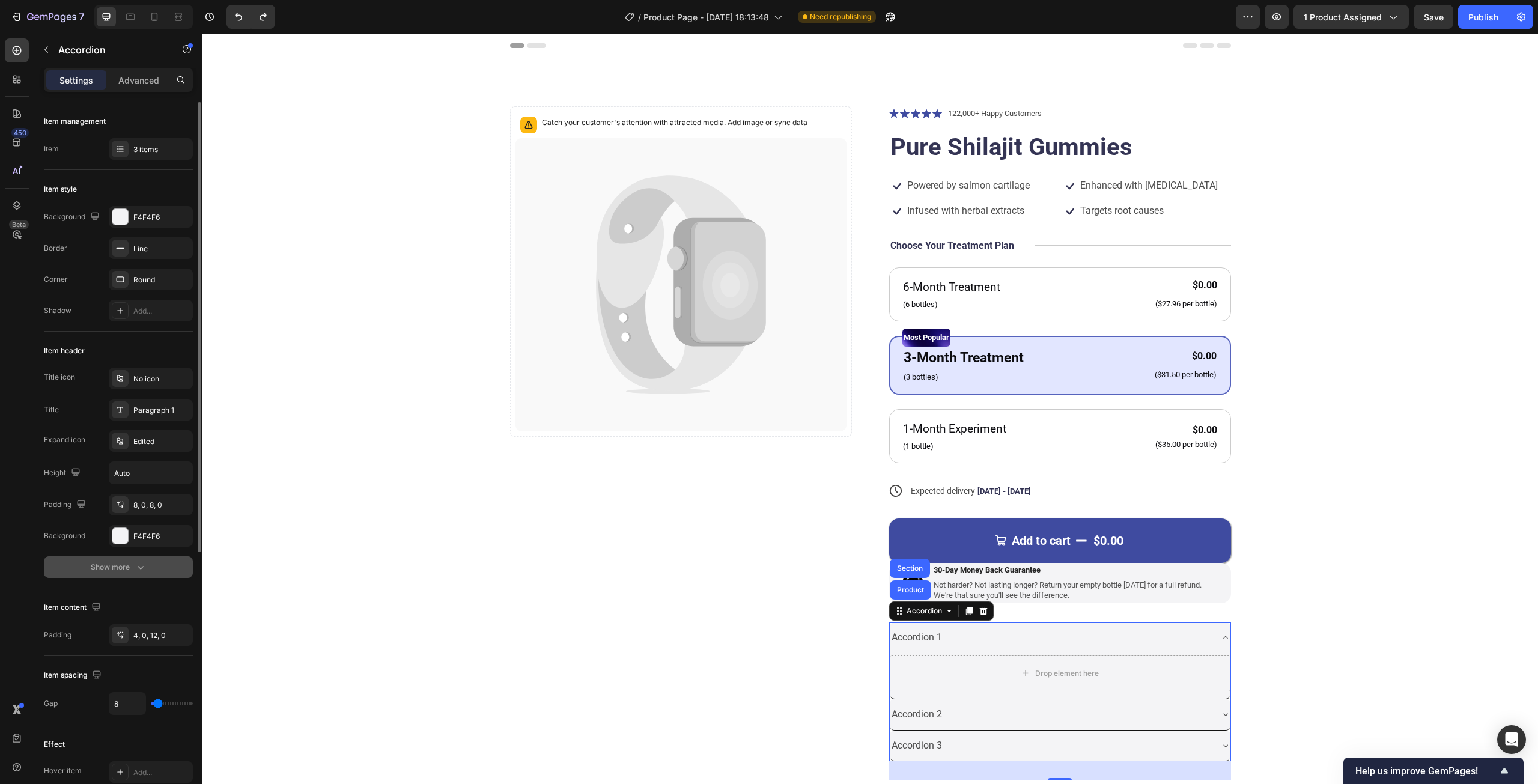
click at [124, 556] on button "Show more" at bounding box center [118, 566] width 149 height 21
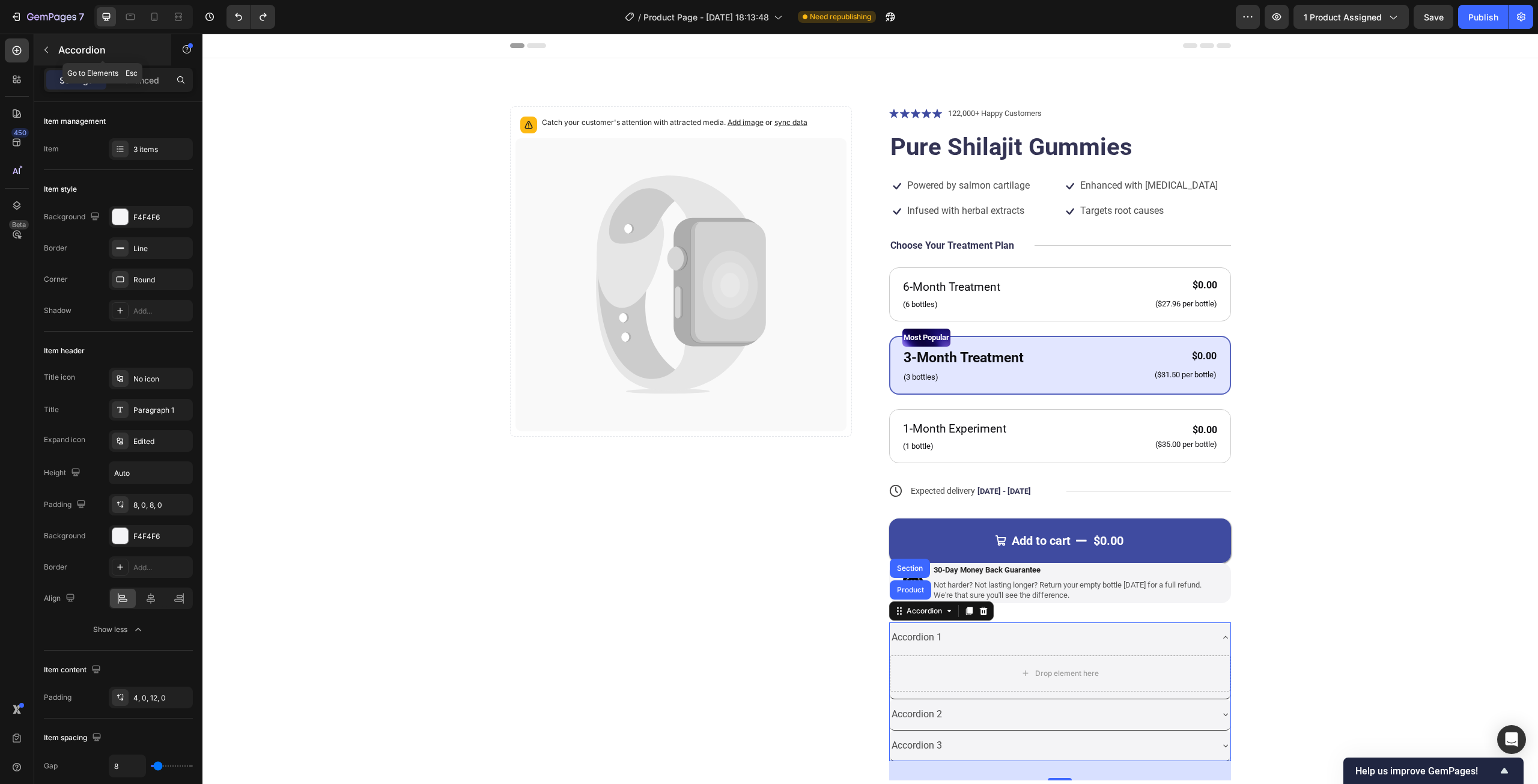
click at [55, 47] on button "button" at bounding box center [46, 50] width 19 height 19
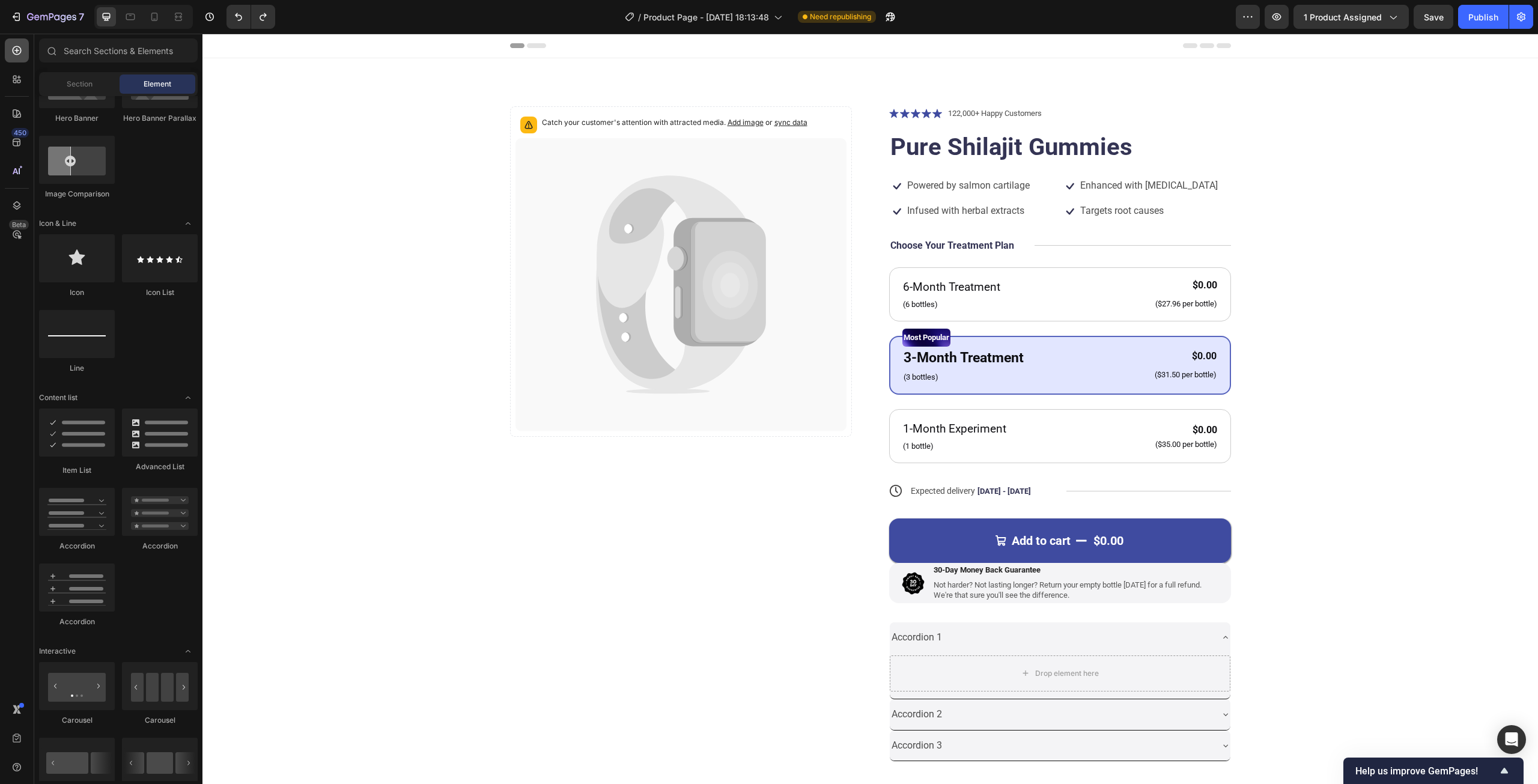
click at [12, 59] on div at bounding box center [17, 50] width 24 height 24
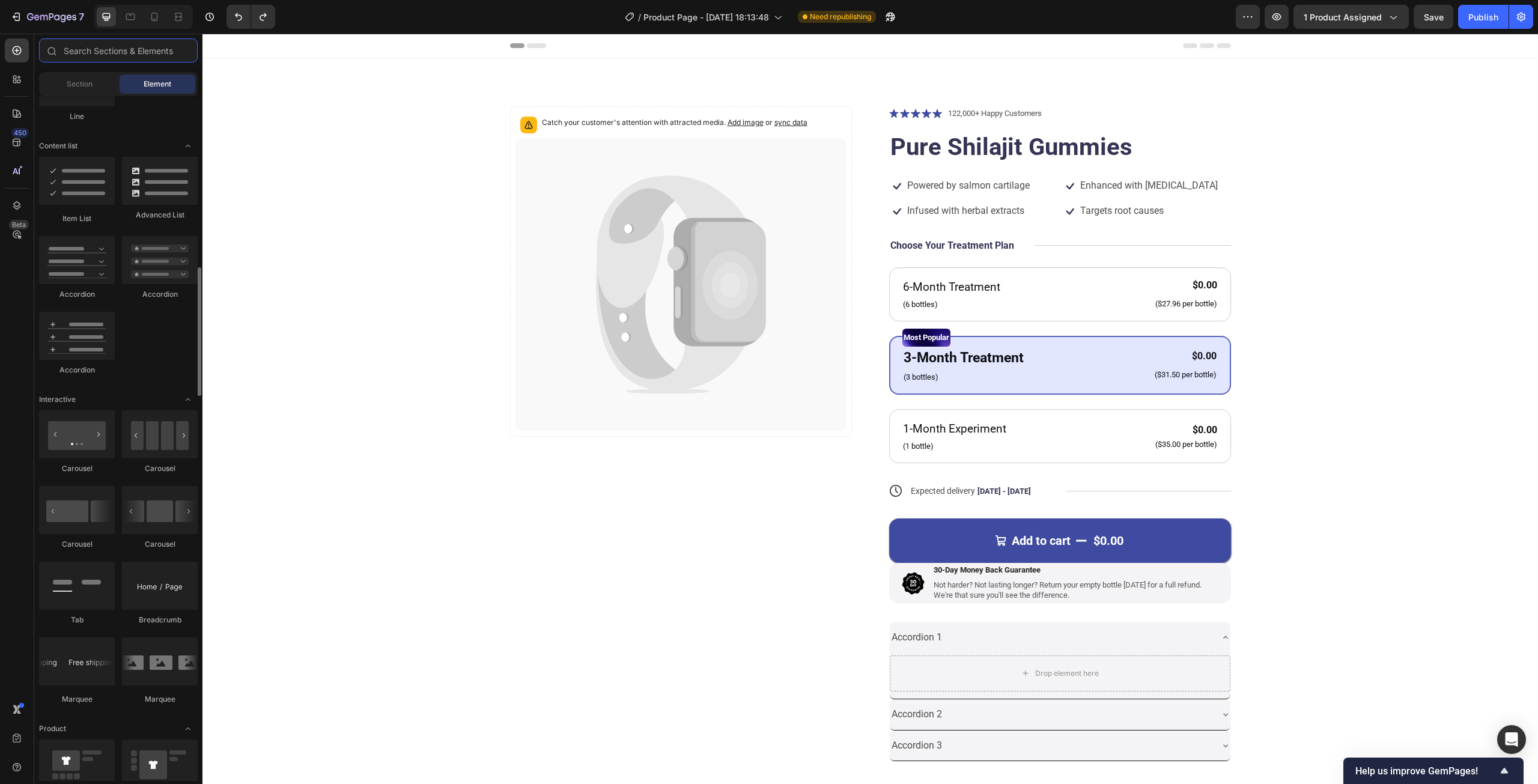
scroll to position [973, 0]
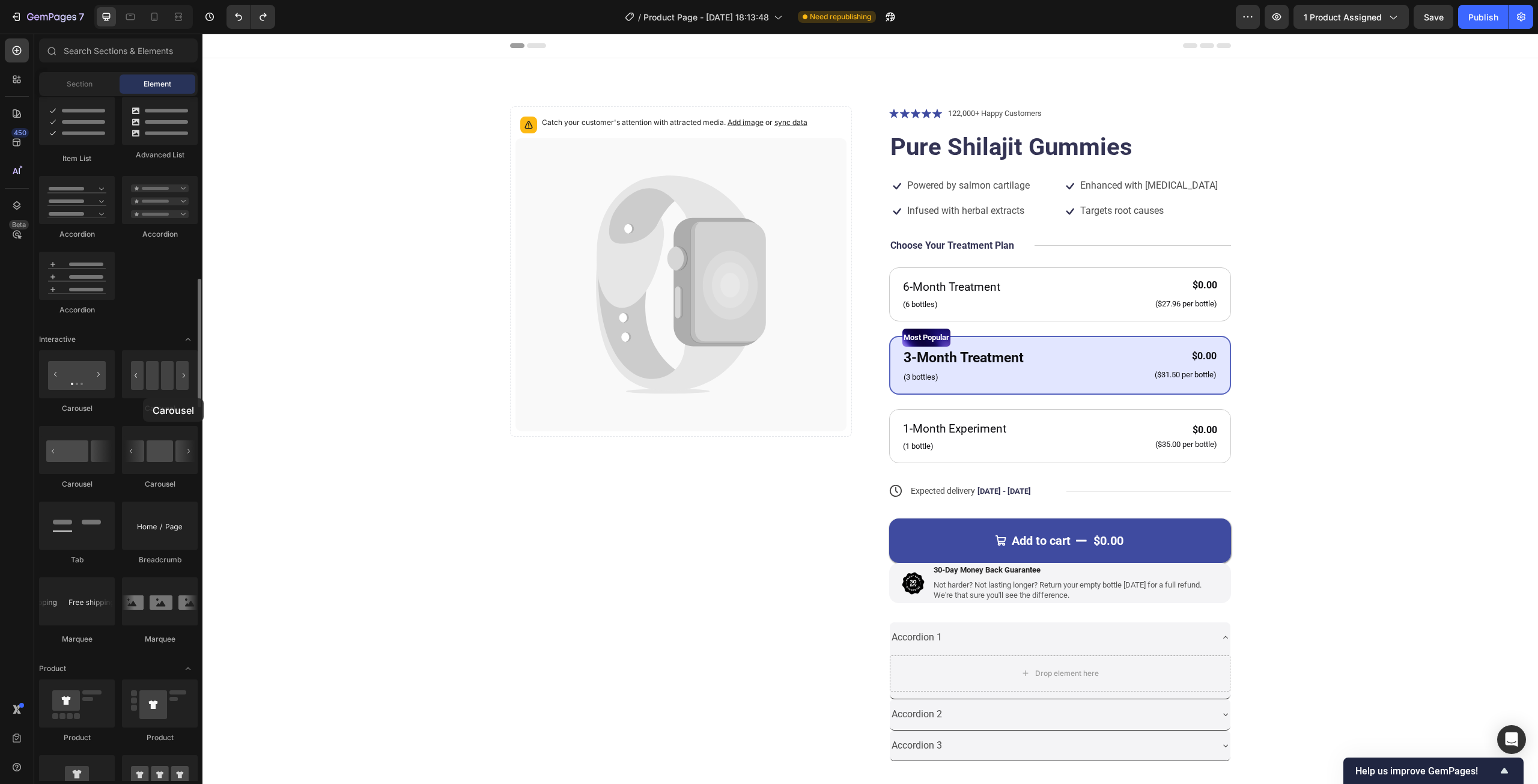
click at [143, 399] on div "Carousel" at bounding box center [160, 382] width 76 height 63
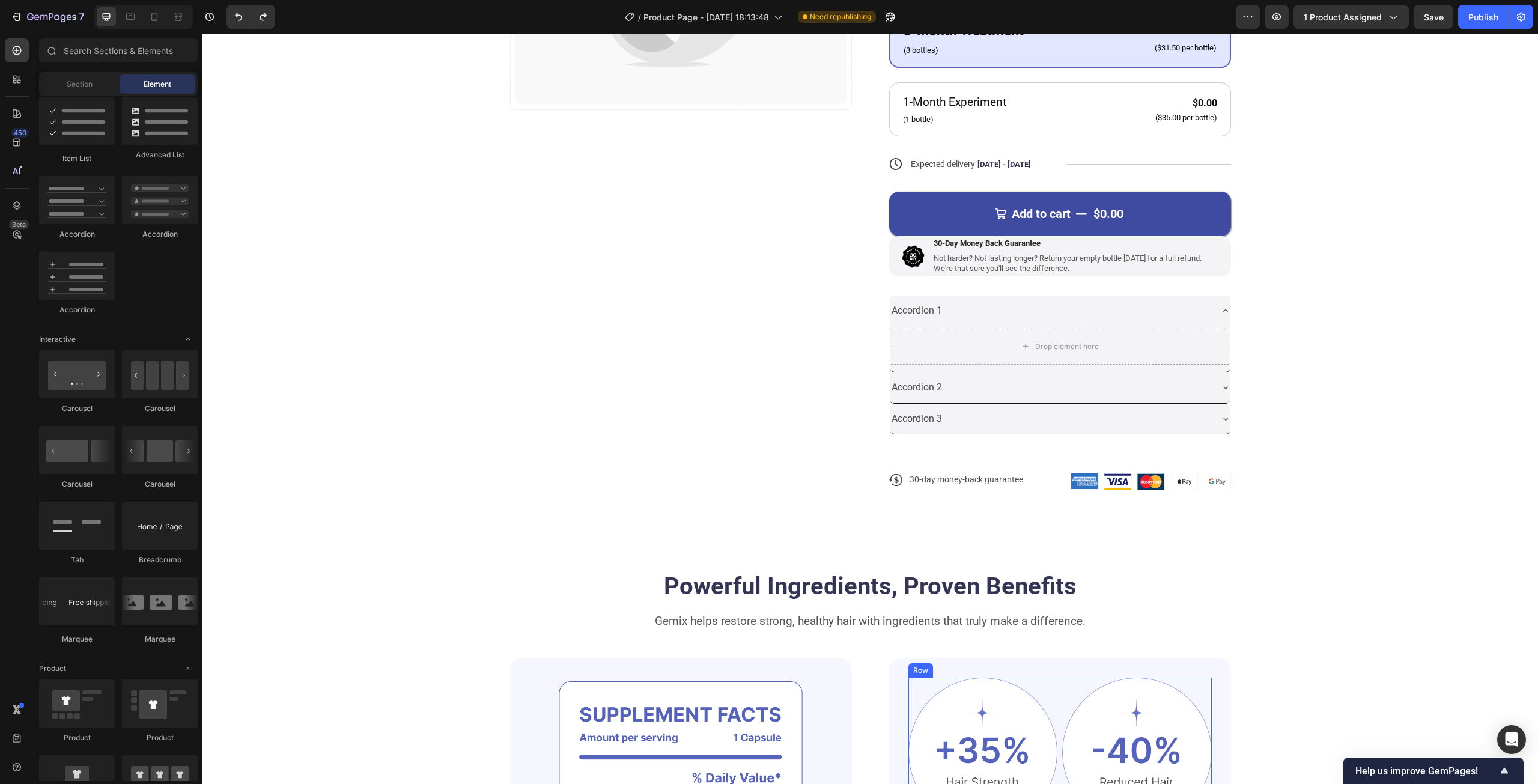
scroll to position [340, 0]
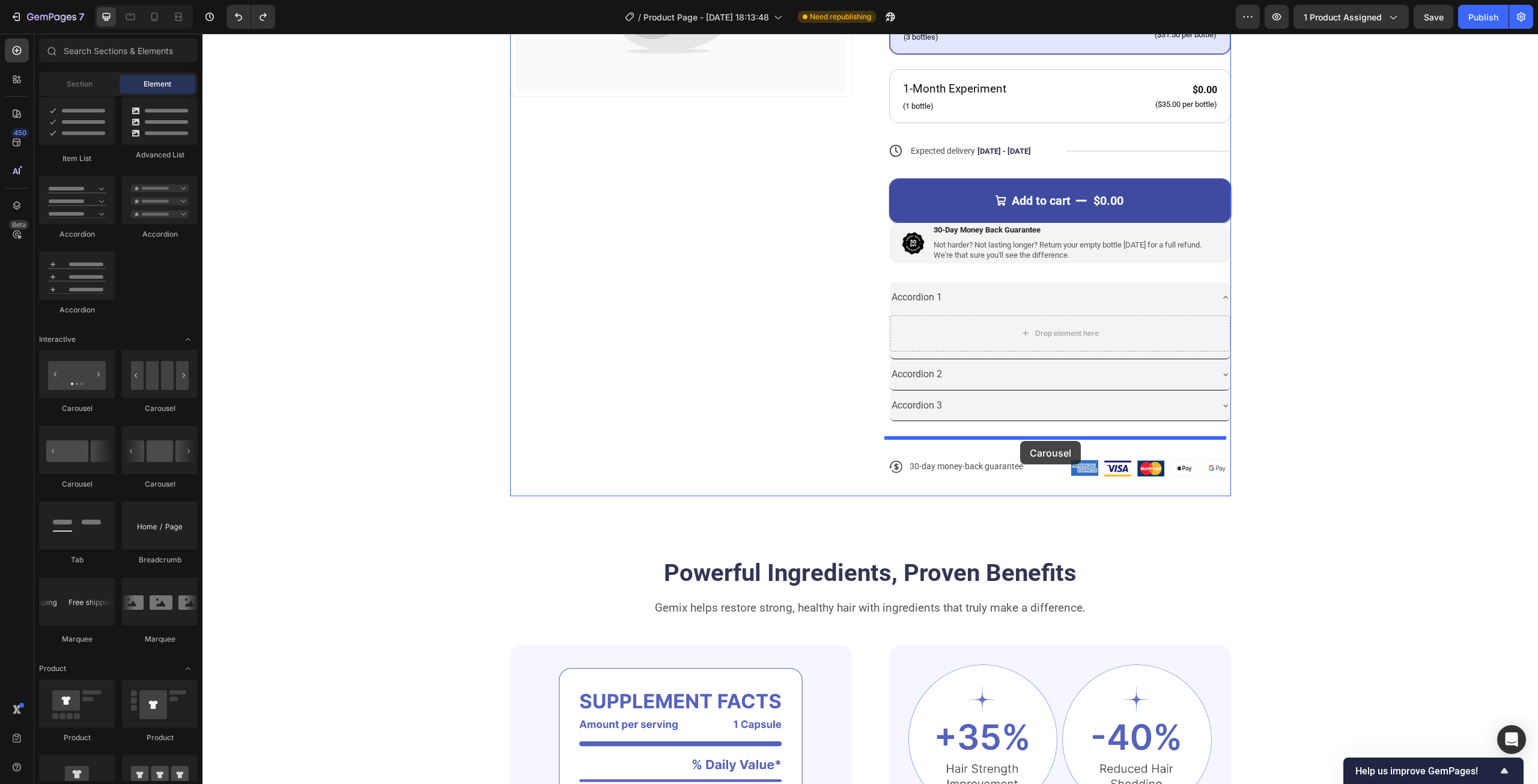
drag, startPoint x: 355, startPoint y: 422, endPoint x: 1020, endPoint y: 441, distance: 665.3
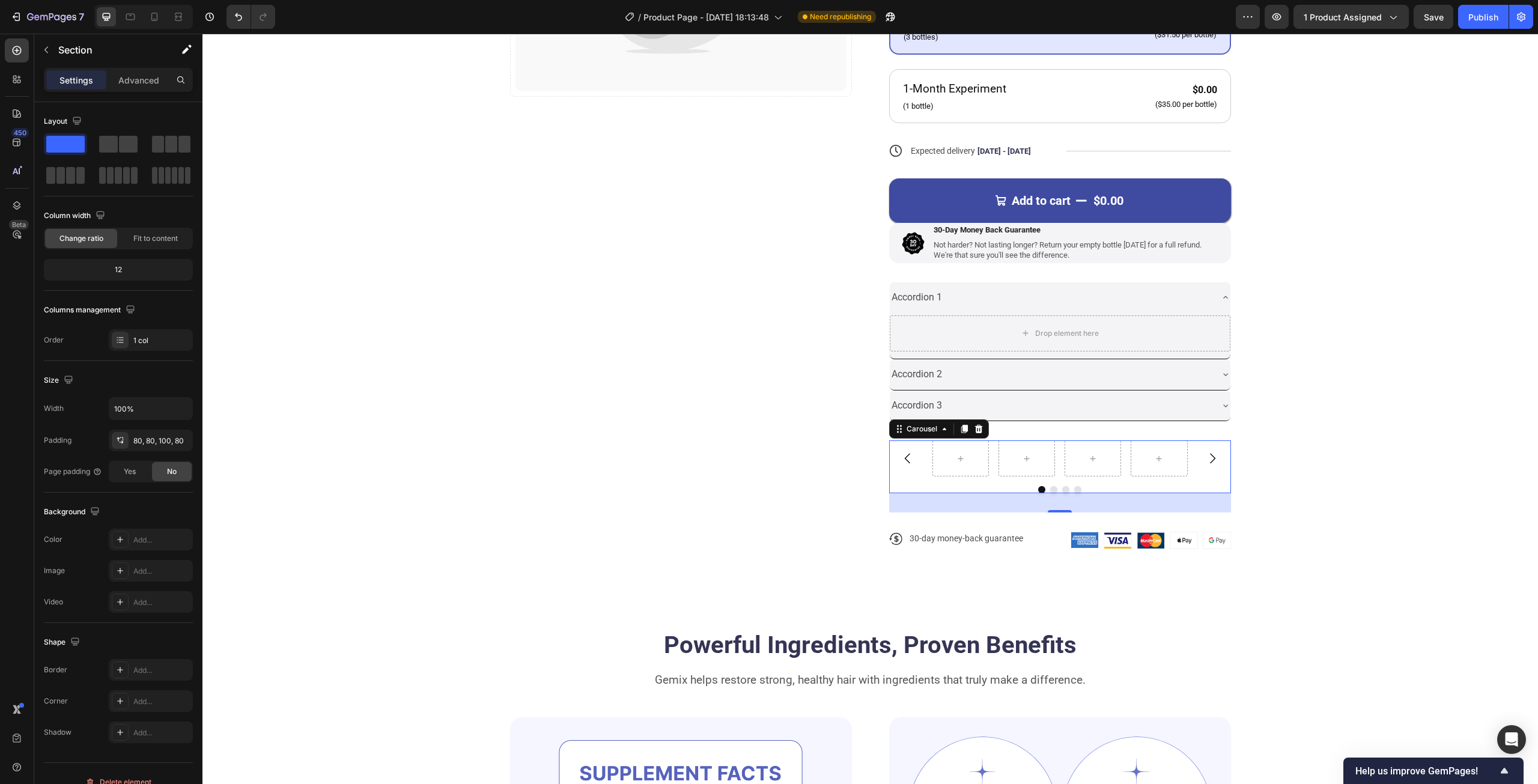
drag, startPoint x: 1535, startPoint y: 533, endPoint x: 295, endPoint y: 206, distance: 1282.4
click at [295, 206] on div "Catch your customer's attention with attracted media. Add image or sync data Pr…" at bounding box center [870, 167] width 1239 height 802
click at [958, 459] on icon at bounding box center [960, 458] width 10 height 10
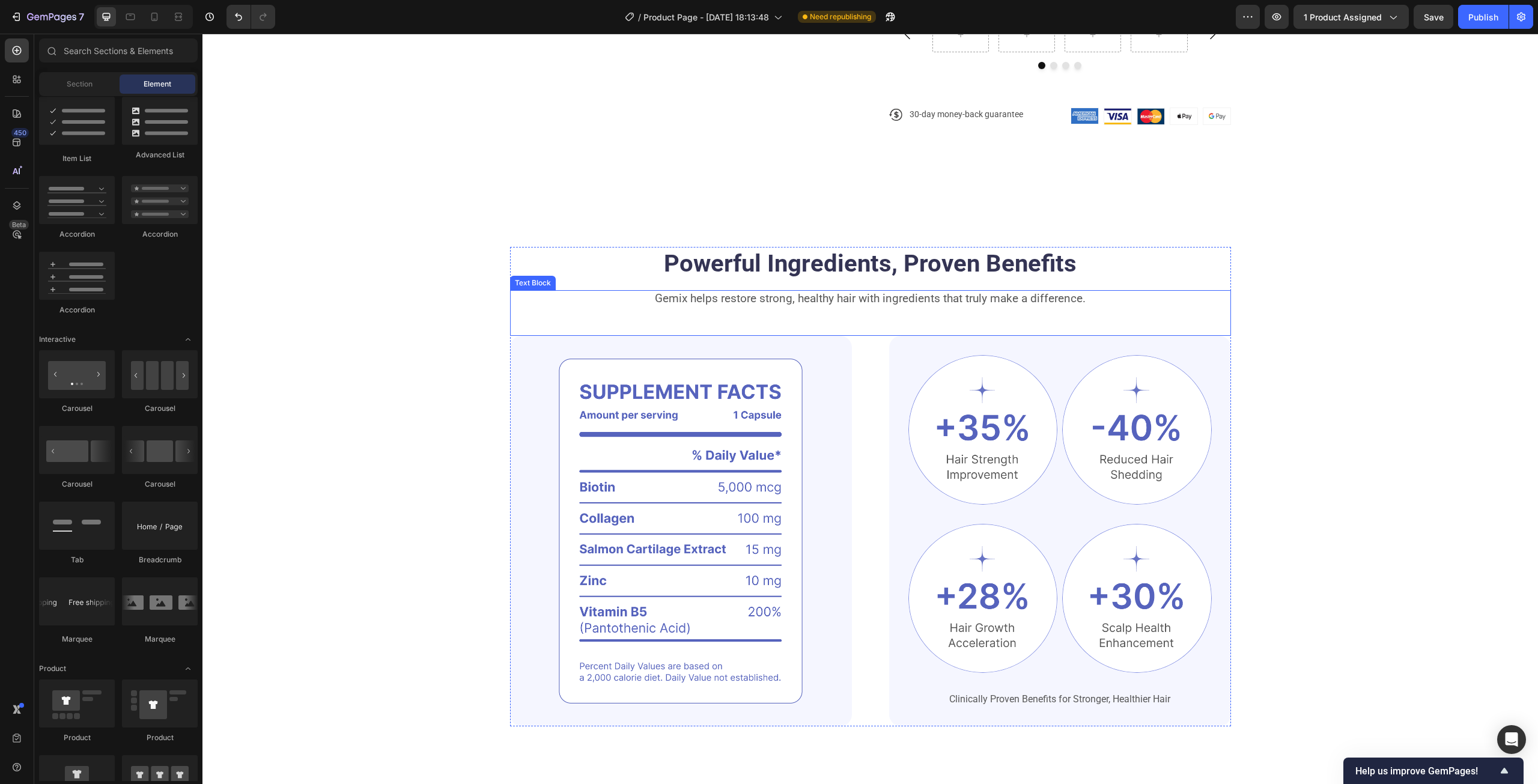
scroll to position [580, 0]
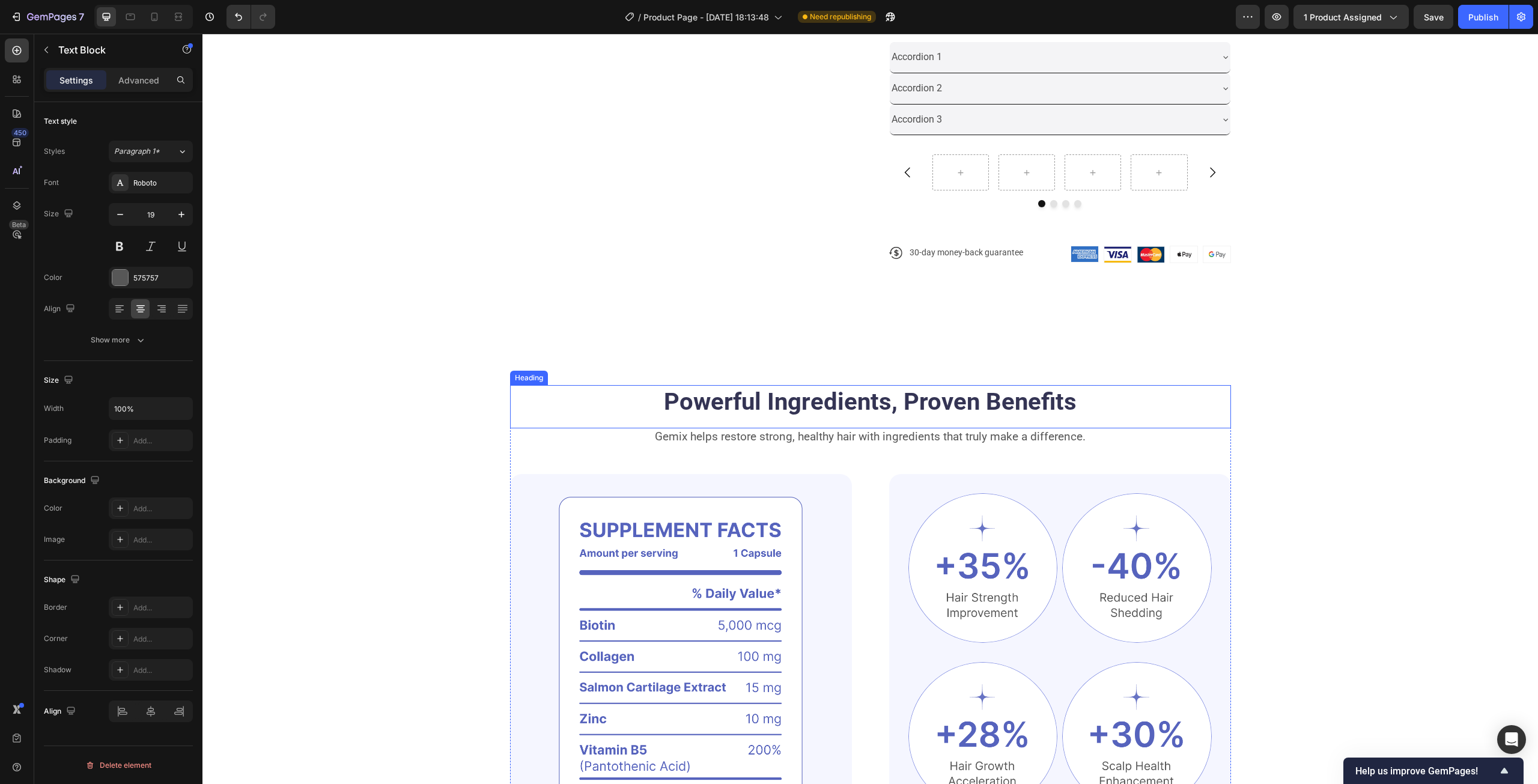
click at [1195, 428] on div "Gemix helps restore strong, healthy hair with ingredients that truly make a dif…" at bounding box center [870, 451] width 721 height 46
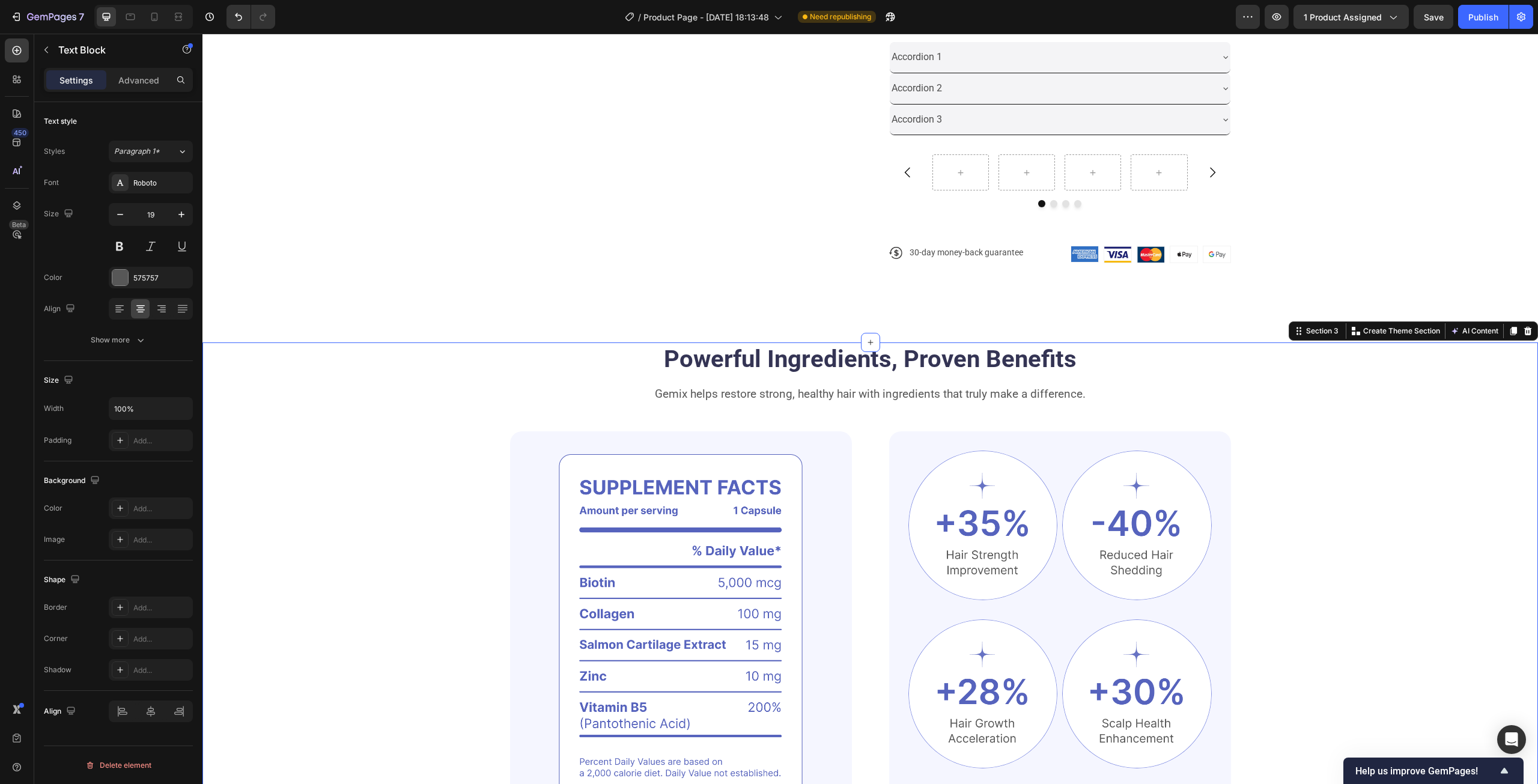
click at [1303, 402] on div "Powerful Ingredients, Proven Benefits Heading Gemix helps restore strong, healt…" at bounding box center [870, 582] width 1239 height 480
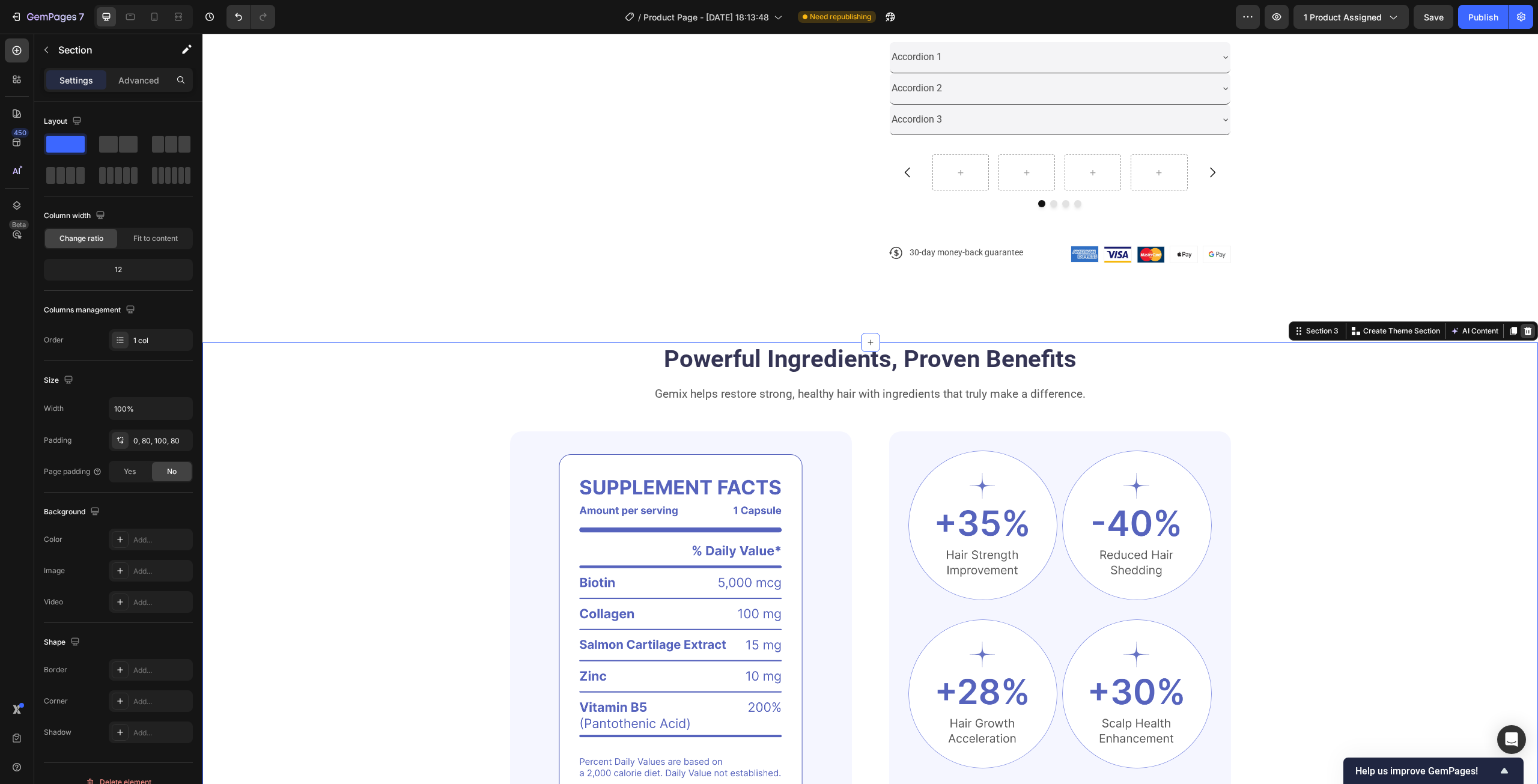
click at [1525, 329] on div at bounding box center [1527, 330] width 14 height 14
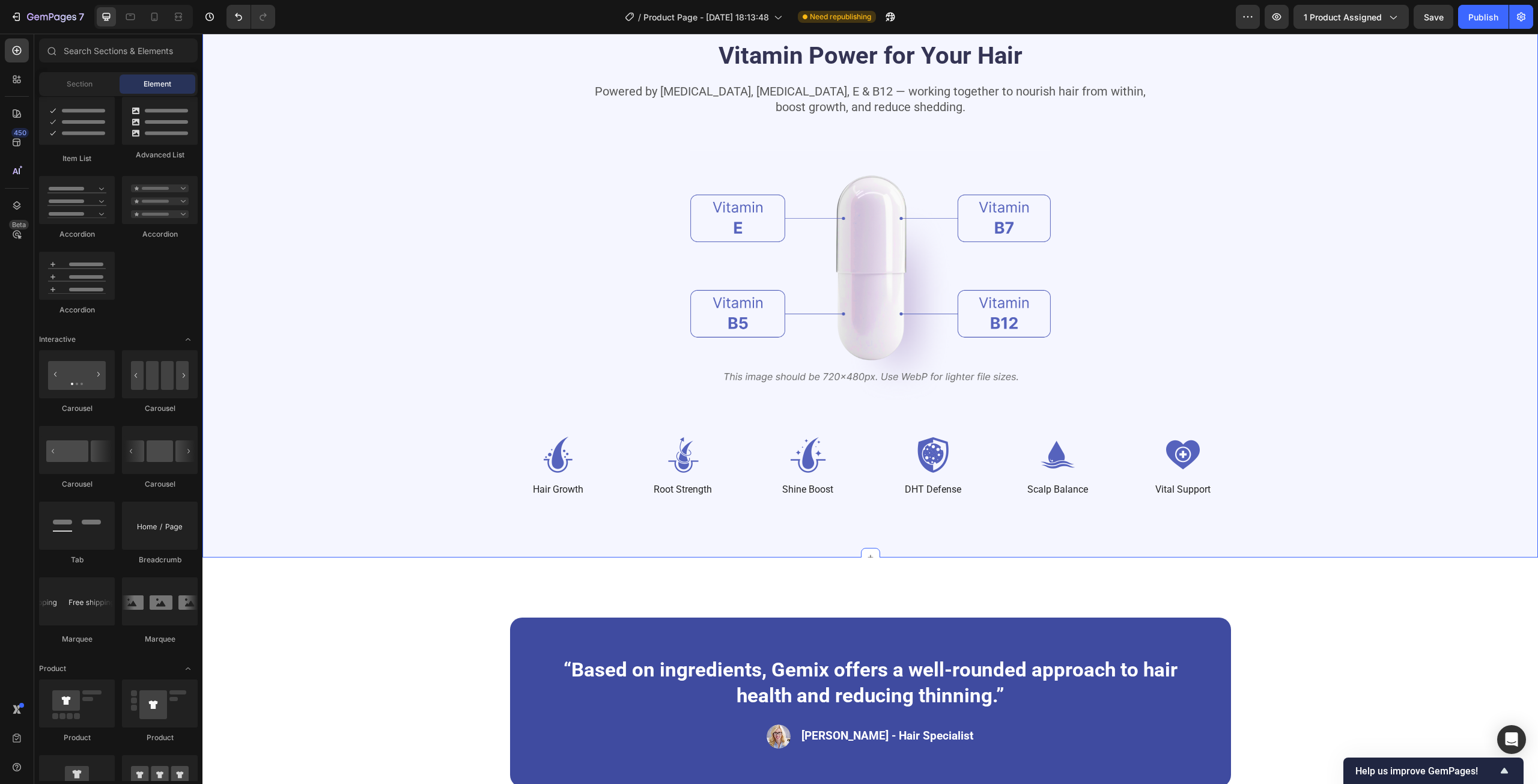
scroll to position [700, 0]
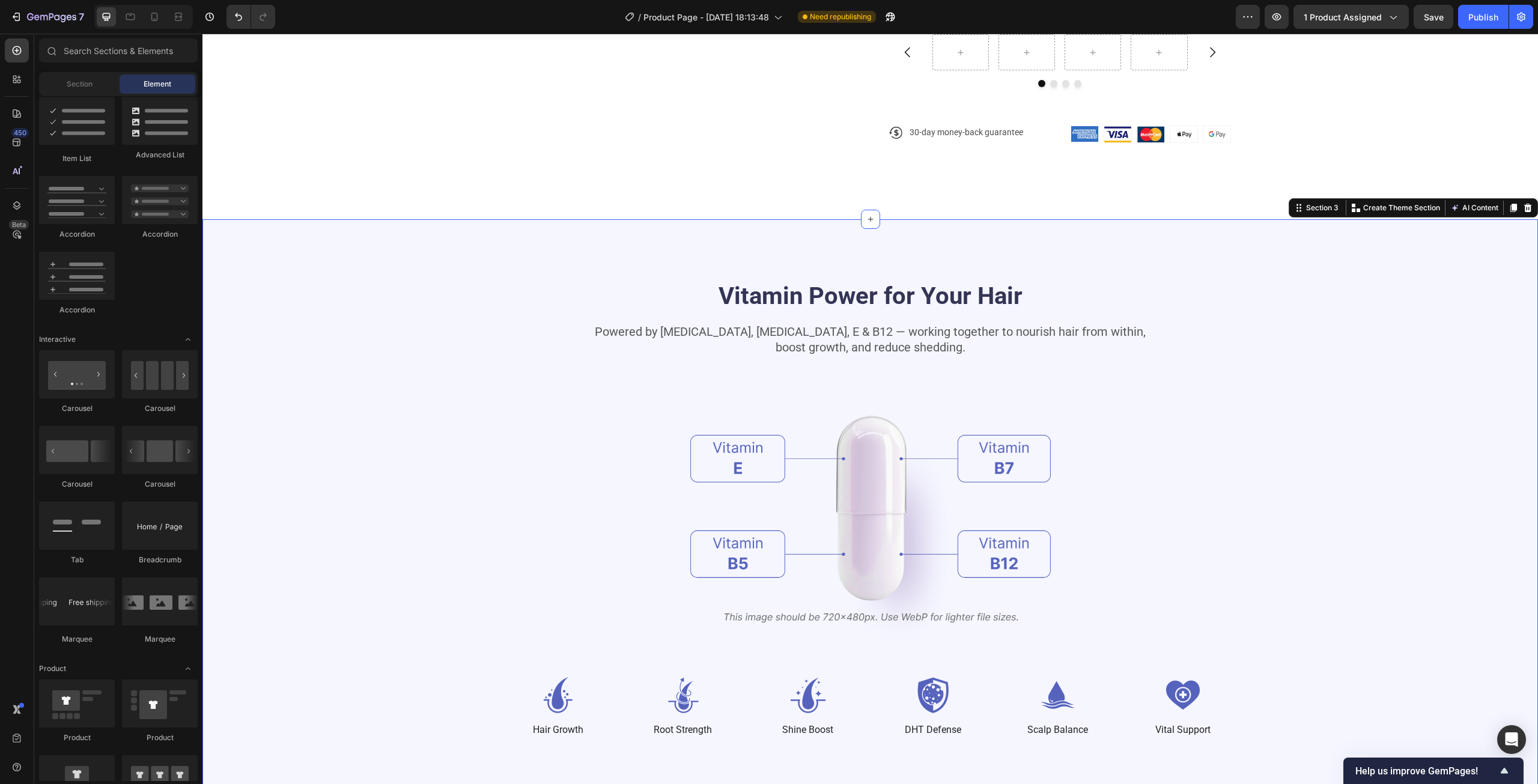
click at [1338, 265] on div "Vitamin Power for Your Hair Heading Powered by [MEDICAL_DATA], [MEDICAL_DATA], …" at bounding box center [870, 508] width 1336 height 578
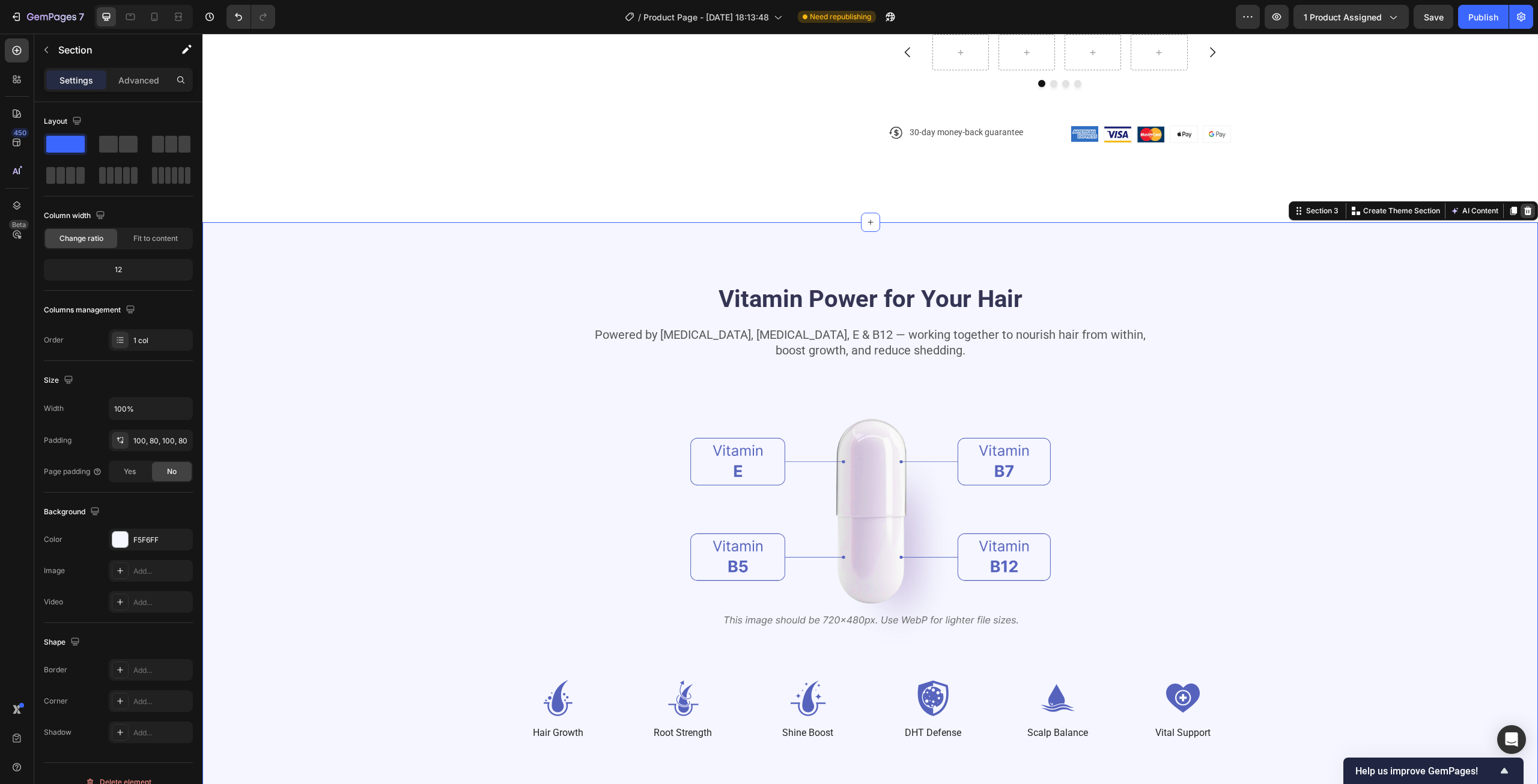
click at [1523, 206] on icon at bounding box center [1528, 211] width 10 height 10
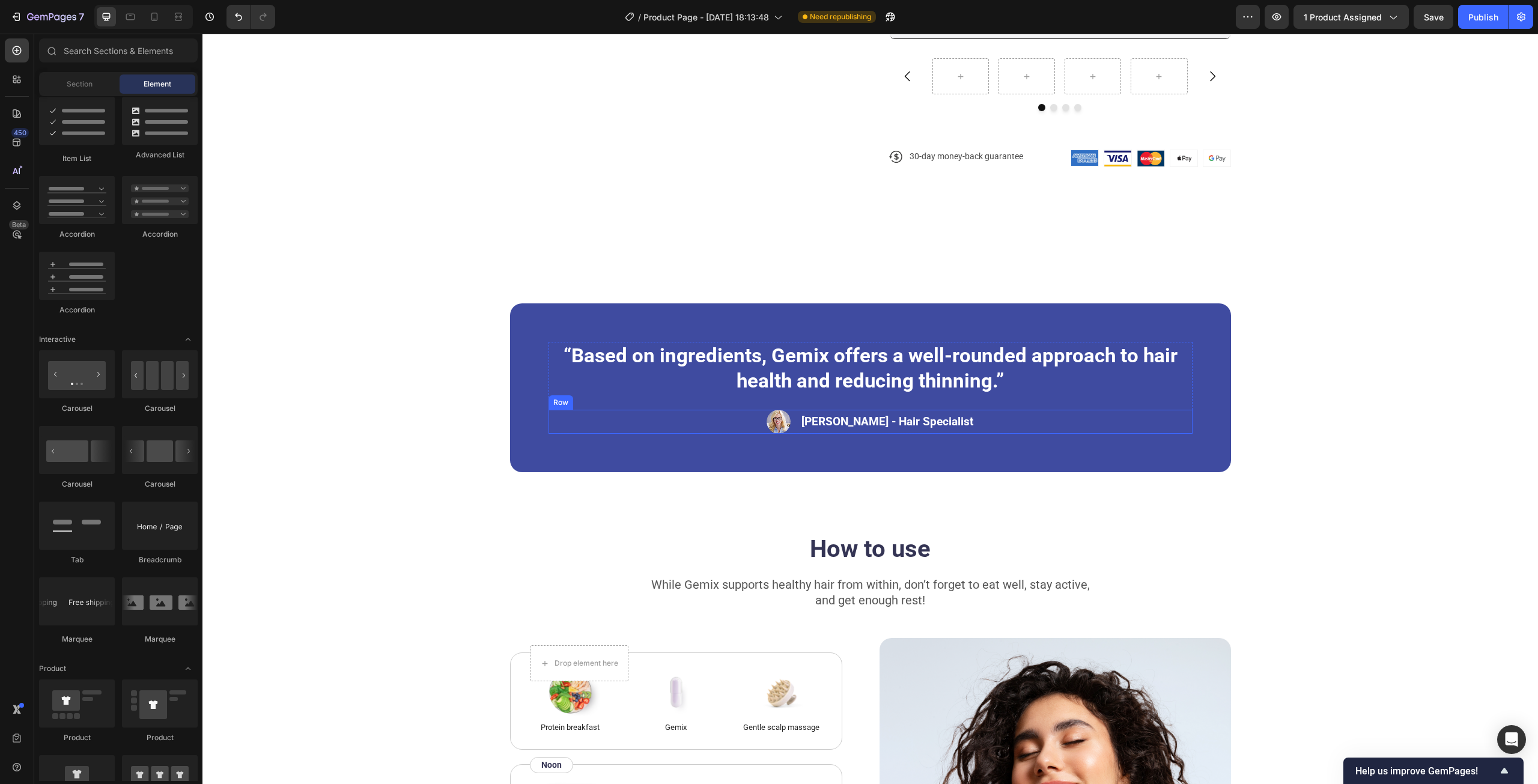
scroll to position [640, 0]
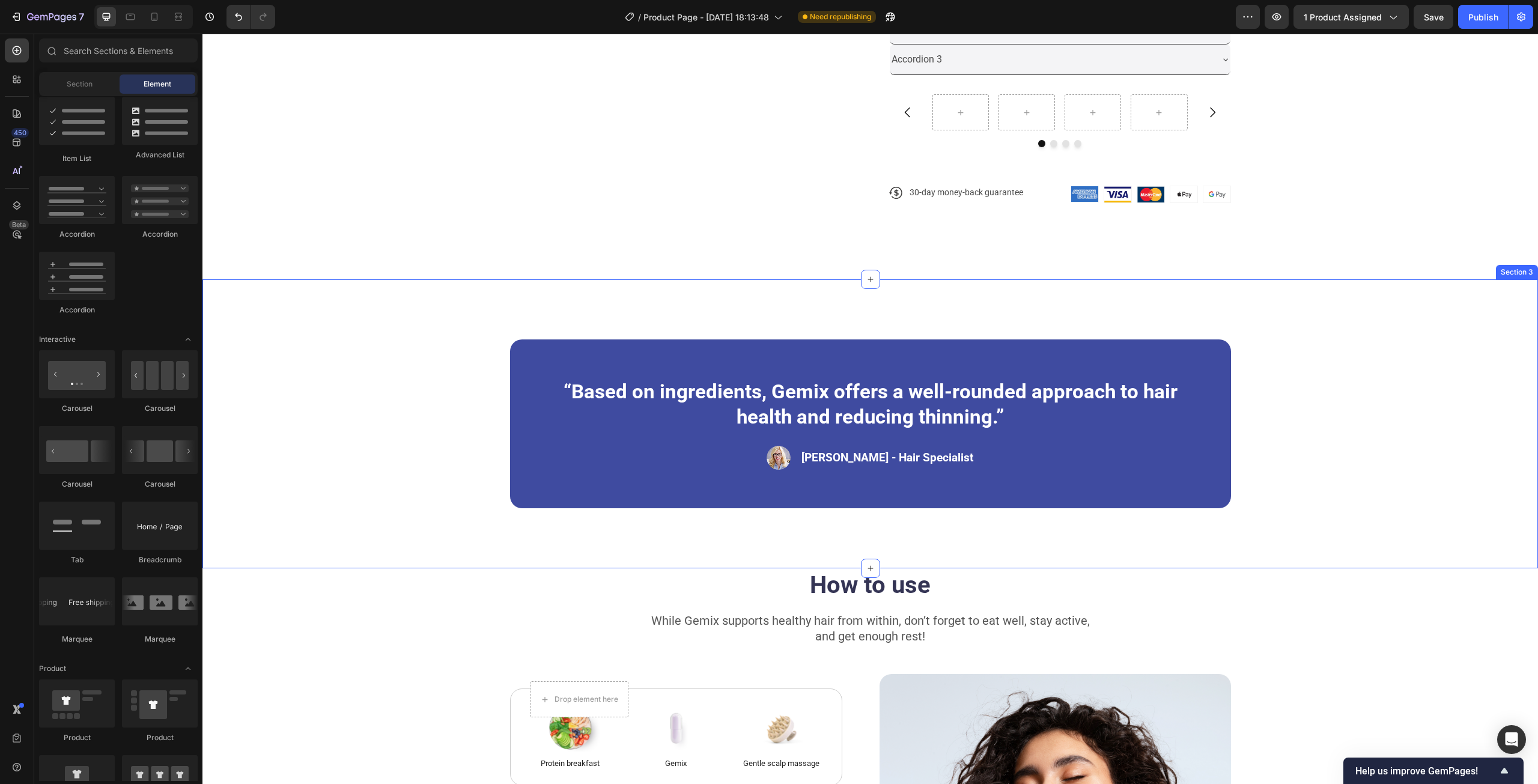
click at [1186, 308] on div "“Based on ingredients, Gemix offers a well-rounded approach to hair health and …" at bounding box center [870, 424] width 1336 height 290
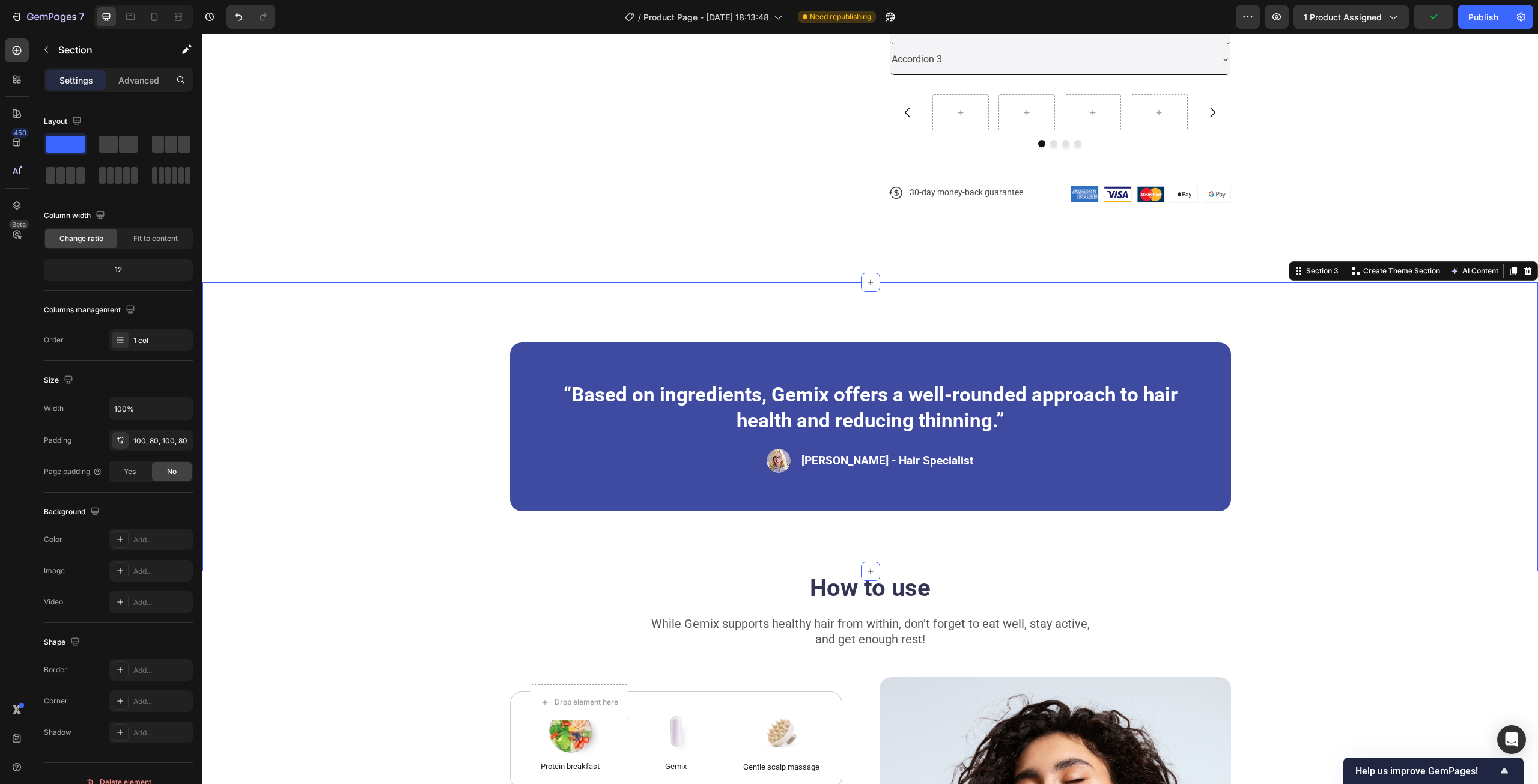
click at [1523, 266] on icon at bounding box center [1528, 271] width 10 height 10
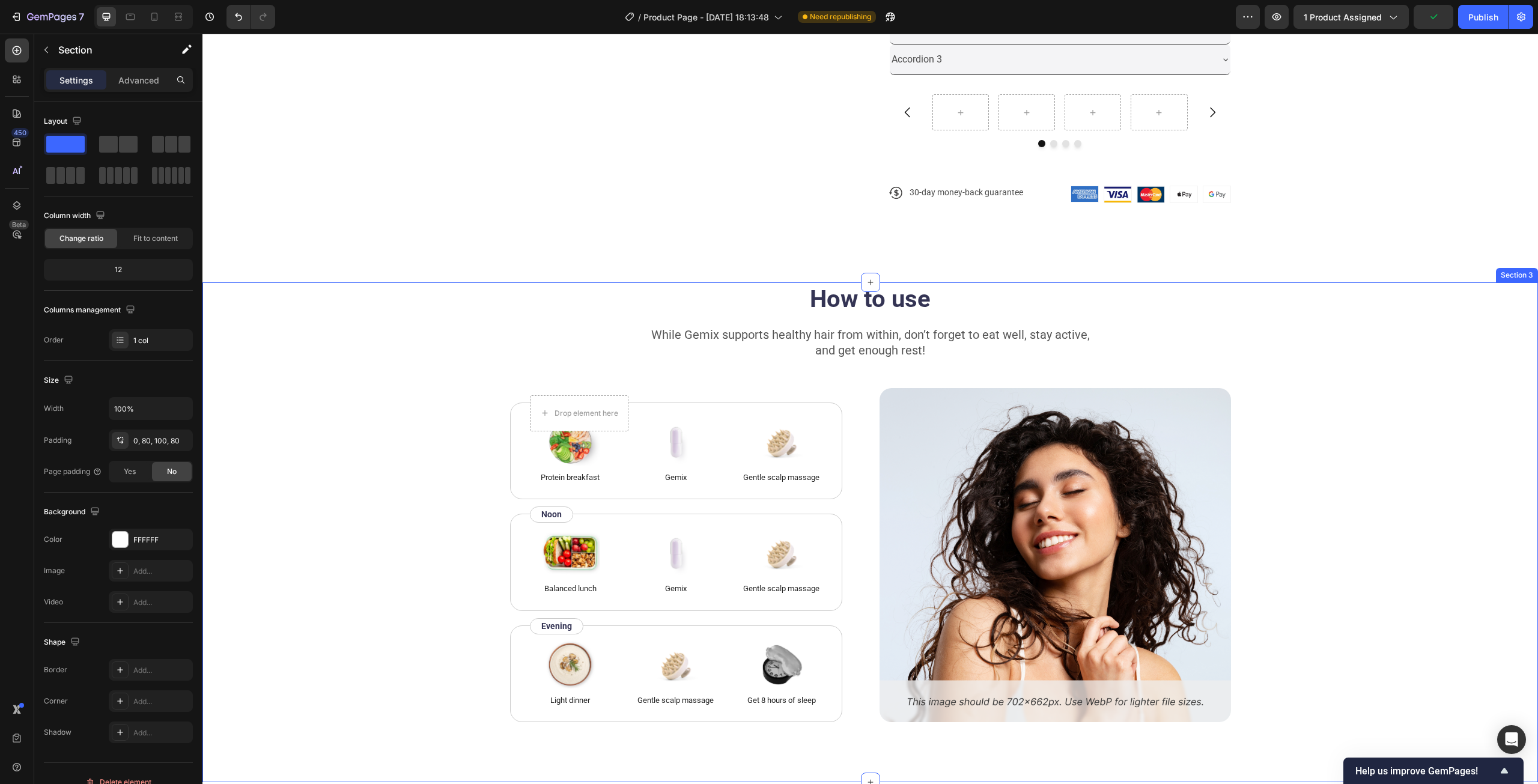
click at [1254, 306] on div "How to use Heading While Gemix supports healthy hair from within, don’t forget …" at bounding box center [870, 502] width 1239 height 441
click at [1524, 267] on icon at bounding box center [1528, 271] width 8 height 8
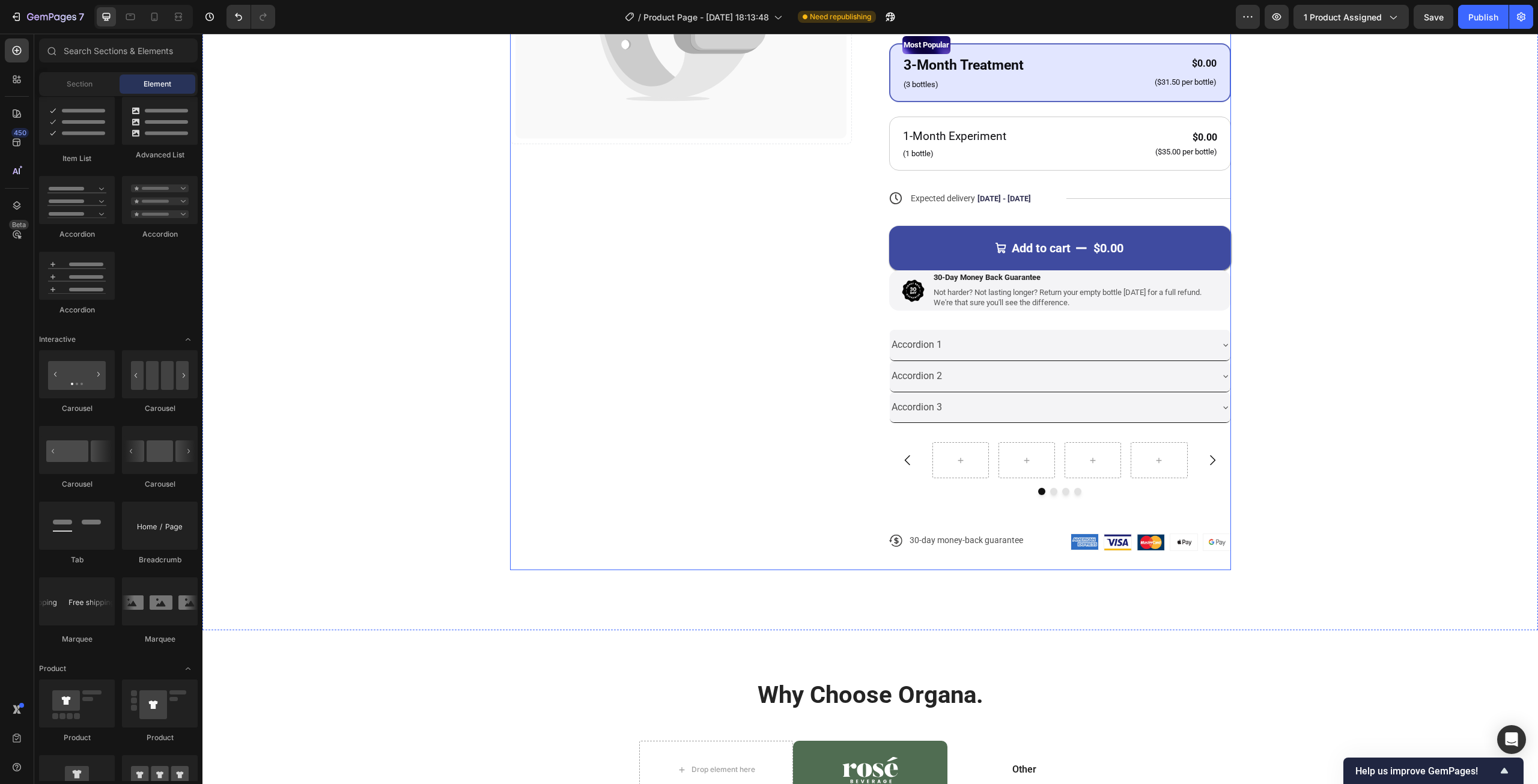
scroll to position [240, 0]
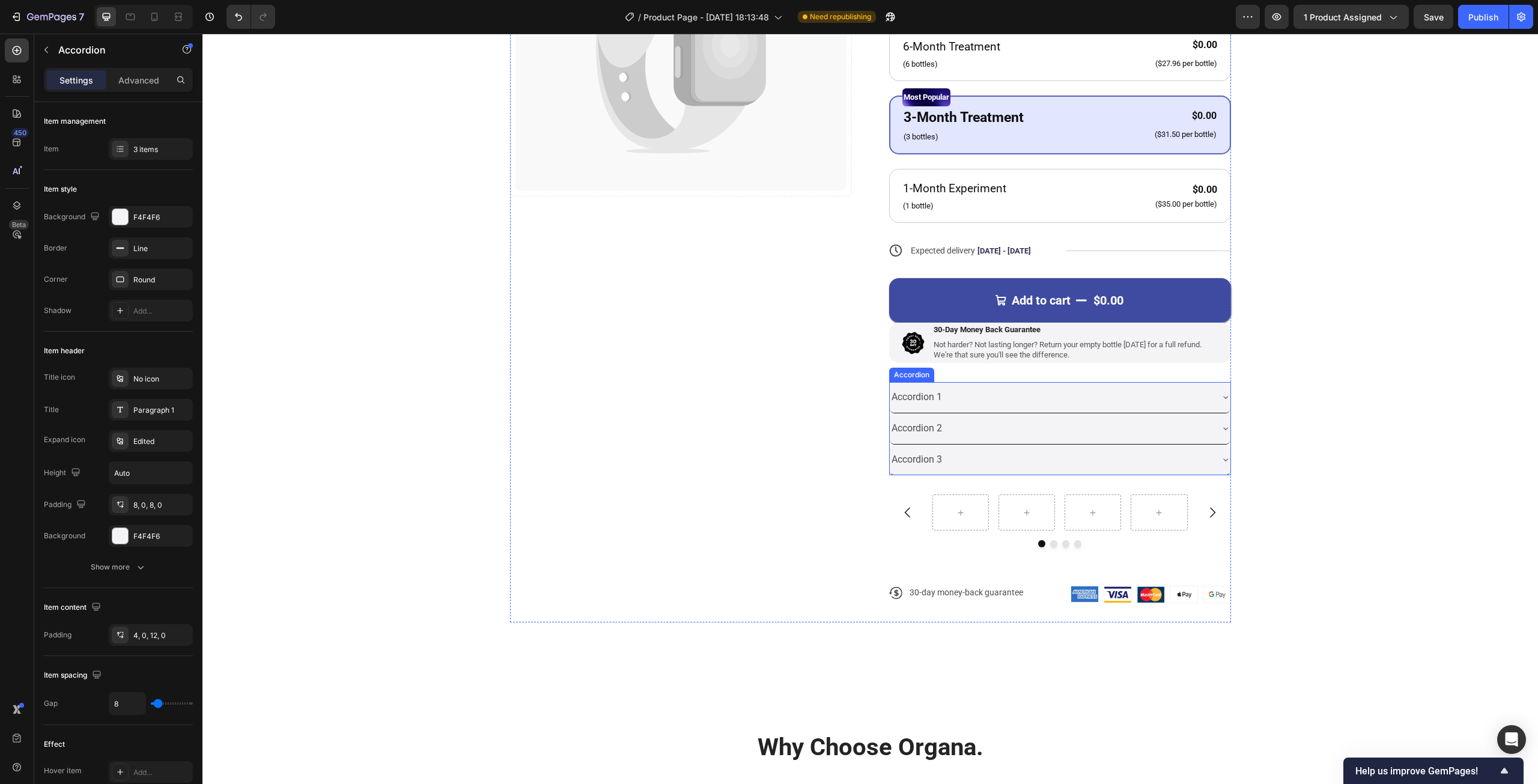
click at [980, 409] on div "Accordion 1" at bounding box center [1060, 397] width 341 height 31
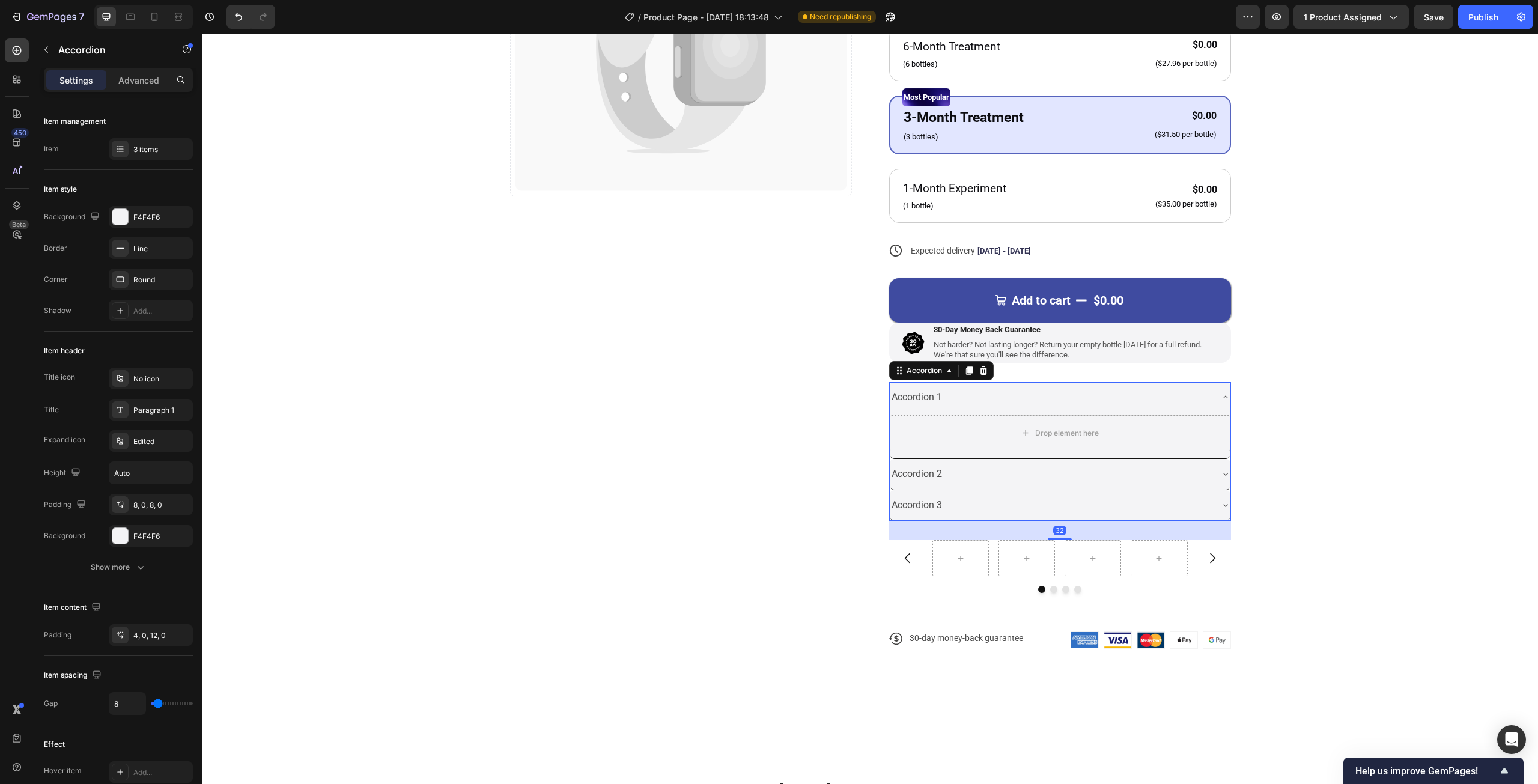
click at [980, 409] on div "Accordion 1" at bounding box center [1060, 397] width 341 height 31
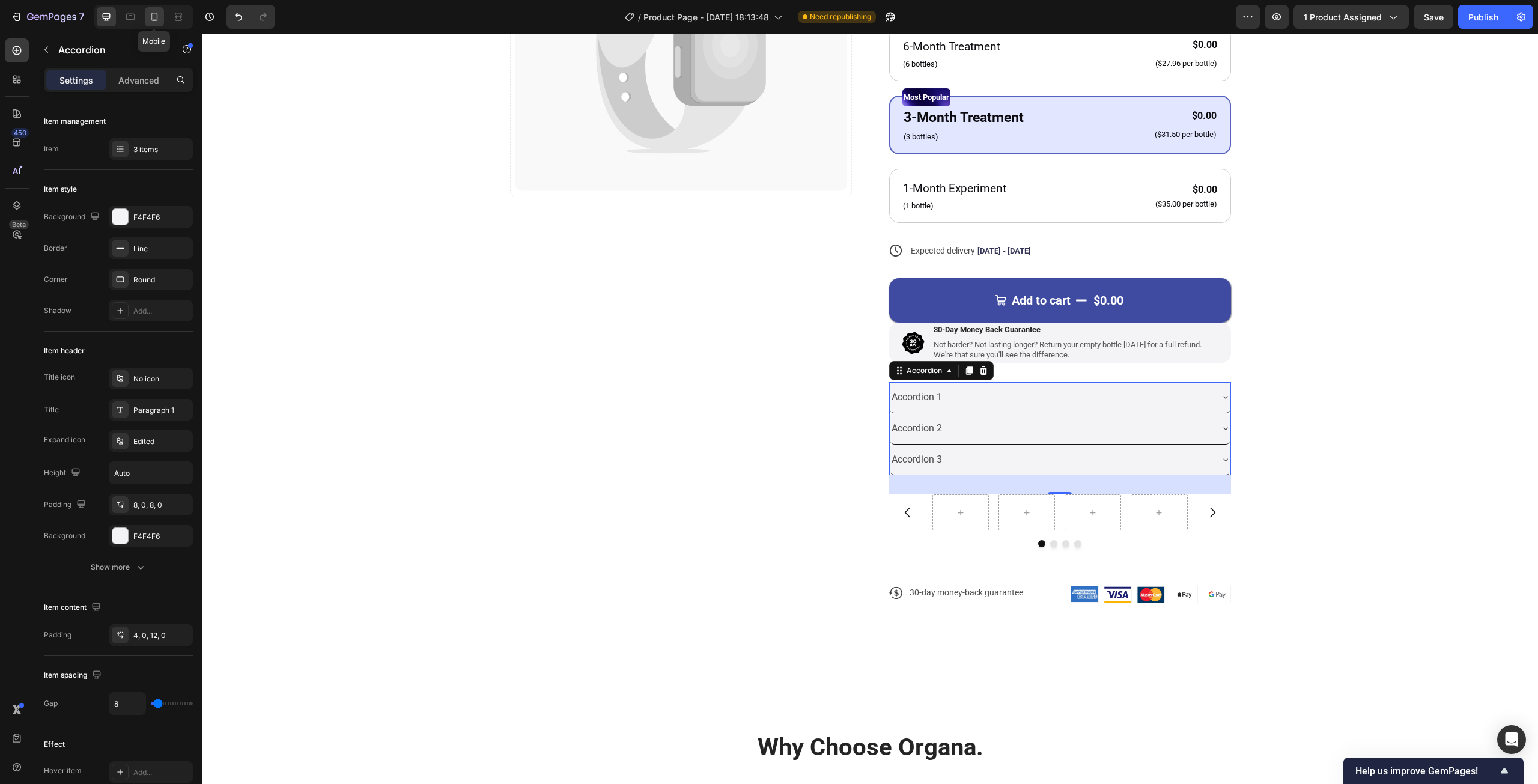
click at [160, 20] on div at bounding box center [154, 17] width 19 height 19
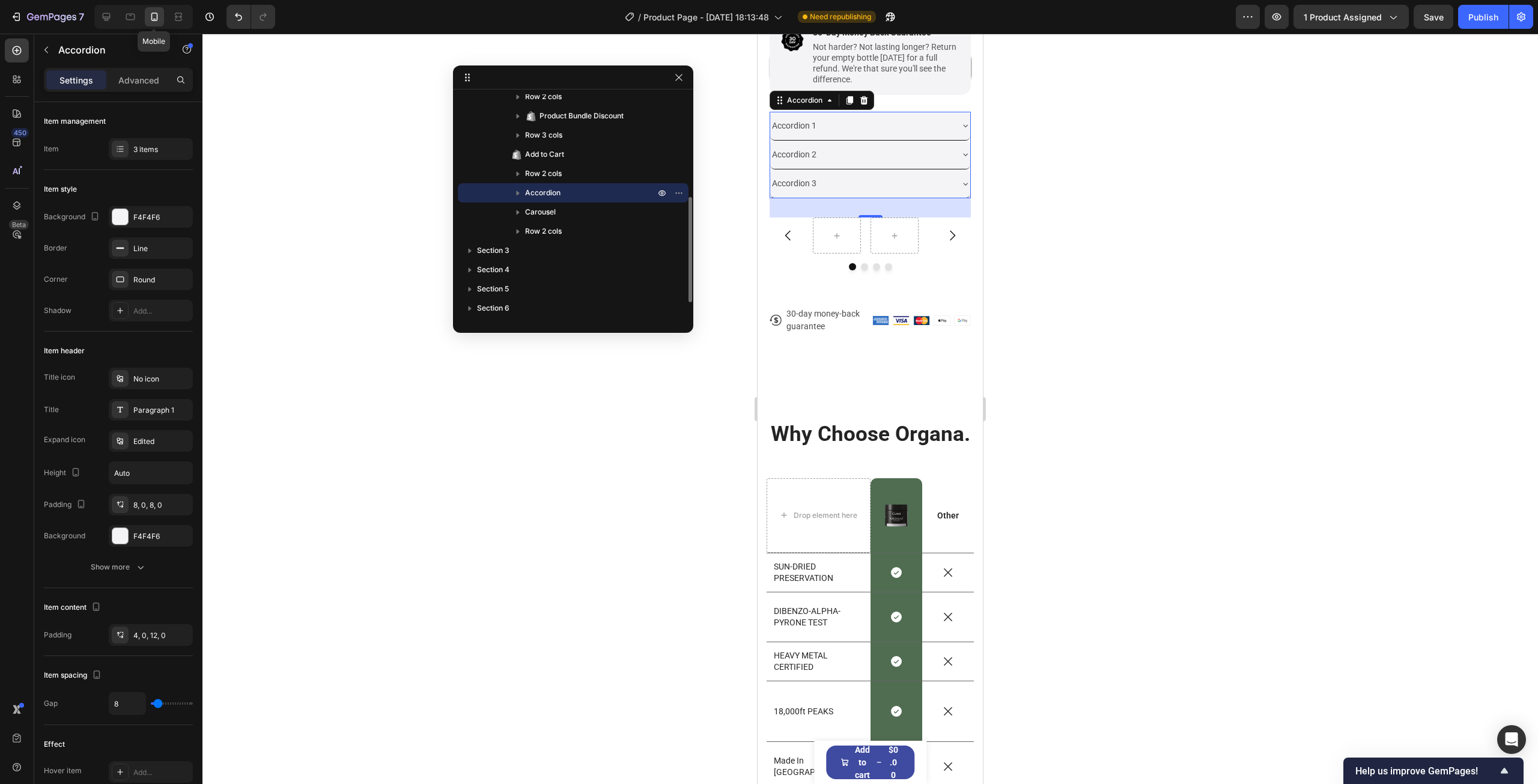
scroll to position [769, 0]
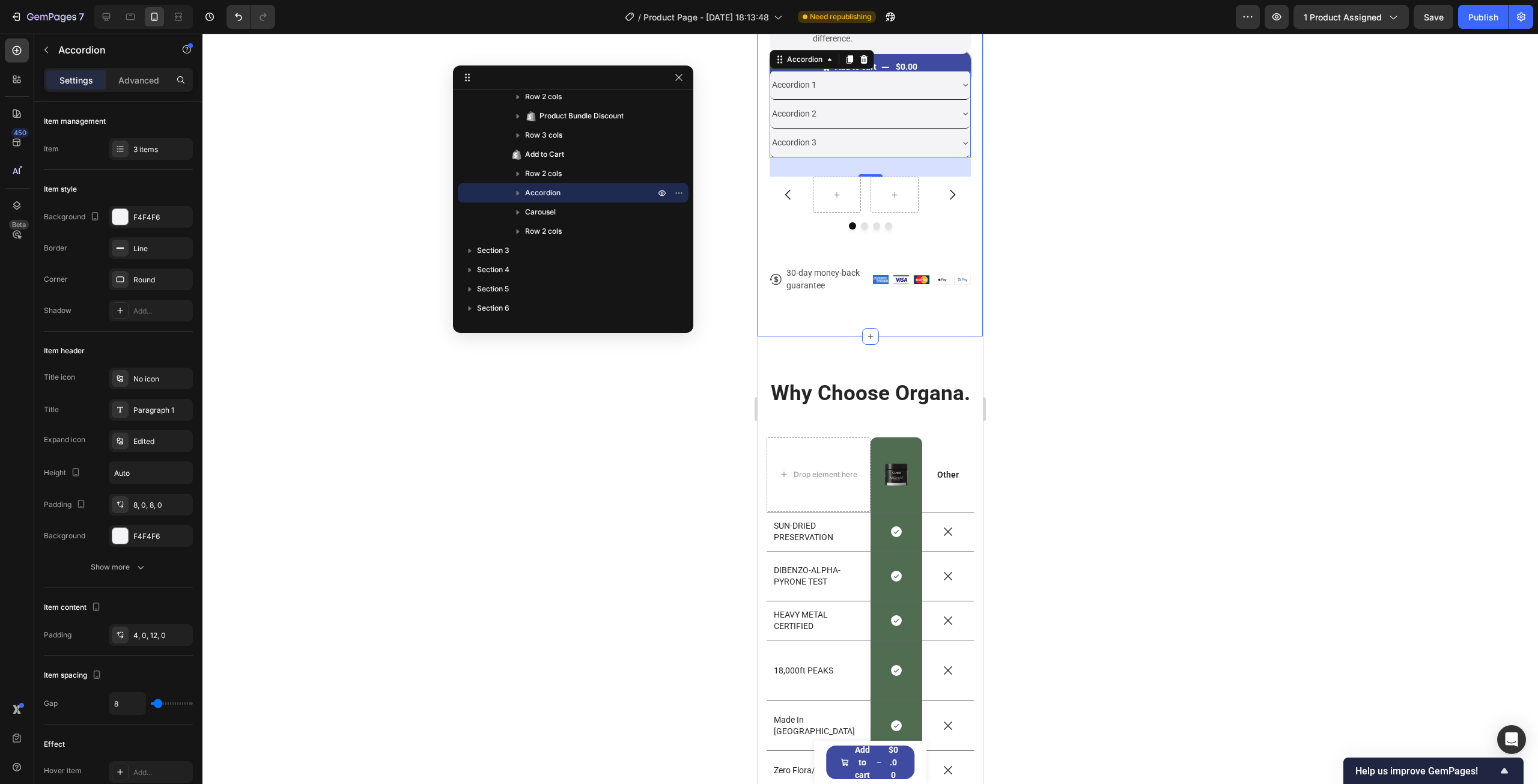
click at [1095, 241] on div at bounding box center [870, 409] width 1336 height 750
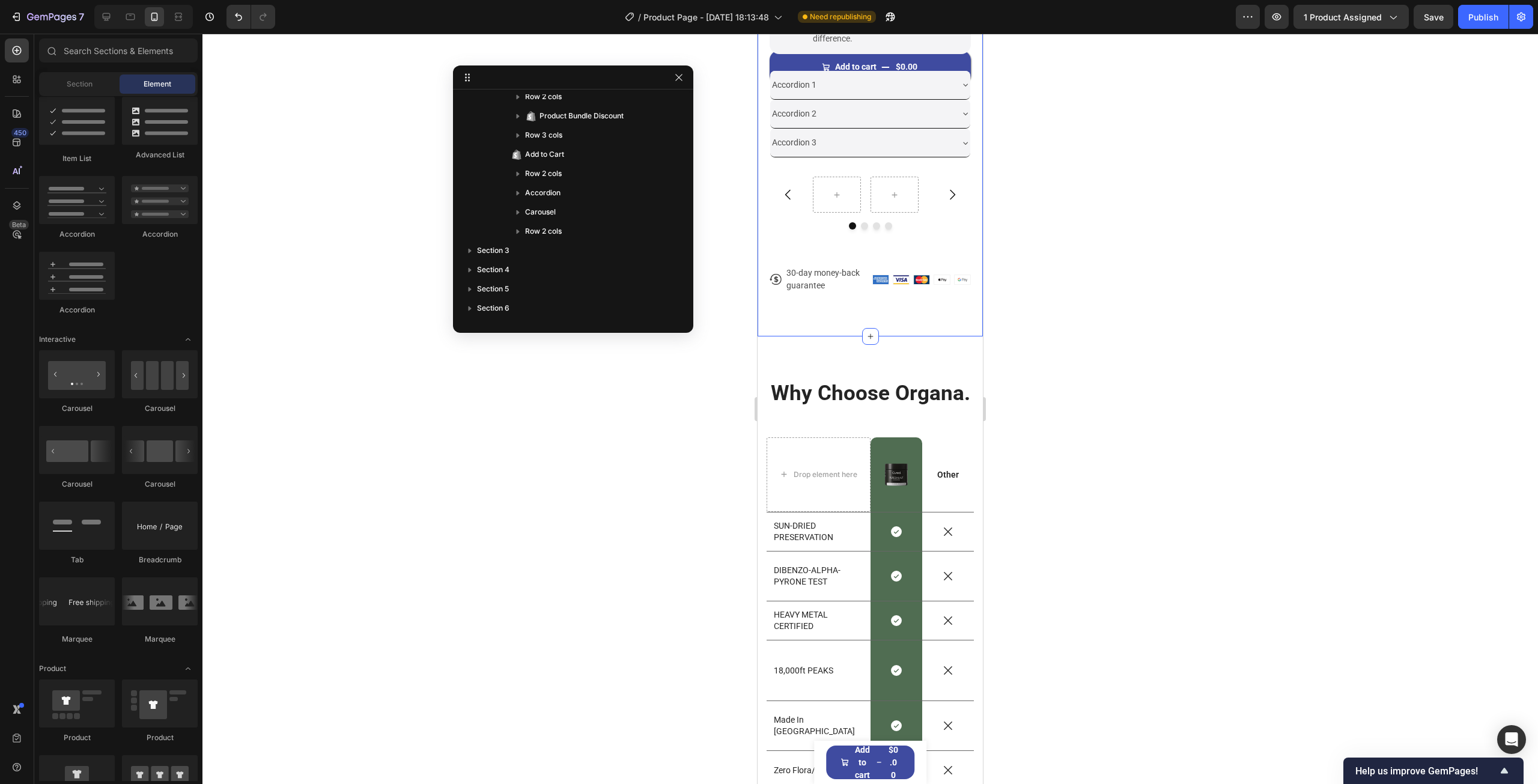
scroll to position [589, 0]
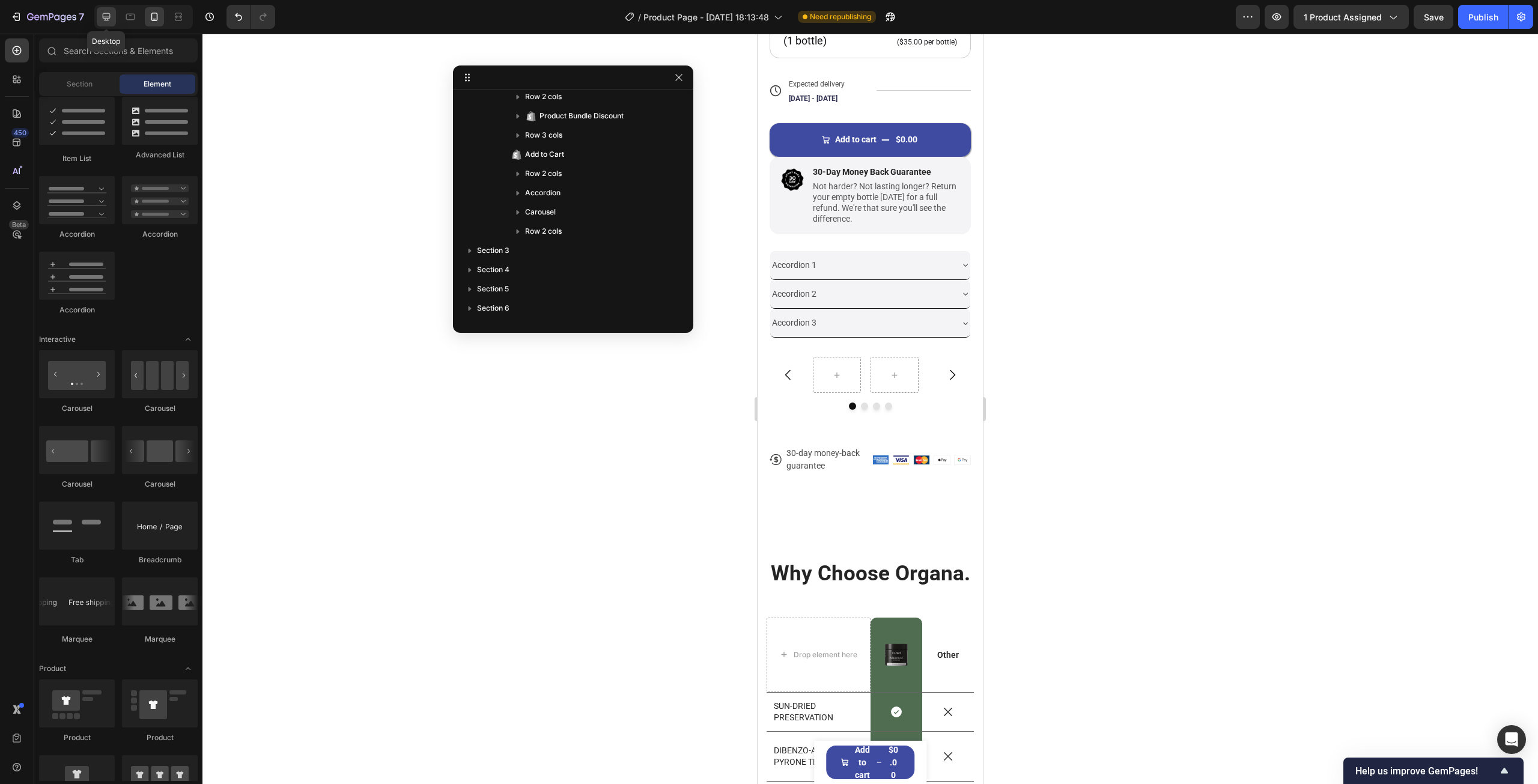
click at [109, 14] on icon at bounding box center [106, 17] width 8 height 8
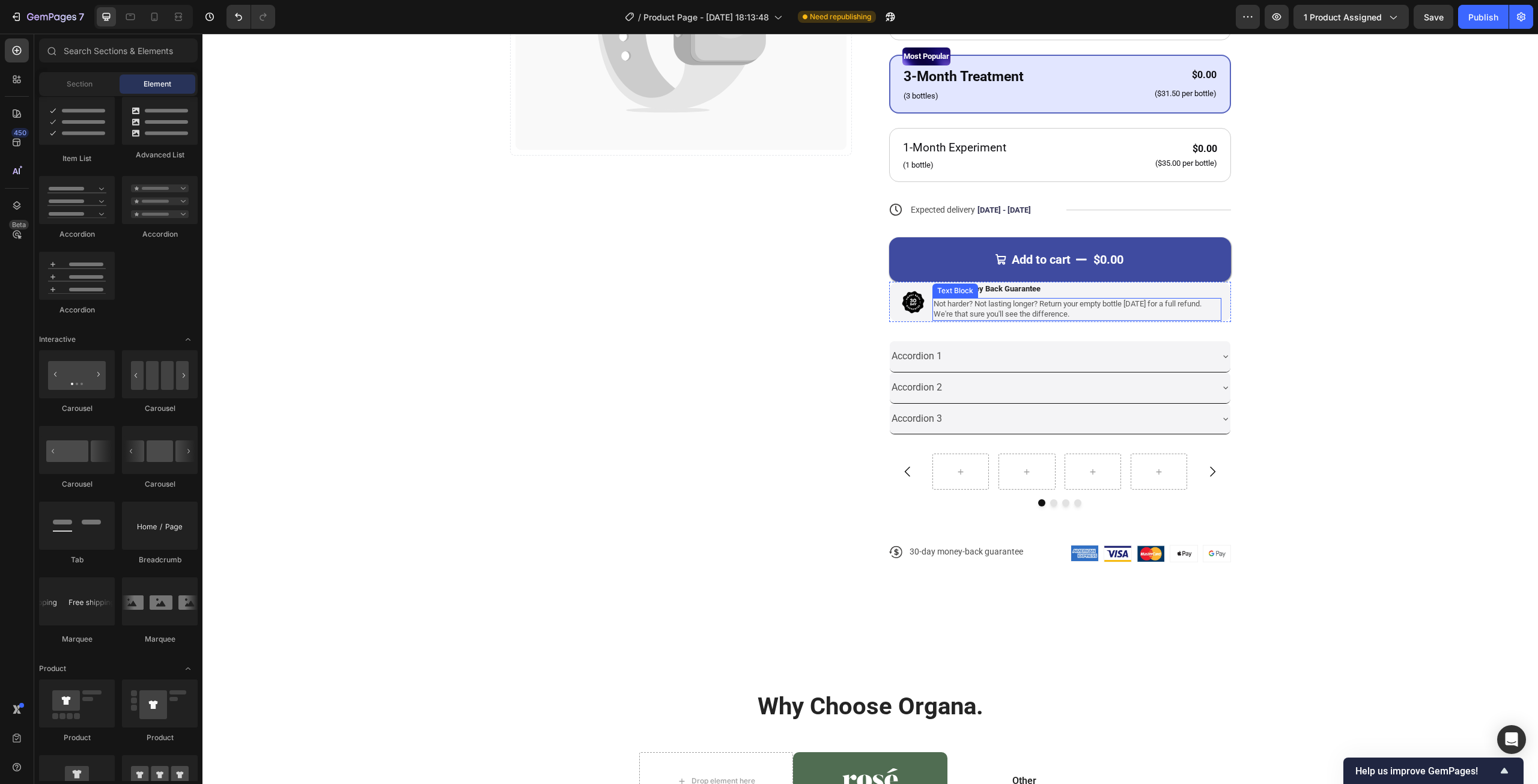
scroll to position [179, 0]
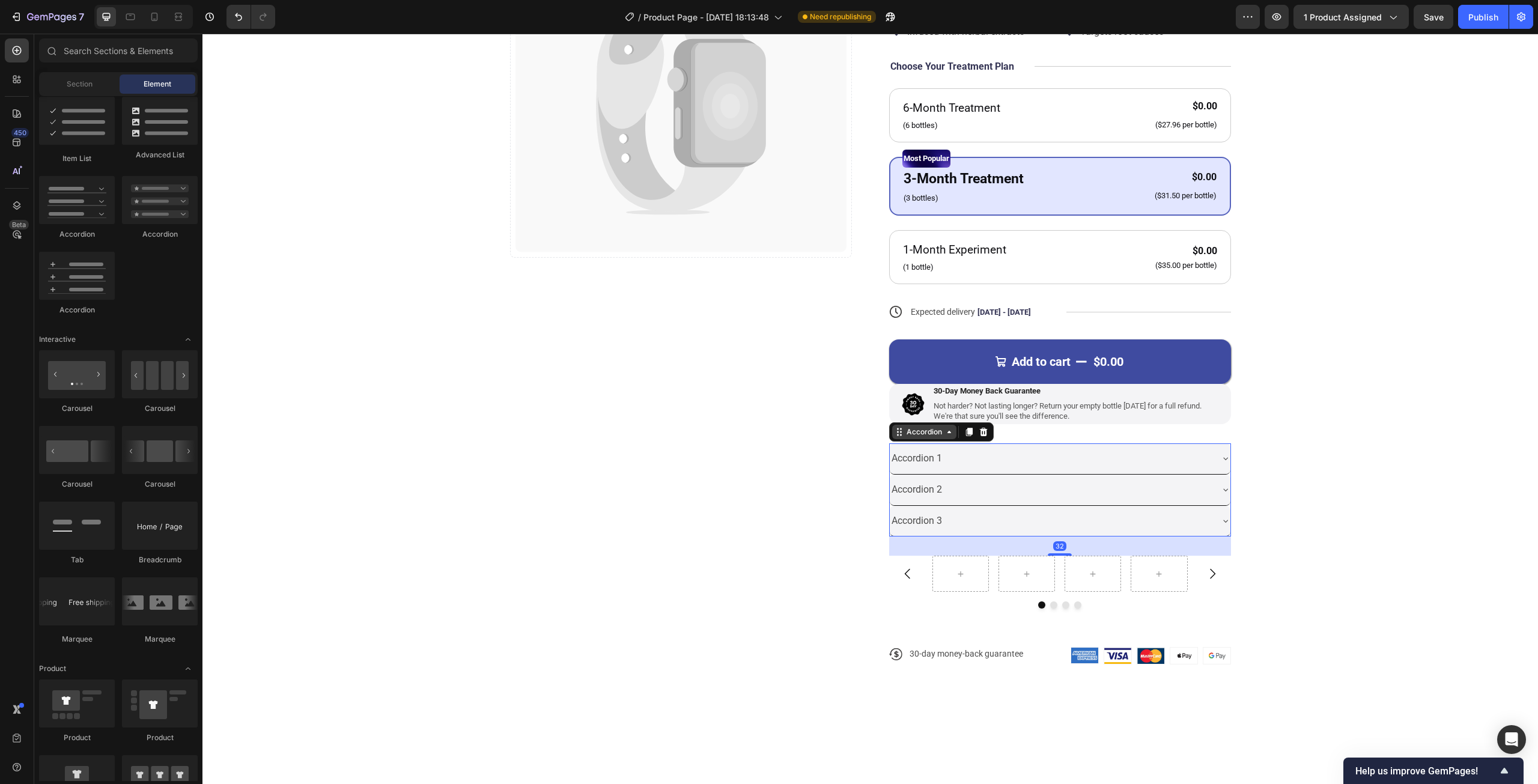
click at [908, 438] on div "Accordion" at bounding box center [941, 432] width 105 height 19
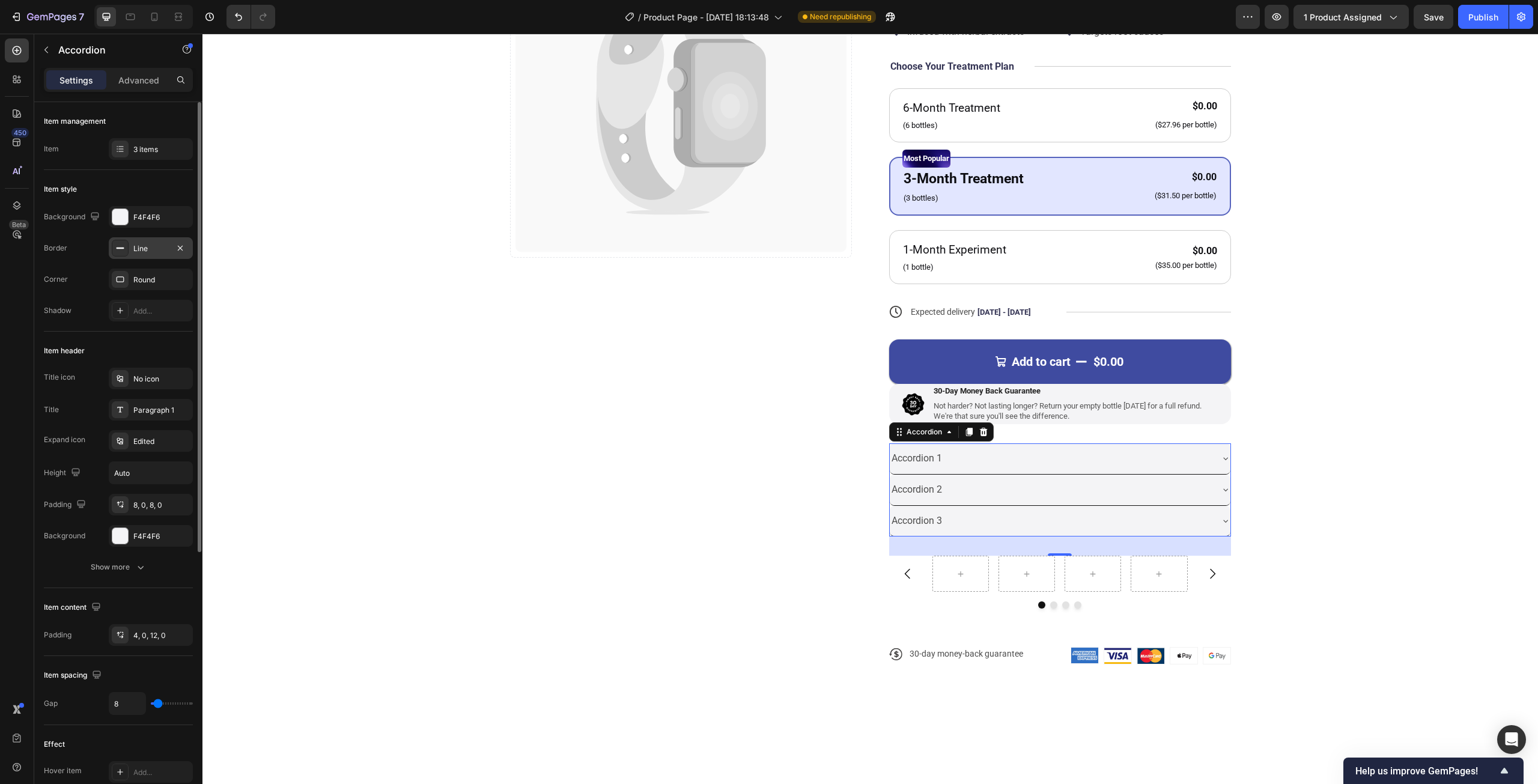
click at [122, 253] on div at bounding box center [120, 248] width 17 height 17
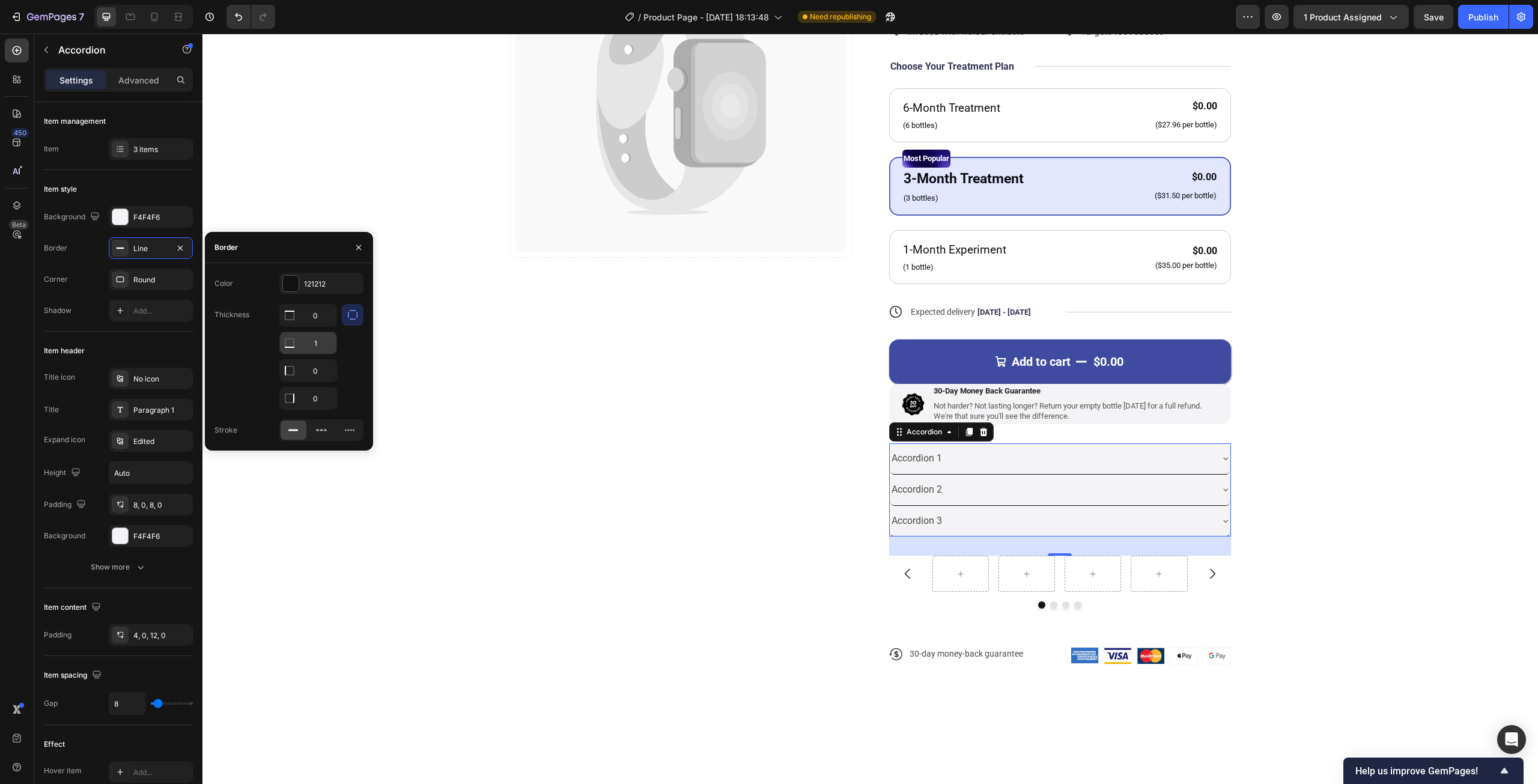
click at [320, 341] on input "1" at bounding box center [308, 343] width 56 height 21
type input "0"
click at [350, 360] on div "Color 121212 Thickness 0 0 0 0 Stroke" at bounding box center [289, 357] width 168 height 187
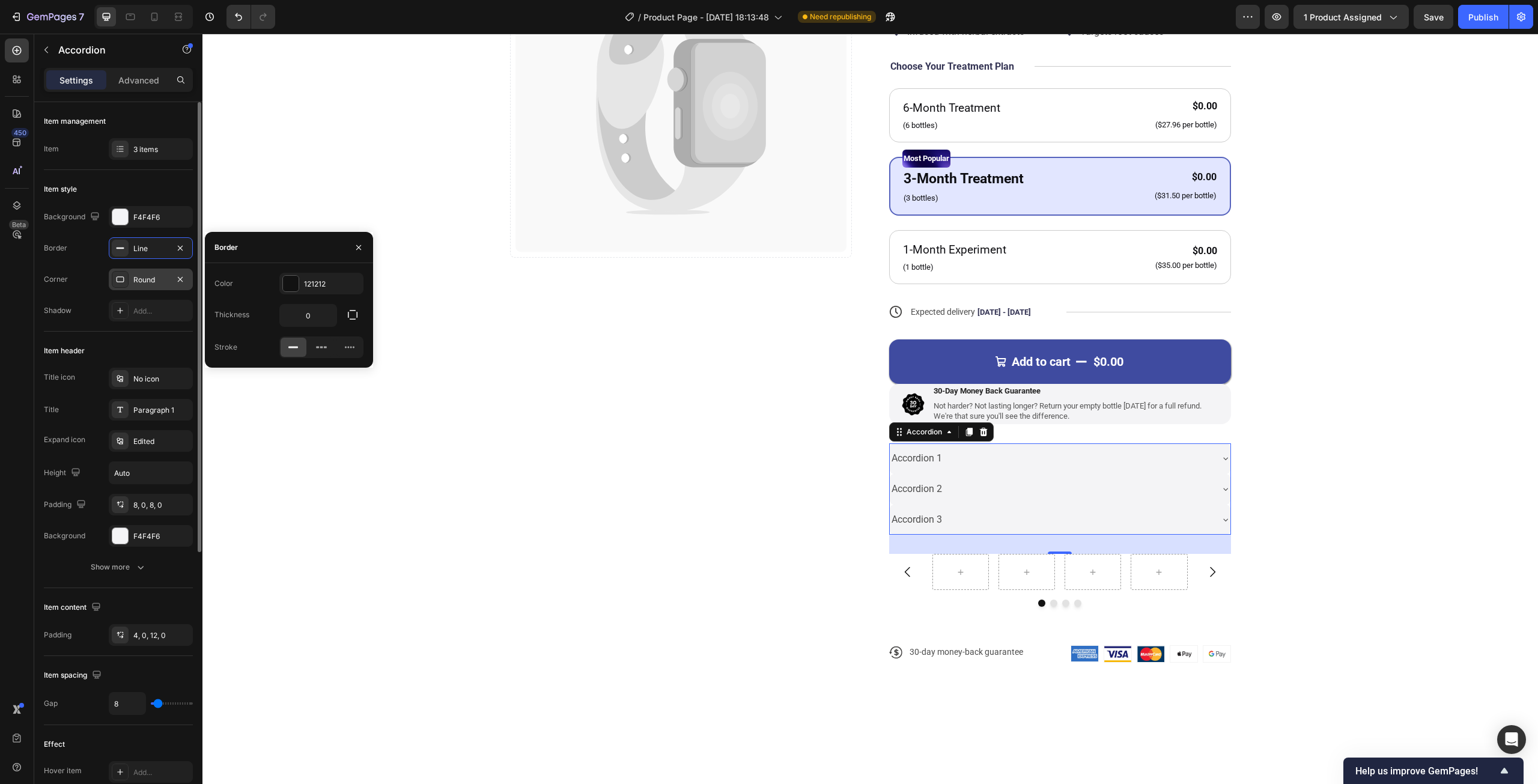
click at [122, 285] on div at bounding box center [120, 279] width 17 height 17
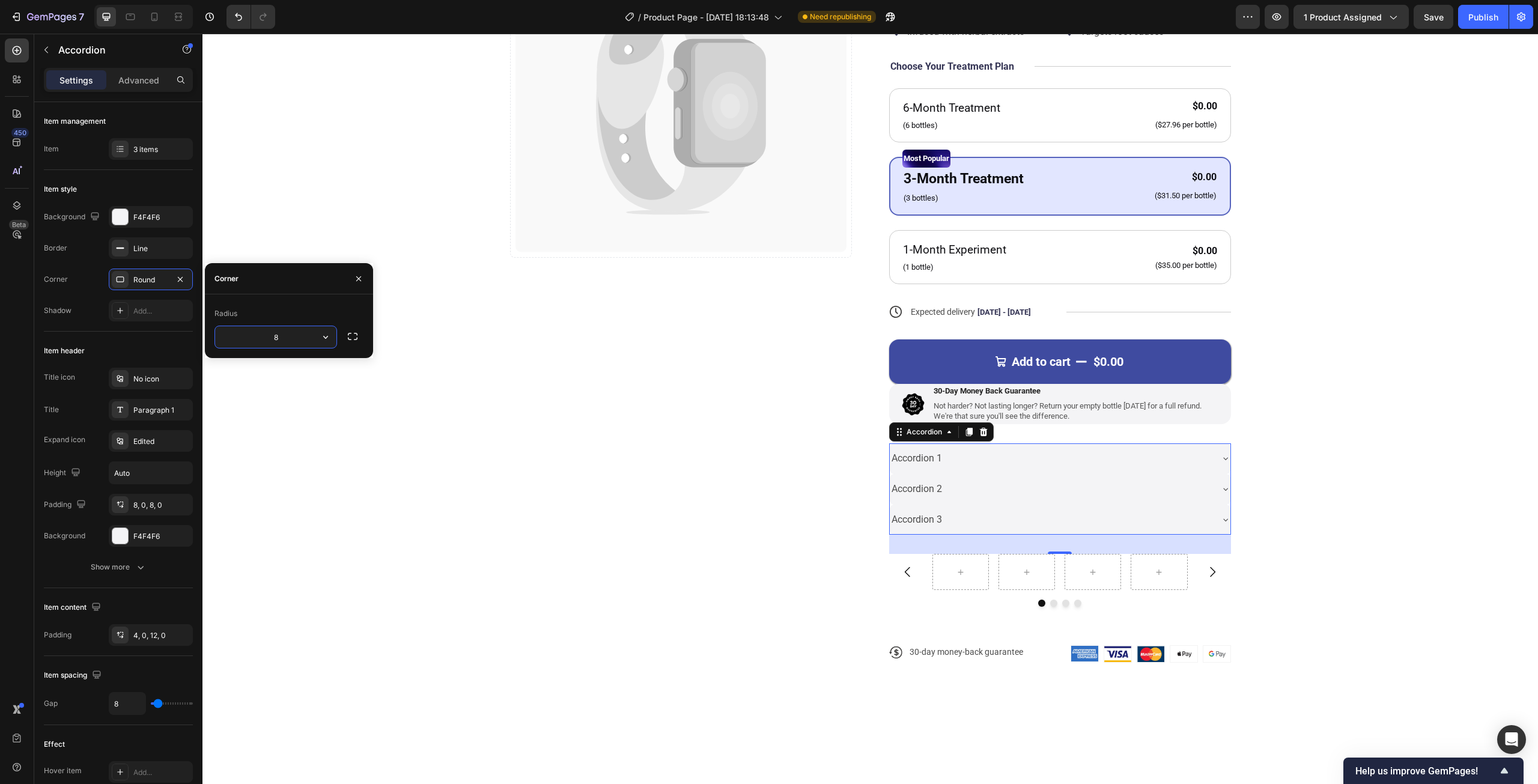
click at [291, 339] on input "8" at bounding box center [275, 337] width 121 height 21
type input "2"
click at [703, 527] on div "Catch your customer's attention with attracted media. Add image or sync data Pr…" at bounding box center [681, 304] width 341 height 754
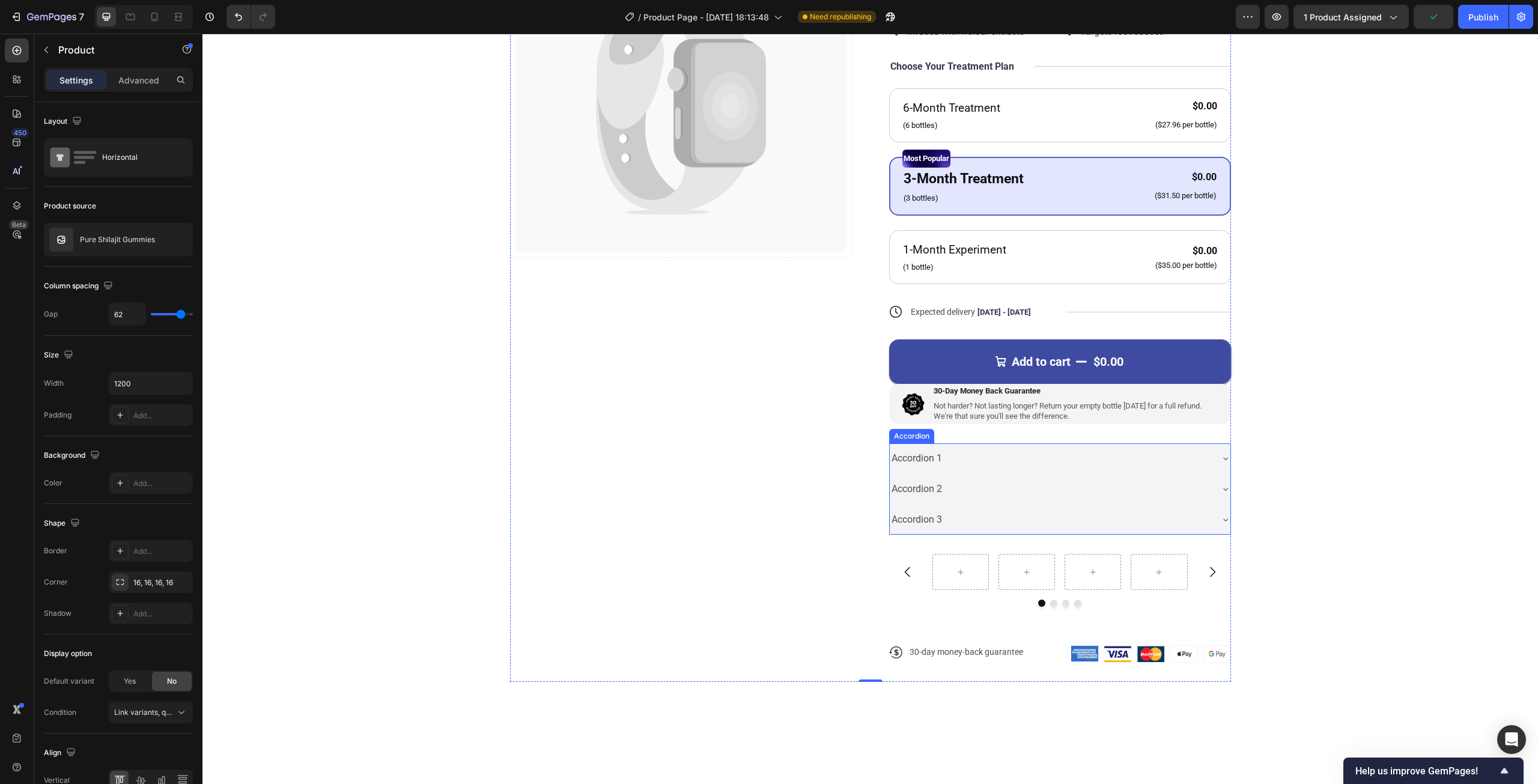
click at [1049, 463] on div "Accordion 1" at bounding box center [1050, 458] width 322 height 21
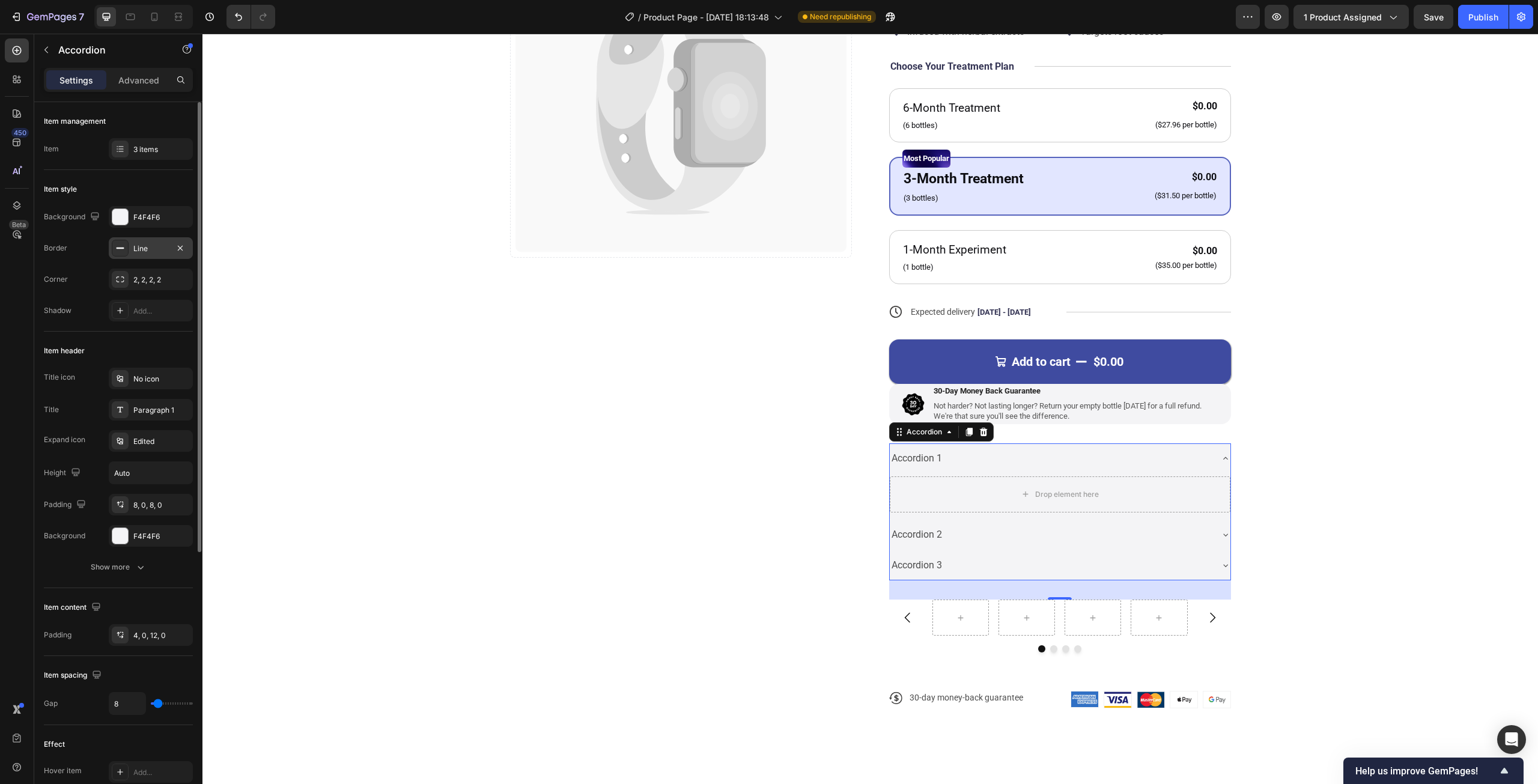
click at [155, 249] on div "Line" at bounding box center [151, 248] width 35 height 11
click at [139, 276] on div "2, 2, 2, 2" at bounding box center [151, 280] width 35 height 11
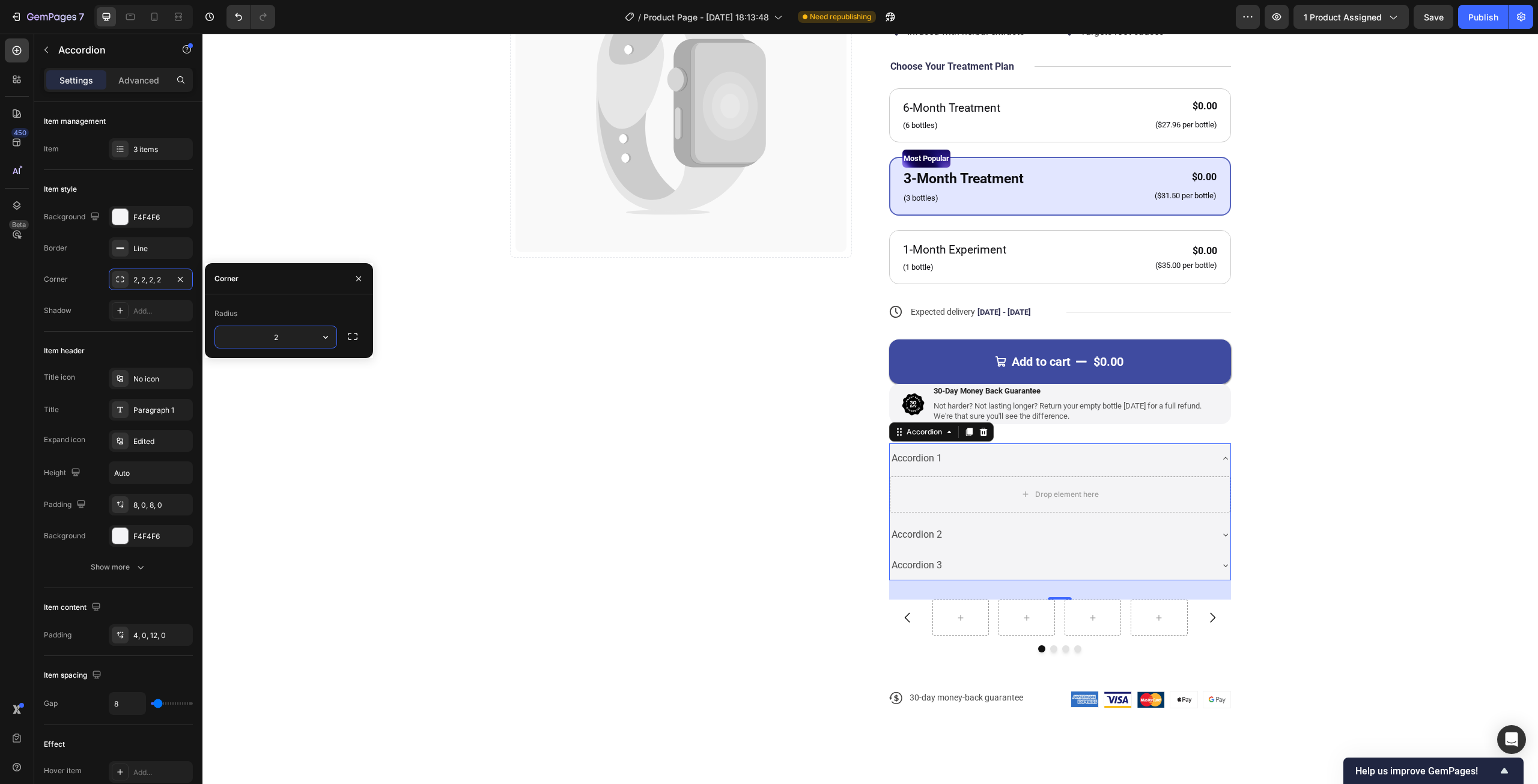
click at [276, 331] on input "2" at bounding box center [275, 337] width 121 height 21
click at [348, 337] on icon "button" at bounding box center [352, 336] width 12 height 12
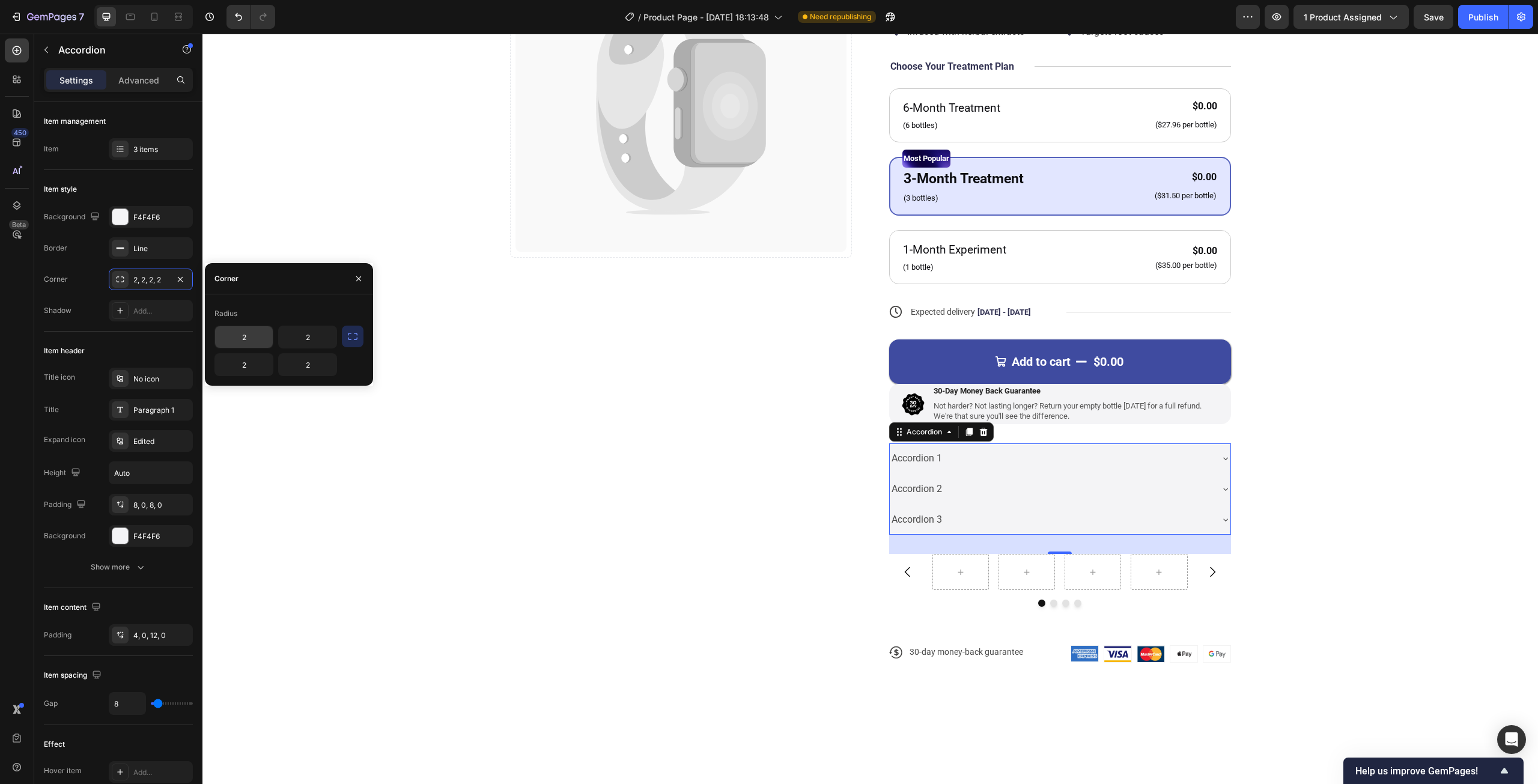
click at [262, 335] on input "2" at bounding box center [244, 337] width 58 height 21
click at [349, 337] on icon "button" at bounding box center [352, 336] width 12 height 12
click at [291, 337] on input "2" at bounding box center [275, 337] width 121 height 21
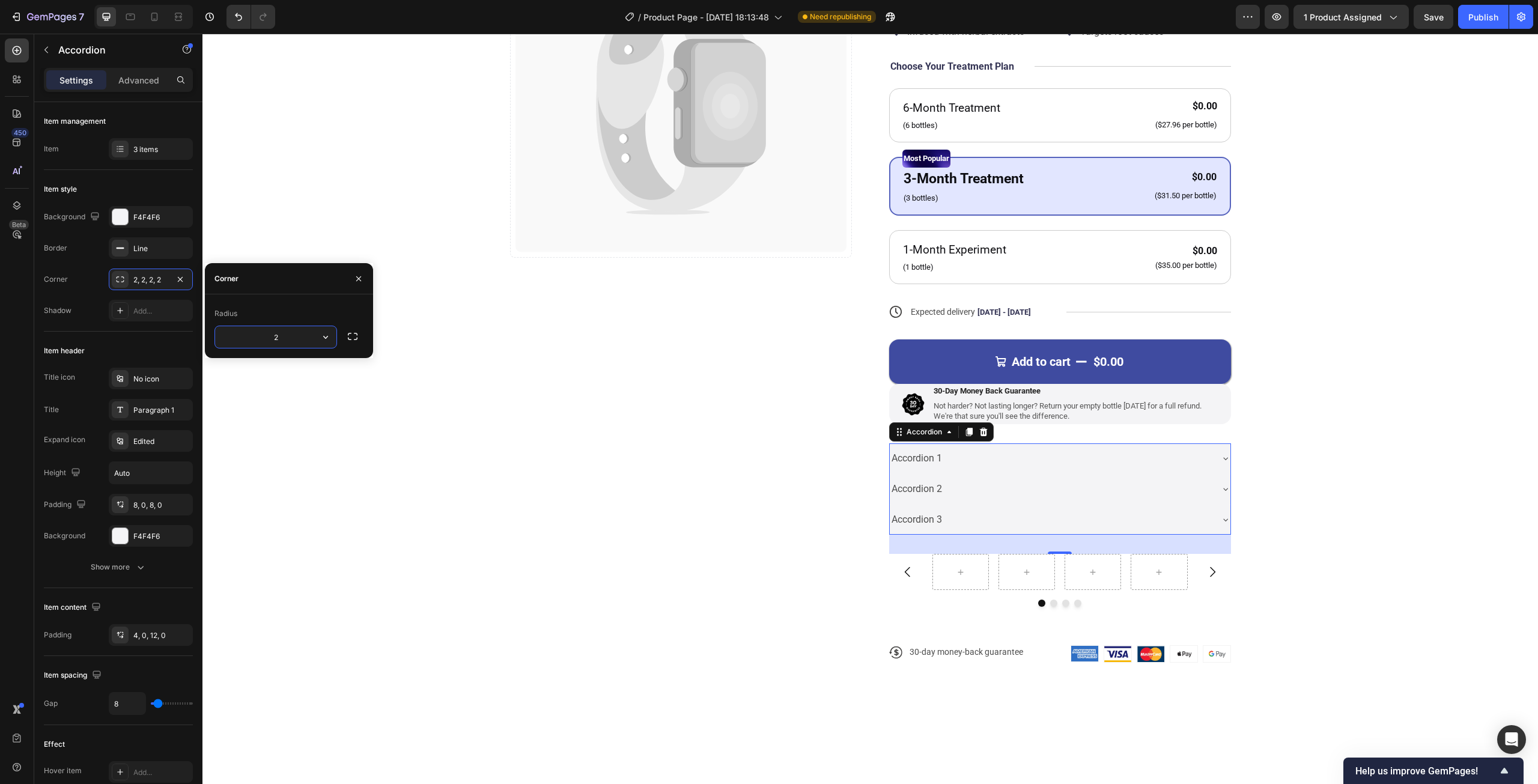
click at [291, 337] on input "2" at bounding box center [275, 337] width 121 height 21
type input "5"
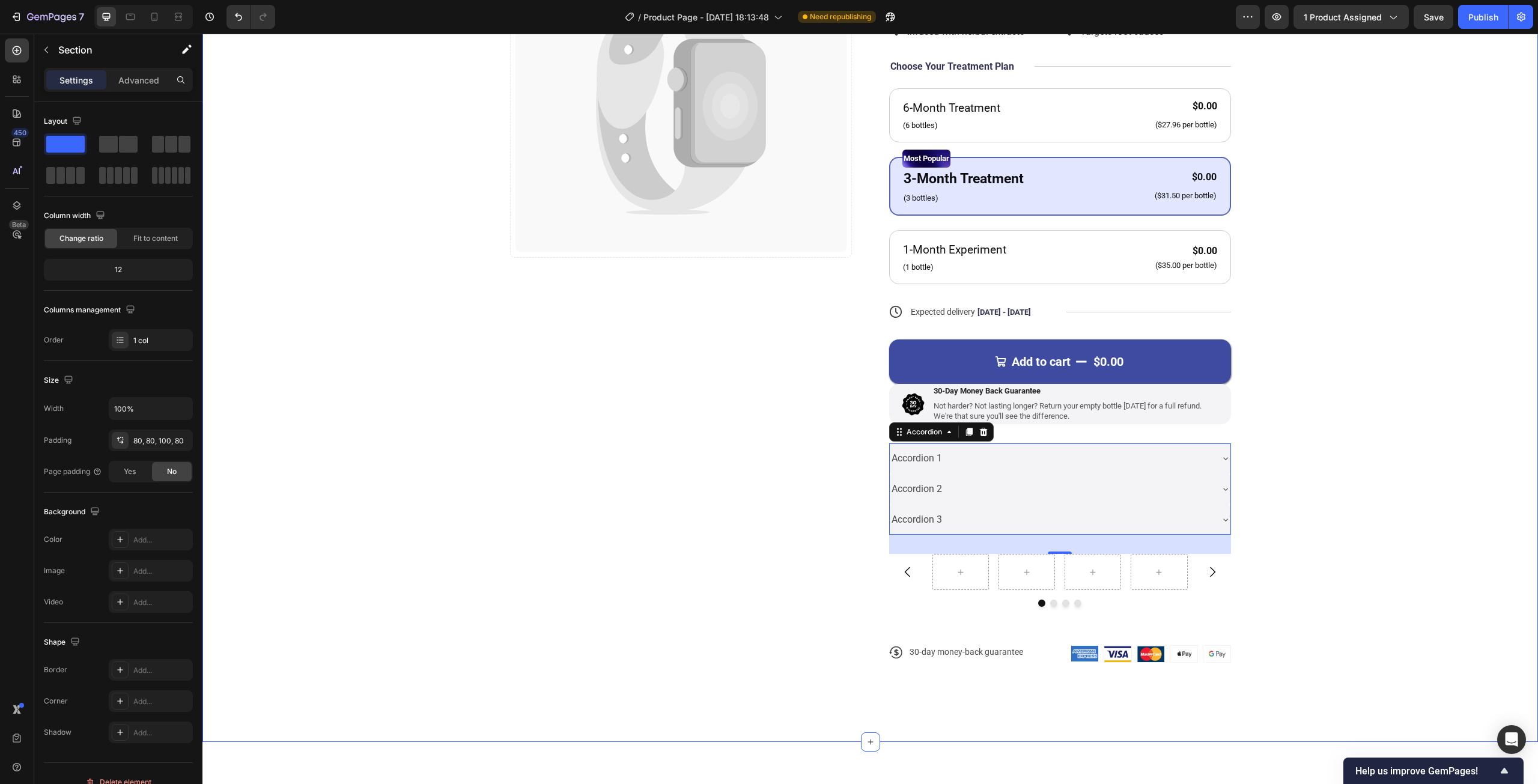
click at [470, 332] on div "Catch your customer's attention with attracted media. Add image or sync data Pr…" at bounding box center [870, 304] width 1239 height 754
click at [917, 434] on div "Accordion" at bounding box center [912, 436] width 40 height 11
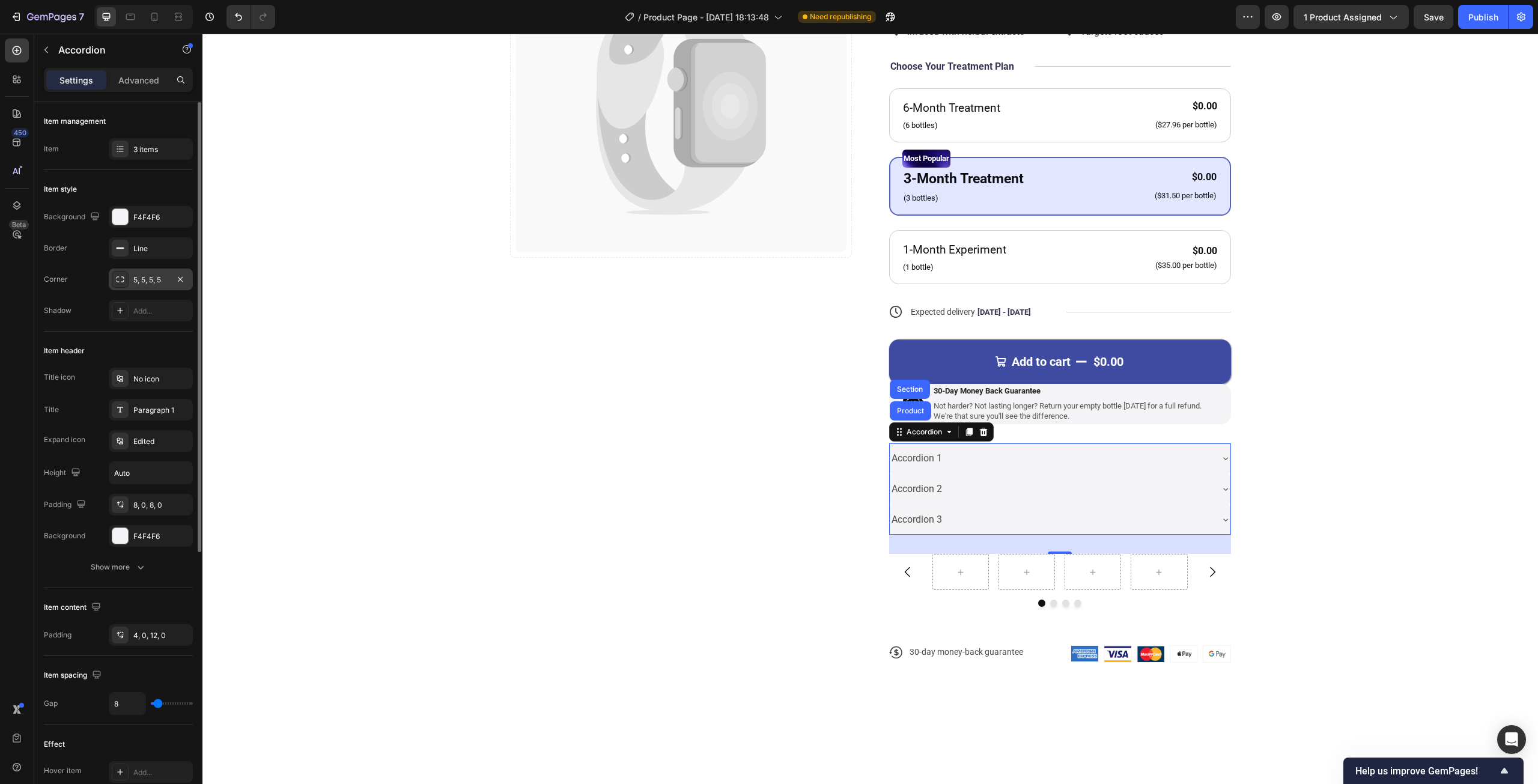
click at [124, 276] on icon at bounding box center [120, 279] width 10 height 10
click at [146, 507] on div "8, 0, 8, 0" at bounding box center [151, 505] width 35 height 11
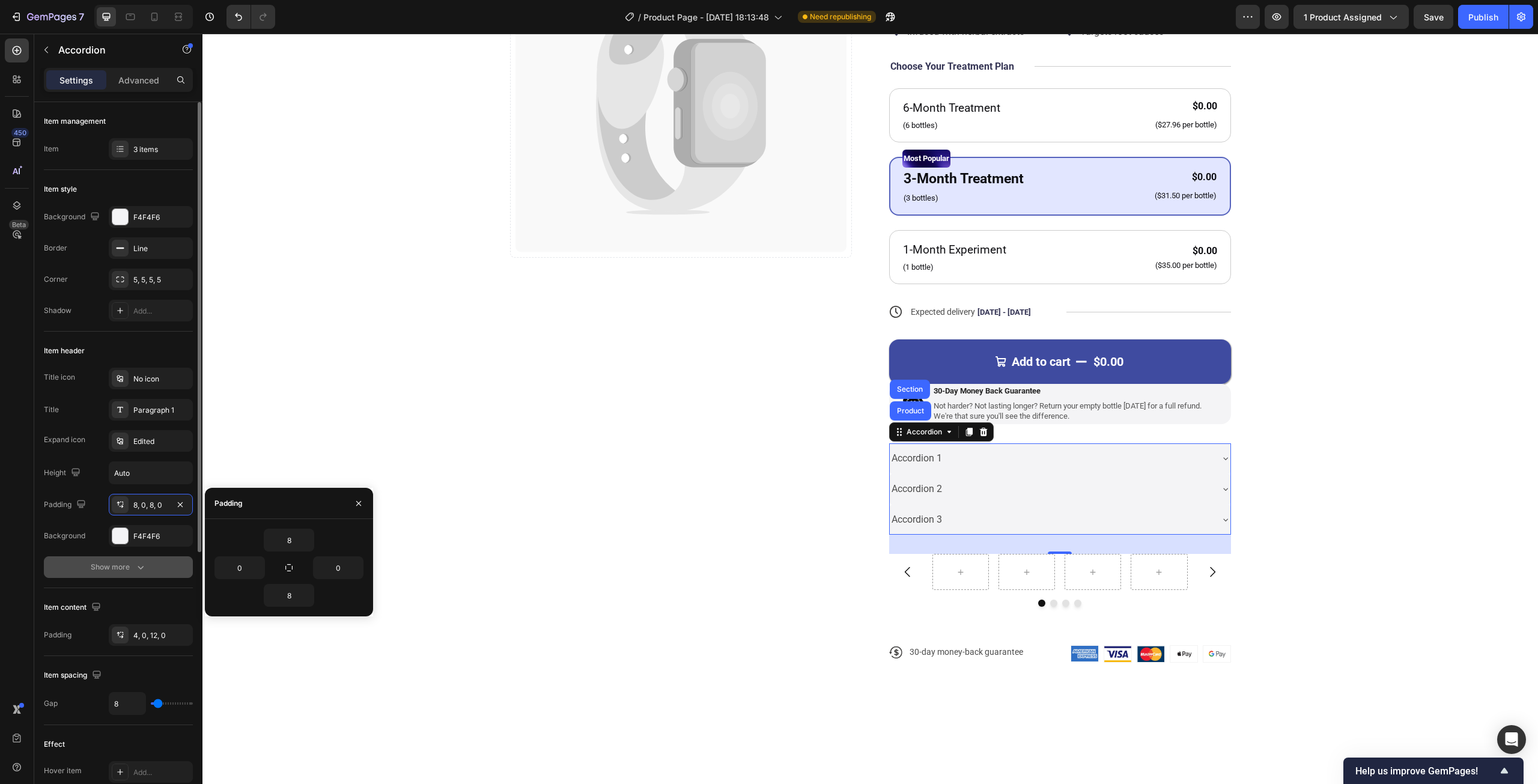
click at [127, 564] on div "Show more" at bounding box center [118, 566] width 56 height 12
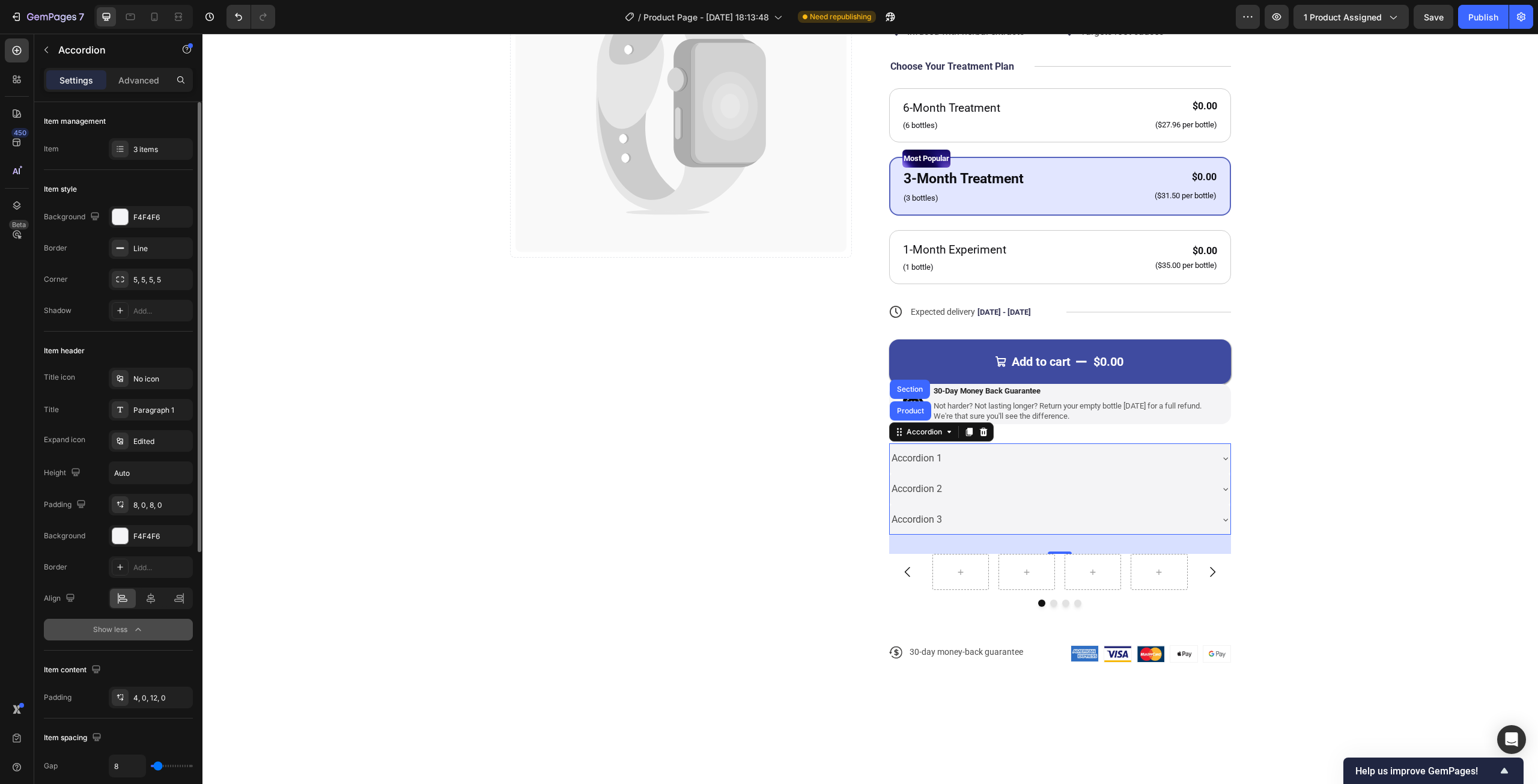
scroll to position [60, 0]
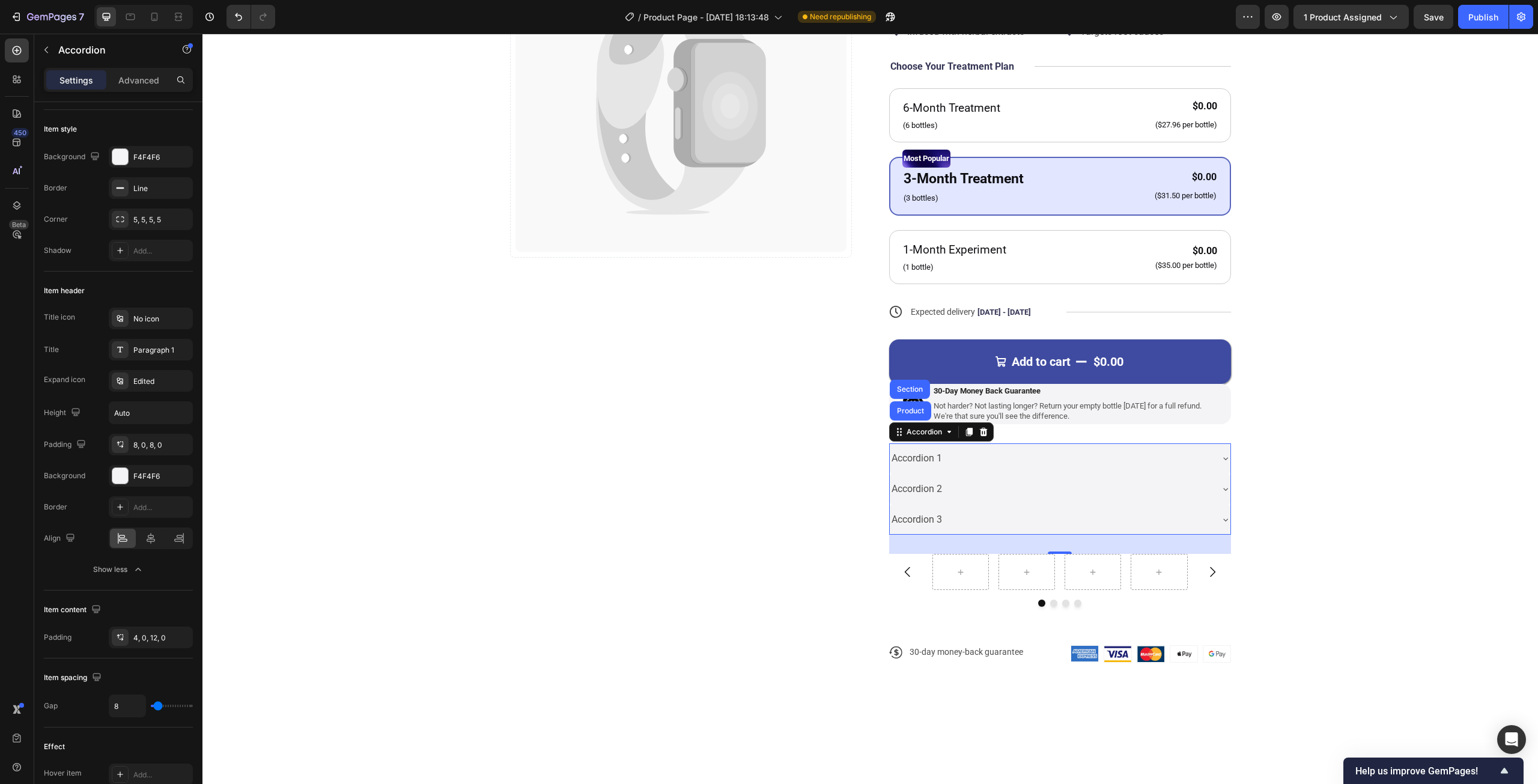
click at [1135, 458] on div "Accordion 1" at bounding box center [1050, 458] width 322 height 21
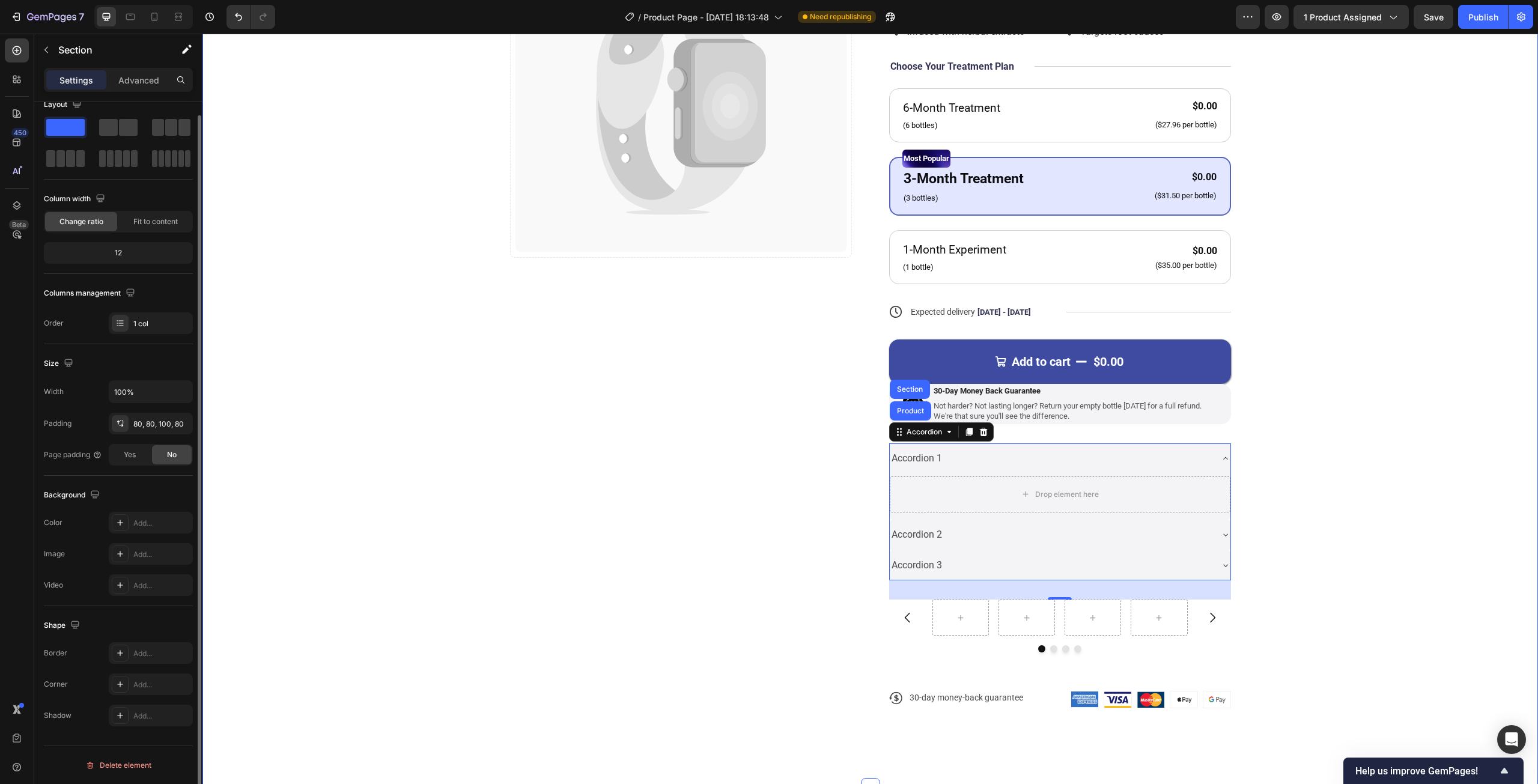
click at [1376, 474] on div "Catch your customer's attention with attracted media. Add image or sync data Pr…" at bounding box center [870, 327] width 1239 height 800
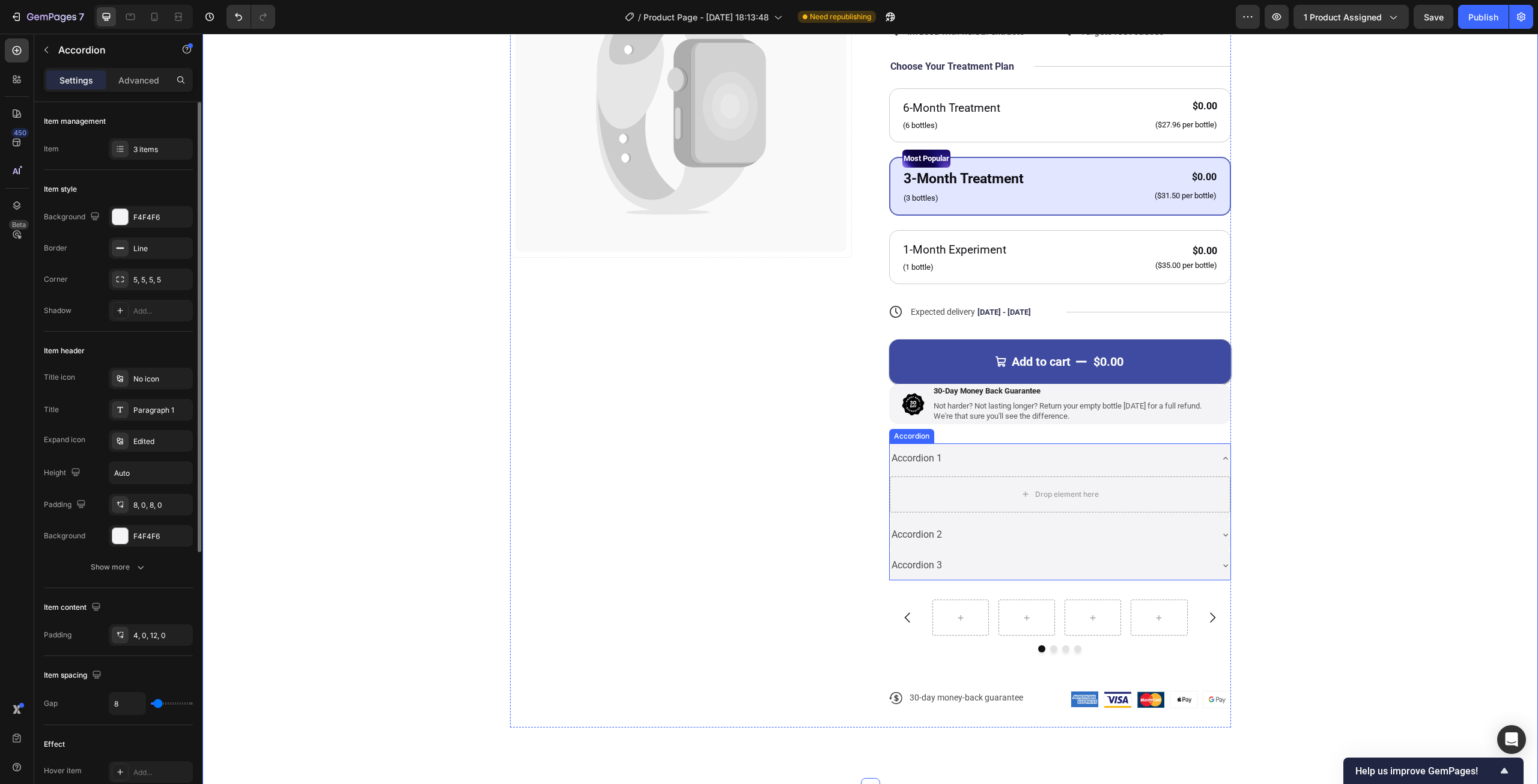
click at [1185, 460] on div "Accordion 1" at bounding box center [1050, 458] width 322 height 21
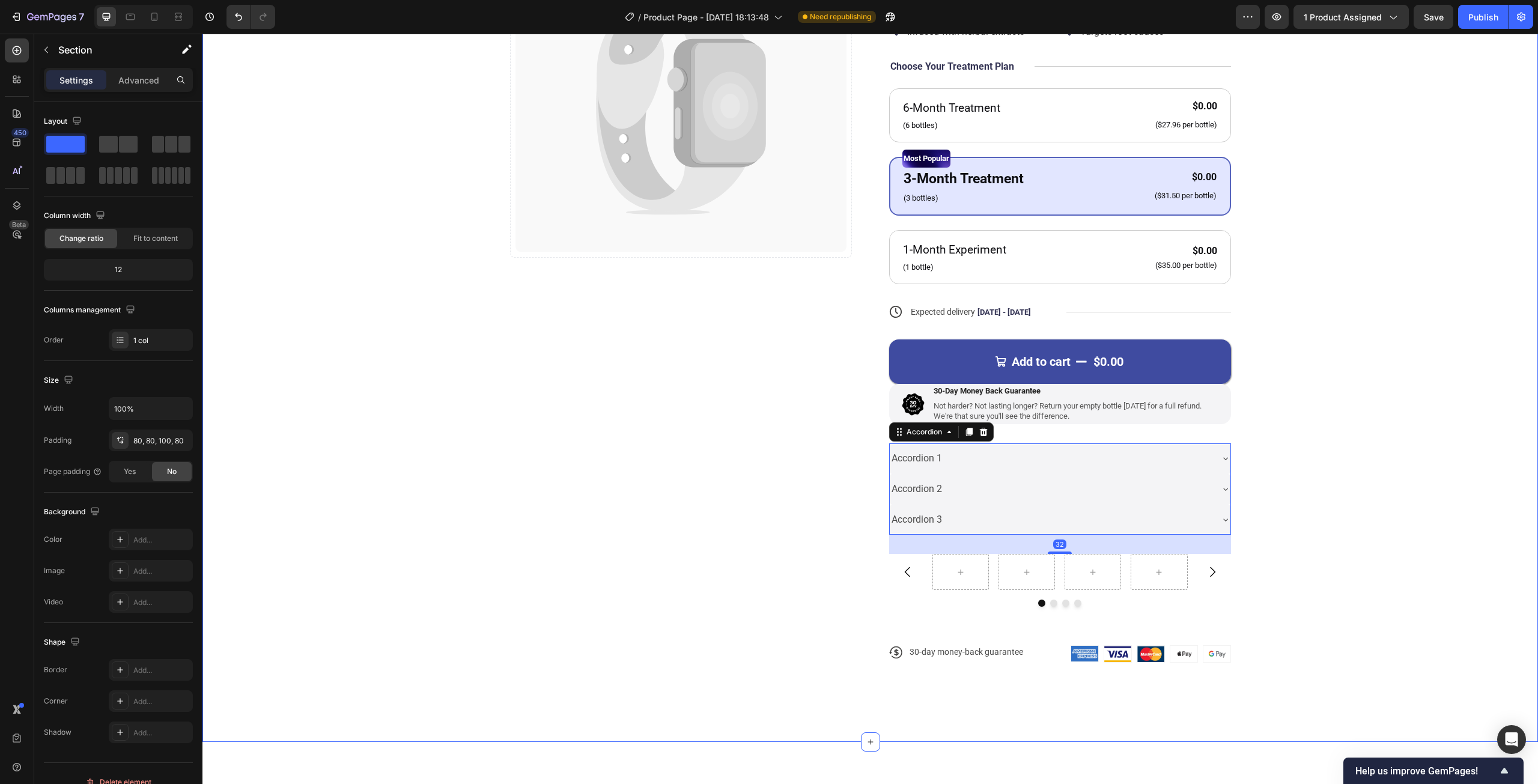
click at [1355, 475] on div "Catch your customer's attention with attracted media. Add image or sync data Pr…" at bounding box center [870, 304] width 1239 height 754
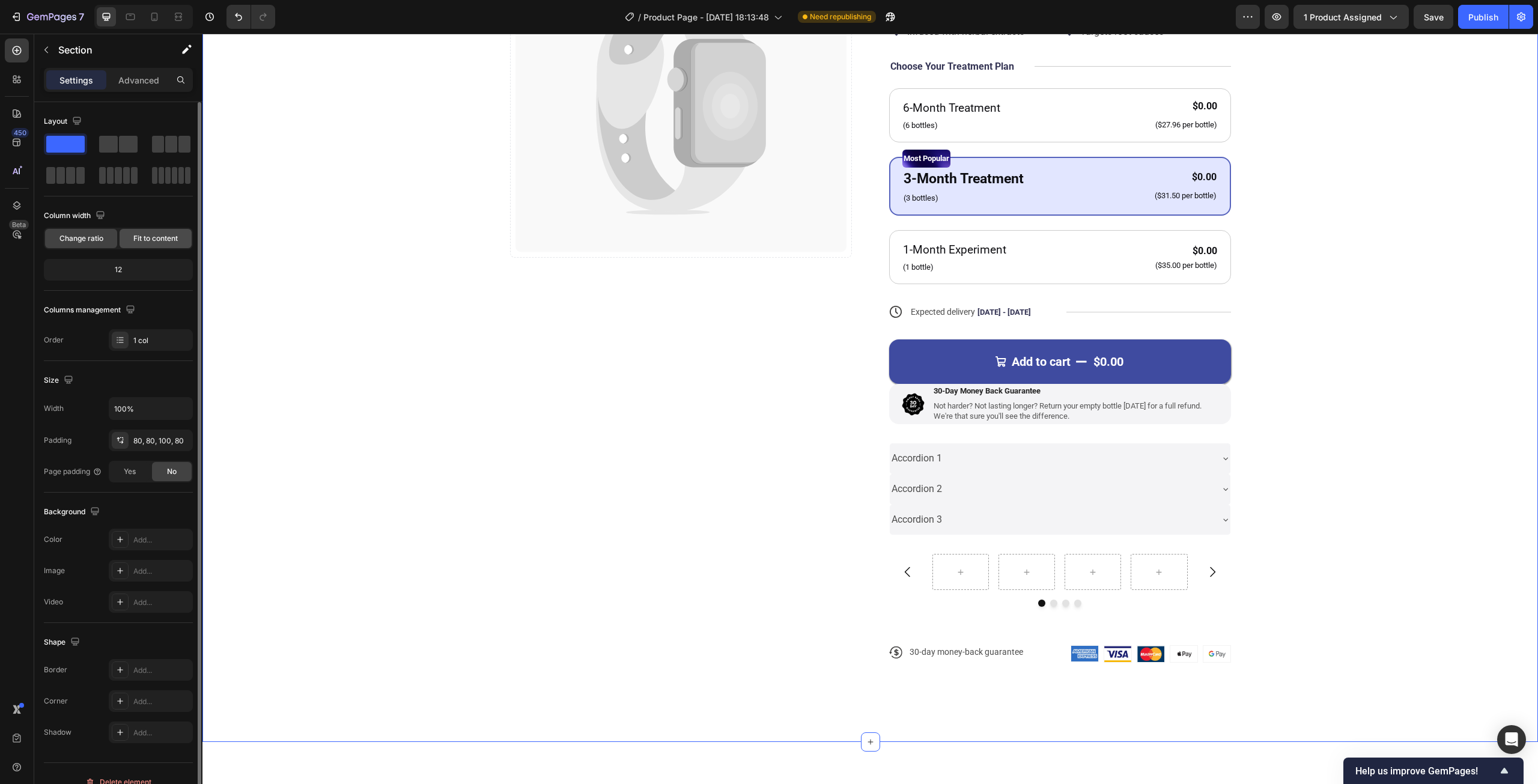
click at [156, 243] on div "Fit to content" at bounding box center [156, 238] width 72 height 19
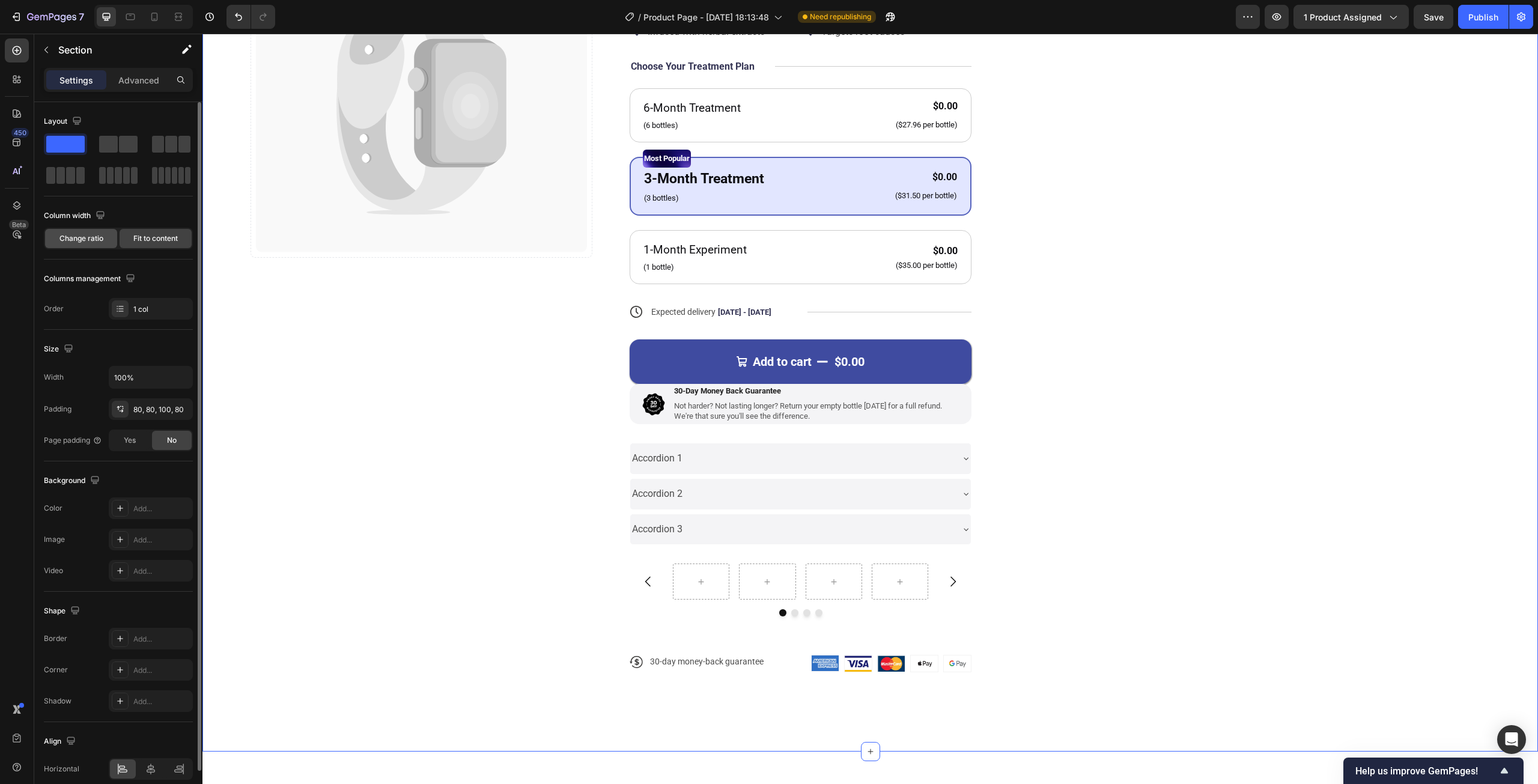
click at [90, 238] on span "Change ratio" at bounding box center [81, 239] width 44 height 11
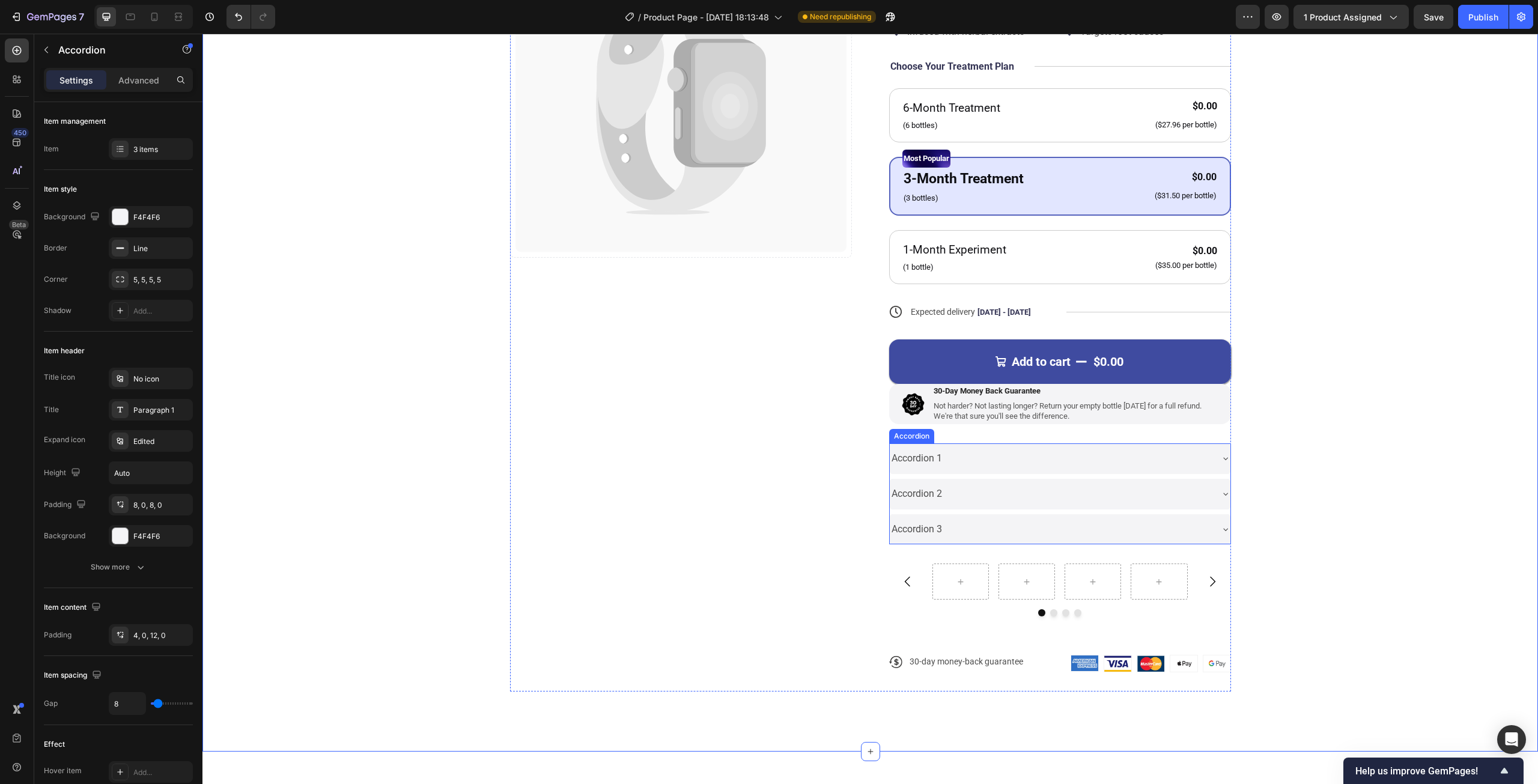
click at [1043, 464] on div "Accordion 1" at bounding box center [1050, 458] width 322 height 21
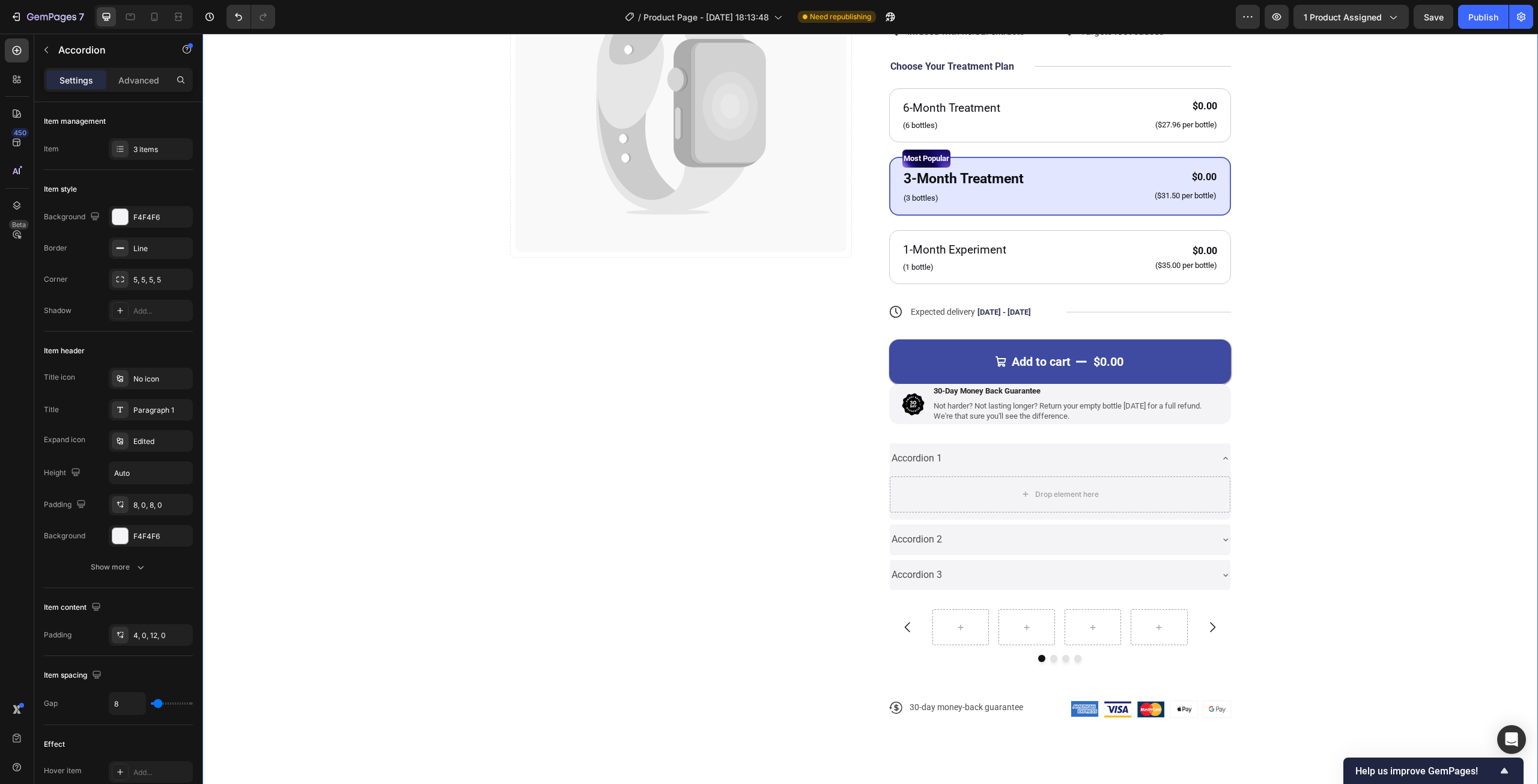
click at [1311, 445] on div "Catch your customer's attention with attracted media. Add image or sync data Pr…" at bounding box center [870, 332] width 1239 height 809
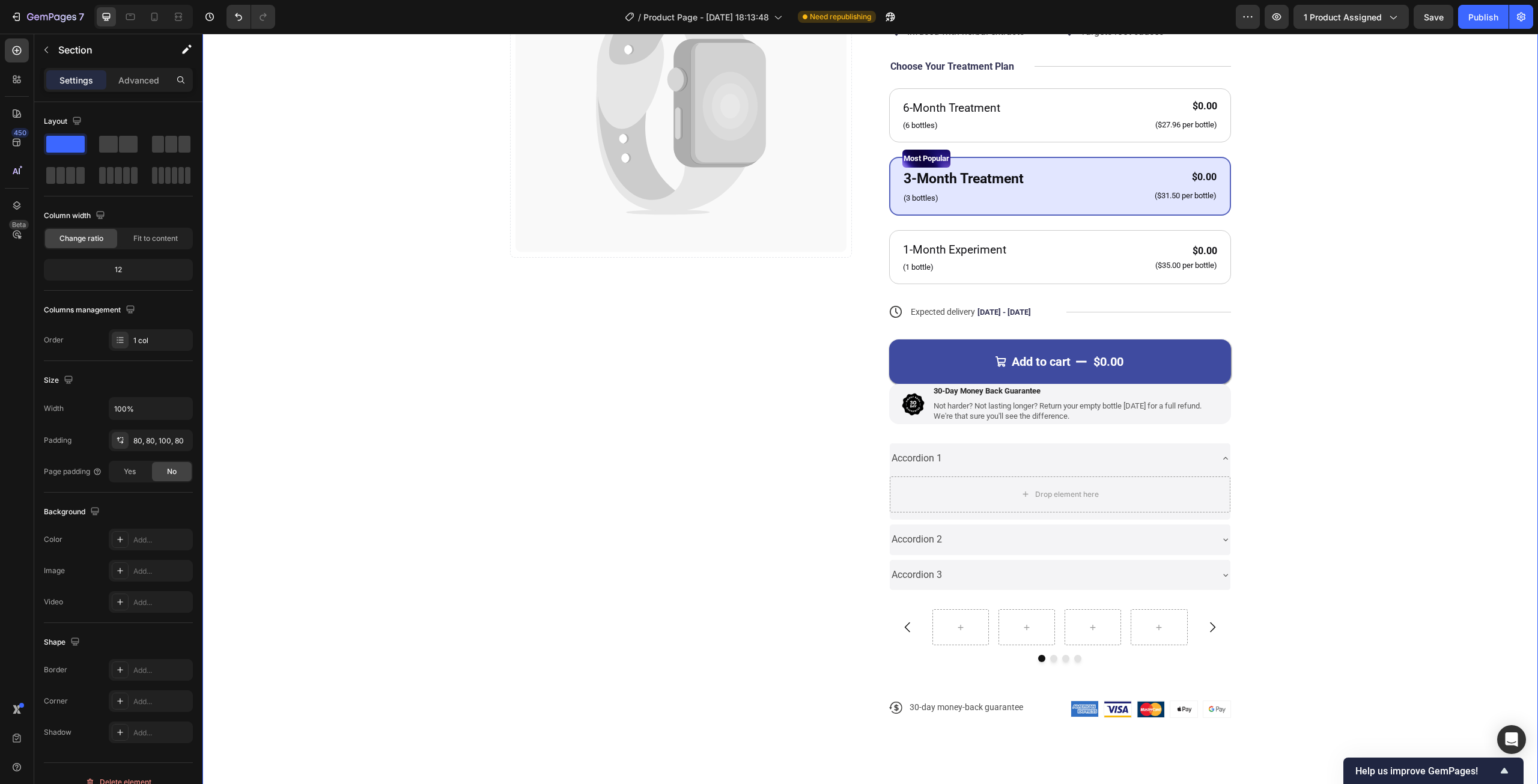
click at [1227, 453] on div "Catch your customer's attention with attracted media. Add image or sync data Pr…" at bounding box center [870, 332] width 1239 height 809
click at [1222, 455] on icon at bounding box center [1225, 458] width 10 height 10
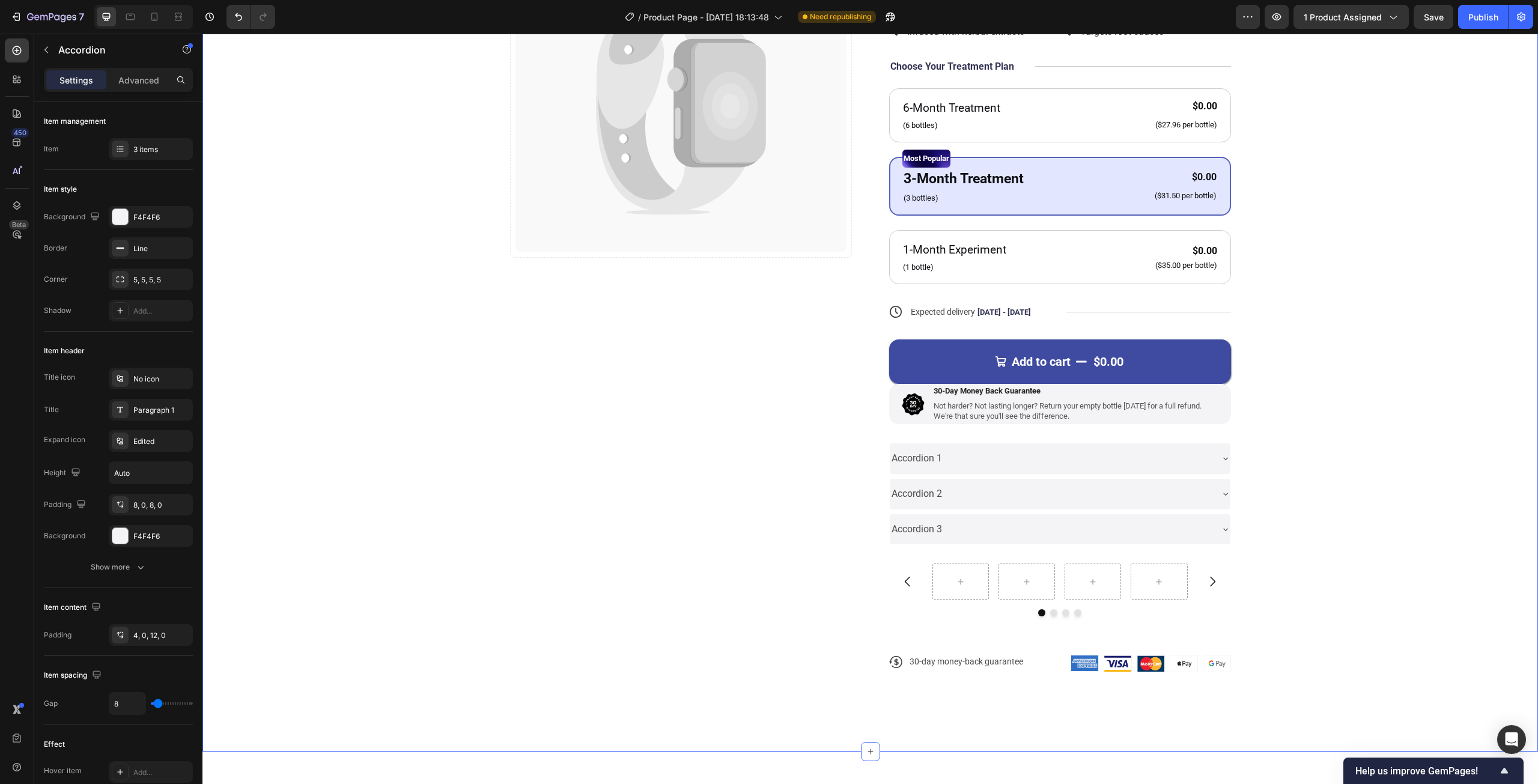
click at [1300, 453] on div "Catch your customer's attention with attracted media. Add image or sync data Pr…" at bounding box center [870, 309] width 1239 height 764
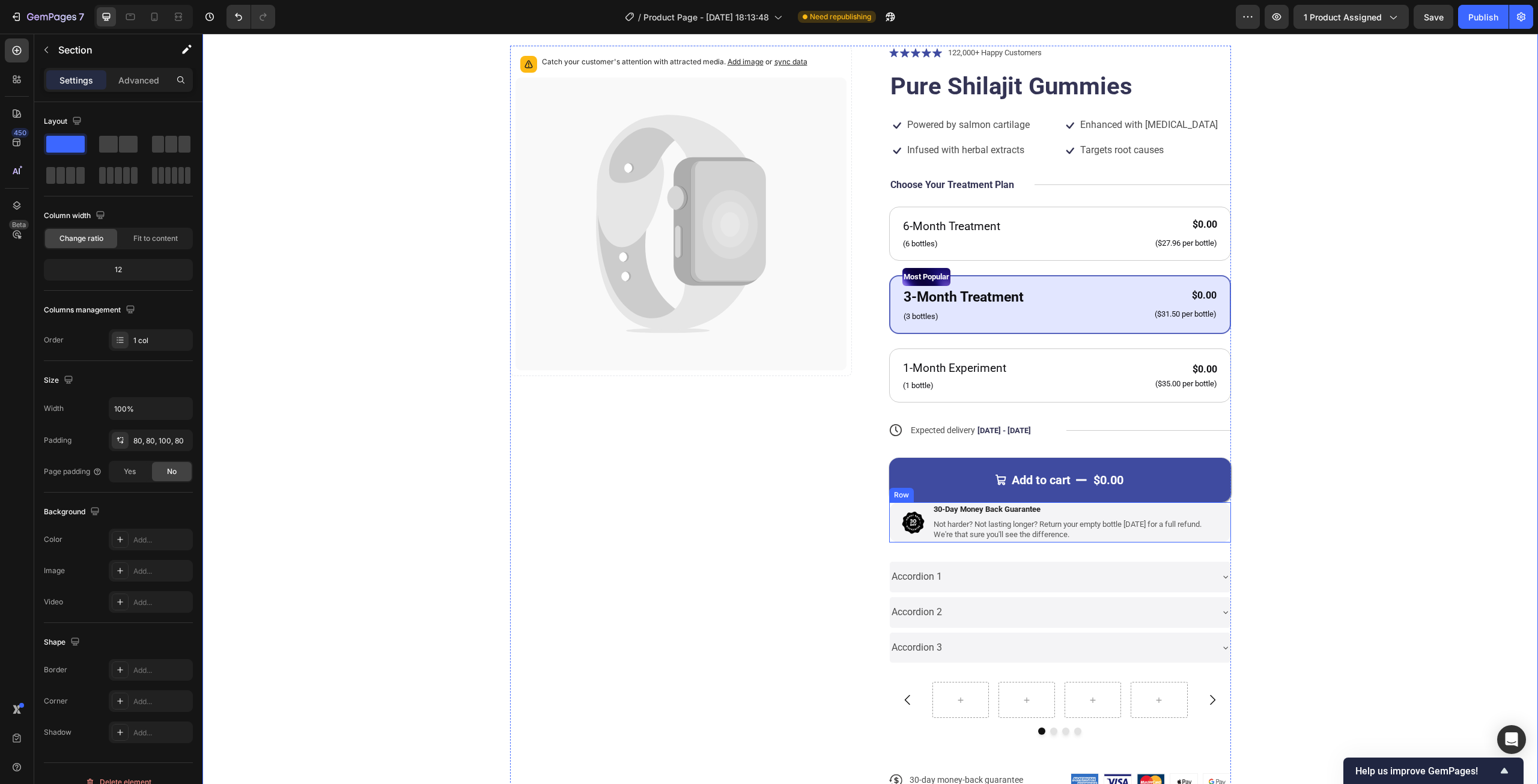
scroll to position [120, 0]
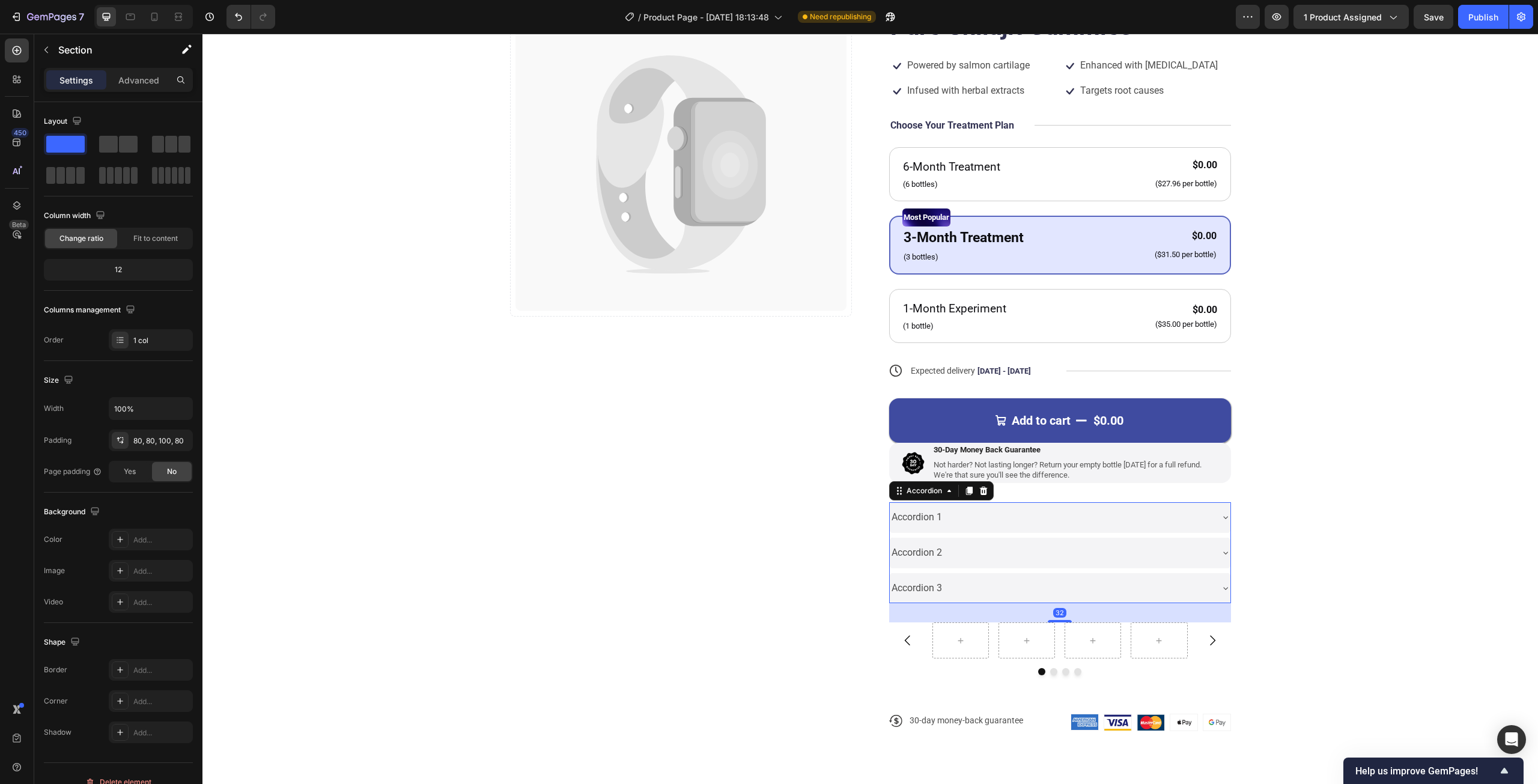
click at [905, 499] on div "Accordion" at bounding box center [941, 491] width 105 height 19
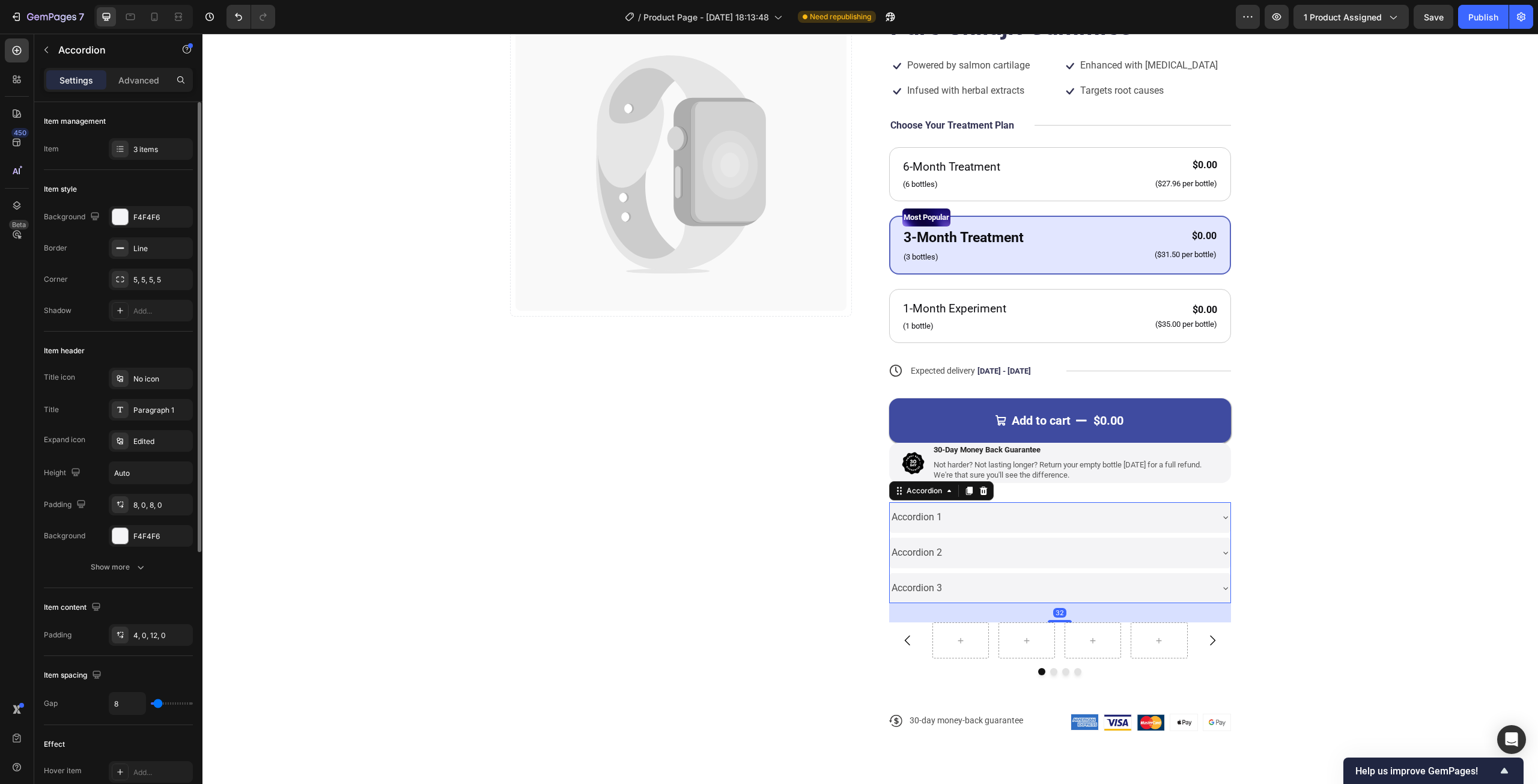
type input "0"
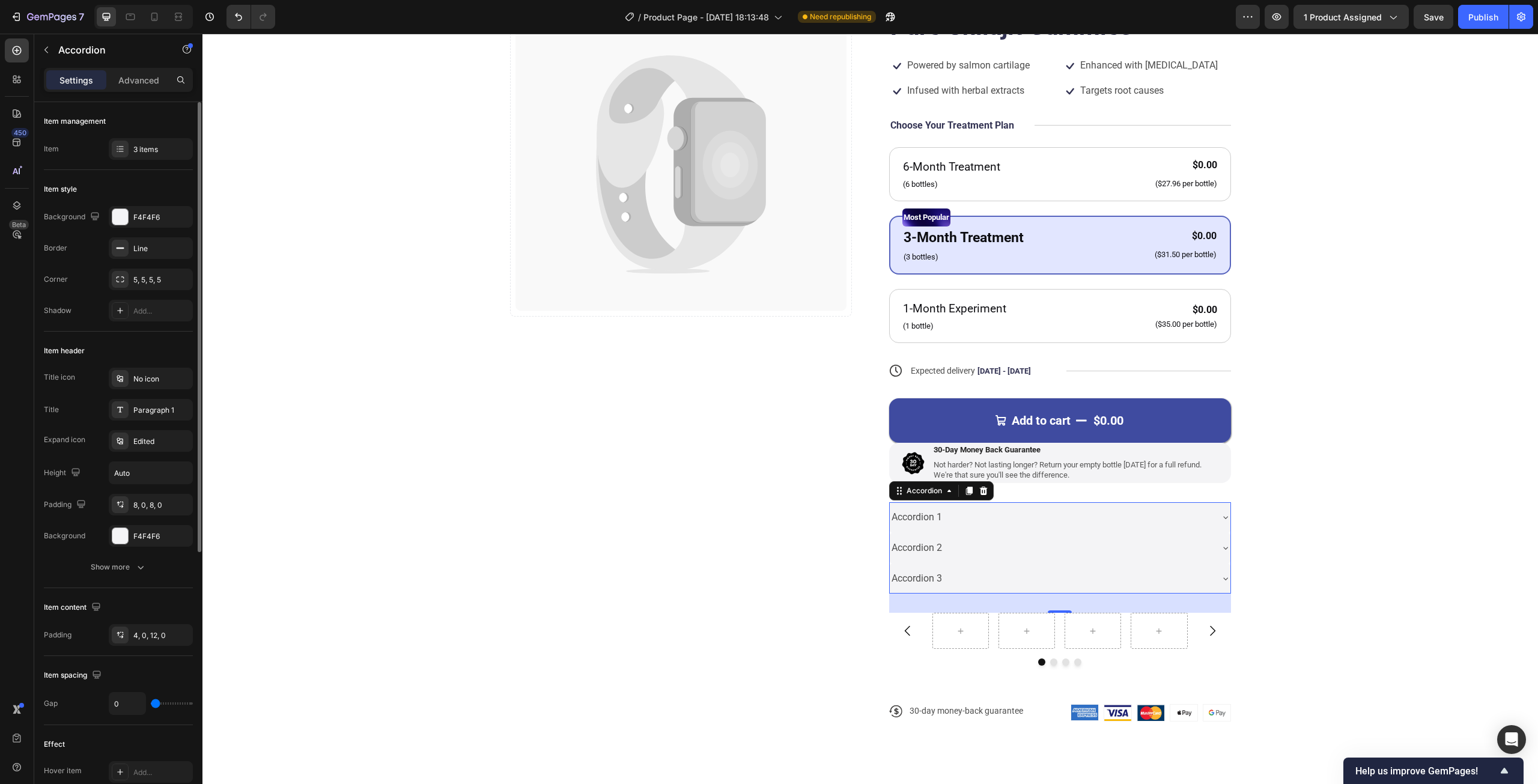
type input "4"
type input "8"
type input "10"
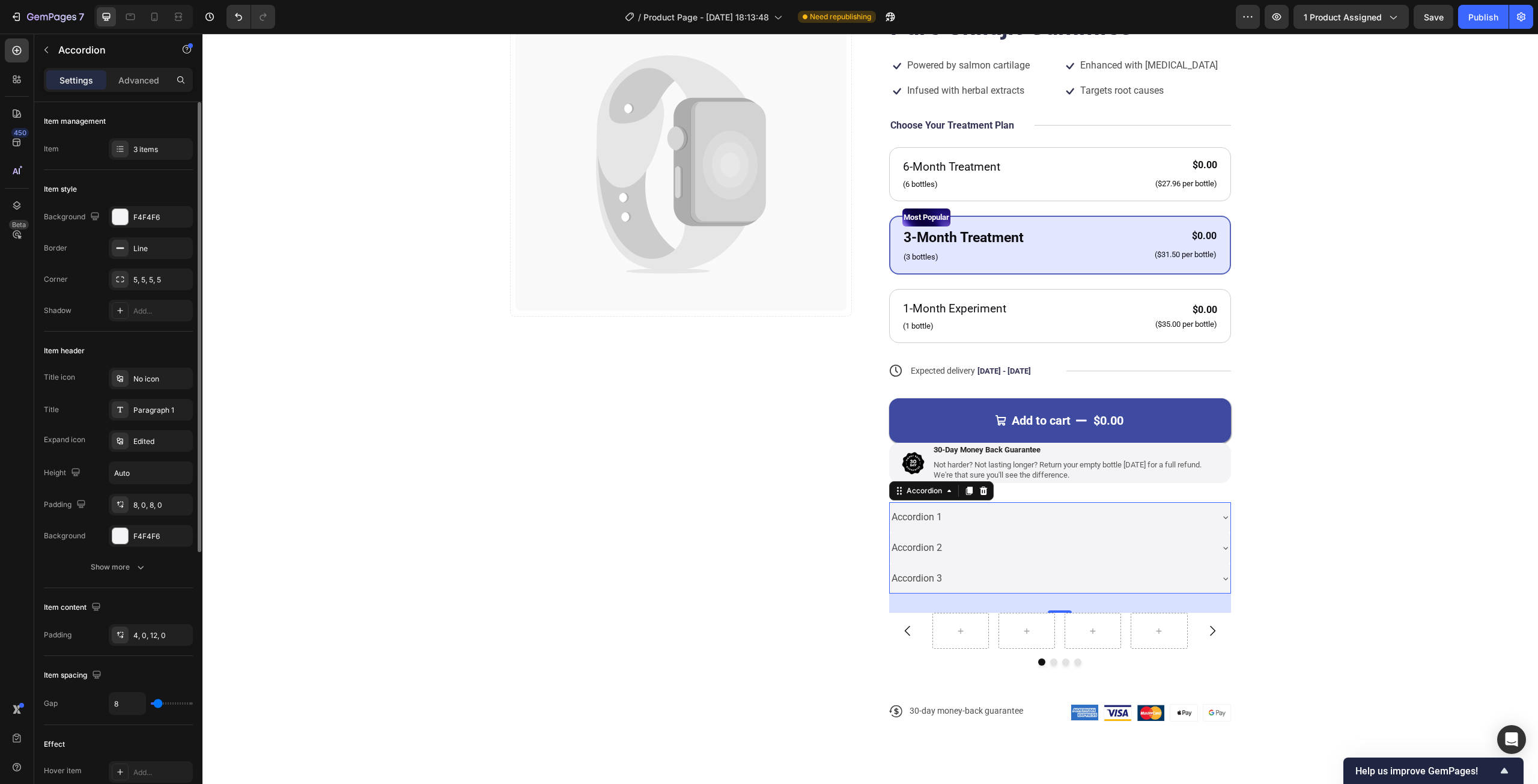
type input "10"
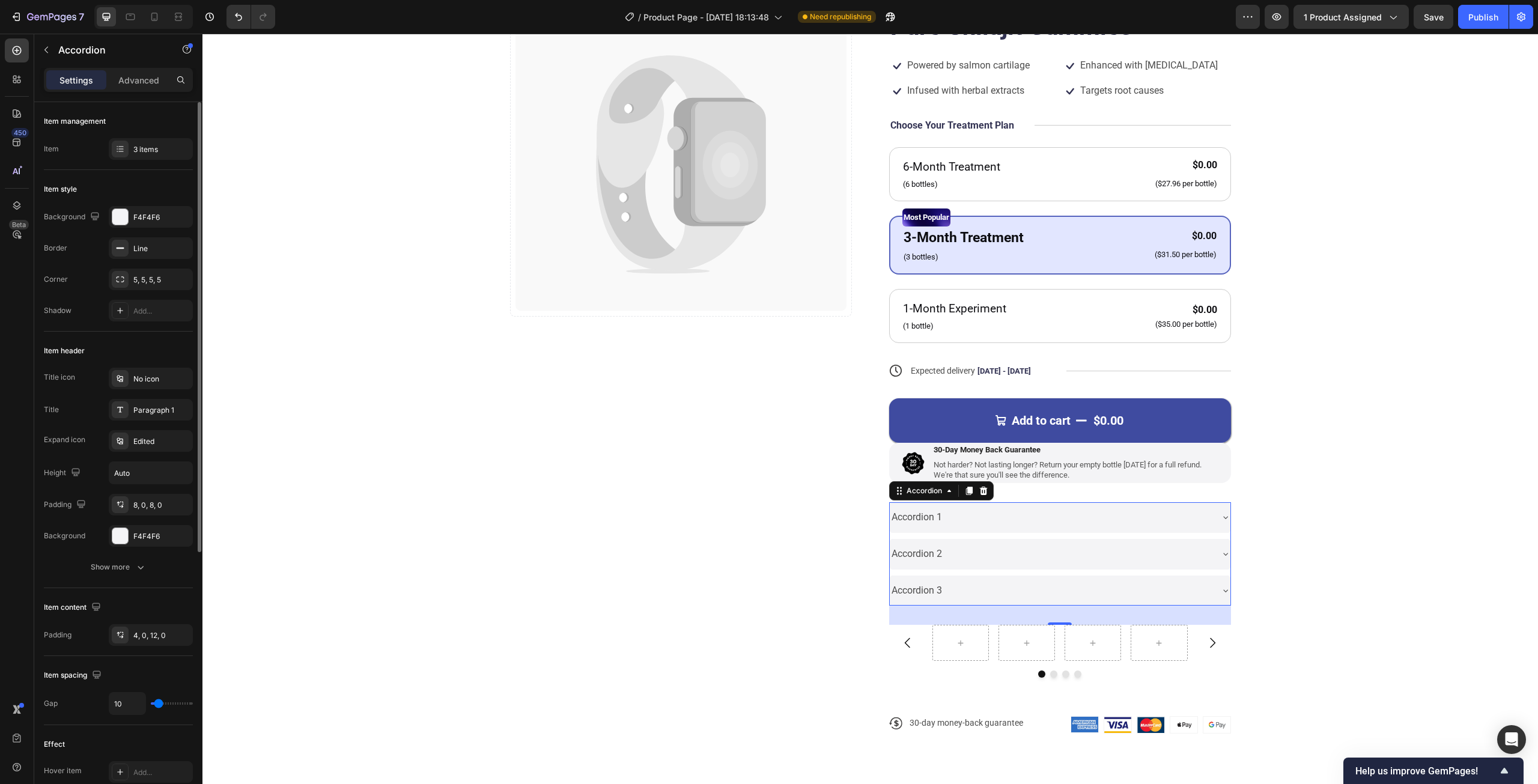
type input "9"
type input "8"
type input "7"
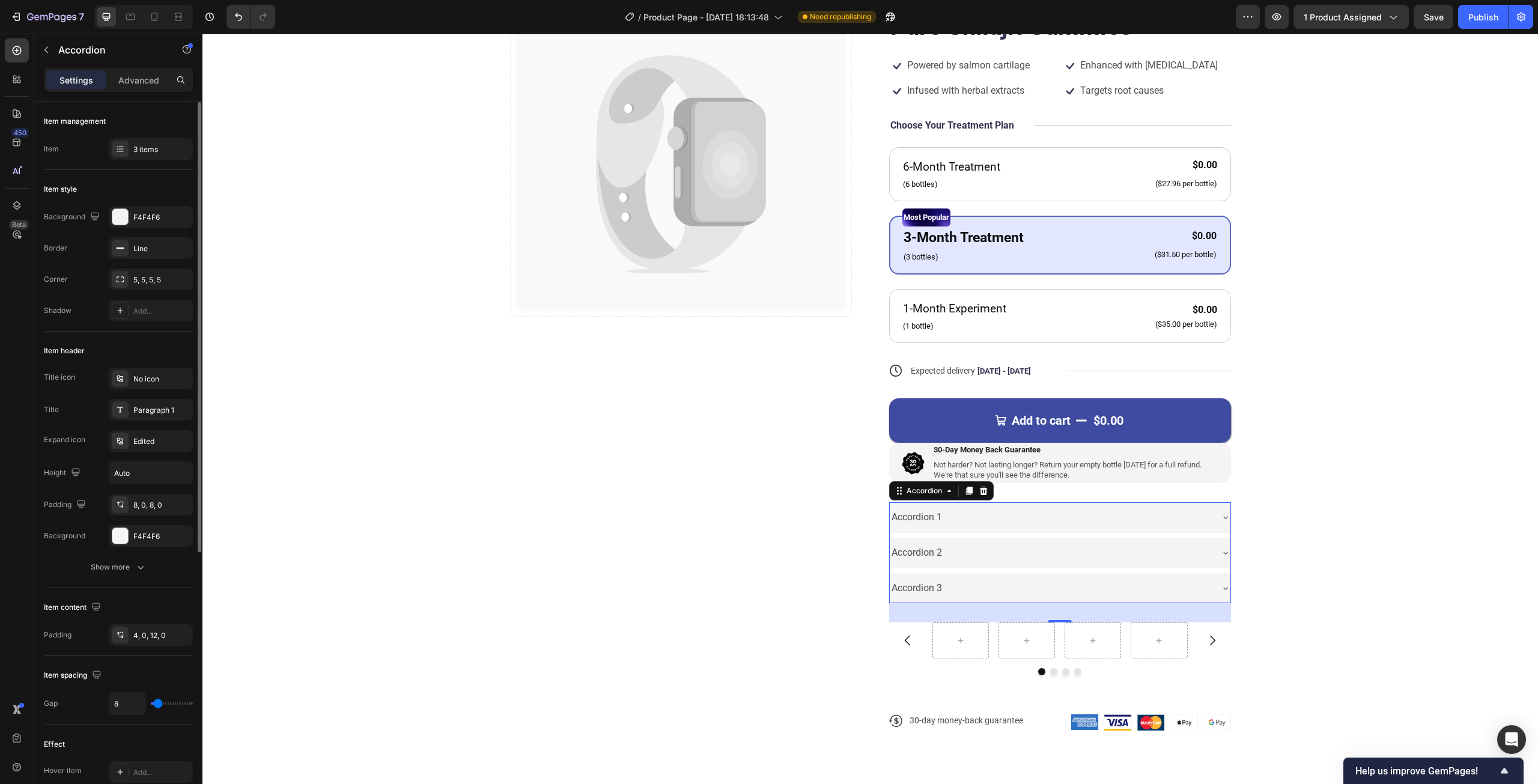
type input "7"
type input "6"
type input "4"
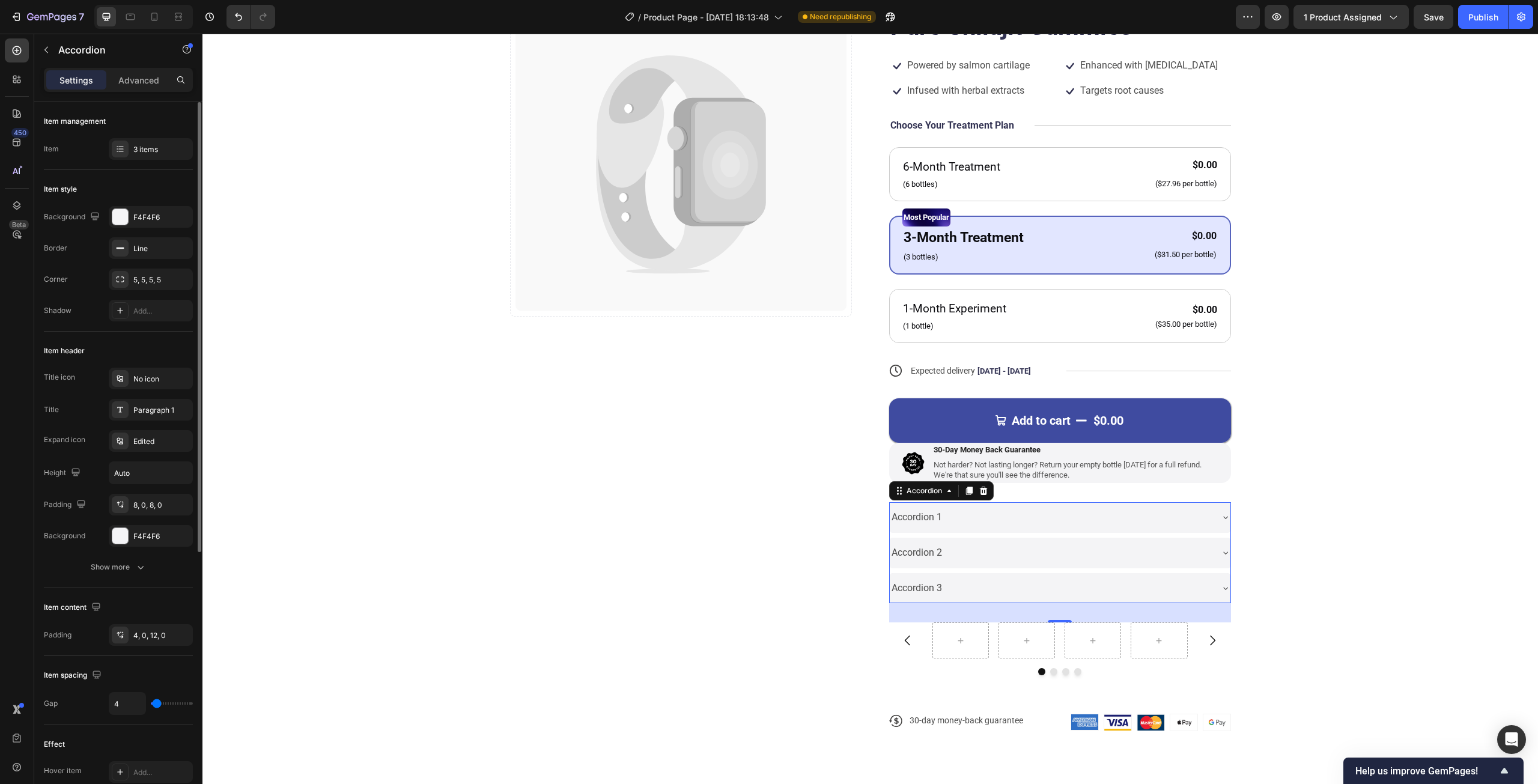
type input "3"
type input "2"
type input "1"
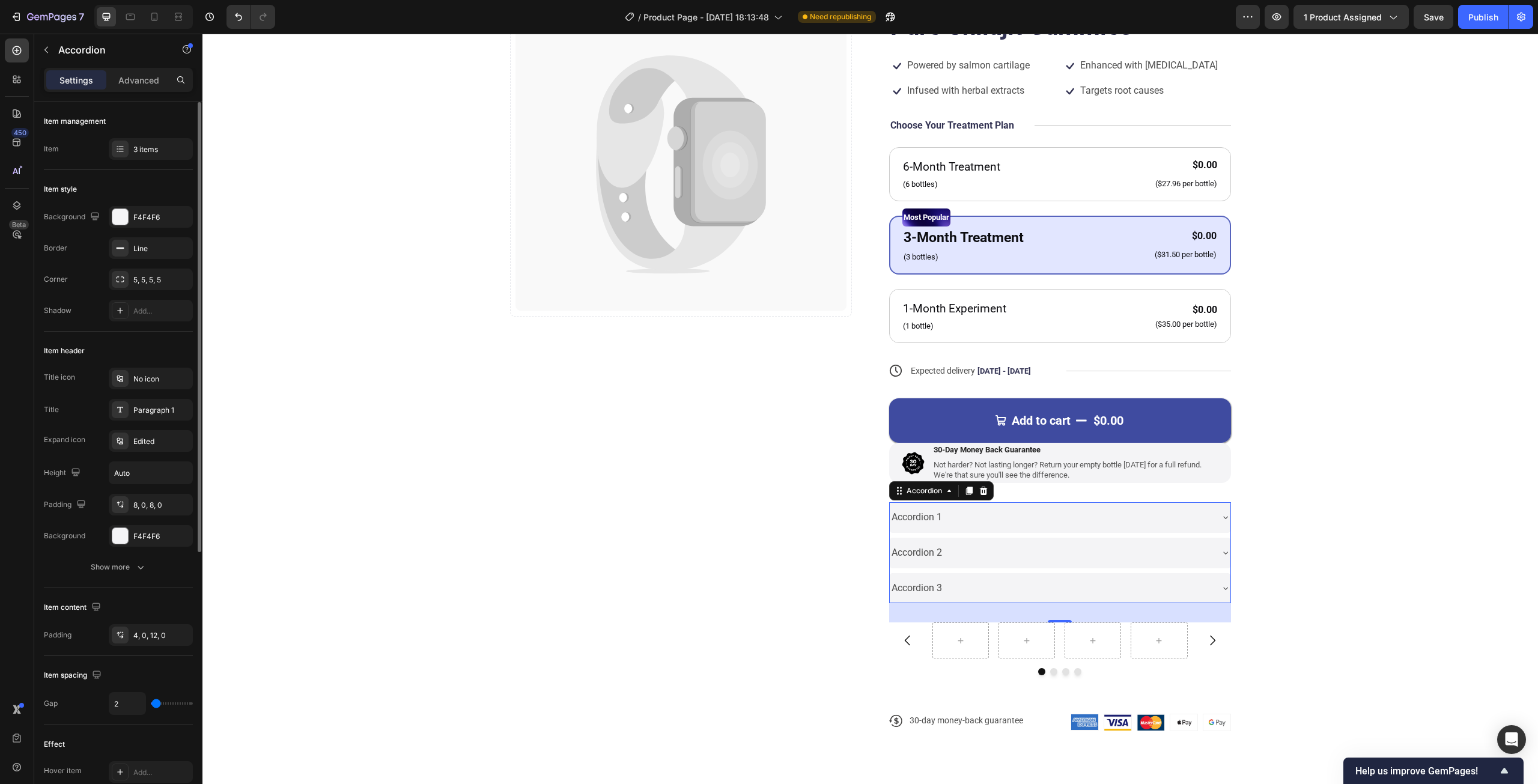
type input "1"
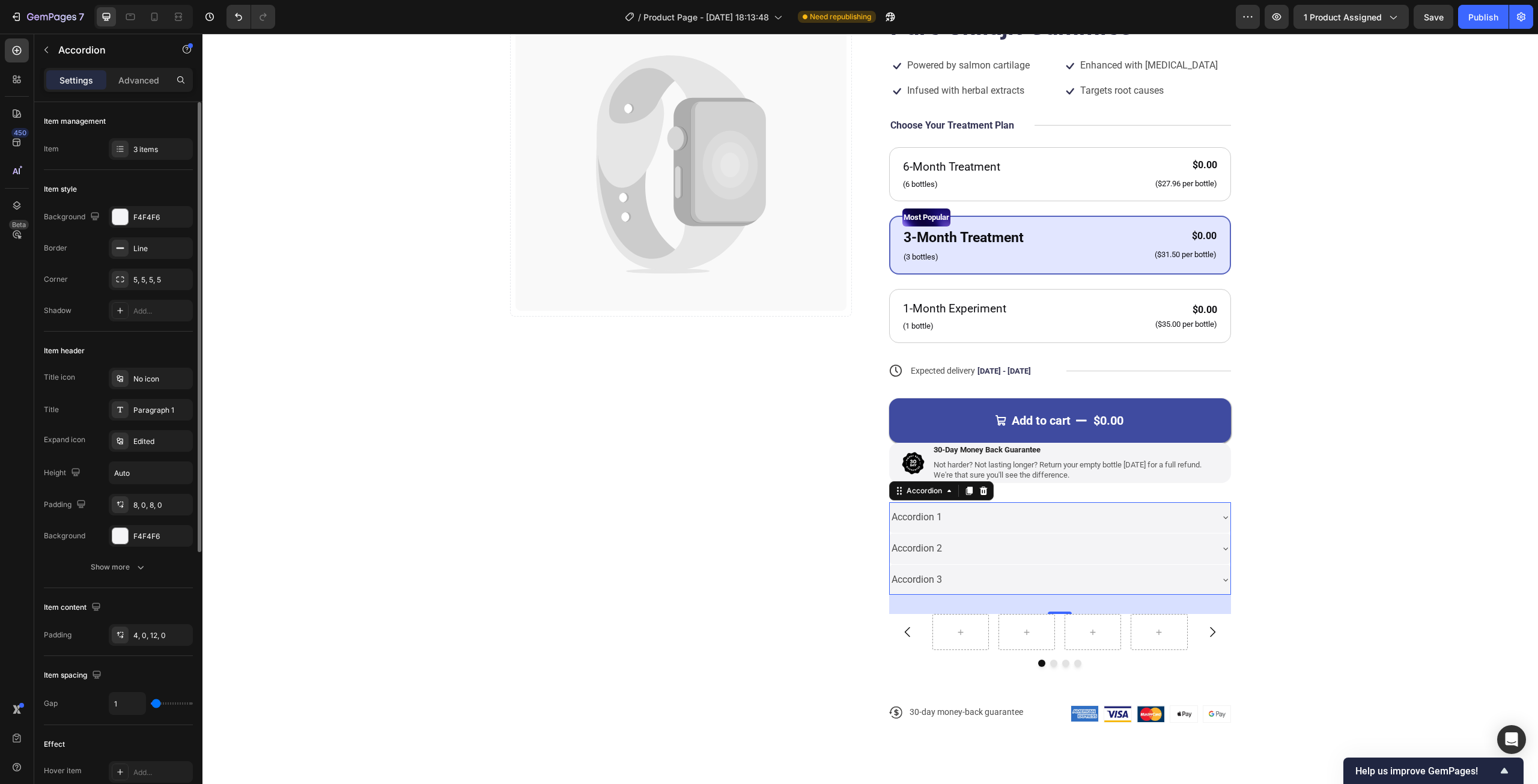
type input "0"
type input "2"
type input "4"
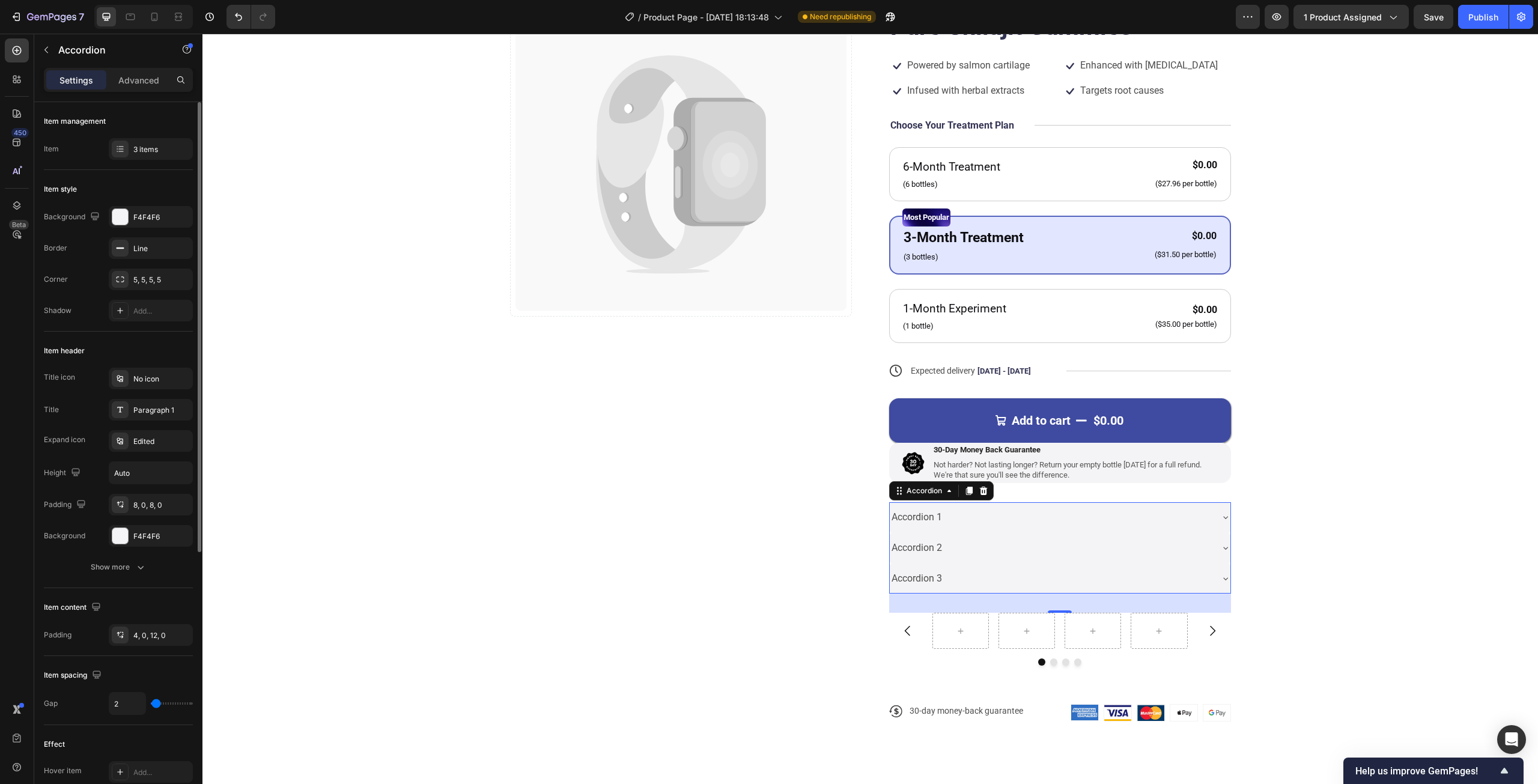
type input "4"
type input "6"
type input "7"
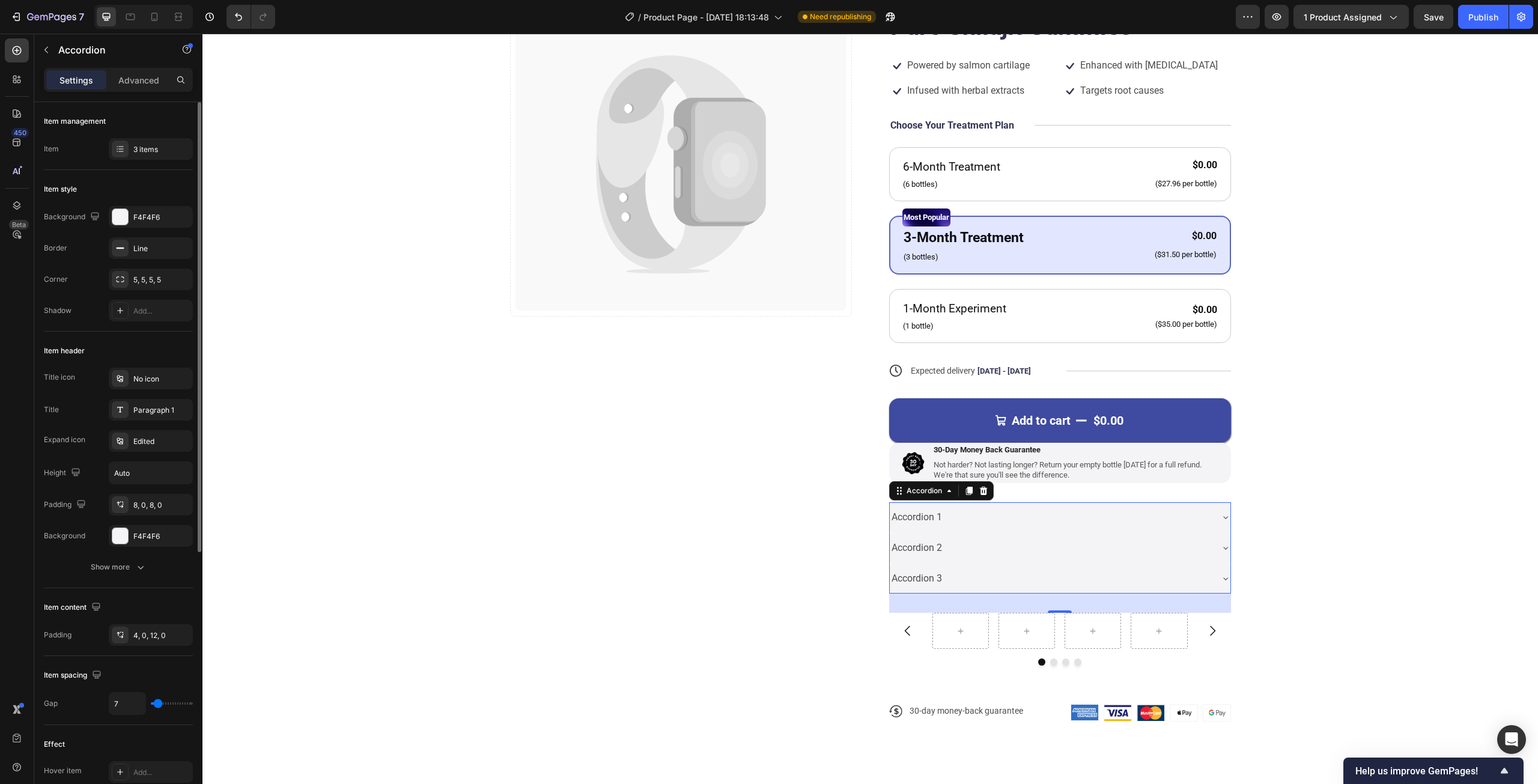
type input "8"
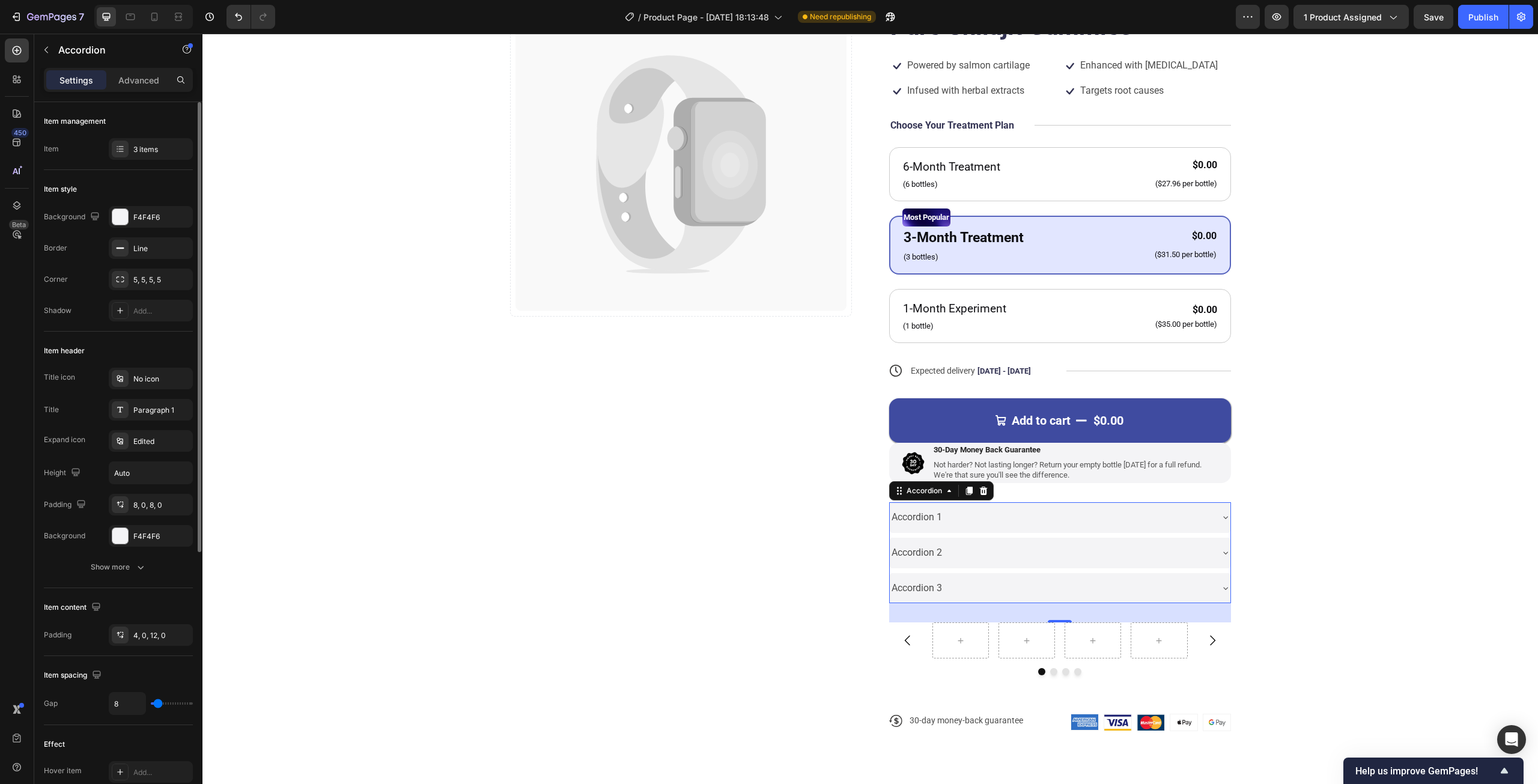
type input "7"
type input "6"
type input "4"
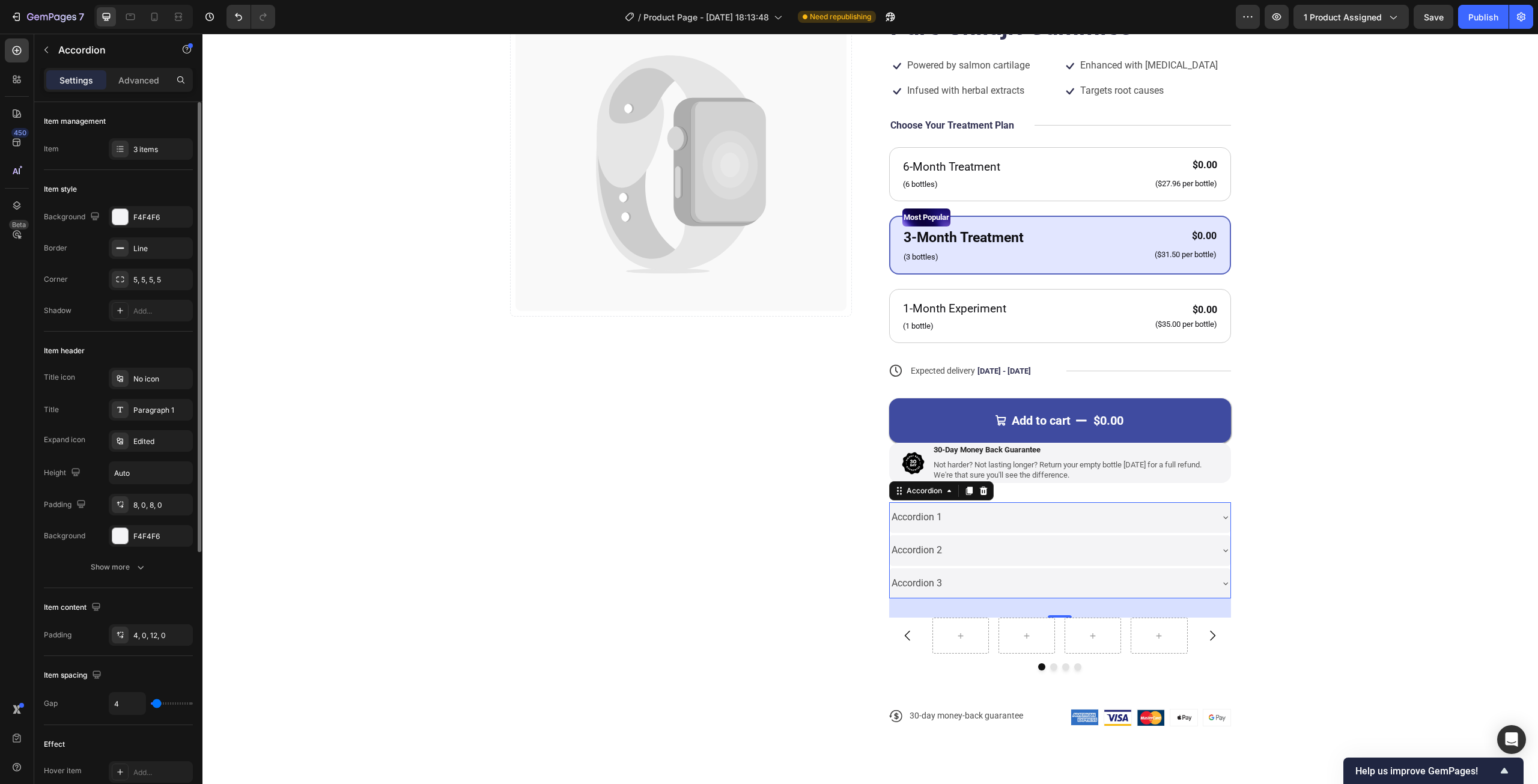
type input "4"
click at [157, 702] on input "range" at bounding box center [171, 703] width 42 height 2
click at [903, 521] on div "Accordion 1" at bounding box center [916, 517] width 54 height 21
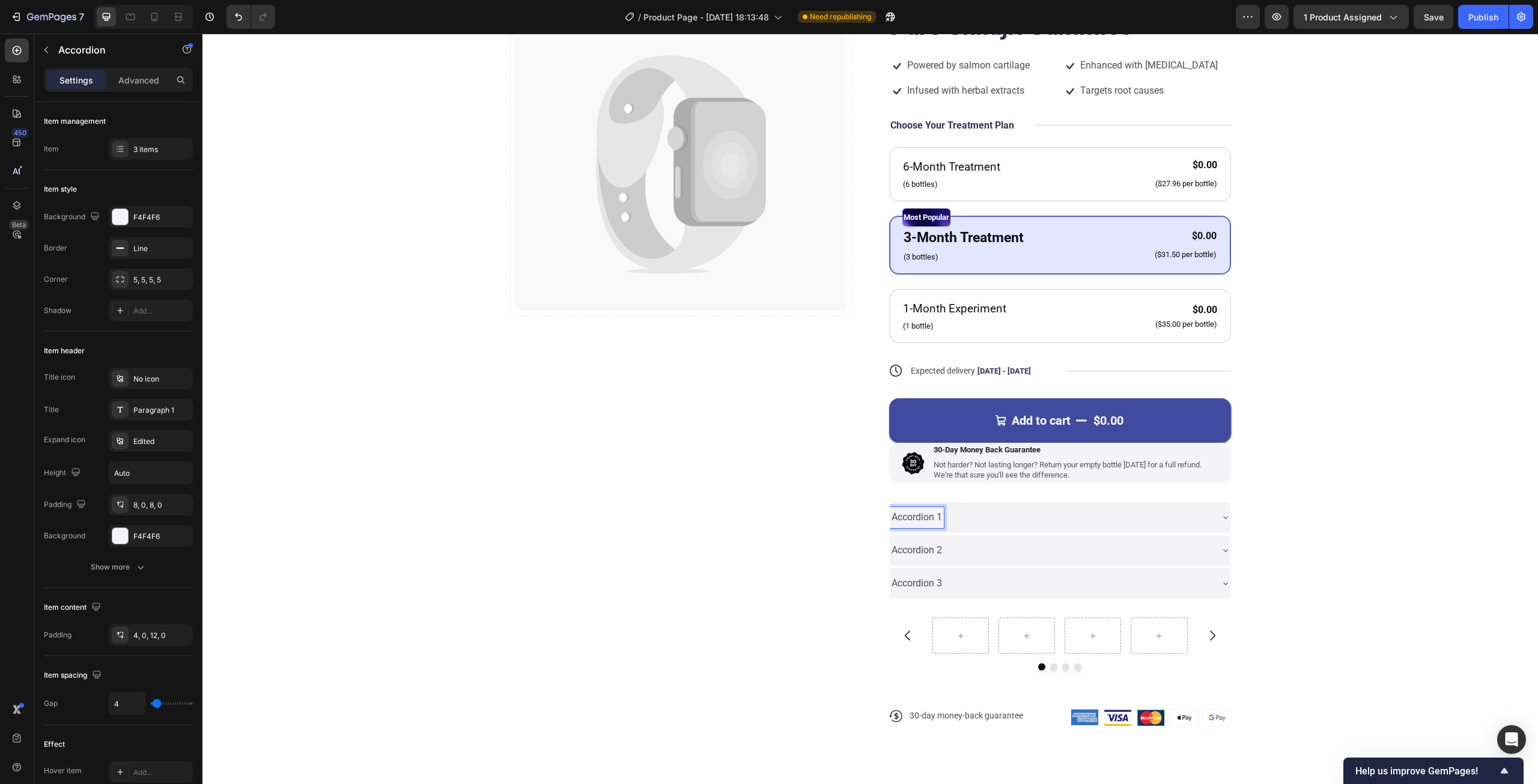
click at [903, 521] on p "Accordion 1" at bounding box center [916, 517] width 50 height 17
click at [1378, 456] on div "Catch your customer's attention with attracted media. Add image or sync data Pr…" at bounding box center [870, 365] width 1239 height 759
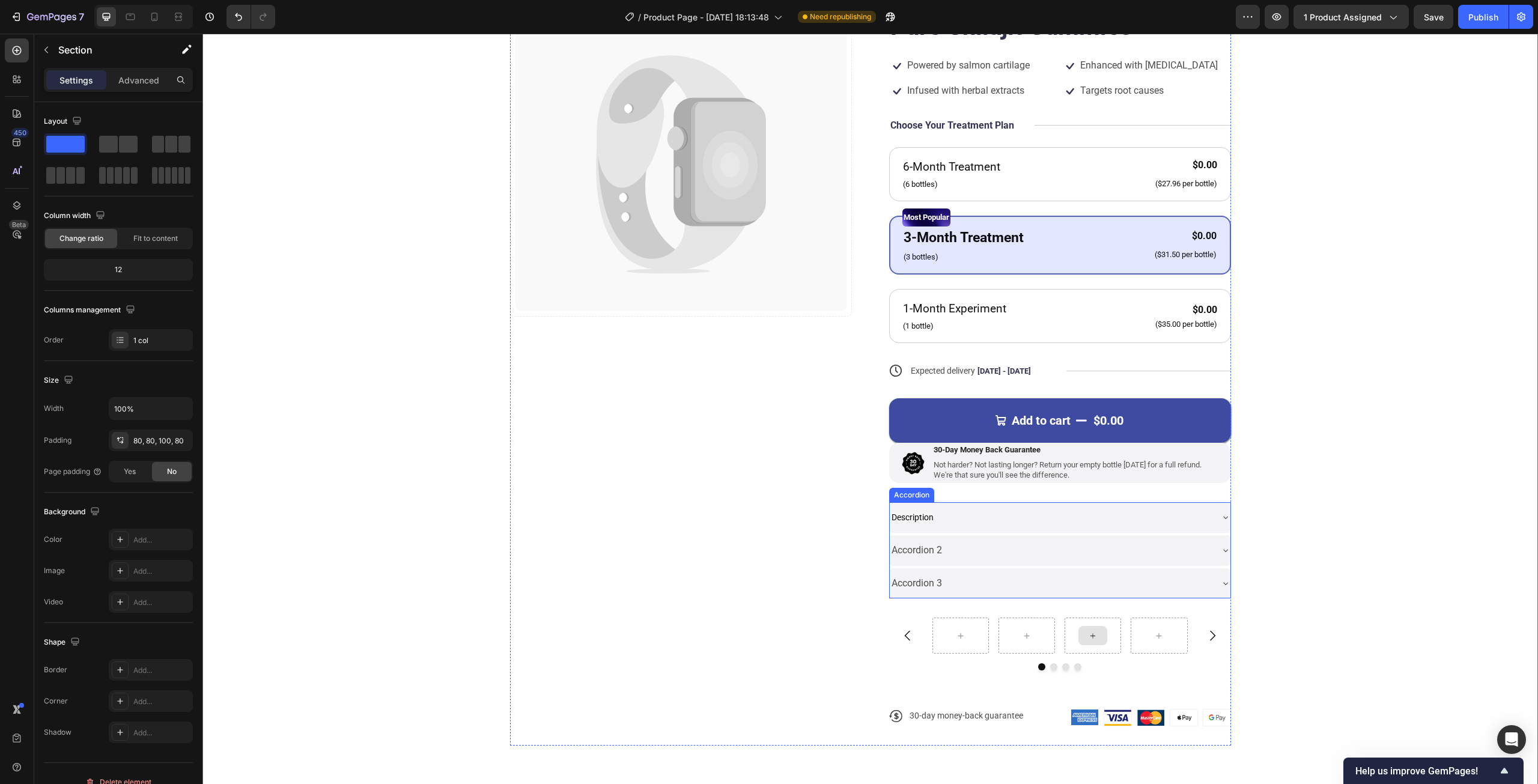
click at [909, 552] on p "Accordion 2" at bounding box center [916, 550] width 50 height 17
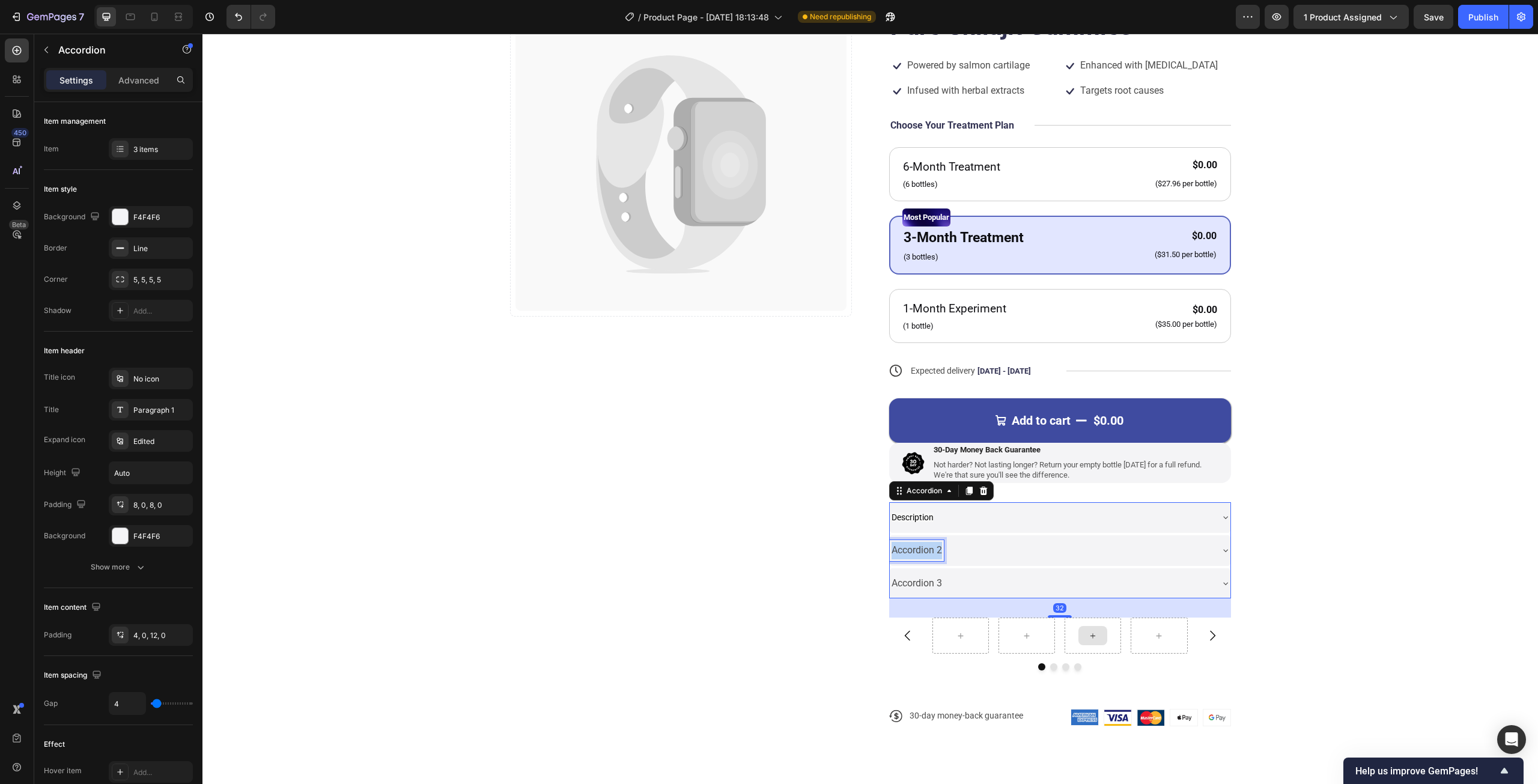
click at [909, 552] on p "Accordion 2" at bounding box center [916, 550] width 50 height 17
click at [925, 586] on p "Accordion 3" at bounding box center [916, 583] width 50 height 17
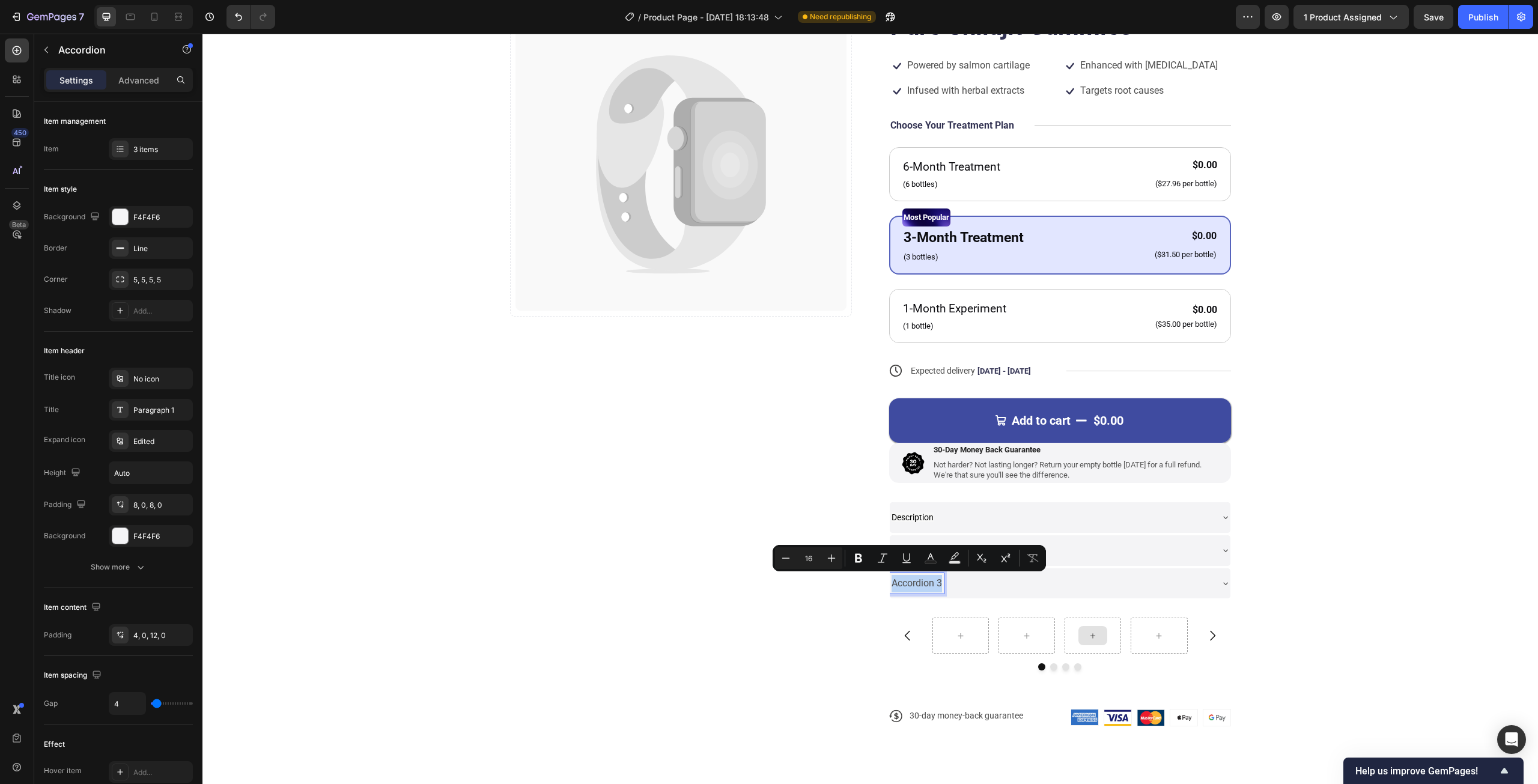
click at [925, 586] on p "Accordion 3" at bounding box center [916, 583] width 50 height 17
click at [1264, 521] on div "Catch your customer's attention with attracted media. Add image or sync data Pr…" at bounding box center [870, 365] width 1239 height 759
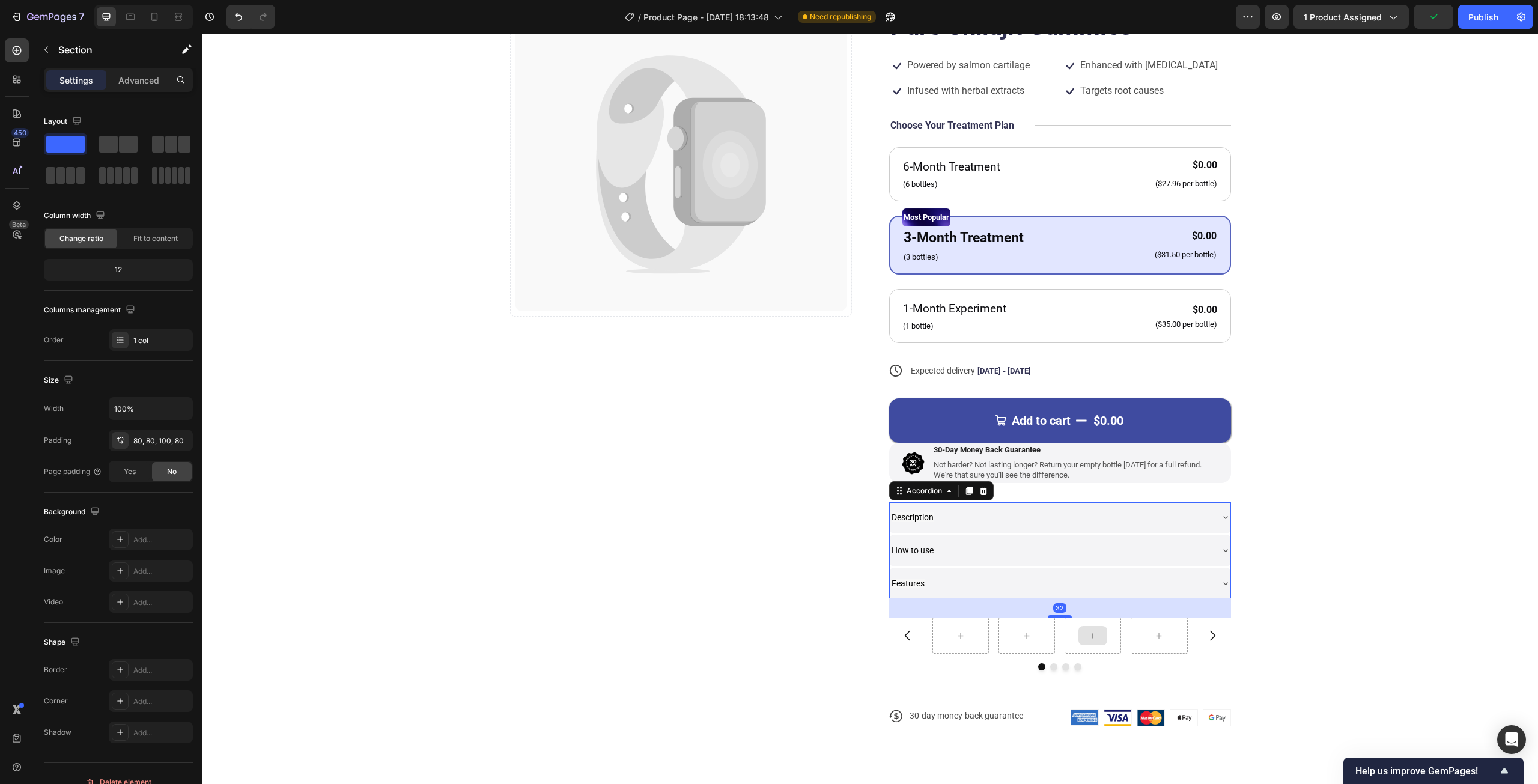
click at [905, 580] on span "Features" at bounding box center [908, 583] width 33 height 10
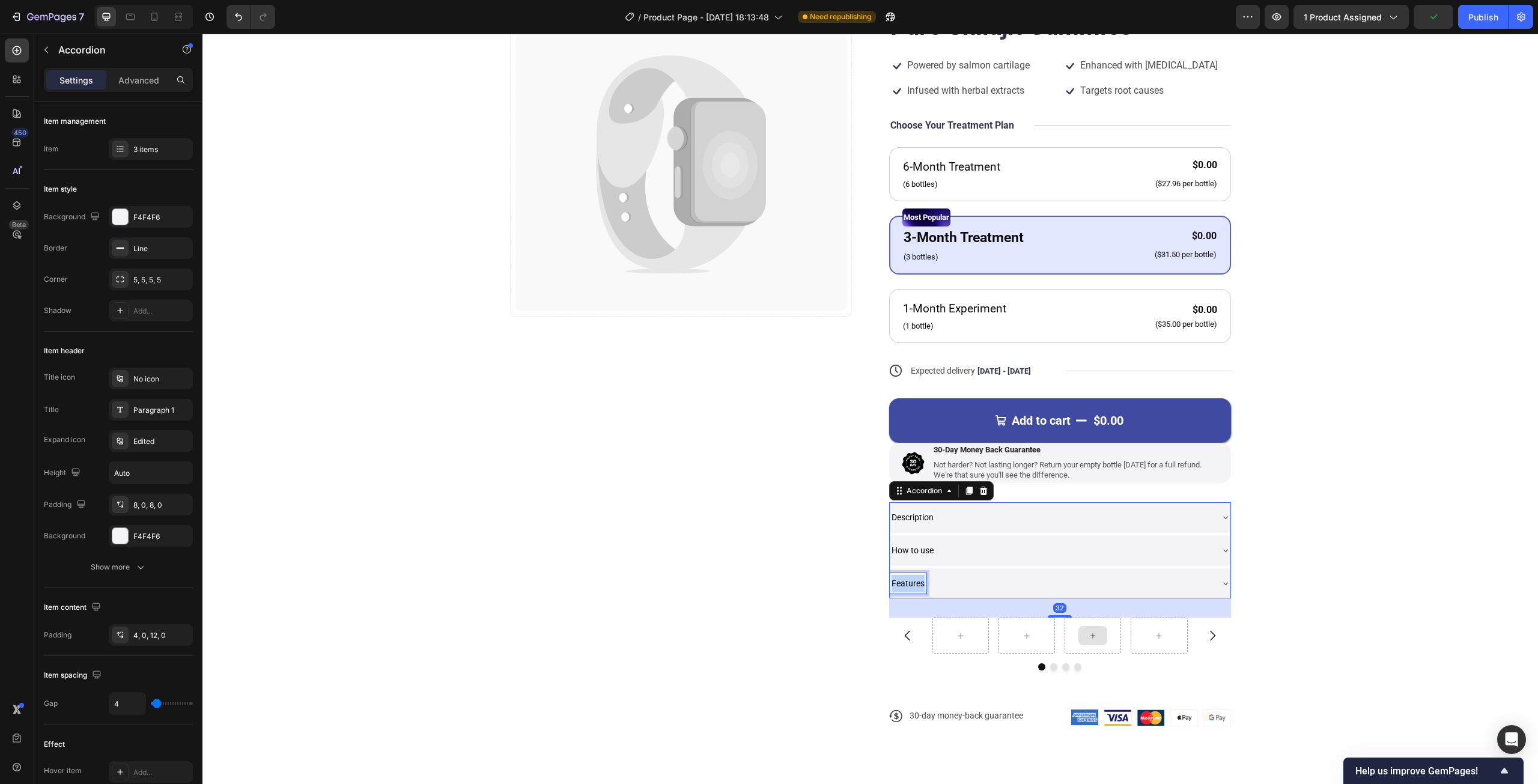
click at [905, 580] on span "Features" at bounding box center [908, 583] width 33 height 10
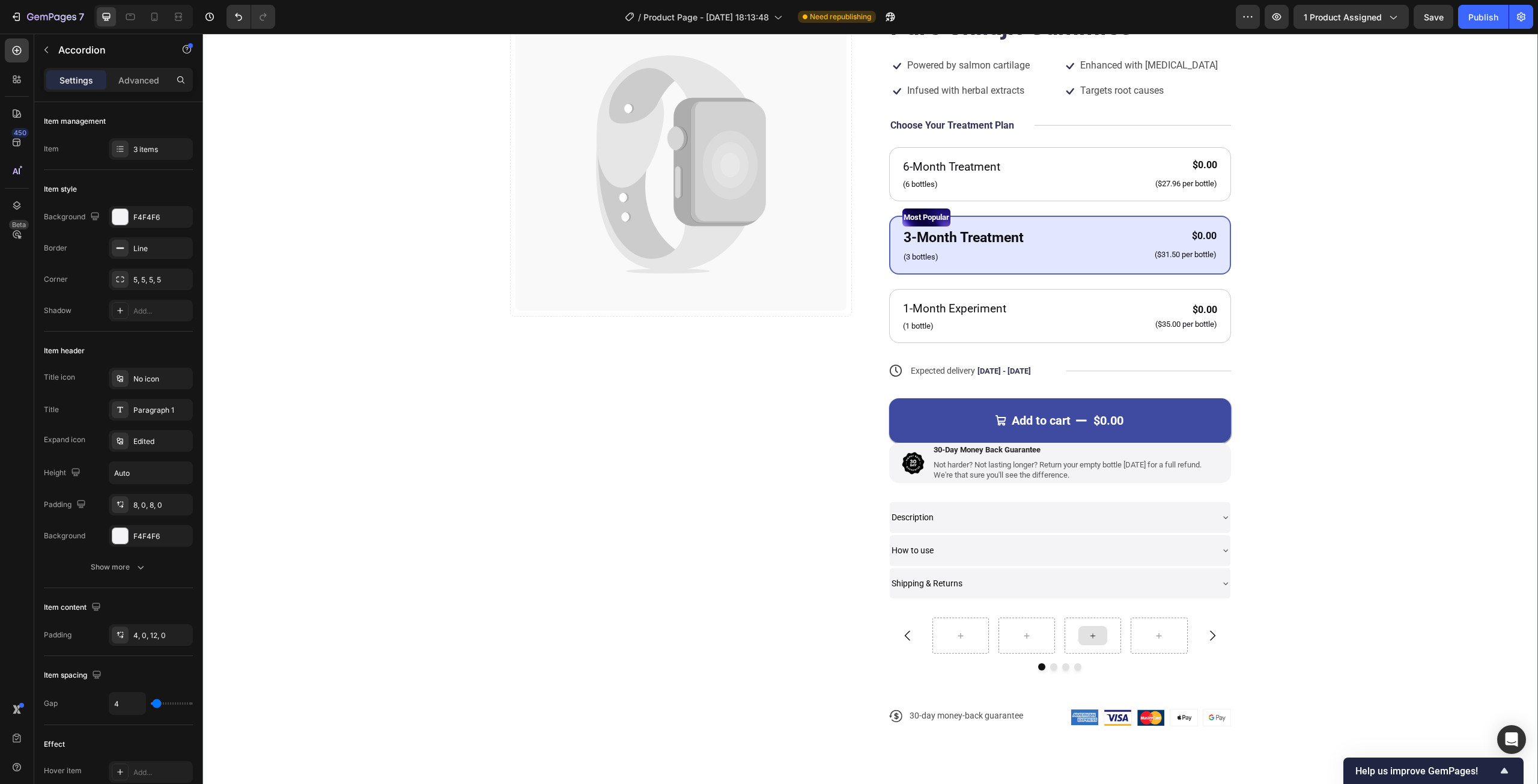
click at [1433, 509] on div "Catch your customer's attention with attracted media. Add image or sync data Pr…" at bounding box center [870, 365] width 1239 height 759
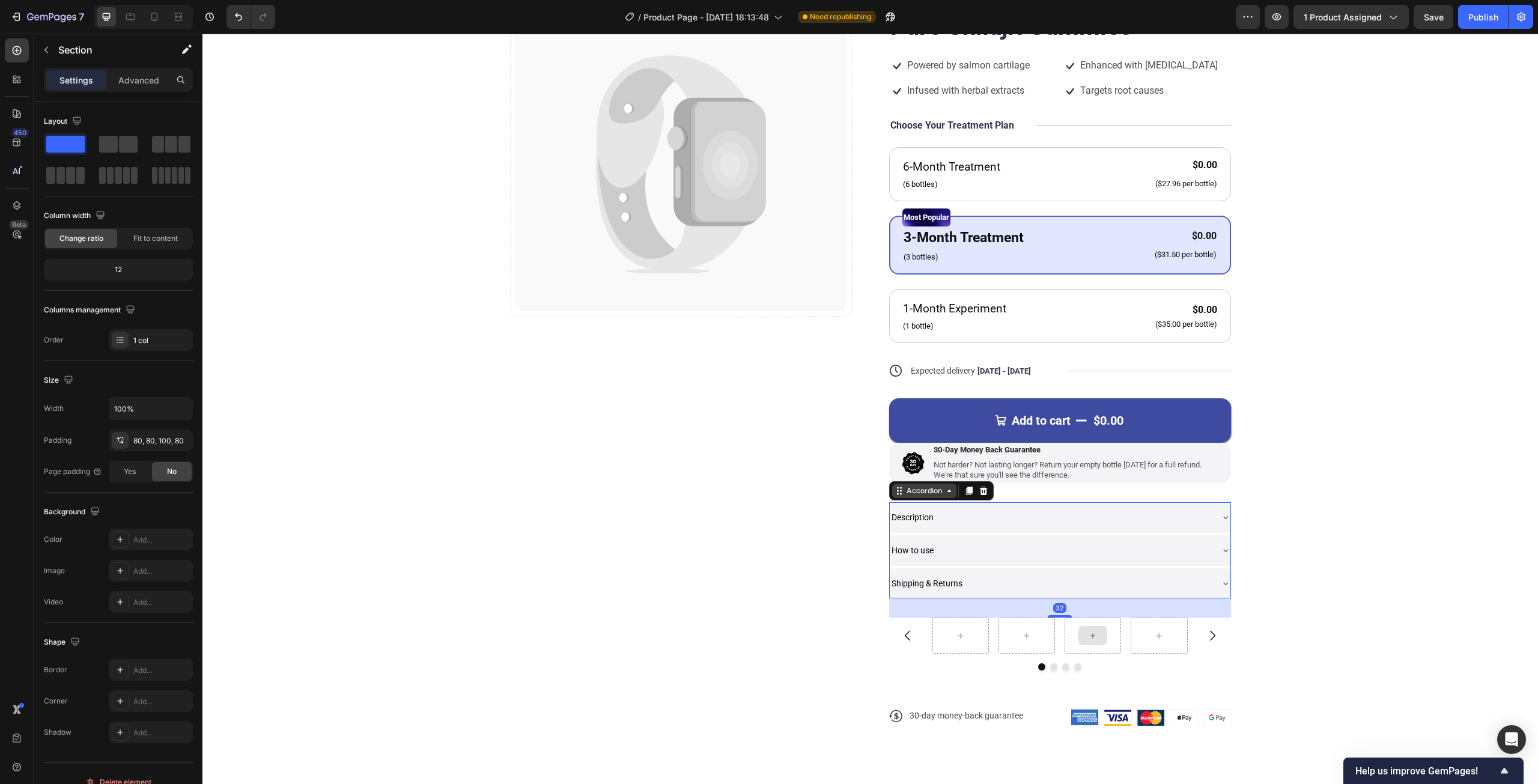
click at [907, 493] on div "Accordion" at bounding box center [924, 491] width 40 height 11
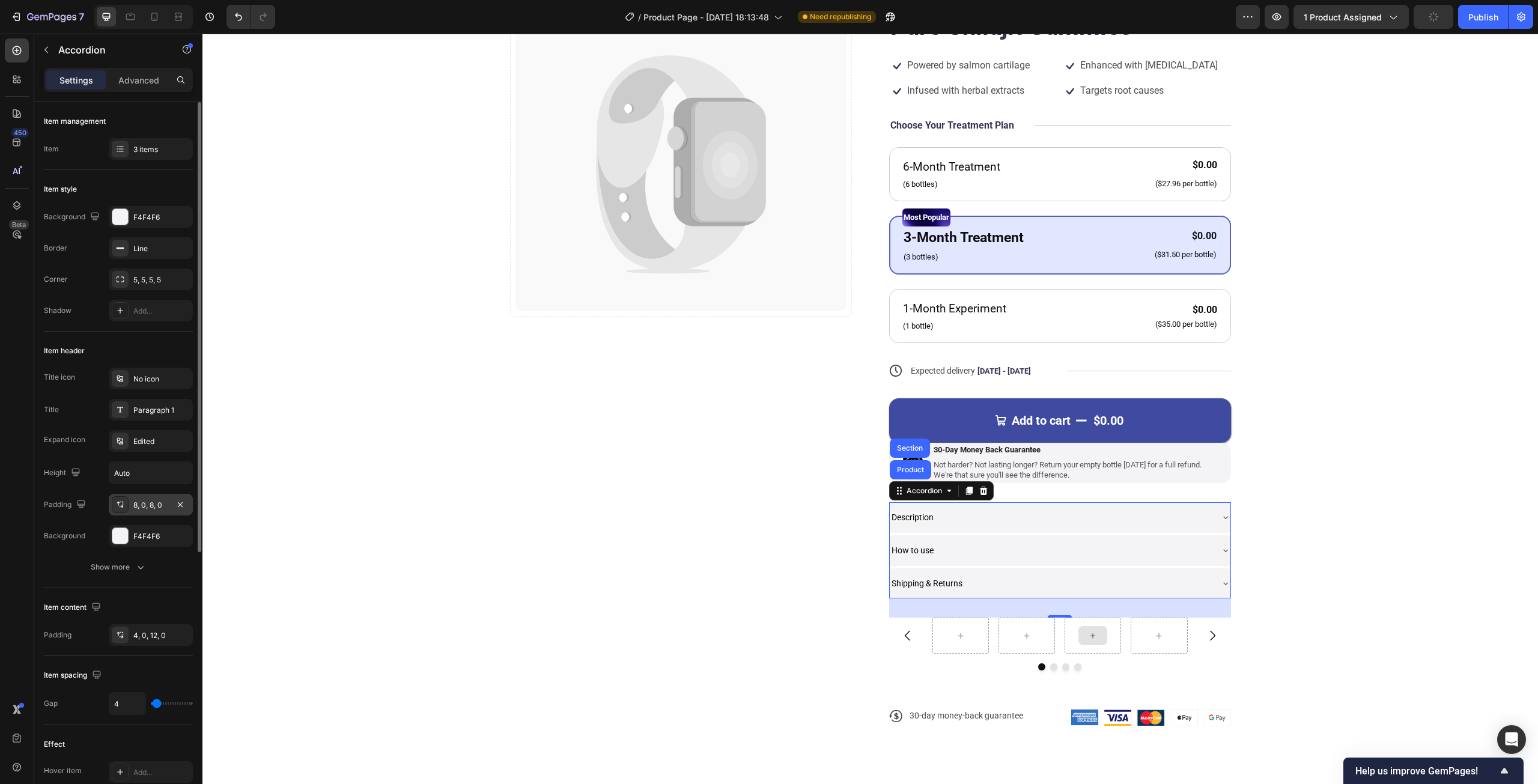
click at [124, 503] on icon at bounding box center [120, 505] width 10 height 10
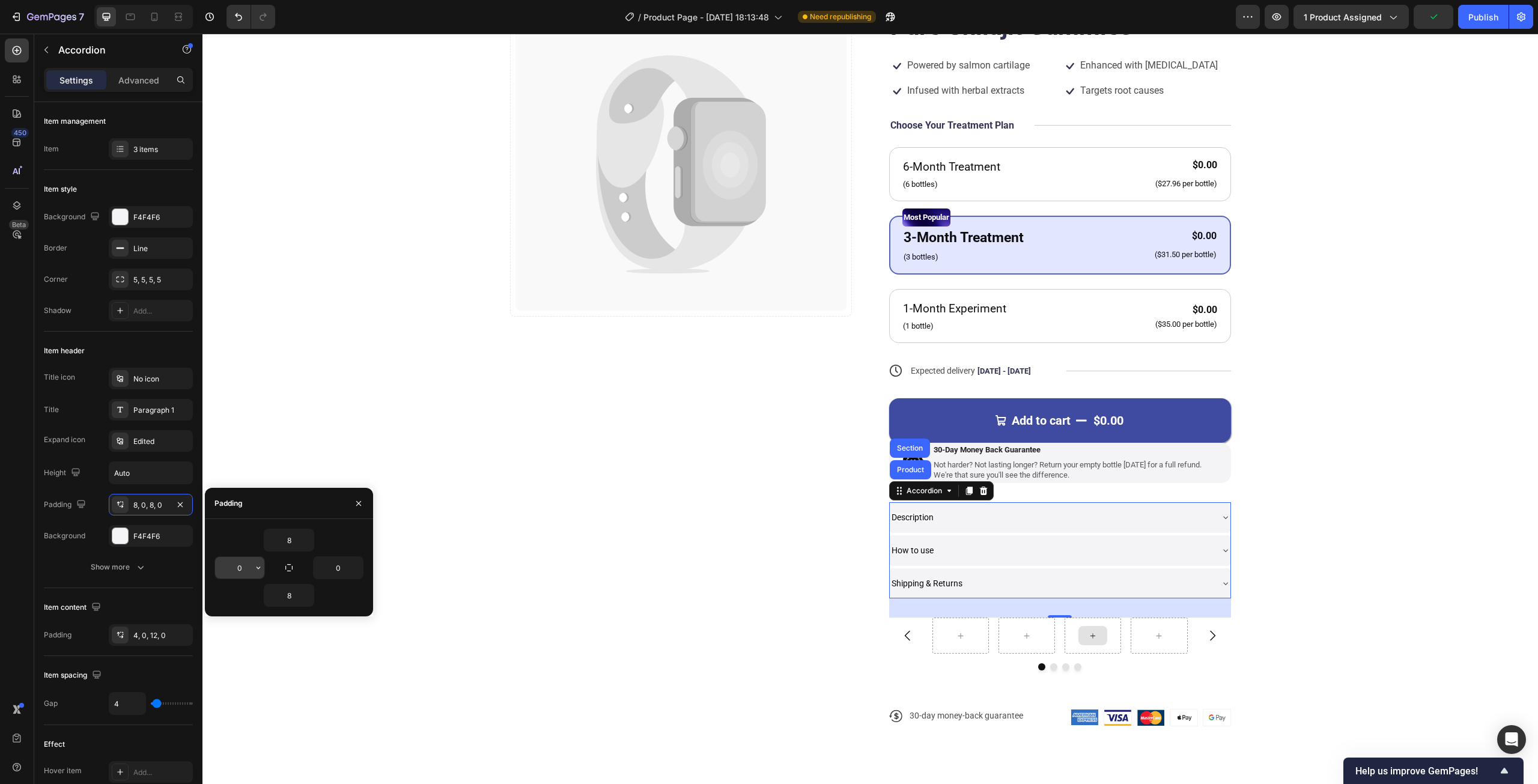
click at [255, 566] on icon "button" at bounding box center [258, 568] width 10 height 10
click at [223, 624] on p "XXS 2px" at bounding box center [218, 620] width 63 height 11
click at [247, 573] on input "2" at bounding box center [240, 567] width 50 height 21
click at [261, 567] on icon "button" at bounding box center [258, 568] width 10 height 10
click at [208, 657] on div "S 8px" at bounding box center [208, 666] width 94 height 23
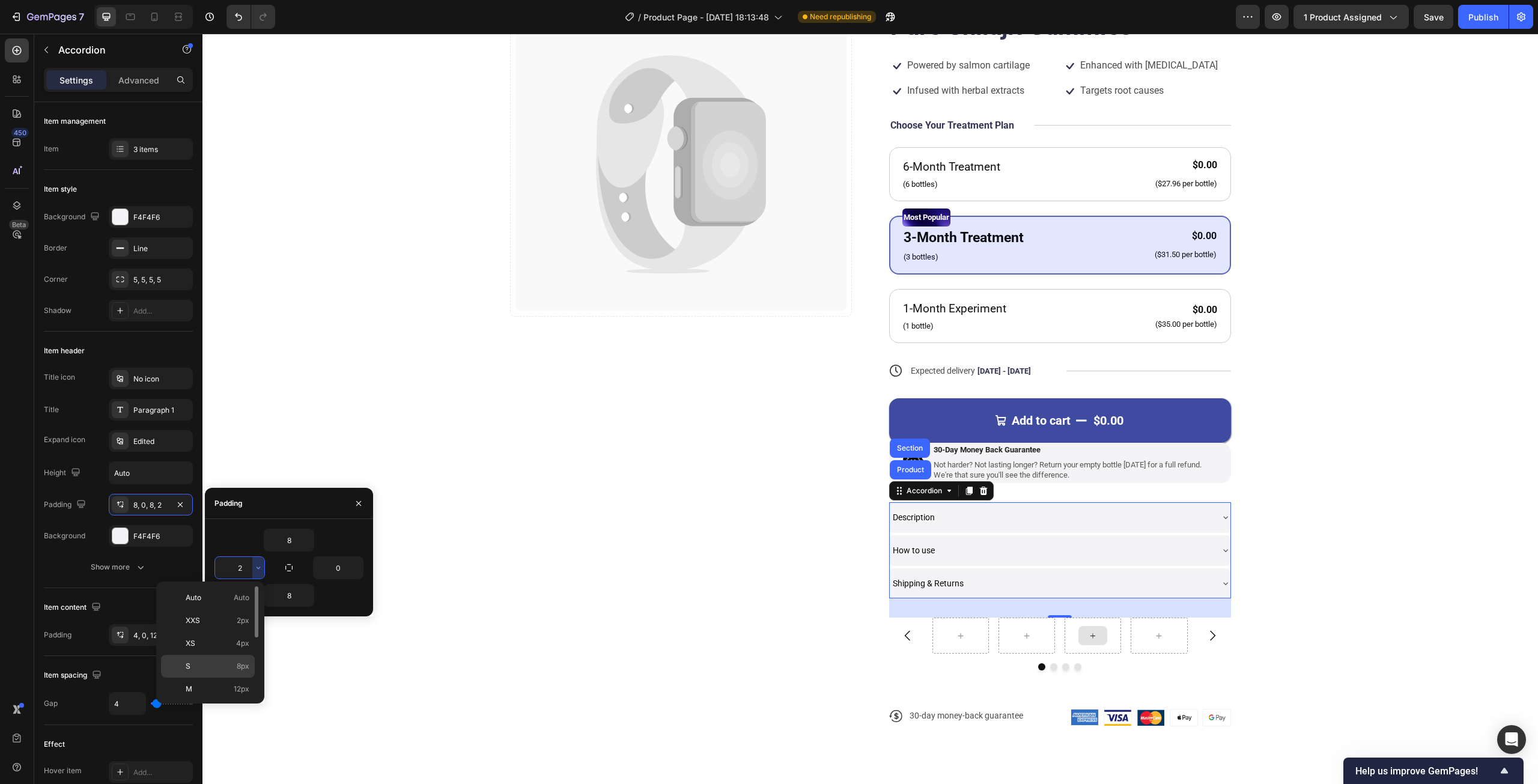
type input "8"
click at [350, 566] on input "0" at bounding box center [338, 567] width 50 height 21
click at [342, 565] on input "0" at bounding box center [338, 567] width 50 height 21
type input "8"
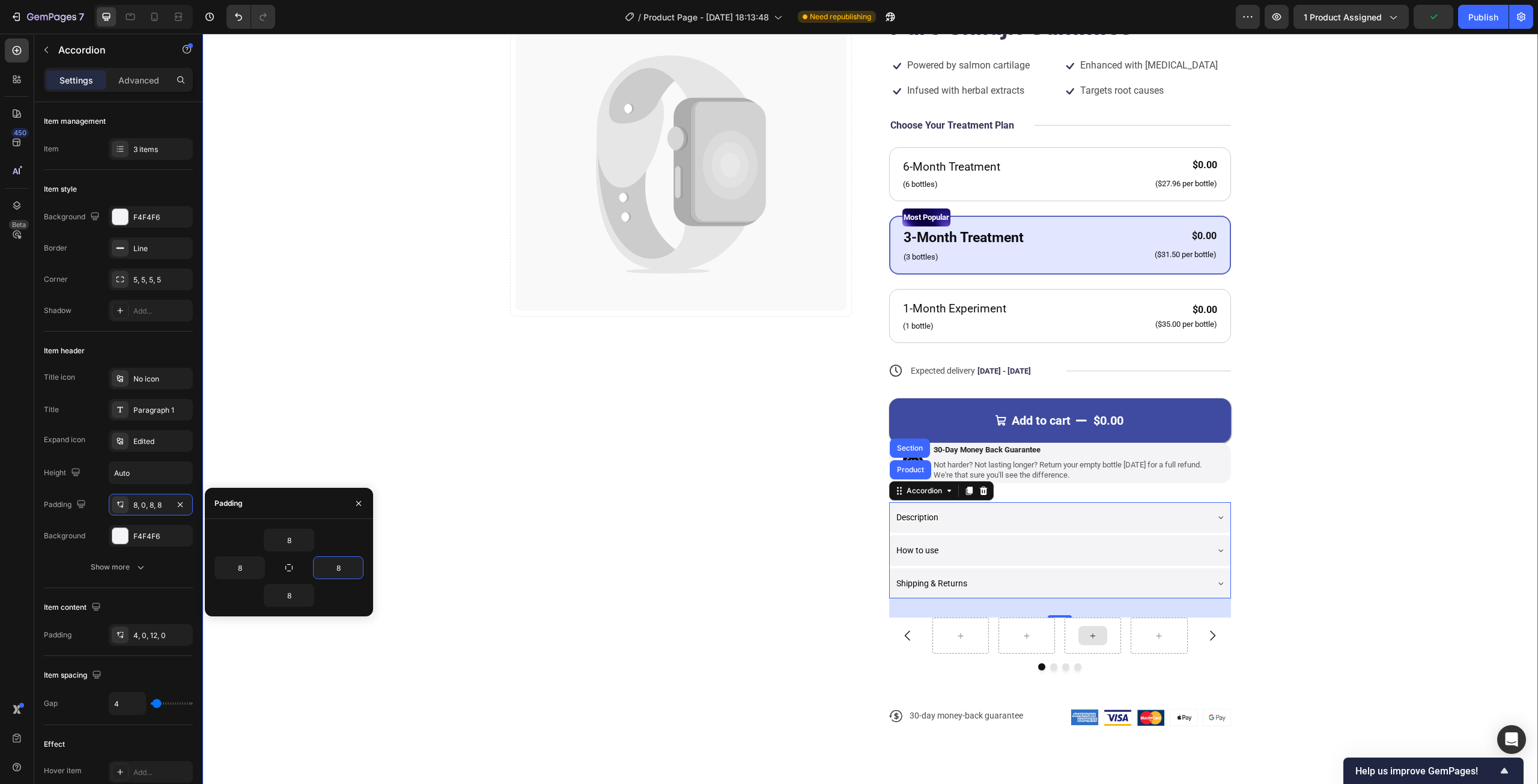
click at [651, 432] on div "Catch your customer's attention with attracted media. Add image or sync data Pr…" at bounding box center [681, 365] width 341 height 759
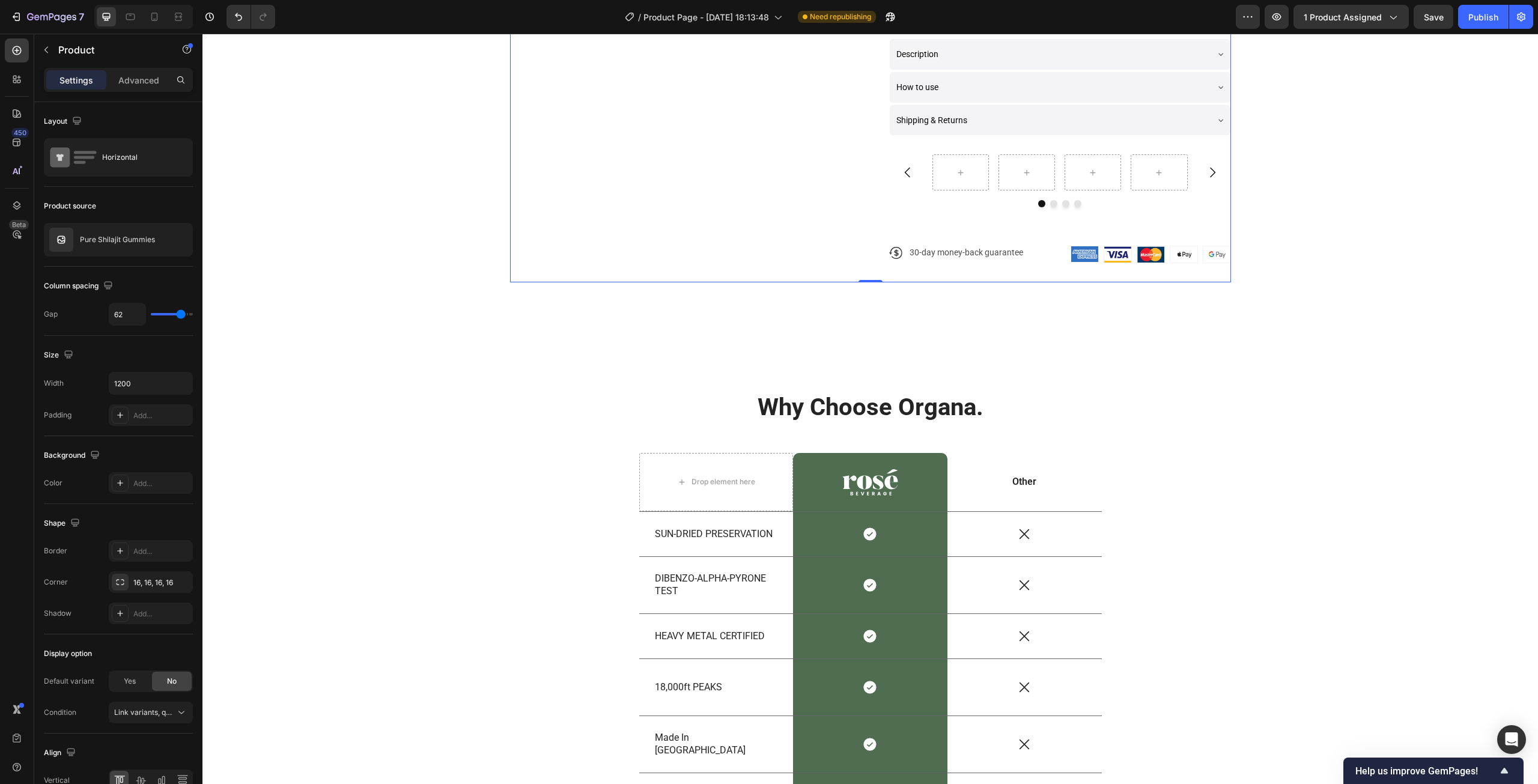
scroll to position [480, 0]
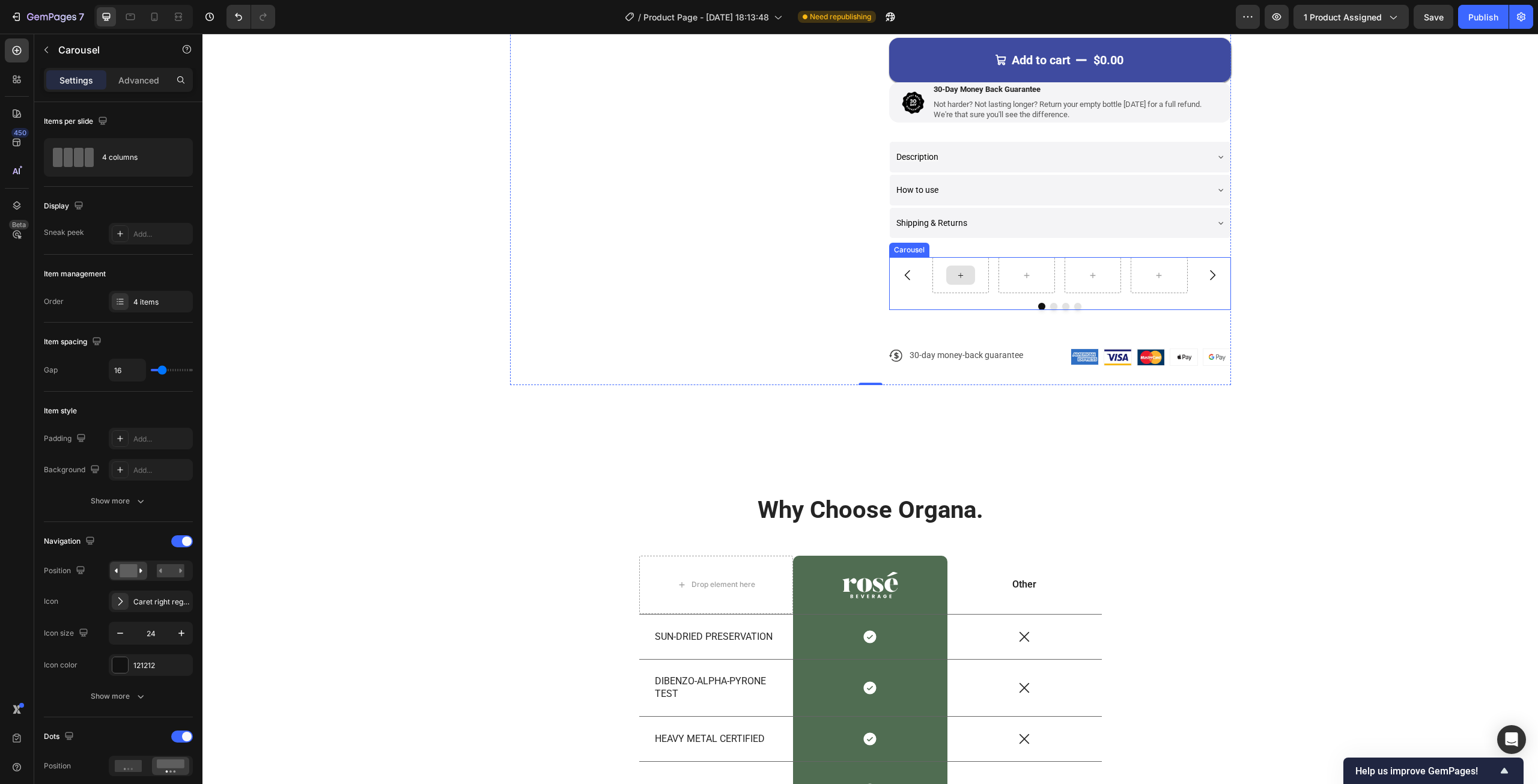
click at [948, 285] on div at bounding box center [960, 275] width 56 height 36
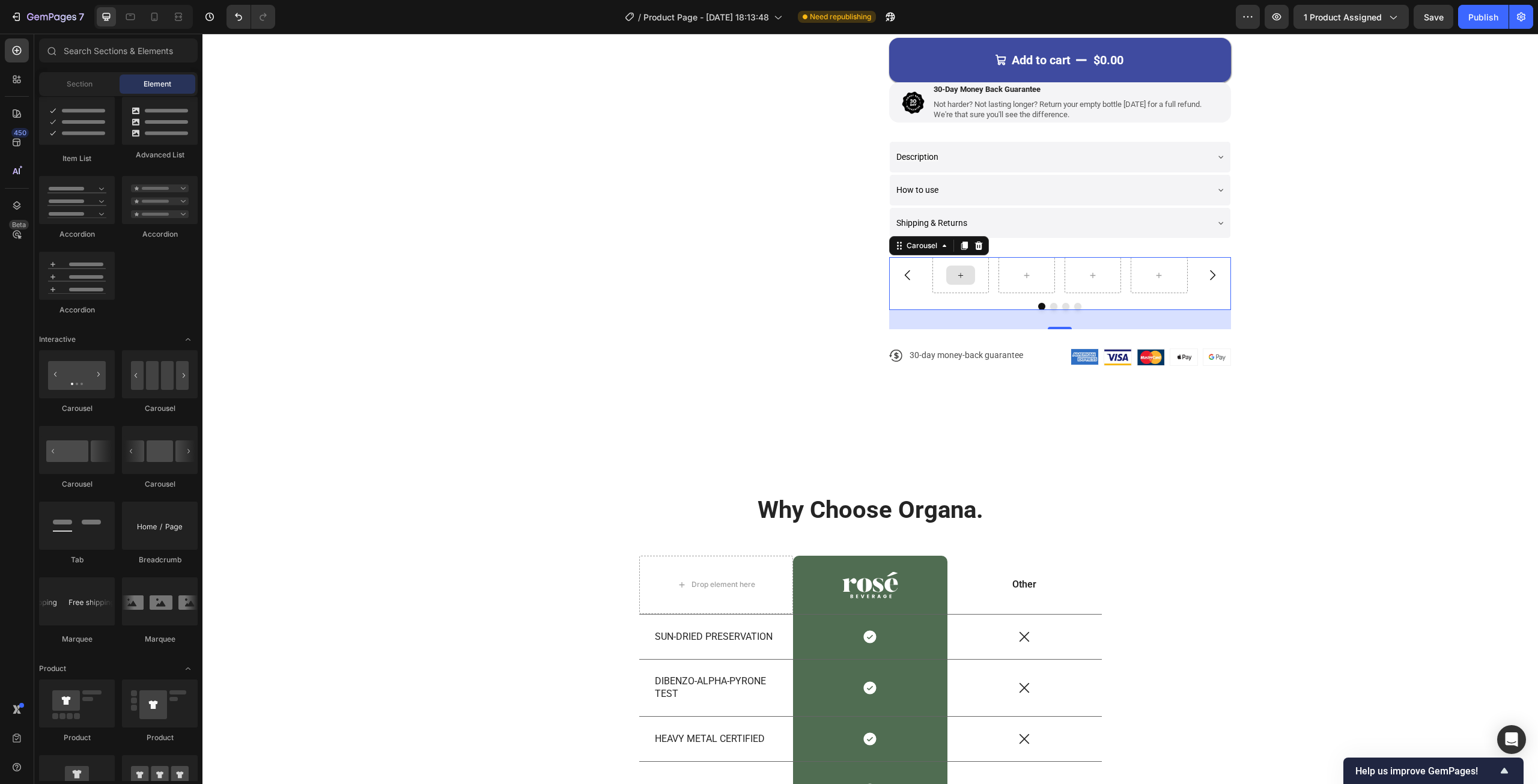
click at [959, 271] on icon at bounding box center [960, 275] width 10 height 10
click at [932, 271] on div at bounding box center [960, 275] width 56 height 36
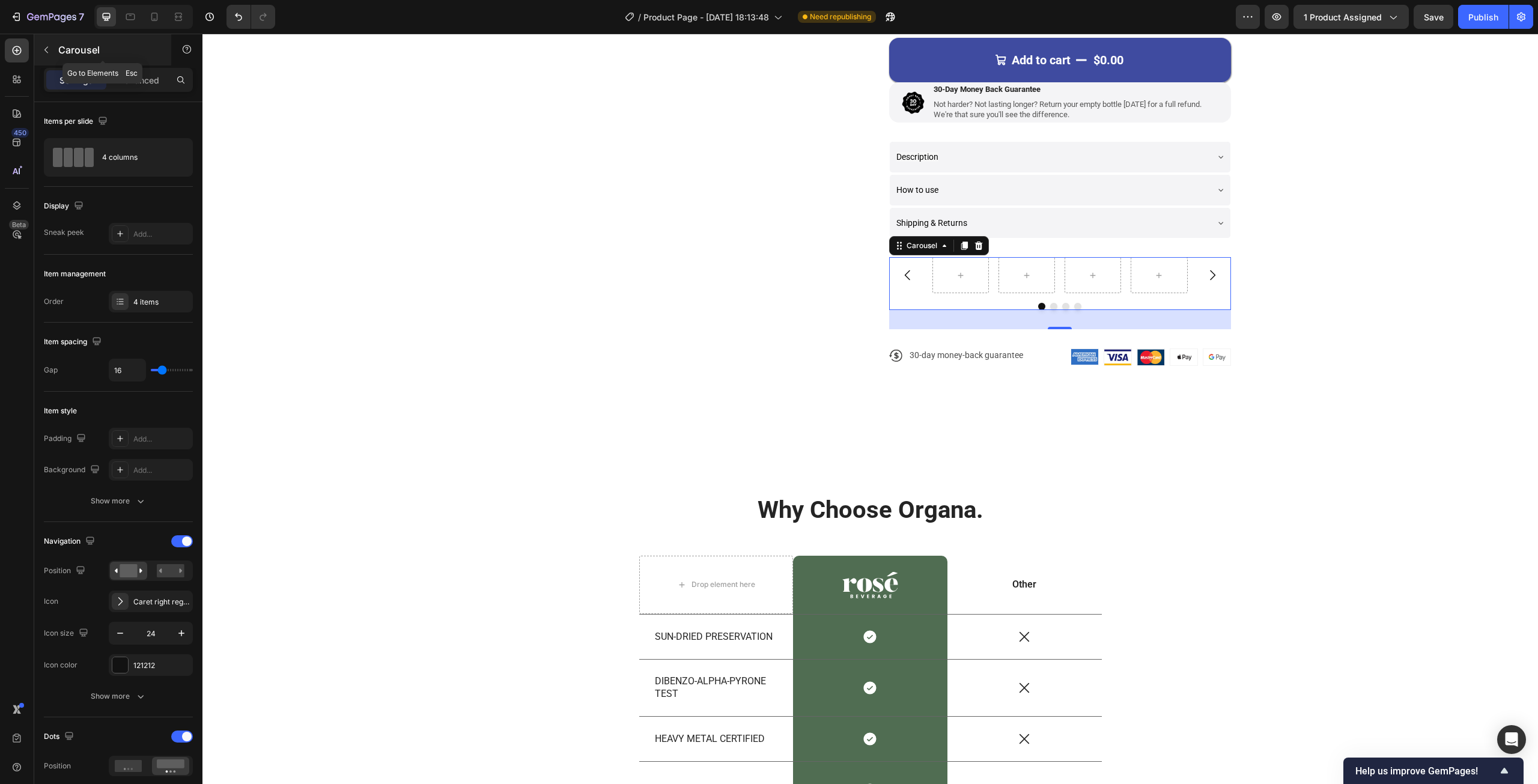
click at [52, 52] on button "button" at bounding box center [46, 50] width 19 height 19
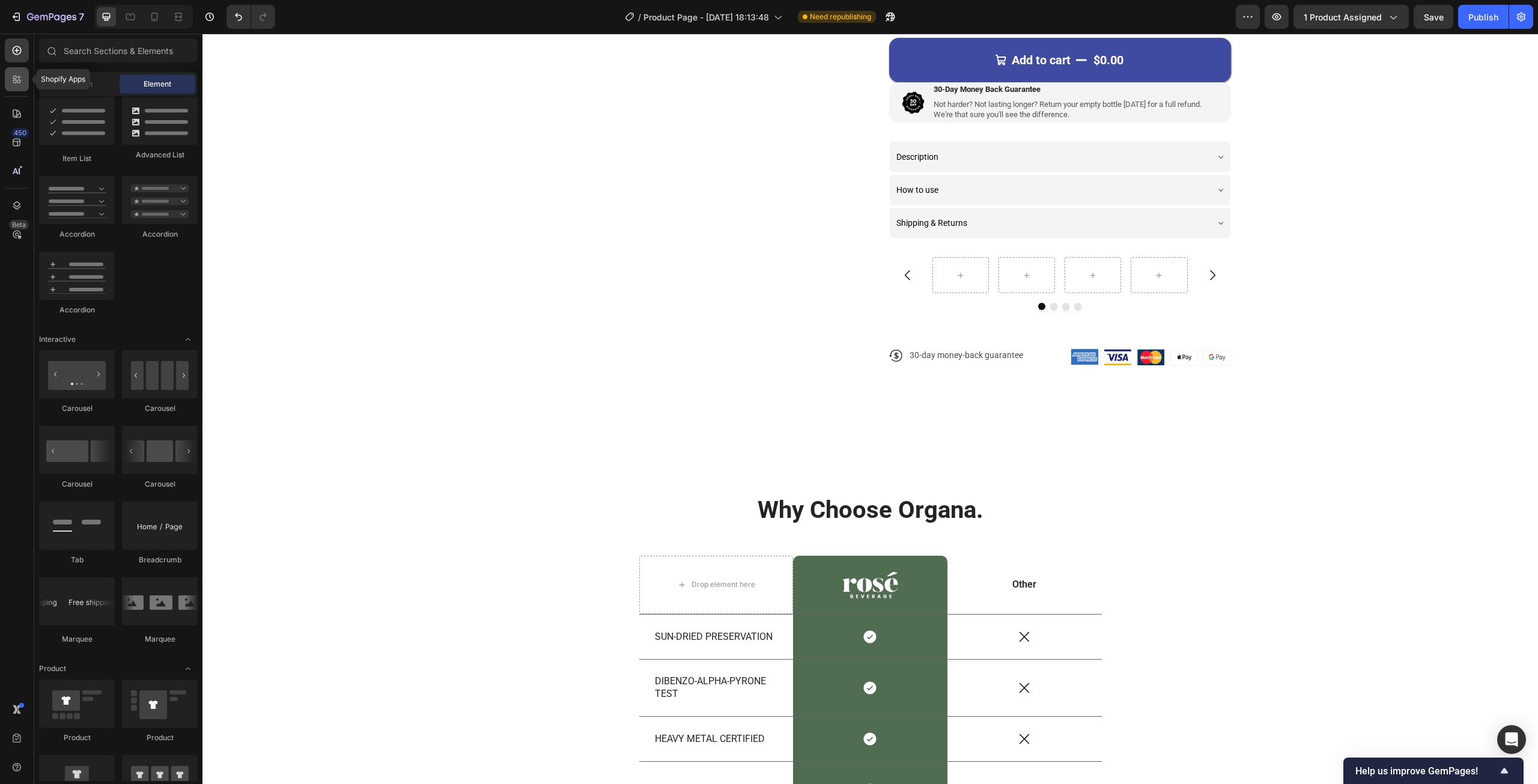
click at [14, 78] on icon at bounding box center [17, 78] width 12 height 12
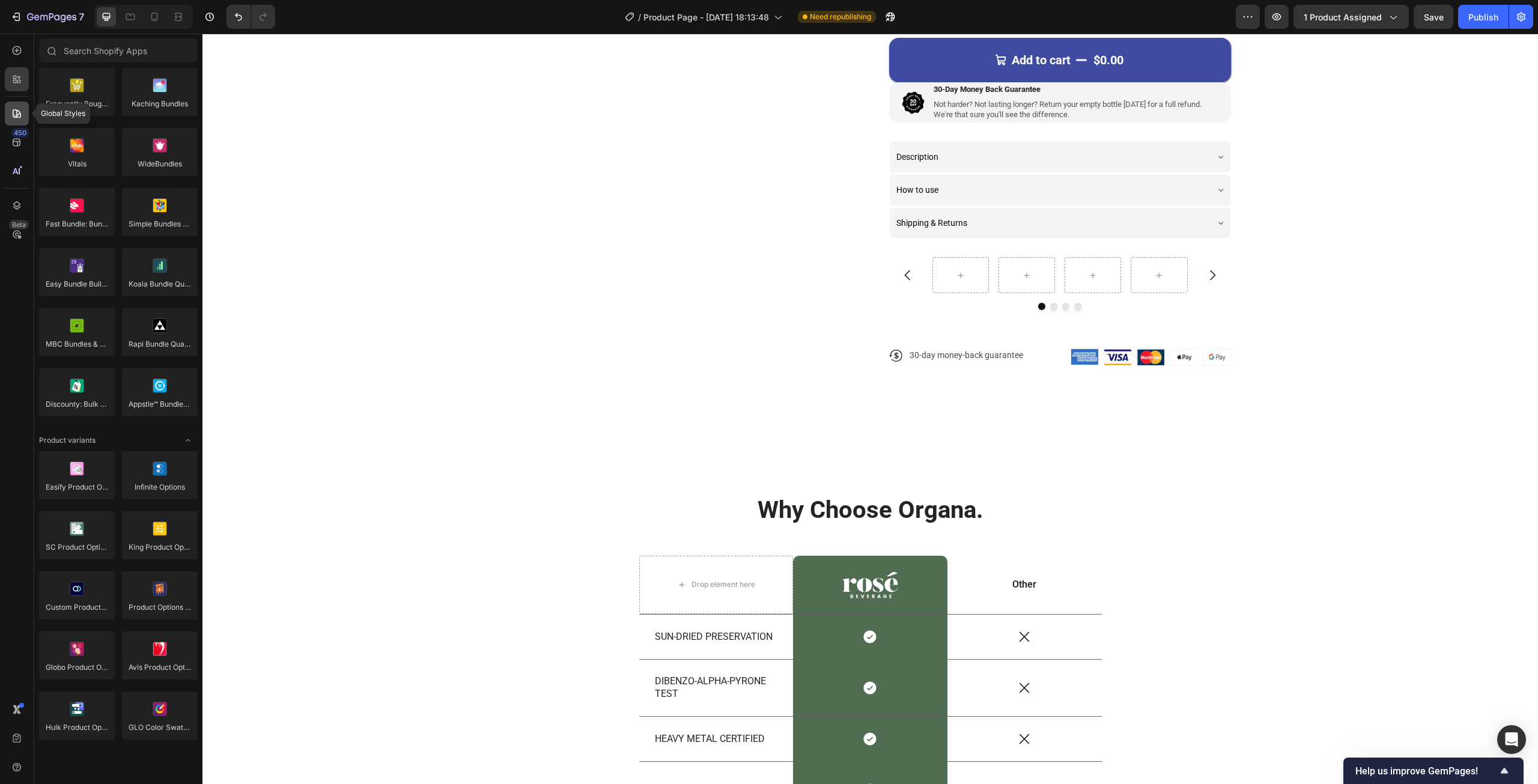
click at [13, 109] on icon at bounding box center [17, 113] width 12 height 12
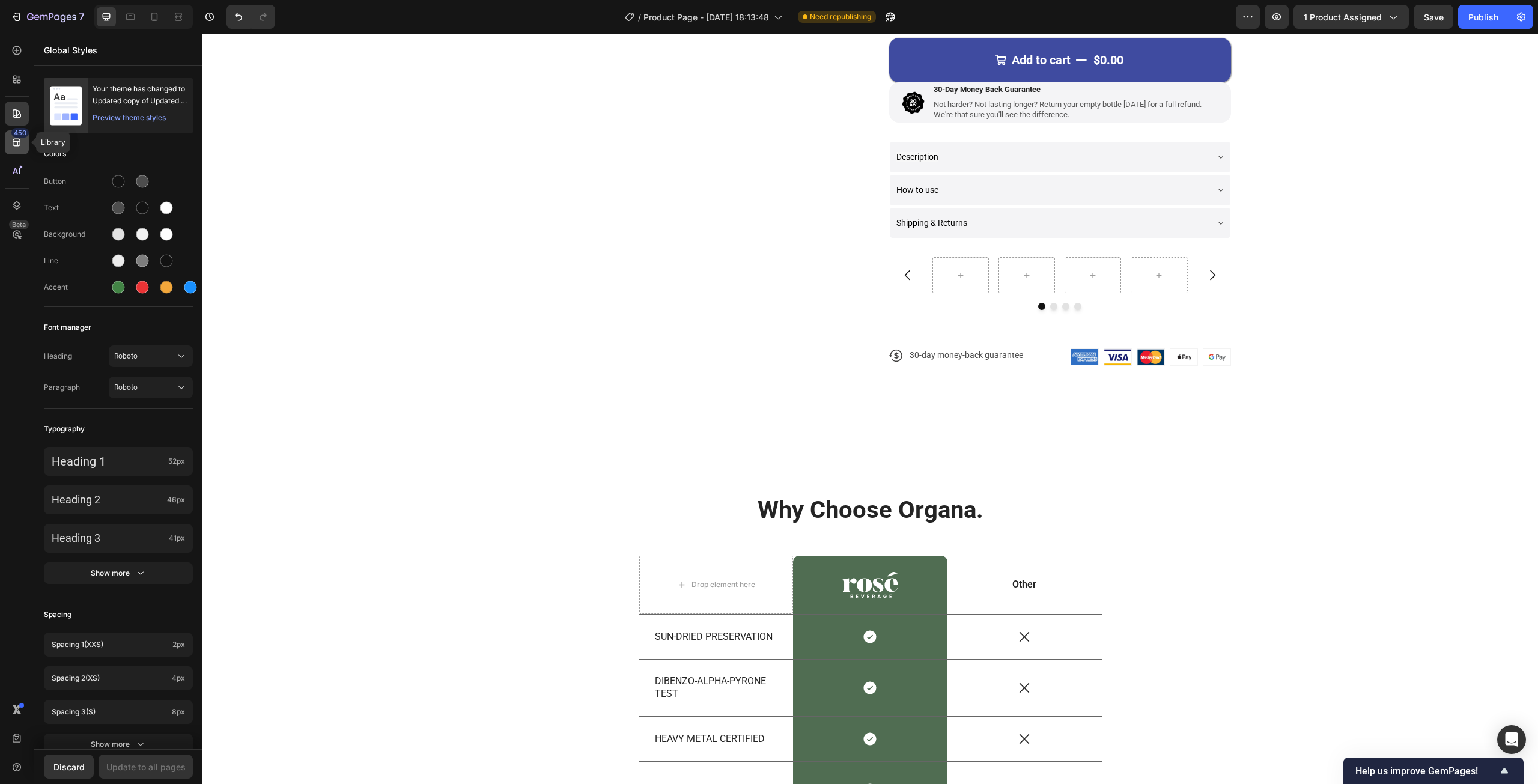
click at [17, 153] on div "450" at bounding box center [17, 142] width 24 height 24
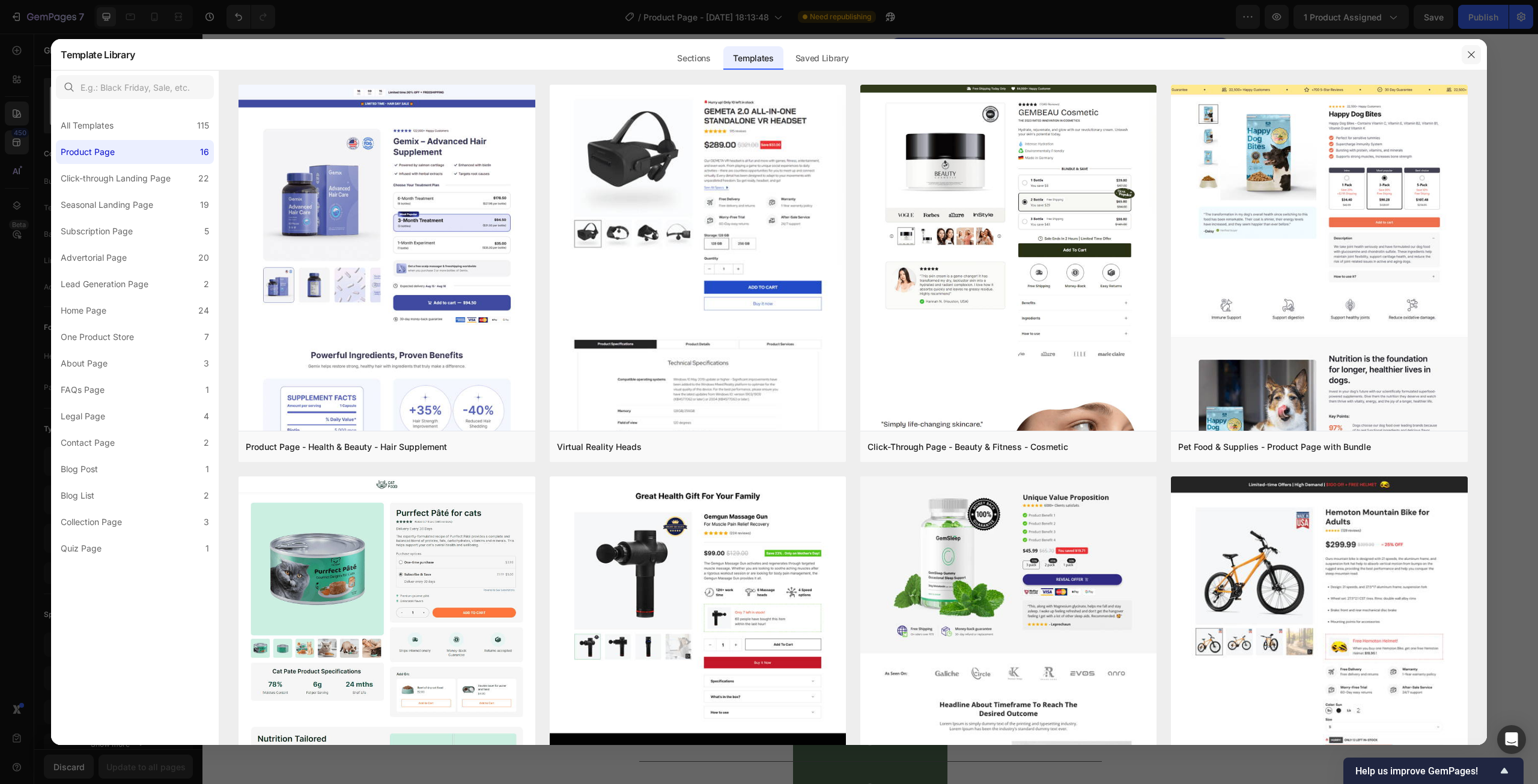
click at [1472, 61] on button "button" at bounding box center [1471, 54] width 19 height 19
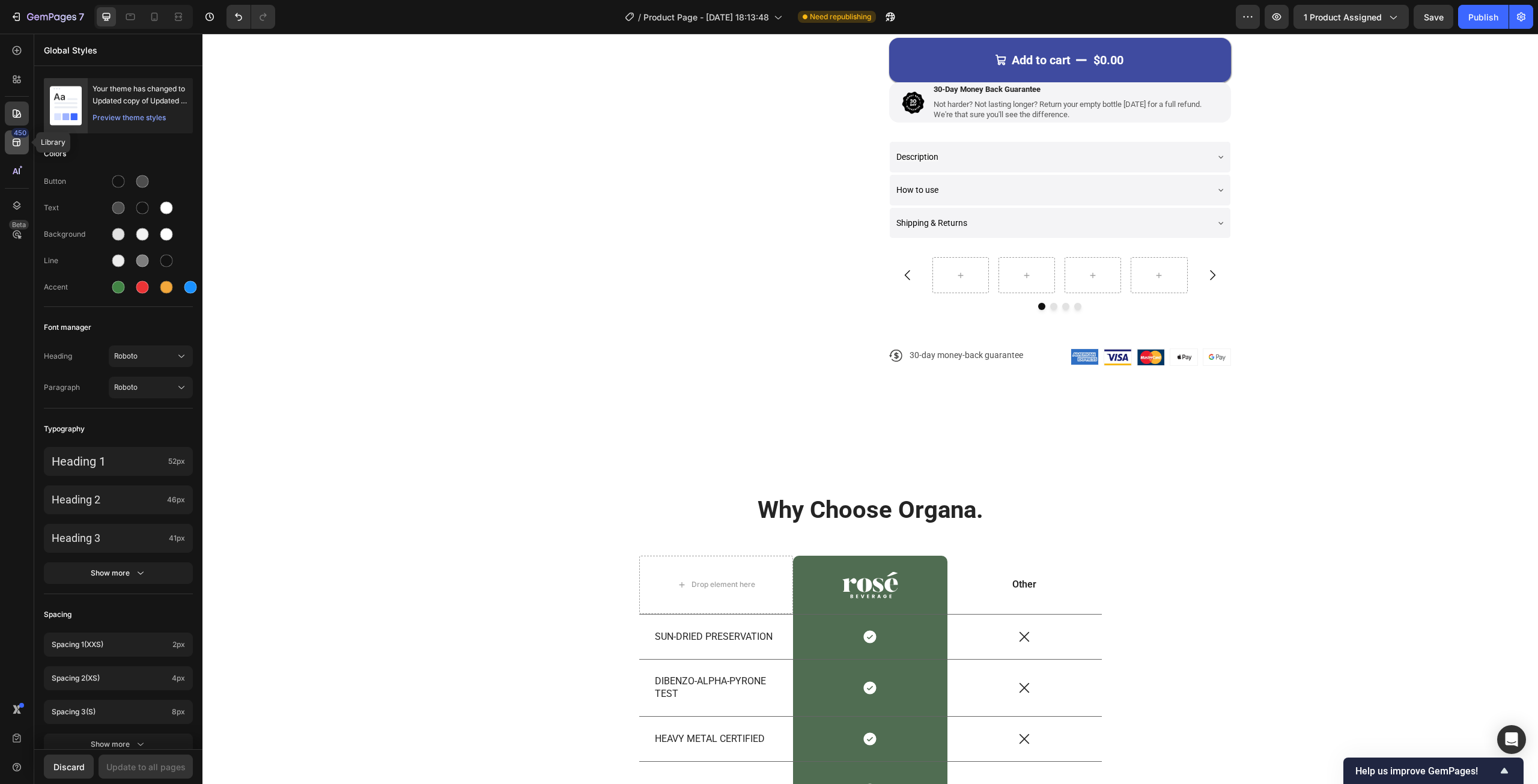
click at [21, 139] on icon at bounding box center [17, 142] width 12 height 12
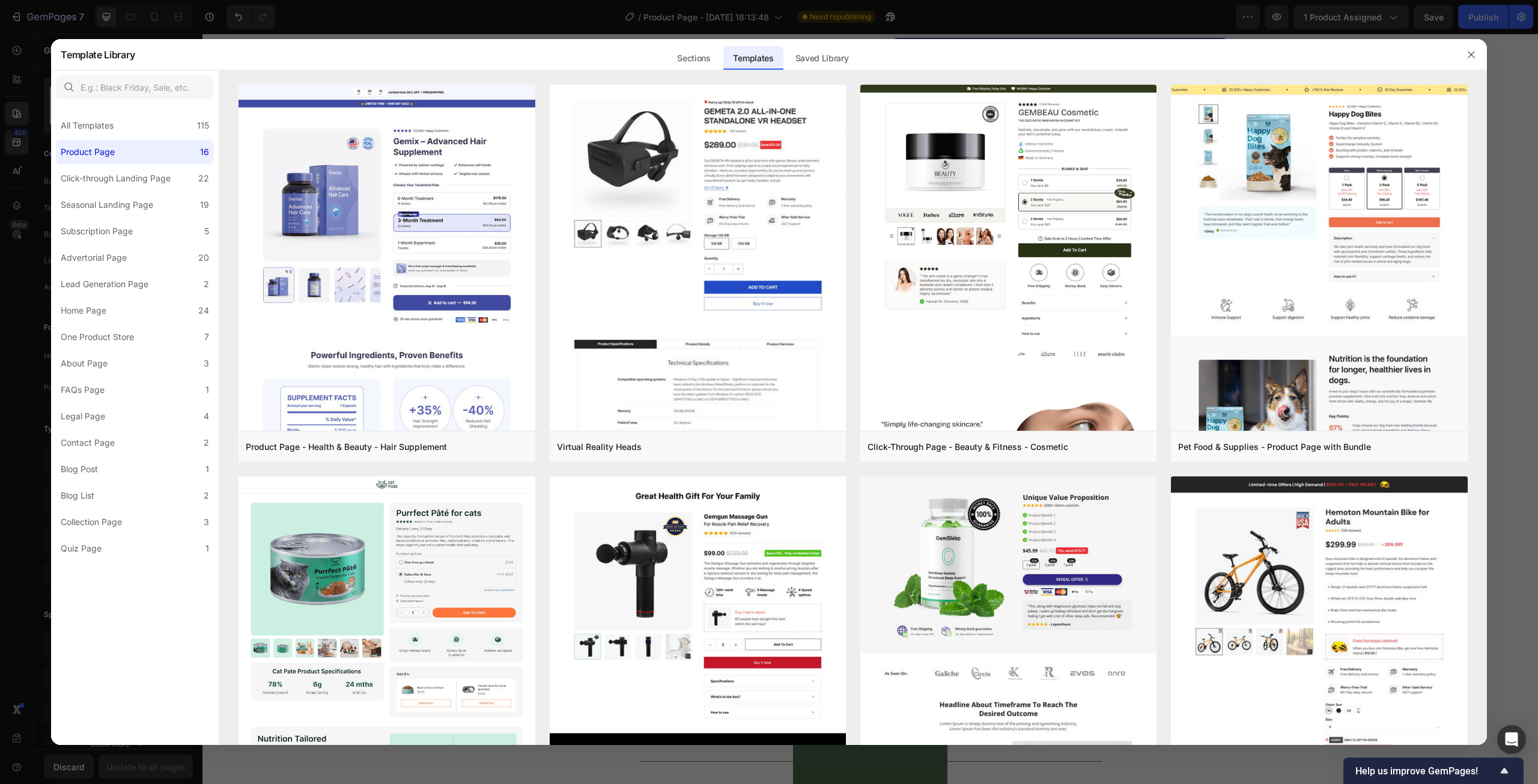
click at [0, 272] on div at bounding box center [769, 392] width 1538 height 784
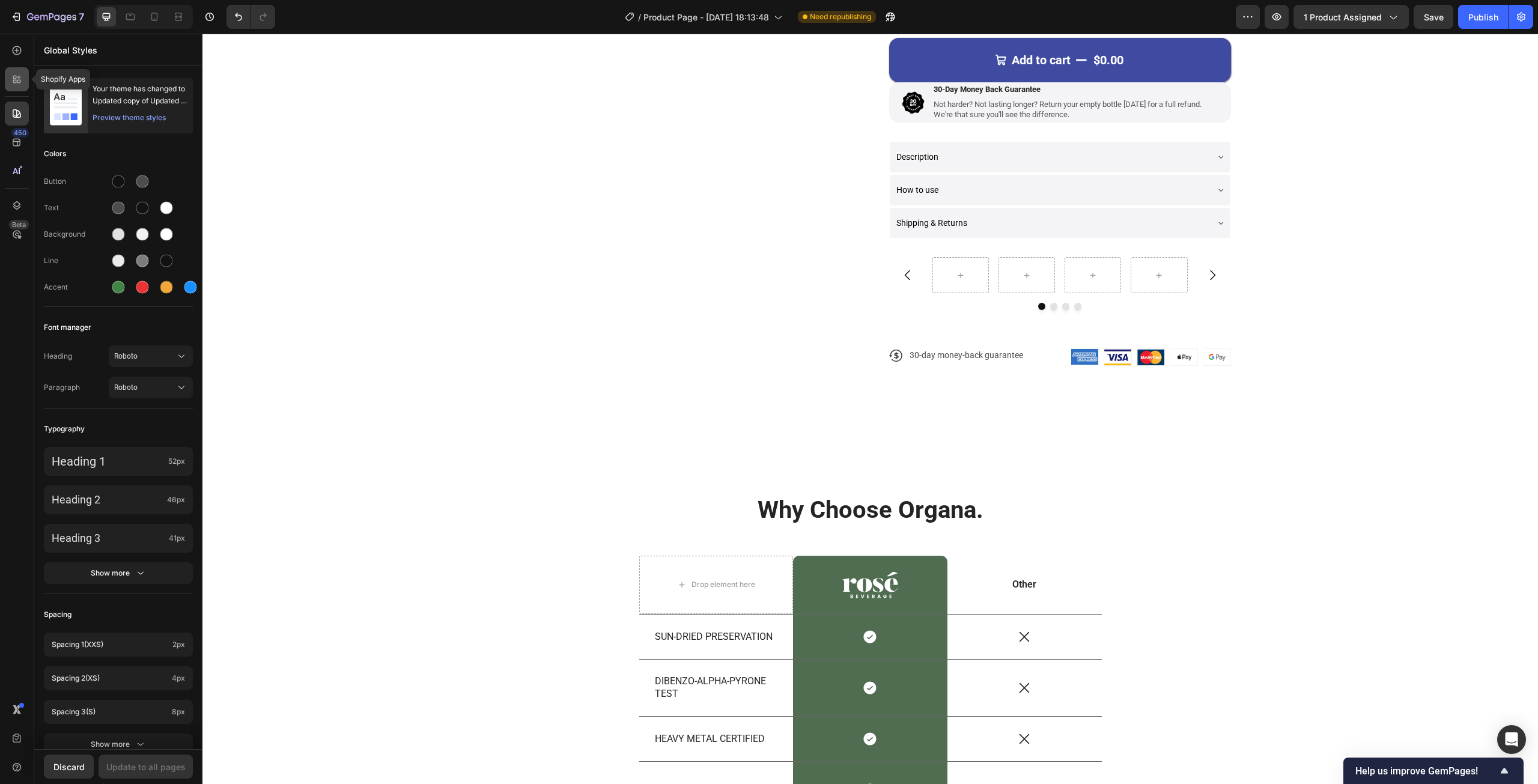
click at [21, 83] on icon at bounding box center [17, 78] width 12 height 12
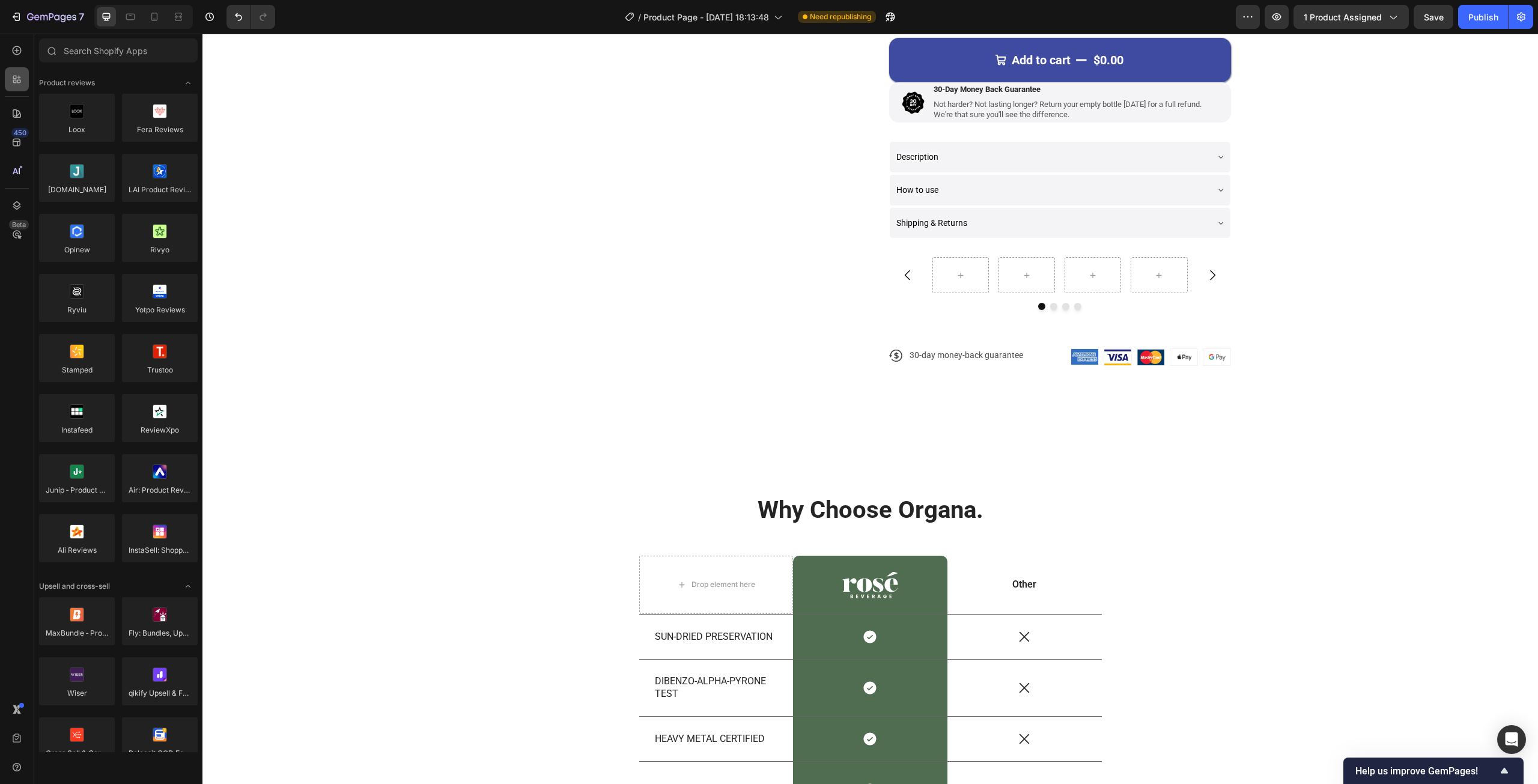
scroll to position [973, 0]
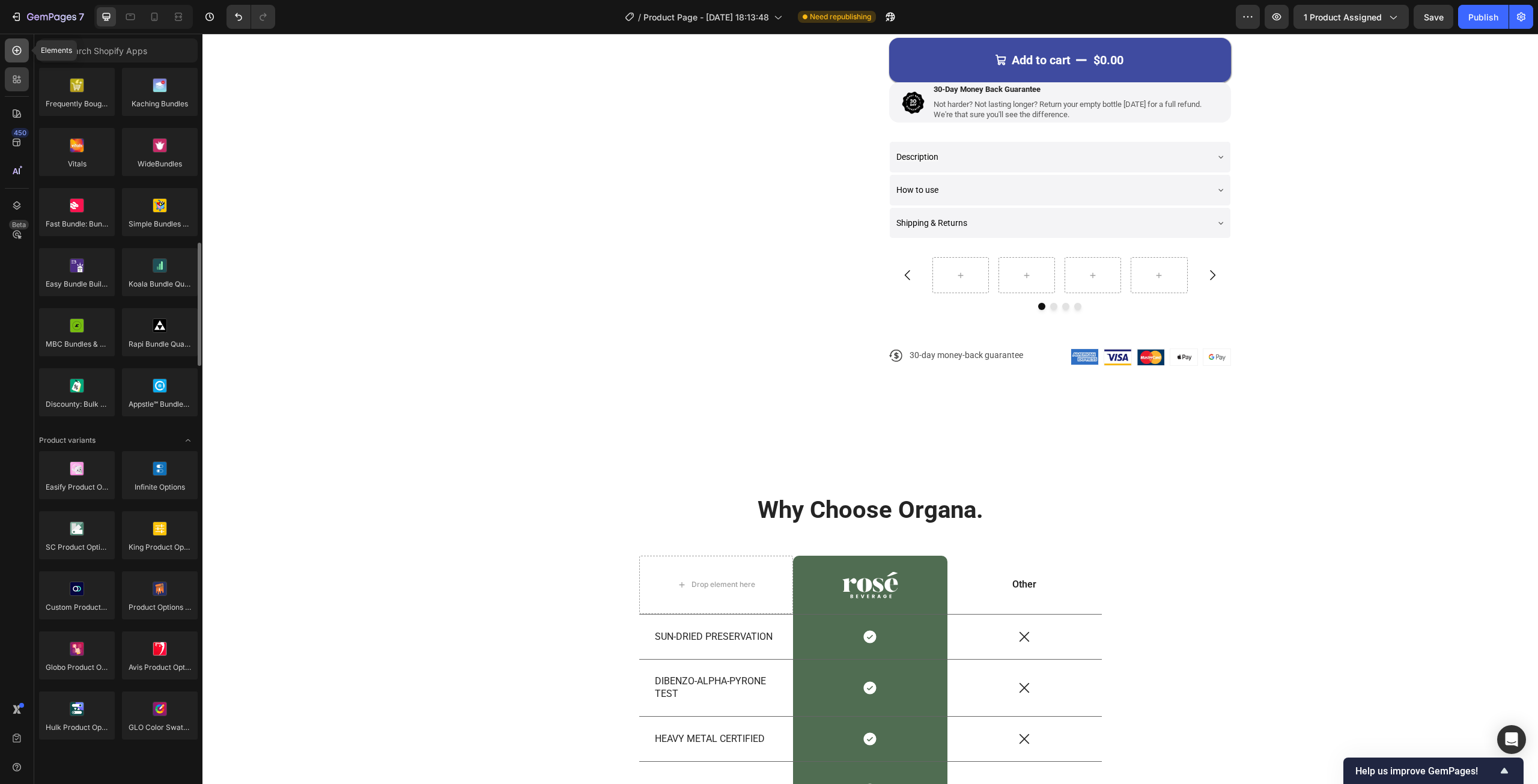
click at [21, 54] on icon at bounding box center [17, 50] width 12 height 12
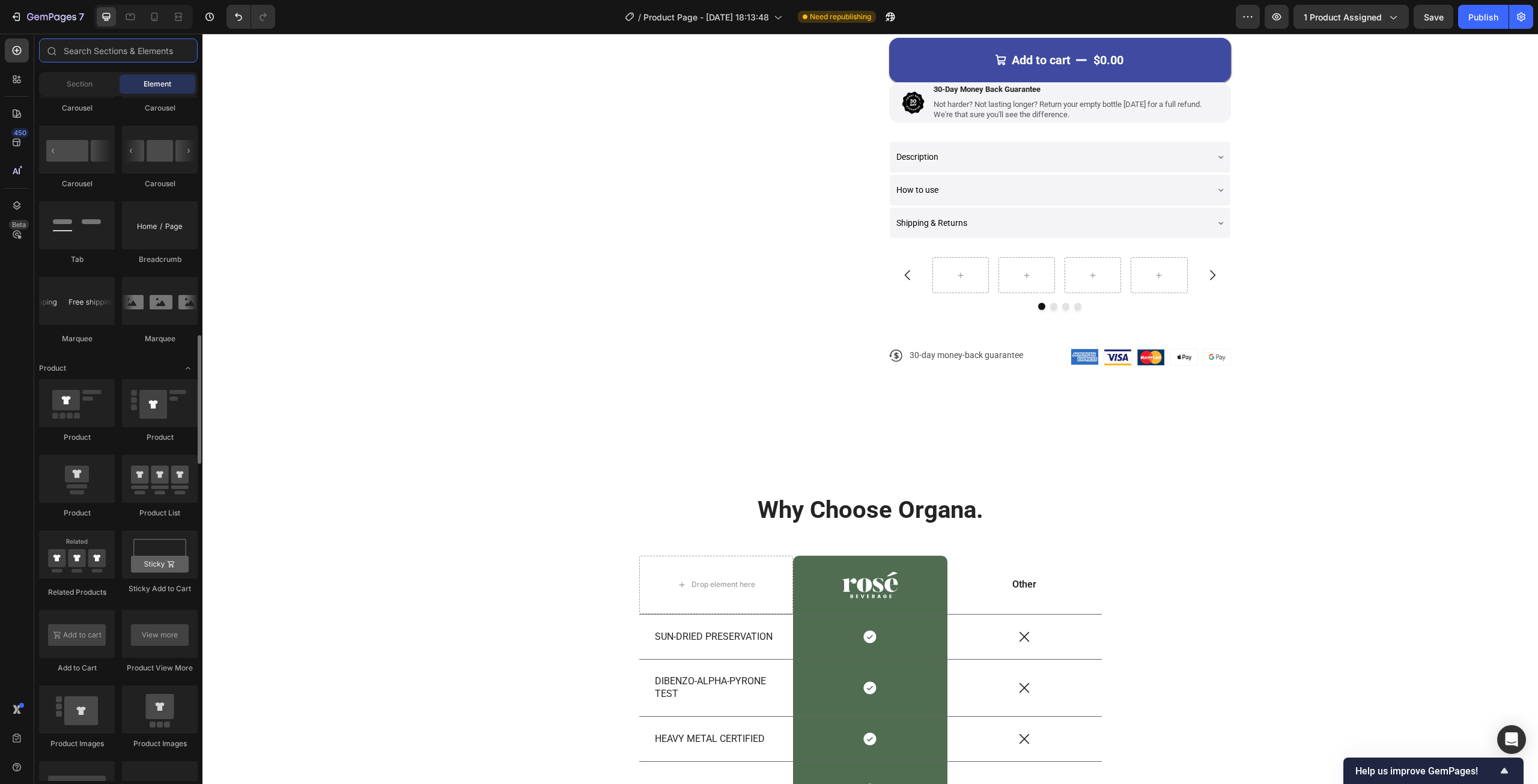
scroll to position [1333, 0]
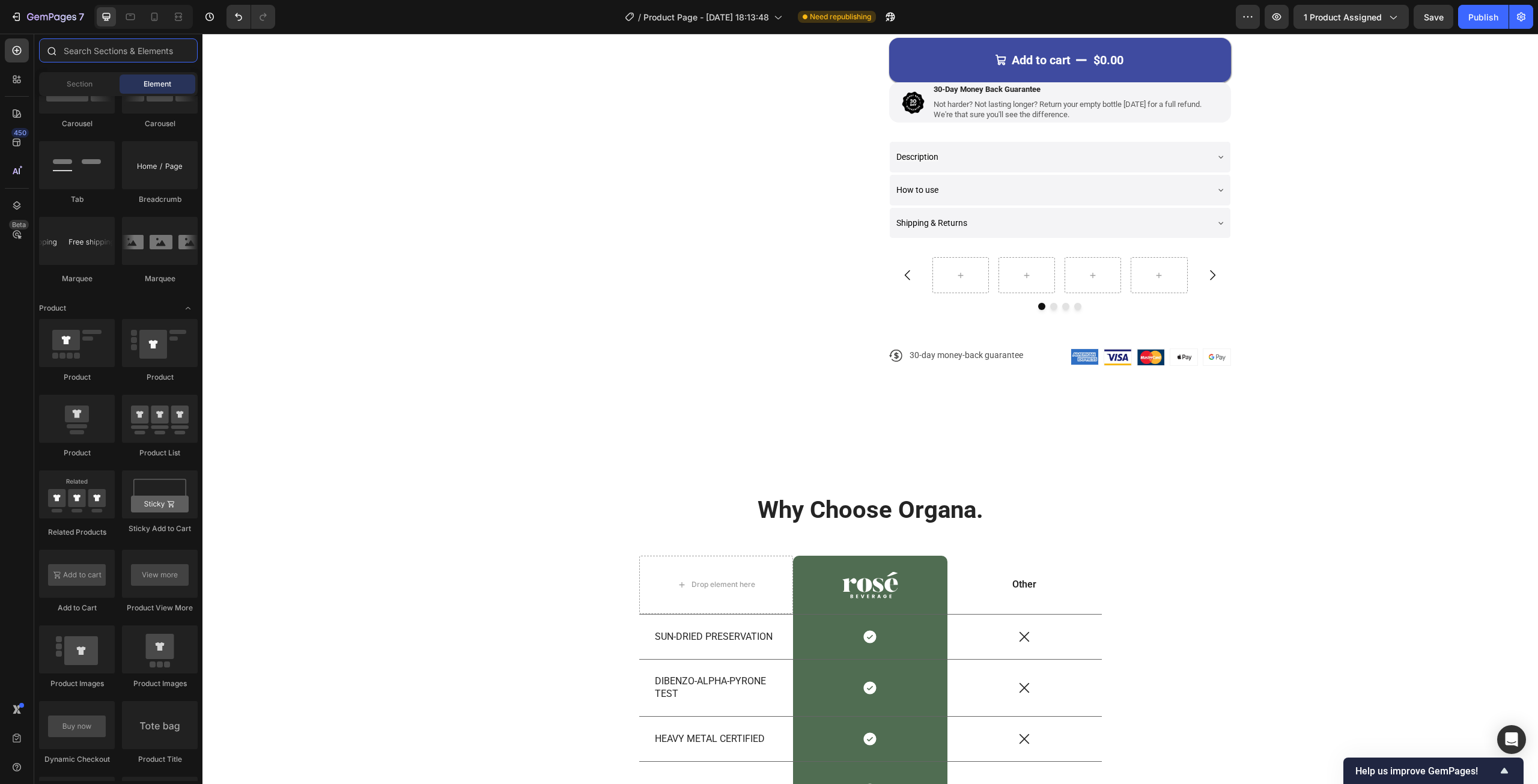
click at [113, 57] on input "text" at bounding box center [118, 50] width 158 height 24
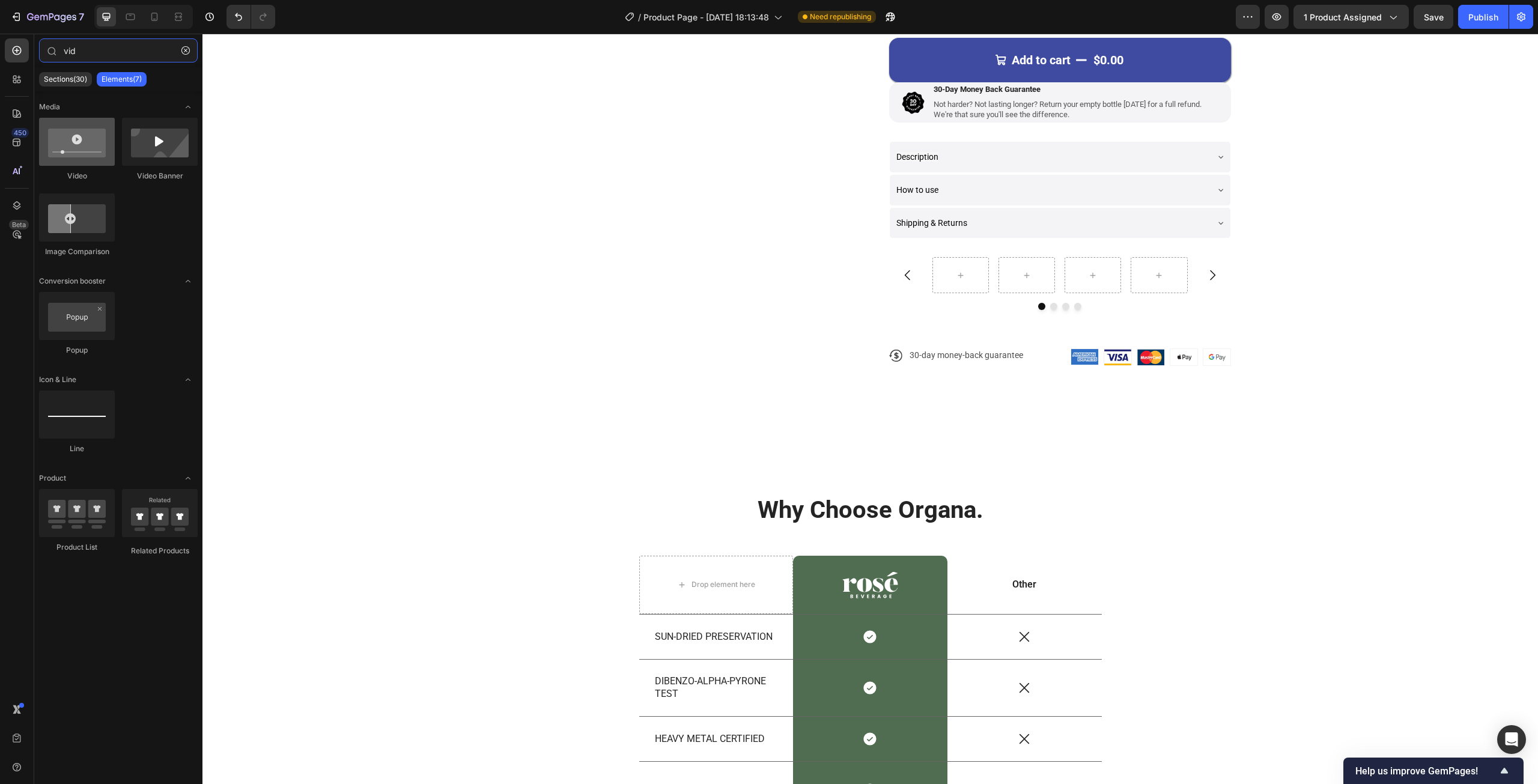
type input "vid"
drag, startPoint x: 267, startPoint y: 191, endPoint x: 969, endPoint y: 268, distance: 706.2
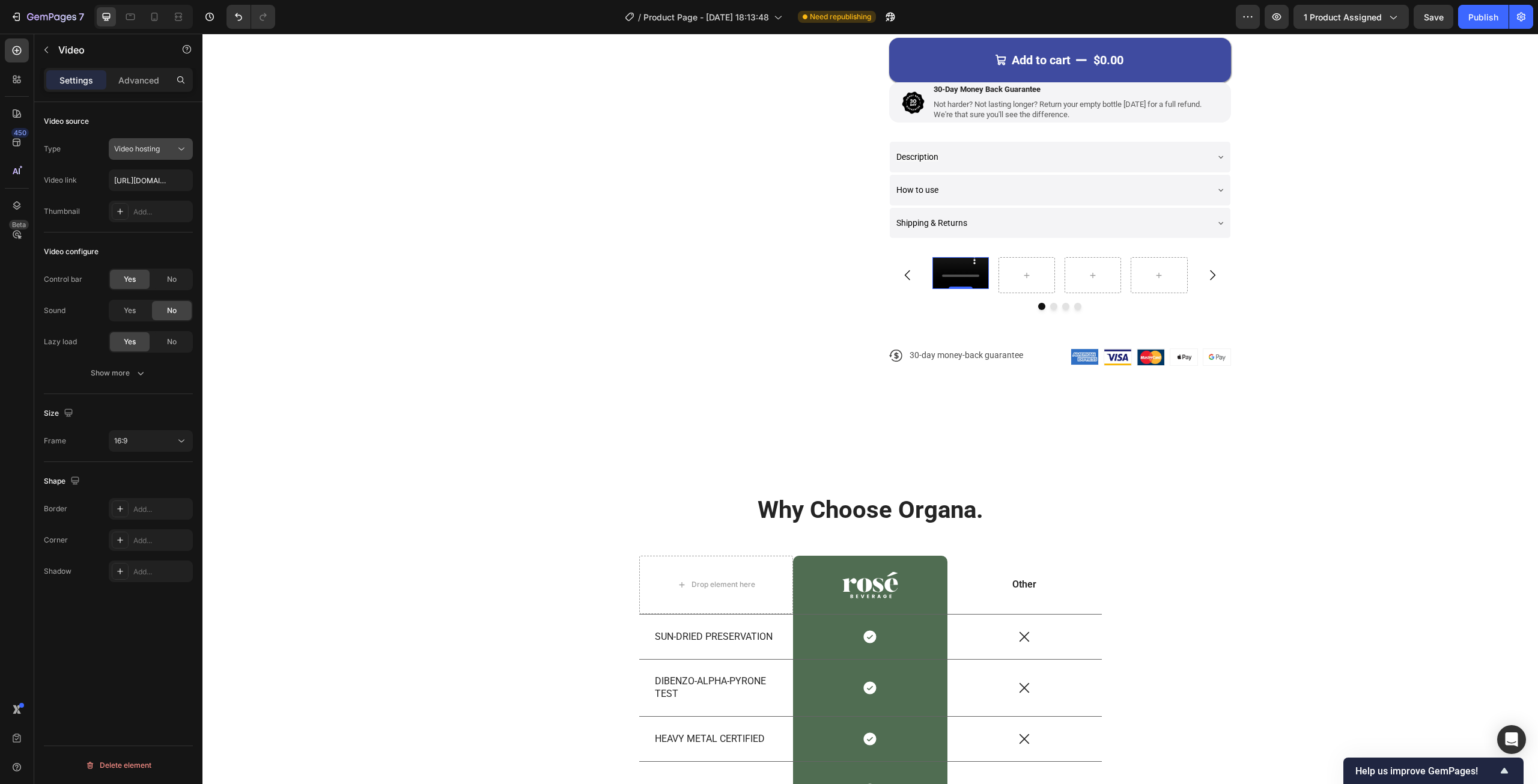
click at [145, 156] on button "Video hosting" at bounding box center [151, 149] width 84 height 21
click at [80, 233] on div "Video configure Control bar Yes No Sound Yes No Lazy load Yes No Show more" at bounding box center [118, 313] width 149 height 162
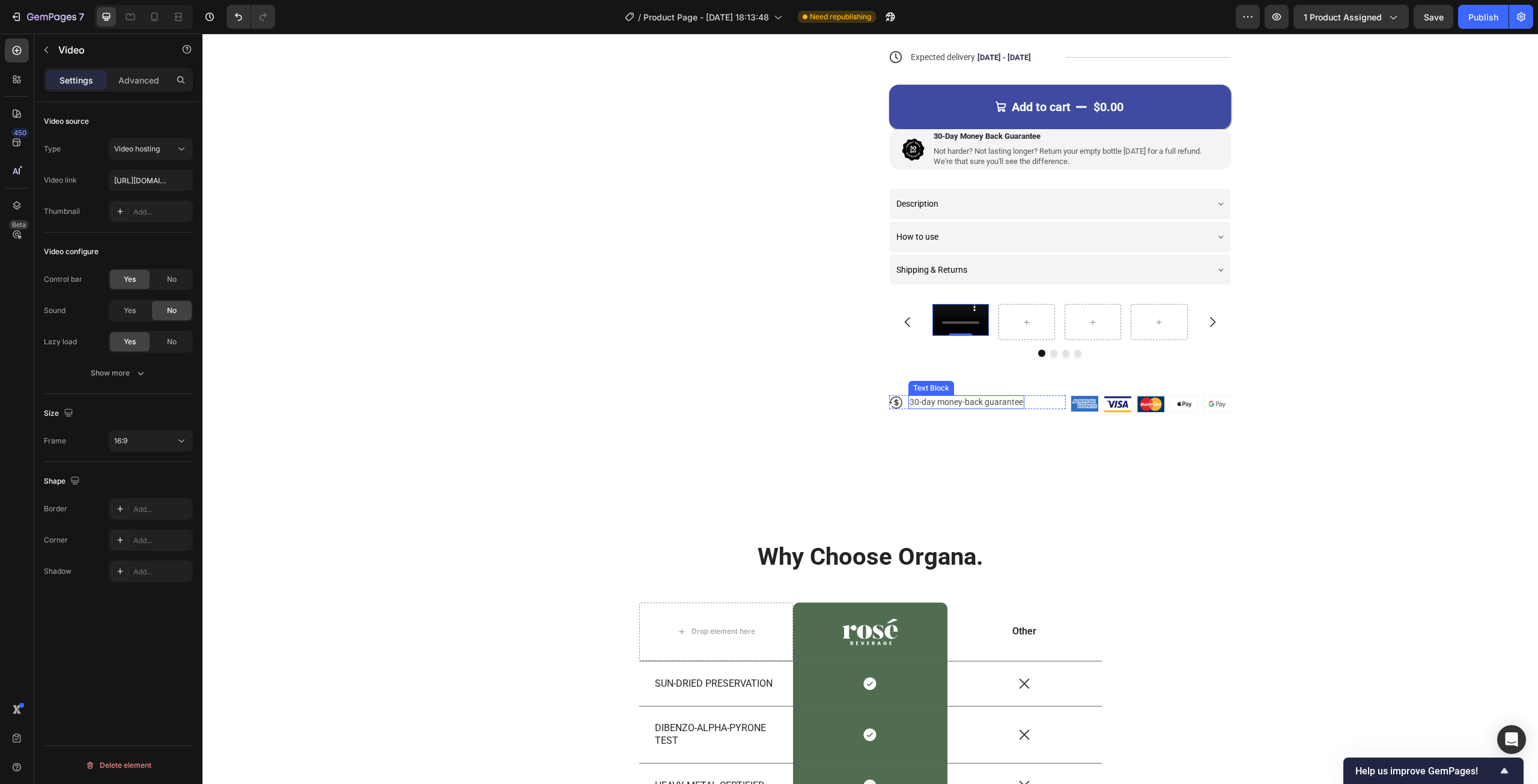
scroll to position [300, 0]
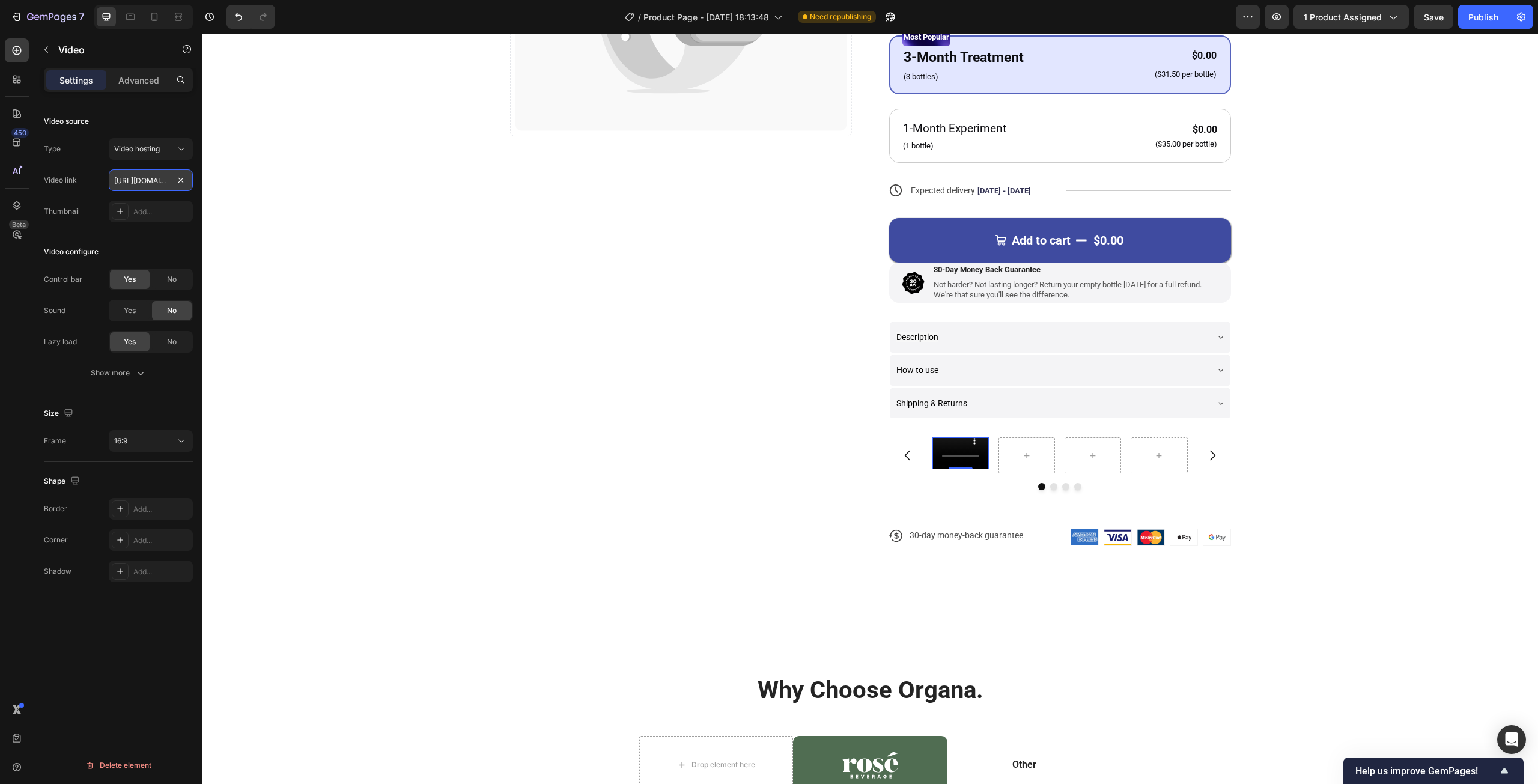
click at [136, 184] on input "[URL][DOMAIN_NAME]" at bounding box center [151, 180] width 84 height 21
click at [149, 209] on div "Add..." at bounding box center [162, 212] width 56 height 11
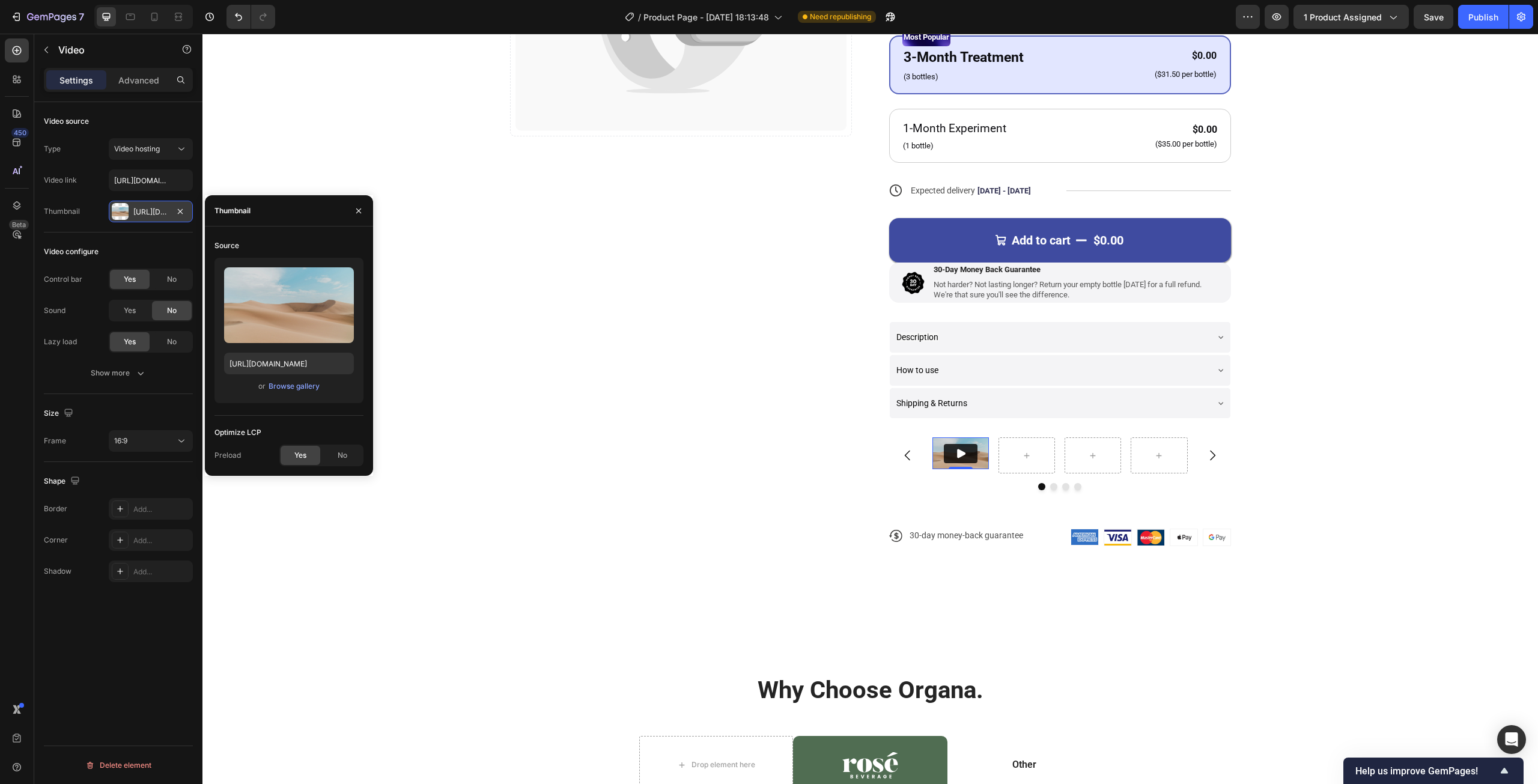
click at [111, 233] on div "Video configure Control bar Yes No Sound Yes No Lazy load Yes No Show more" at bounding box center [118, 313] width 149 height 162
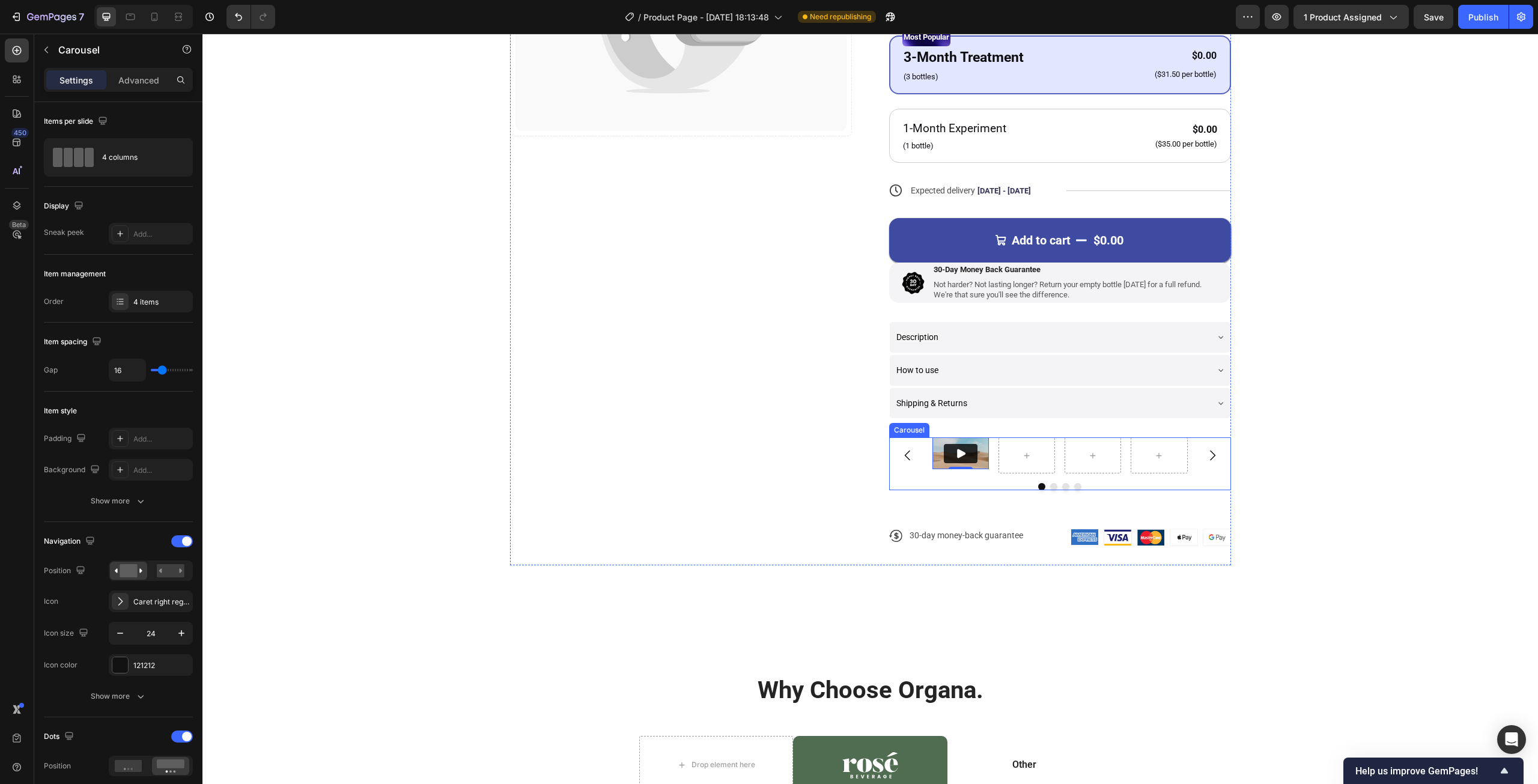
click at [912, 458] on button "Carousel Back Arrow" at bounding box center [907, 455] width 34 height 34
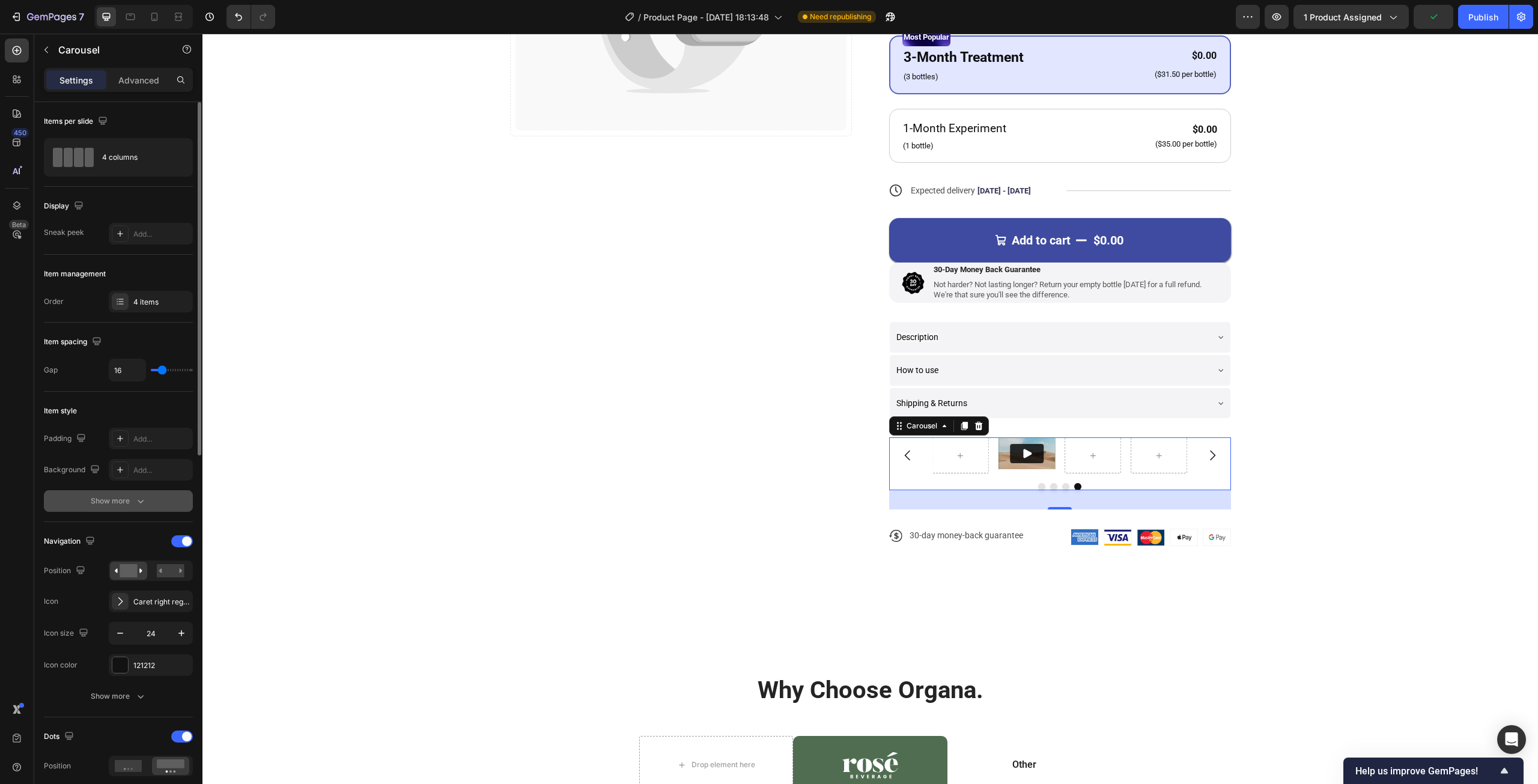
click at [129, 500] on div "Show more" at bounding box center [118, 500] width 56 height 12
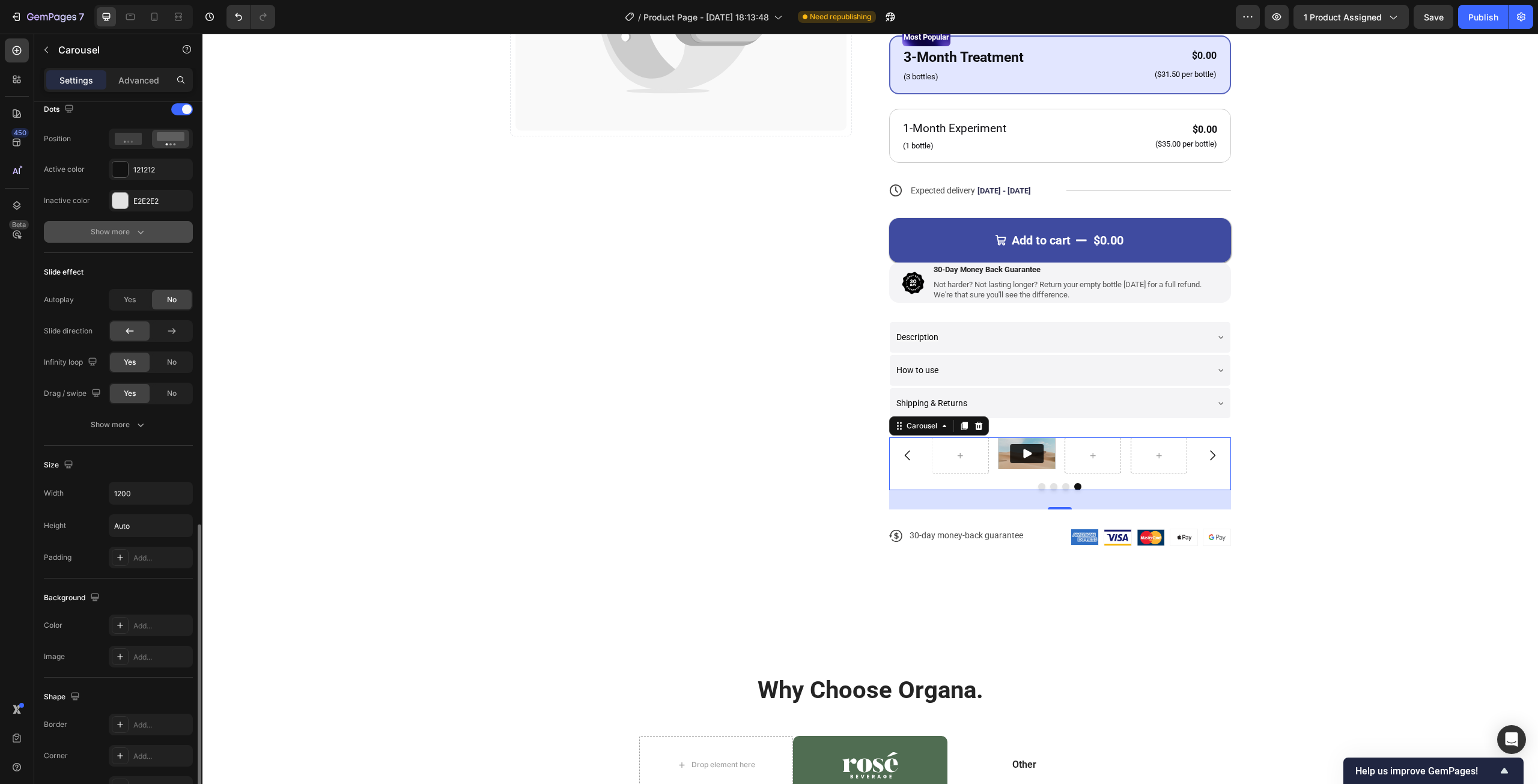
scroll to position [829, 0]
